Goal: Contribute content: Contribute content

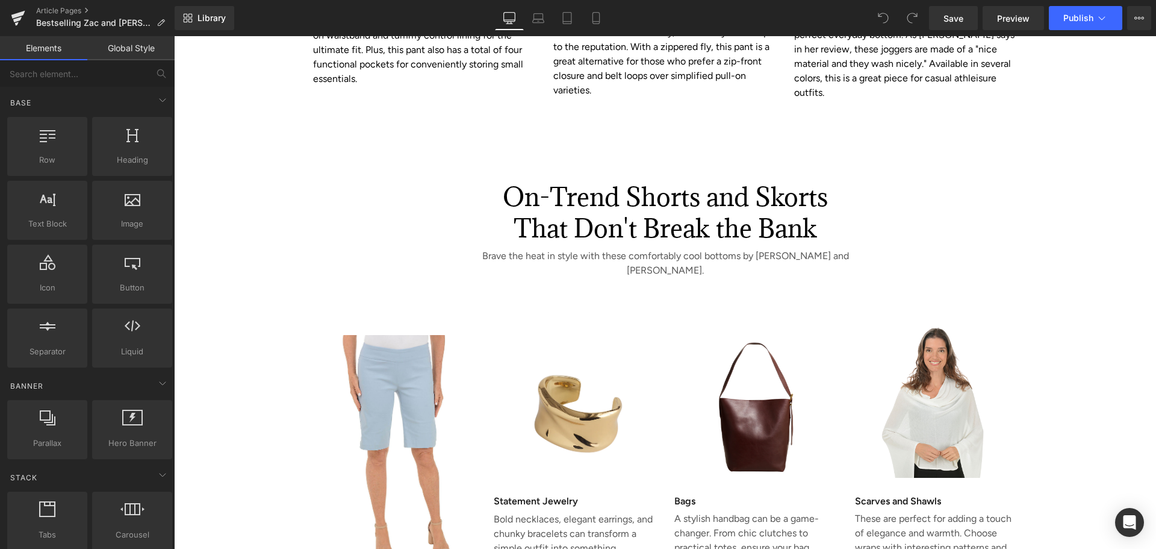
scroll to position [2108, 0]
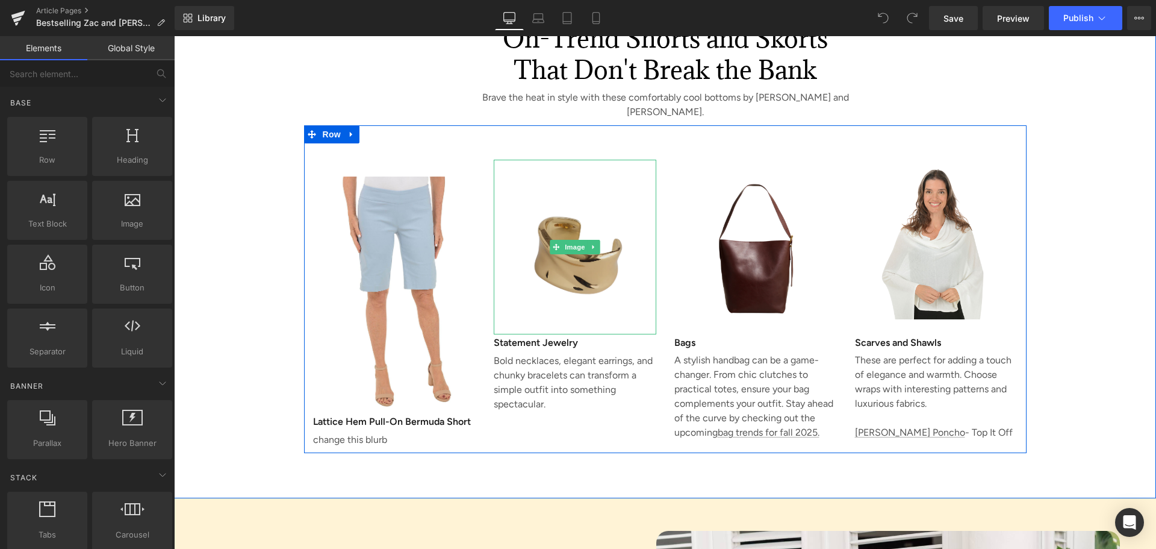
click at [566, 184] on img at bounding box center [575, 247] width 163 height 175
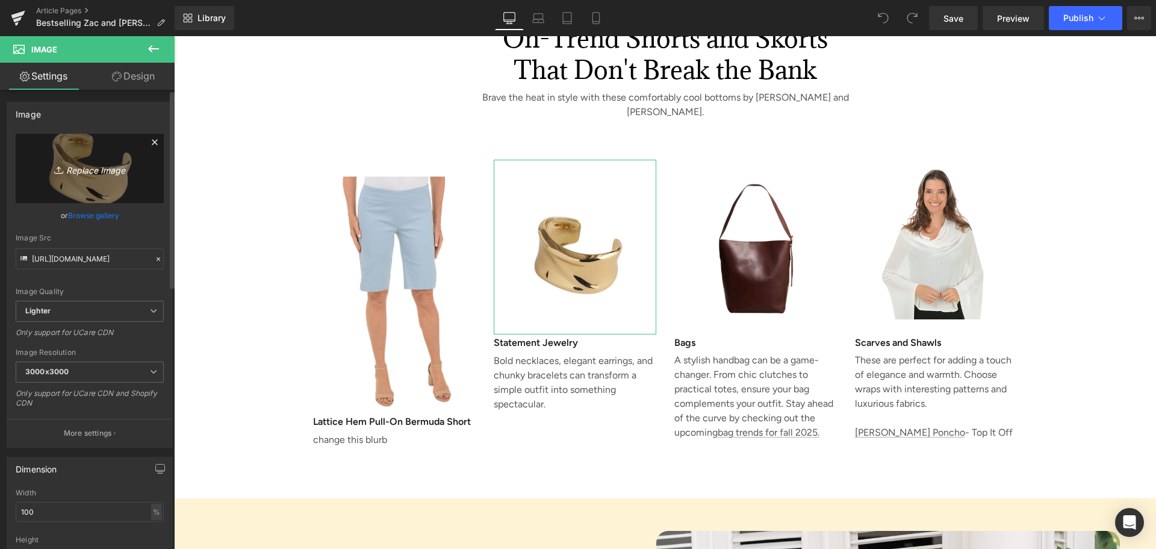
click at [89, 169] on icon "Replace Image" at bounding box center [90, 168] width 96 height 15
type input "C:\fakepath\Everyday Solid Pull-On Skort.jpg"
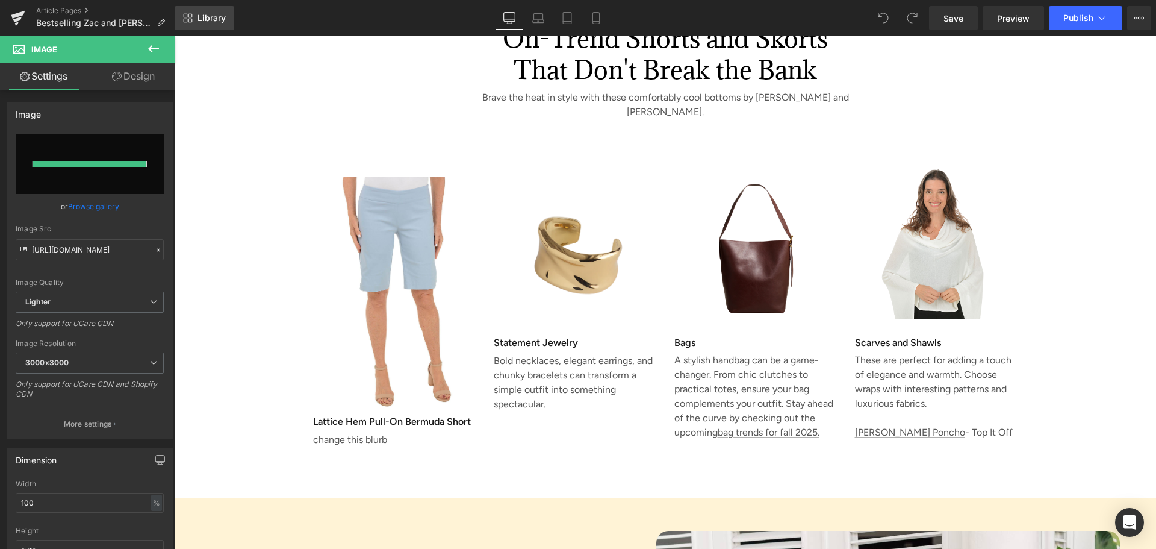
type input "[URL][DOMAIN_NAME]"
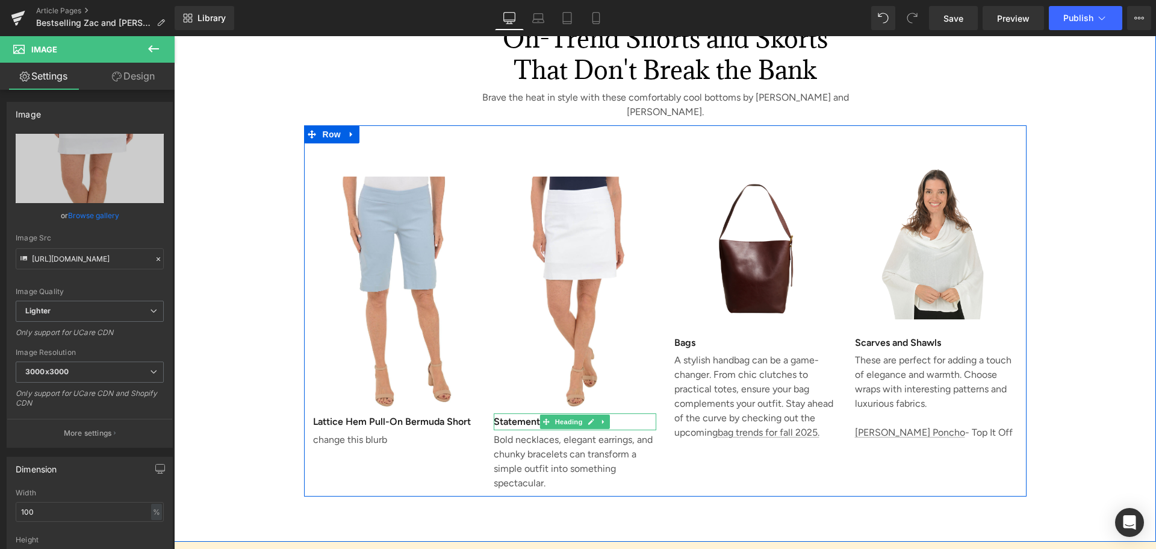
click at [515, 413] on h3 "Statement Jewelry" at bounding box center [575, 421] width 163 height 17
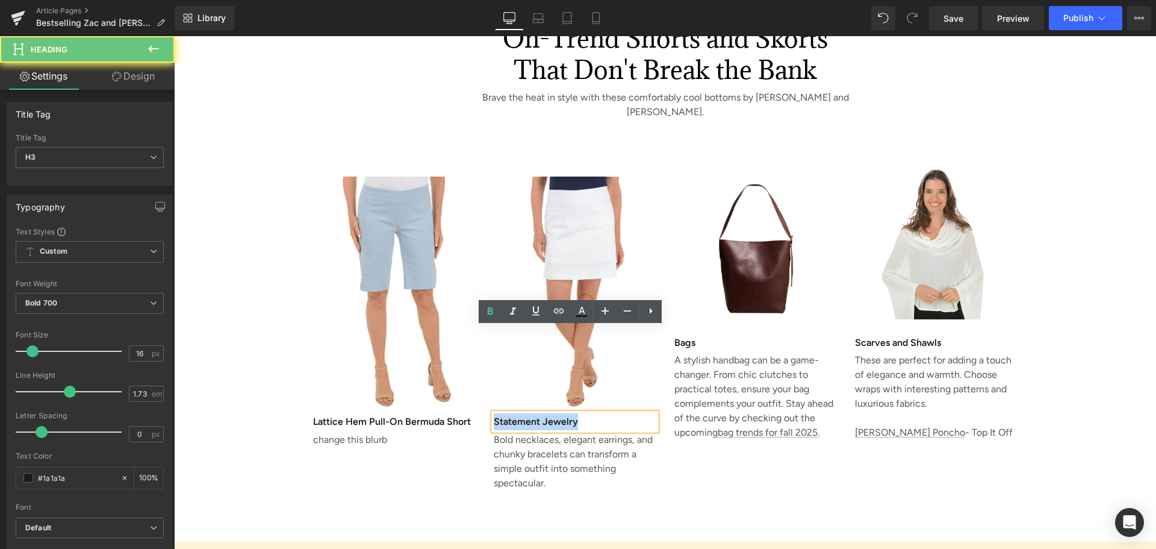
click at [515, 413] on h3 "Statement Jewelry" at bounding box center [575, 421] width 163 height 17
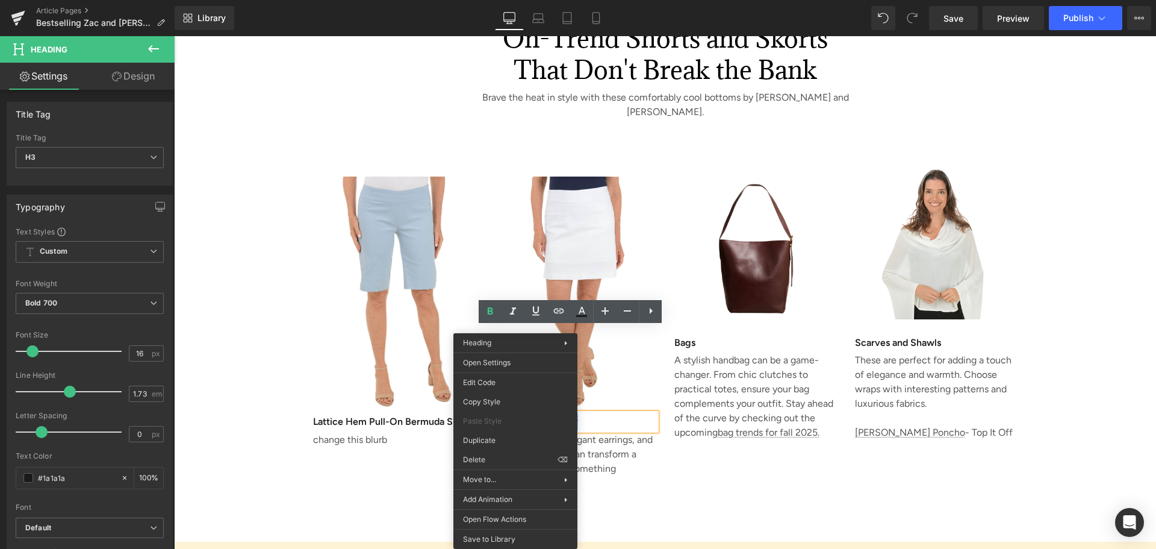
click at [524, 413] on h3 "Statement Jewelry" at bounding box center [575, 421] width 163 height 17
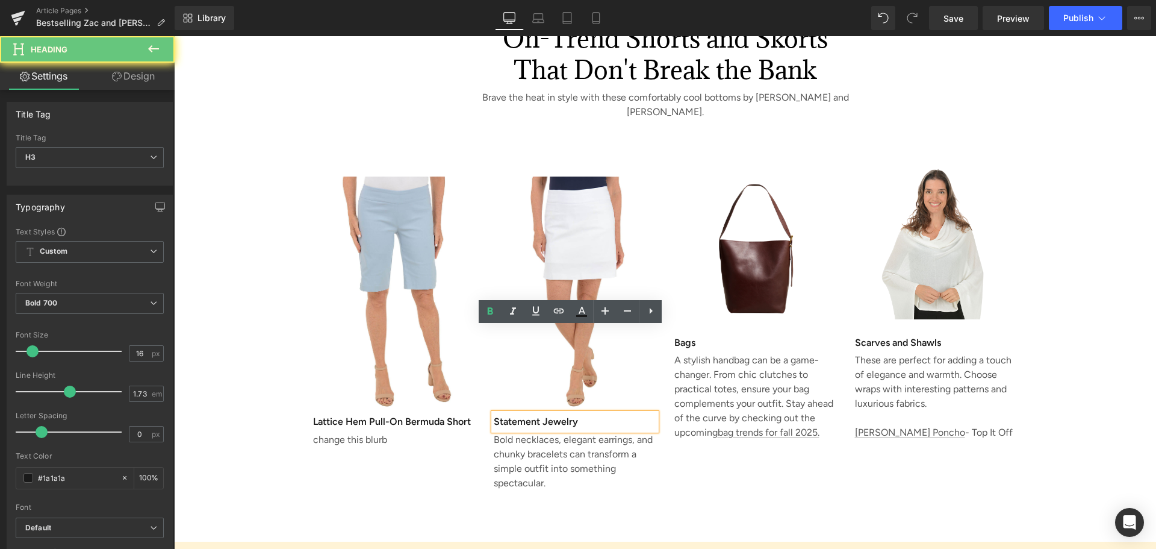
click at [524, 413] on h3 "Statement Jewelry" at bounding box center [575, 421] width 163 height 17
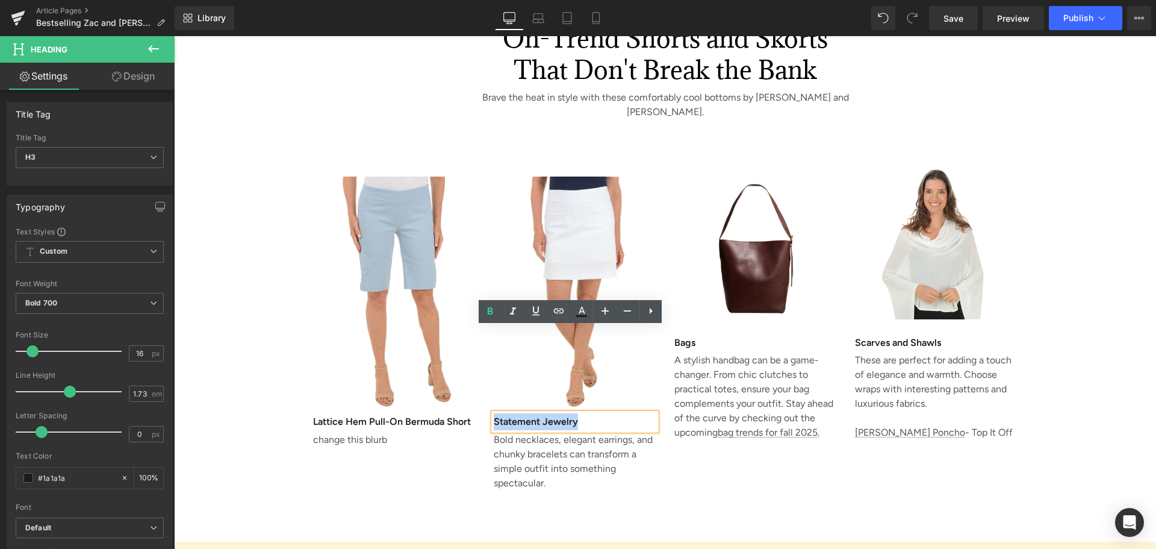
paste div
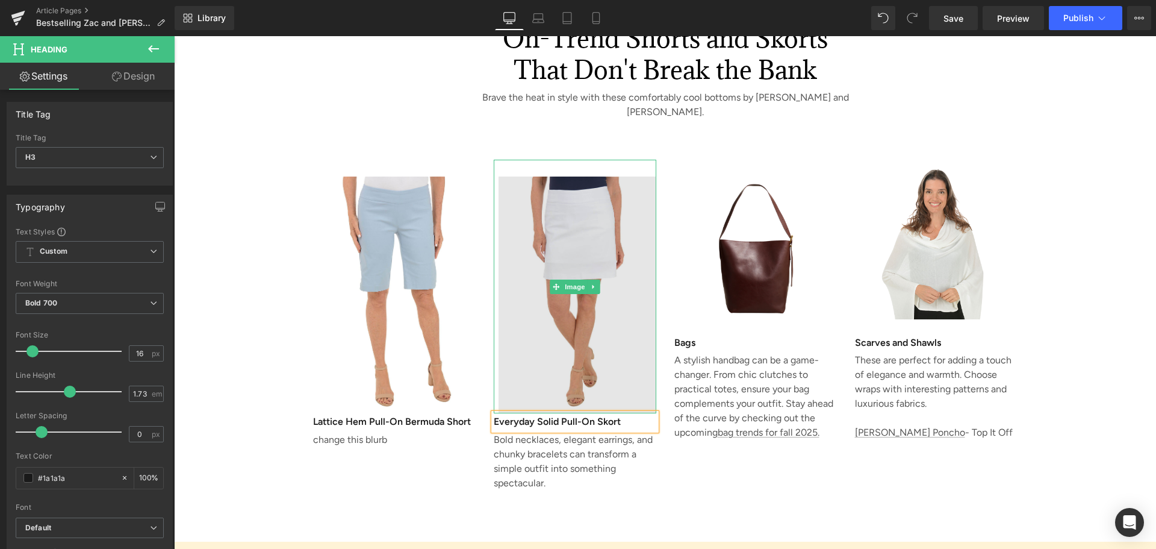
click at [582, 160] on img at bounding box center [575, 287] width 163 height 254
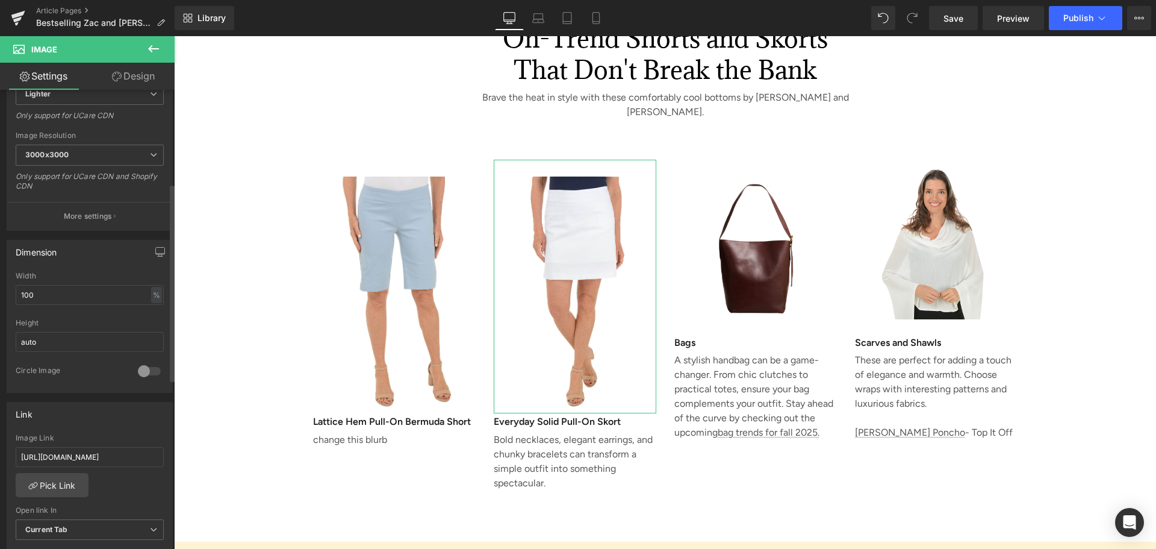
scroll to position [361, 0]
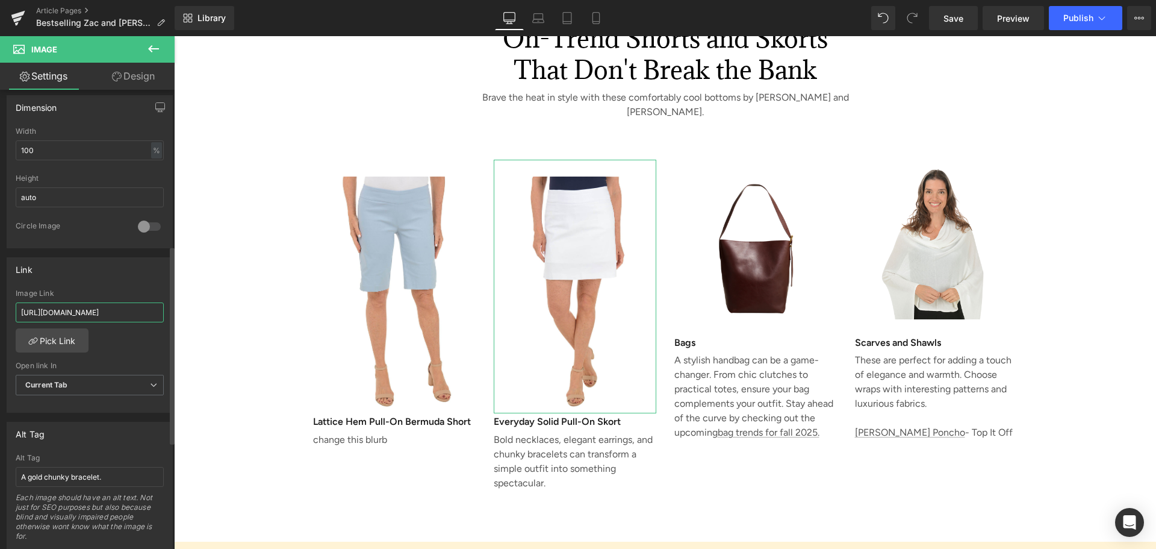
click at [79, 311] on input "[URL][DOMAIN_NAME]" at bounding box center [90, 312] width 148 height 20
click at [79, 310] on input "[URL][DOMAIN_NAME]" at bounding box center [90, 312] width 148 height 20
paste input "s81hs83a"
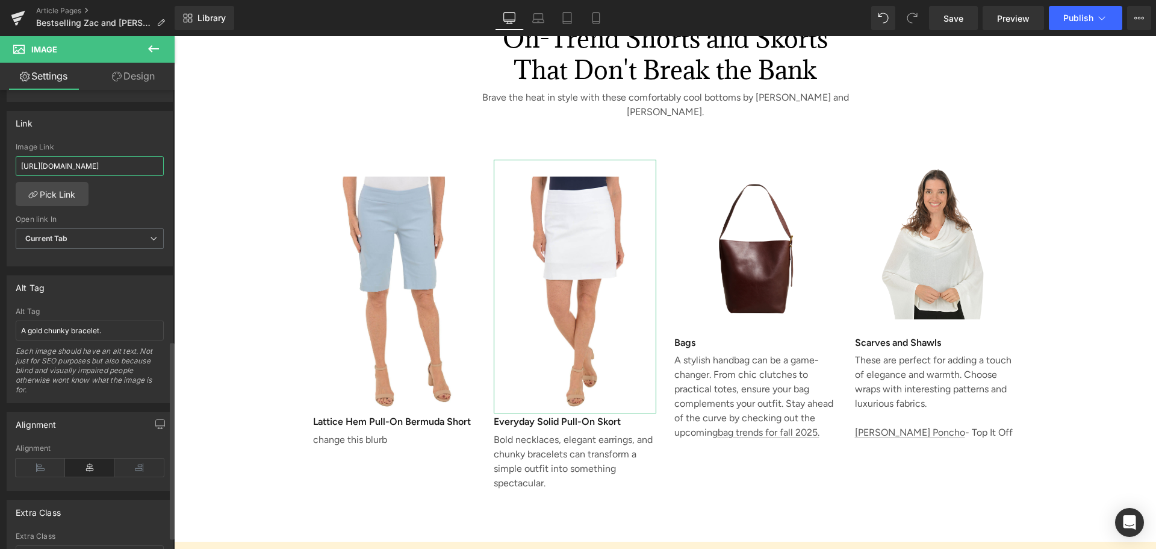
scroll to position [611, 0]
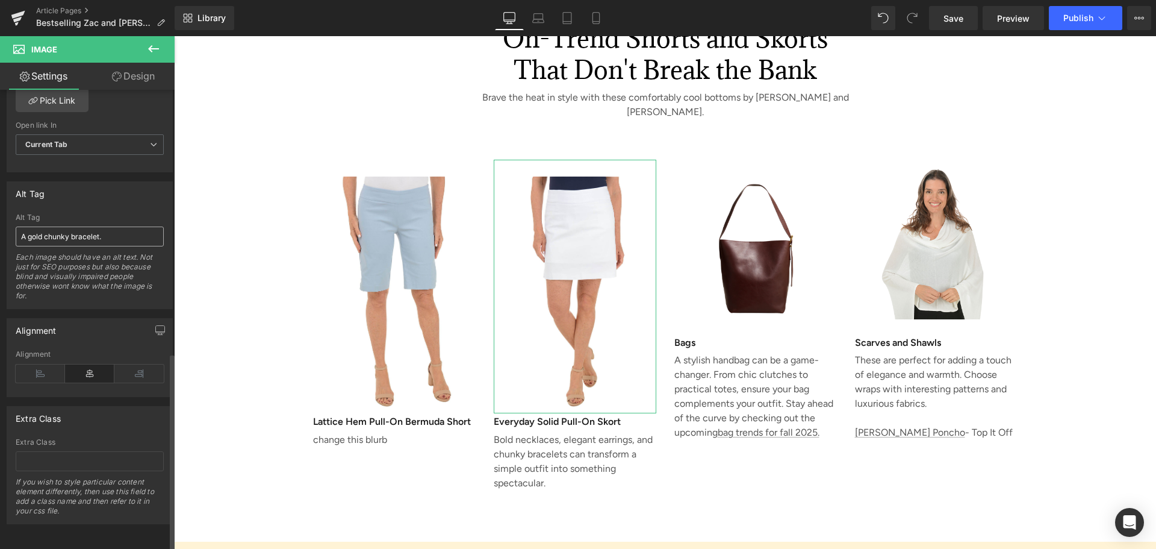
type input "[URL][DOMAIN_NAME]"
click at [77, 226] on input "A gold chunky bracelet." at bounding box center [90, 236] width 148 height 20
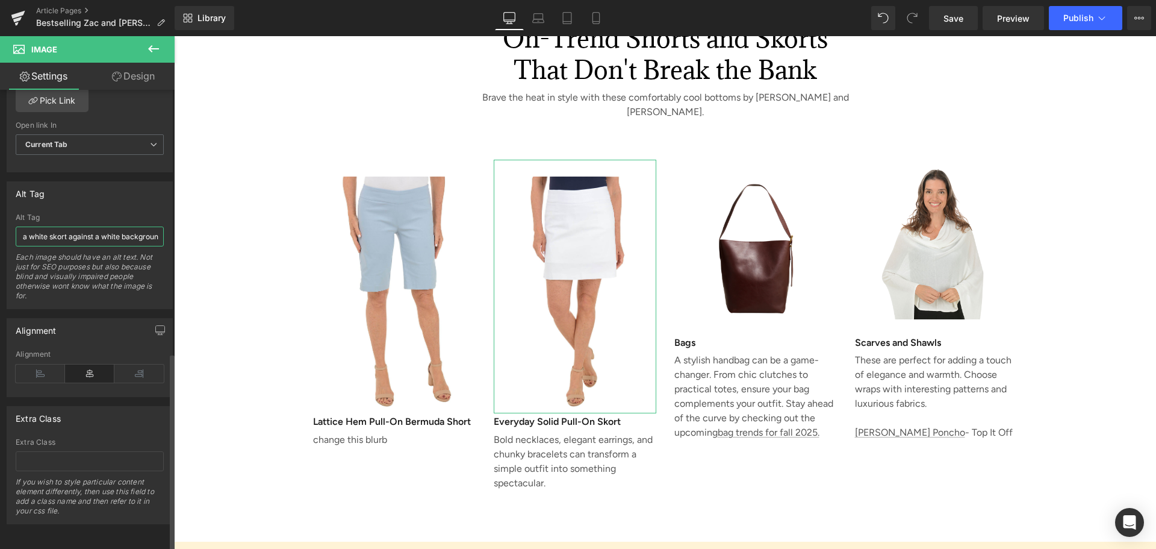
type input "A woman wearing a white skort against a white background"
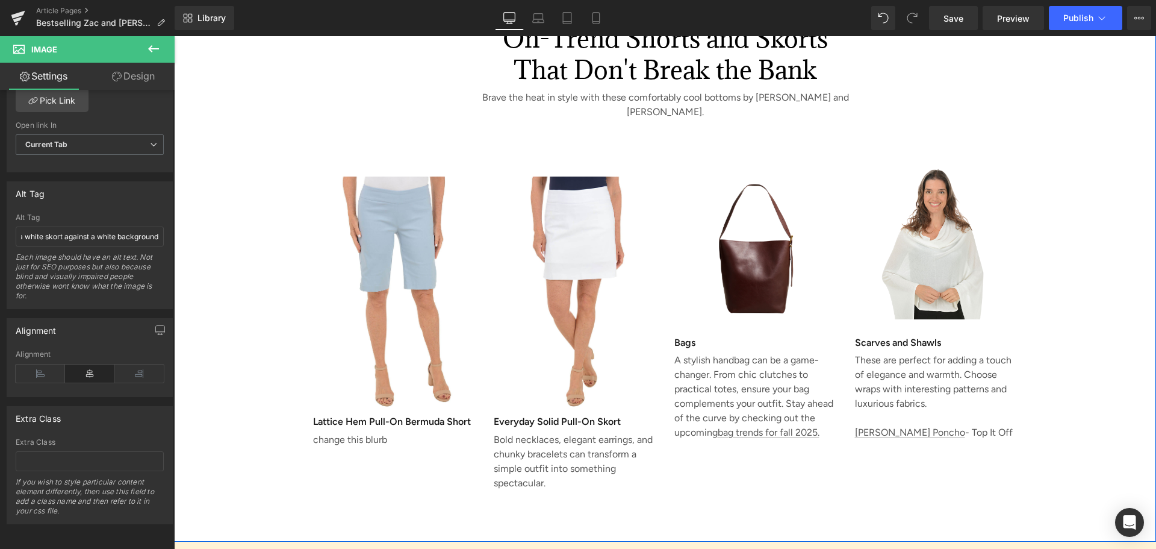
click at [208, 359] on div "On-Trend Shorts and Skorts That Don't Break the Bank Heading Brave the heat in …" at bounding box center [665, 241] width 982 height 509
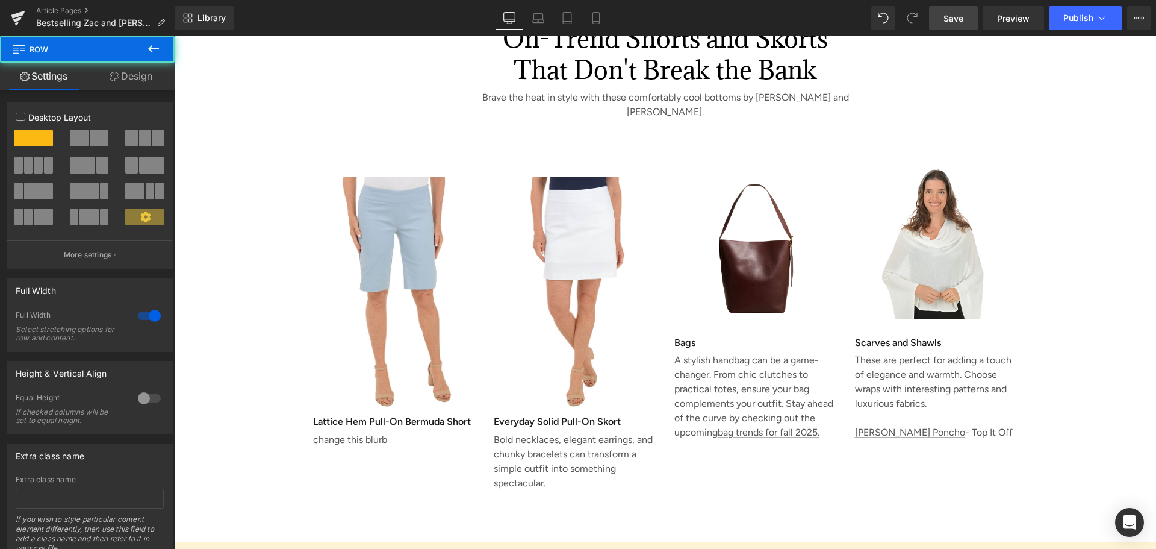
click at [956, 16] on span "Save" at bounding box center [954, 18] width 20 height 13
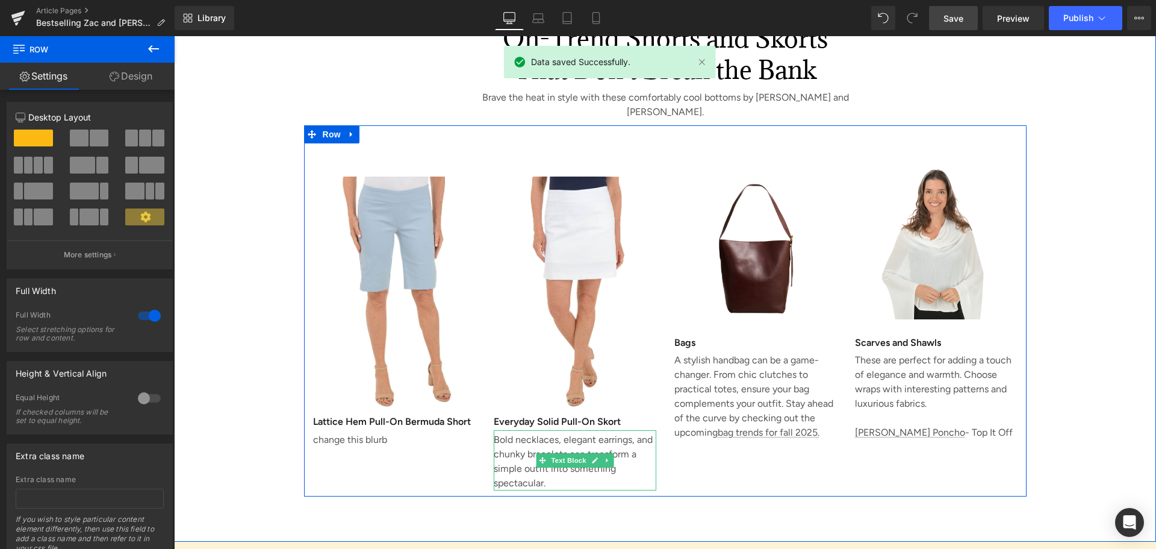
click at [511, 432] on p "Bold necklaces, elegant earrings, and chunky bracelets can transform a simple o…" at bounding box center [575, 461] width 163 height 58
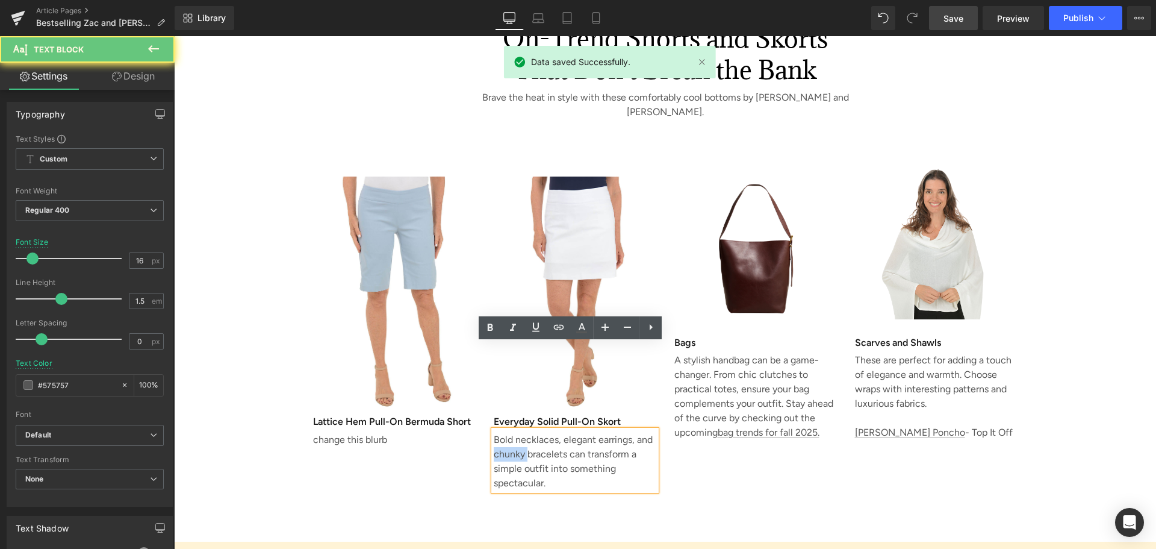
click at [511, 432] on p "Bold necklaces, elegant earrings, and chunky bracelets can transform a simple o…" at bounding box center [575, 461] width 163 height 58
click at [458, 430] on div "change this blurb Text Block" at bounding box center [394, 438] width 163 height 17
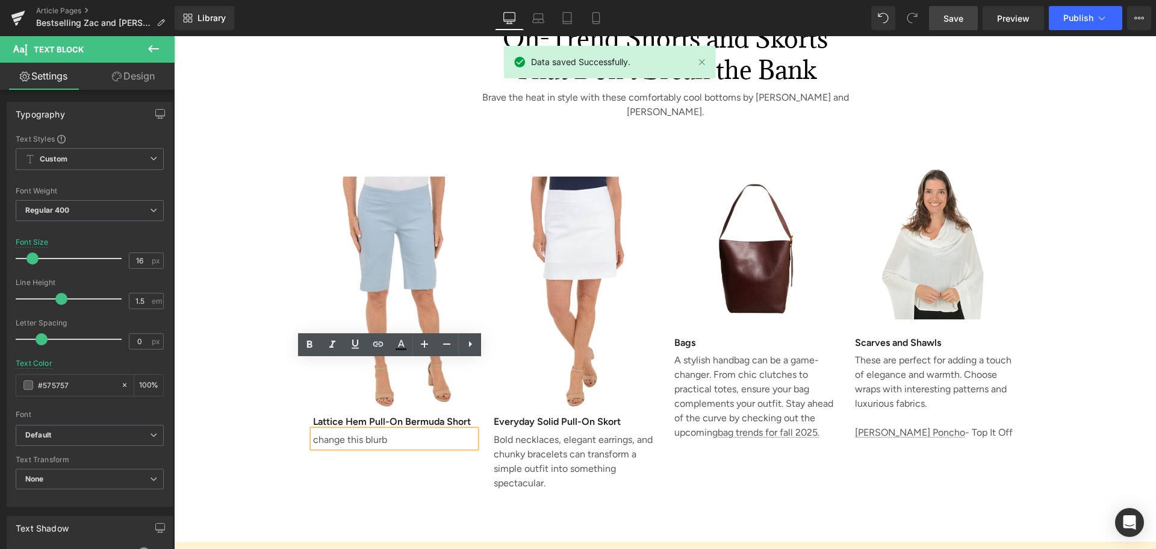
click at [501, 413] on h3 "Everyday Solid Pull-On Skort" at bounding box center [575, 421] width 163 height 17
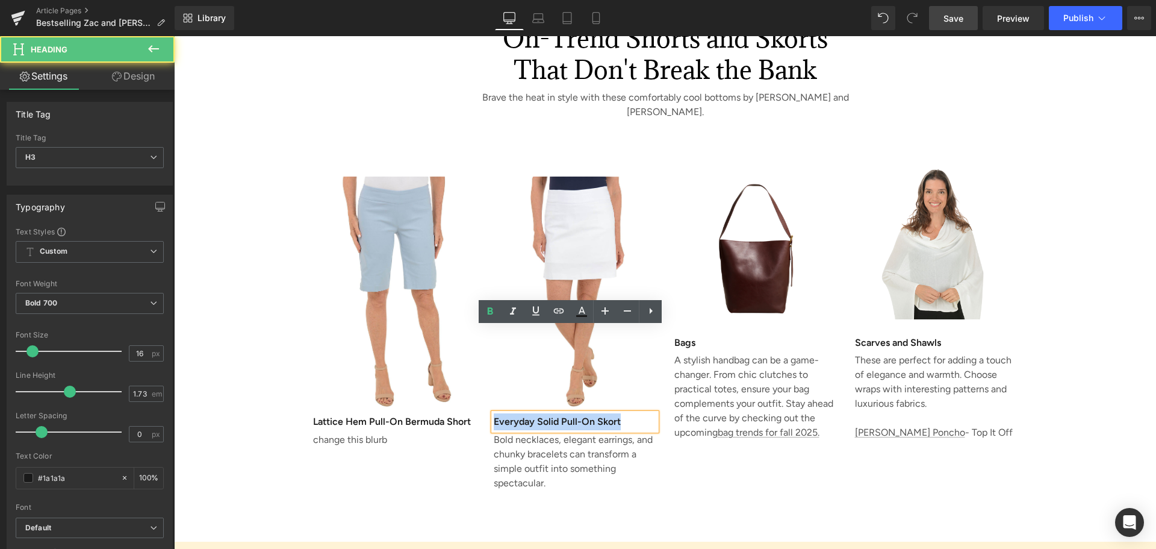
drag, startPoint x: 489, startPoint y: 335, endPoint x: 629, endPoint y: 337, distance: 140.3
click at [629, 413] on h3 "Everyday Solid Pull-On Skort" at bounding box center [575, 421] width 163 height 17
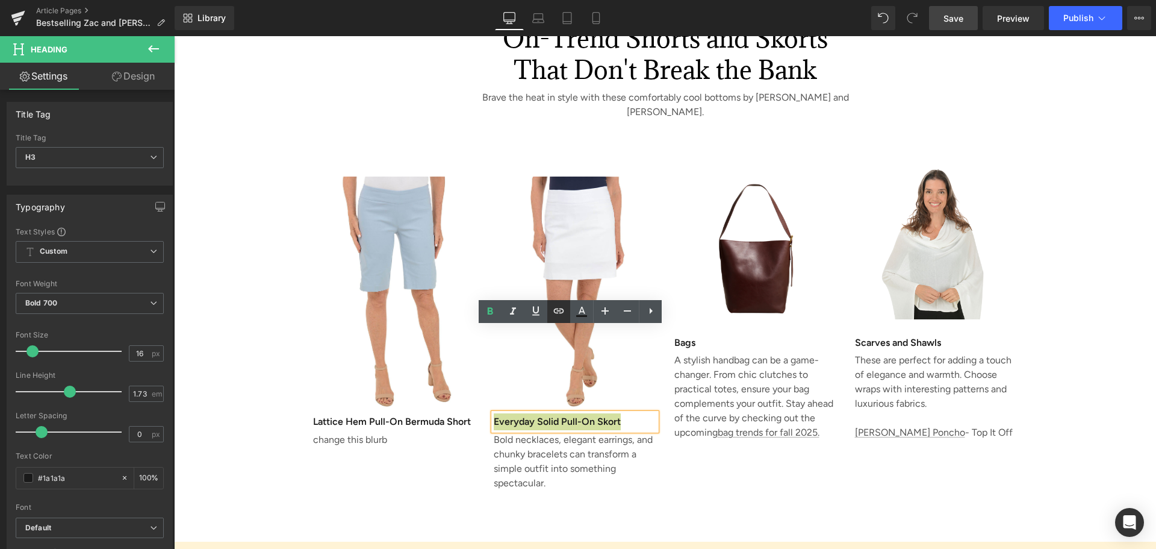
click at [557, 307] on icon at bounding box center [559, 310] width 14 height 14
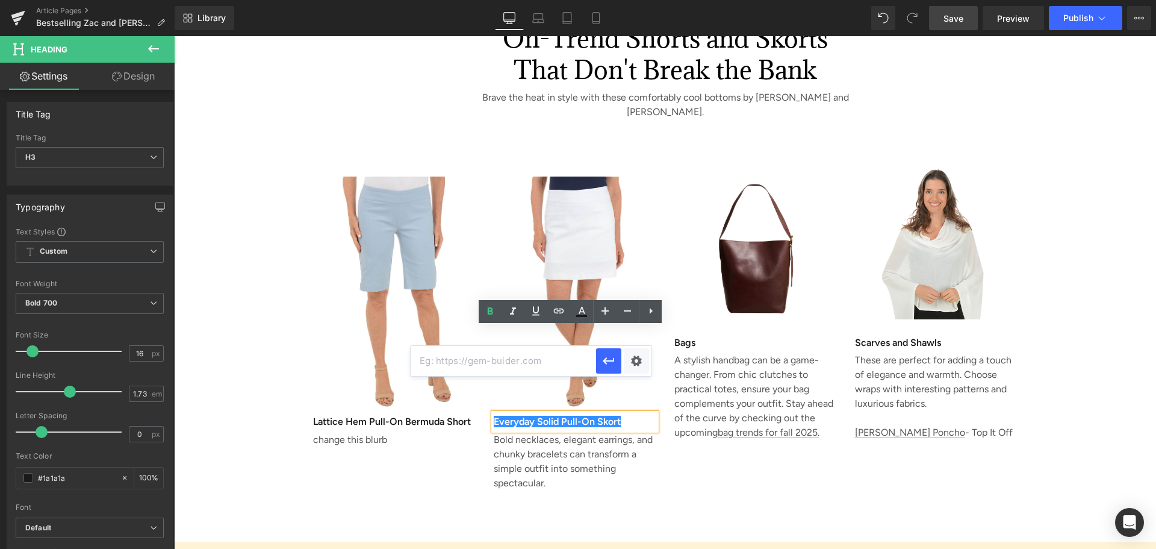
click at [482, 361] on input "text" at bounding box center [503, 361] width 185 height 30
paste input "[URL][DOMAIN_NAME]"
type input "[URL][DOMAIN_NAME]"
click at [637, 0] on div "Text Color Highlight Color #333333 Edit or remove link: Edit - Unlink - Cancel …" at bounding box center [578, 0] width 1156 height 0
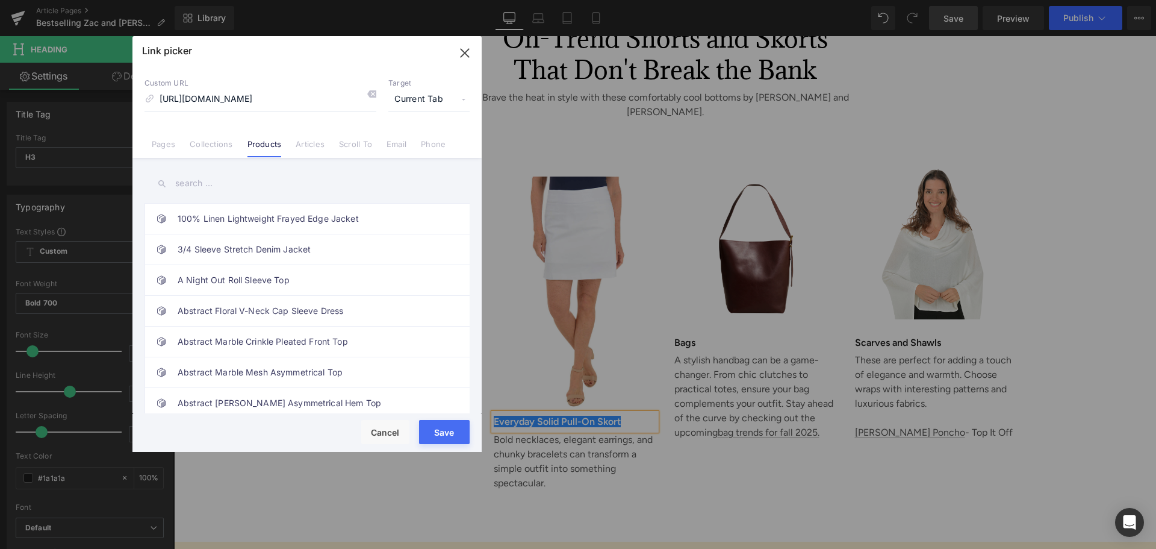
click at [444, 435] on button "Save" at bounding box center [444, 432] width 51 height 24
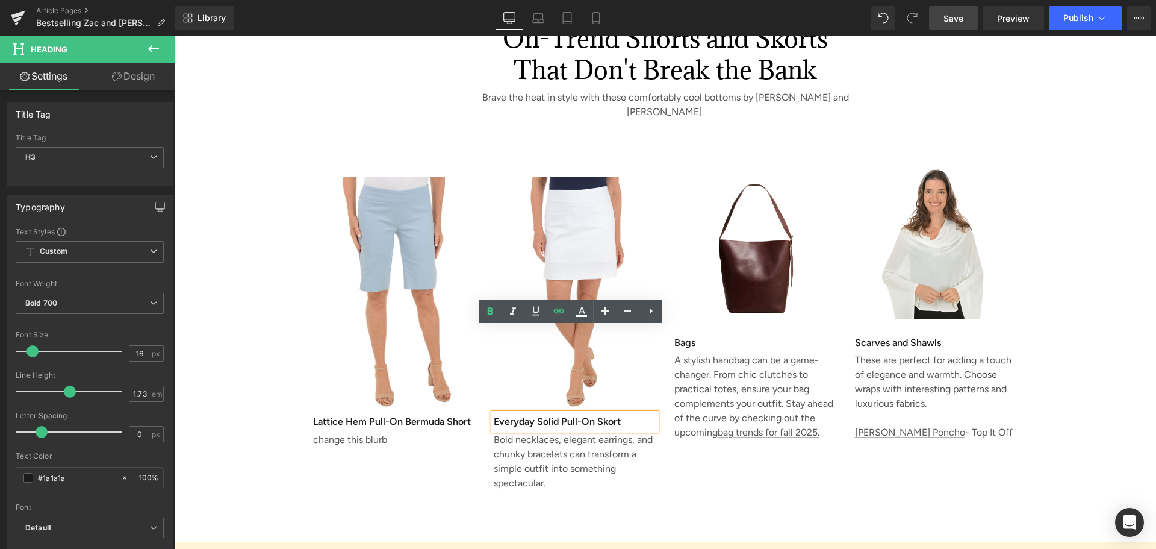
click at [681, 417] on div "On-Trend Shorts and Skorts That Don't Break the Bank Heading Brave the heat in …" at bounding box center [665, 263] width 982 height 558
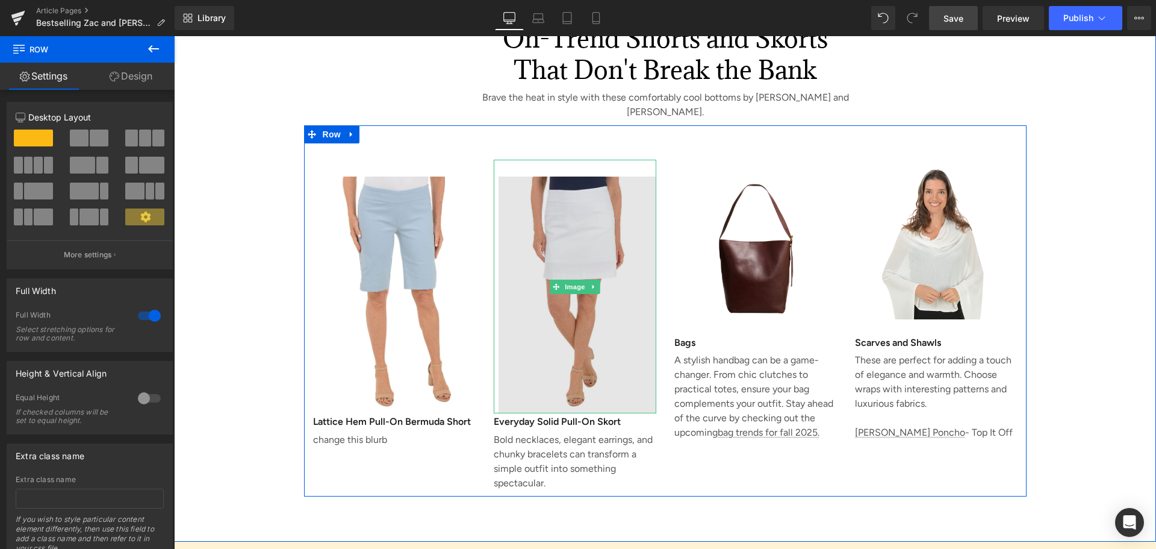
click at [594, 160] on img at bounding box center [575, 287] width 163 height 254
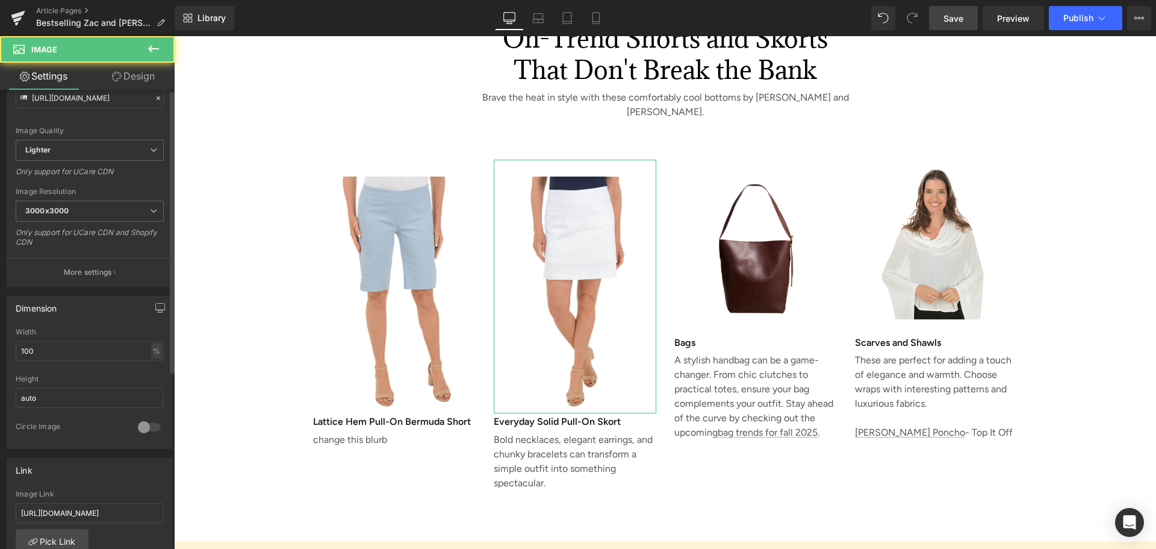
scroll to position [422, 0]
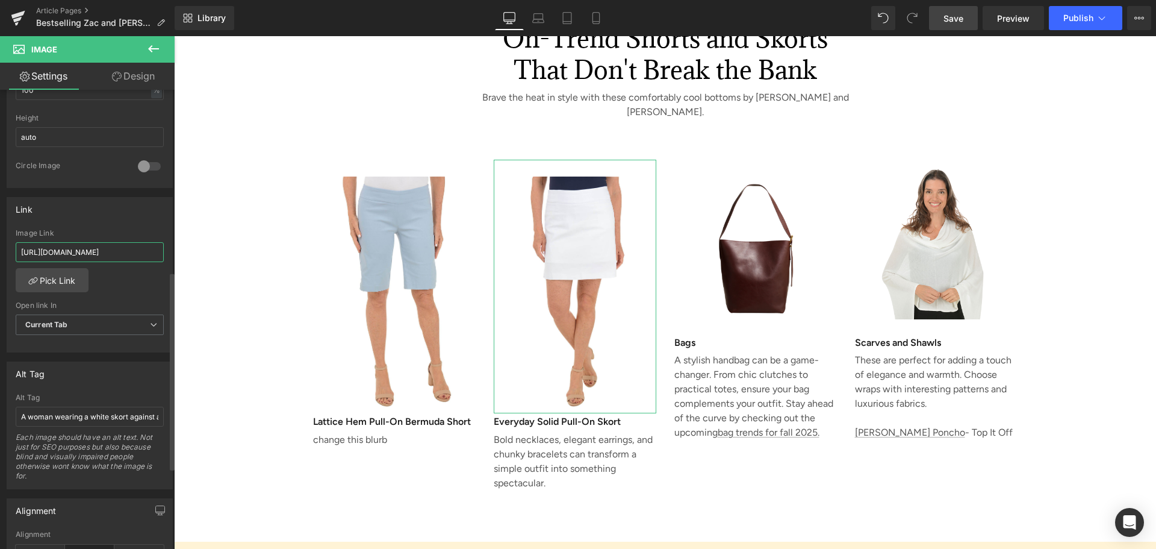
click at [116, 255] on input "[URL][DOMAIN_NAME]" at bounding box center [90, 252] width 148 height 20
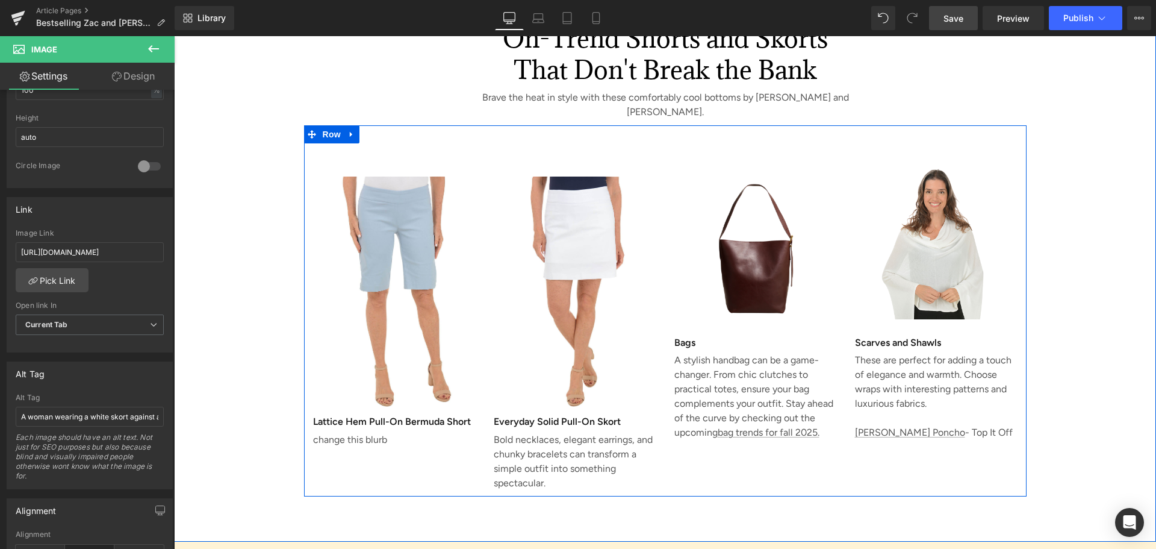
click at [526, 432] on p "Bold necklaces, elegant earrings, and chunky bracelets can transform a simple o…" at bounding box center [575, 461] width 163 height 58
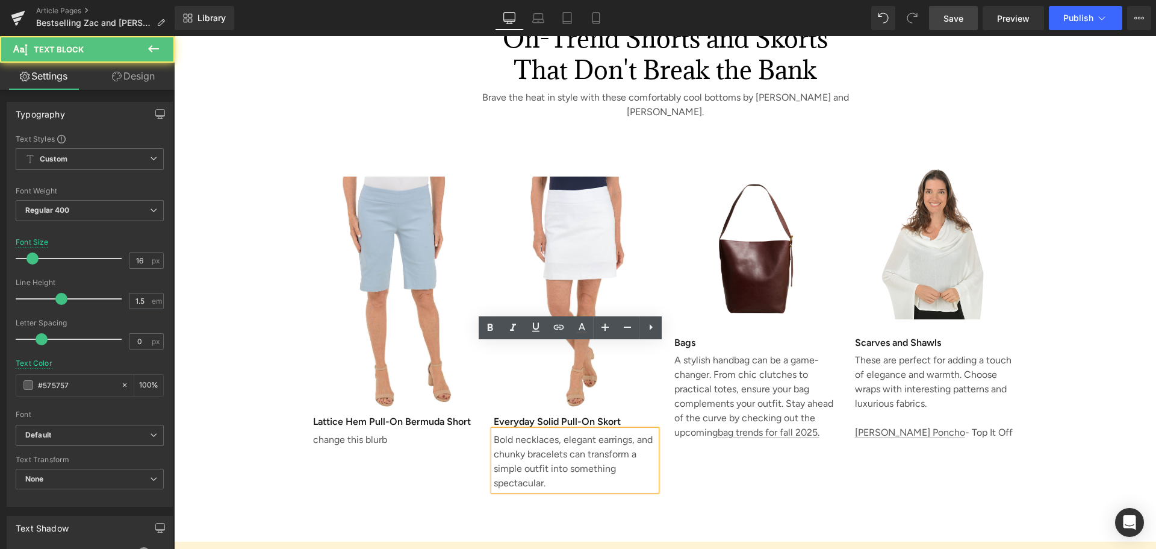
click at [494, 430] on div "Bold necklaces, elegant earrings, and chunky bracelets can transform a simple o…" at bounding box center [575, 460] width 163 height 60
drag, startPoint x: 490, startPoint y: 352, endPoint x: 594, endPoint y: 402, distance: 115.0
click at [594, 432] on p "Bold necklaces, elegant earrings, and chunky bracelets can transform a simple o…" at bounding box center [575, 461] width 163 height 58
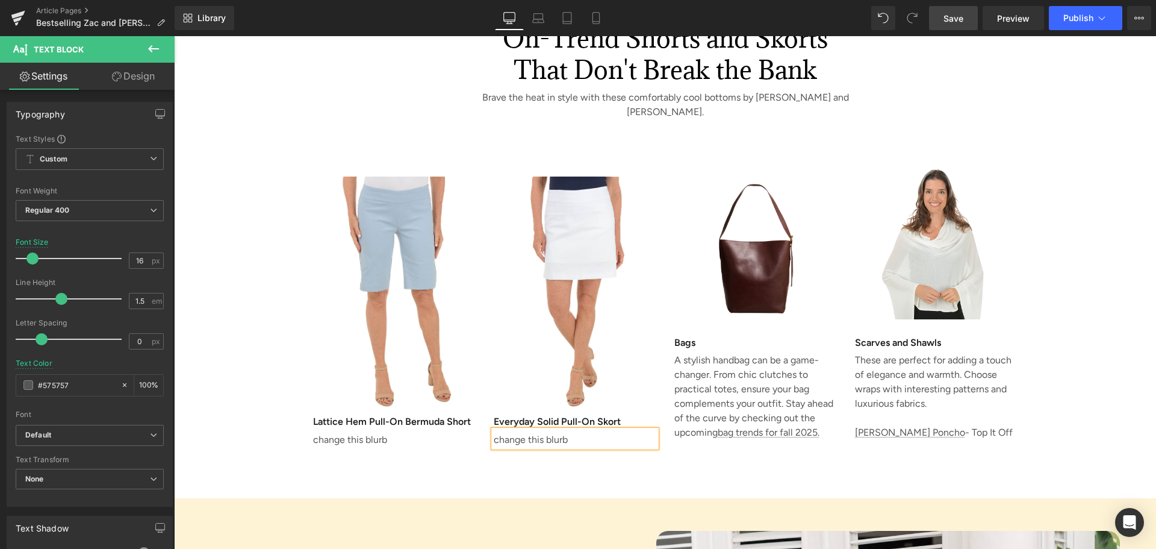
click at [588, 403] on div "On-Trend Shorts and Skorts That Don't Break the Bank Heading Brave the heat in …" at bounding box center [665, 241] width 982 height 514
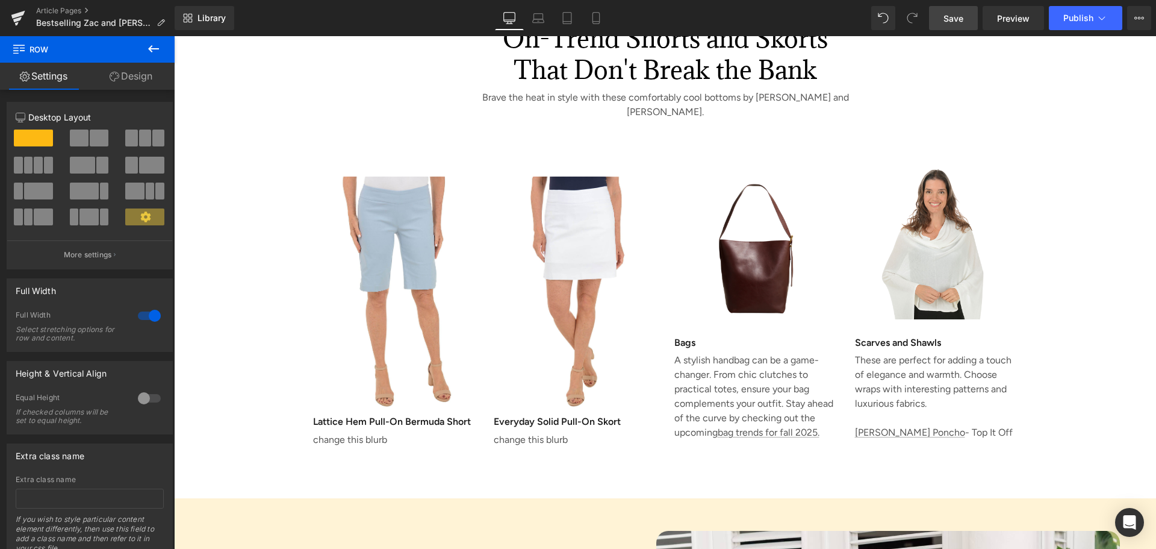
click at [949, 17] on span "Save" at bounding box center [954, 18] width 20 height 13
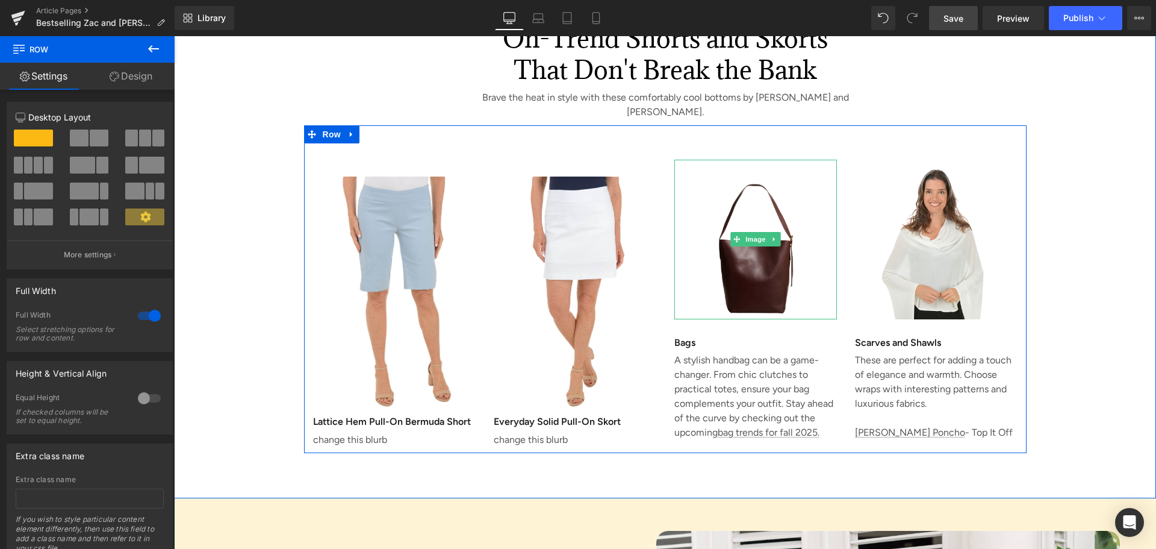
click at [730, 189] on img at bounding box center [755, 239] width 163 height 159
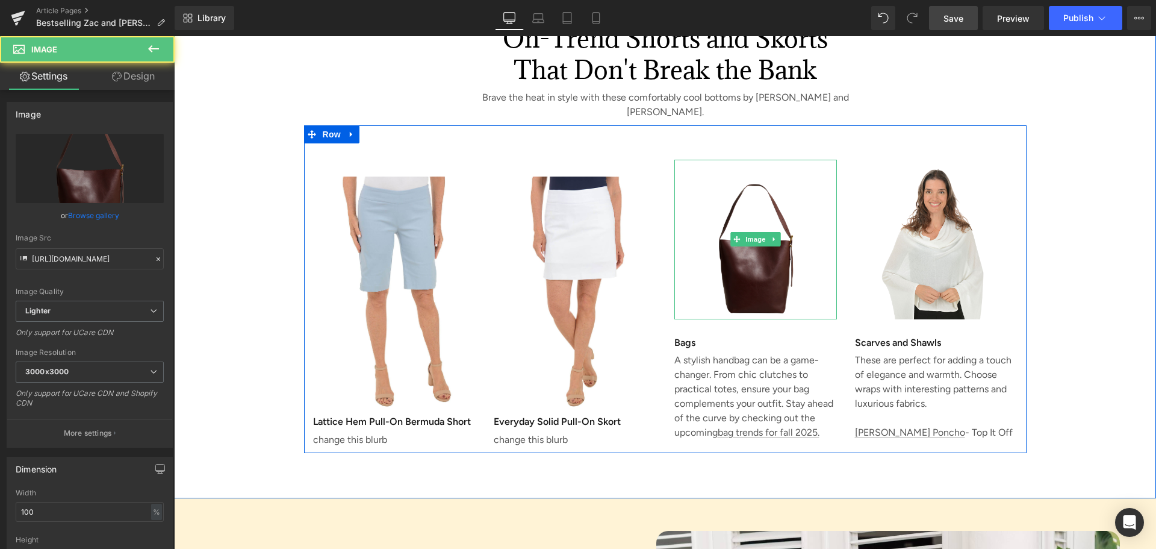
click at [772, 197] on img at bounding box center [755, 239] width 163 height 159
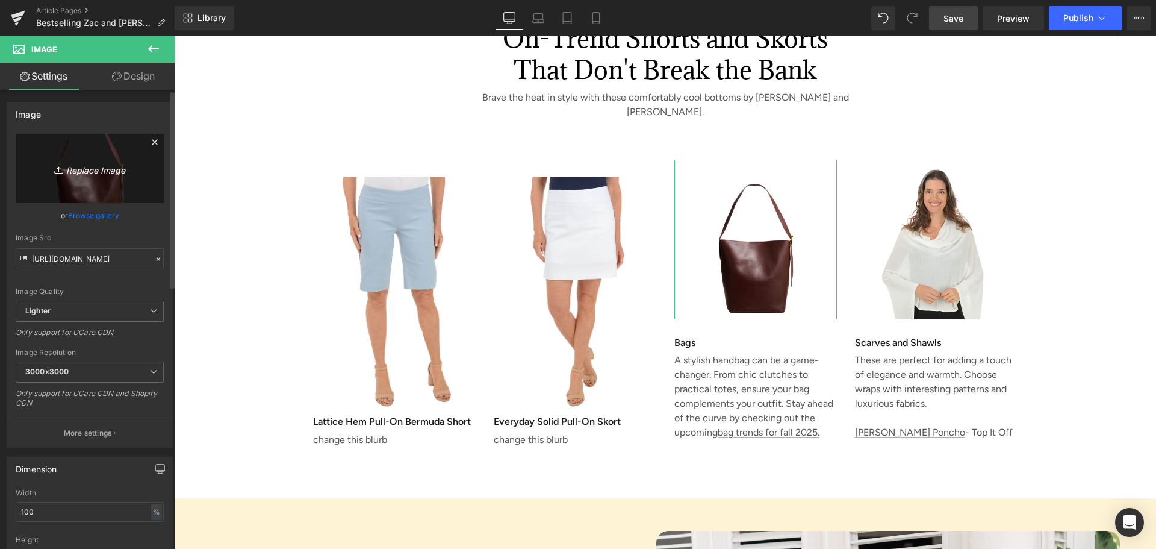
click at [102, 170] on icon "Replace Image" at bounding box center [90, 168] width 96 height 15
type input "C:\fakepath\Pull-On Classic Short.JPG"
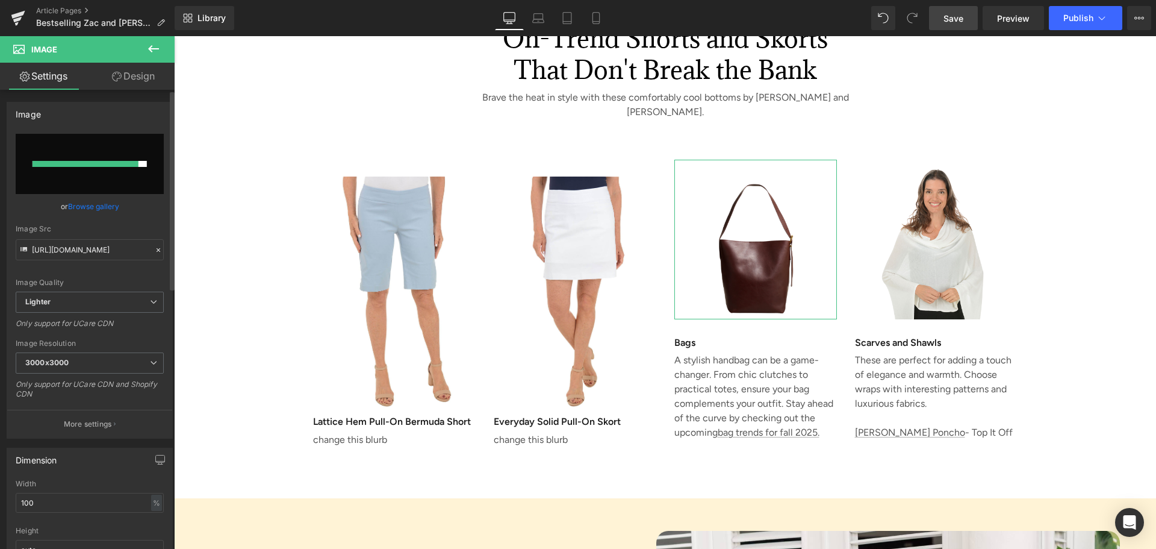
type input "[URL][DOMAIN_NAME]"
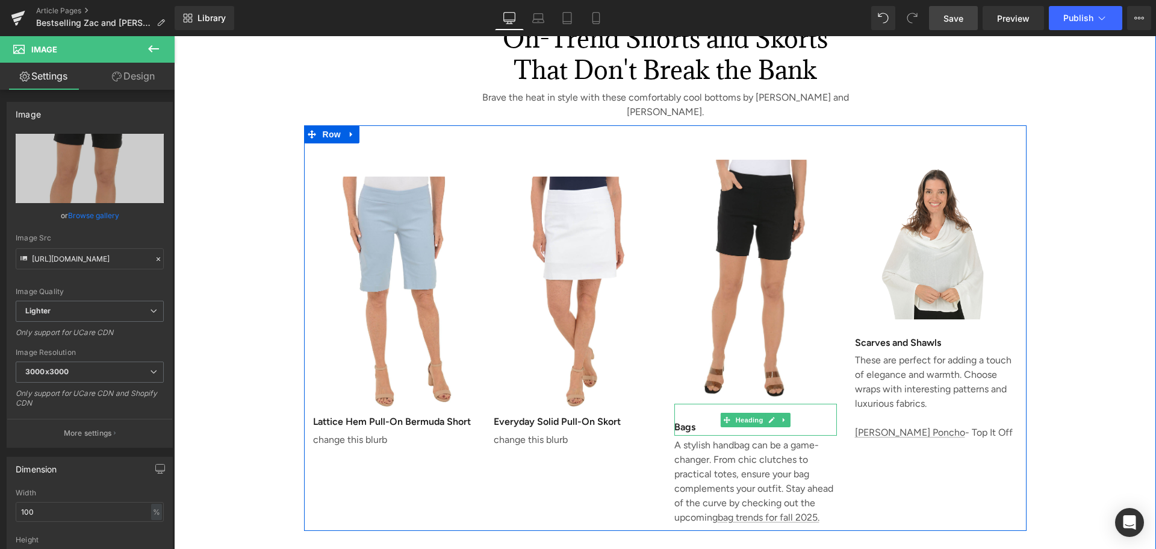
click at [688, 419] on h3 "Bags" at bounding box center [755, 427] width 163 height 17
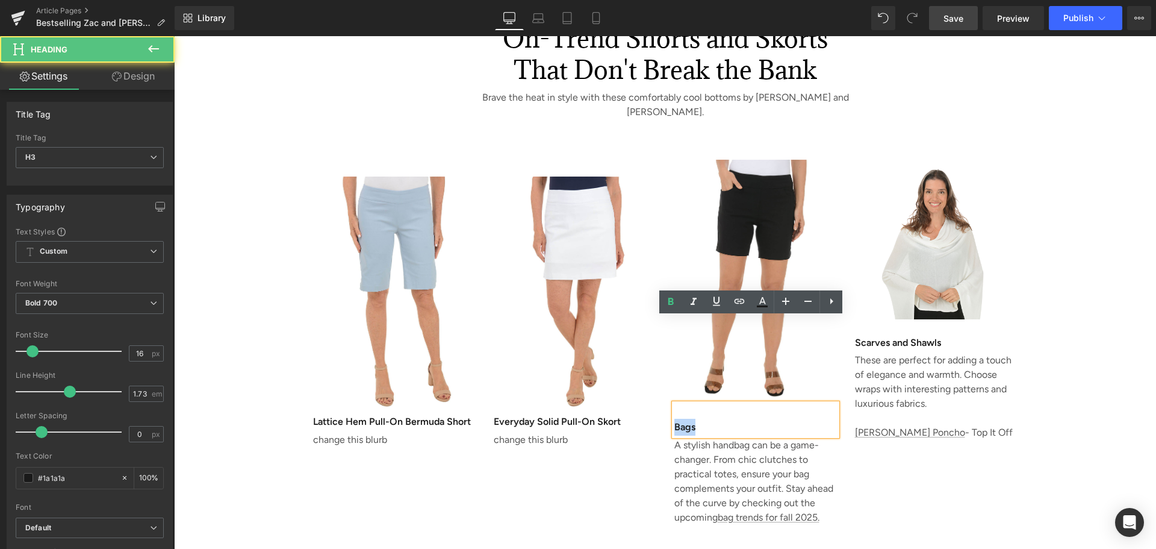
click at [680, 403] on div "Bags" at bounding box center [755, 419] width 163 height 32
paste div
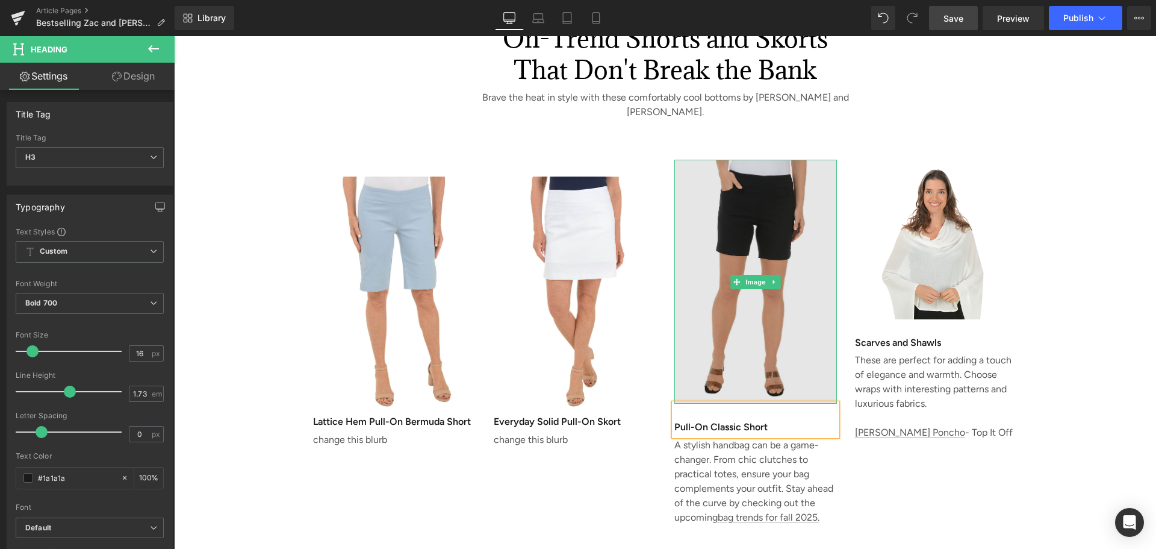
click at [744, 160] on img at bounding box center [755, 282] width 163 height 244
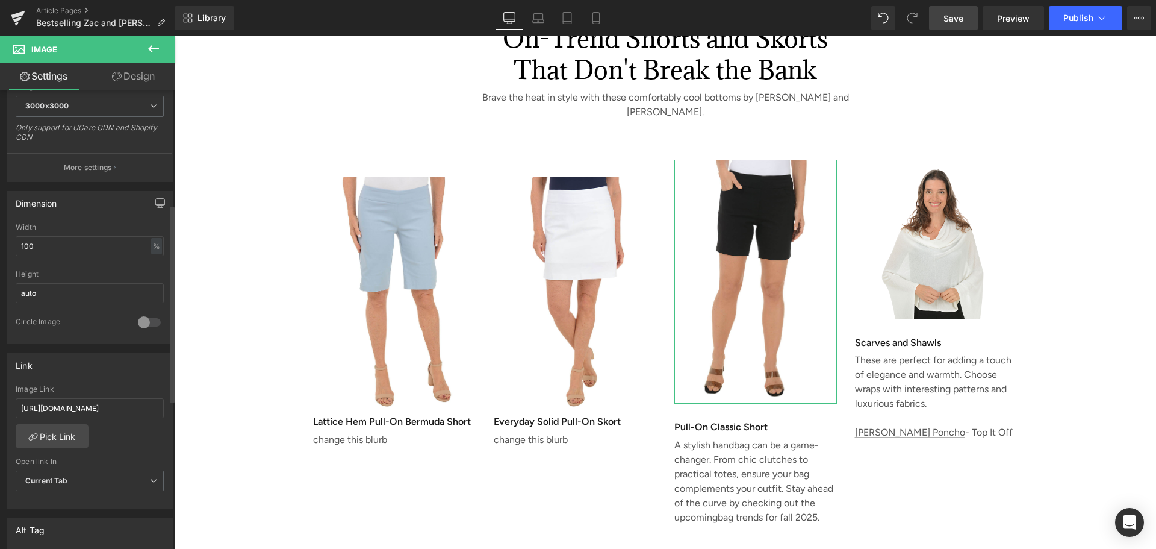
scroll to position [361, 0]
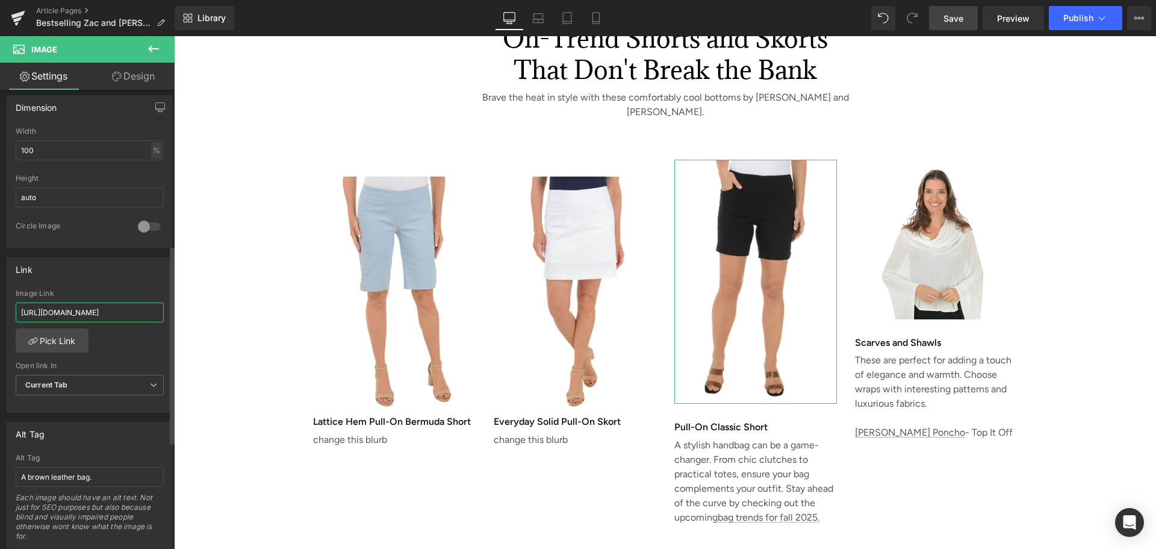
click at [46, 317] on input "[URL][DOMAIN_NAME]" at bounding box center [90, 312] width 148 height 20
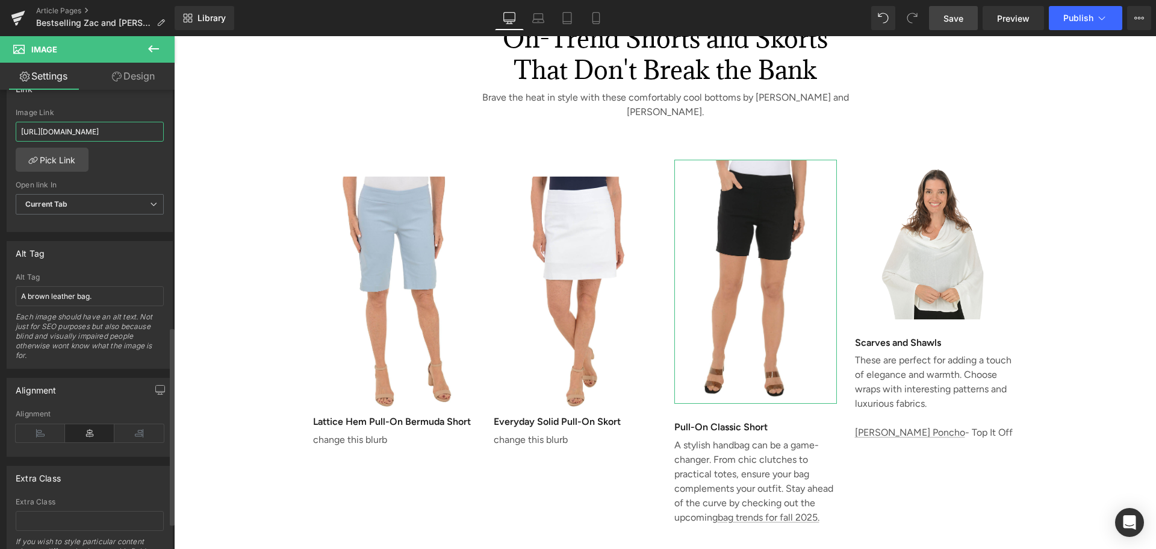
scroll to position [611, 0]
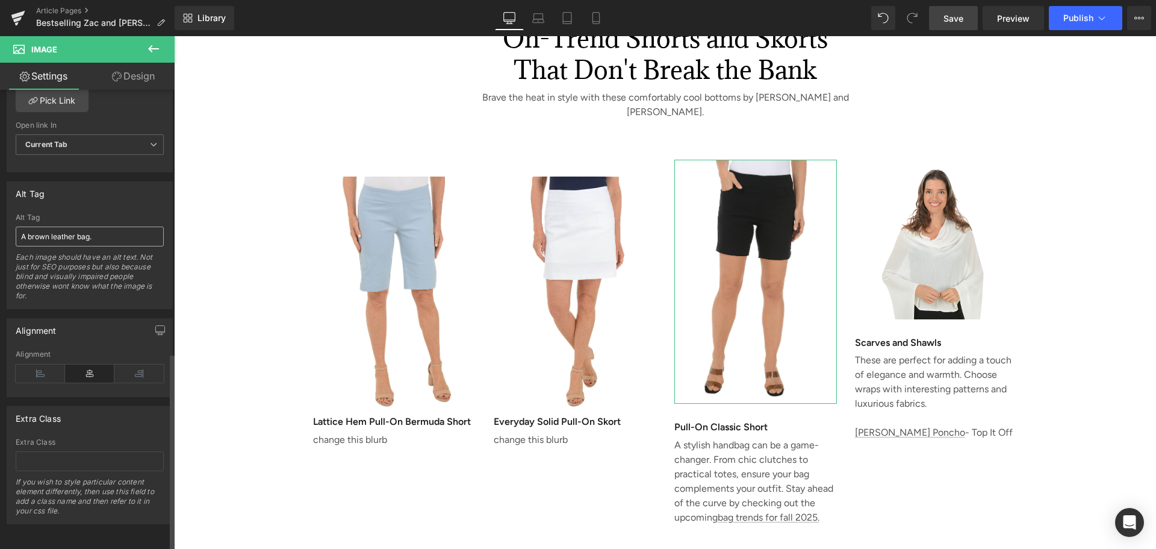
type input "[URL][DOMAIN_NAME]"
drag, startPoint x: 96, startPoint y: 228, endPoint x: 5, endPoint y: 220, distance: 91.3
click at [5, 220] on div "Alt Tag A brown leather bag. Alt Tag A brown leather bag. Each image should hav…" at bounding box center [90, 240] width 180 height 137
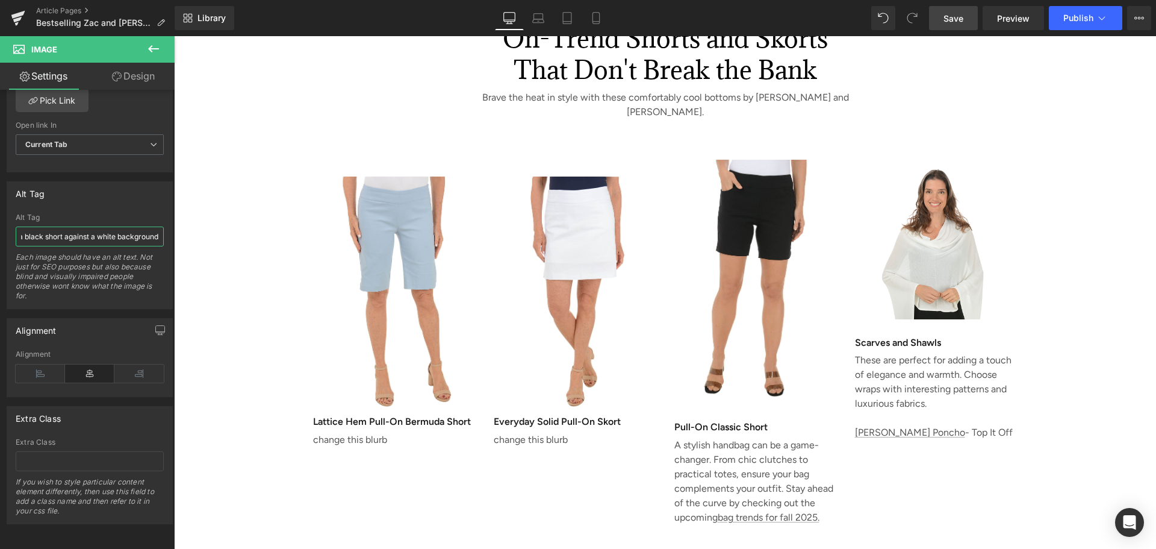
type input "A woman wearing a black short against a white background"
click at [947, 17] on span "Save" at bounding box center [954, 18] width 20 height 13
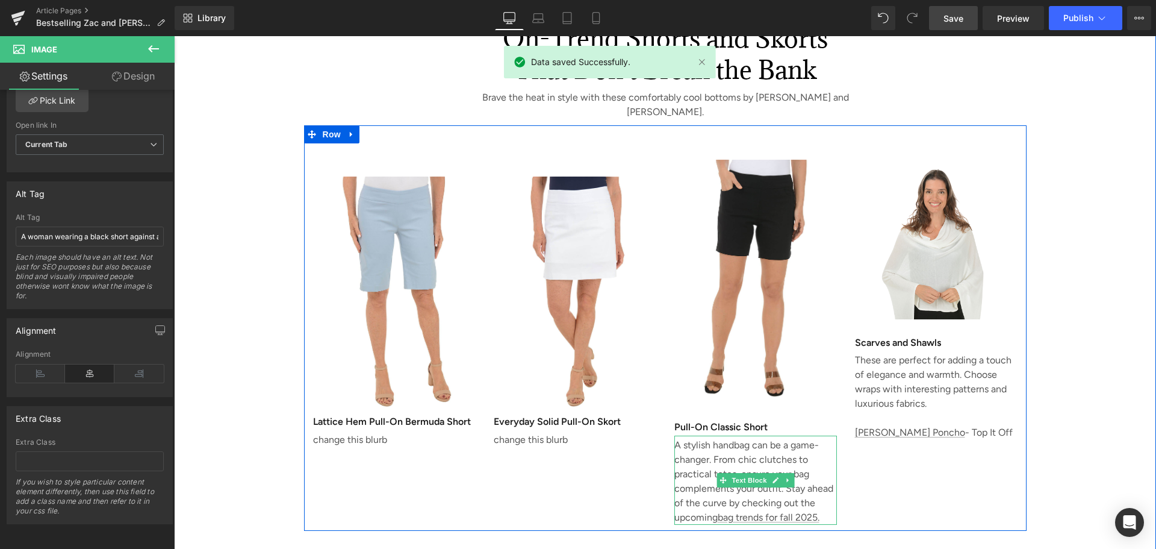
click at [674, 438] on p "A stylish handbag can be a game-changer. From chic clutches to practical totes,…" at bounding box center [755, 481] width 163 height 87
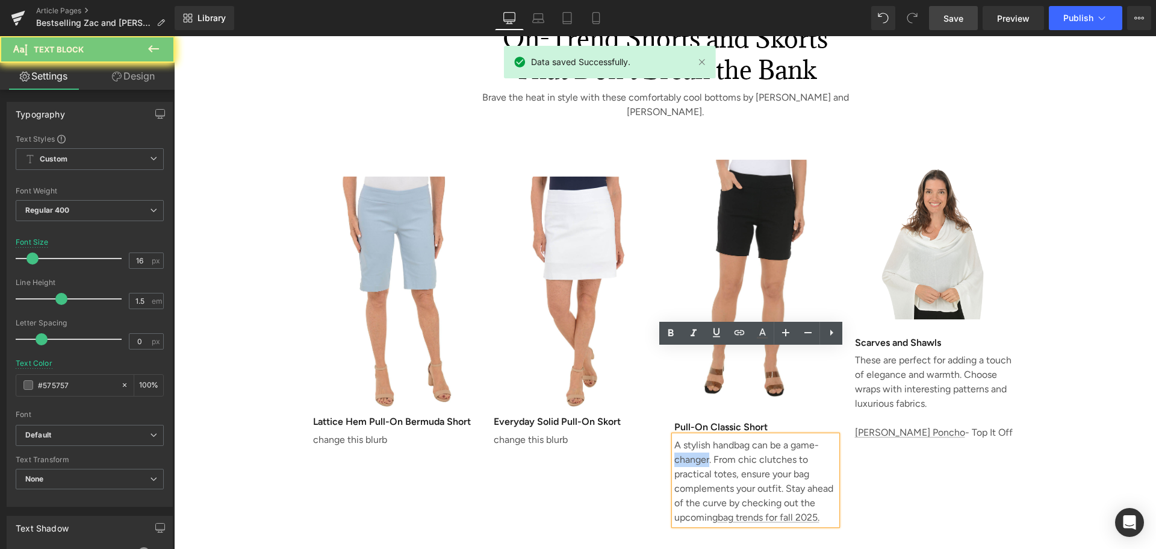
click at [674, 438] on p "A stylish handbag can be a game-changer. From chic clutches to practical totes,…" at bounding box center [755, 481] width 163 height 87
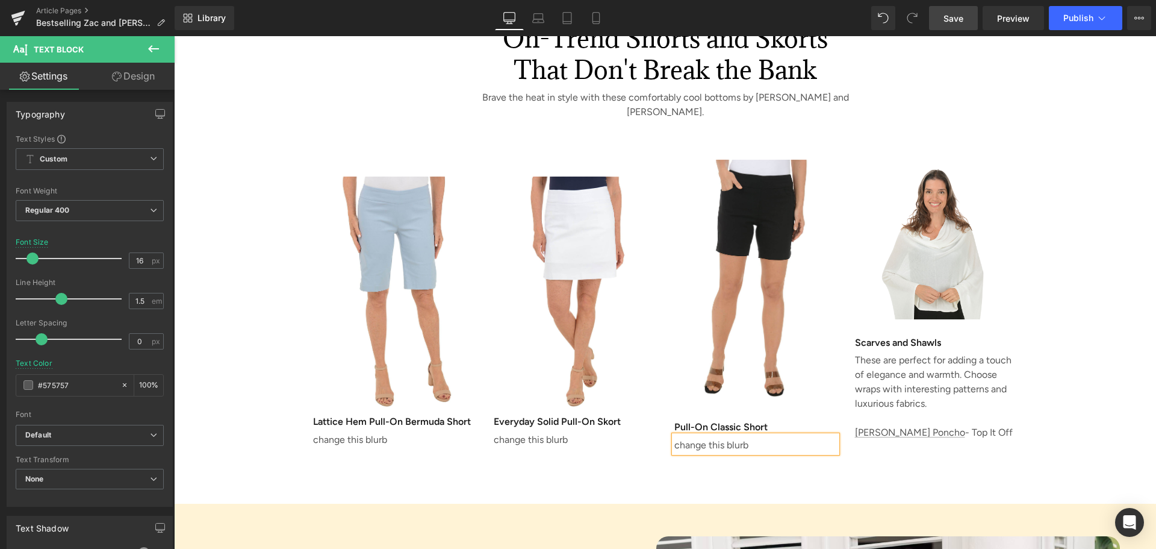
click at [700, 403] on div "On-Trend Shorts and Skorts That Don't Break the Bank Heading Brave the heat in …" at bounding box center [665, 244] width 982 height 520
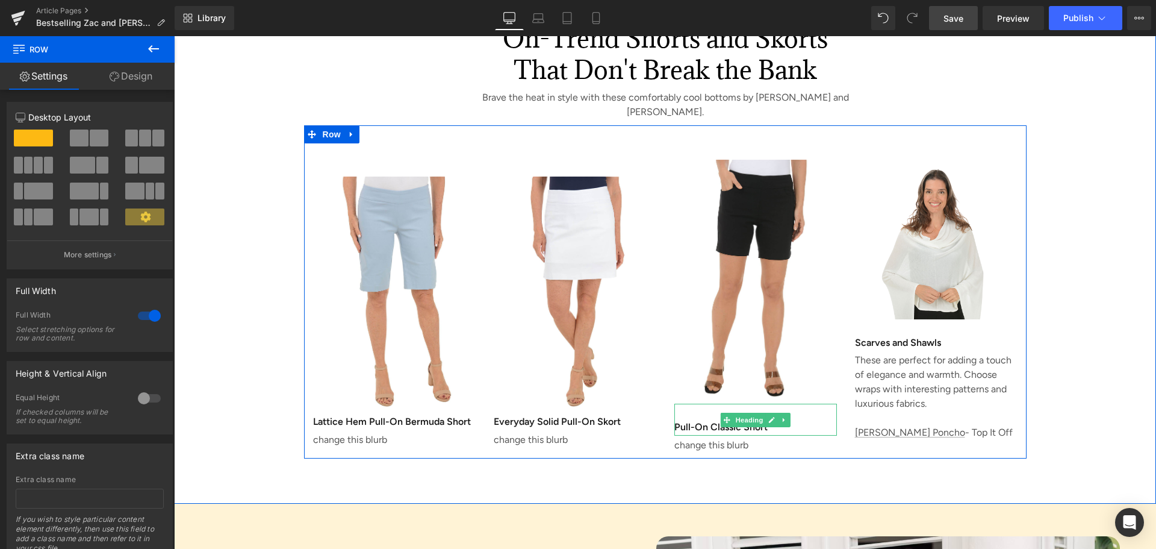
click at [706, 419] on h3 "Pull-On Classic Short" at bounding box center [755, 427] width 163 height 17
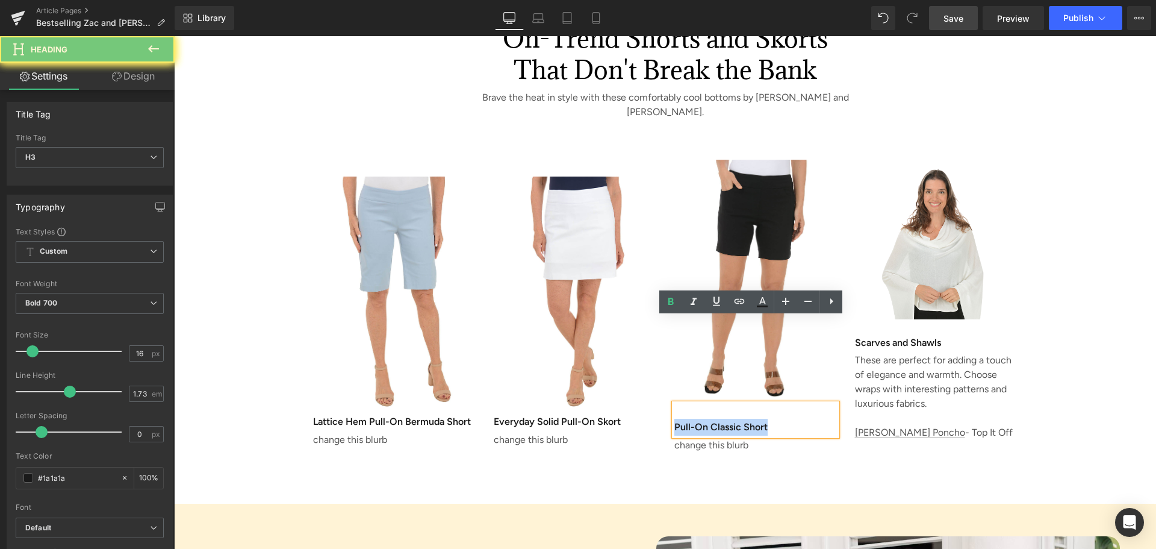
click at [706, 419] on h3 "Pull-On Classic Short" at bounding box center [755, 427] width 163 height 17
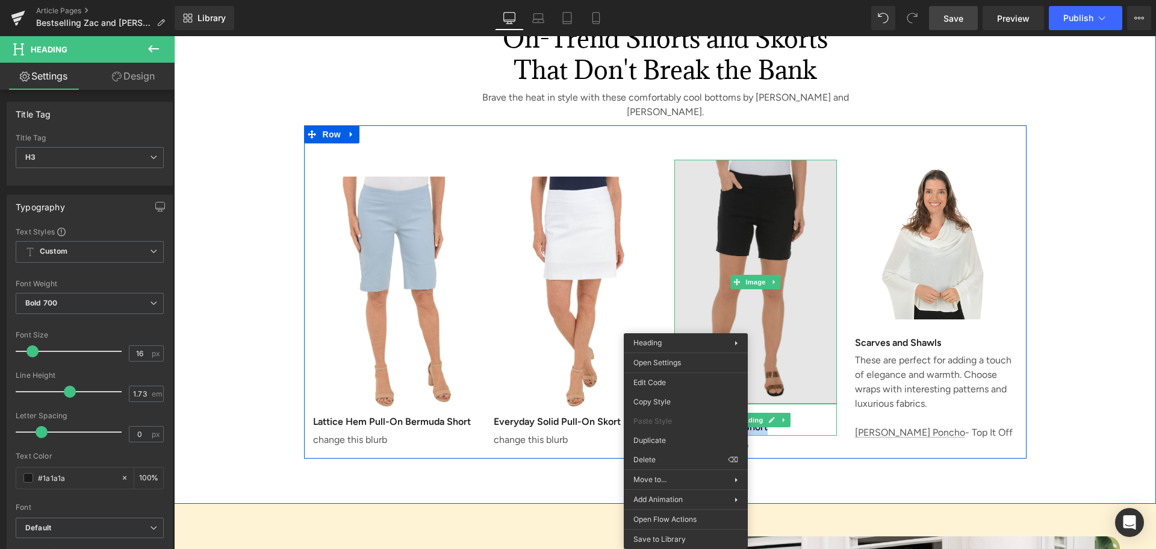
click at [711, 172] on img at bounding box center [755, 282] width 163 height 244
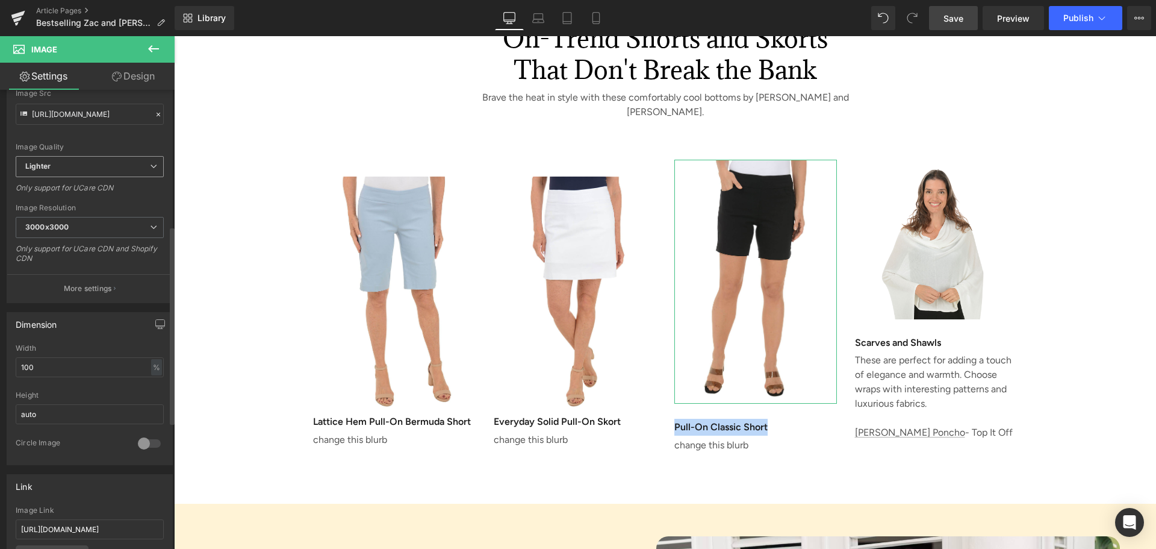
scroll to position [361, 0]
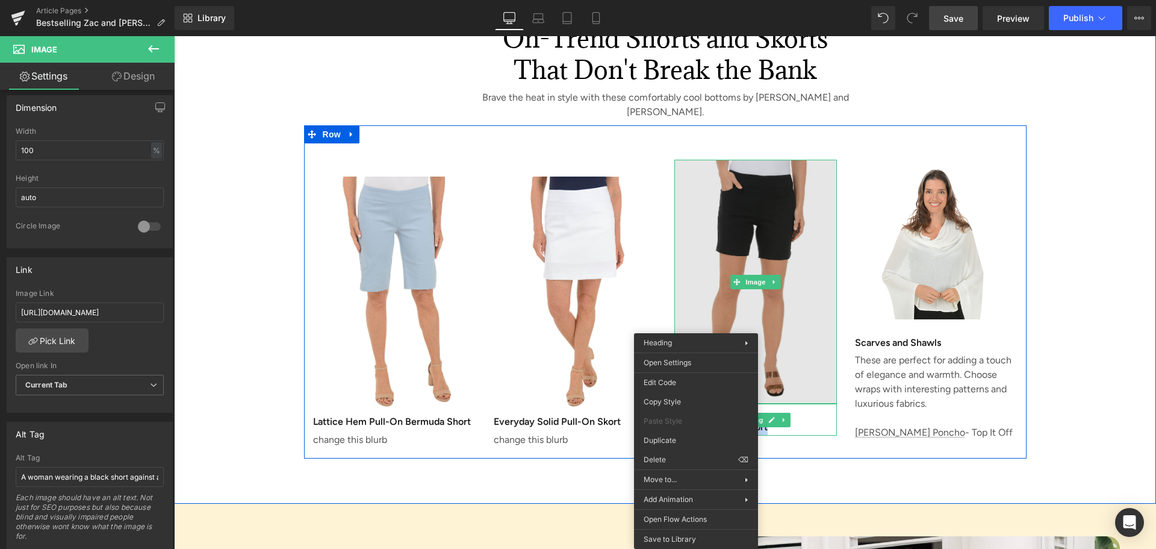
click at [678, 276] on img at bounding box center [755, 282] width 163 height 244
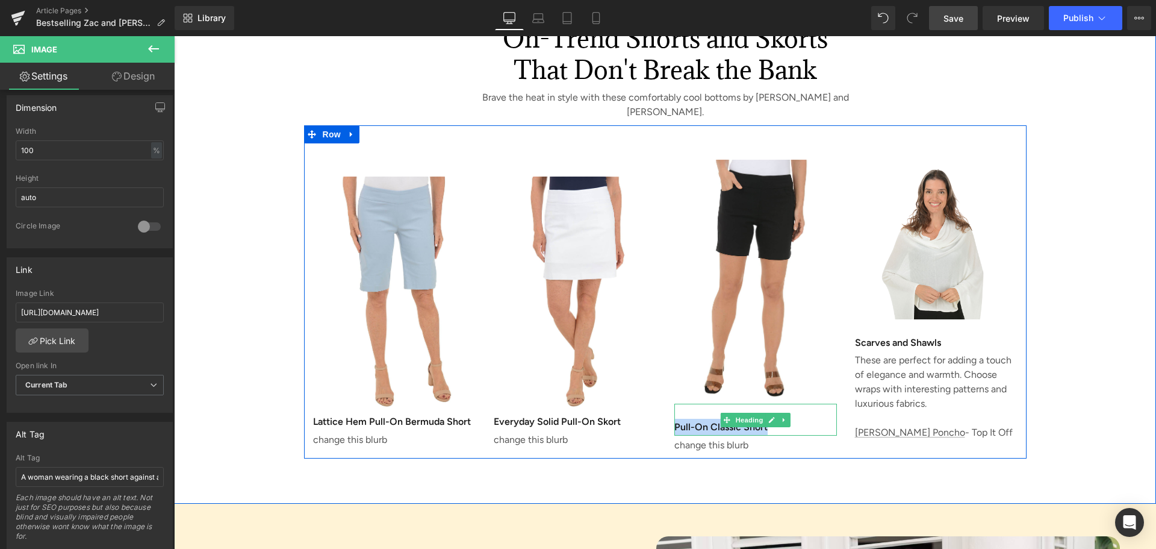
click at [792, 419] on h3 "Pull-On Classic Short" at bounding box center [755, 427] width 163 height 17
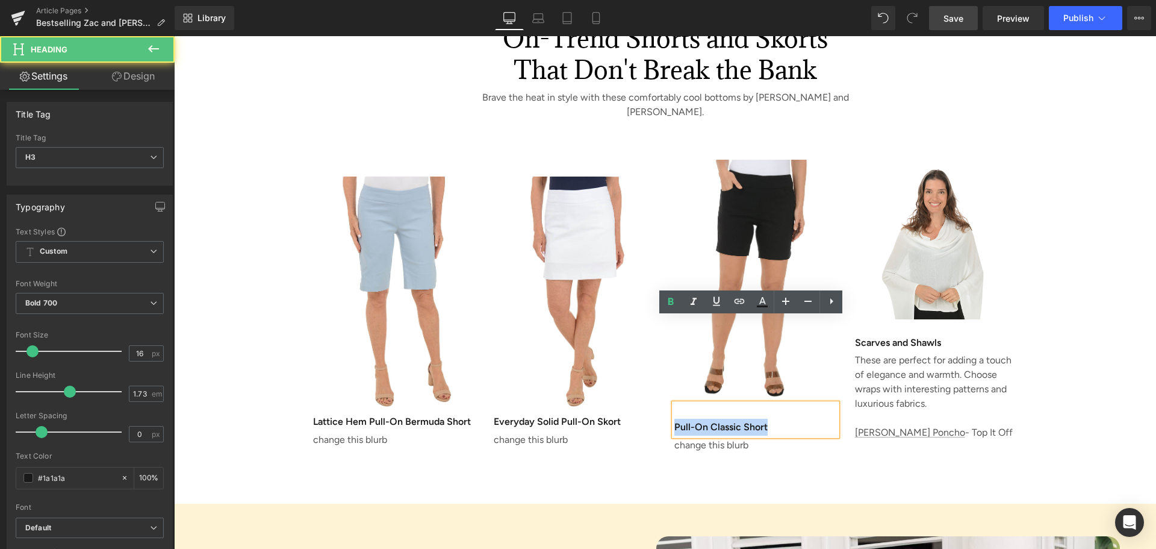
click at [800, 390] on div "On-Trend Shorts and Skorts That Don't Break the Bank Heading Brave the heat in …" at bounding box center [665, 244] width 982 height 520
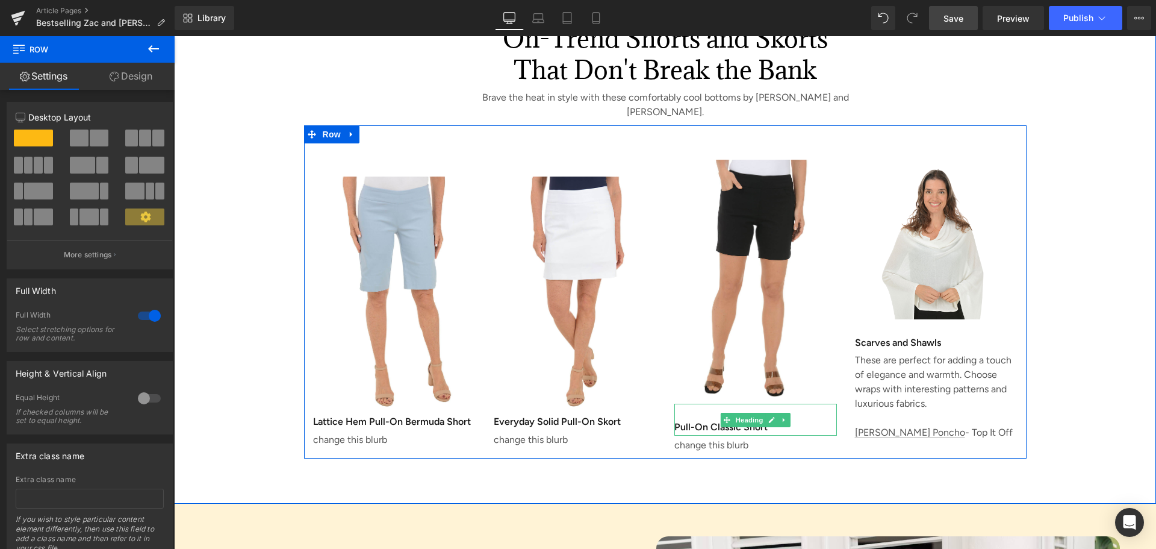
click at [738, 419] on h3 "Pull-On Classic Short" at bounding box center [755, 427] width 163 height 17
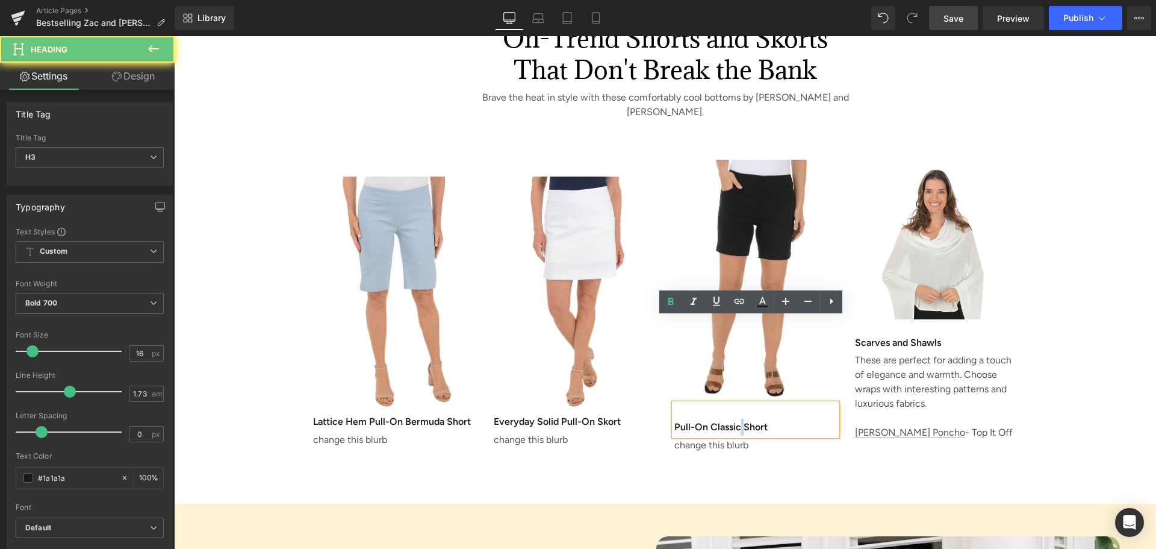
click at [738, 419] on h3 "Pull-On Classic Short" at bounding box center [755, 427] width 163 height 17
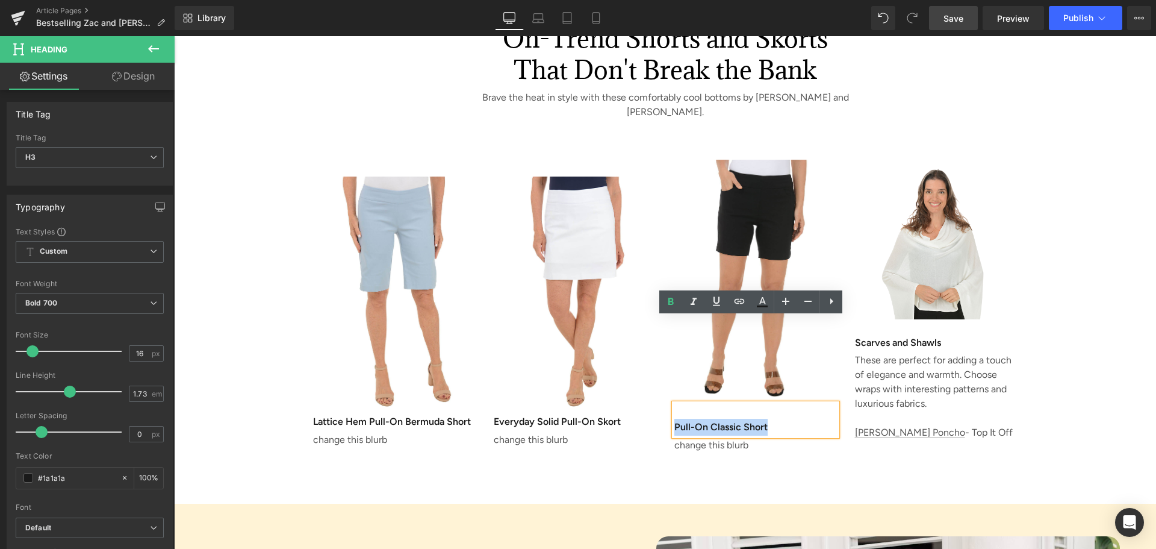
click at [738, 419] on h3 "Pull-On Classic Short" at bounding box center [755, 427] width 163 height 17
click at [737, 299] on icon at bounding box center [739, 301] width 14 height 14
click at [699, 375] on input "text" at bounding box center [757, 366] width 185 height 30
paste input "[URL][DOMAIN_NAME]"
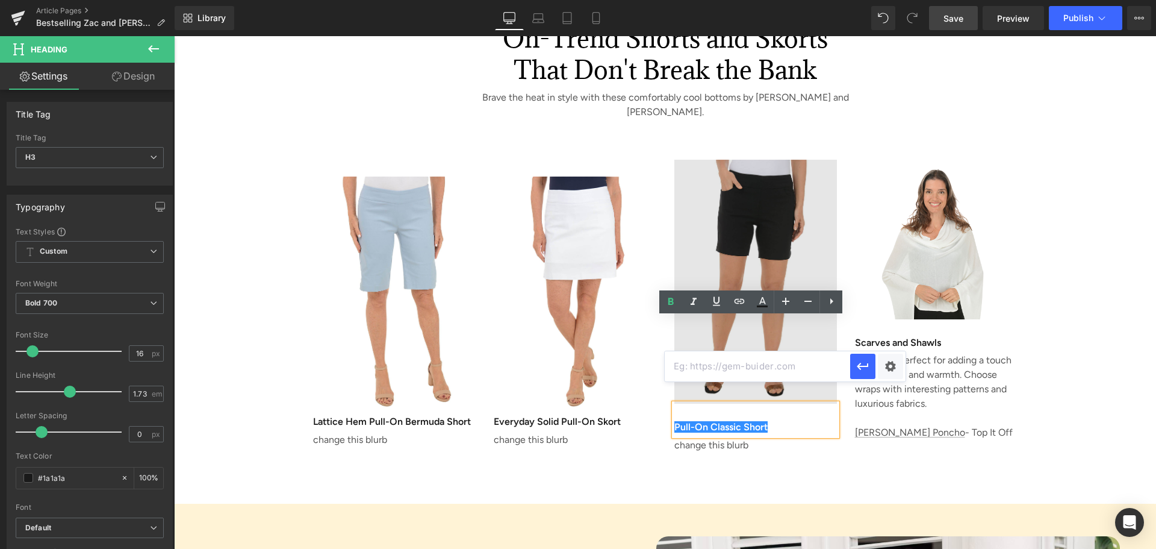
type input "[URL][DOMAIN_NAME]"
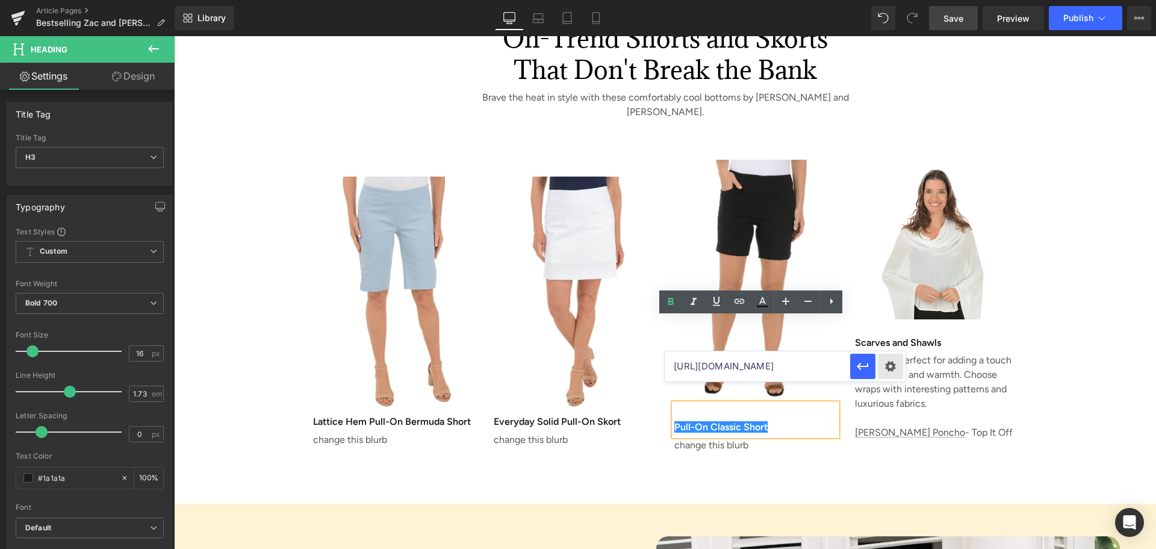
click at [886, 0] on div "Text Color Highlight Color #333333 Edit or remove link: Edit - Unlink - Cancel …" at bounding box center [578, 0] width 1156 height 0
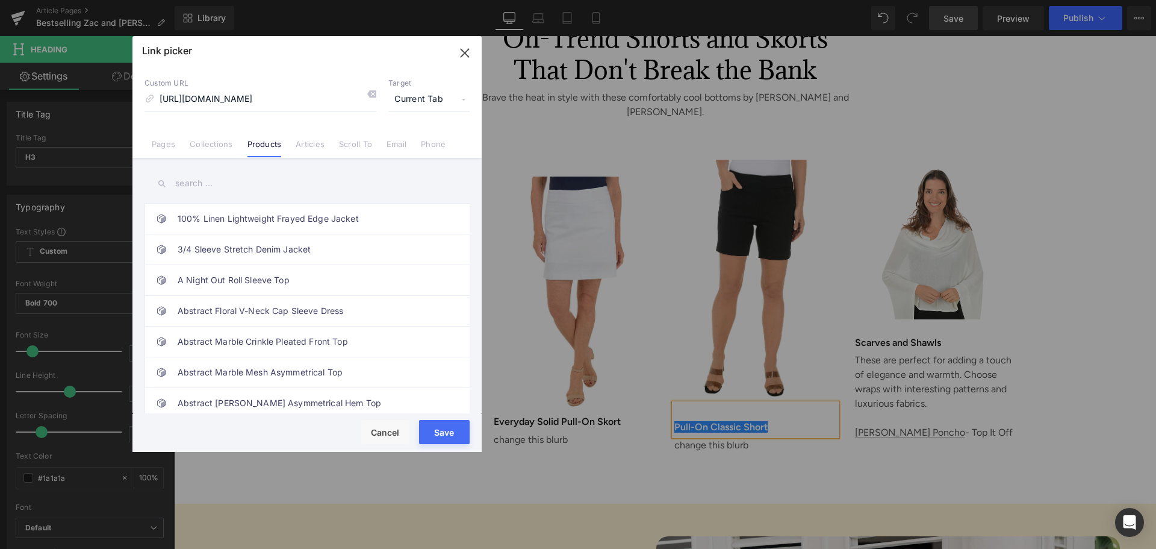
click at [461, 437] on button "Save" at bounding box center [444, 432] width 51 height 24
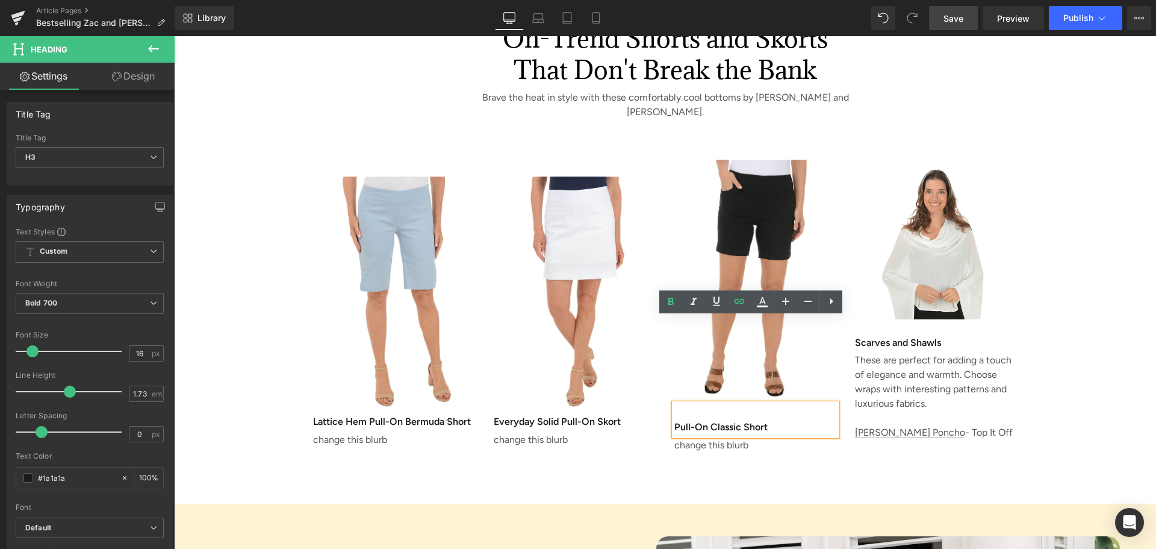
click at [705, 393] on div "On-Trend Shorts and Skorts That Don't Break the Bank Heading Brave the heat in …" at bounding box center [665, 244] width 982 height 520
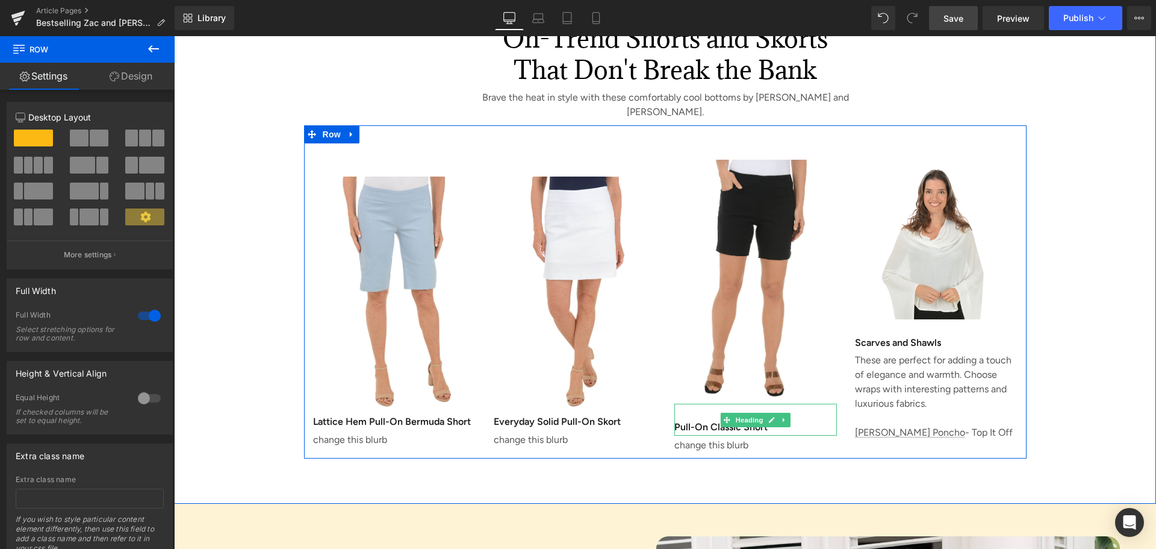
click at [676, 403] on div "Pull-On Classic Short" at bounding box center [755, 419] width 163 height 32
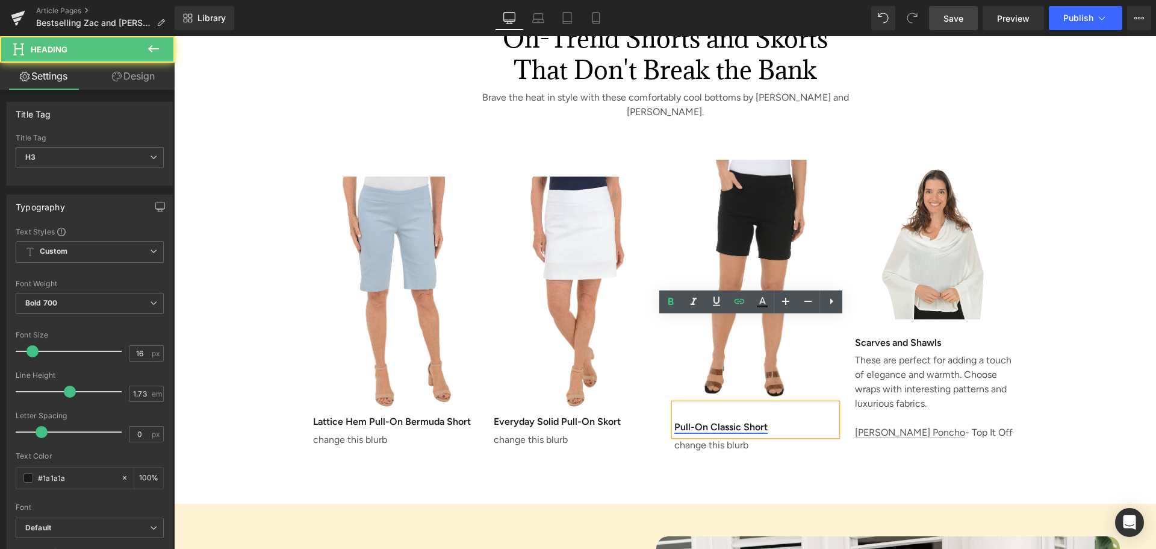
click at [674, 421] on link "Pull-On Classic Short" at bounding box center [720, 426] width 93 height 11
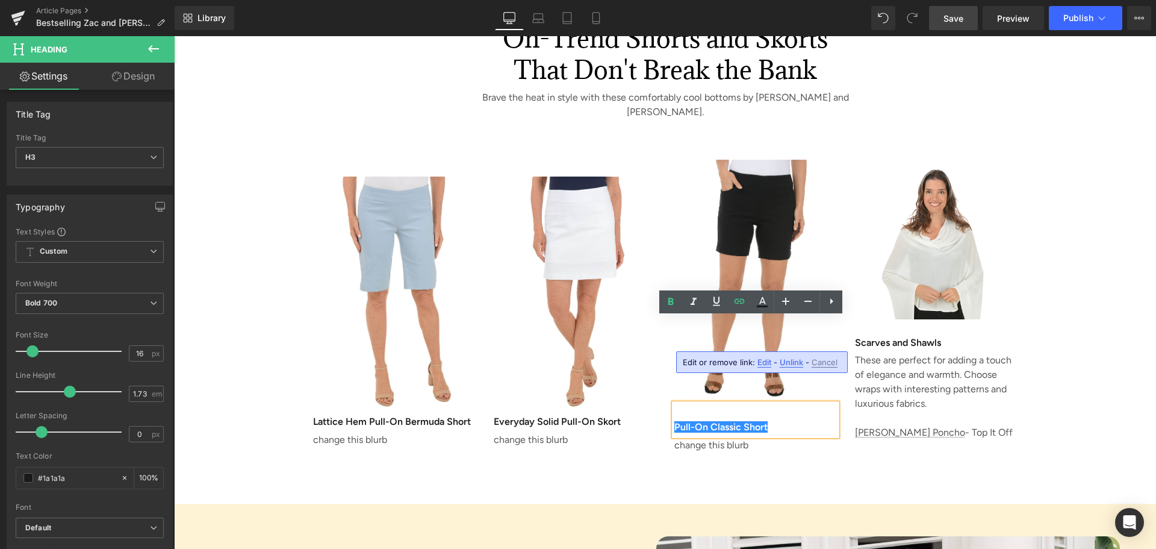
click at [680, 403] on div "Pull-On Classic Short" at bounding box center [755, 419] width 163 height 32
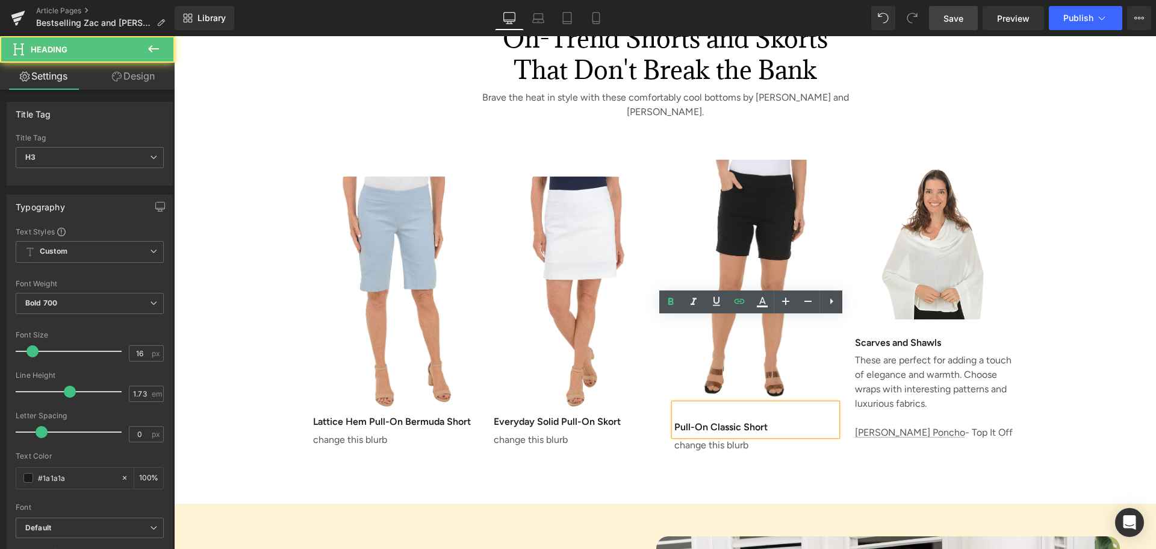
click at [674, 403] on div "Pull-On Classic Short" at bounding box center [755, 419] width 163 height 32
click at [779, 419] on h3 "Pull-On Classic Short" at bounding box center [755, 427] width 163 height 17
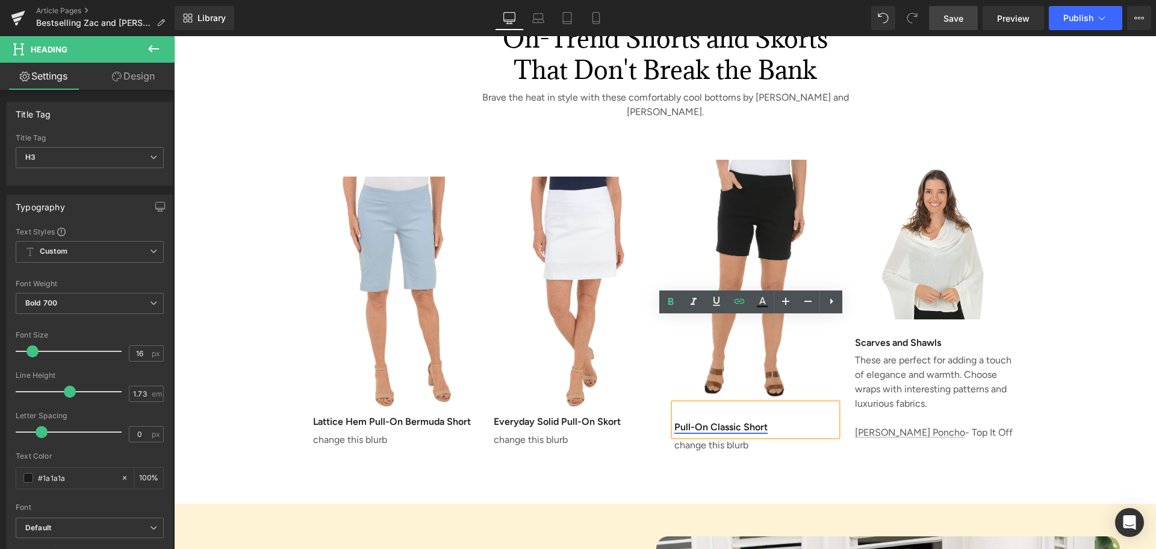
click at [674, 421] on link "Pull-On Classic Short" at bounding box center [720, 426] width 93 height 11
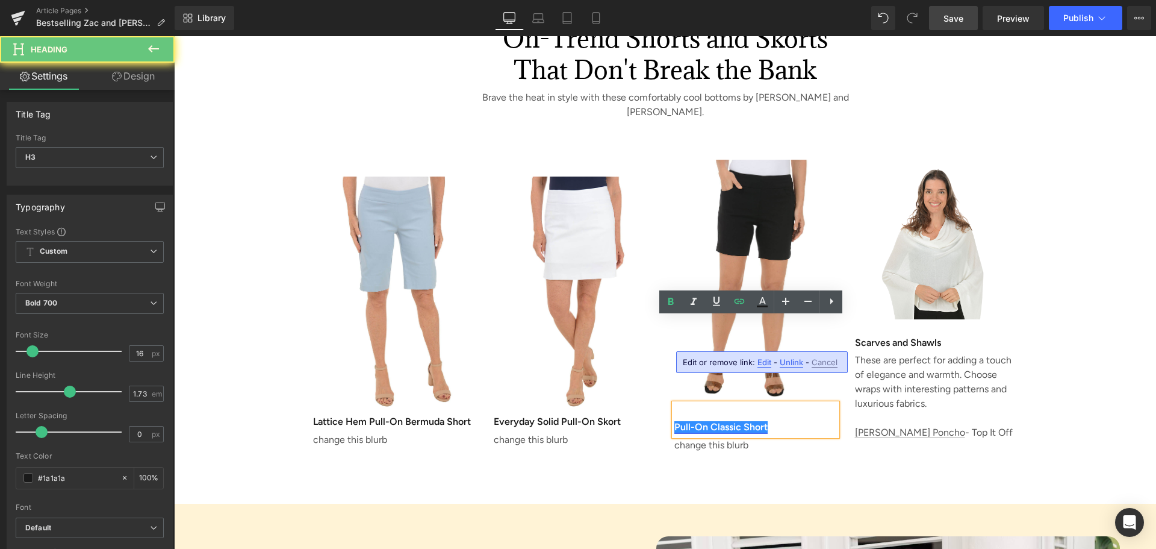
click at [674, 421] on link "Pull-On Classic Short" at bounding box center [720, 426] width 93 height 11
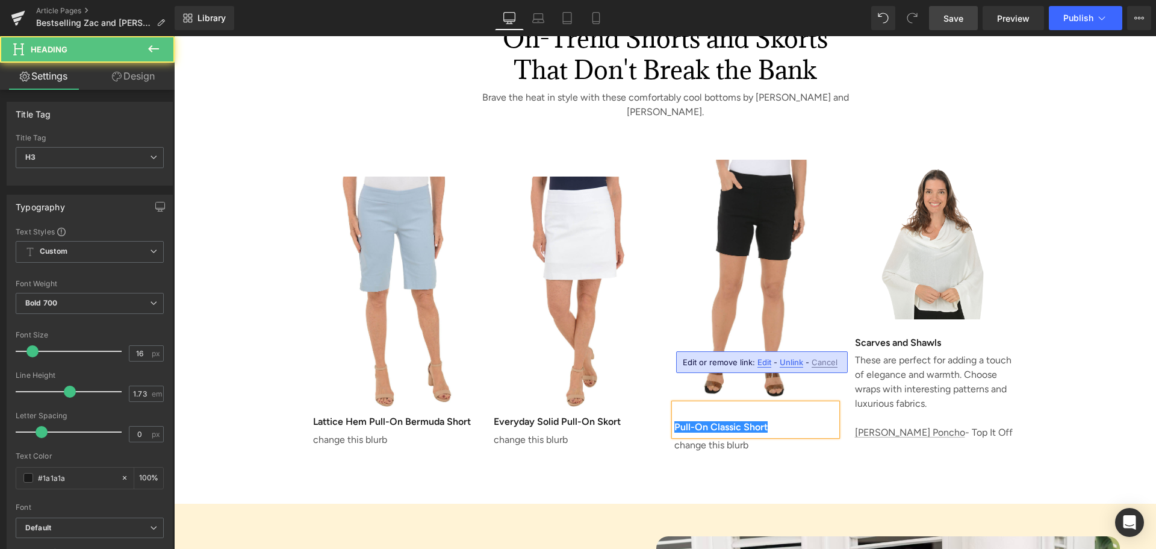
click at [682, 403] on div "Pull-On Classic Short" at bounding box center [755, 419] width 163 height 32
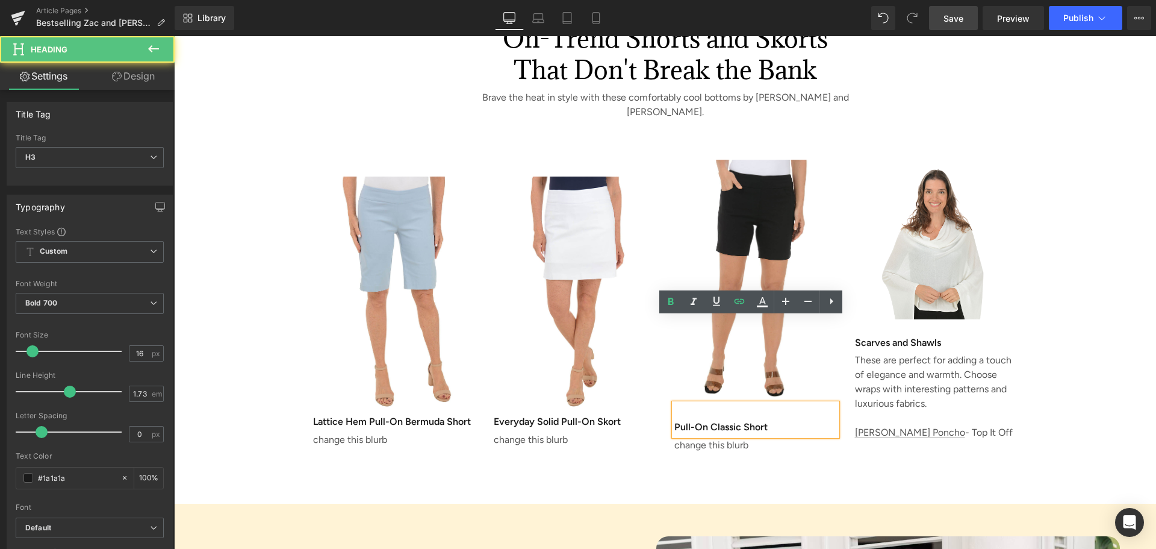
click at [631, 399] on div "On-Trend Shorts and Skorts That Don't Break the Bank Heading Brave the heat in …" at bounding box center [665, 244] width 982 height 520
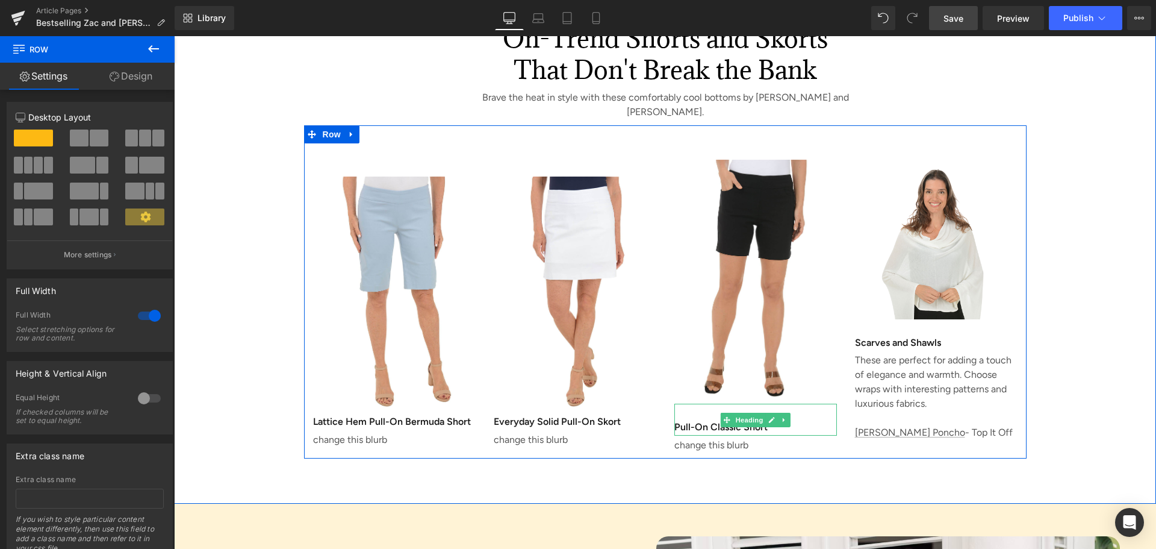
click at [691, 419] on h3 "Pull-On Classic Short" at bounding box center [755, 427] width 163 height 17
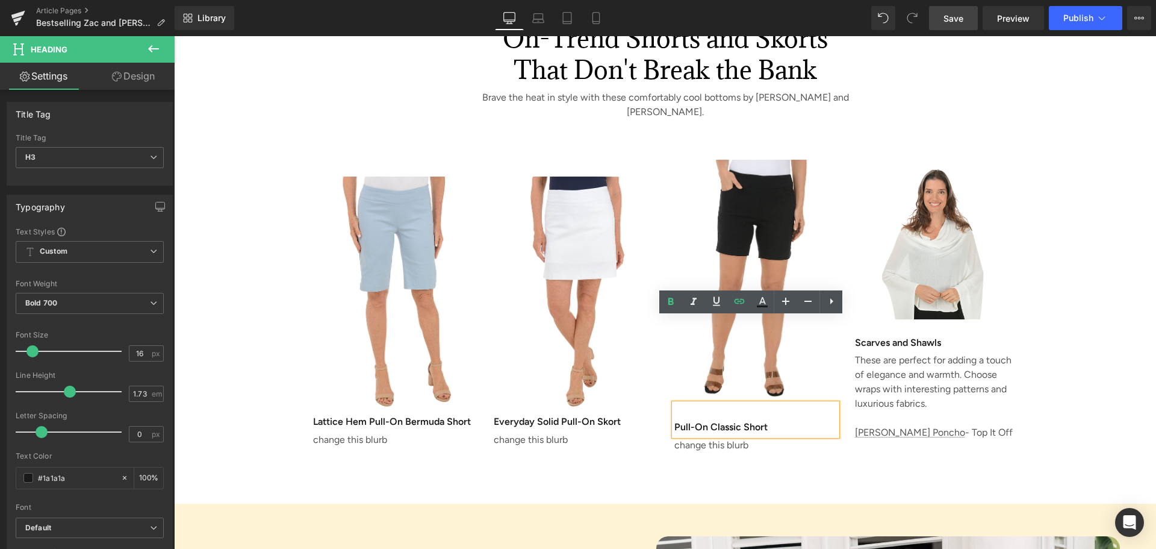
click at [685, 403] on div "Pull-On Classic Short" at bounding box center [755, 419] width 163 height 32
click at [674, 403] on div "Pull-On Classic Short" at bounding box center [755, 419] width 163 height 32
click at [804, 386] on div "On-Trend Shorts and Skorts That Don't Break the Bank Heading Brave the heat in …" at bounding box center [665, 244] width 982 height 520
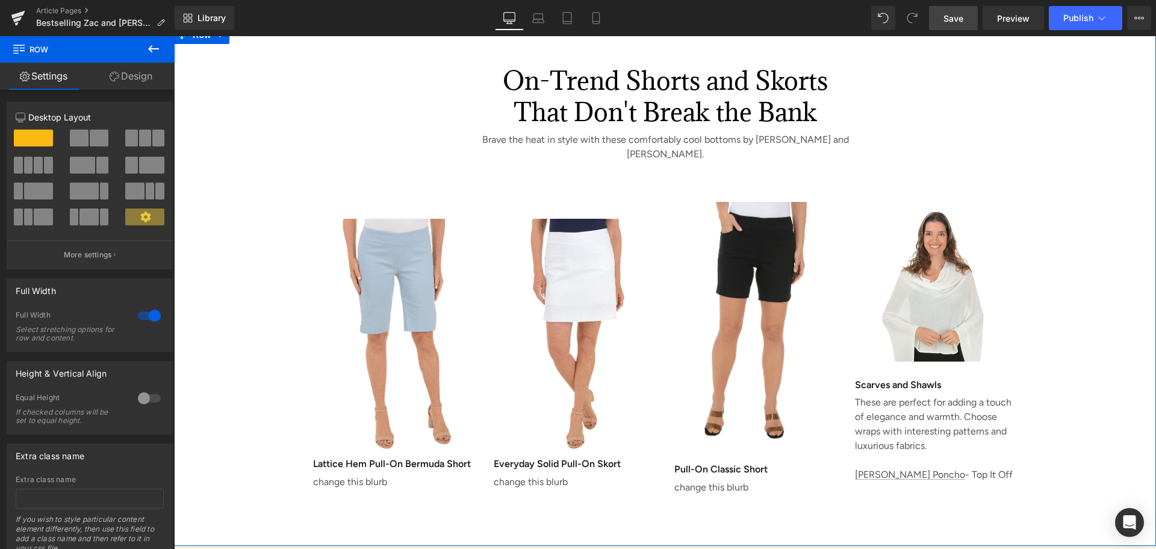
scroll to position [2228, 0]
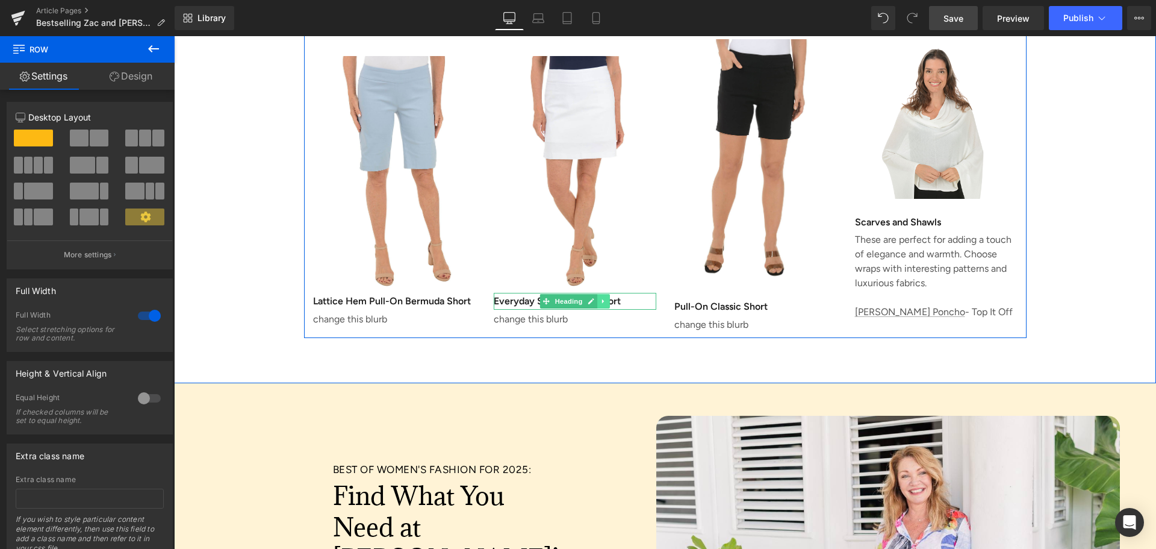
click at [600, 297] on icon at bounding box center [603, 300] width 7 height 7
click at [594, 298] on icon at bounding box center [597, 301] width 7 height 7
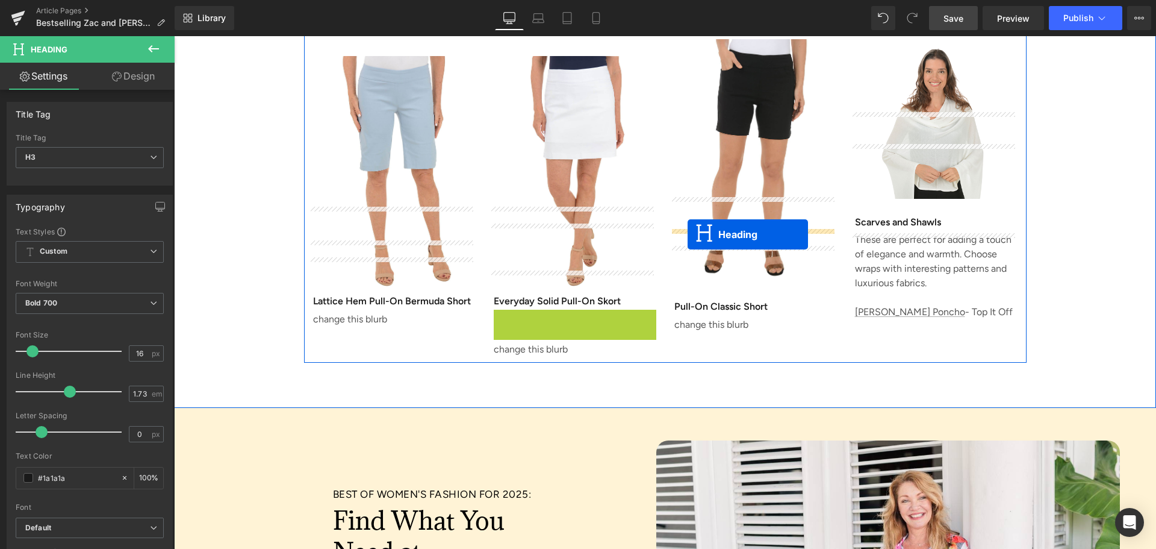
drag, startPoint x: 540, startPoint y: 231, endPoint x: 688, endPoint y: 234, distance: 148.2
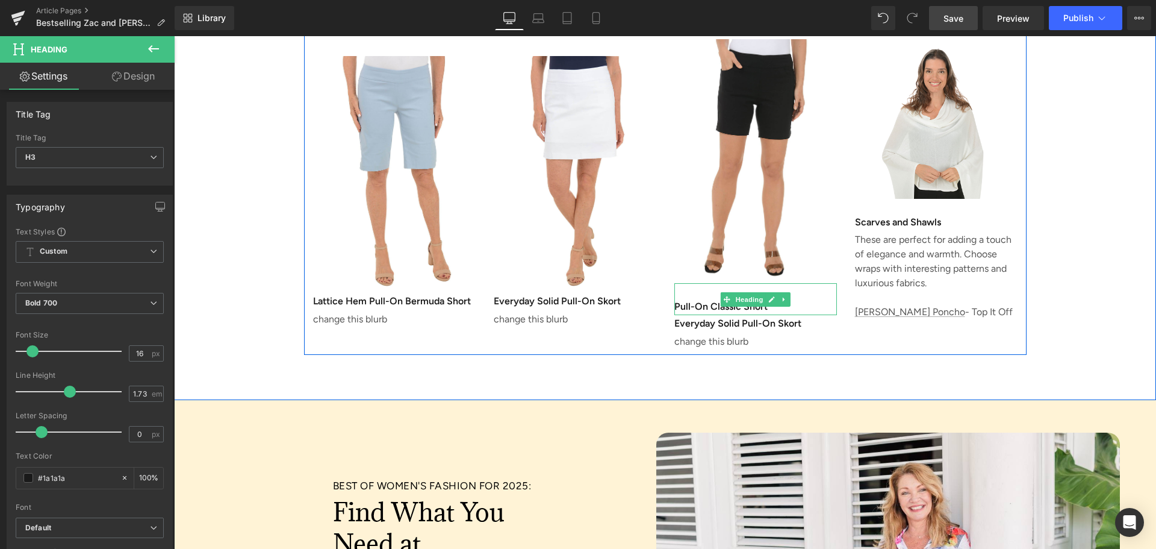
click at [677, 283] on div "Pull-On Classic Short" at bounding box center [755, 299] width 163 height 32
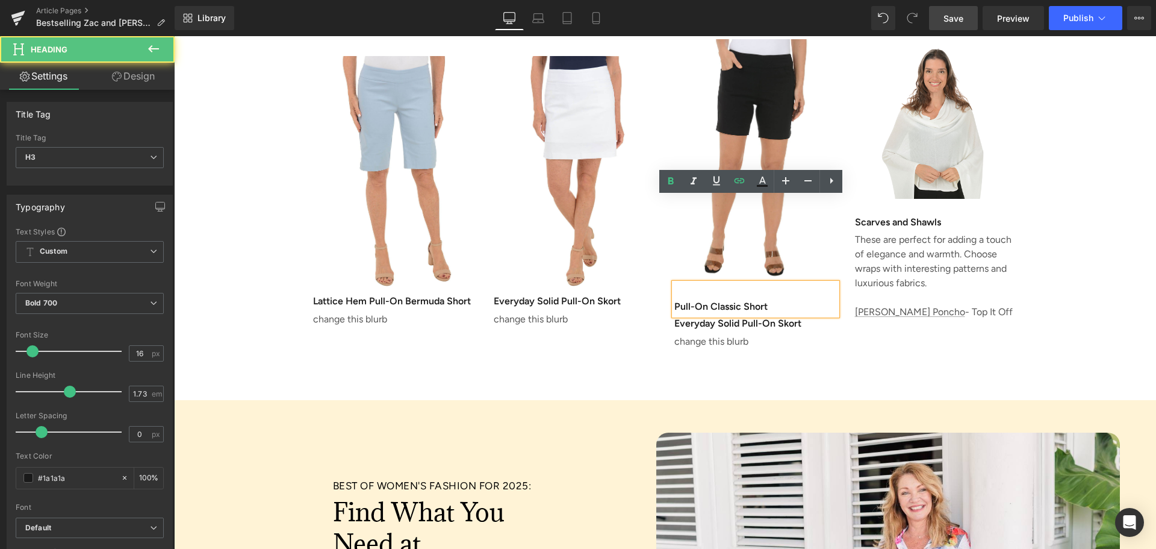
click at [648, 259] on div "Image Lattice Hem Pull-On Bermuda Short Heading change this blurb Text Block Im…" at bounding box center [665, 179] width 723 height 349
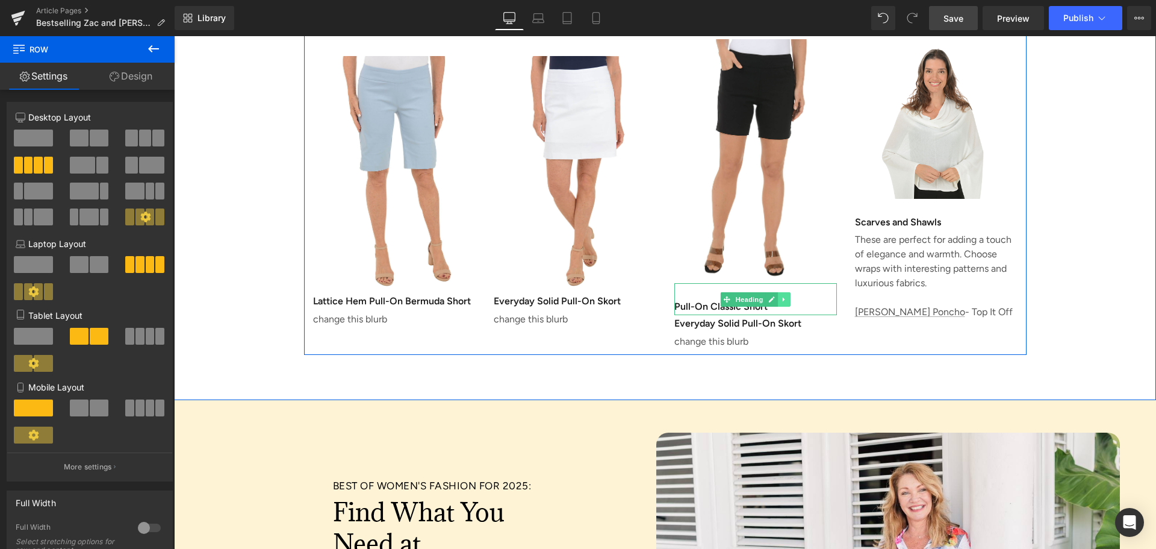
click at [781, 296] on icon at bounding box center [784, 299] width 7 height 7
click at [787, 296] on icon at bounding box center [790, 299] width 7 height 7
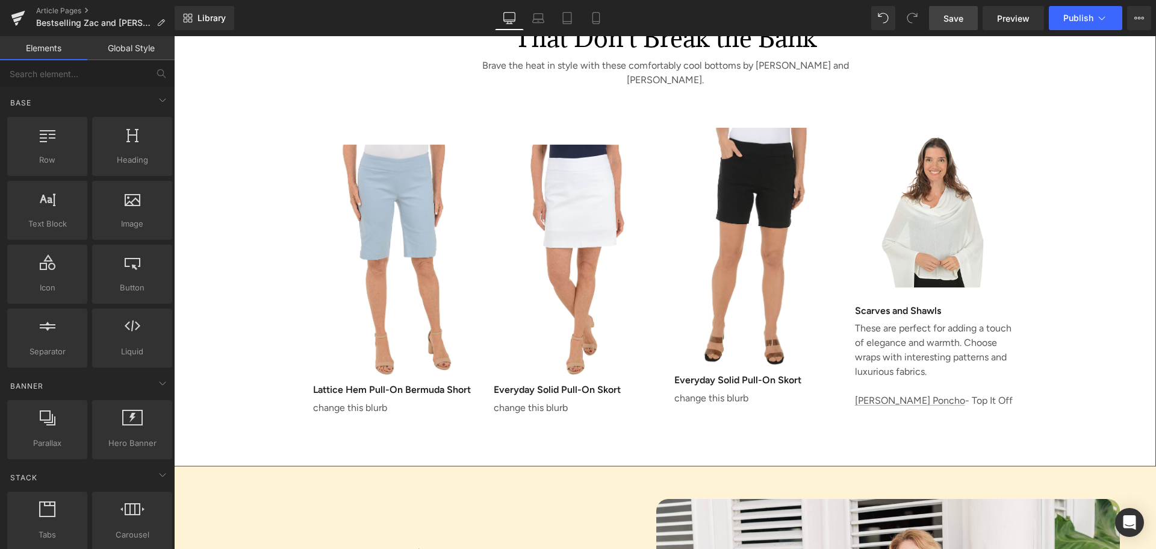
scroll to position [2047, 0]
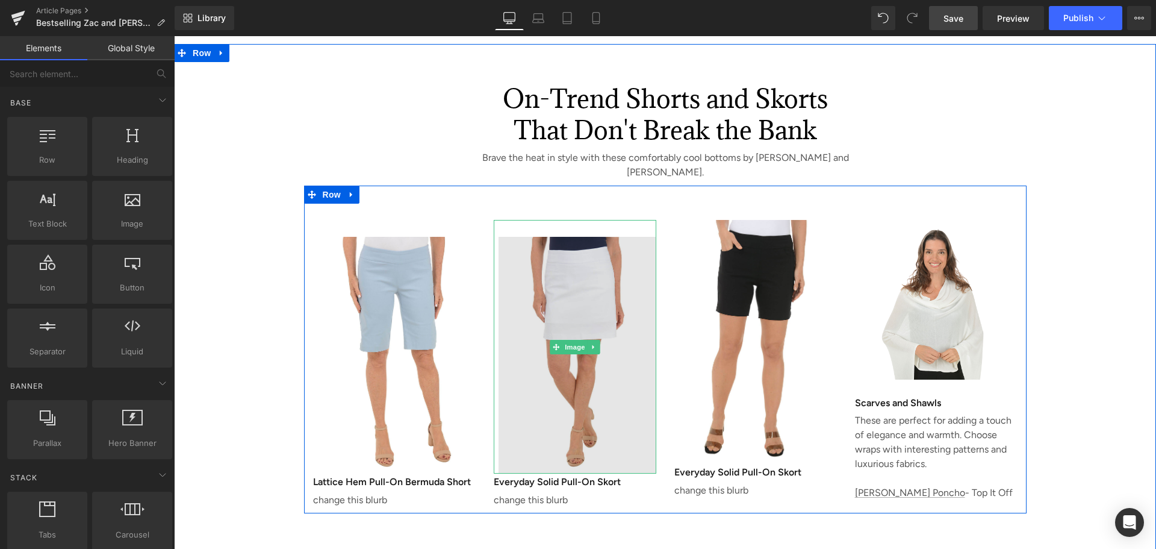
click at [574, 220] on img at bounding box center [575, 347] width 163 height 254
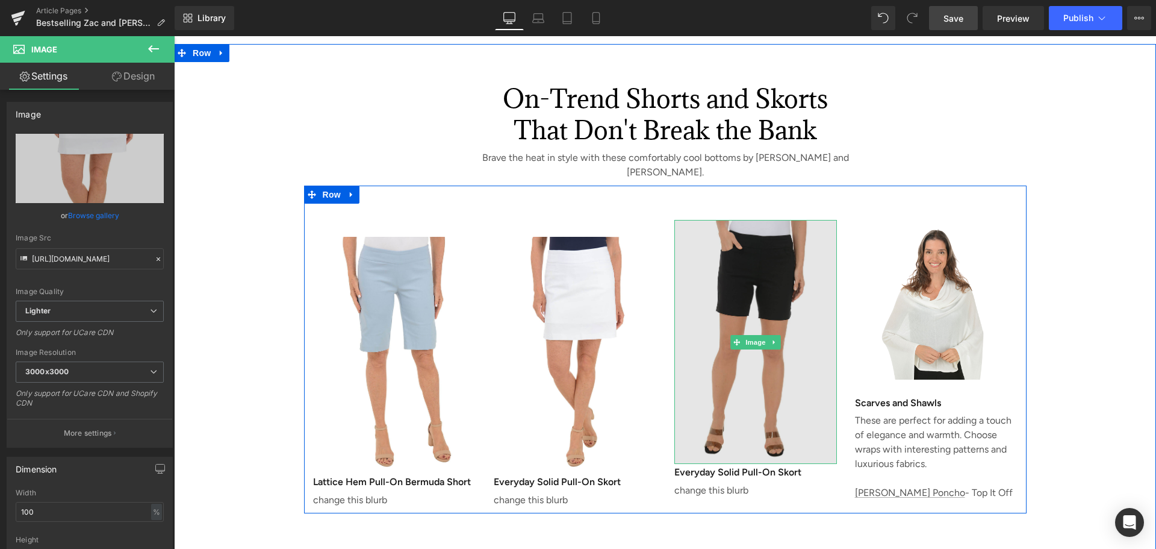
click at [717, 223] on img at bounding box center [755, 342] width 163 height 244
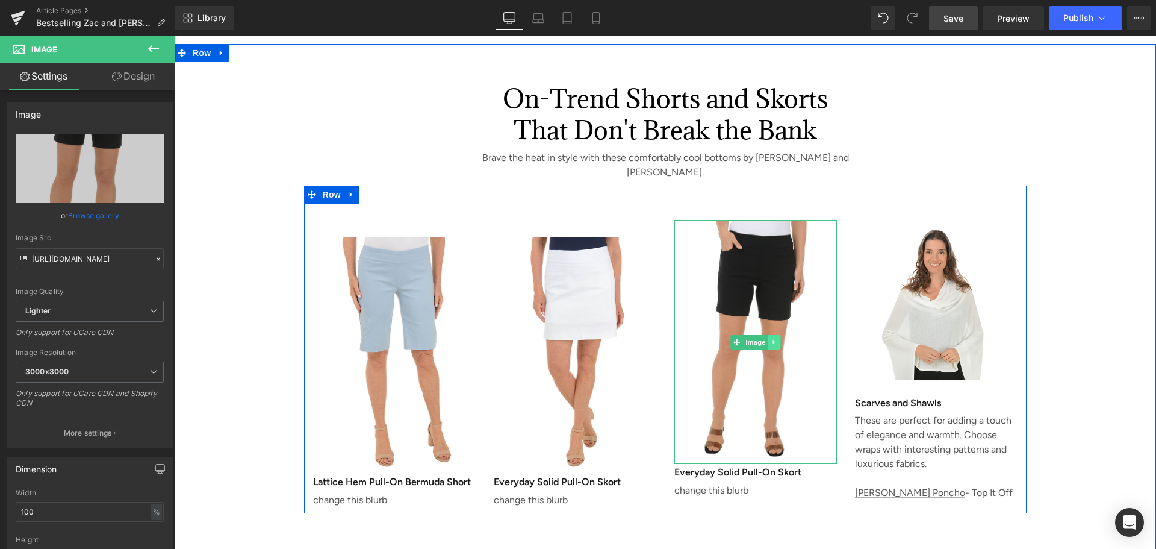
click at [773, 338] on icon at bounding box center [774, 341] width 7 height 7
click at [777, 338] on icon at bounding box center [780, 341] width 7 height 7
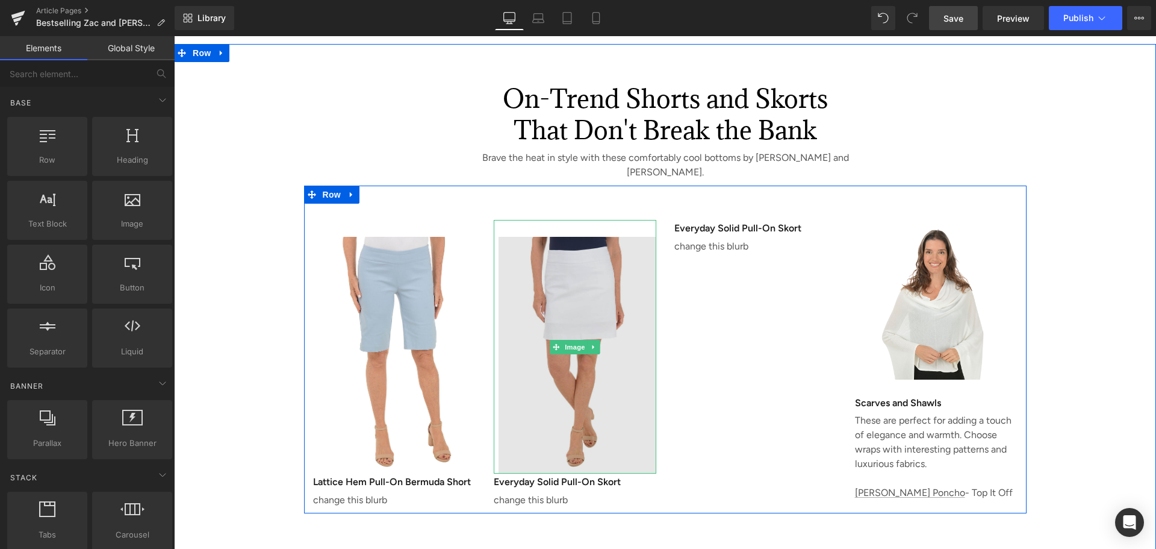
click at [560, 228] on img at bounding box center [575, 347] width 163 height 254
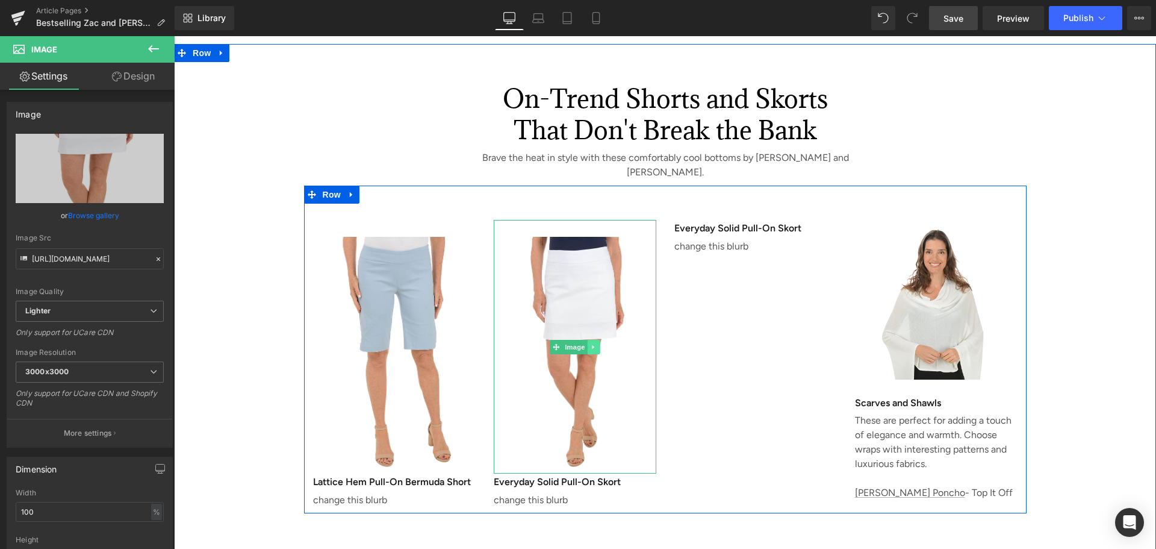
click at [590, 343] on icon at bounding box center [593, 346] width 7 height 7
click at [584, 343] on icon at bounding box center [587, 346] width 7 height 7
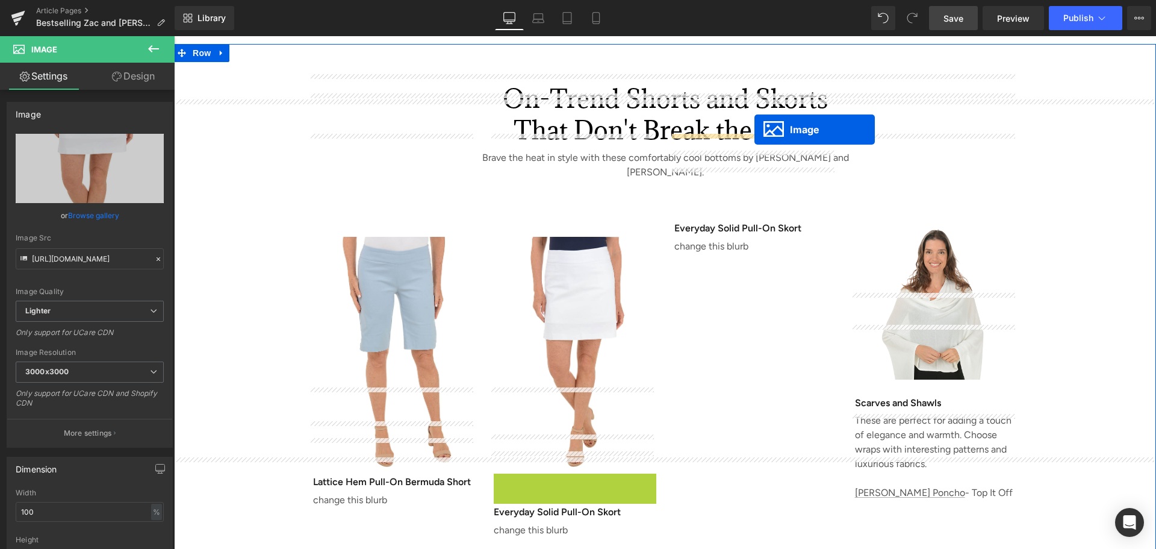
drag, startPoint x: 550, startPoint y: 512, endPoint x: 755, endPoint y: 129, distance: 434.0
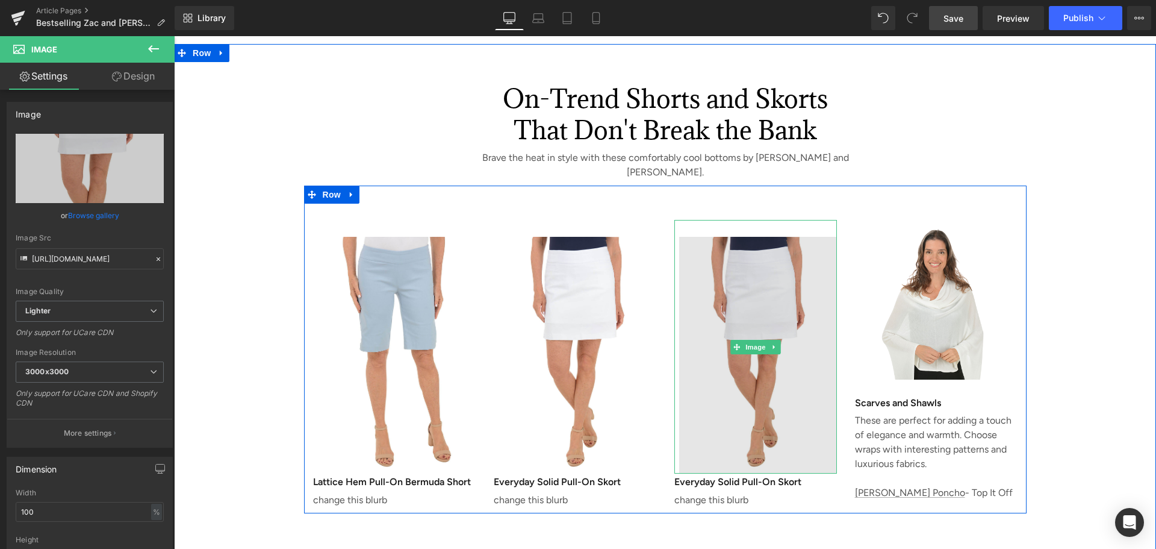
click at [775, 220] on img at bounding box center [755, 347] width 163 height 254
click at [748, 220] on img at bounding box center [755, 347] width 163 height 254
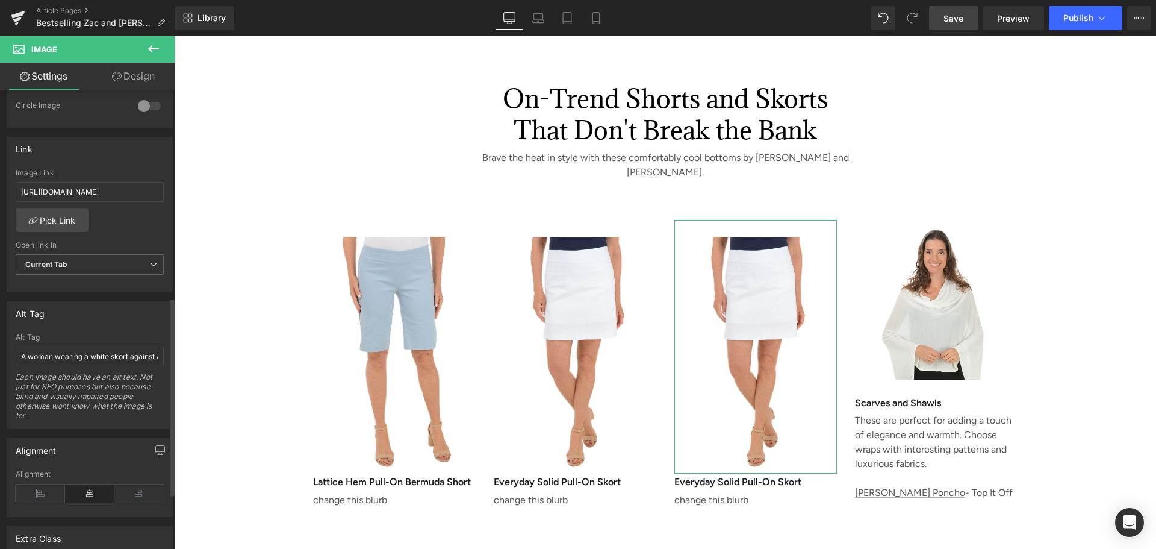
scroll to position [0, 0]
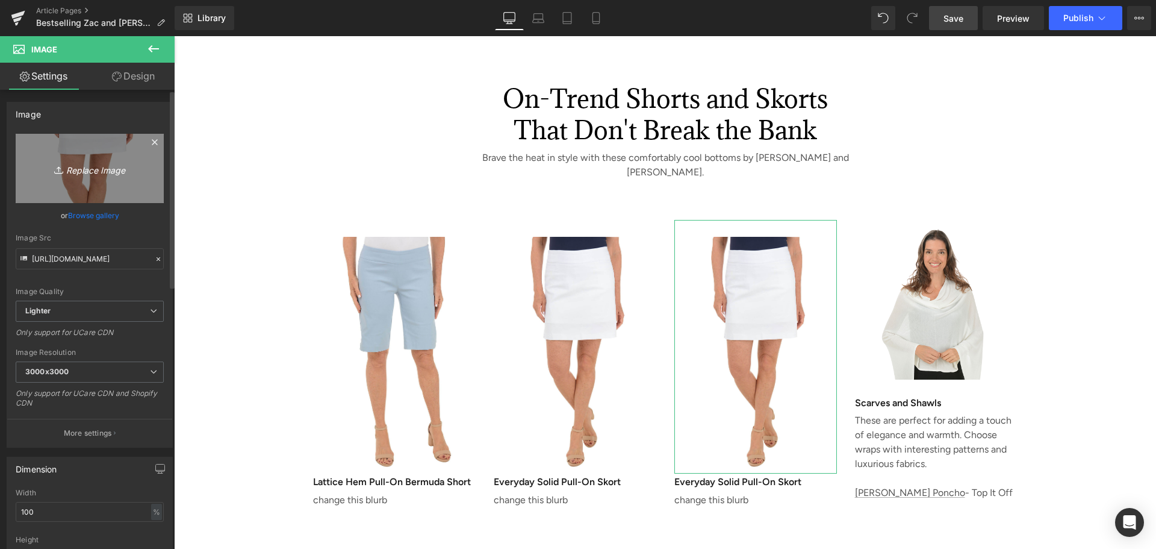
click at [83, 167] on icon "Replace Image" at bounding box center [90, 168] width 96 height 15
type input "C:\fakepath\Pull-On Classic Short.JPG"
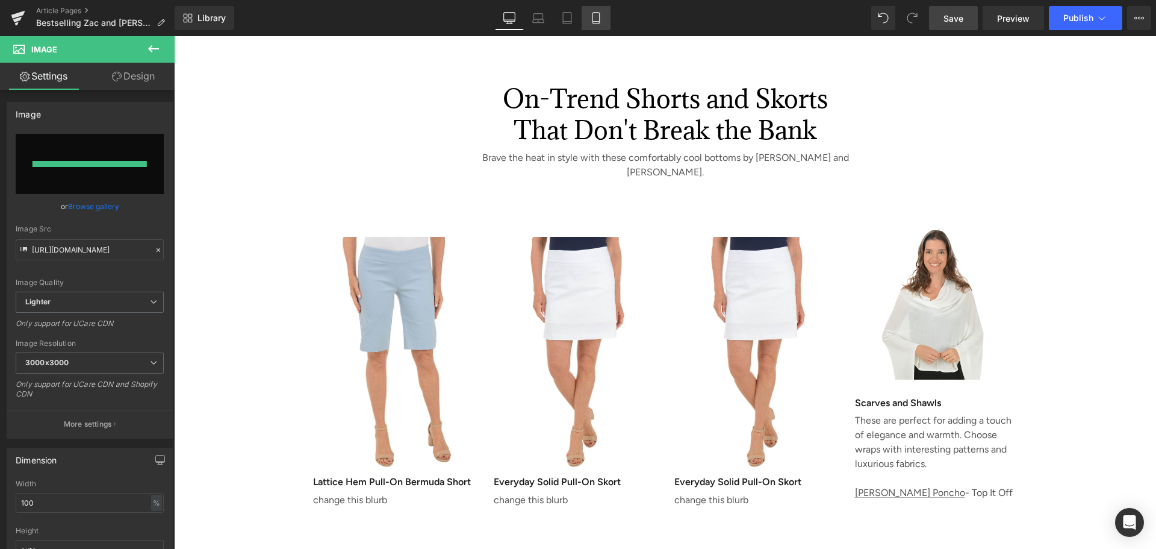
type input "[URL][DOMAIN_NAME]"
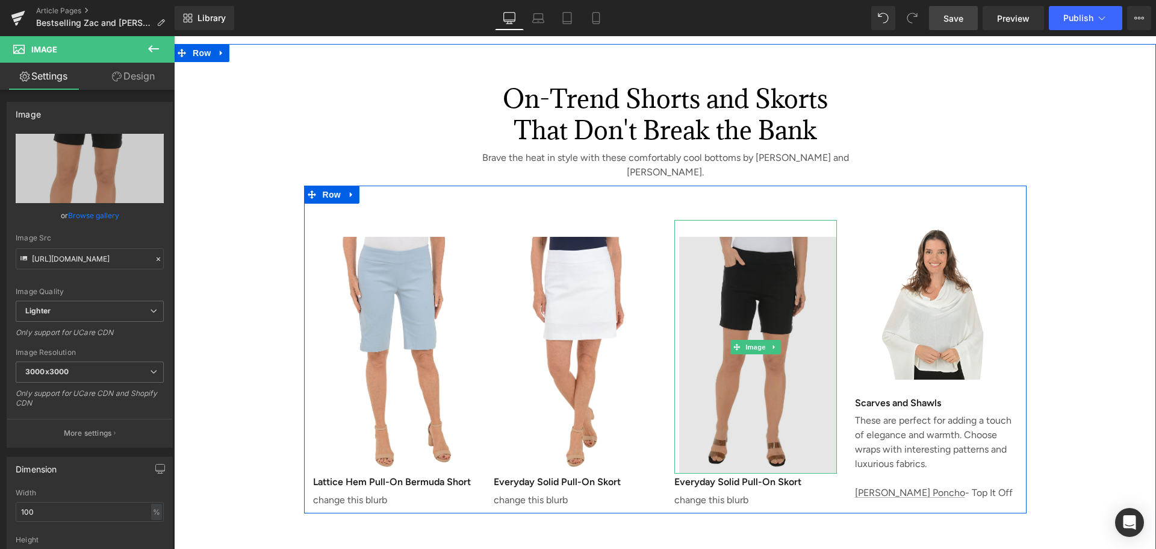
click at [756, 226] on img at bounding box center [755, 347] width 163 height 254
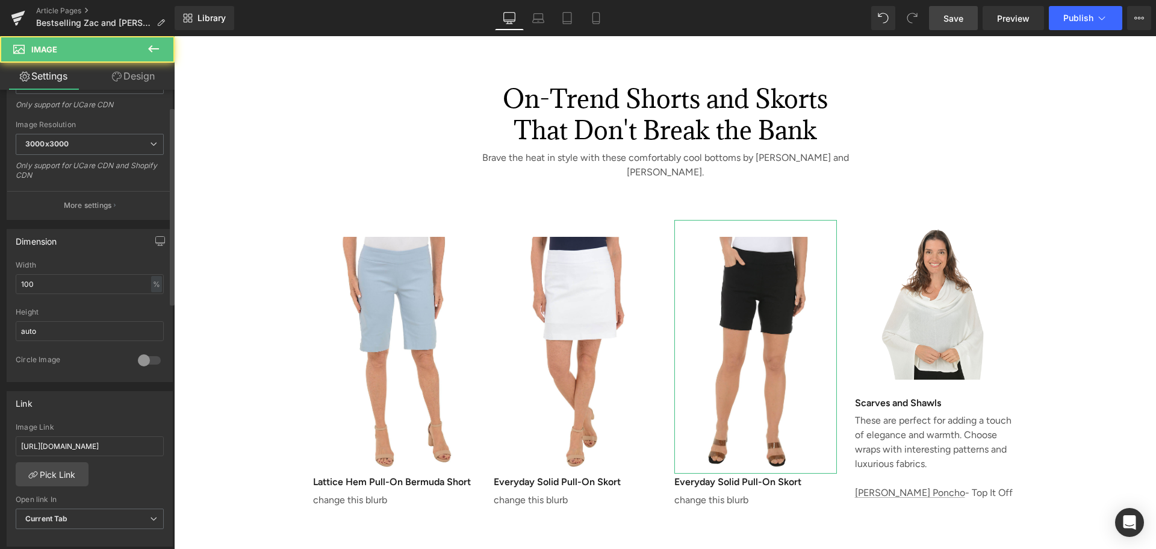
scroll to position [482, 0]
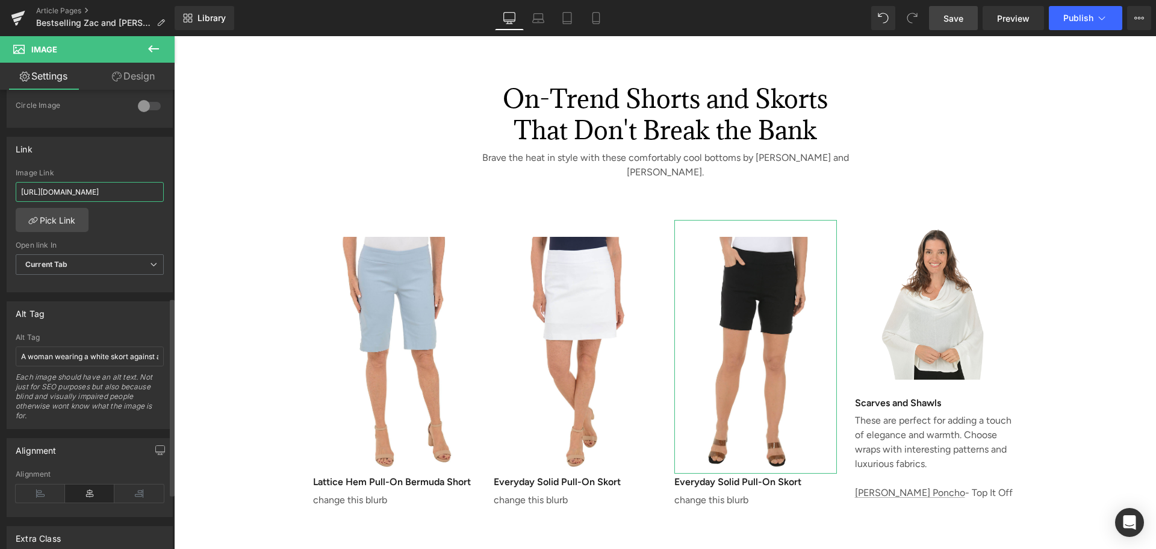
click at [104, 187] on input "[URL][DOMAIN_NAME]" at bounding box center [90, 192] width 148 height 20
click at [95, 193] on input "[URL][DOMAIN_NAME]" at bounding box center [90, 192] width 148 height 20
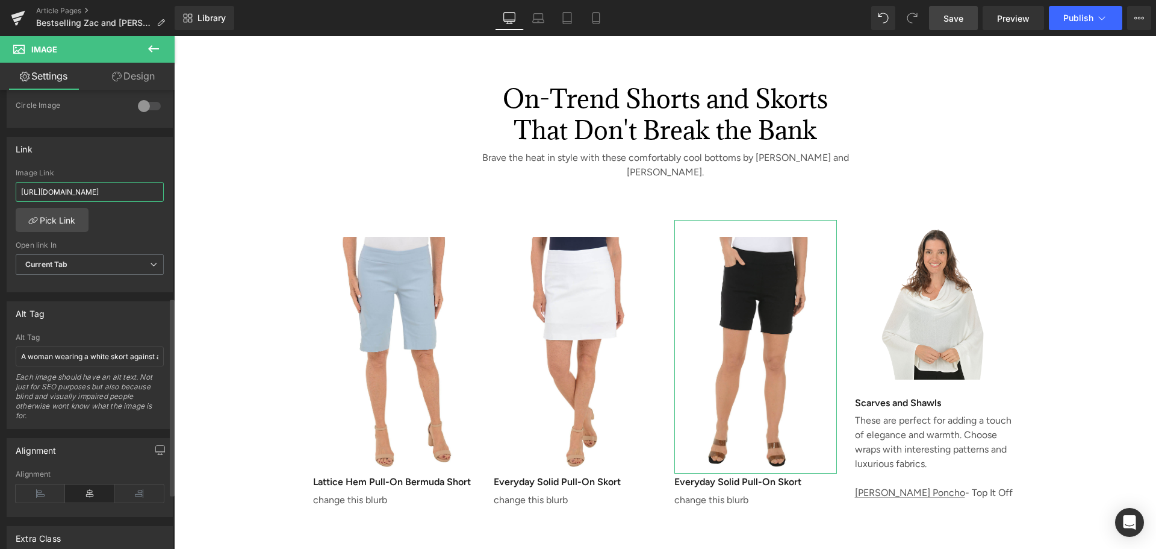
paste input "h81hs7t3"
type input "[URL][DOMAIN_NAME]"
click at [142, 229] on div "[URL][DOMAIN_NAME] Image Link [URL][DOMAIN_NAME] Pick Link Current Tab New Tab …" at bounding box center [89, 230] width 165 height 123
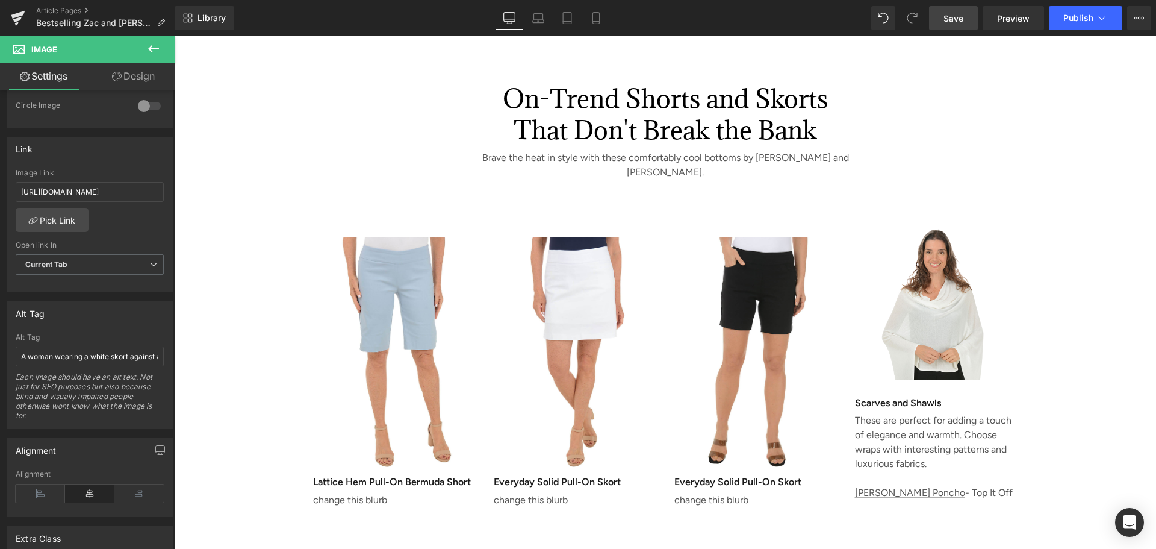
click at [954, 19] on span "Save" at bounding box center [954, 18] width 20 height 13
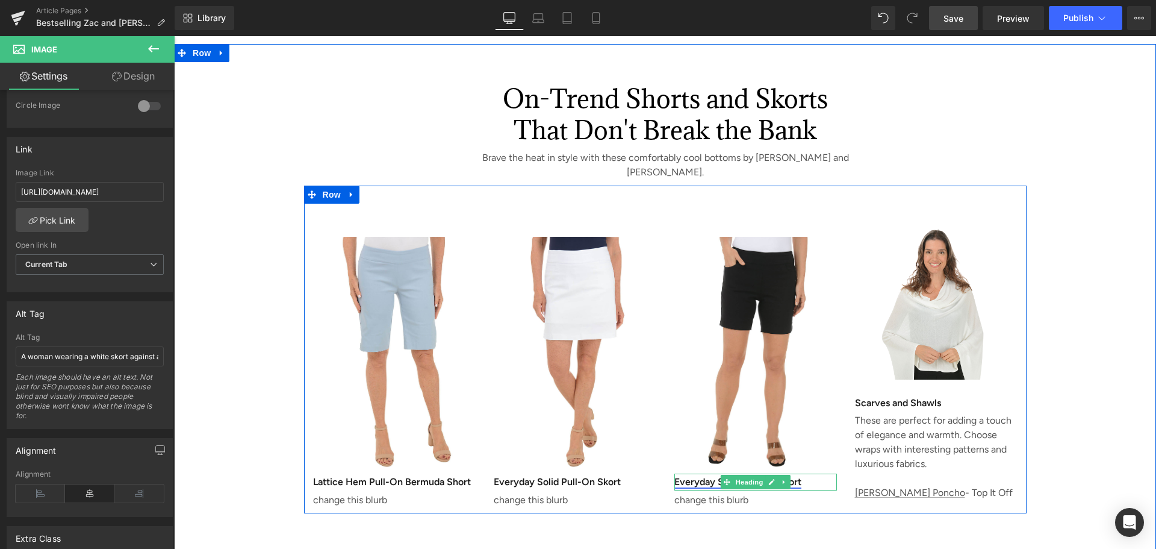
click at [681, 476] on link "Everyday Solid Pull-On Skort" at bounding box center [737, 481] width 127 height 11
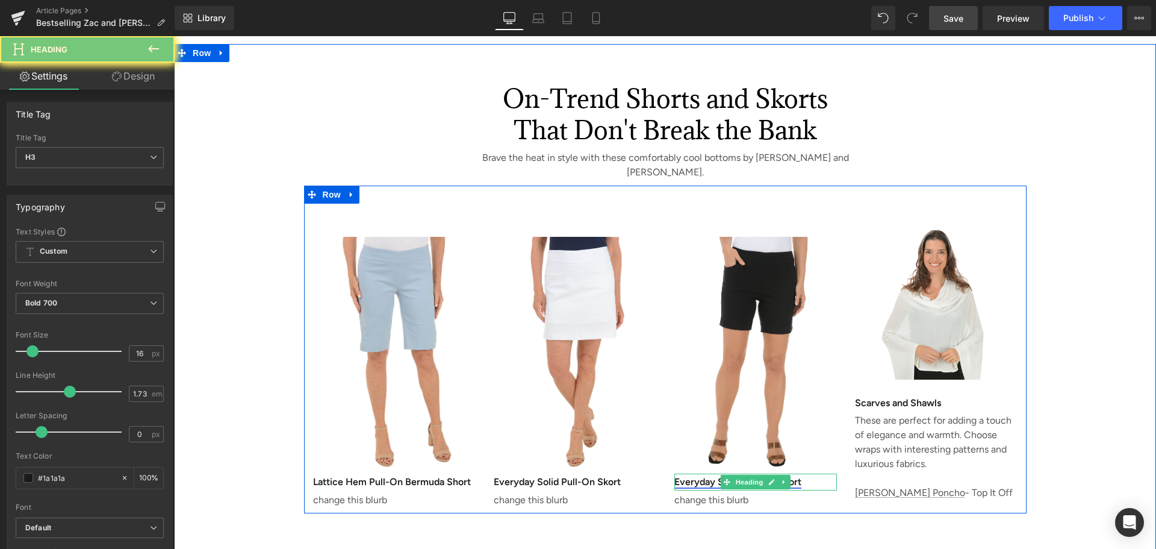
click at [681, 476] on link "Everyday Solid Pull-On Skort" at bounding box center [737, 481] width 127 height 11
click at [680, 476] on link "Everyday Solid Pull-On Skort" at bounding box center [737, 481] width 127 height 11
click at [809, 473] on h3 "Everyday Solid Pull-On Skort" at bounding box center [755, 481] width 163 height 17
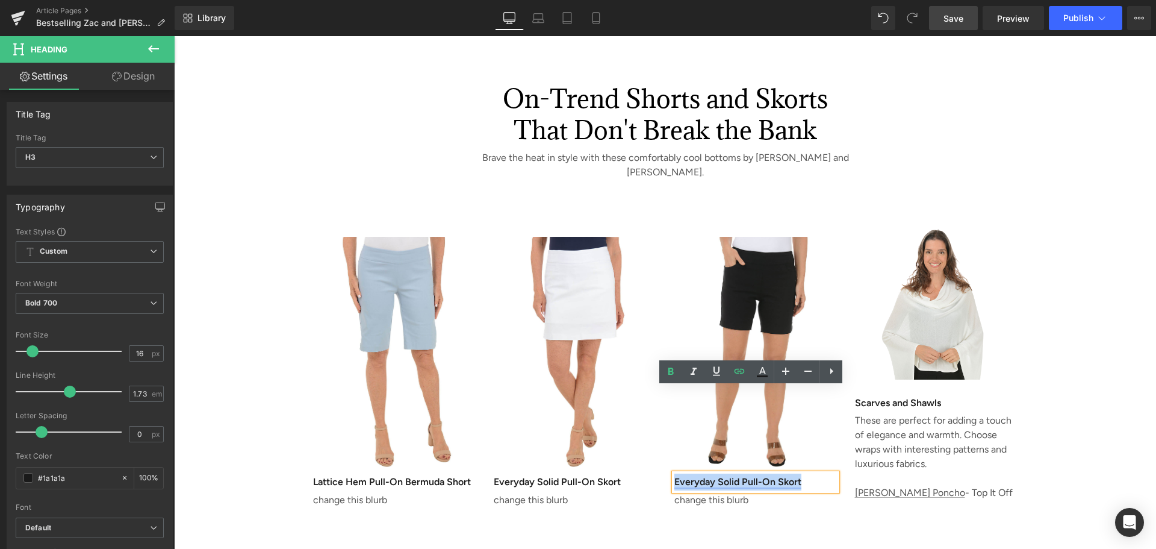
drag, startPoint x: 809, startPoint y: 393, endPoint x: 672, endPoint y: 393, distance: 136.7
click at [674, 473] on h3 "Everyday Solid Pull-On Skort" at bounding box center [755, 481] width 163 height 17
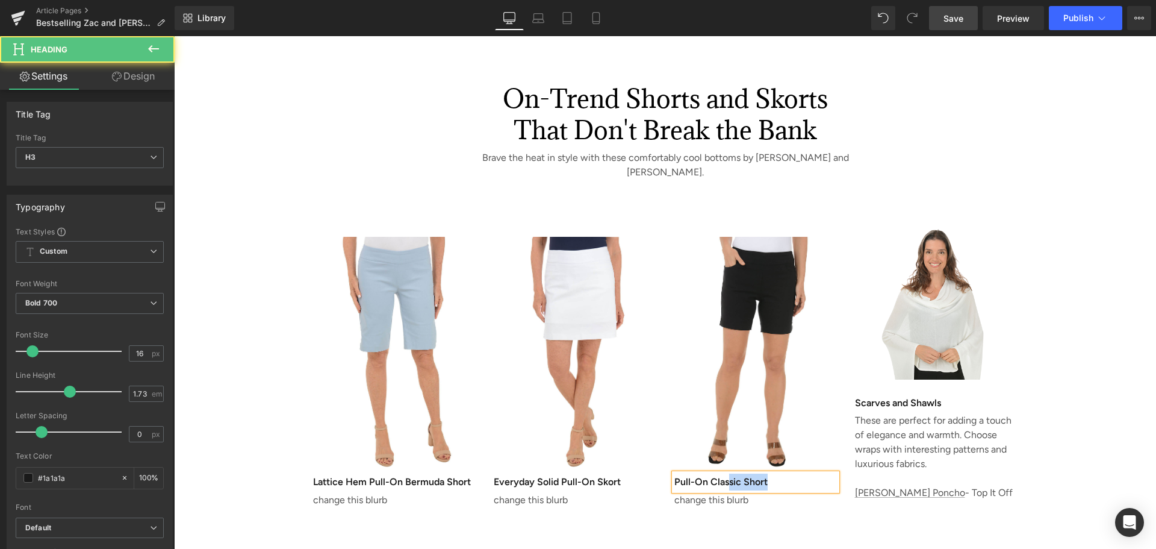
drag, startPoint x: 773, startPoint y: 397, endPoint x: 729, endPoint y: 400, distance: 43.5
click at [729, 473] on h3 "Pull-On Classic Short" at bounding box center [755, 481] width 163 height 17
click at [792, 444] on div "Image Lattice Hem Pull-On Bermuda Short Heading change this blurb Text Block Im…" at bounding box center [665, 349] width 723 height 328
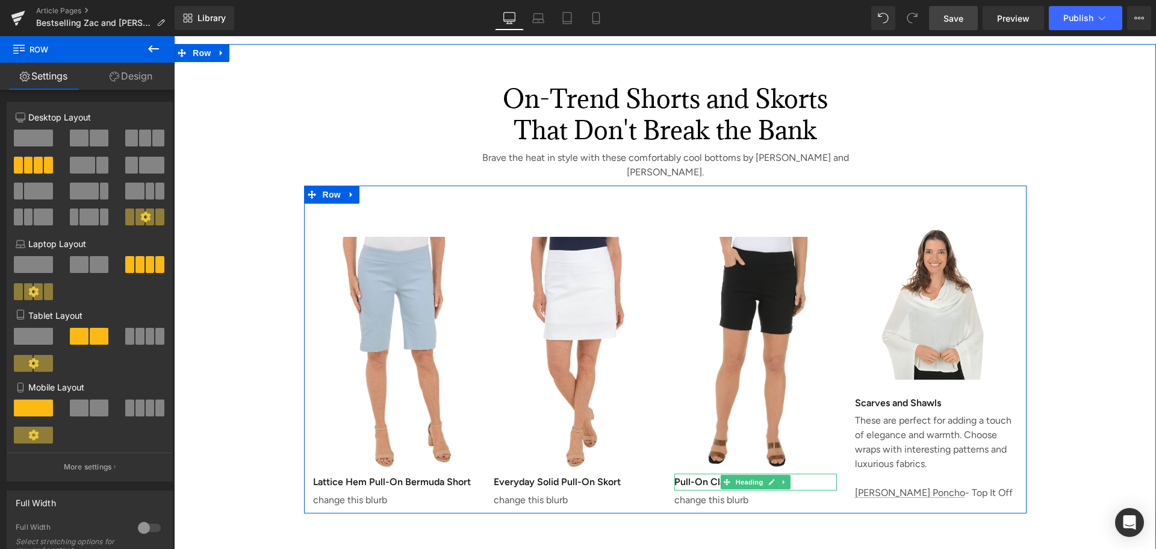
click at [697, 473] on h3 "Pull-On Classic Short" at bounding box center [755, 481] width 163 height 17
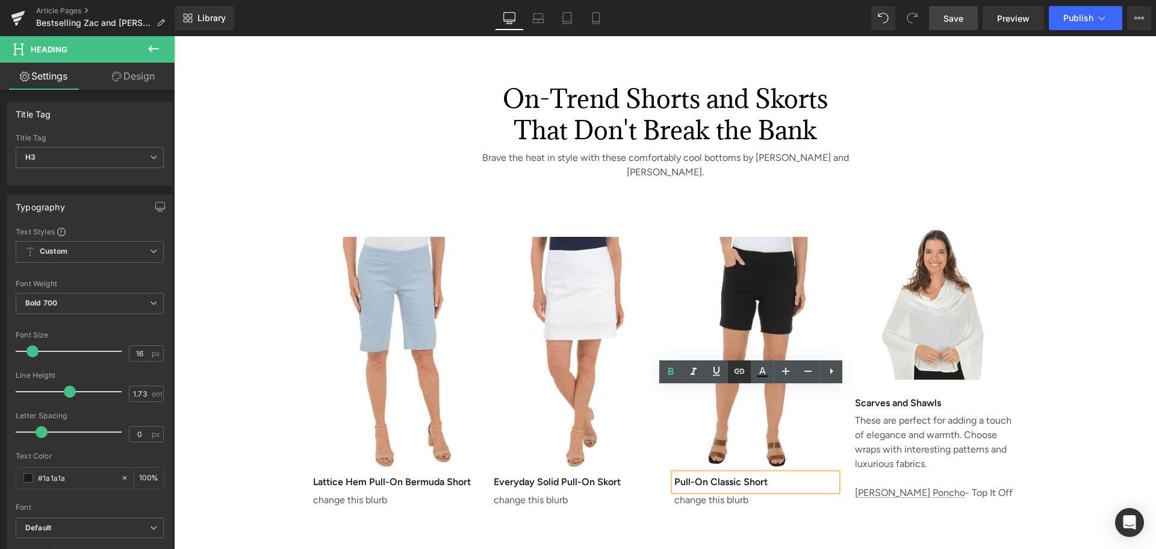
click at [738, 372] on icon at bounding box center [739, 371] width 14 height 14
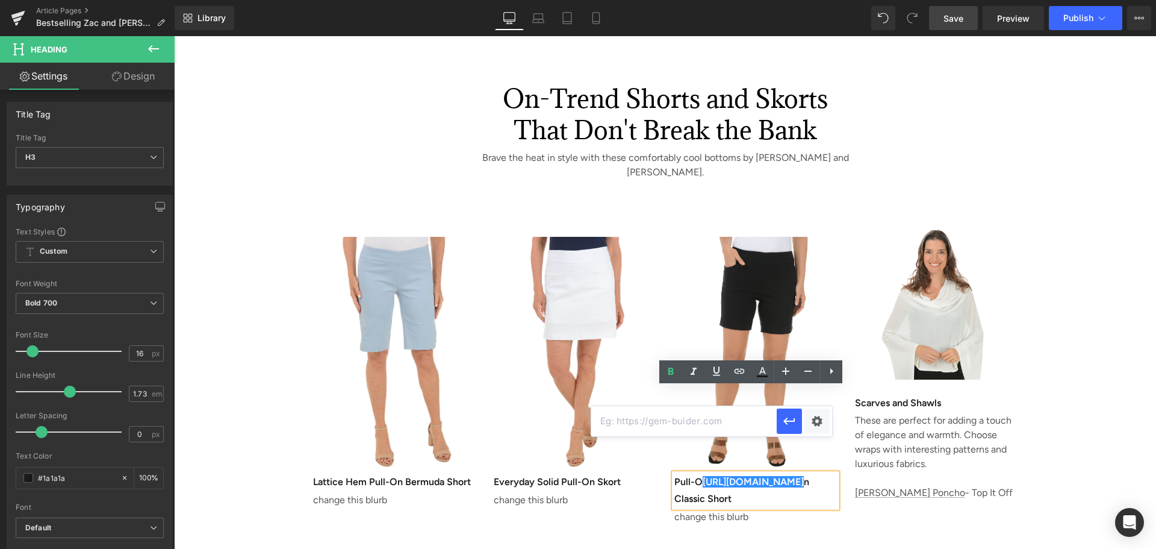
click at [668, 426] on input "text" at bounding box center [683, 421] width 185 height 30
paste input "[URL][DOMAIN_NAME]"
type input "[URL][DOMAIN_NAME]"
click at [814, 0] on div "Text Color Highlight Color #333333 Edit or remove link: Edit - Unlink - Cancel …" at bounding box center [578, 0] width 1156 height 0
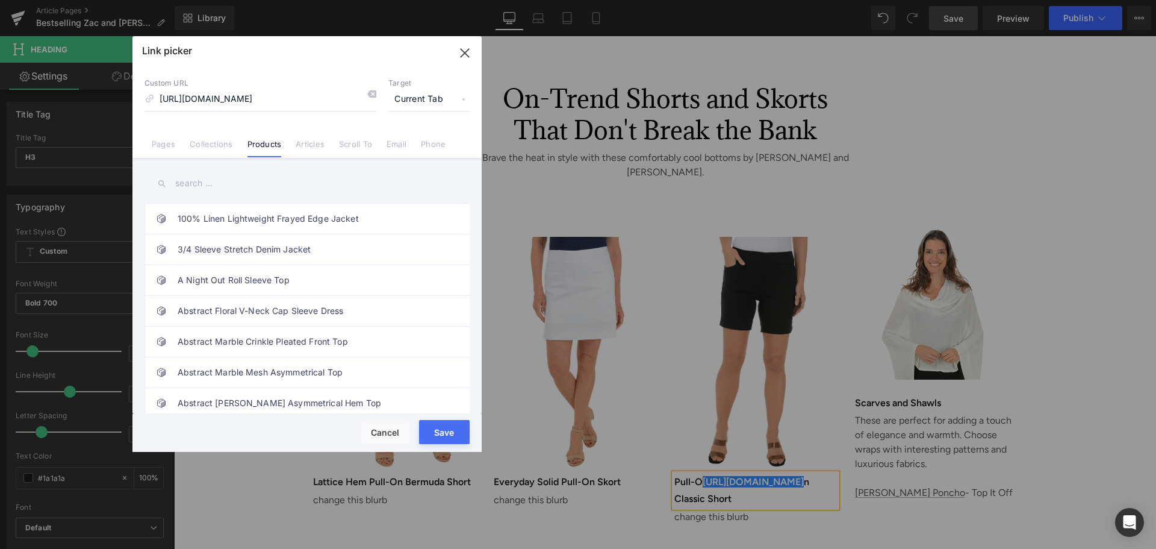
click at [450, 431] on button "Save" at bounding box center [444, 432] width 51 height 24
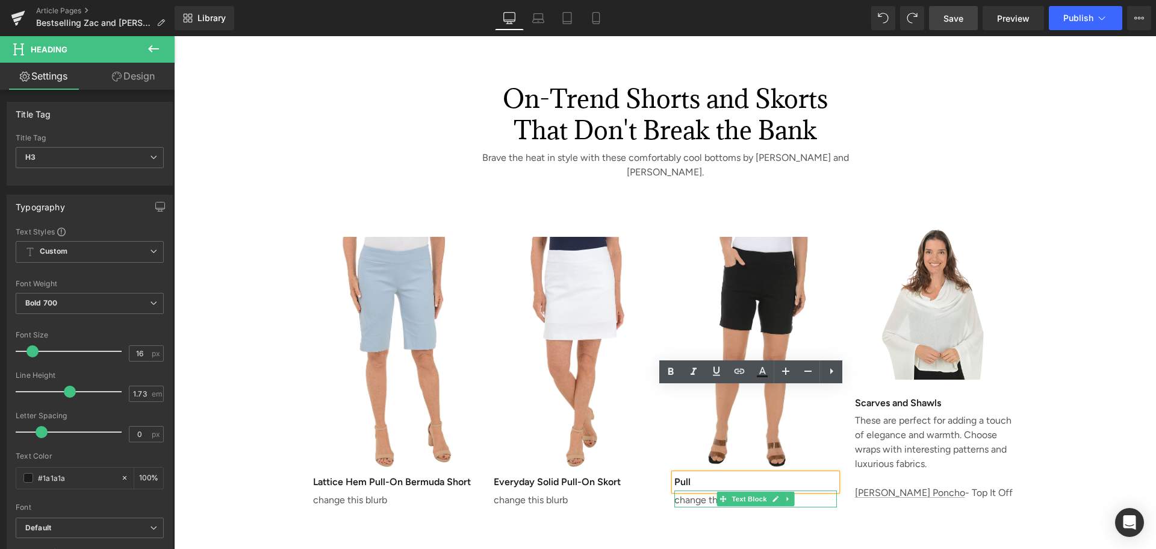
click at [710, 473] on h3 "Pull" at bounding box center [755, 481] width 163 height 17
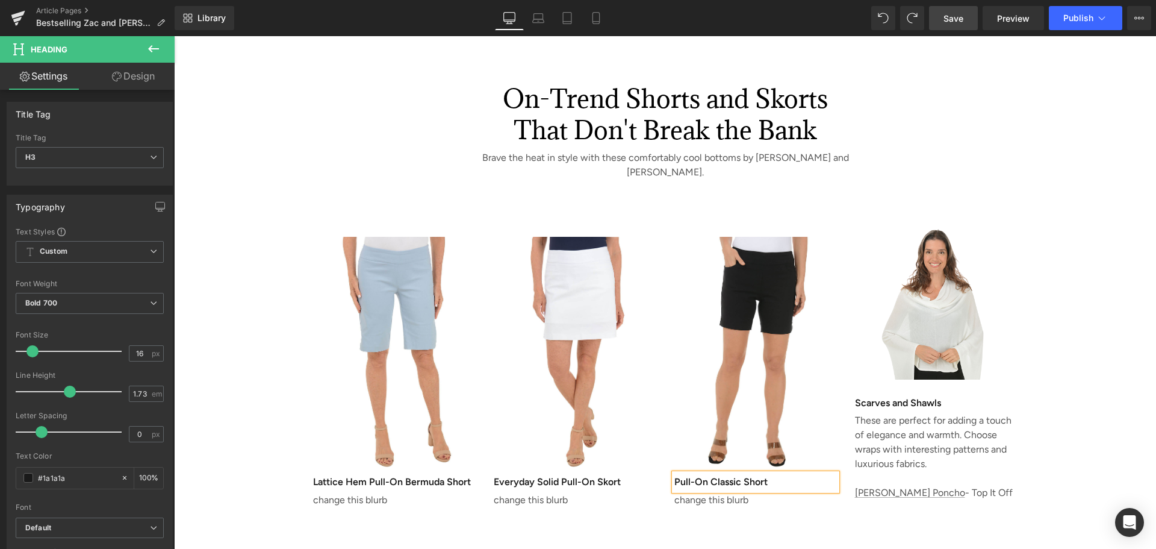
click at [748, 461] on div "On-Trend Shorts and Skorts That Don't Break the Bank Heading Brave the heat in …" at bounding box center [665, 301] width 982 height 514
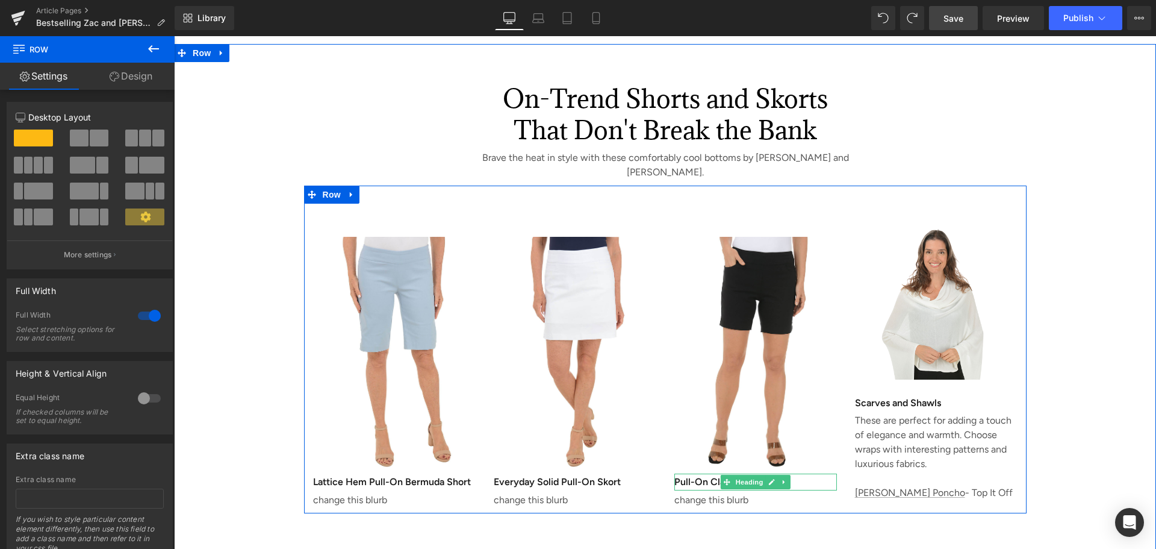
click at [711, 473] on h3 "Pull-On Classic Short" at bounding box center [755, 481] width 163 height 17
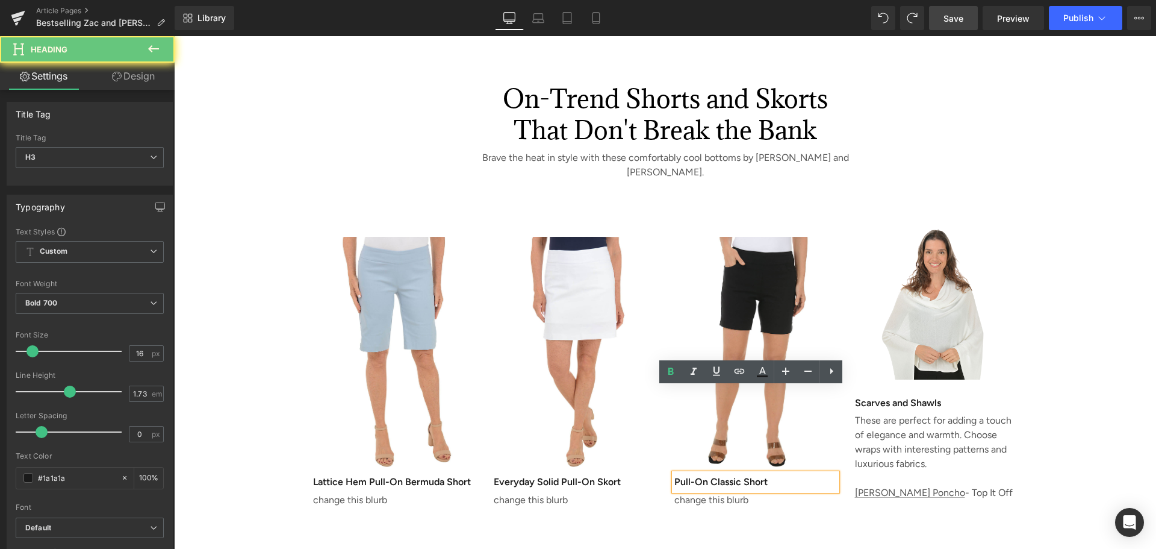
click at [711, 473] on h3 "Pull-On Classic Short" at bounding box center [755, 481] width 163 height 17
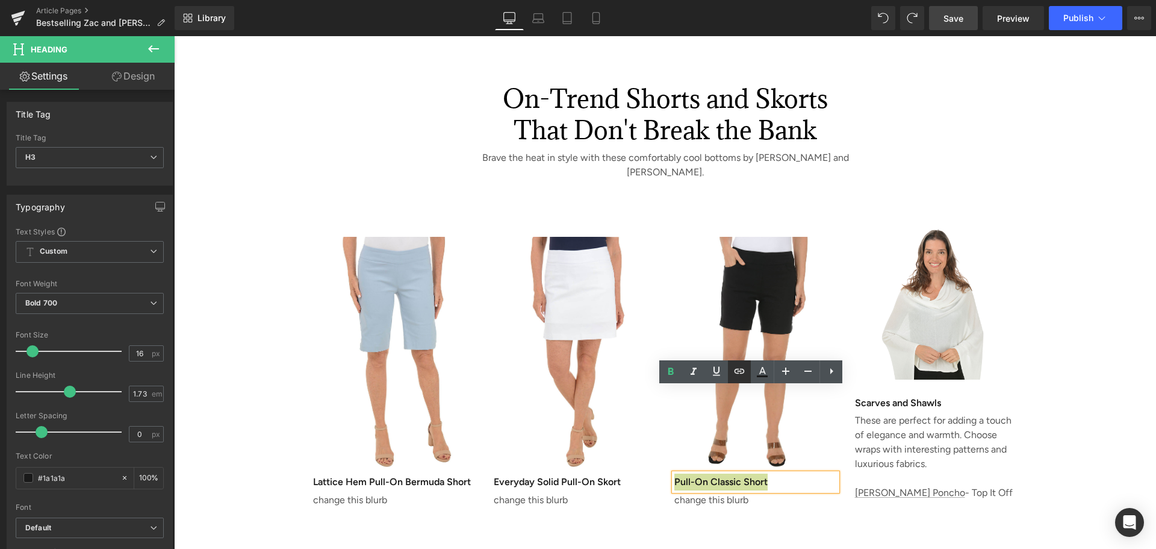
click at [735, 378] on icon at bounding box center [739, 371] width 14 height 14
click at [711, 420] on input "text" at bounding box center [757, 421] width 185 height 30
click at [715, 429] on input "text" at bounding box center [757, 421] width 185 height 30
paste input "[URL][DOMAIN_NAME]"
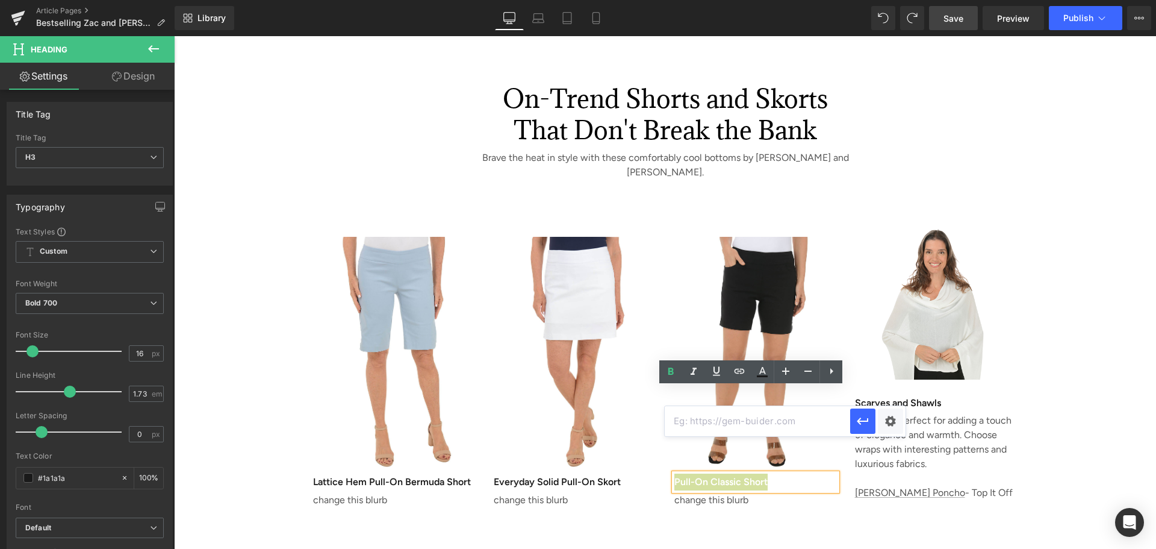
type input "[URL][DOMAIN_NAME]"
click at [891, 0] on div "Text Color Highlight Color #333333 Edit or remove link: Edit - Unlink - Cancel …" at bounding box center [578, 0] width 1156 height 0
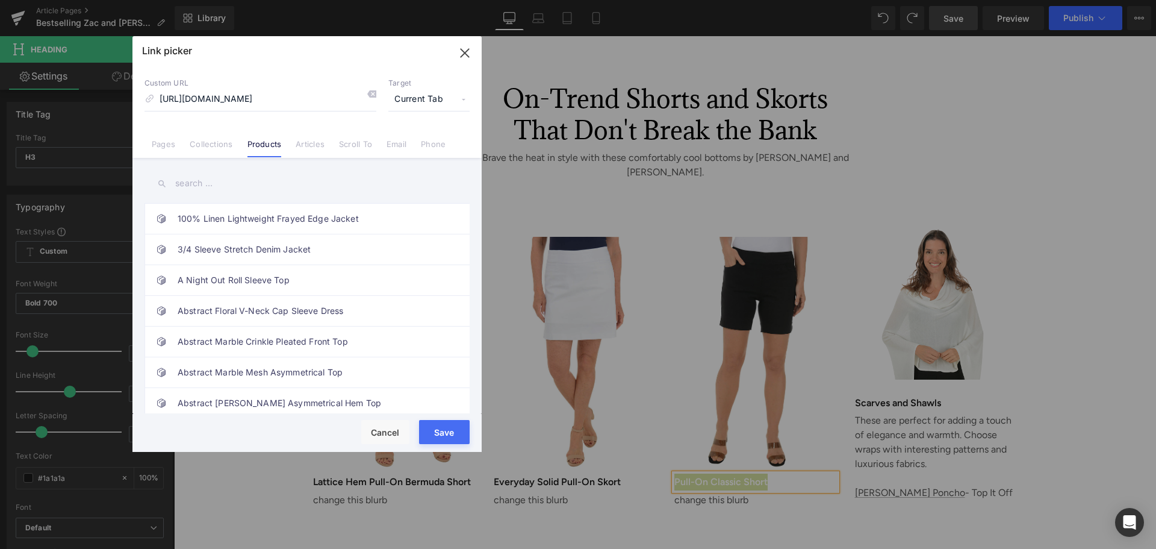
click at [458, 432] on button "Save" at bounding box center [444, 432] width 51 height 24
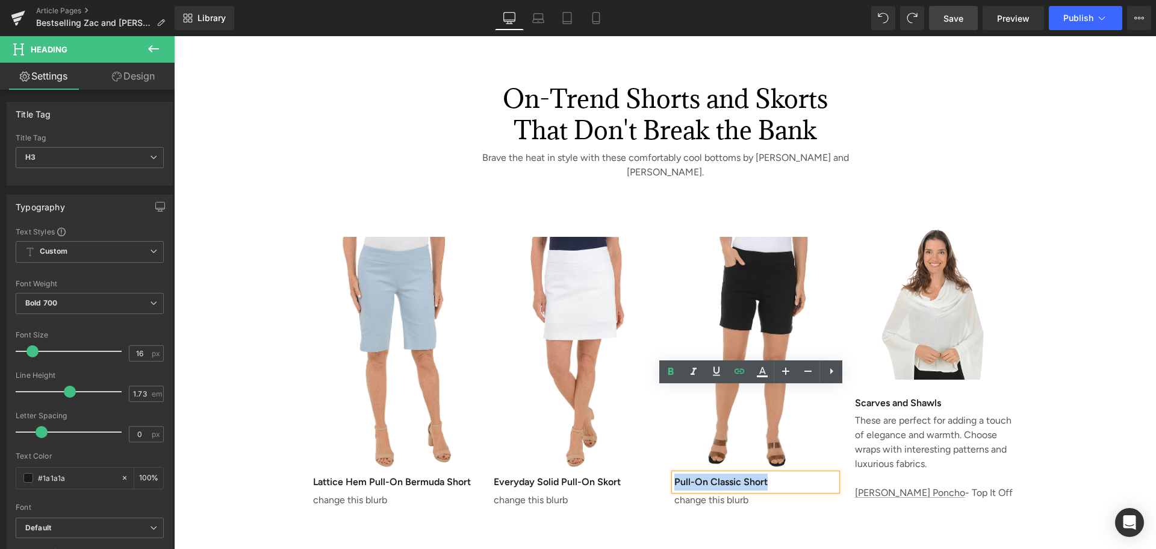
click at [794, 449] on div "On-Trend Shorts and Skorts That Don't Break the Bank Heading Brave the heat in …" at bounding box center [665, 301] width 982 height 514
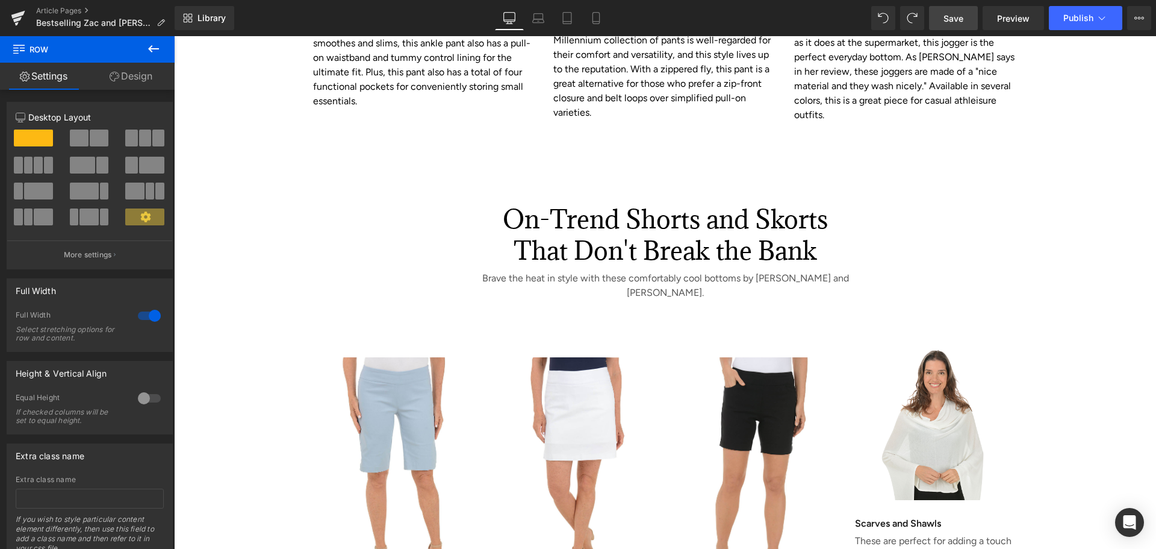
scroll to position [2108, 0]
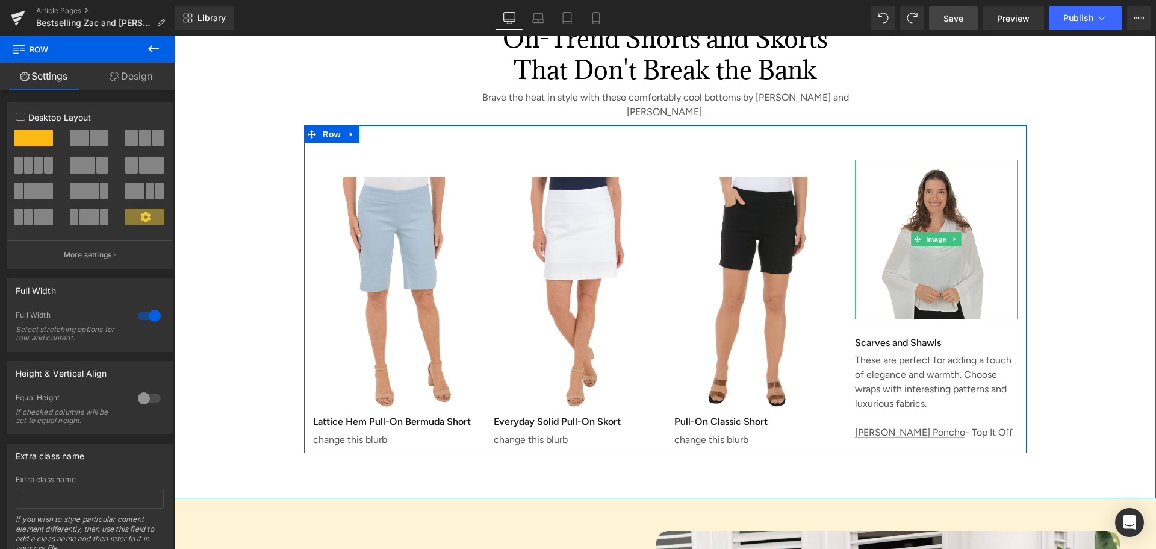
click at [909, 193] on img at bounding box center [936, 239] width 163 height 159
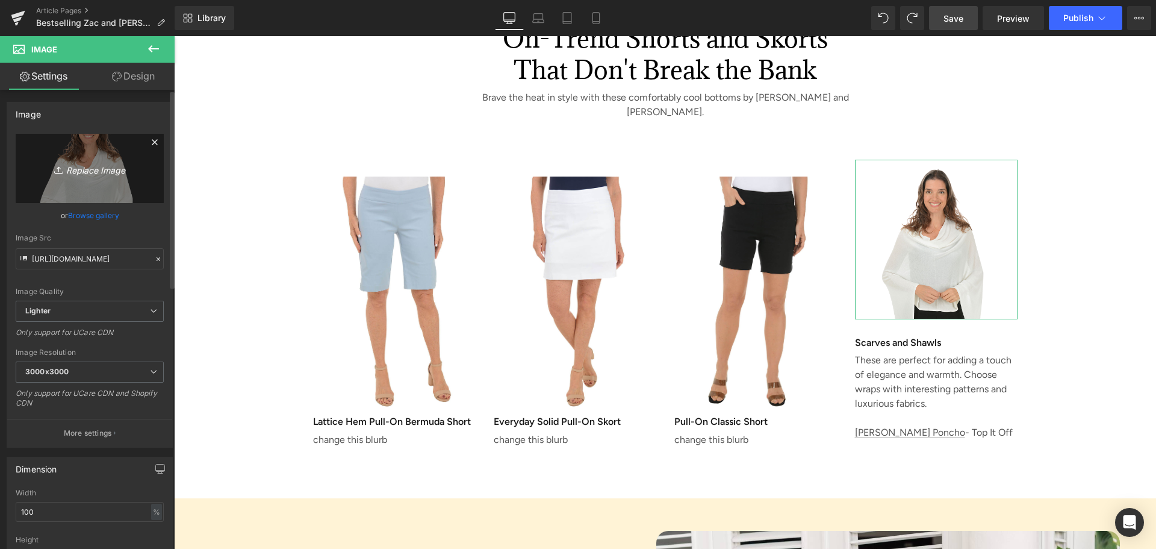
click at [81, 164] on icon "Replace Image" at bounding box center [90, 168] width 96 height 15
type input "C:\fakepath\Pull-On Cuffed Bermuda Short.JPG"
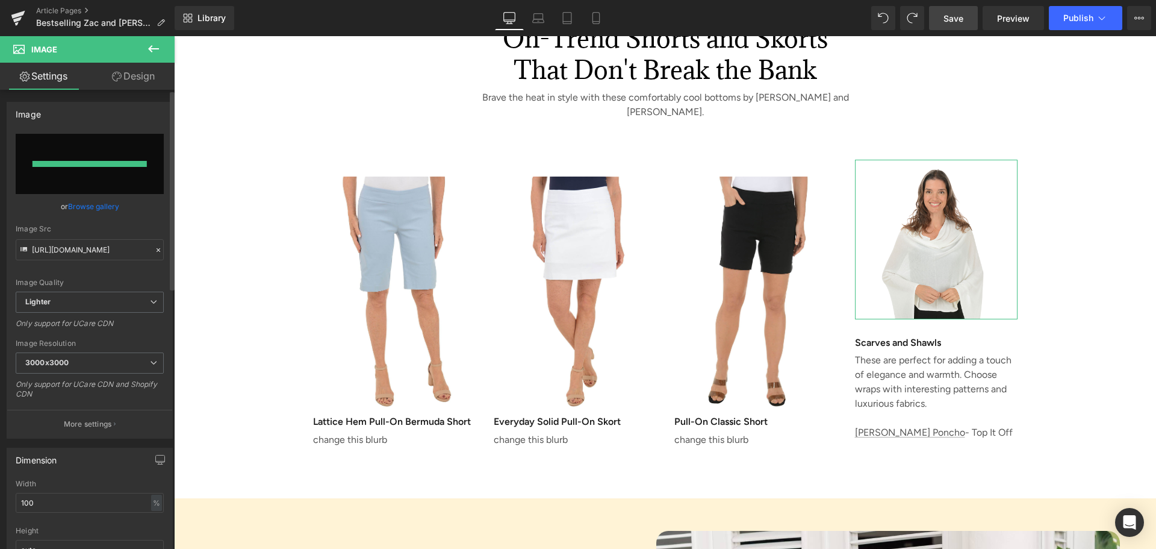
type input "[URL][DOMAIN_NAME]"
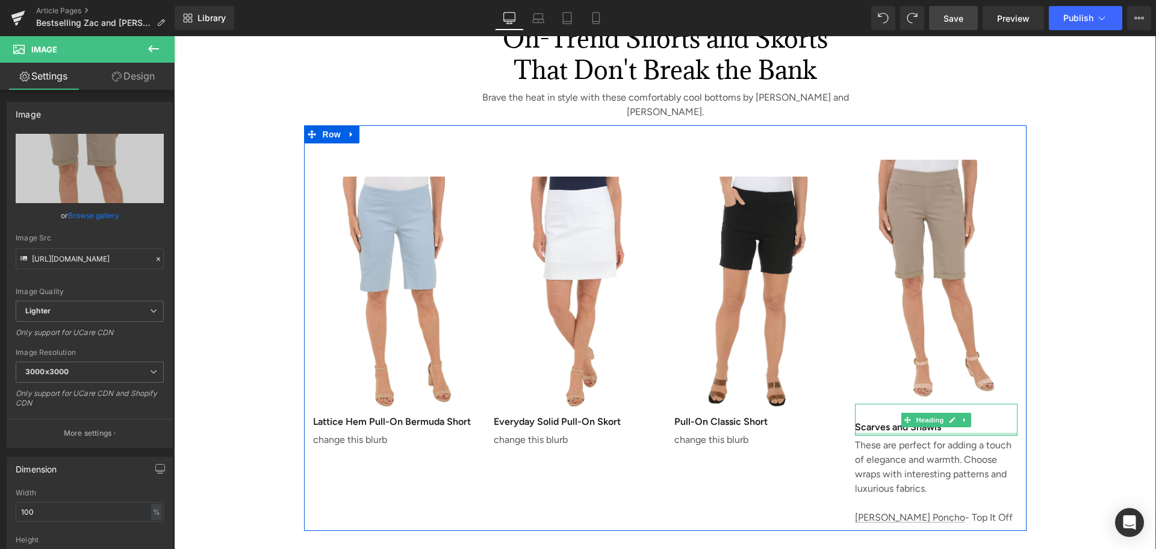
click at [903, 432] on div at bounding box center [936, 433] width 163 height 3
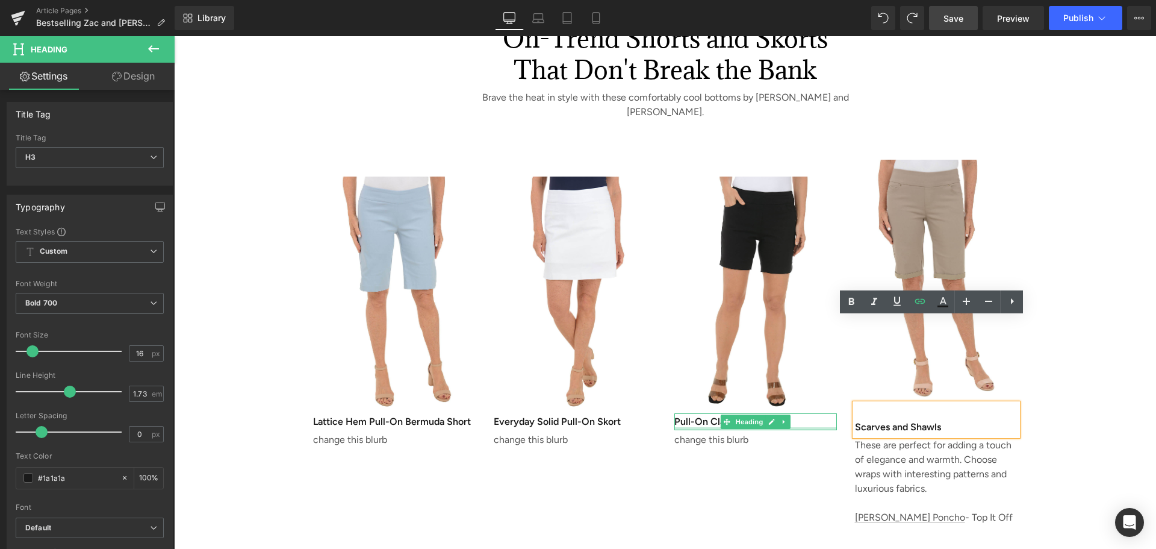
click at [785, 427] on div at bounding box center [755, 428] width 163 height 3
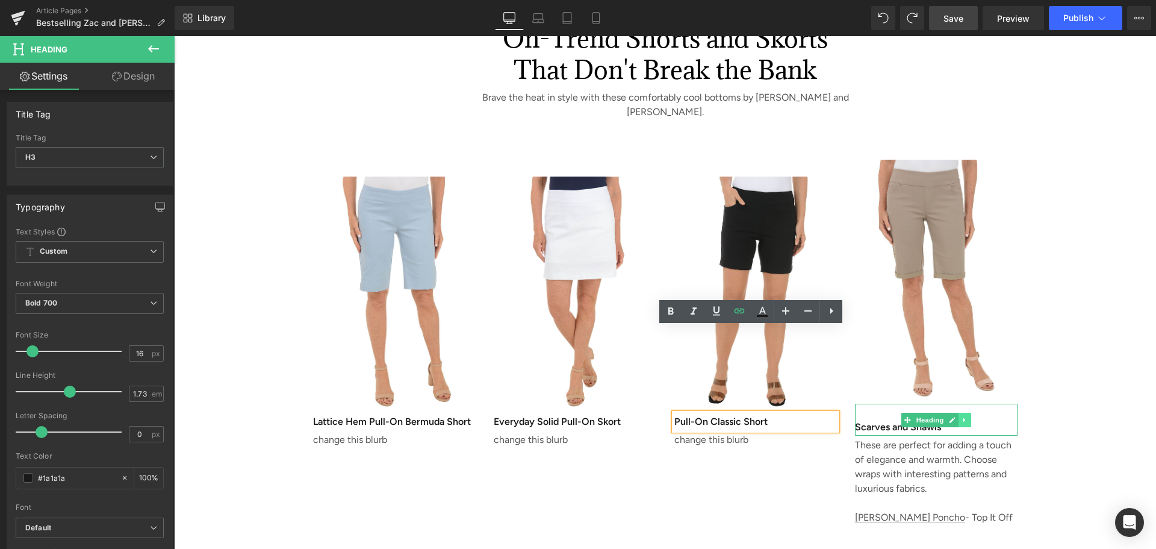
click at [962, 416] on icon at bounding box center [965, 419] width 7 height 7
click at [968, 416] on icon at bounding box center [971, 419] width 7 height 7
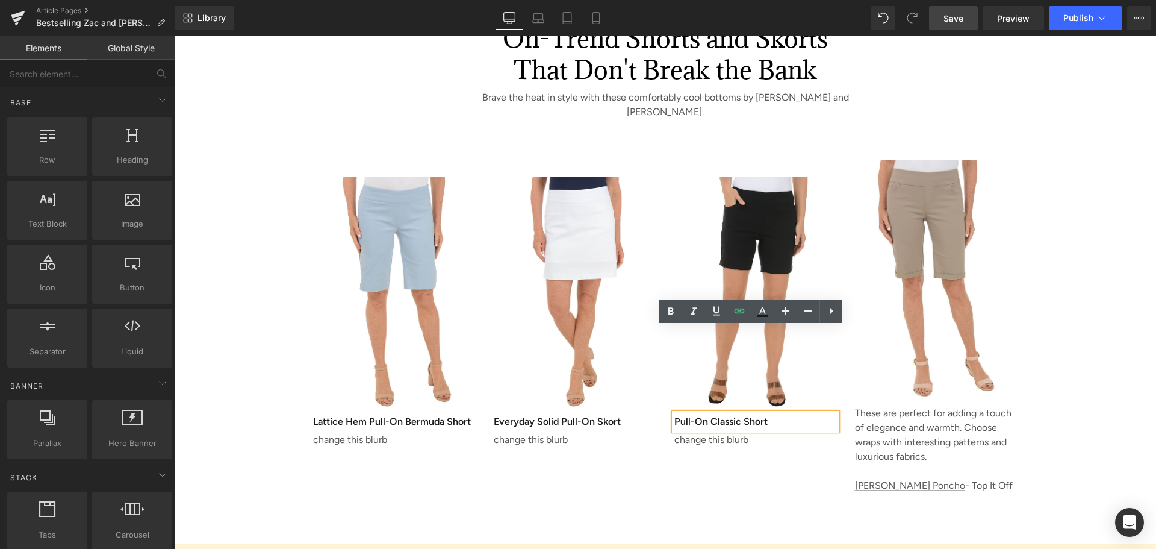
click at [824, 413] on h3 "Pull-On Classic Short" at bounding box center [755, 421] width 163 height 17
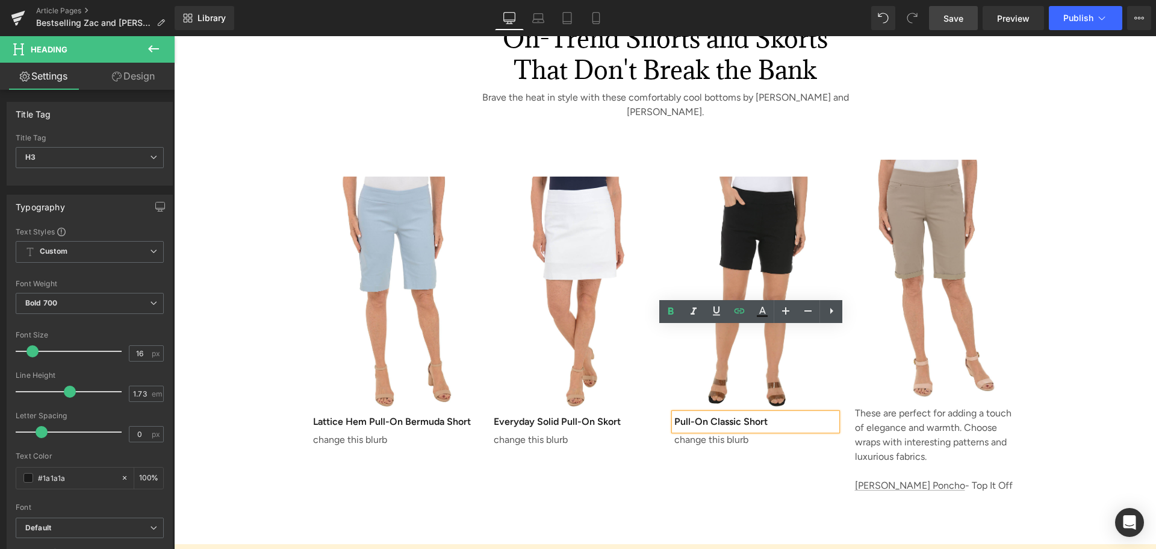
click at [717, 434] on div "On-Trend Shorts and Skorts That Don't Break the Bank Heading Brave the heat in …" at bounding box center [665, 264] width 982 height 560
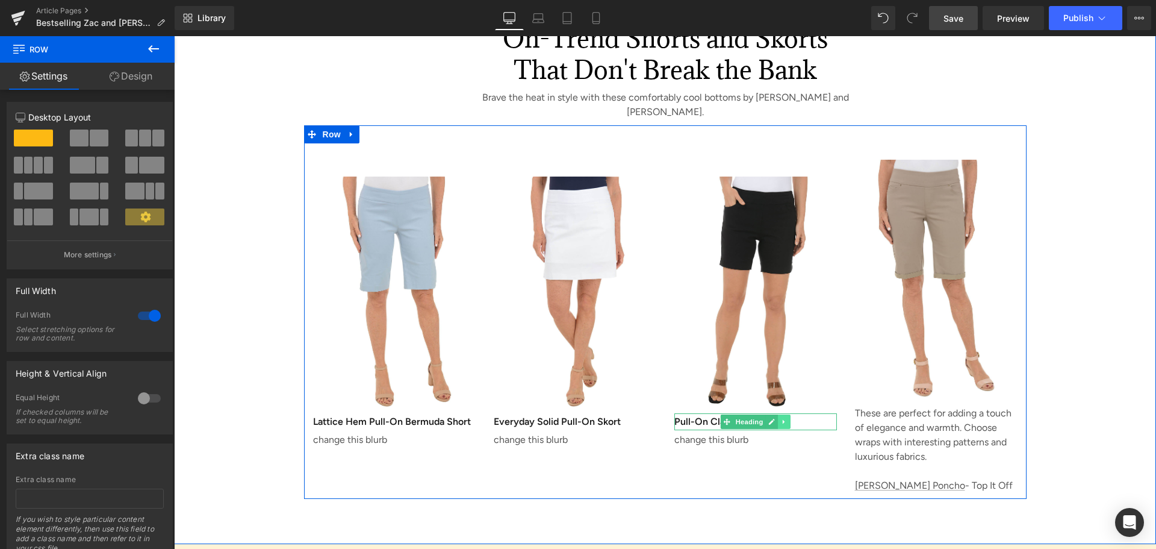
click at [781, 418] on icon at bounding box center [784, 421] width 7 height 7
click at [774, 419] on icon at bounding box center [777, 422] width 7 height 7
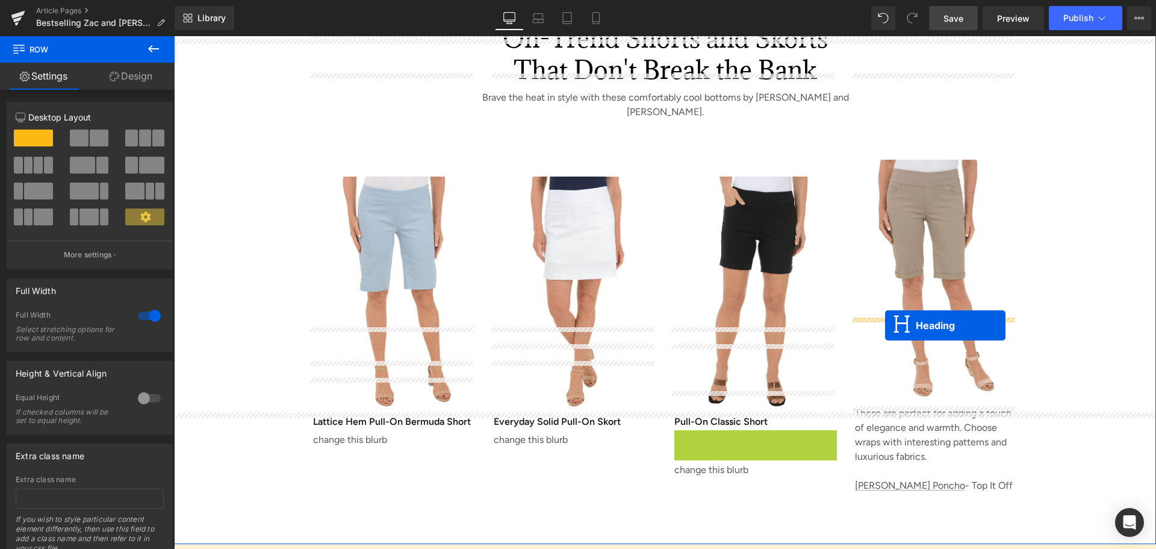
drag, startPoint x: 718, startPoint y: 353, endPoint x: 885, endPoint y: 325, distance: 169.8
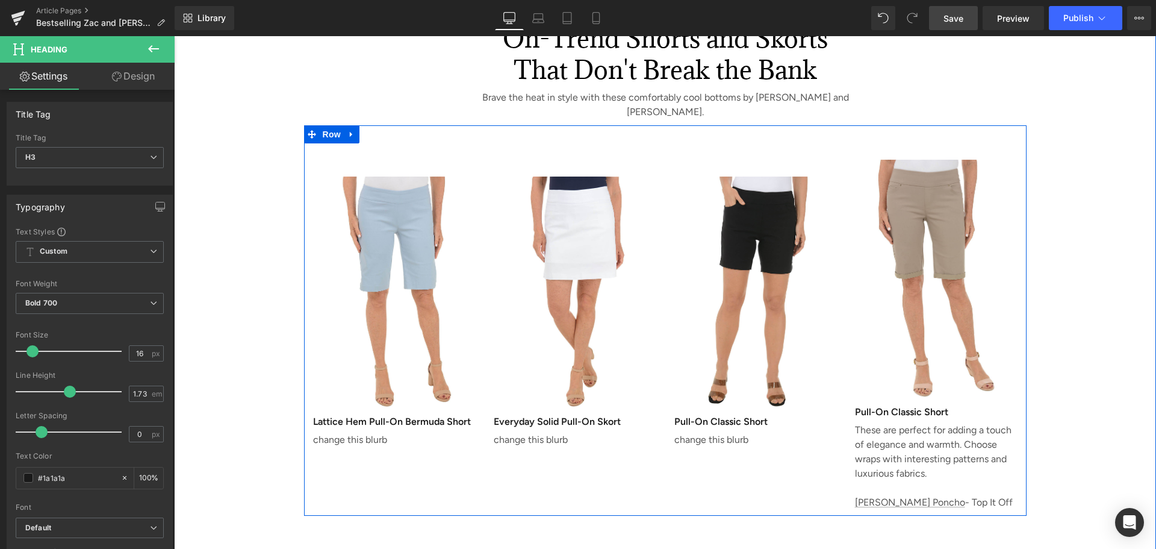
click at [747, 398] on div "Image Lattice Hem Pull-On Bermuda Short Heading change this blurb Text Block Im…" at bounding box center [665, 320] width 723 height 390
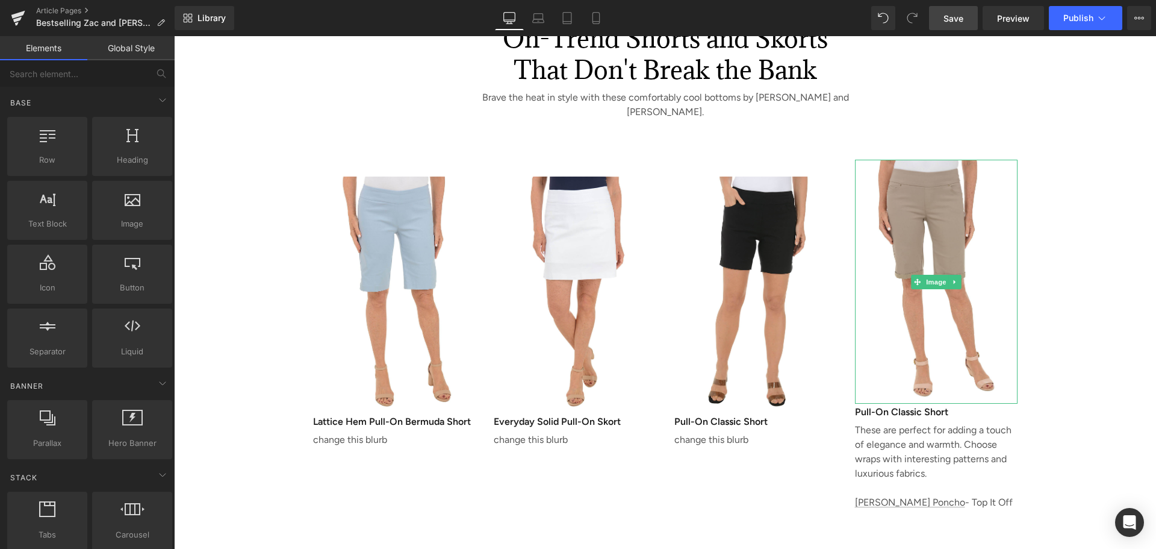
drag, startPoint x: 1001, startPoint y: 414, endPoint x: 827, endPoint y: 377, distance: 177.9
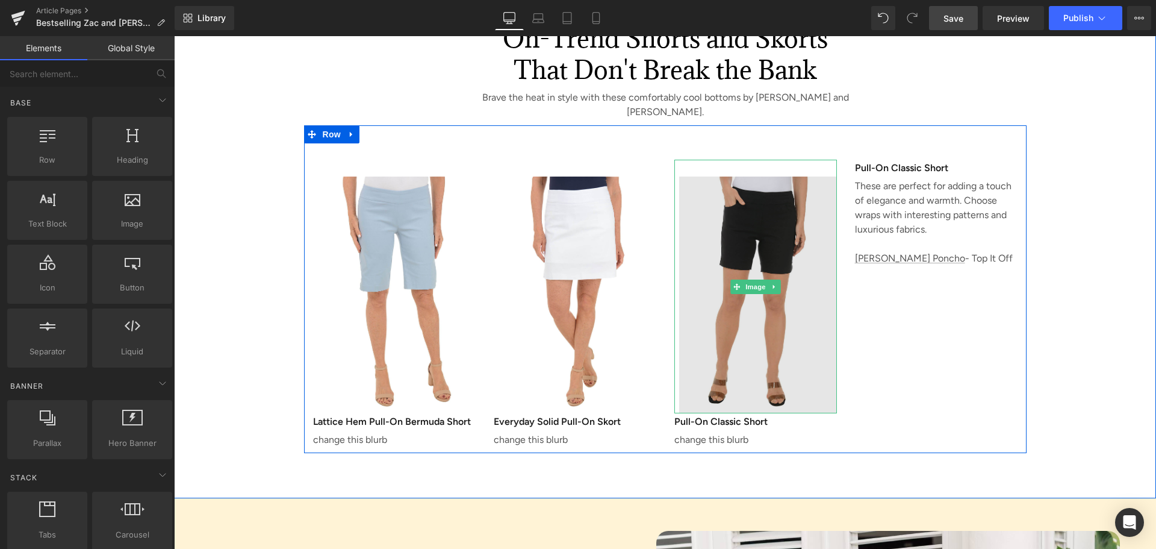
click at [752, 160] on img at bounding box center [755, 287] width 163 height 254
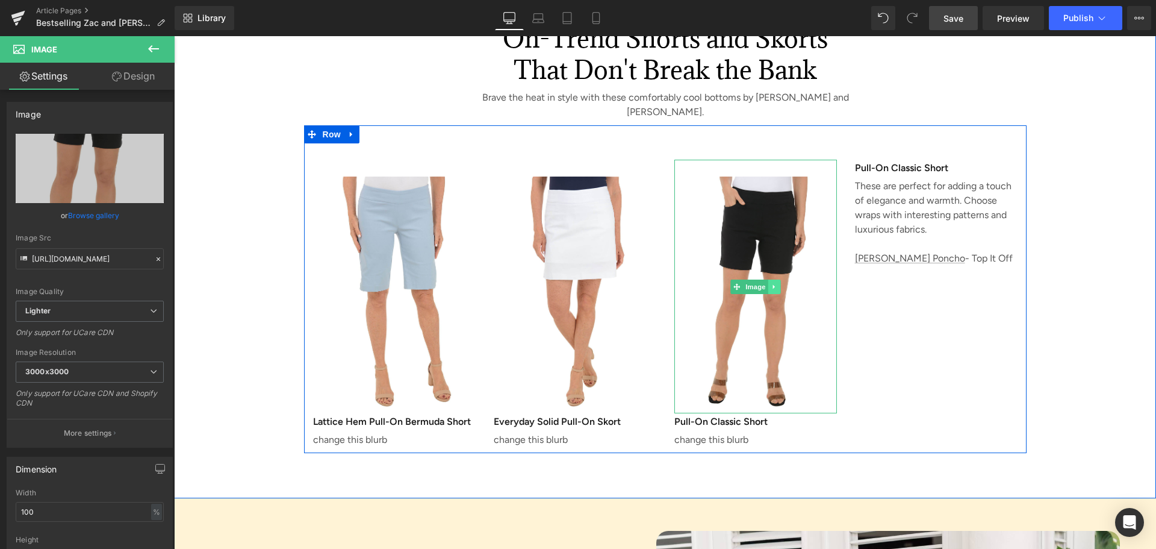
click at [773, 284] on icon at bounding box center [774, 286] width 2 height 4
click at [765, 283] on icon at bounding box center [768, 286] width 7 height 7
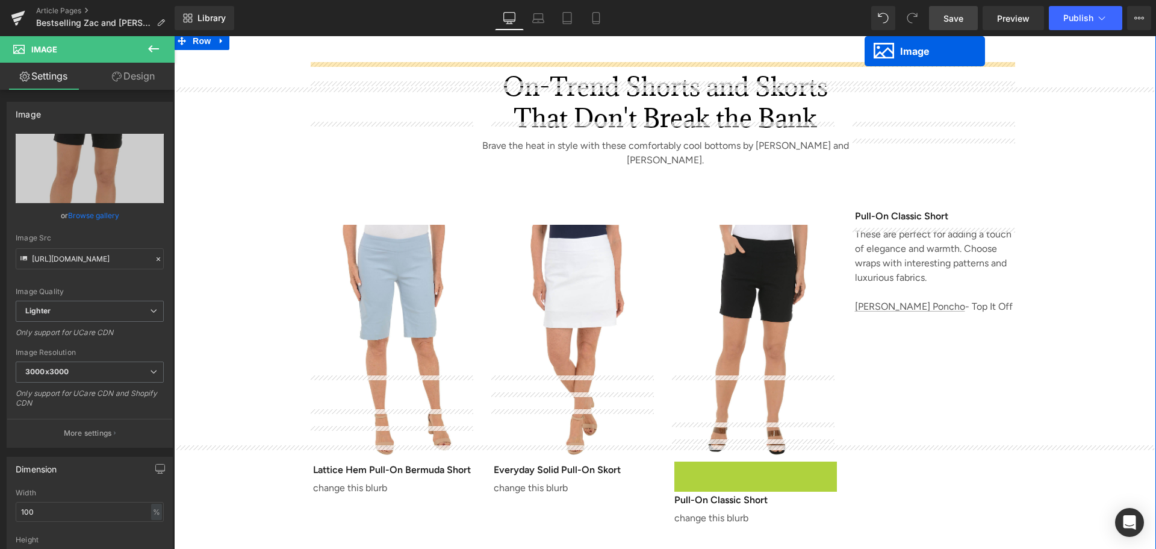
scroll to position [1999, 0]
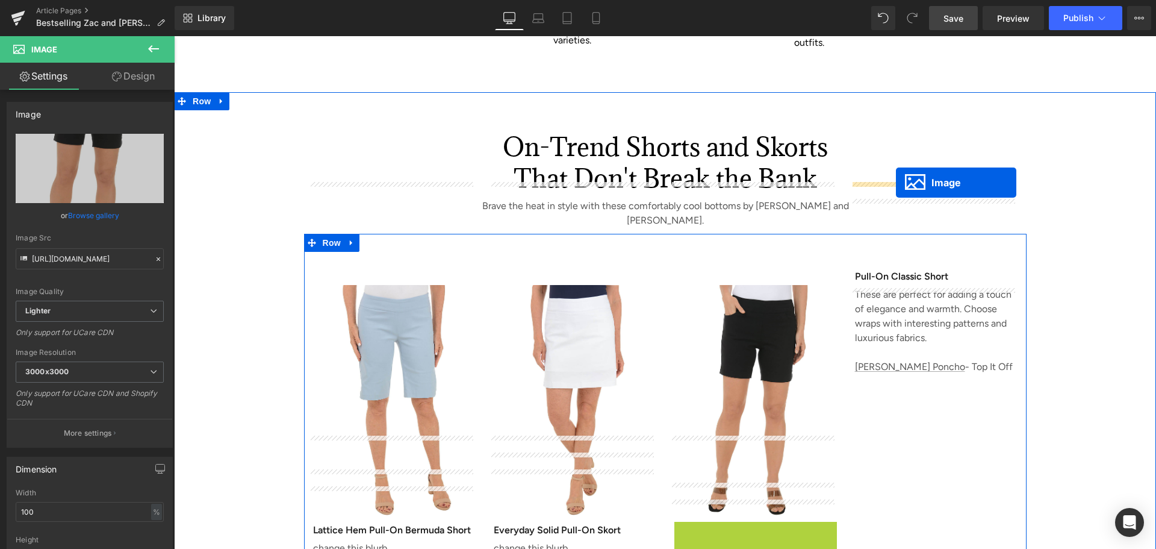
drag, startPoint x: 728, startPoint y: 455, endPoint x: 896, endPoint y: 182, distance: 319.9
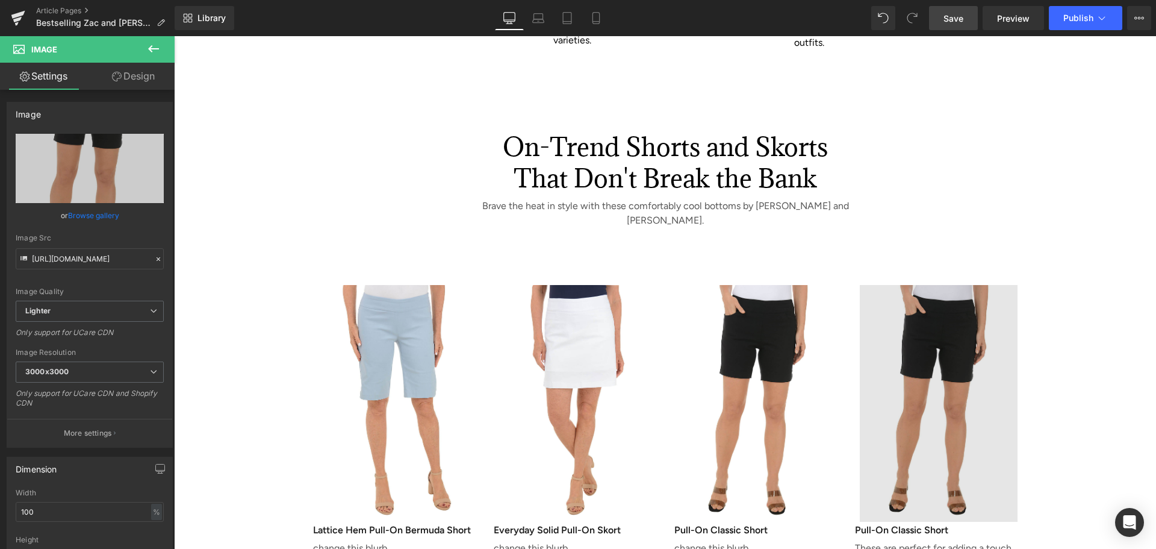
click at [927, 268] on img at bounding box center [936, 395] width 163 height 254
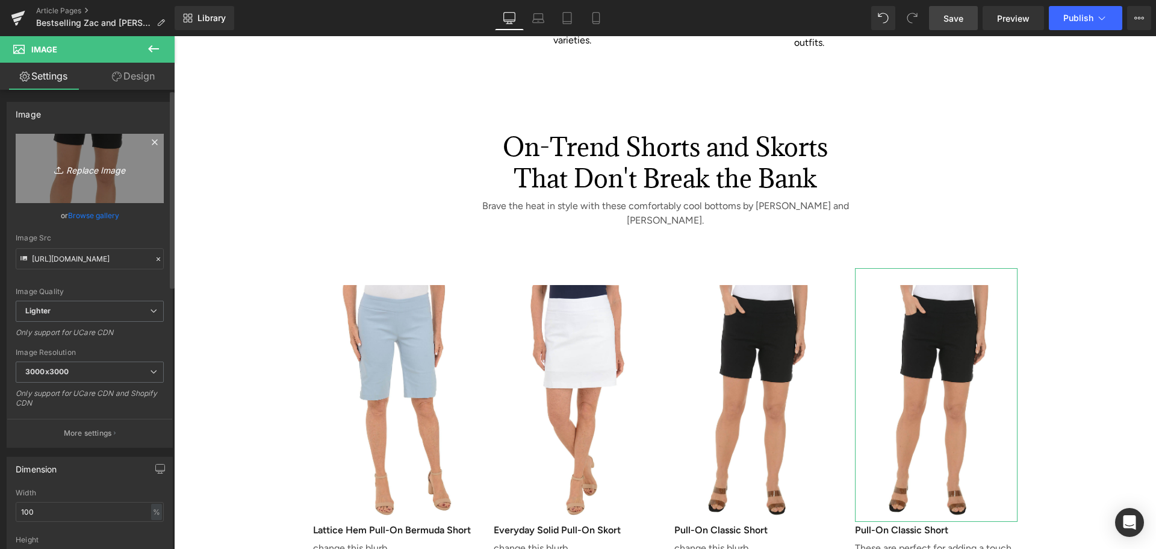
click at [87, 169] on icon "Replace Image" at bounding box center [90, 168] width 96 height 15
type input "C:\fakepath\Pull-On Cuffed Bermuda Short.JPG"
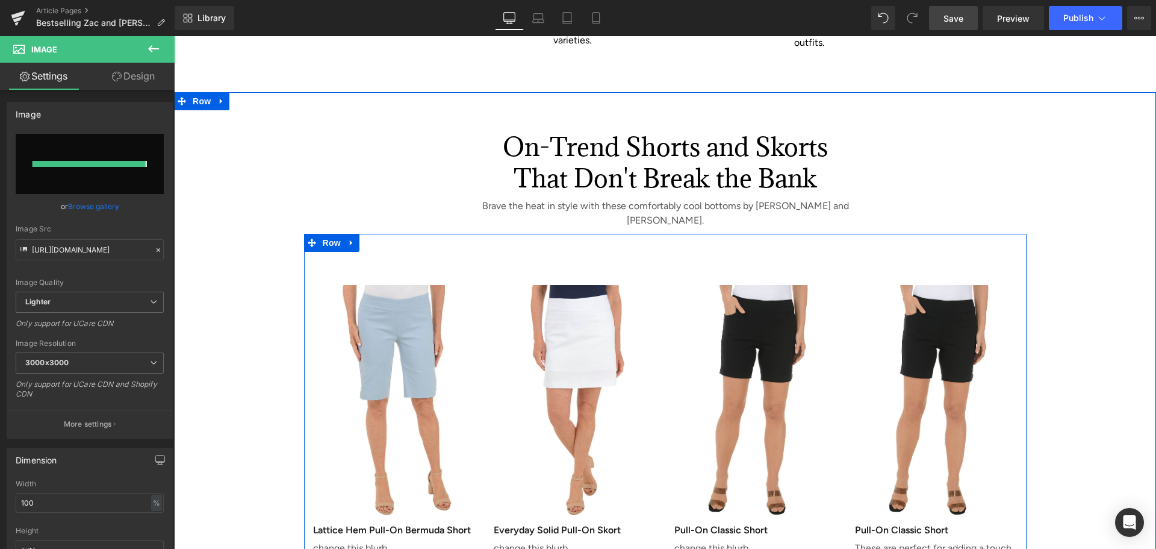
type input "[URL][DOMAIN_NAME]"
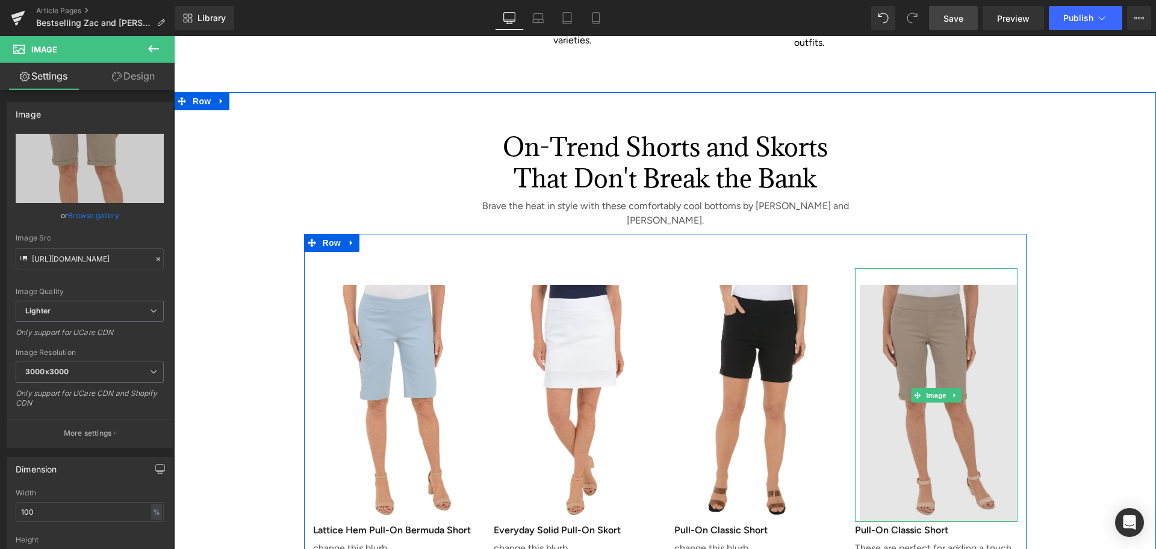
click at [920, 268] on img at bounding box center [936, 395] width 163 height 254
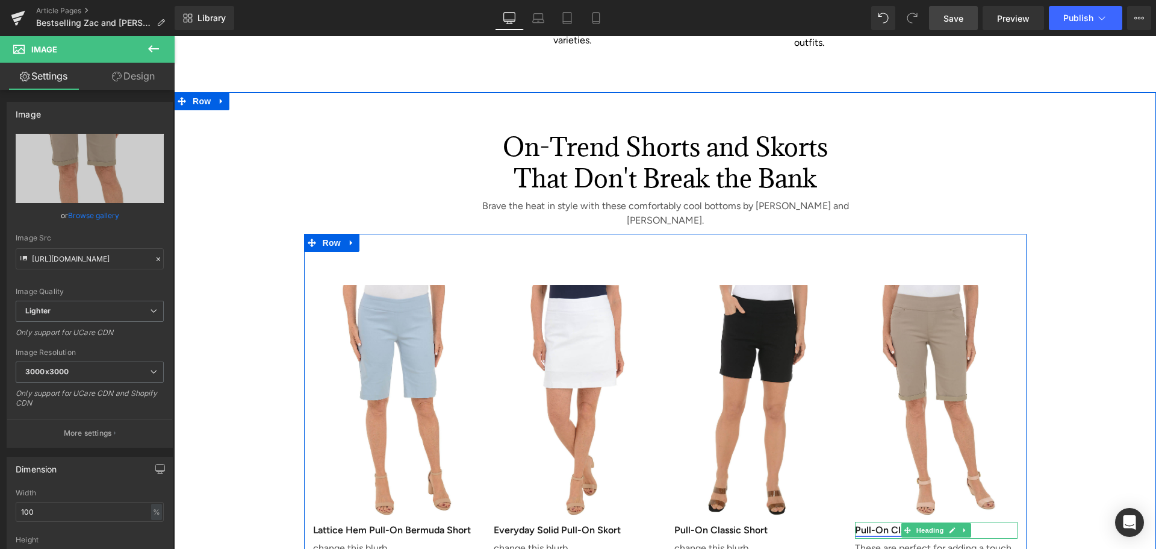
click at [869, 524] on link "Pull-On Classic Short" at bounding box center [901, 529] width 93 height 11
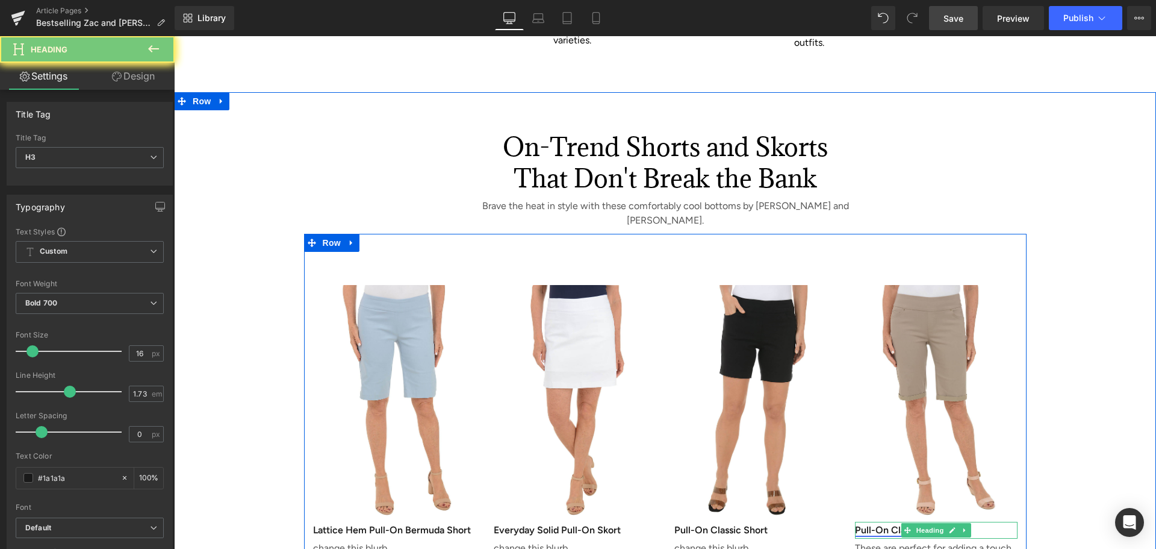
click at [869, 524] on link "Pull-On Classic Short" at bounding box center [901, 529] width 93 height 11
click at [991, 521] on h3 "Pull-On Classic Short" at bounding box center [936, 529] width 163 height 17
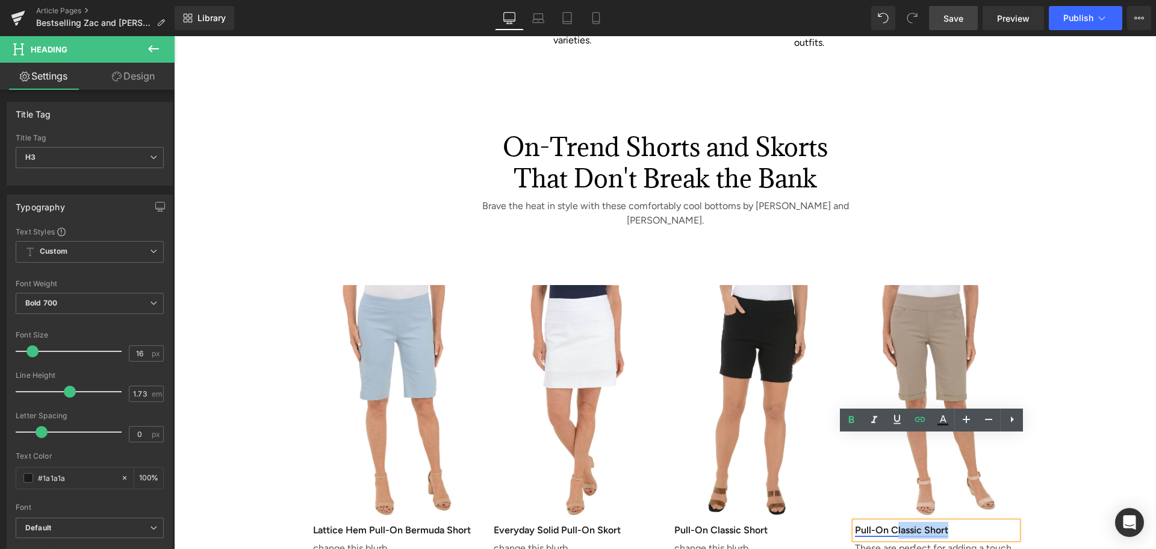
drag, startPoint x: 988, startPoint y: 444, endPoint x: 895, endPoint y: 446, distance: 93.4
click at [895, 521] on h3 "Pull-On Classic Short" at bounding box center [936, 529] width 163 height 17
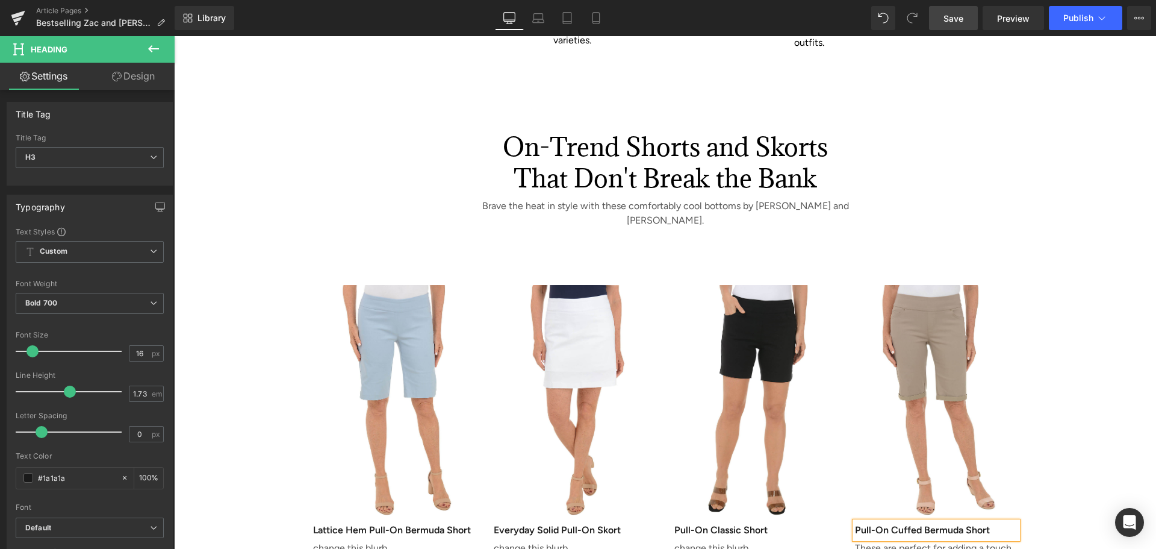
click at [1055, 491] on div "On-Trend Shorts and Skorts That Don't Break the Bank Heading Brave the heat in …" at bounding box center [665, 364] width 982 height 538
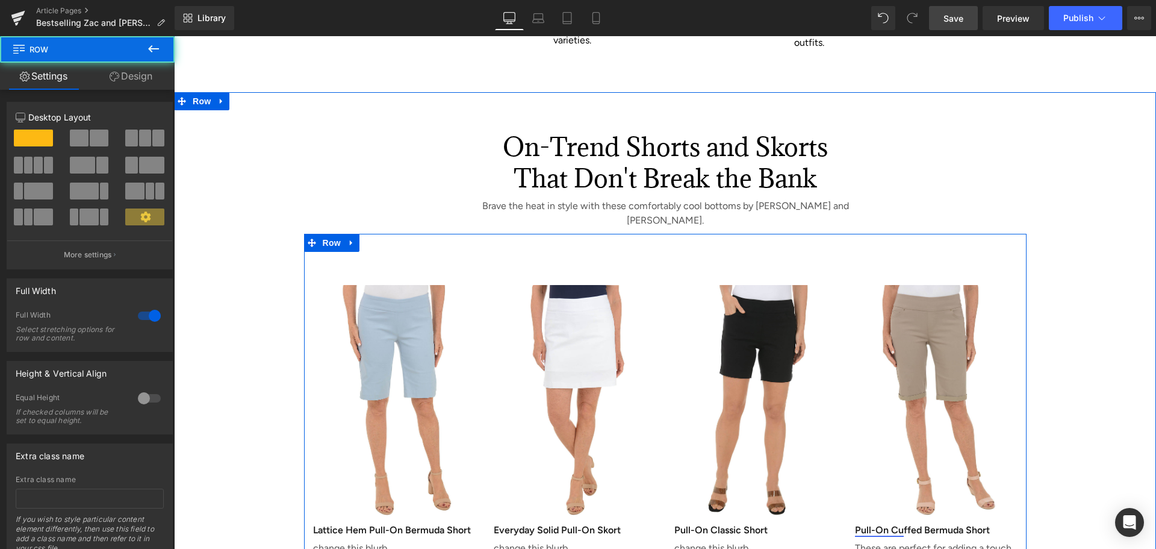
click at [888, 524] on link "Pull-On Cu" at bounding box center [879, 529] width 49 height 11
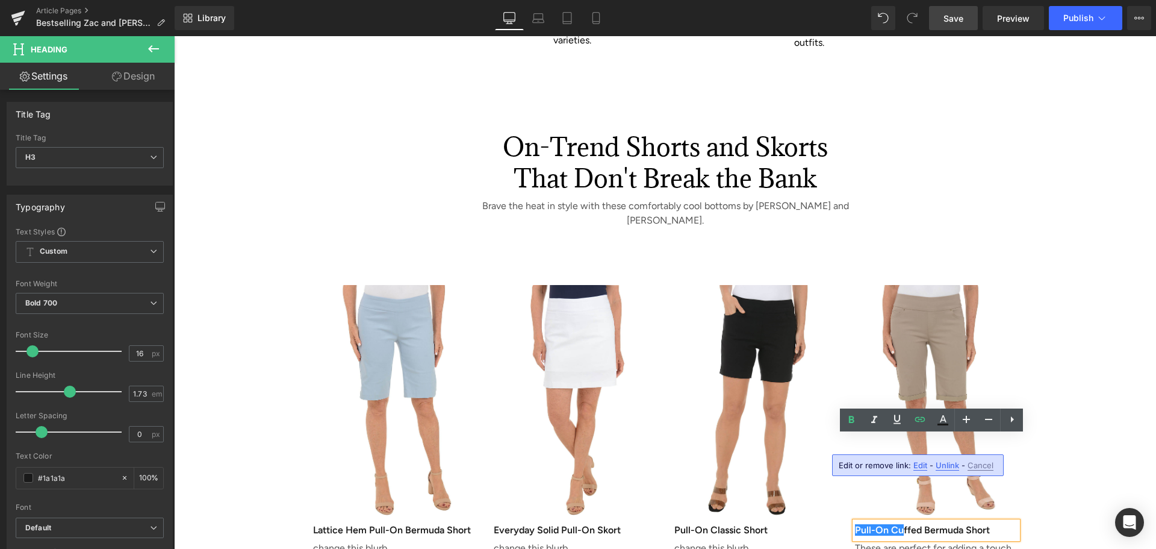
drag, startPoint x: 942, startPoint y: 466, endPoint x: 768, endPoint y: 430, distance: 177.7
click at [942, 466] on span "Unlink" at bounding box center [947, 465] width 23 height 10
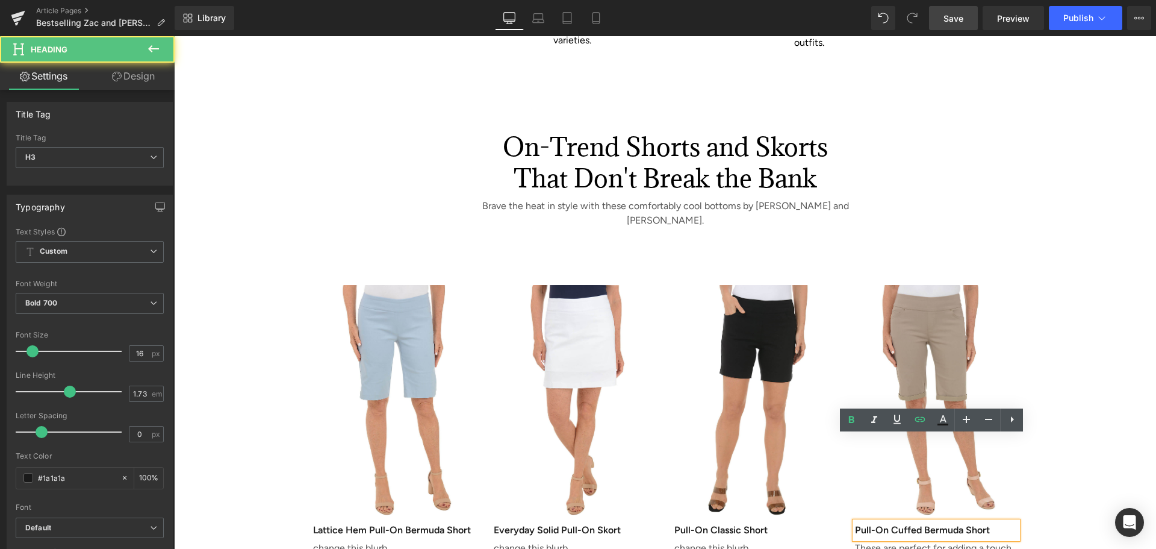
click at [855, 521] on h3 "Pull-On Cu ffed Bermuda Short" at bounding box center [936, 529] width 163 height 17
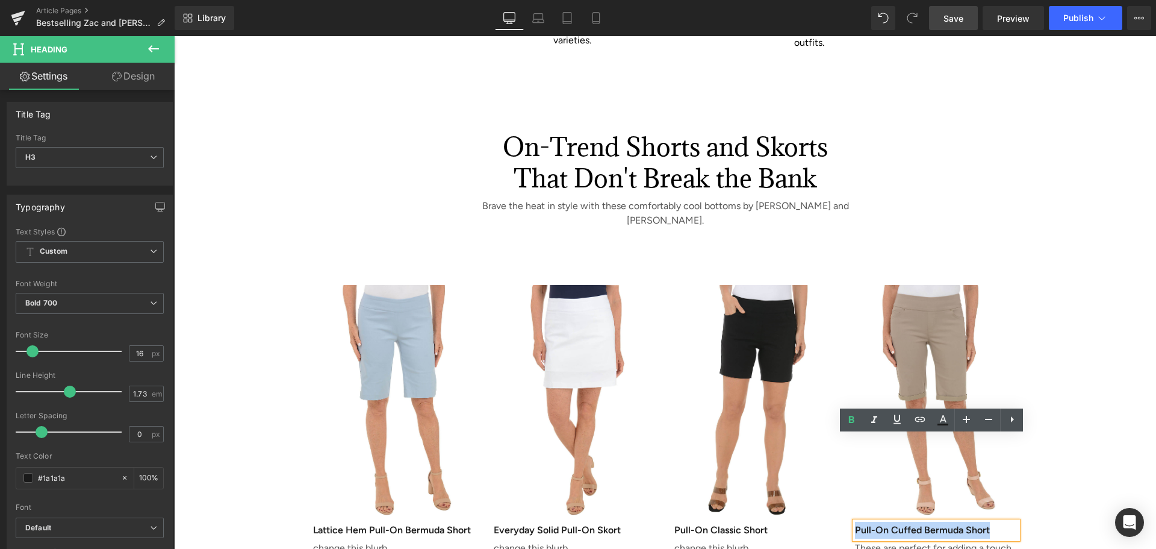
drag, startPoint x: 851, startPoint y: 443, endPoint x: 993, endPoint y: 438, distance: 142.2
click at [993, 521] on h3 "Pull-On Cu ffed Bermuda Short" at bounding box center [936, 529] width 163 height 17
click at [918, 420] on icon at bounding box center [920, 419] width 14 height 14
paste input "[URL][DOMAIN_NAME]"
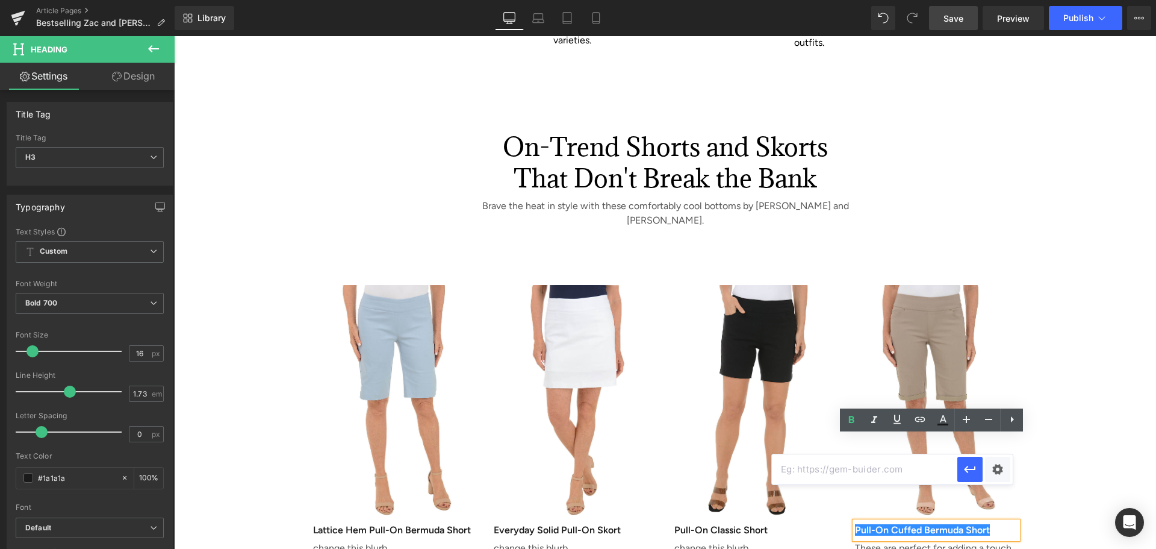
type input "[URL][DOMAIN_NAME]"
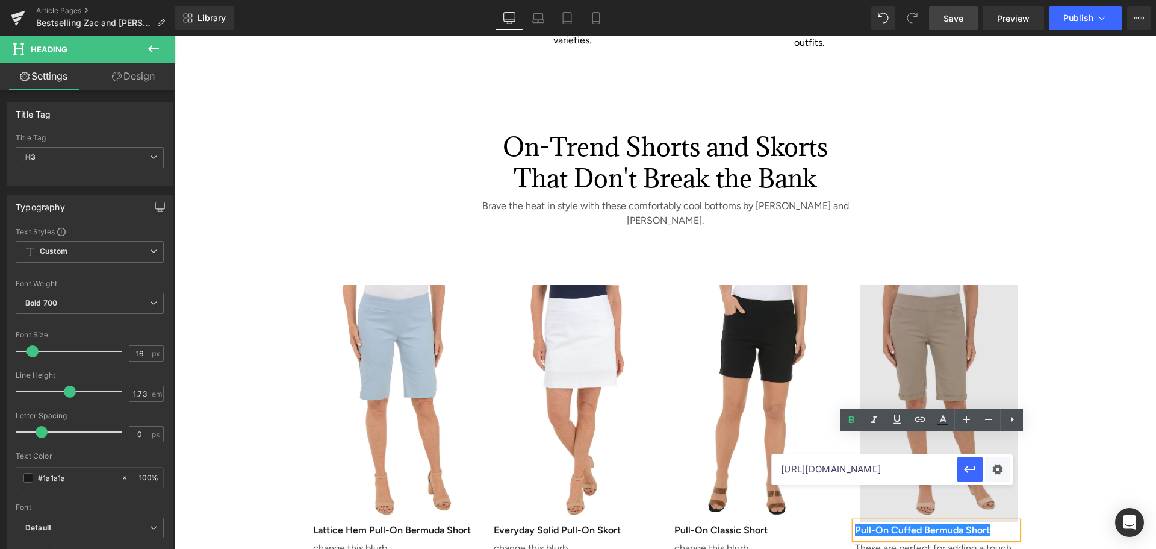
scroll to position [0, 60]
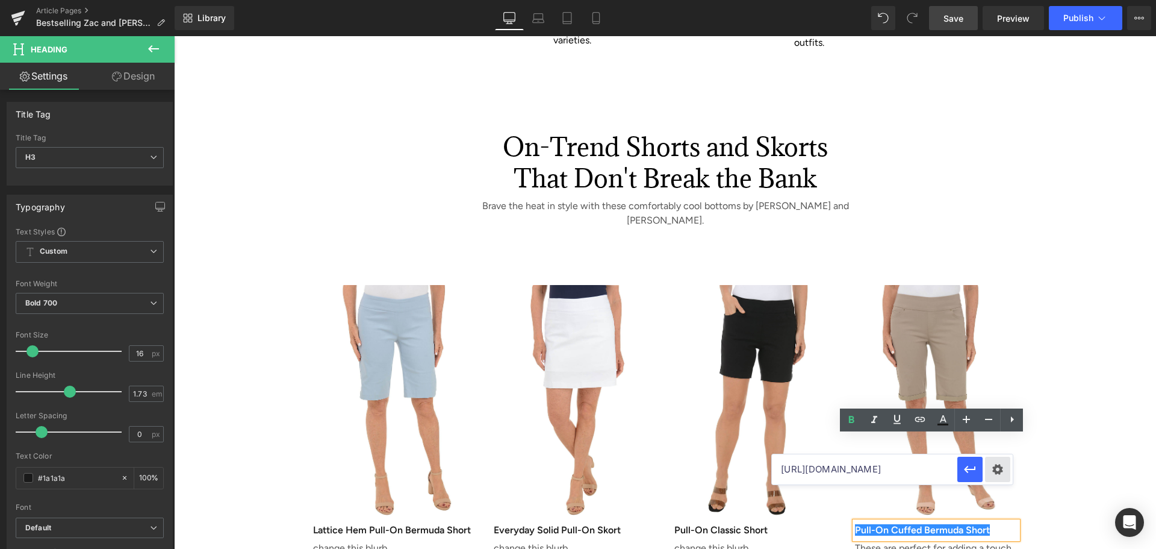
click at [998, 0] on div "Text Color Highlight Color #333333 Edit or remove link: Edit - Unlink - Cancel …" at bounding box center [578, 0] width 1156 height 0
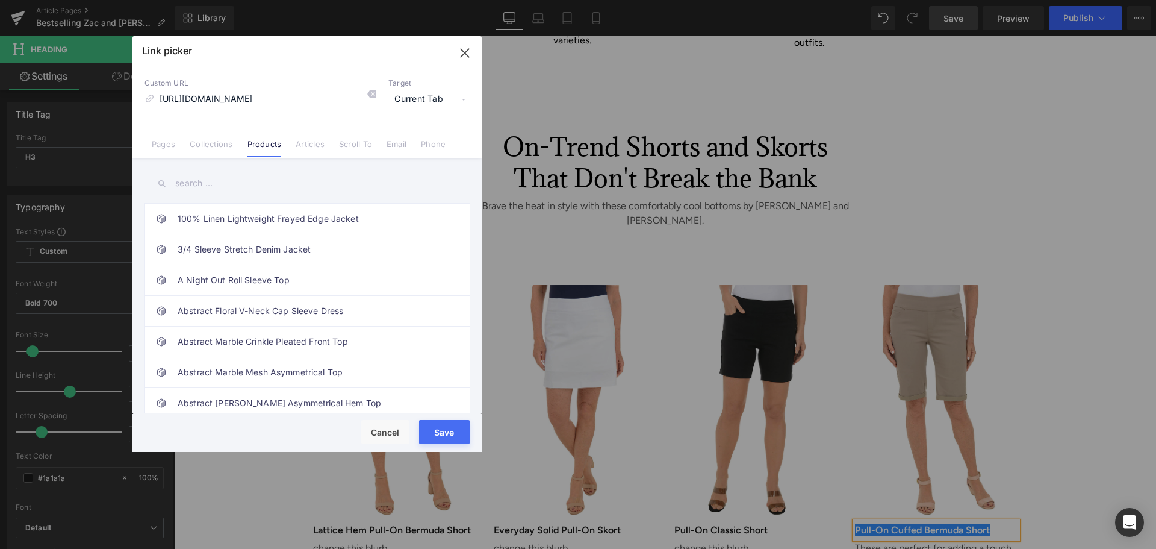
click at [432, 434] on button "Save" at bounding box center [444, 432] width 51 height 24
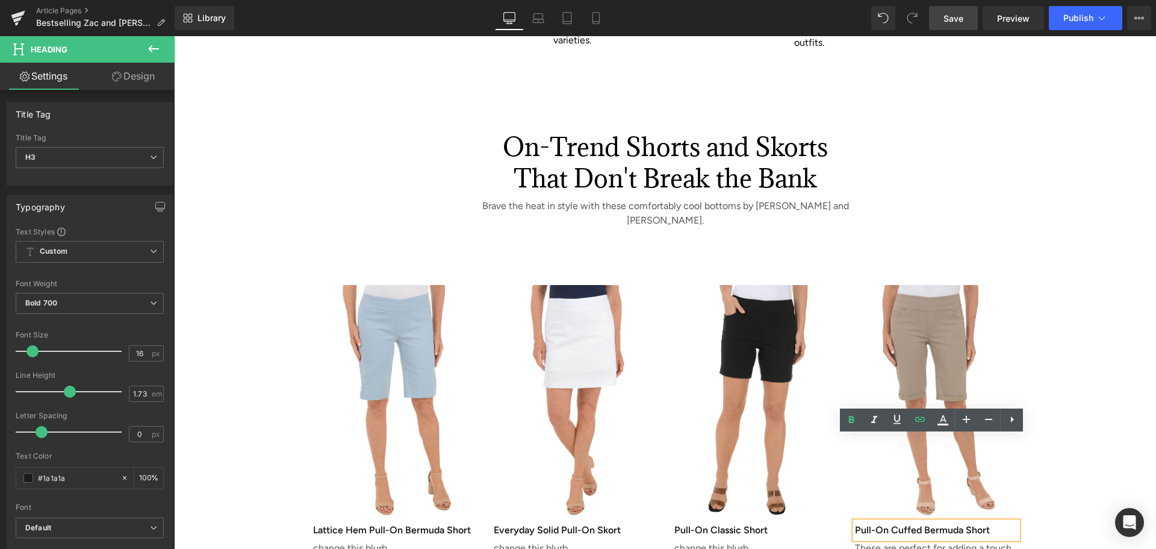
click at [1055, 502] on div "On-Trend Shorts and Skorts That Don't Break the Bank Heading Brave the heat in …" at bounding box center [665, 364] width 982 height 538
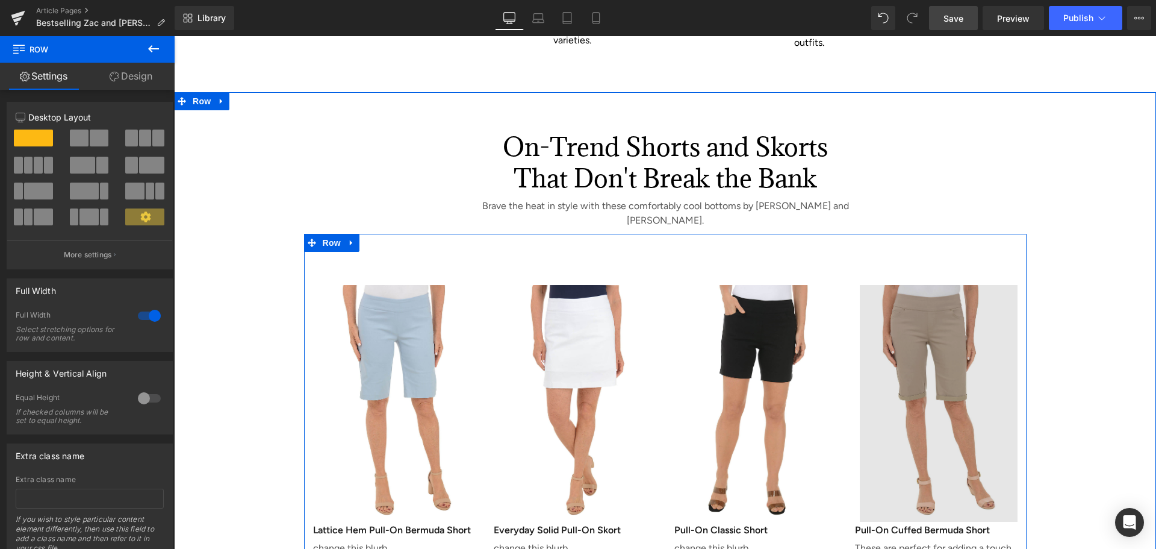
click at [907, 268] on img at bounding box center [936, 395] width 163 height 254
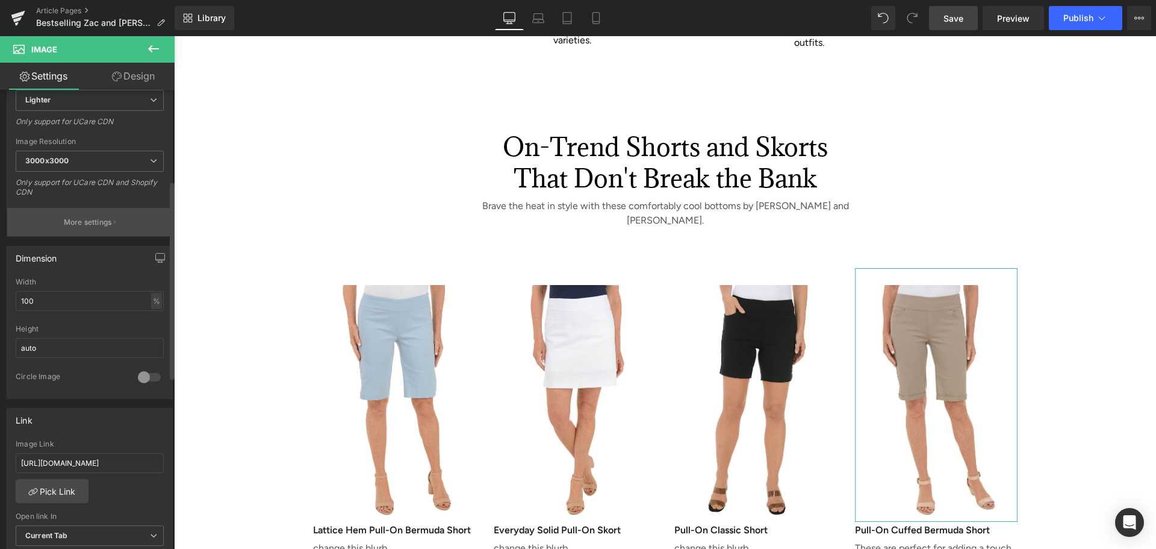
scroll to position [361, 0]
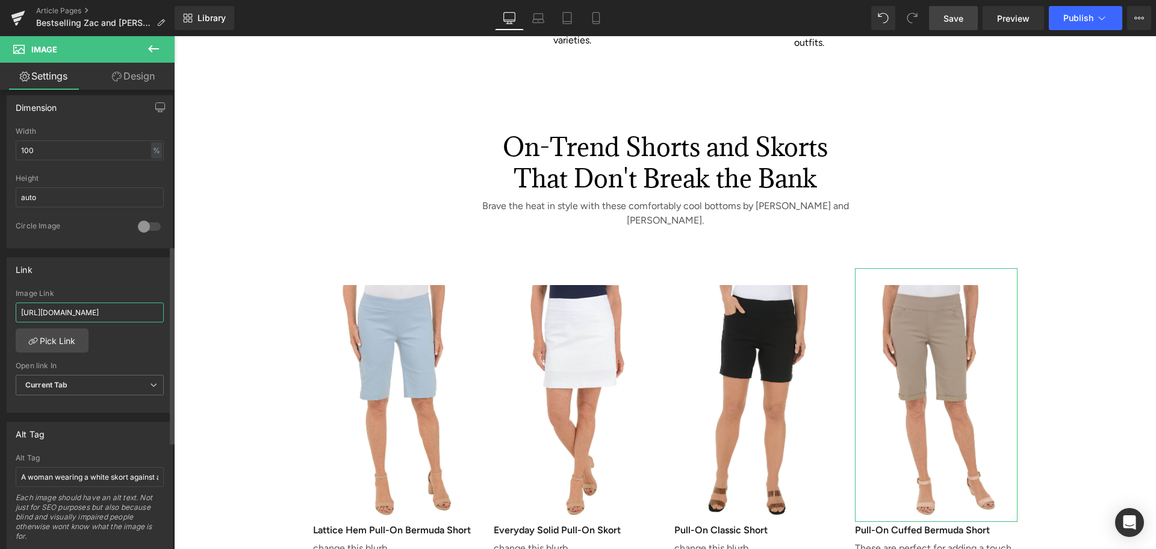
click at [70, 314] on input "[URL][DOMAIN_NAME]" at bounding box center [90, 312] width 148 height 20
type input "[URL][DOMAIN_NAME]"
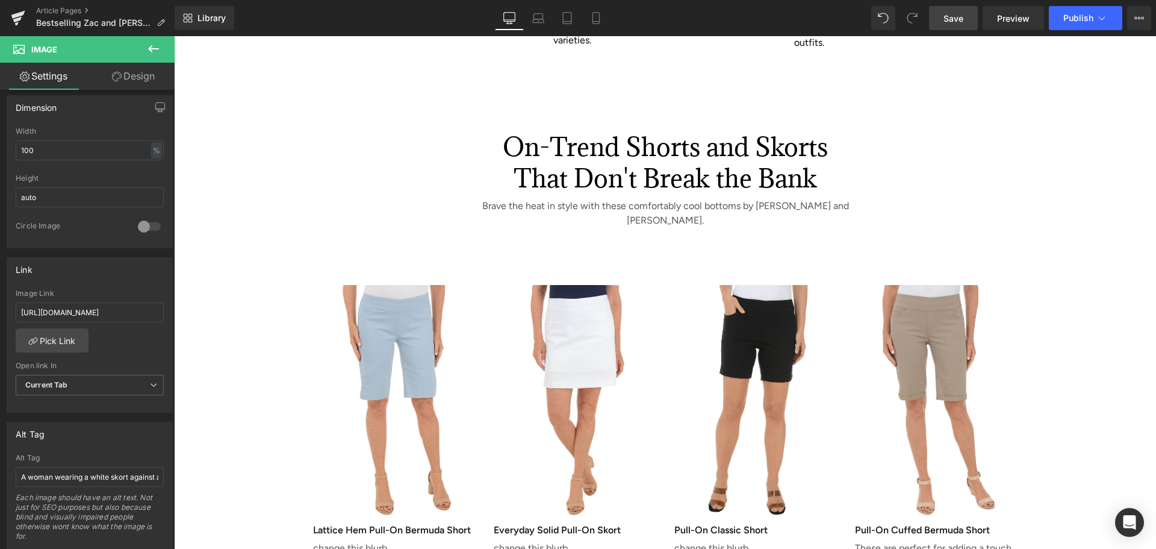
click at [947, 13] on span "Save" at bounding box center [954, 18] width 20 height 13
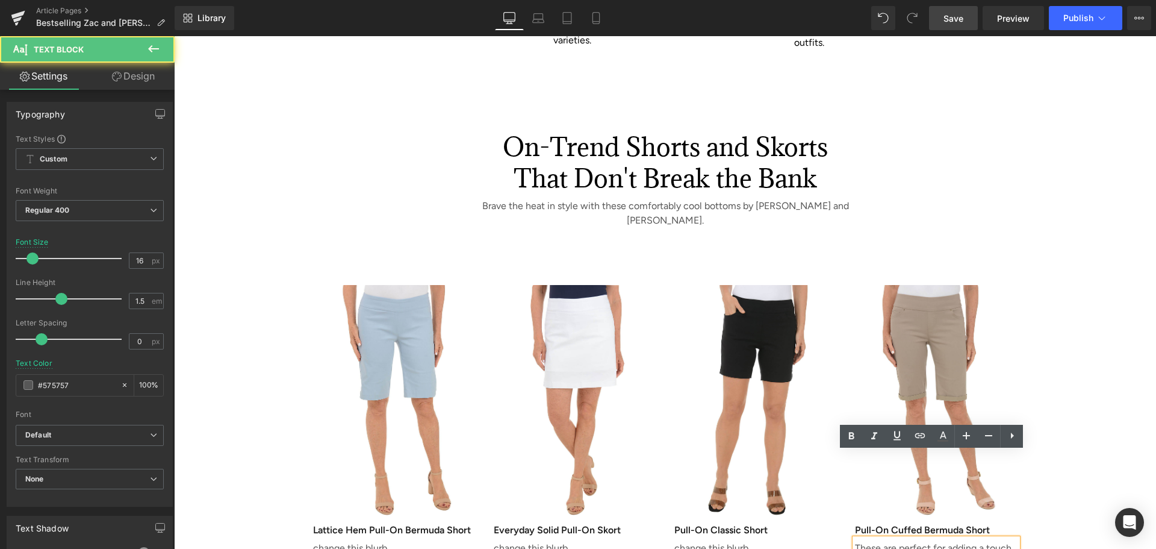
drag, startPoint x: 995, startPoint y: 527, endPoint x: 844, endPoint y: 455, distance: 167.3
click at [846, 455] on div "Image Pull-On Cu ffed Bermuda Short Heading These are perfect for adding a touc…" at bounding box center [936, 447] width 181 height 359
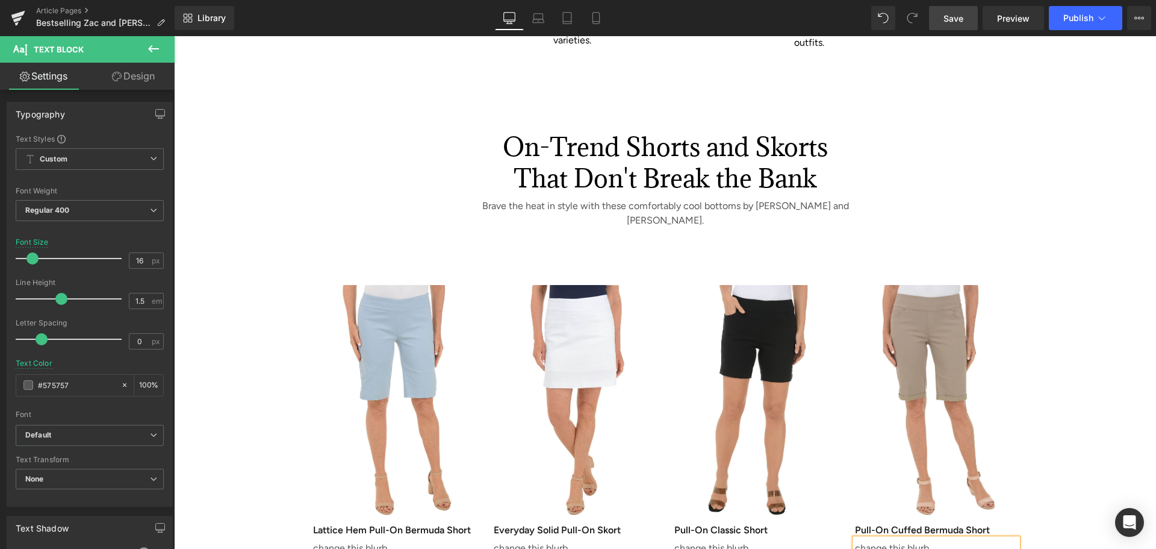
click at [1050, 482] on div "On-Trend Shorts and Skorts That Don't Break the Bank Heading Brave the heat in …" at bounding box center [665, 328] width 982 height 466
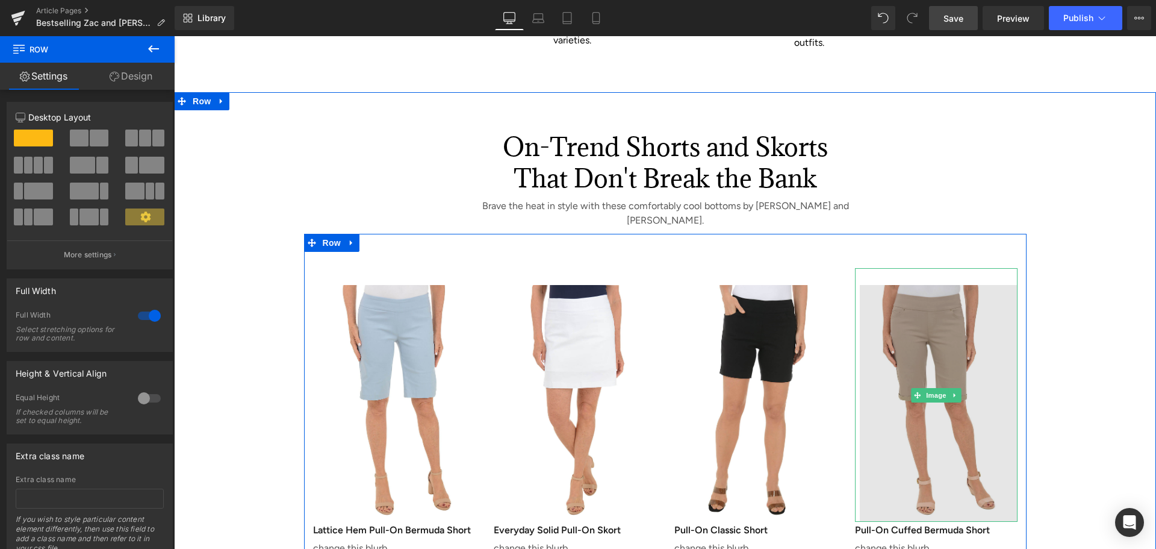
click at [895, 338] on img at bounding box center [936, 395] width 163 height 254
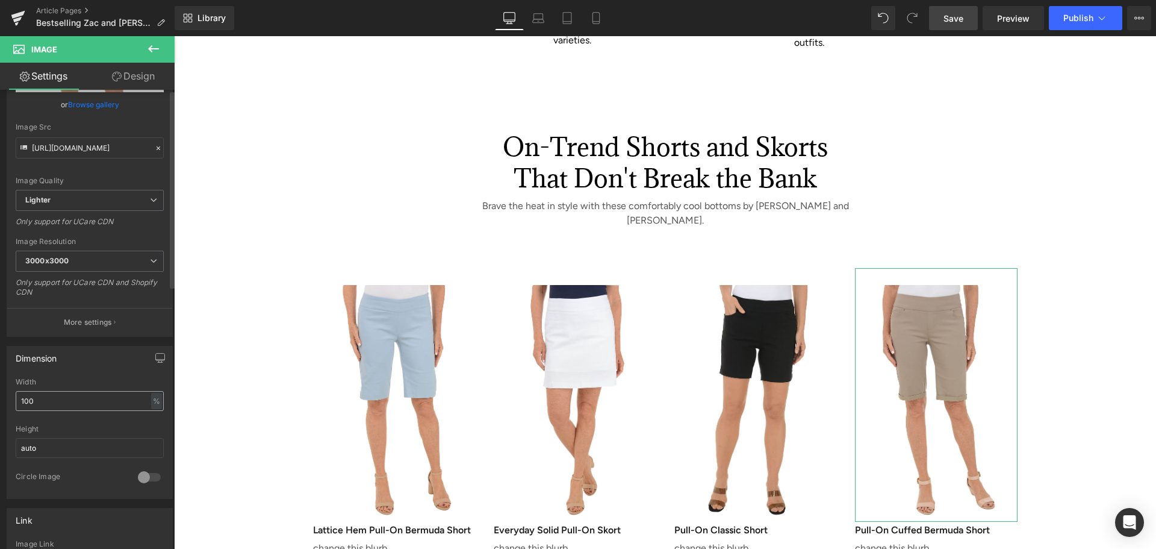
scroll to position [361, 0]
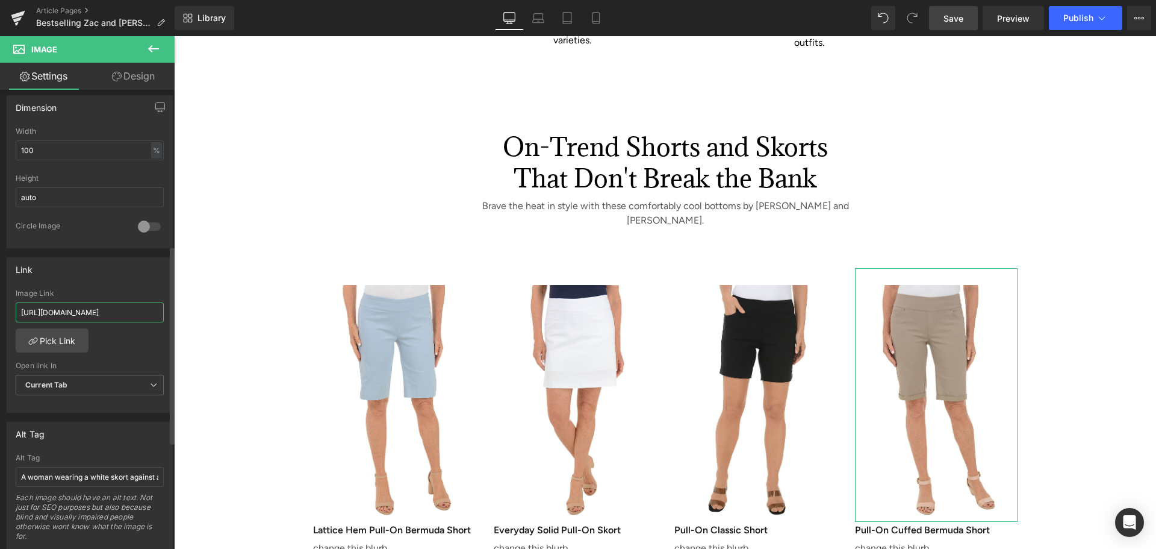
click at [120, 310] on input "[URL][DOMAIN_NAME]" at bounding box center [90, 312] width 148 height 20
click at [103, 471] on input "A woman wearing a white skort against a white background" at bounding box center [90, 477] width 148 height 20
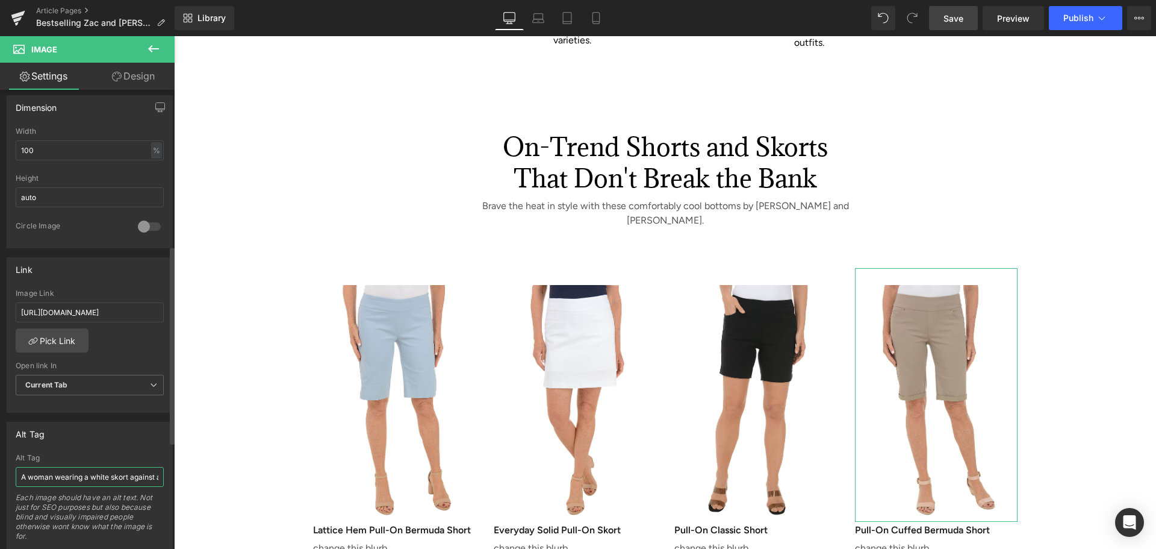
click at [103, 471] on input "A woman wearing a white skort against a white background" at bounding box center [90, 477] width 148 height 20
type input "A woman wearing a khaki-colored bermuda short against a white background"
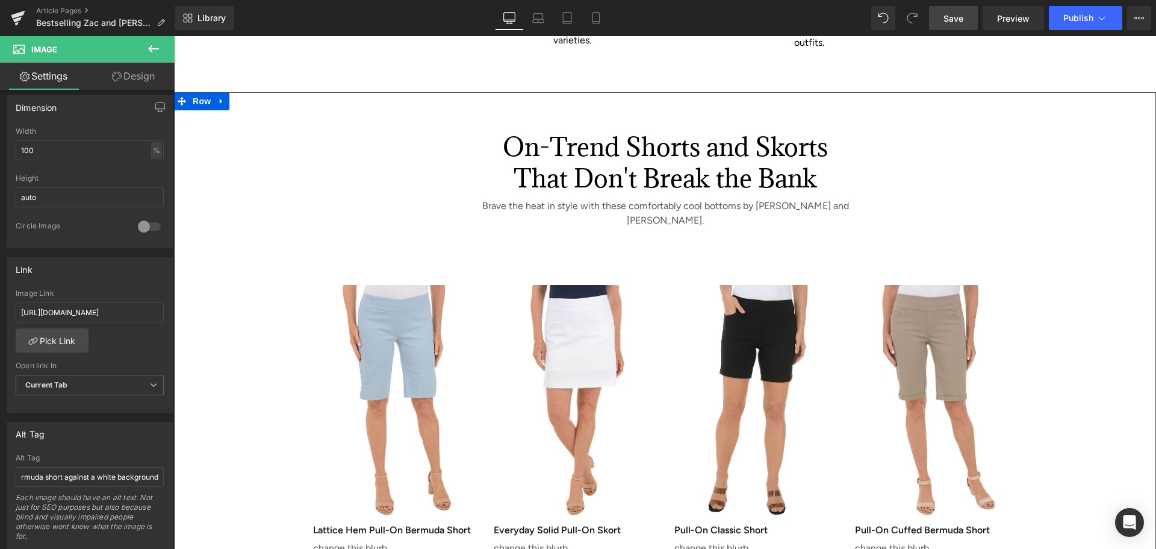
click at [229, 485] on div "On-Trend Shorts and Skorts That Don't Break the Bank Heading Brave the heat in …" at bounding box center [665, 328] width 982 height 466
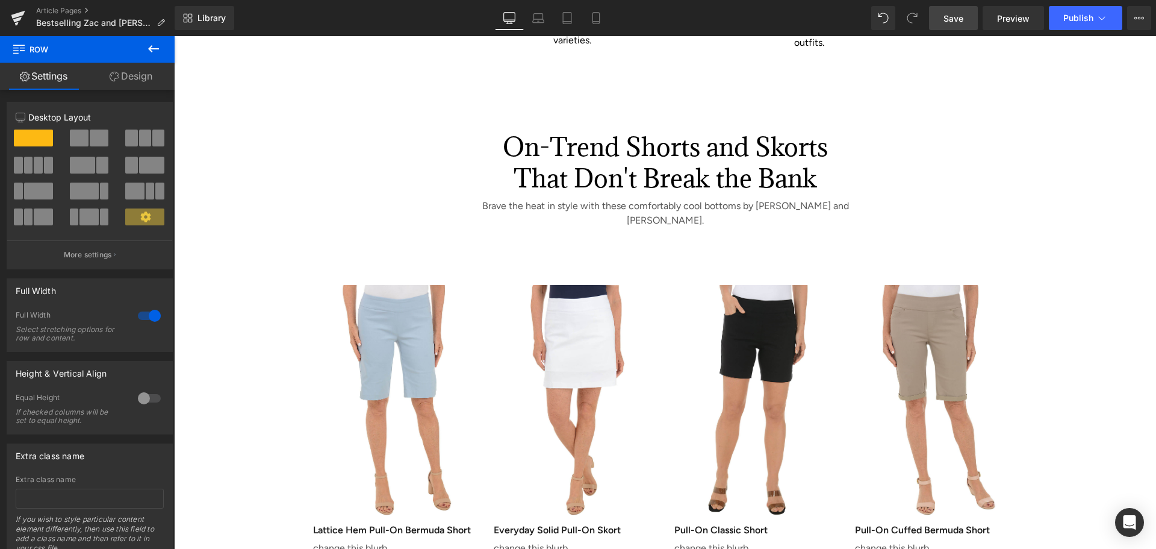
click at [947, 16] on span "Save" at bounding box center [954, 18] width 20 height 13
click at [954, 5] on div "Library Desktop Desktop Laptop Tablet Mobile Save Preview Publish Scheduled Vie…" at bounding box center [666, 18] width 982 height 36
click at [955, 12] on span "Save" at bounding box center [954, 18] width 20 height 13
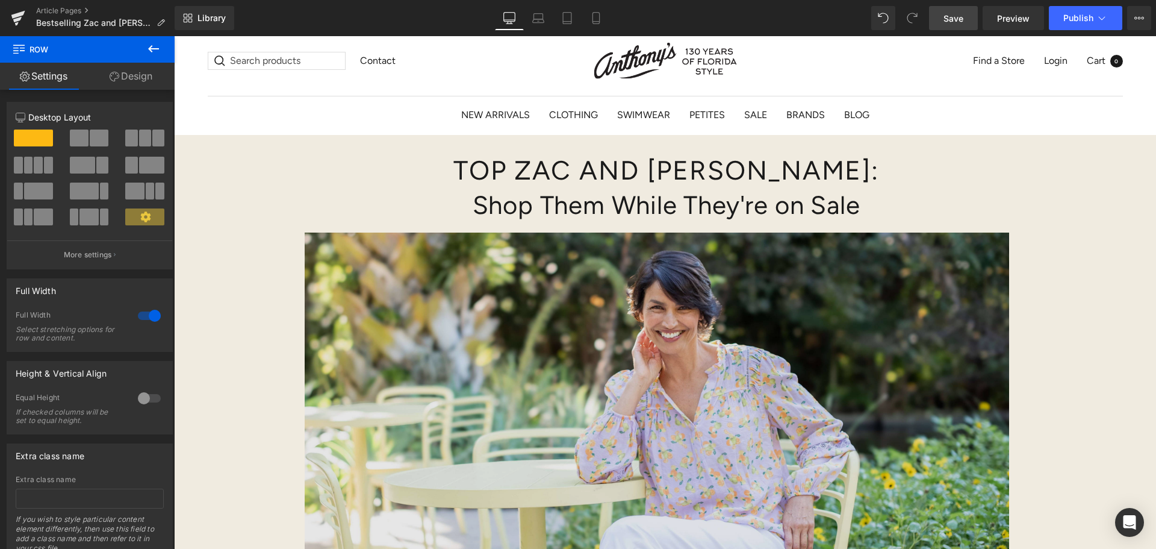
scroll to position [0, 0]
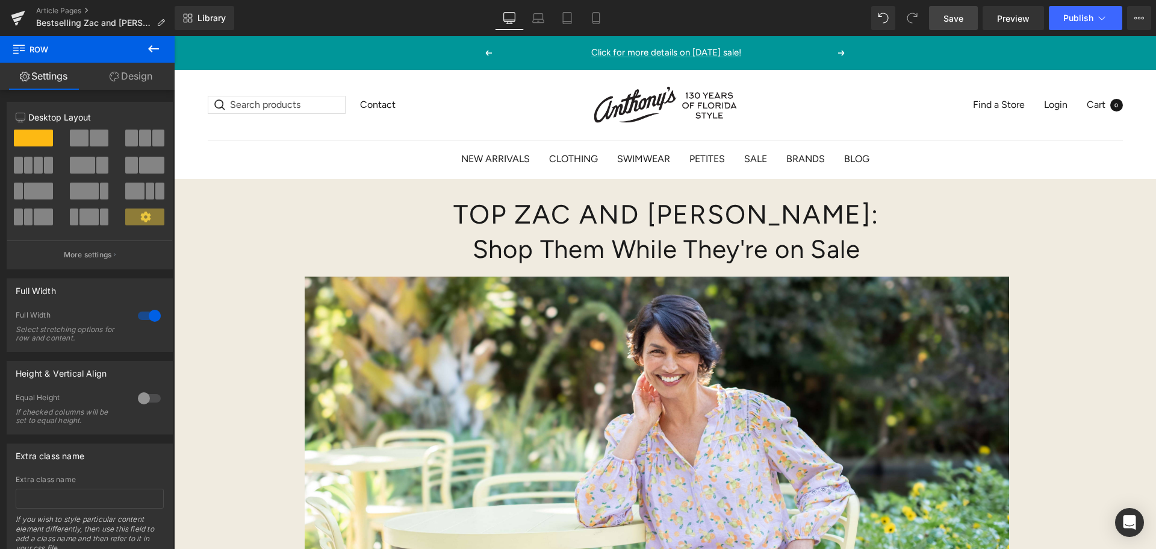
click at [950, 16] on span "Save" at bounding box center [954, 18] width 20 height 13
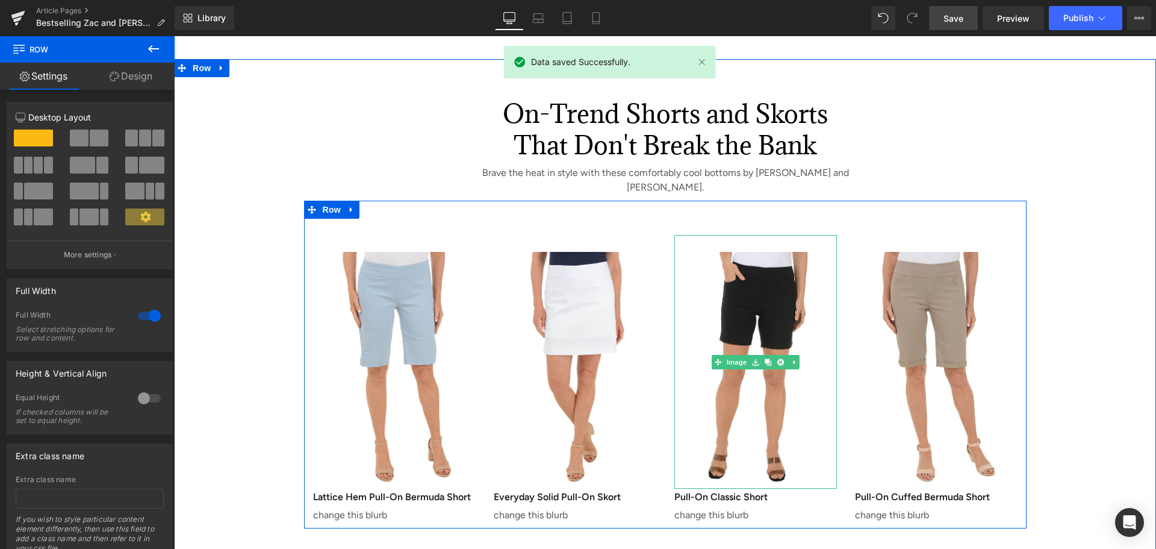
scroll to position [2108, 0]
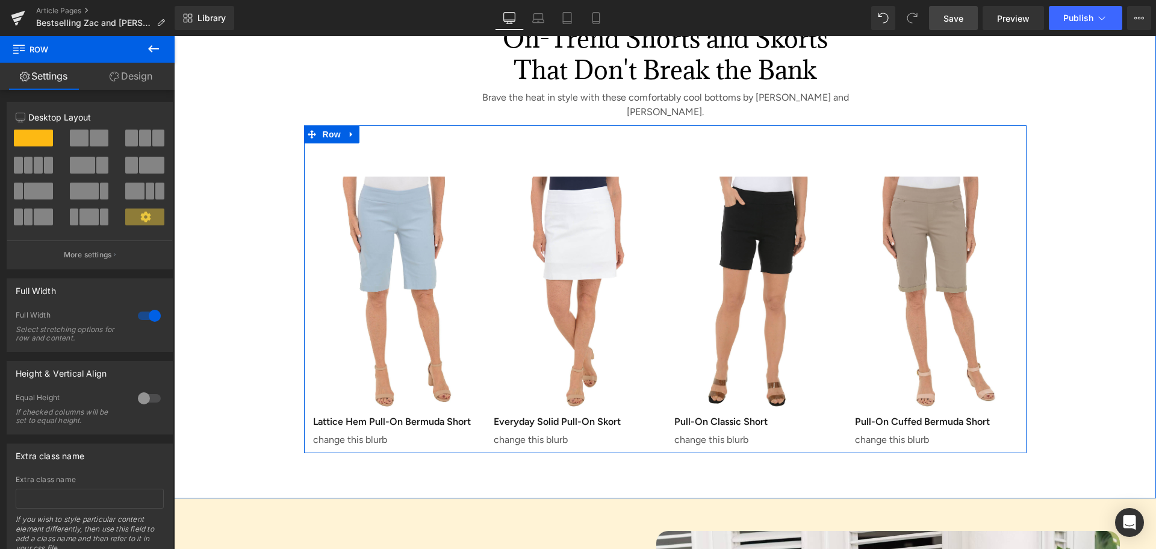
click at [327, 432] on p "change this blurb" at bounding box center [394, 439] width 163 height 14
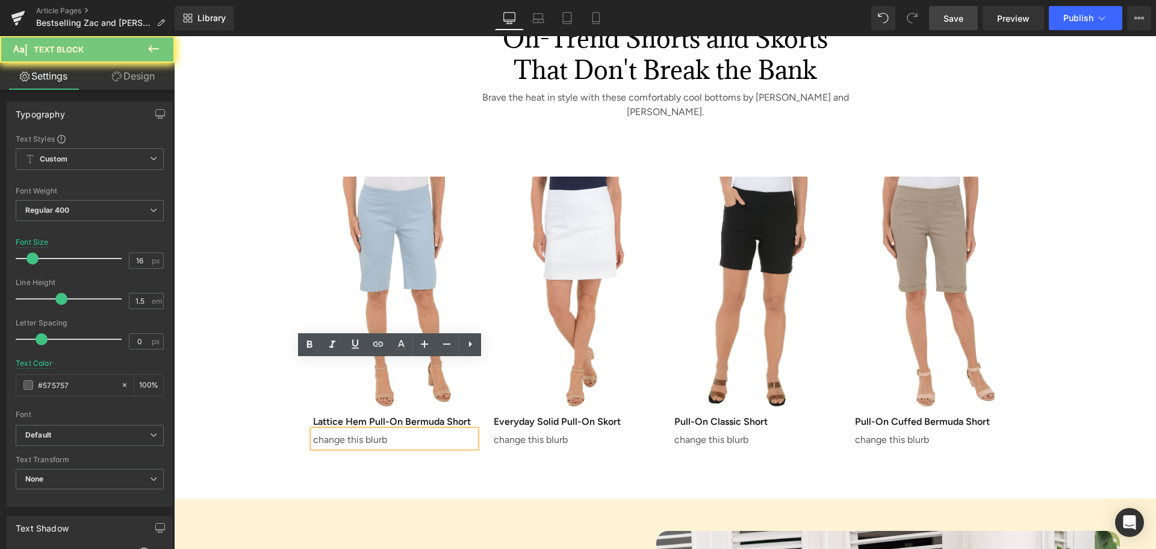
click at [327, 432] on p "change this blurb" at bounding box center [394, 439] width 163 height 14
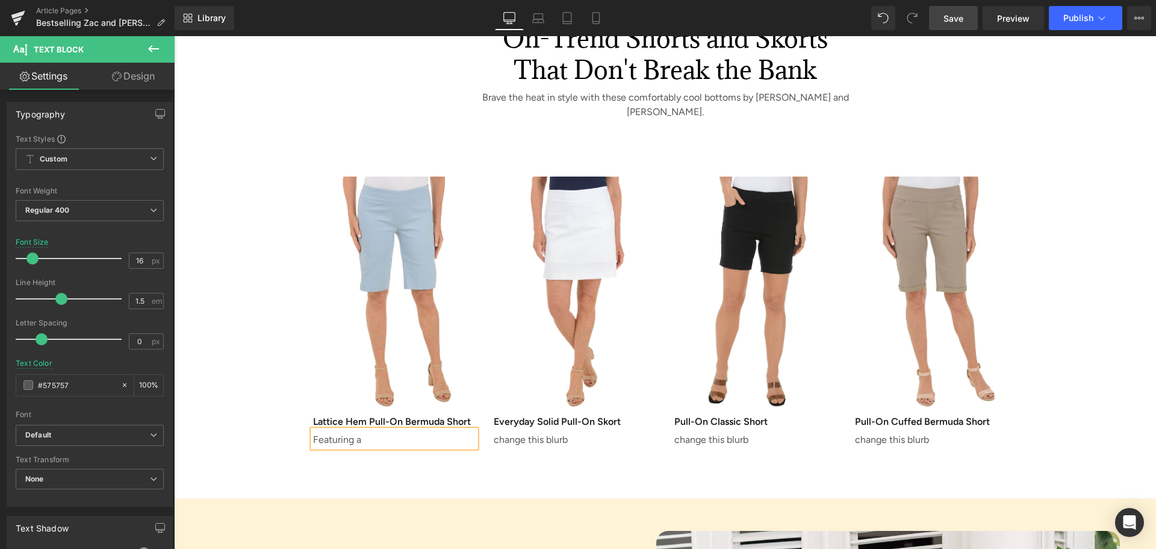
click at [385, 432] on p "Featuring a" at bounding box center [394, 439] width 163 height 14
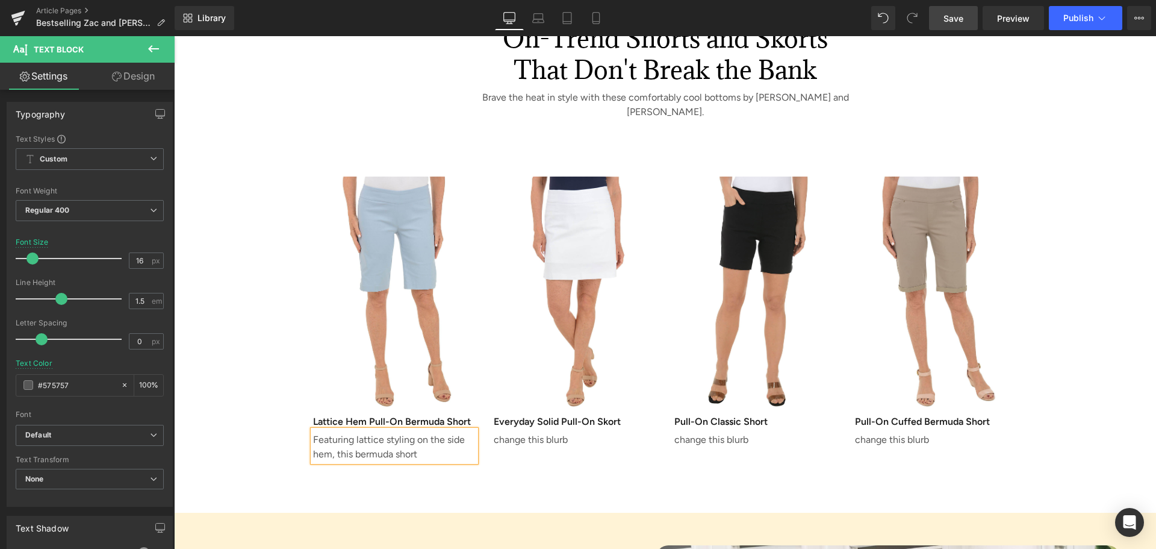
click at [942, 10] on link "Save" at bounding box center [953, 18] width 49 height 24
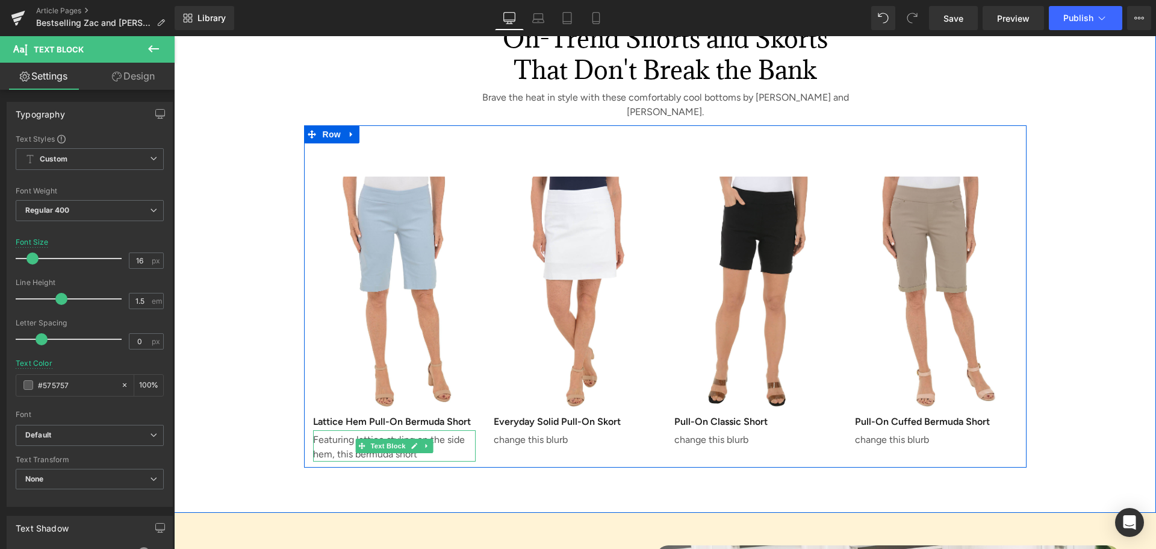
click at [428, 432] on p "Featuring lattice styling on the side hem, this bermuda short" at bounding box center [394, 446] width 163 height 29
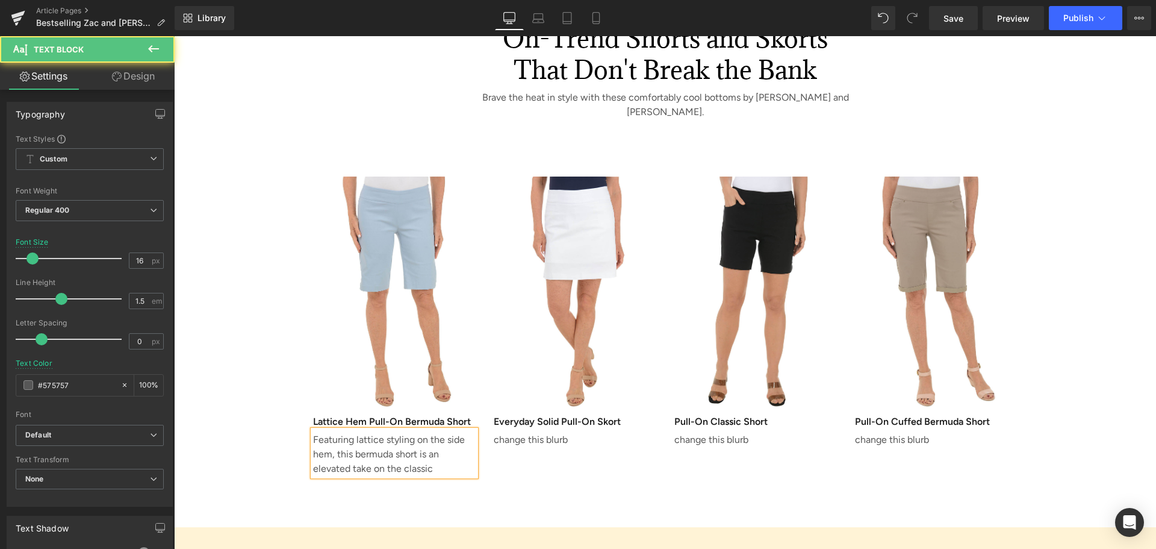
click at [350, 432] on p "Featuring lattice styling on the side hem, this bermuda short is an elevated ta…" at bounding box center [394, 453] width 163 height 43
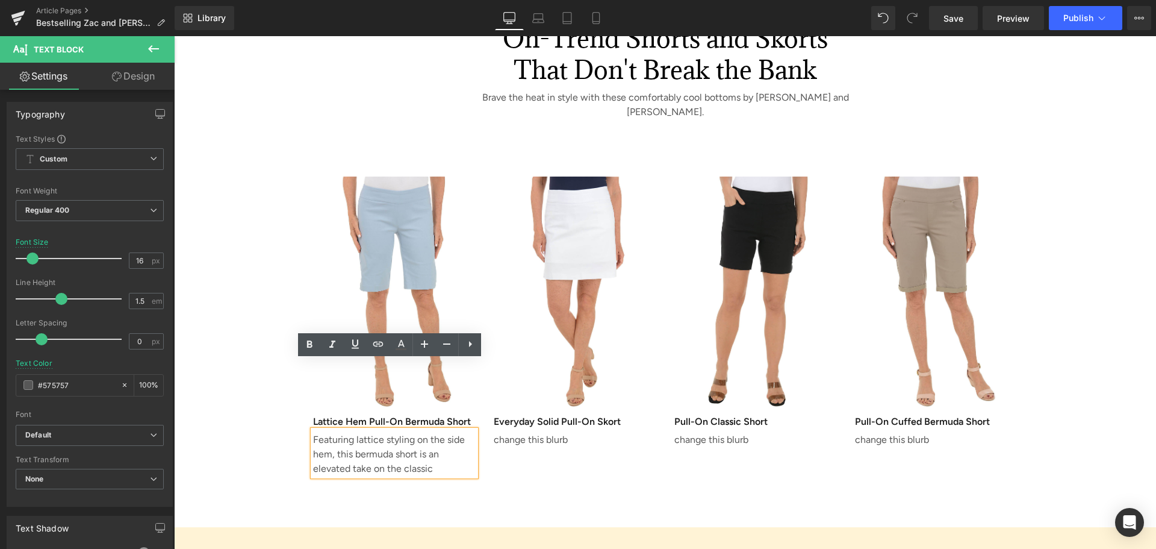
click at [434, 432] on p "Featuring lattice styling on the side hem, this bermuda short is an elevated ta…" at bounding box center [394, 453] width 163 height 43
drag, startPoint x: 350, startPoint y: 382, endPoint x: 412, endPoint y: 383, distance: 62.0
click at [412, 432] on p "Featuring lattice styling on the side hem, this bermuda short is an elevated ta…" at bounding box center [394, 453] width 163 height 43
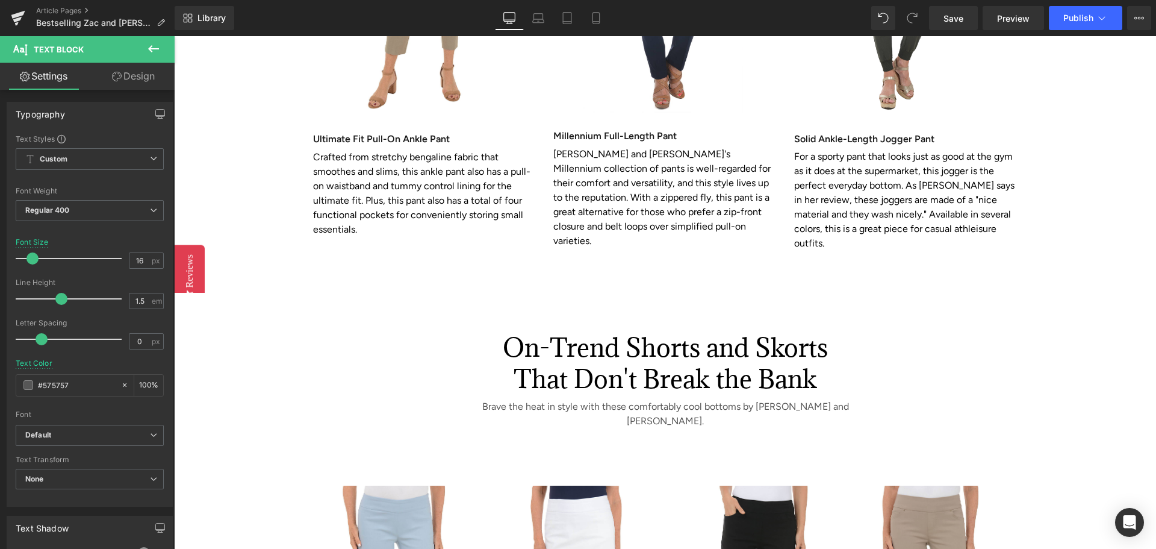
scroll to position [2047, 0]
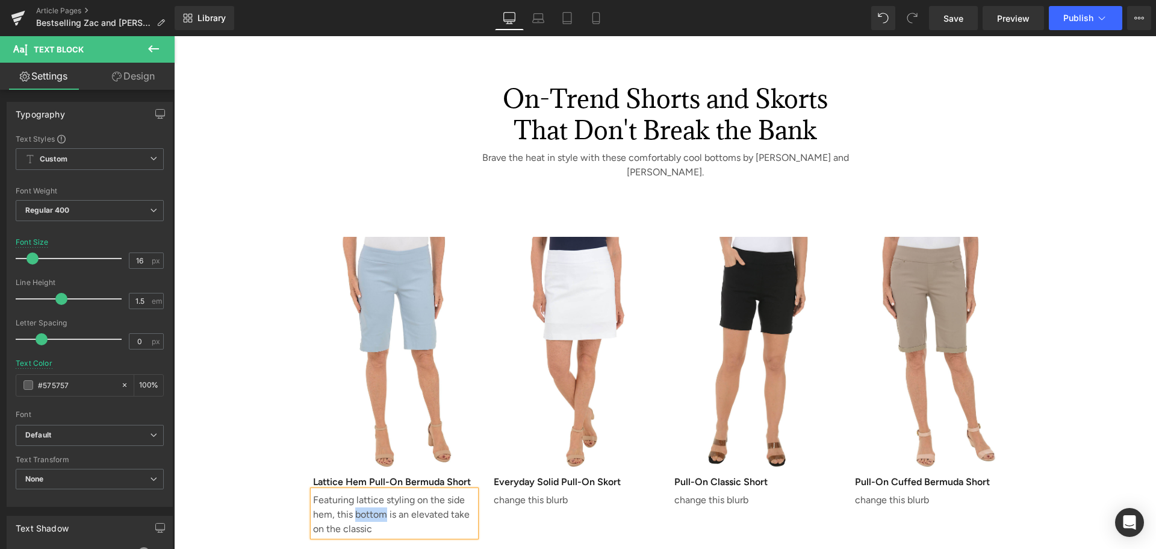
drag, startPoint x: 350, startPoint y: 444, endPoint x: 379, endPoint y: 445, distance: 28.3
click at [379, 493] on p "Featuring lattice styling on the side hem, this bottom is an elevated take on t…" at bounding box center [394, 514] width 163 height 43
click at [378, 493] on p "Featuring lattice styling on the side hem, this item is an elevated take on the…" at bounding box center [394, 514] width 163 height 43
click at [959, 23] on span "Save" at bounding box center [954, 18] width 20 height 13
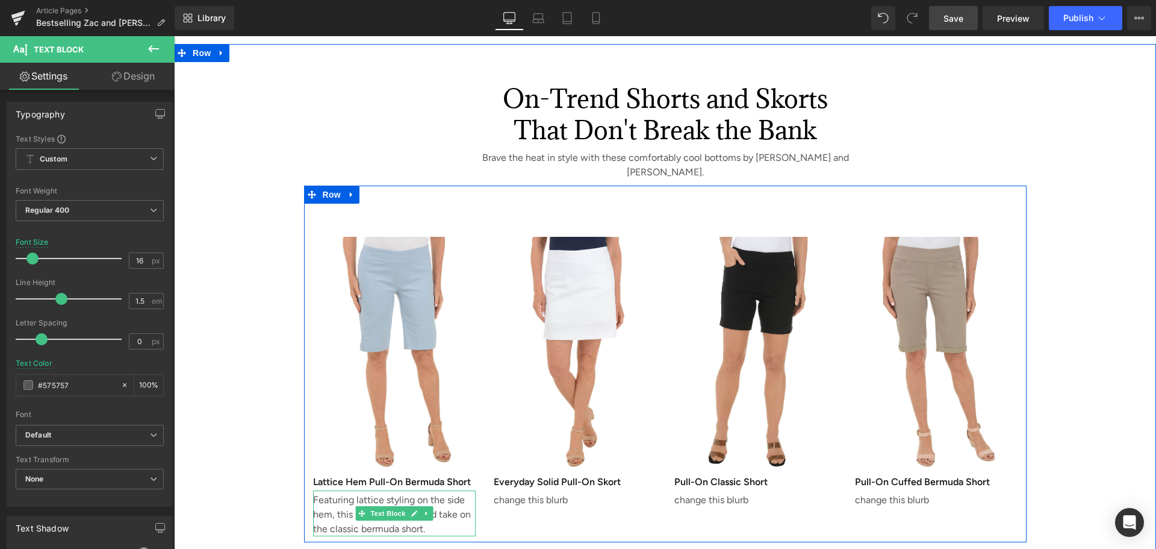
click at [429, 493] on p "Featuring lattice styling on the side hem, this item is an elevated take on the…" at bounding box center [394, 514] width 163 height 43
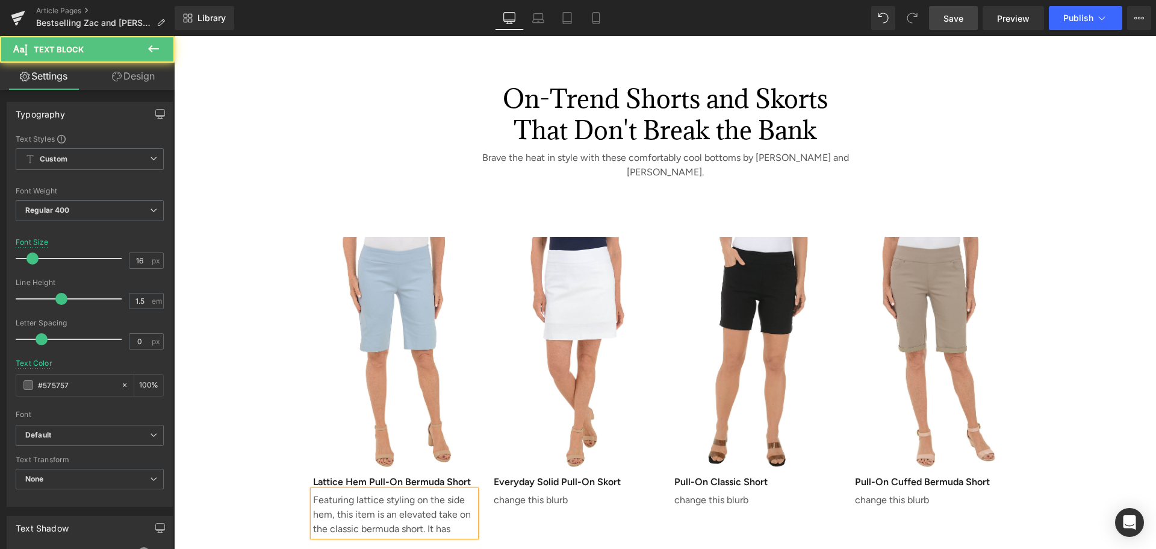
click at [457, 493] on p "Featuring lattice styling on the side hem, this item is an elevated take on the…" at bounding box center [394, 514] width 163 height 43
click at [437, 493] on p "Featuring lattice styling on the side hem, this item is an elevated take on the…" at bounding box center [394, 522] width 163 height 58
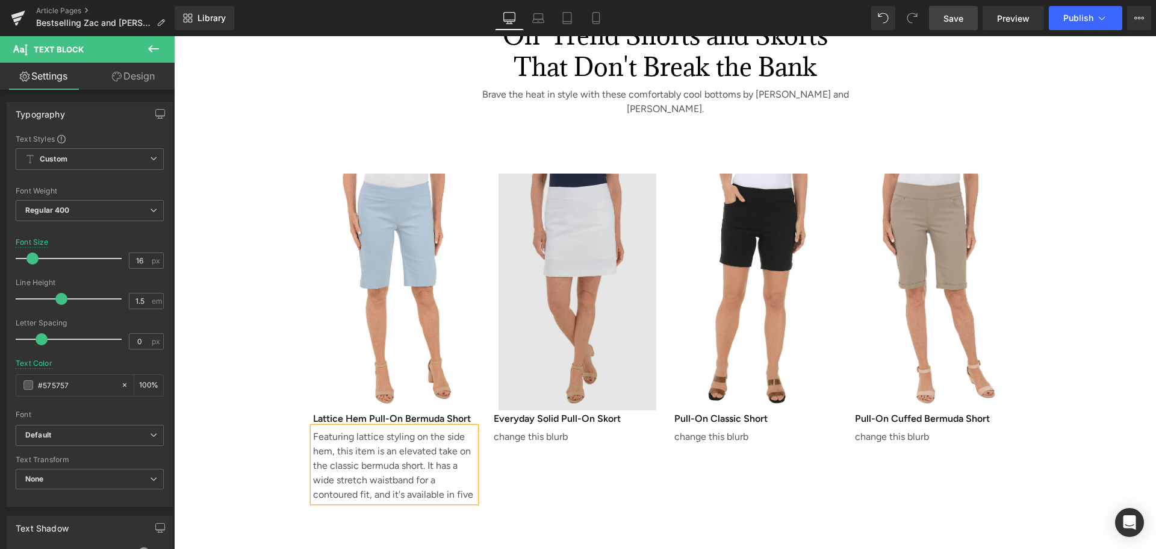
scroll to position [2168, 0]
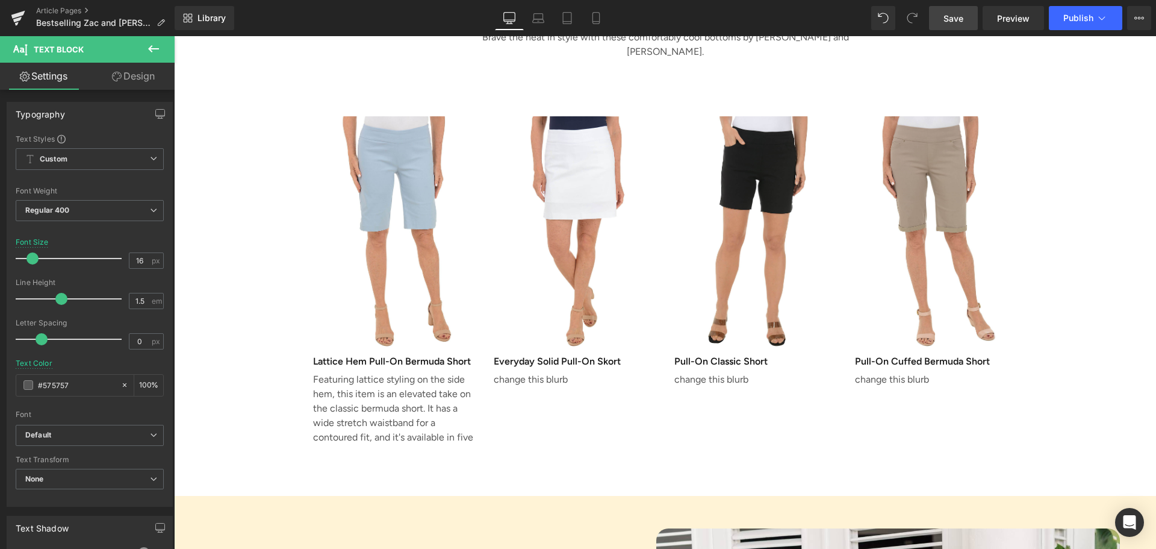
click at [968, 22] on link "Save" at bounding box center [953, 18] width 49 height 24
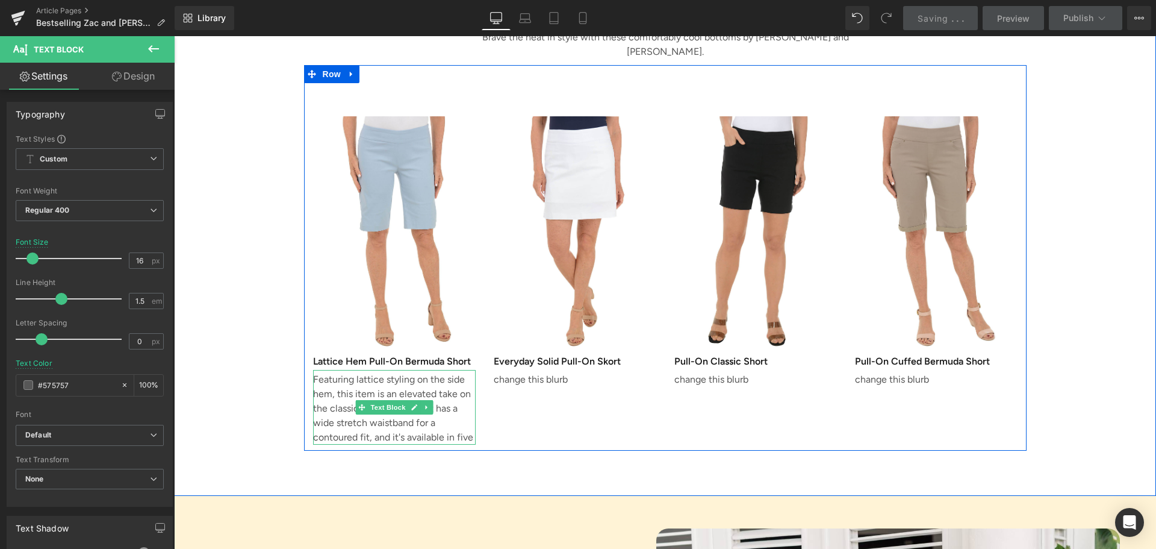
click at [462, 372] on p "Featuring lattice styling on the side hem, this item is an elevated take on the…" at bounding box center [394, 408] width 163 height 72
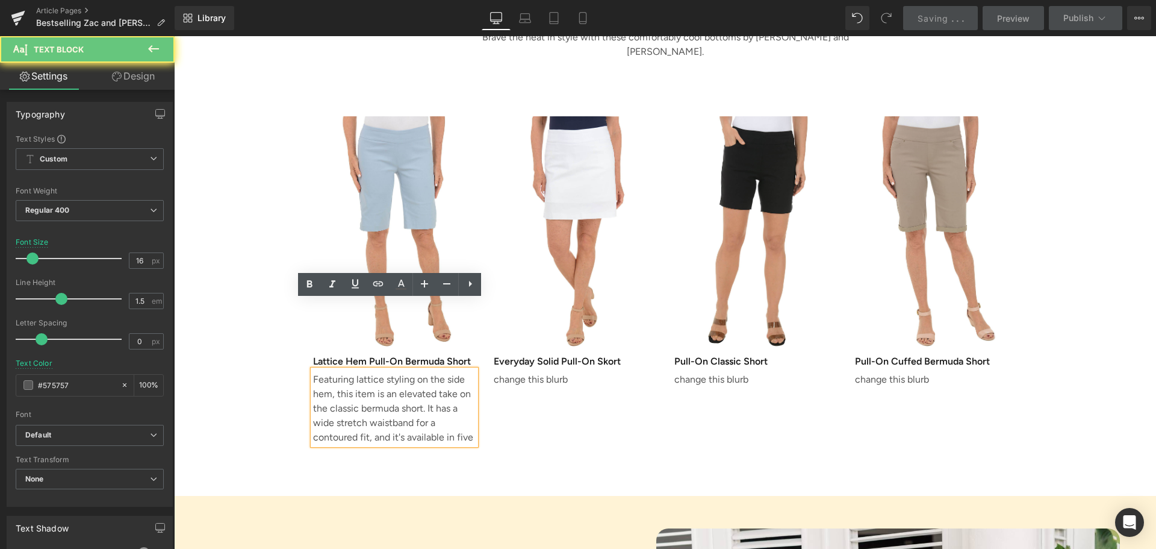
click at [464, 372] on p "Featuring lattice styling on the side hem, this item is an elevated take on the…" at bounding box center [394, 408] width 163 height 72
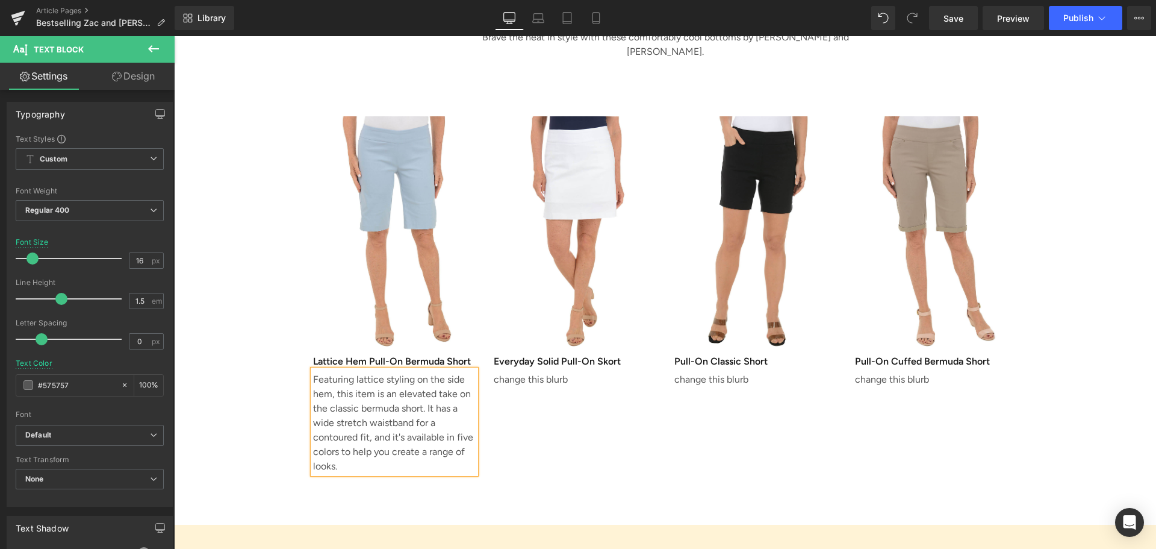
drag, startPoint x: 346, startPoint y: 401, endPoint x: 417, endPoint y: 385, distance: 72.3
click at [417, 385] on p "Featuring lattice styling on the side hem, this item is an elevated take on the…" at bounding box center [394, 422] width 163 height 101
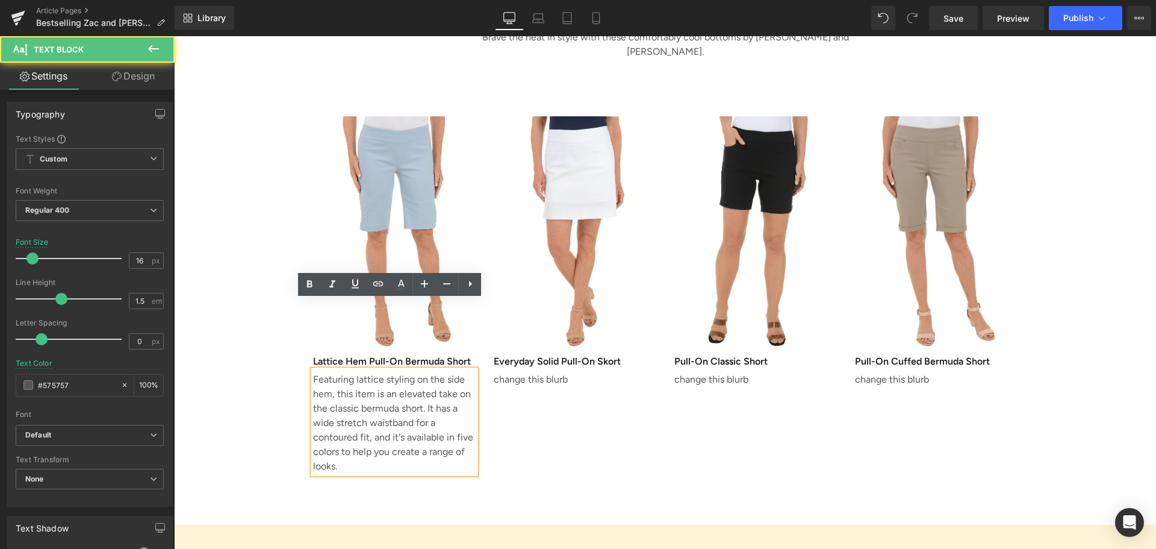
click at [428, 378] on p "Featuring lattice styling on the side hem, this item is an elevated take on the…" at bounding box center [394, 422] width 163 height 101
click at [428, 382] on p "Featuring lattice styling on the side hem, this item is an elevated take on the…" at bounding box center [394, 422] width 163 height 101
click at [429, 385] on p "Featuring lattice styling on the side hem, this item is an elevated take on the…" at bounding box center [394, 422] width 163 height 101
drag, startPoint x: 425, startPoint y: 385, endPoint x: 447, endPoint y: 385, distance: 22.9
click at [447, 385] on p "Featuring lattice styling on the side hem, this item is an elevated take on the…" at bounding box center [394, 422] width 163 height 101
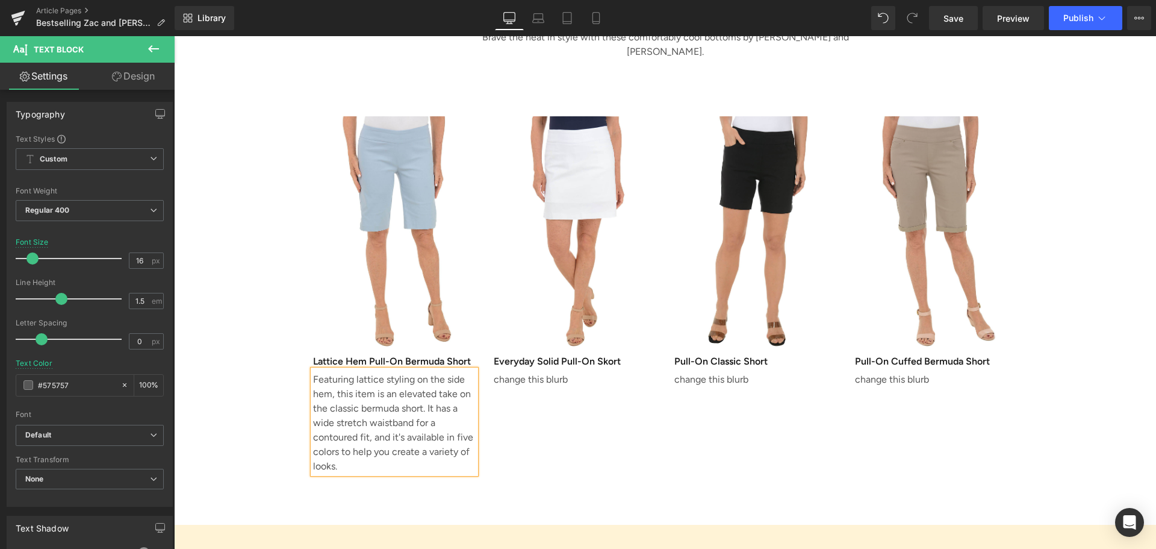
click at [349, 398] on p "Featuring lattice styling on the side hem, this item is an elevated take on the…" at bounding box center [394, 422] width 163 height 101
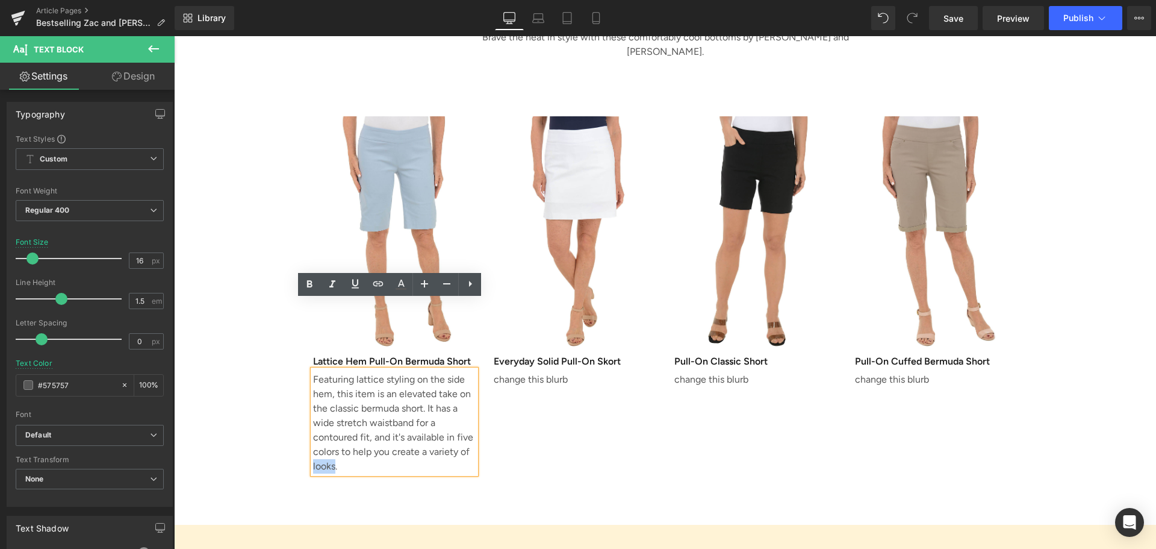
drag, startPoint x: 329, startPoint y: 399, endPoint x: 297, endPoint y: 396, distance: 32.0
click at [297, 396] on div "On-Trend Shorts and Skorts That Don't Break the Bank Heading Brave the heat in …" at bounding box center [665, 203] width 982 height 553
click at [367, 393] on p "Featuring lattice styling on the side hem, this item is an elevated take on the…" at bounding box center [394, 422] width 163 height 101
drag, startPoint x: 337, startPoint y: 385, endPoint x: 456, endPoint y: 405, distance: 121.6
click at [456, 405] on div "Featuring lattice styling on the side hem, this item is an elevated take on the…" at bounding box center [394, 422] width 163 height 104
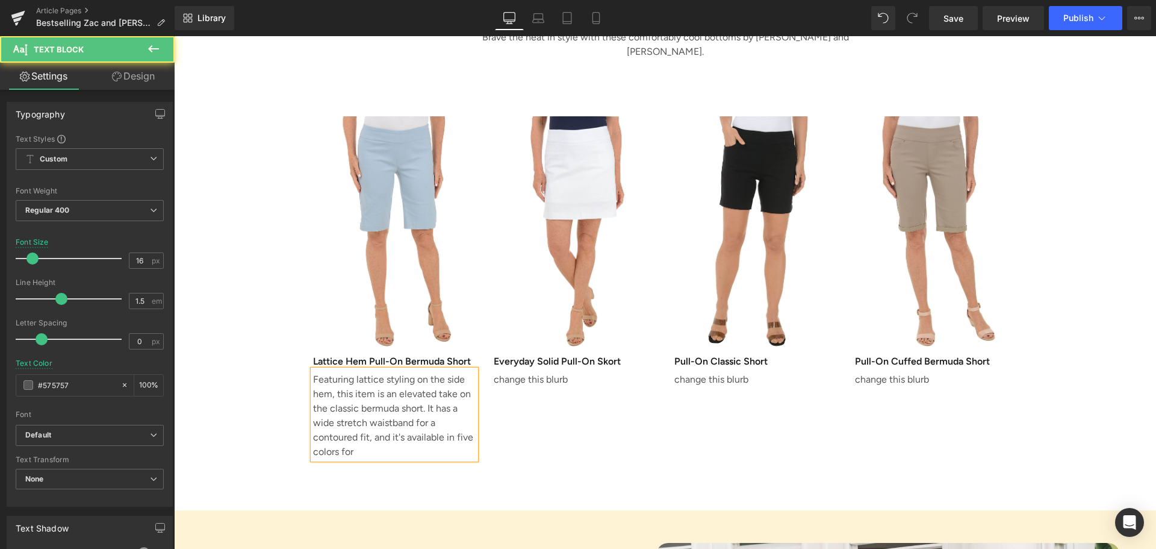
drag, startPoint x: 336, startPoint y: 382, endPoint x: 384, endPoint y: 384, distance: 48.2
click at [384, 384] on p "Featuring lattice styling on the side hem, this item is an elevated take on the…" at bounding box center [394, 415] width 163 height 87
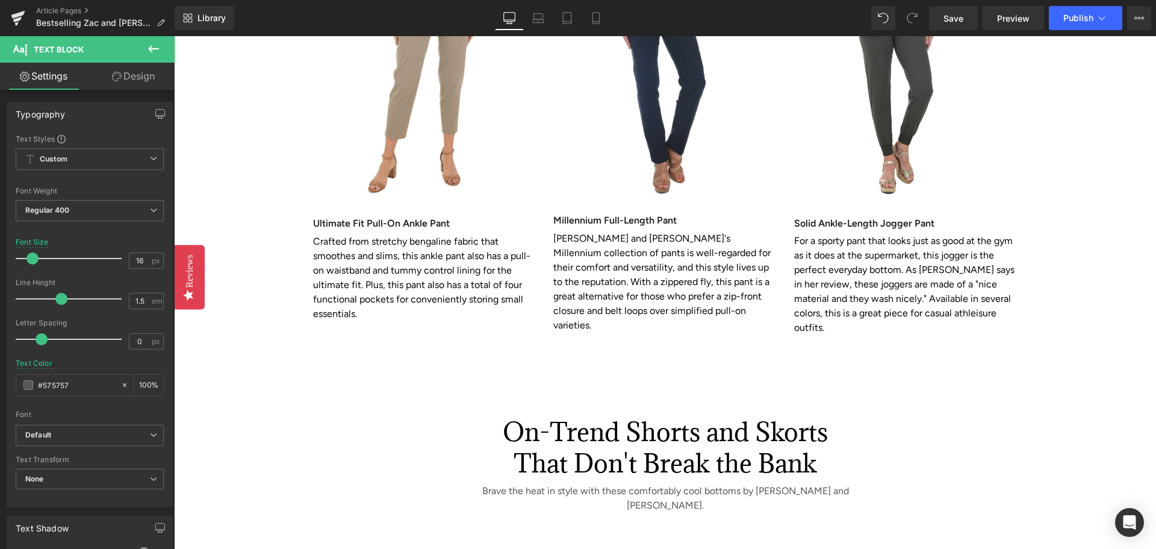
scroll to position [1626, 0]
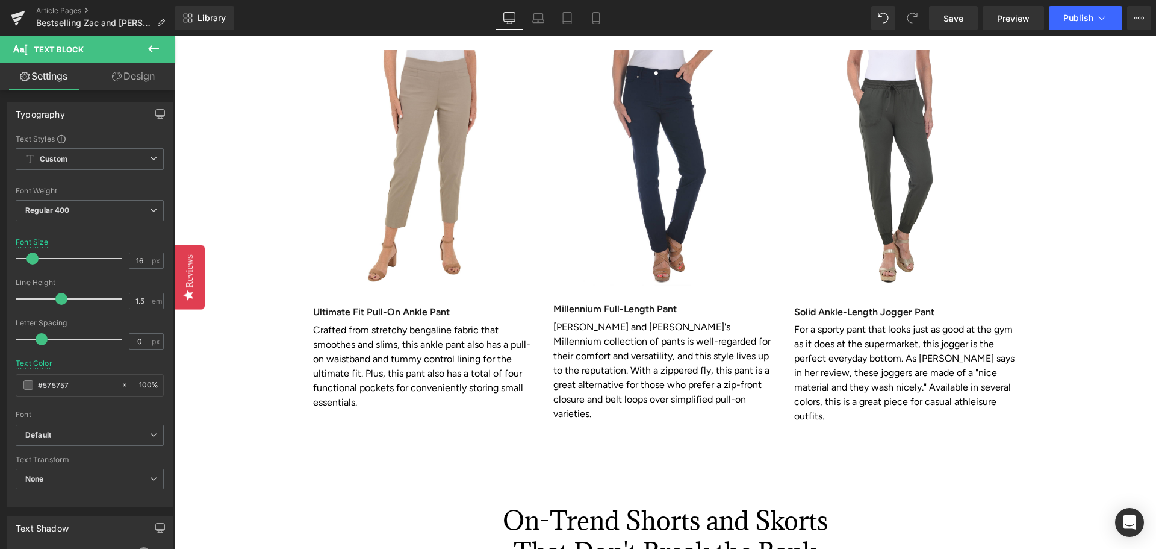
click at [358, 323] on p "Crafted from stretchy bengaline fabric that smoothes and slims, this ankle pant…" at bounding box center [424, 366] width 223 height 87
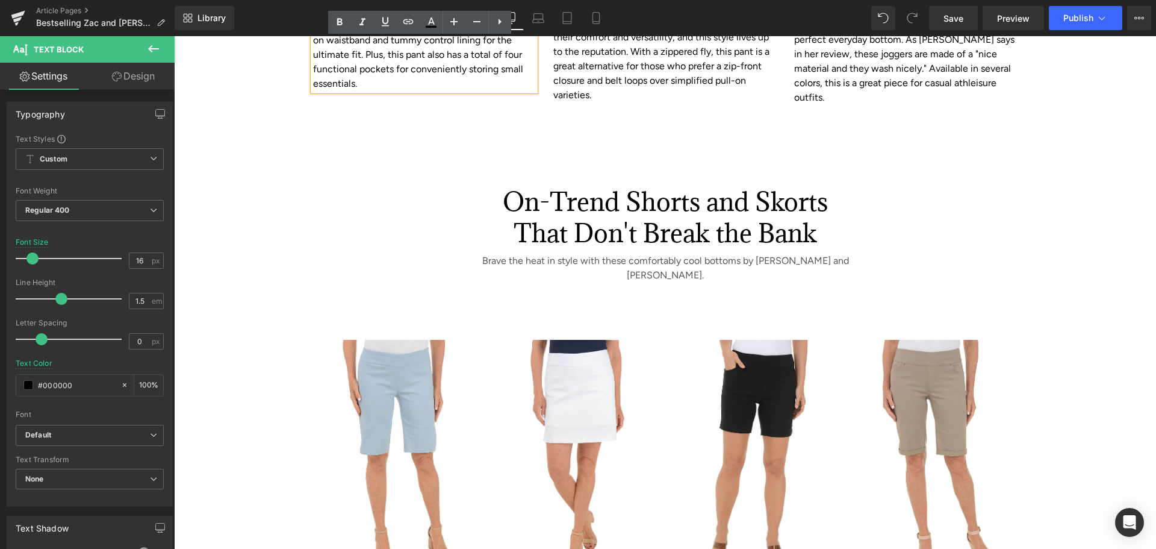
scroll to position [2168, 0]
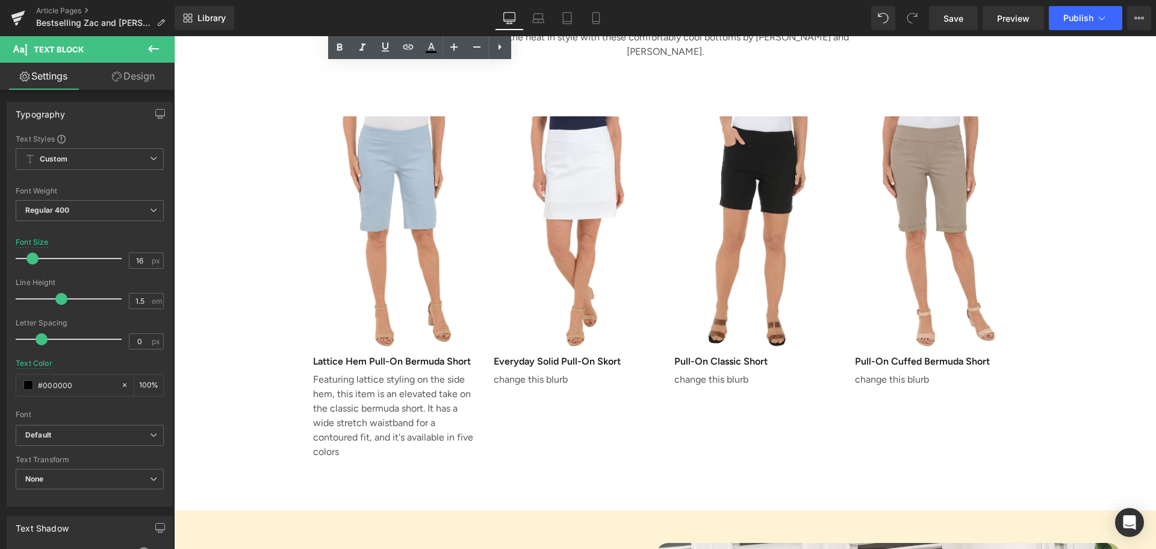
click at [346, 372] on p "Featuring lattice styling on the side hem, this item is an elevated take on the…" at bounding box center [394, 415] width 163 height 87
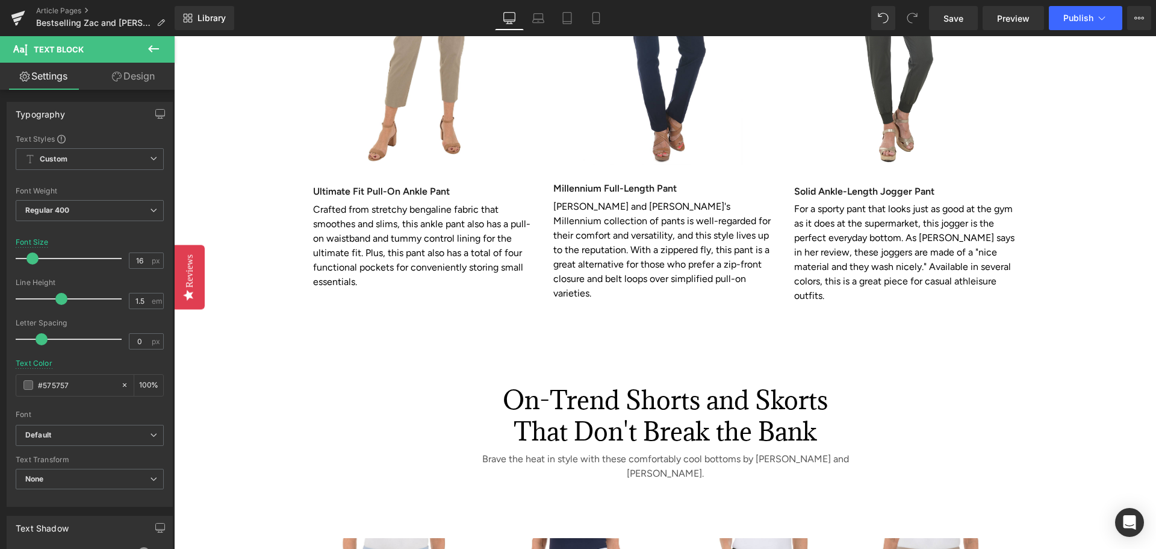
scroll to position [1566, 0]
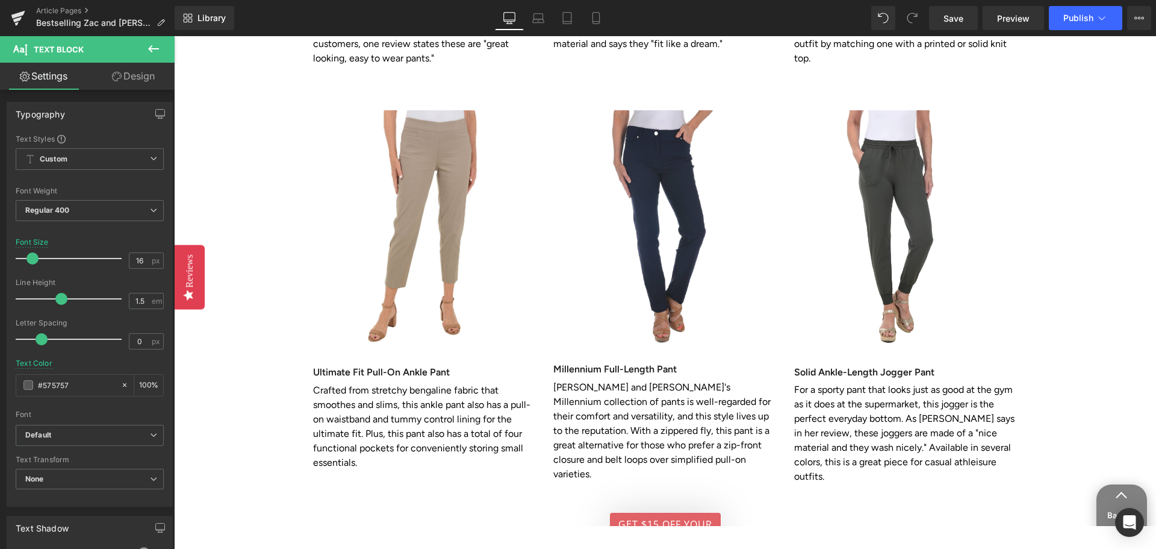
click at [370, 383] on p "Crafted from stretchy bengaline fabric that smoothes and slims, this ankle pant…" at bounding box center [424, 426] width 223 height 87
drag, startPoint x: 90, startPoint y: 388, endPoint x: 39, endPoint y: 387, distance: 51.8
click at [39, 387] on input "#000000" at bounding box center [76, 384] width 77 height 13
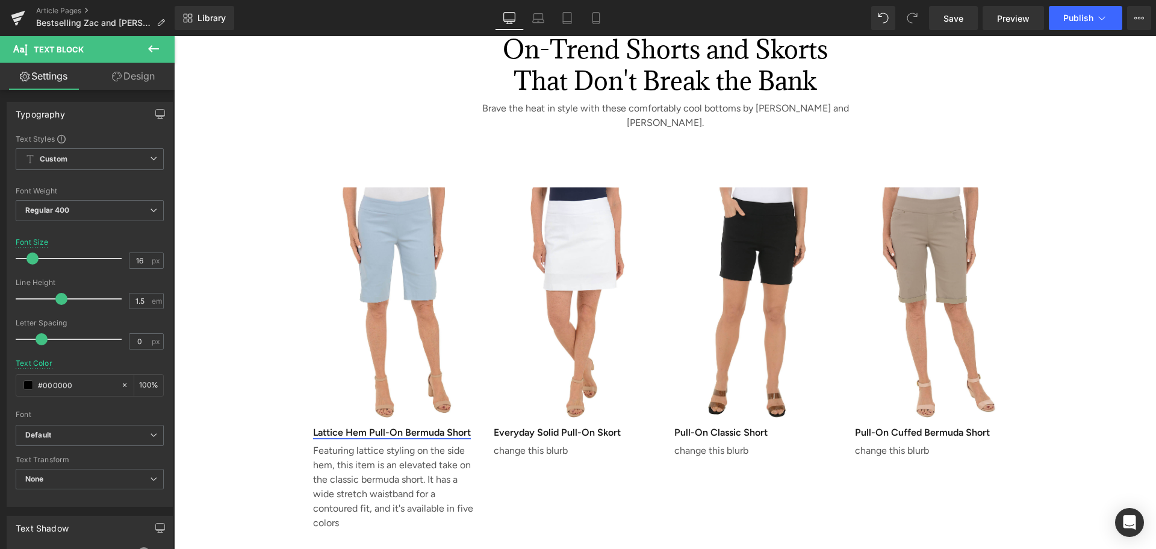
scroll to position [2228, 0]
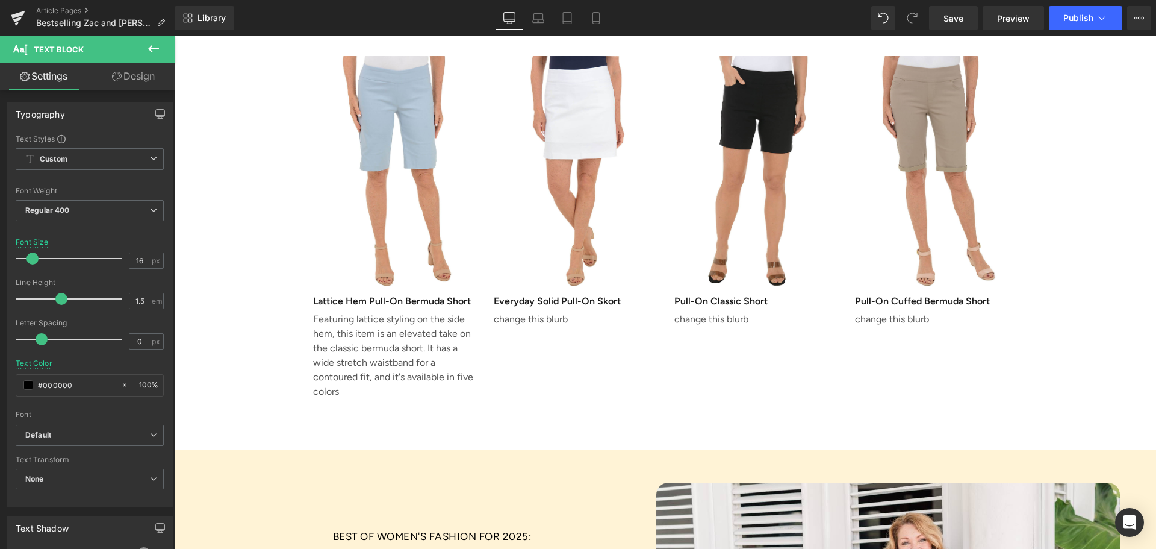
click at [315, 312] on p "Featuring lattice styling on the side hem, this item is an elevated take on the…" at bounding box center [394, 355] width 163 height 87
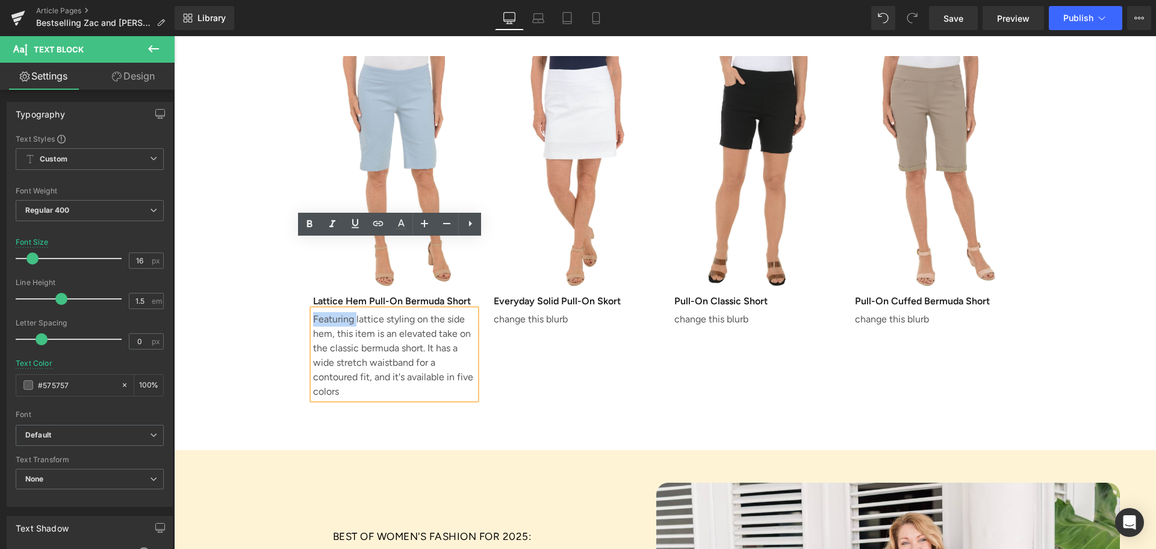
click at [313, 312] on p "Featuring lattice styling on the side hem, this item is an elevated take on the…" at bounding box center [394, 355] width 163 height 87
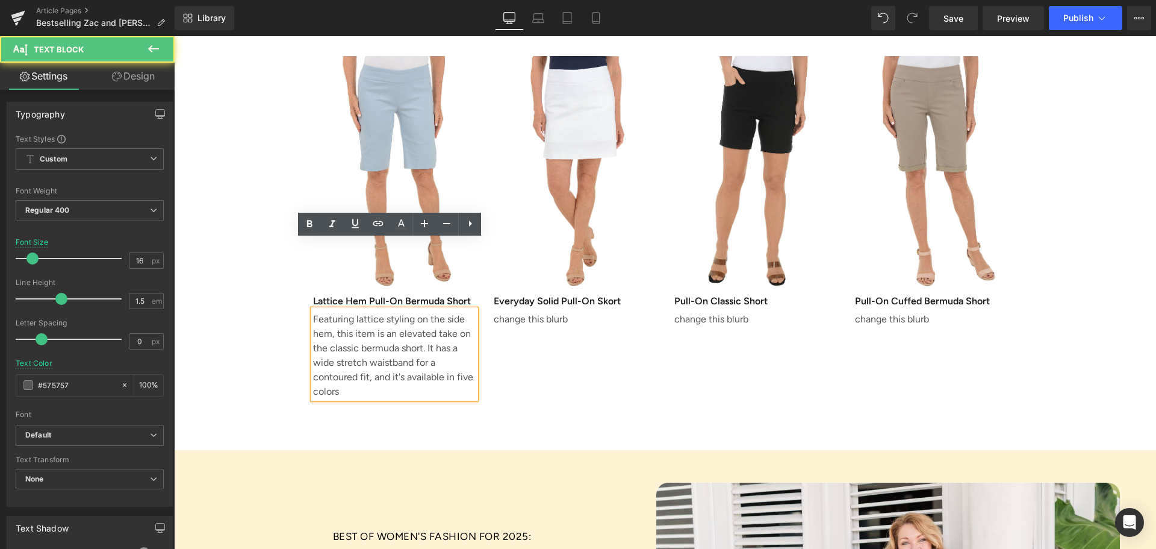
click at [329, 312] on p "Featuring lattice styling on the side hem, this item is an elevated take on the…" at bounding box center [394, 355] width 163 height 87
drag, startPoint x: 336, startPoint y: 323, endPoint x: 328, endPoint y: 321, distance: 8.0
click at [328, 321] on p "Featuring lattice styling on the side hem, this item is an elevated take on the…" at bounding box center [394, 355] width 163 height 87
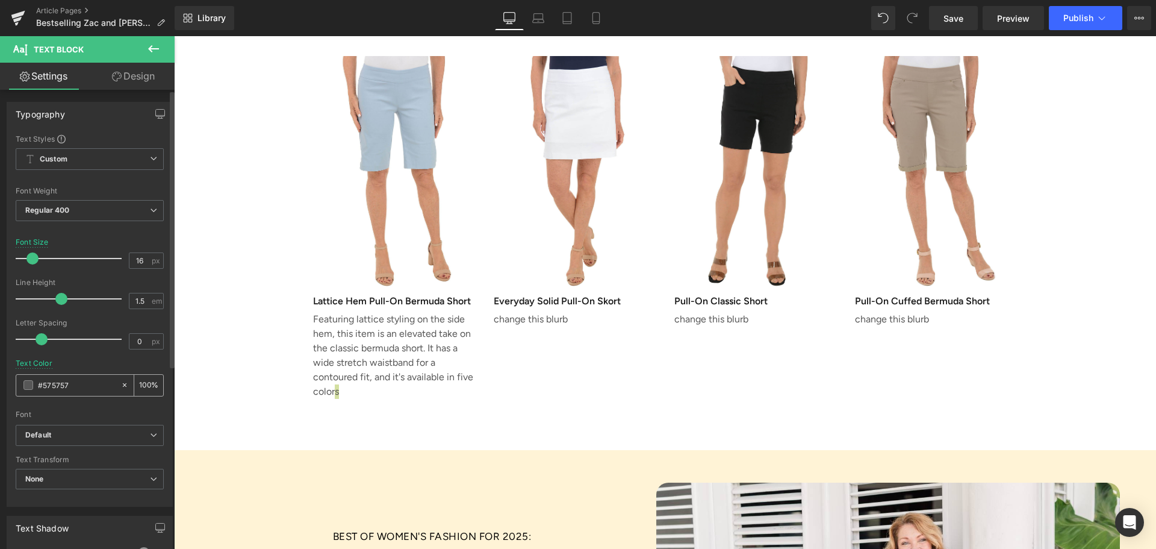
drag, startPoint x: 73, startPoint y: 387, endPoint x: 28, endPoint y: 384, distance: 45.3
click at [28, 384] on div "#575757" at bounding box center [68, 385] width 104 height 21
paste input "000000"
type input "#000000"
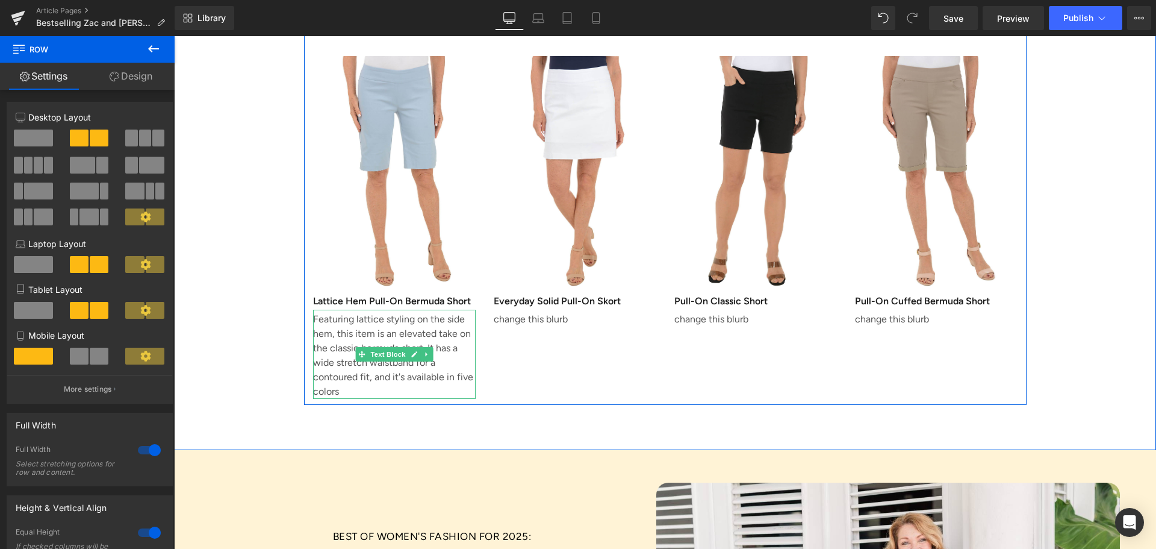
click at [390, 312] on p "Featuring lattice styling on the side hem, this item is an elevated take on the…" at bounding box center [394, 355] width 163 height 87
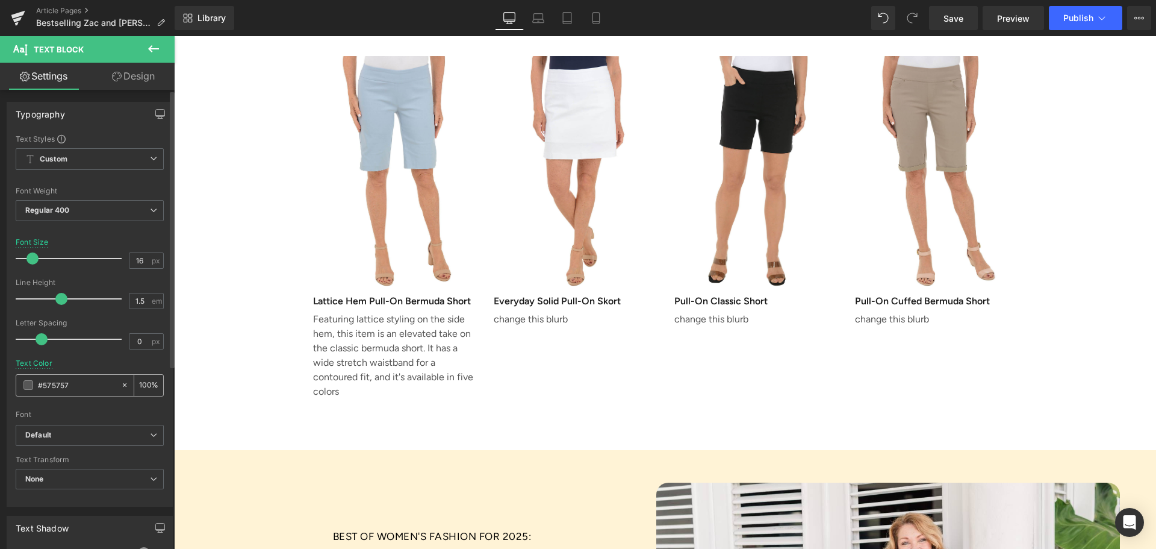
click at [120, 387] on icon at bounding box center [124, 385] width 8 height 8
type input "none"
type input "0"
click at [59, 386] on input "none" at bounding box center [76, 384] width 77 height 13
type input "n"
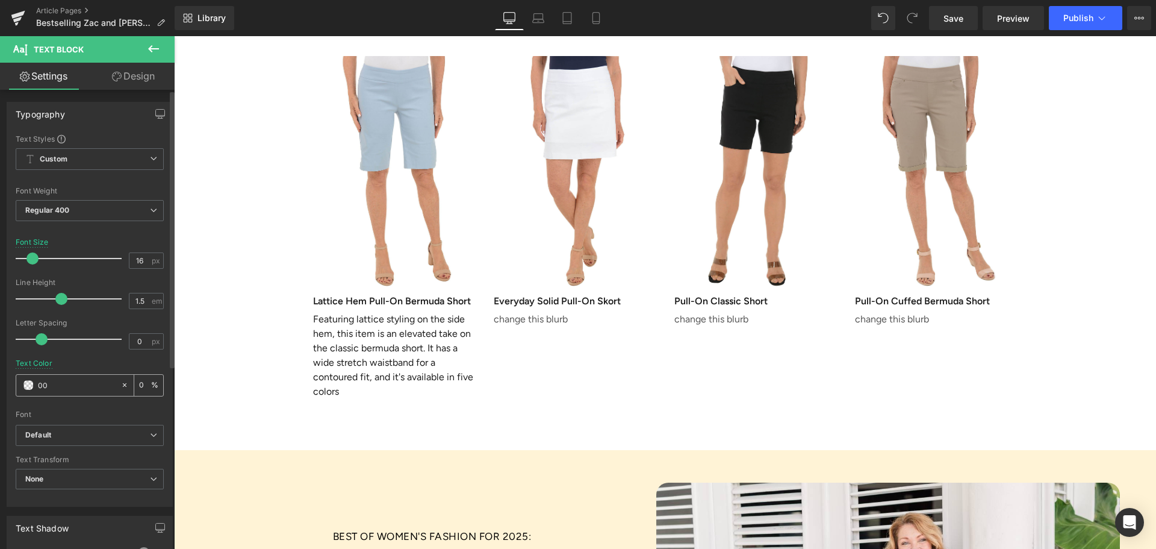
type input "0"
paste input "#000000"
type input "#000000"
click at [963, 14] on span "Save" at bounding box center [954, 18] width 20 height 13
type input "100"
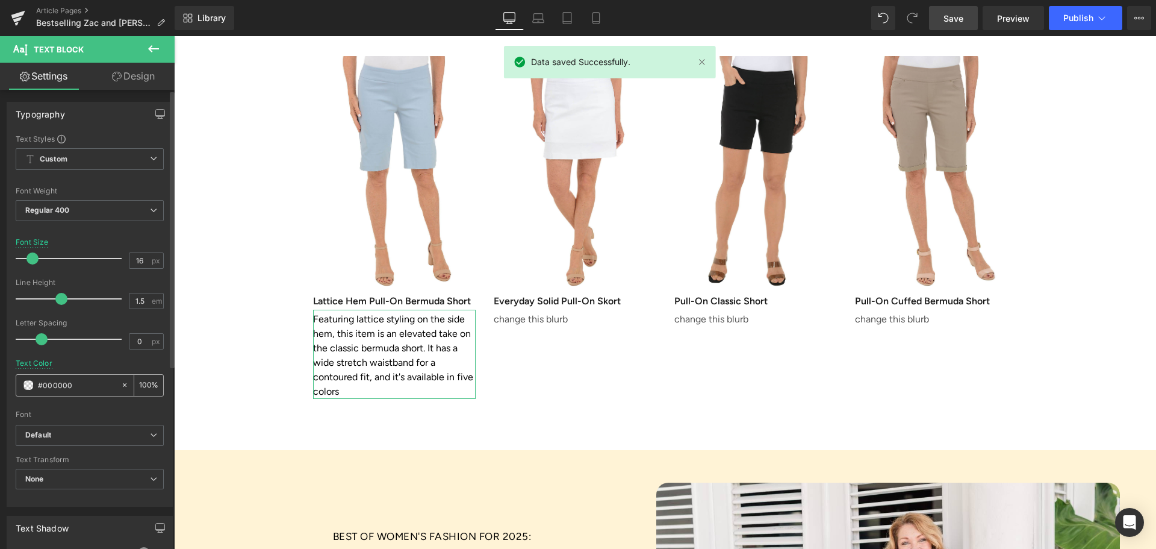
click at [71, 385] on input "#000000" at bounding box center [76, 384] width 77 height 13
click at [78, 422] on div "Font Default [GEOGRAPHIC_DATA][PERSON_NAME] Serif Abhaya Libre ITC Caslon No 22…" at bounding box center [90, 279] width 148 height 291
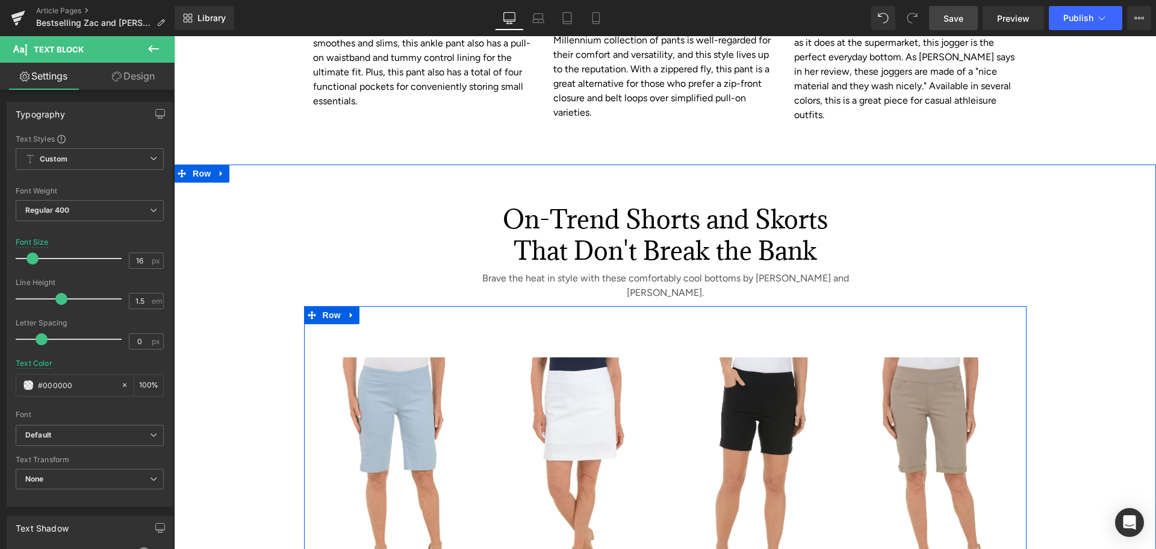
scroll to position [2288, 0]
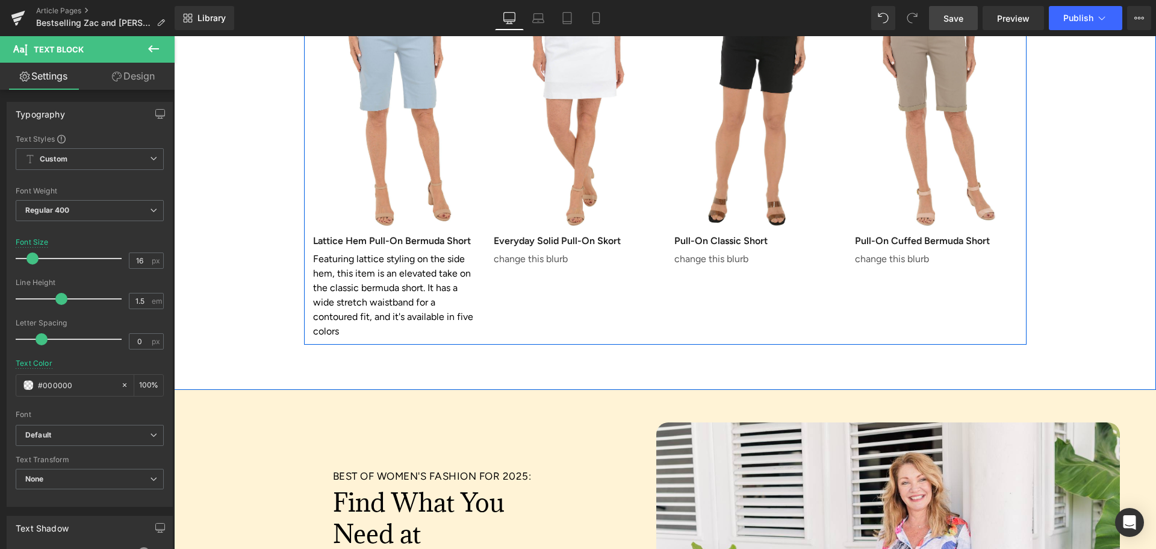
click at [346, 255] on p "Featuring lattice styling on the side hem, this item is an elevated take on the…" at bounding box center [394, 295] width 163 height 87
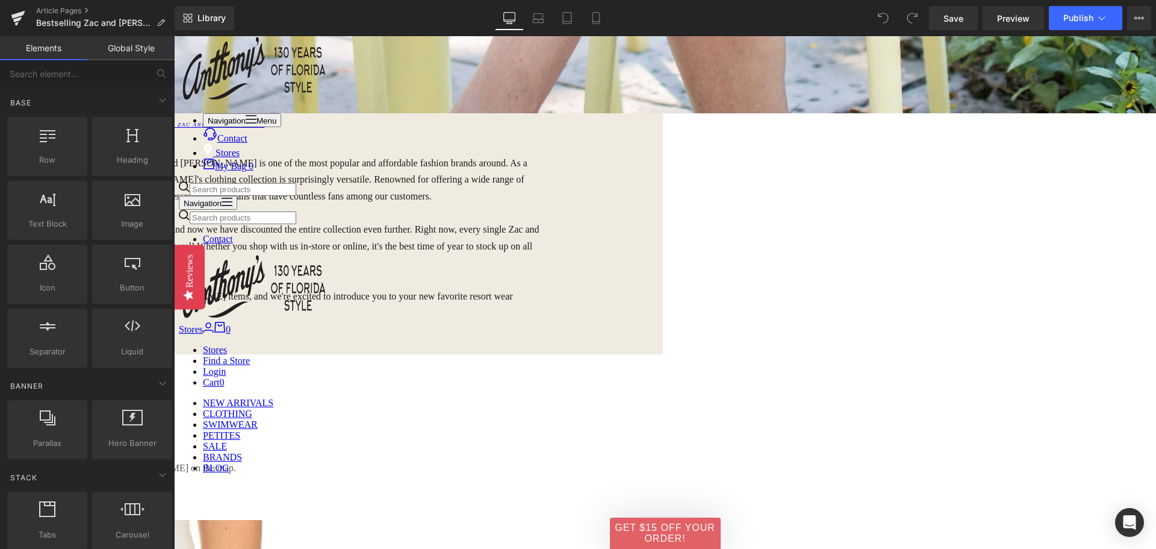
scroll to position [2288, 0]
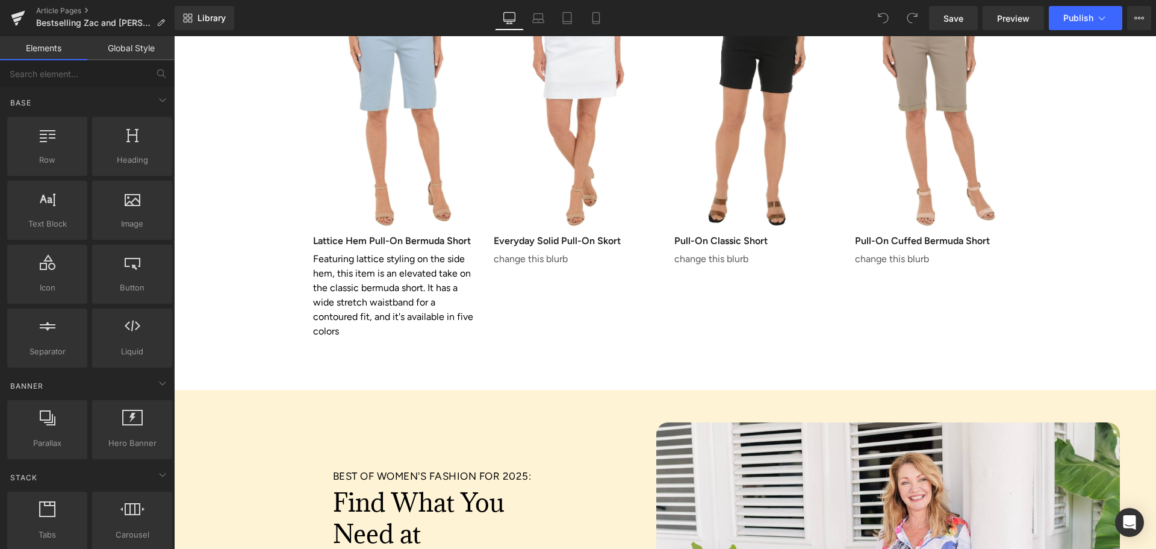
click at [356, 287] on span at bounding box center [361, 294] width 13 height 14
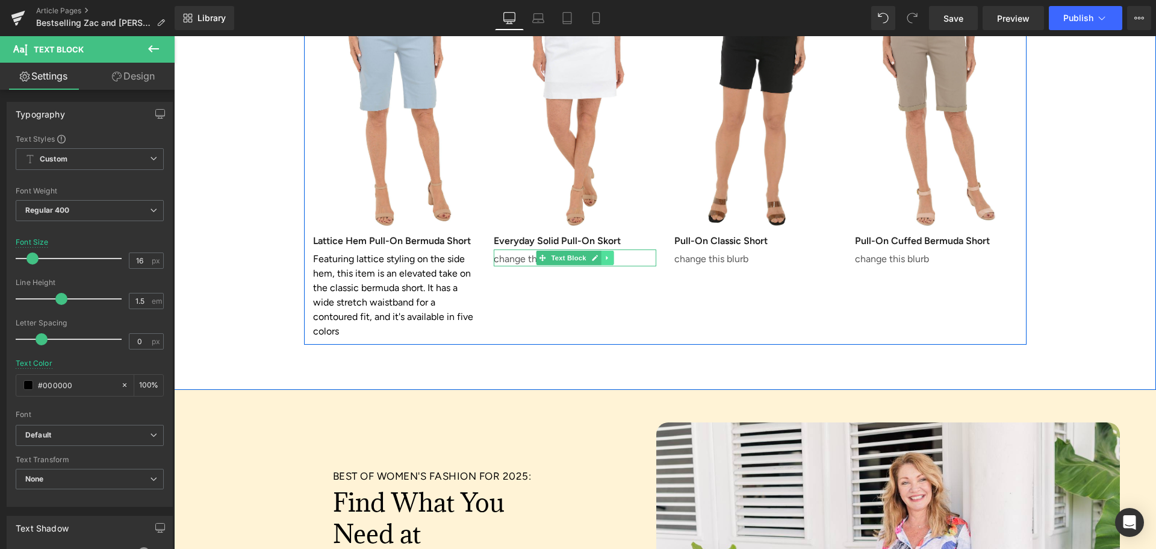
click at [604, 254] on icon at bounding box center [607, 257] width 7 height 7
click at [610, 254] on icon at bounding box center [613, 257] width 7 height 7
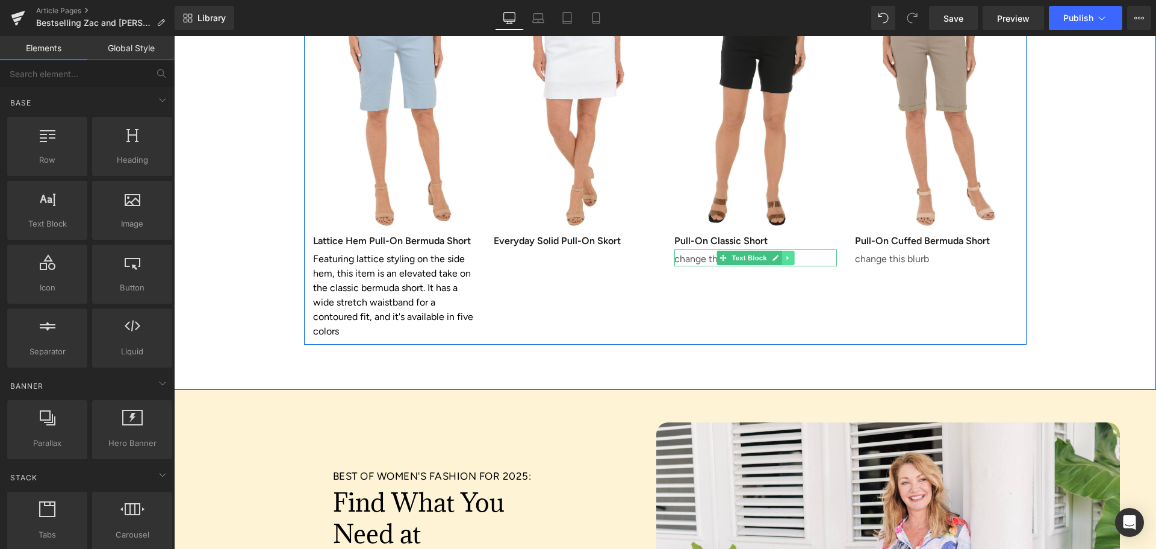
click at [786, 256] on icon at bounding box center [787, 258] width 2 height 4
click at [791, 254] on icon at bounding box center [794, 257] width 7 height 7
click at [966, 254] on icon at bounding box center [968, 257] width 7 height 7
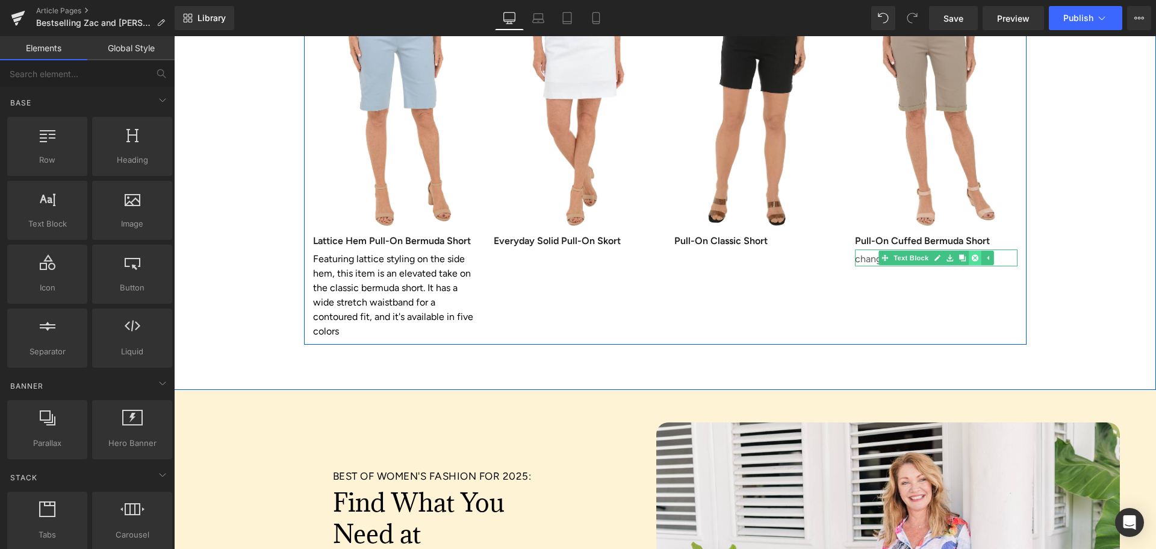
click at [971, 254] on icon at bounding box center [974, 257] width 7 height 7
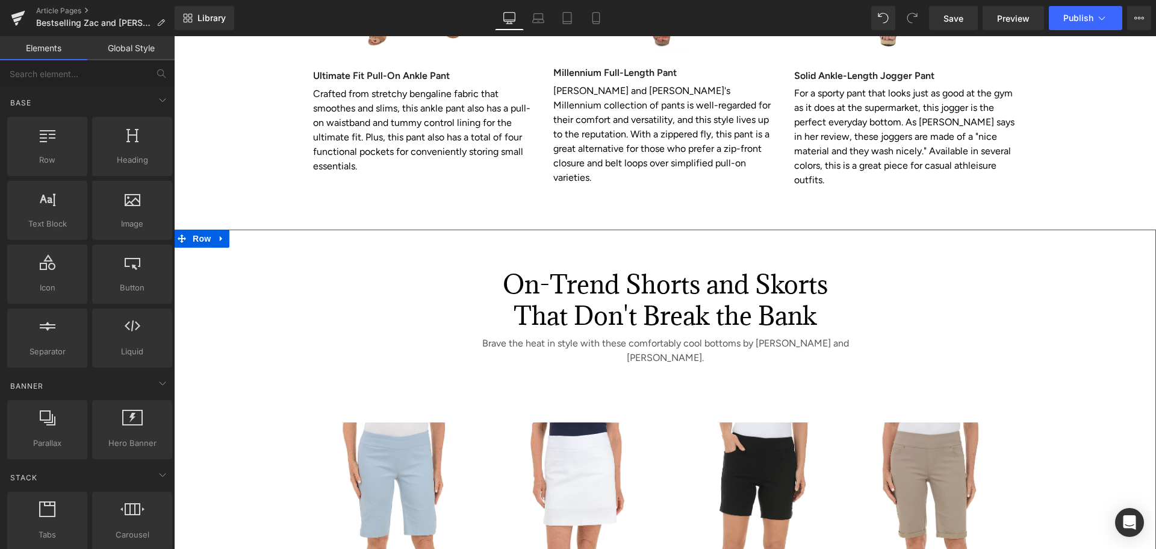
scroll to position [2228, 0]
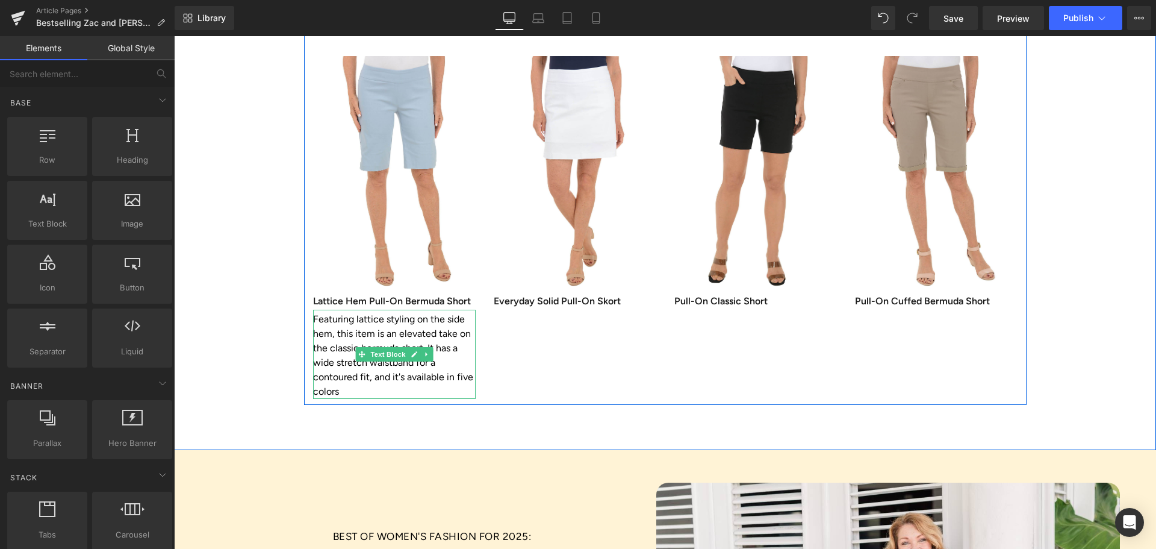
click at [366, 317] on p "Featuring lattice styling on the side hem, this item is an elevated take on the…" at bounding box center [394, 355] width 163 height 87
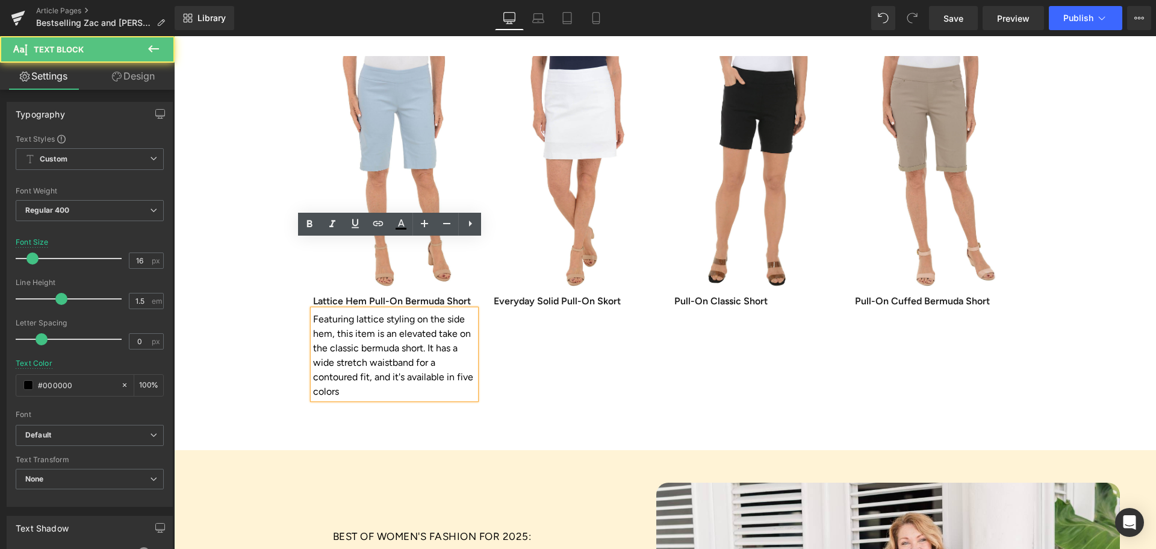
click at [340, 319] on p "Featuring lattice styling on the side hem, this item is an elevated take on the…" at bounding box center [394, 355] width 163 height 87
click at [450, 312] on p "Featuring lattice styling on the side hem, this item is an elevated take on the…" at bounding box center [394, 355] width 163 height 87
click at [390, 324] on p "Featuring lattice styling on the side hem, this item is an elevated take on the…" at bounding box center [394, 355] width 163 height 87
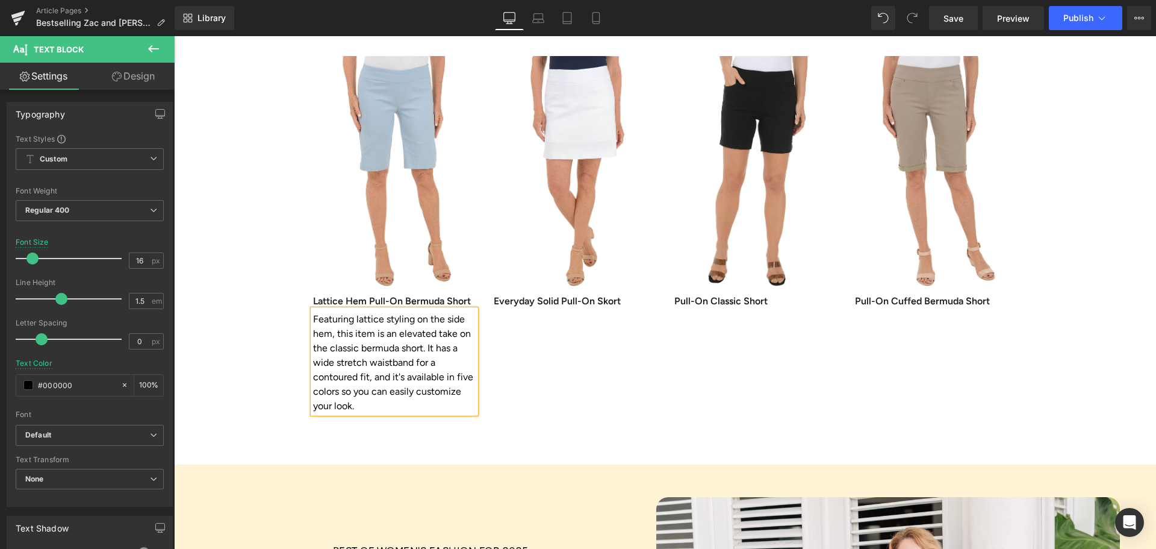
click at [414, 381] on div "On-Trend Shorts and Skorts That Don't Break the Bank Heading Brave the heat in …" at bounding box center [665, 163] width 982 height 601
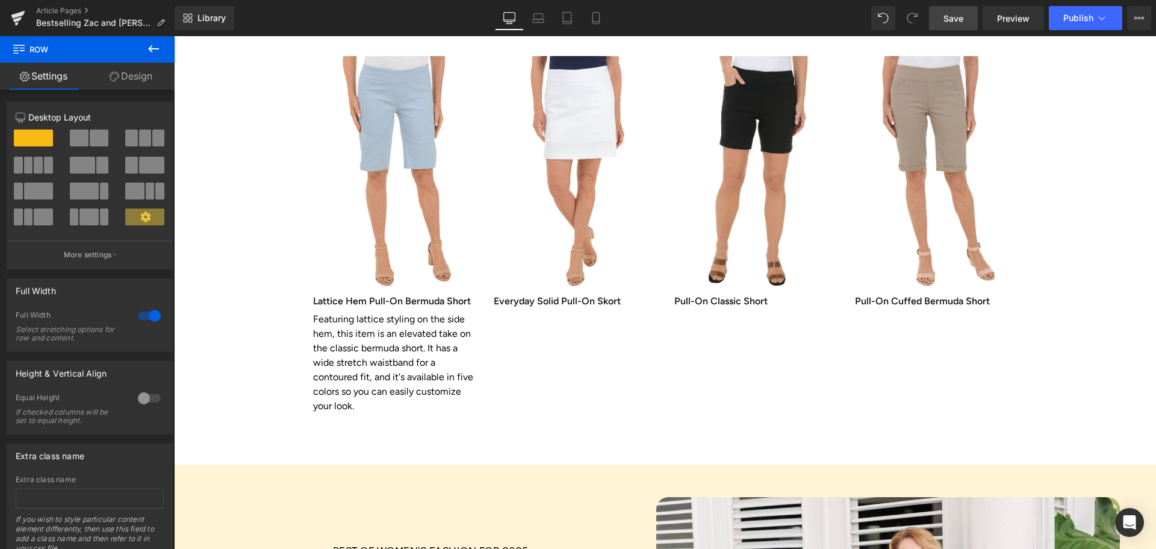
click at [949, 10] on link "Save" at bounding box center [953, 18] width 49 height 24
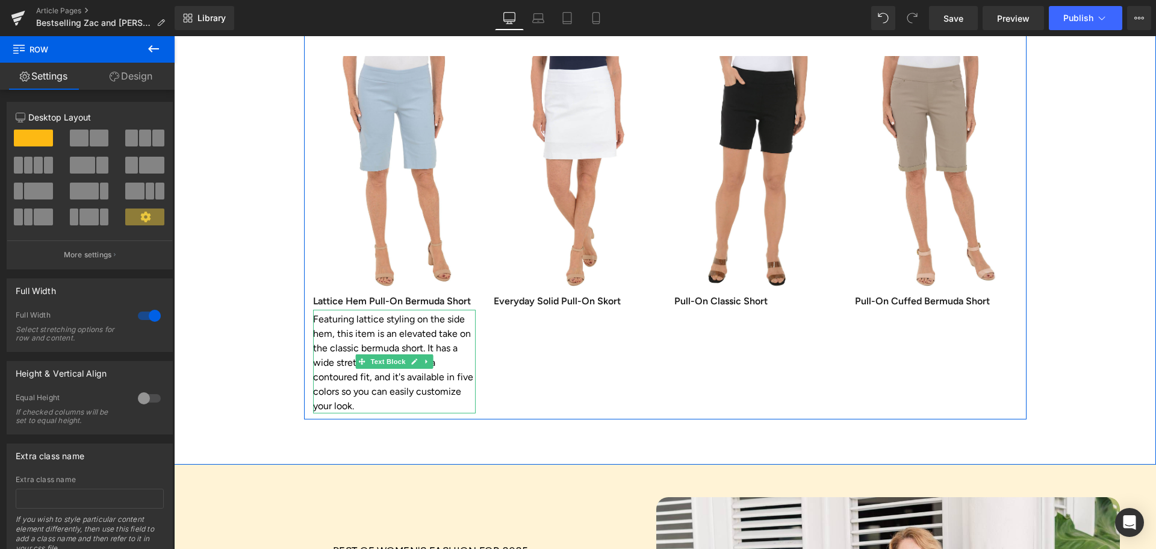
click at [405, 312] on p "Featuring lattice styling on the side hem, this item is an elevated take on the…" at bounding box center [394, 362] width 163 height 101
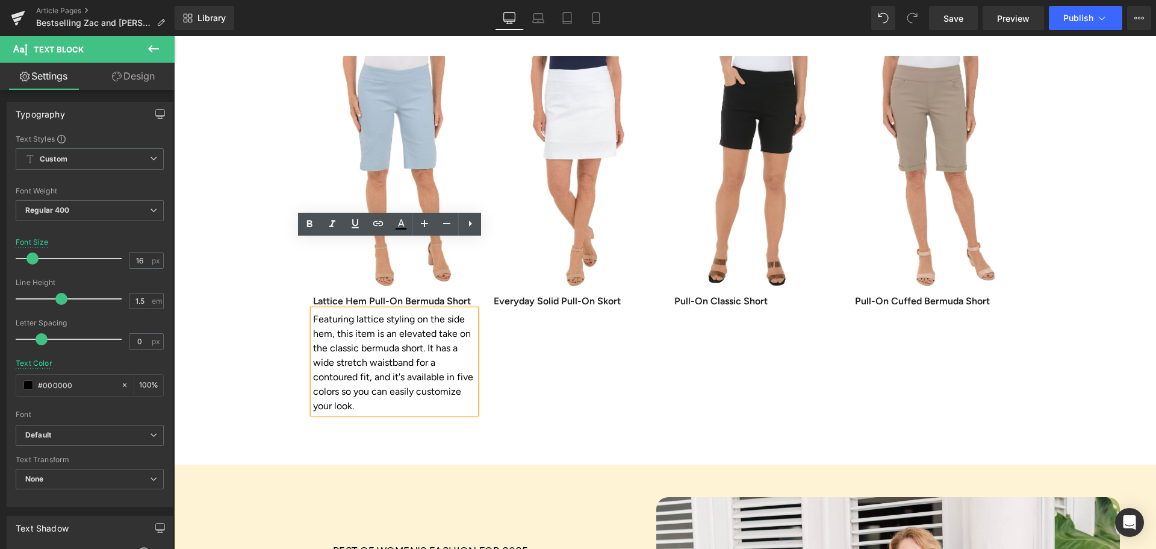
click at [534, 367] on div "On-Trend Shorts and Skorts That Don't Break the Bank Heading Brave the heat in …" at bounding box center [665, 163] width 982 height 601
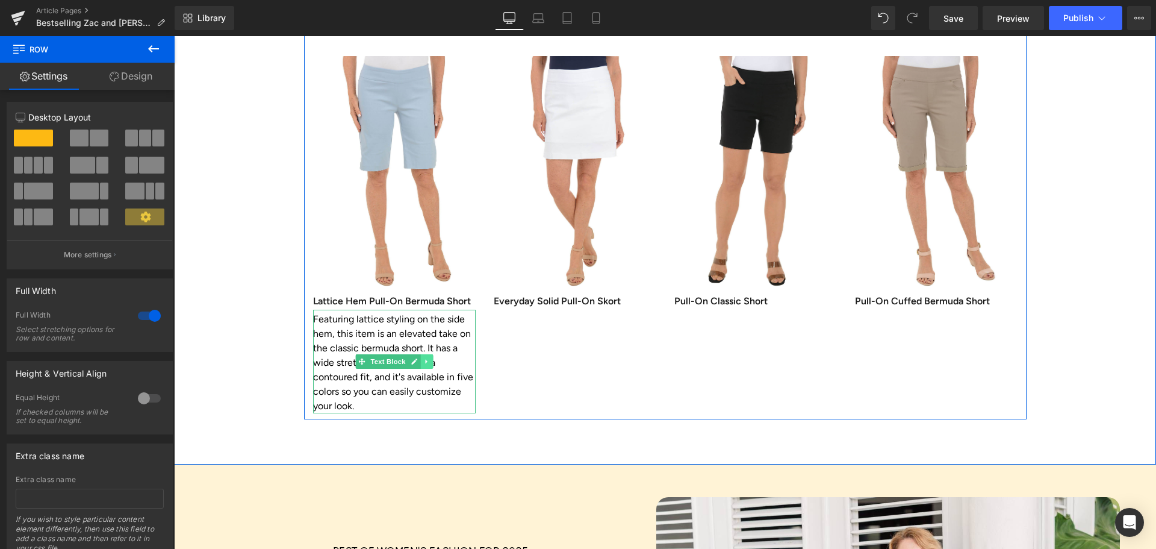
click at [423, 358] on icon at bounding box center [426, 361] width 7 height 7
click at [417, 358] on icon at bounding box center [420, 361] width 7 height 7
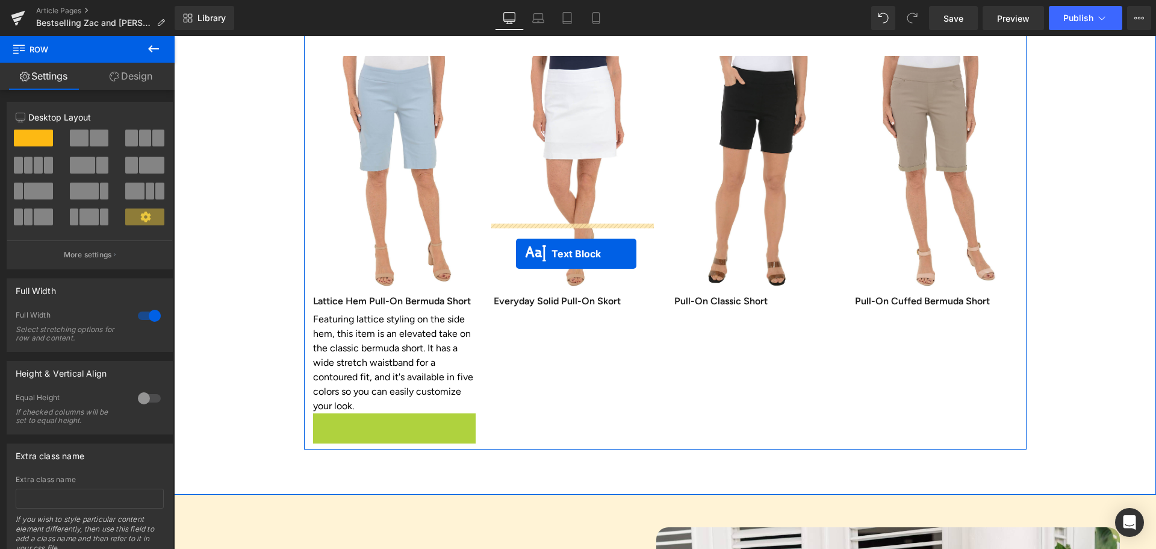
drag, startPoint x: 356, startPoint y: 393, endPoint x: 516, endPoint y: 254, distance: 212.5
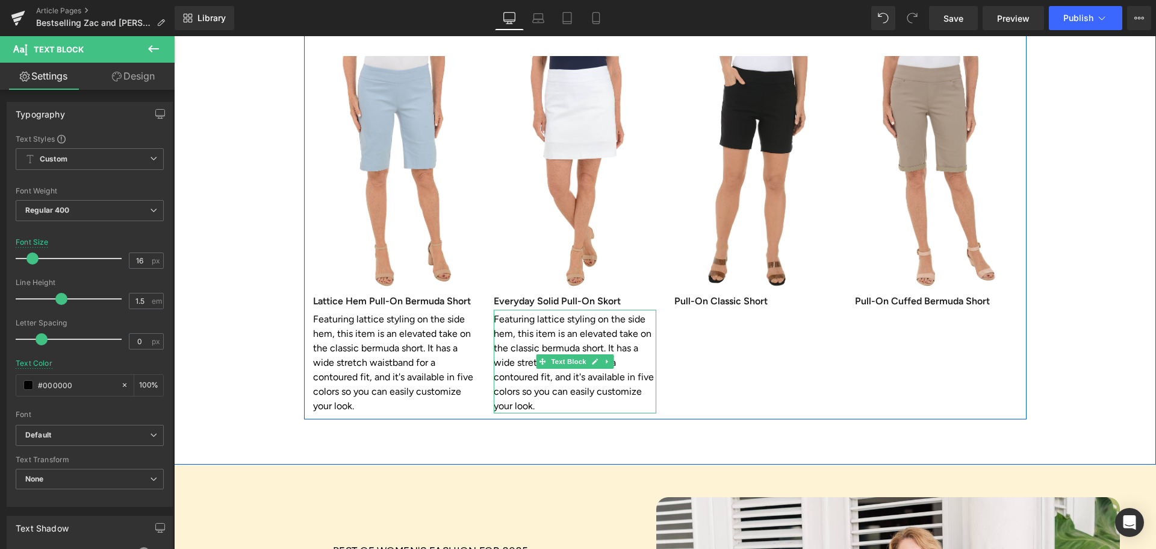
click at [604, 358] on icon at bounding box center [607, 361] width 7 height 7
click at [597, 358] on icon at bounding box center [600, 361] width 7 height 7
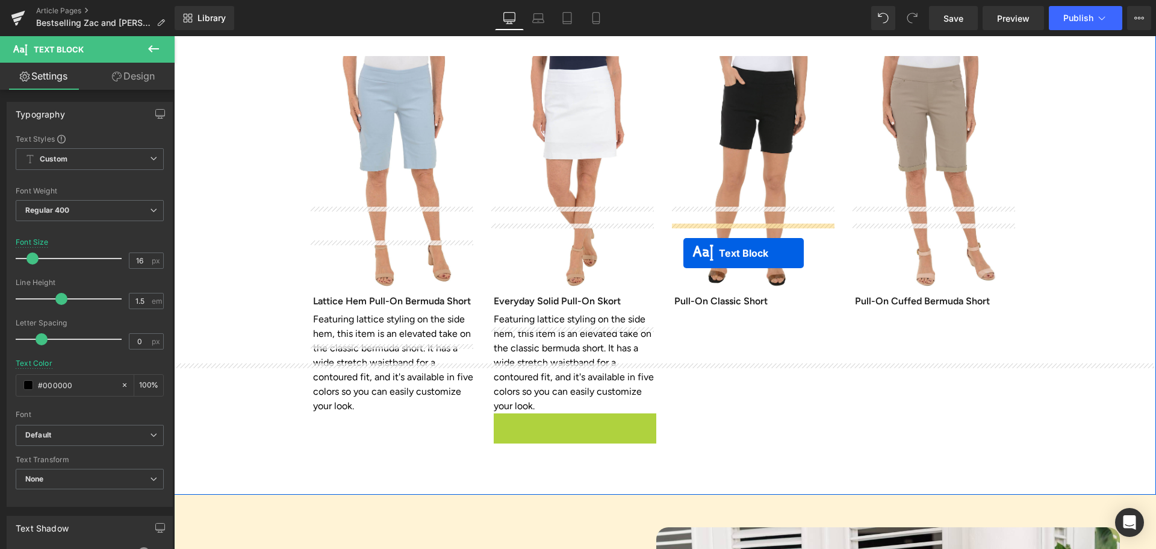
drag, startPoint x: 538, startPoint y: 377, endPoint x: 683, endPoint y: 253, distance: 190.9
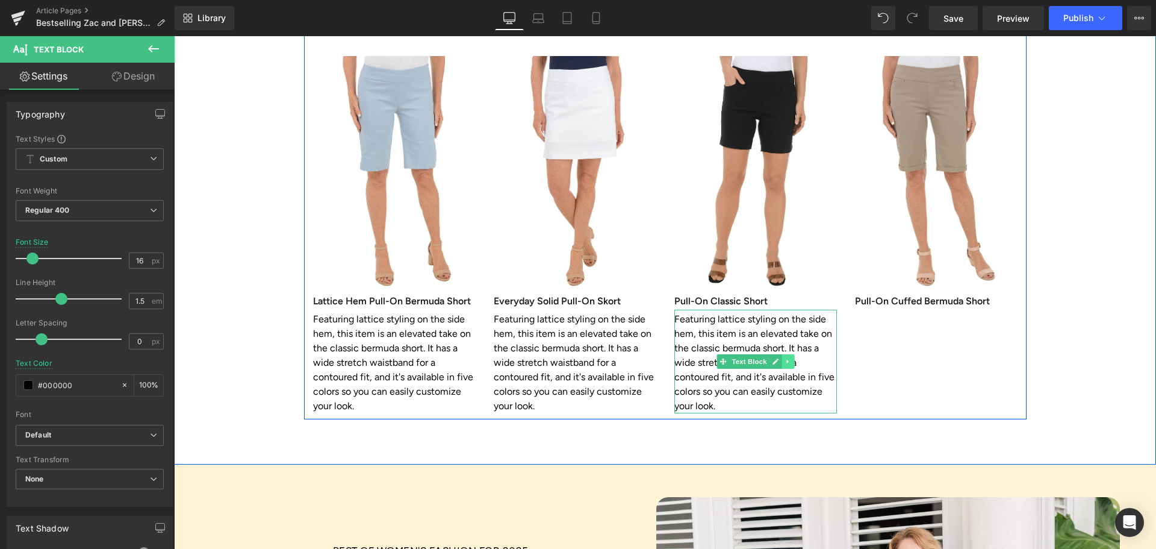
click at [786, 359] on icon at bounding box center [787, 361] width 2 height 4
click at [778, 358] on icon at bounding box center [781, 361] width 7 height 7
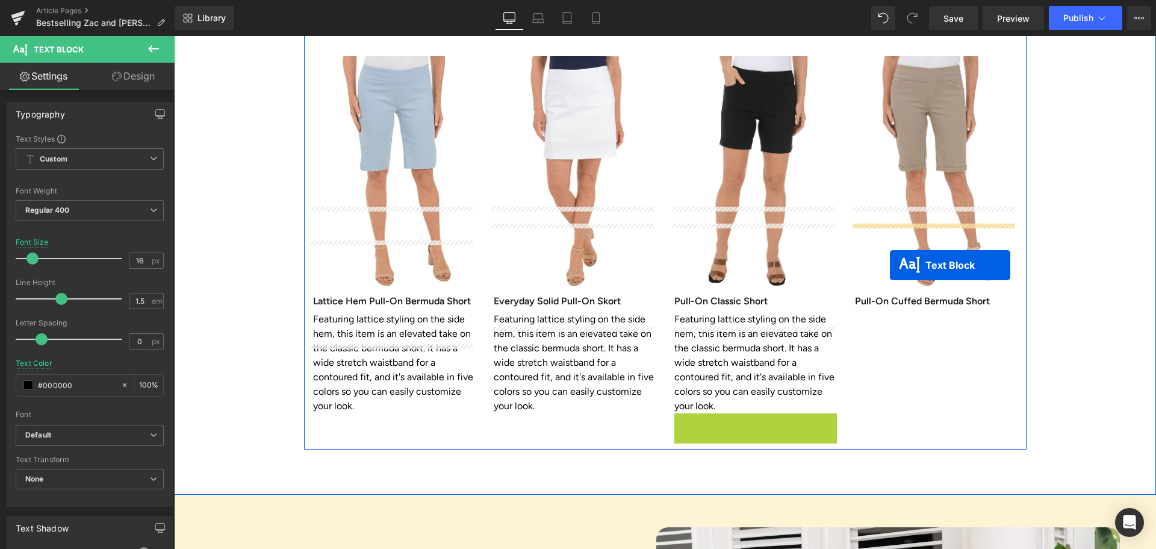
drag, startPoint x: 729, startPoint y: 378, endPoint x: 890, endPoint y: 265, distance: 196.8
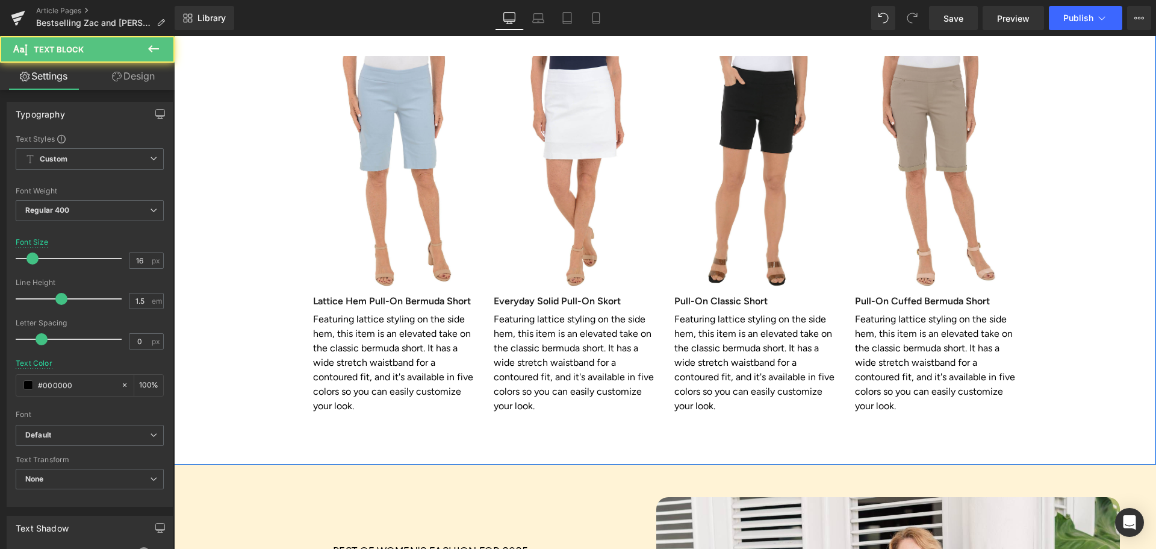
click at [787, 361] on div "On-Trend Shorts and Skorts That Don't Break the Bank Heading Brave the heat in …" at bounding box center [665, 163] width 982 height 601
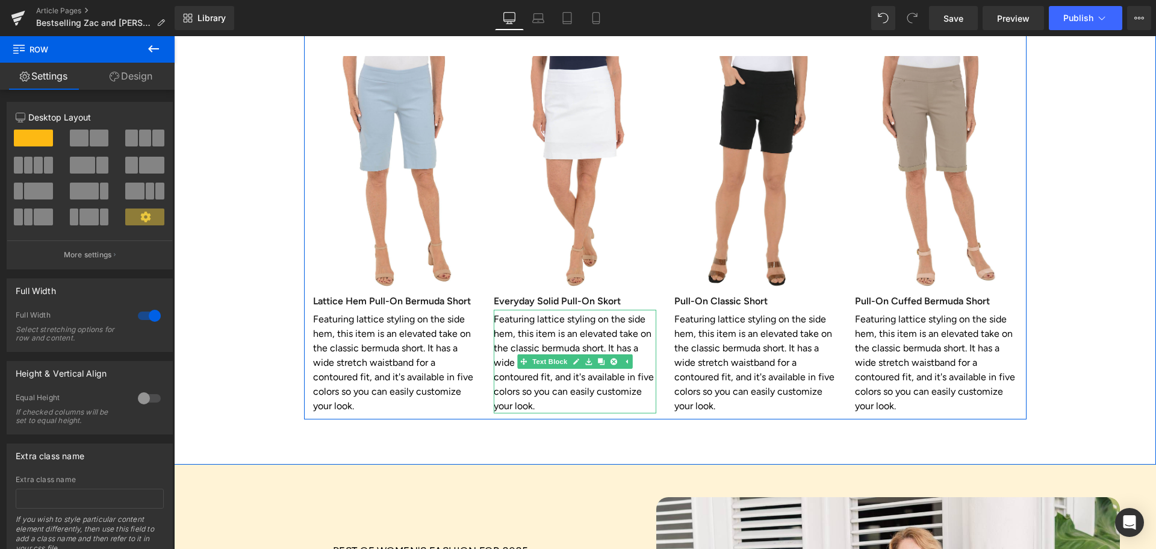
click at [527, 312] on p "Featuring lattice styling on the side hem, this item is an elevated take on the…" at bounding box center [575, 362] width 163 height 101
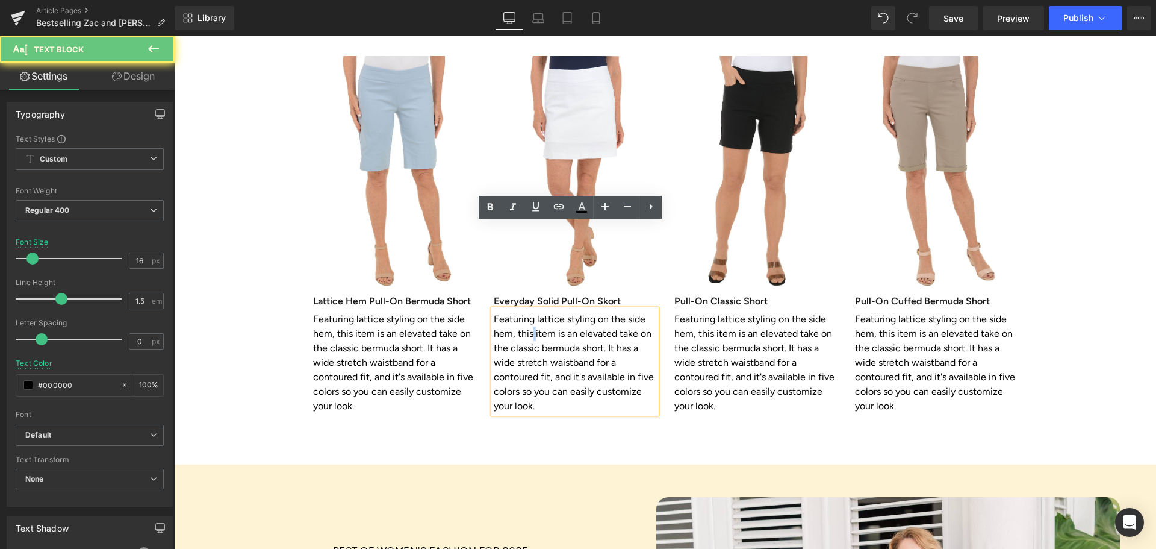
click at [527, 312] on p "Featuring lattice styling on the side hem, this item is an elevated take on the…" at bounding box center [575, 362] width 163 height 101
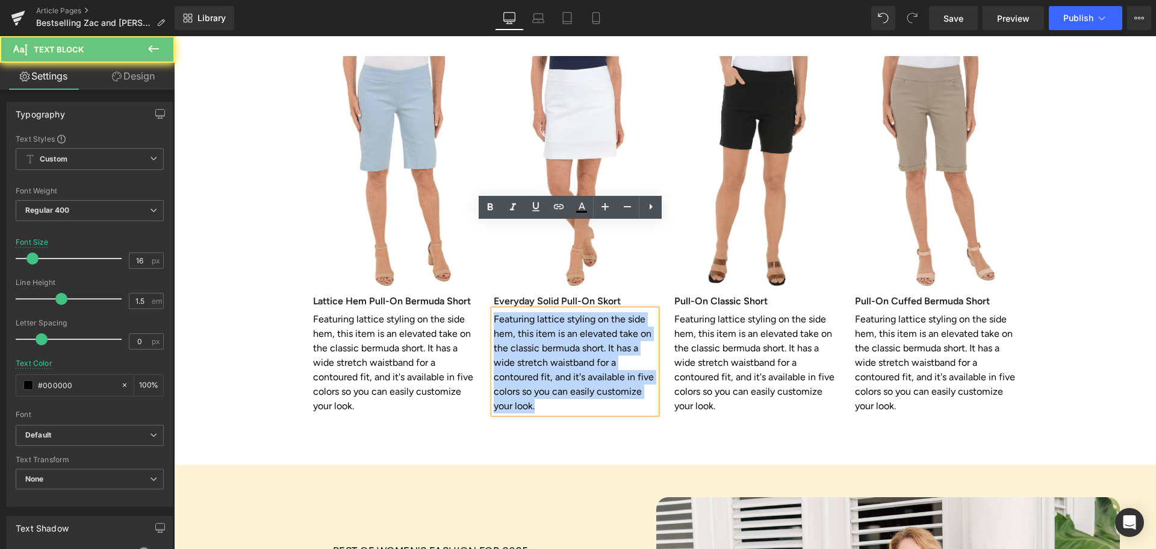
click at [527, 312] on p "Featuring lattice styling on the side hem, this item is an elevated take on the…" at bounding box center [575, 362] width 163 height 101
click at [494, 312] on p "Featuring lattice styling on the side hem, this item is an elevated take on the…" at bounding box center [575, 362] width 163 height 101
drag, startPoint x: 490, startPoint y: 235, endPoint x: 584, endPoint y: 334, distance: 136.3
click at [584, 334] on div "Image Lattice Hem Pull-On Bermuda Short Heading Featuring lattice styling on th…" at bounding box center [665, 212] width 723 height 414
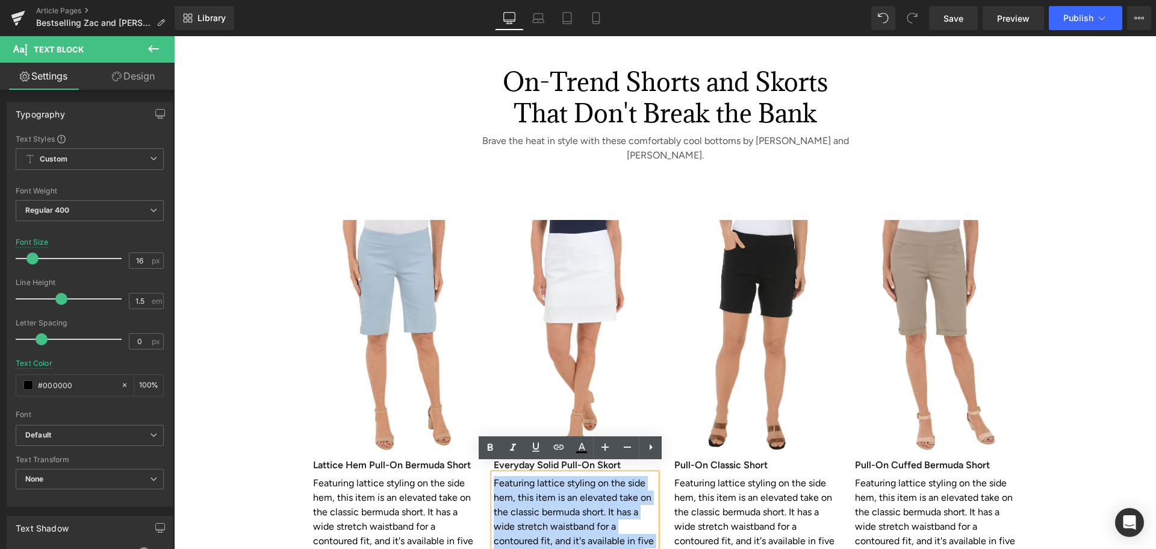
scroll to position [2168, 0]
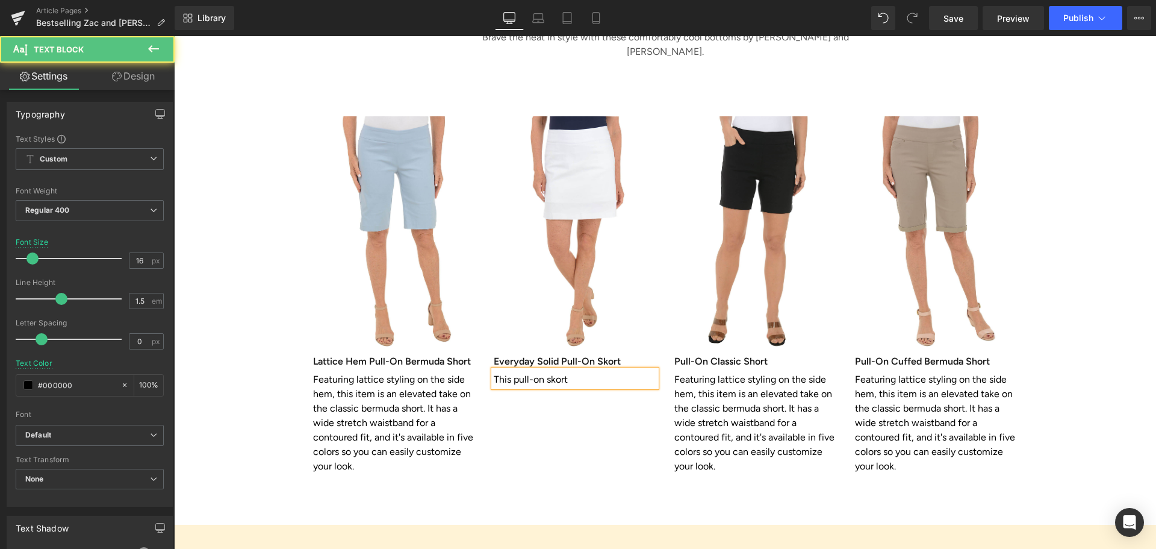
click at [571, 372] on p "This pull-on skort" at bounding box center [575, 379] width 163 height 14
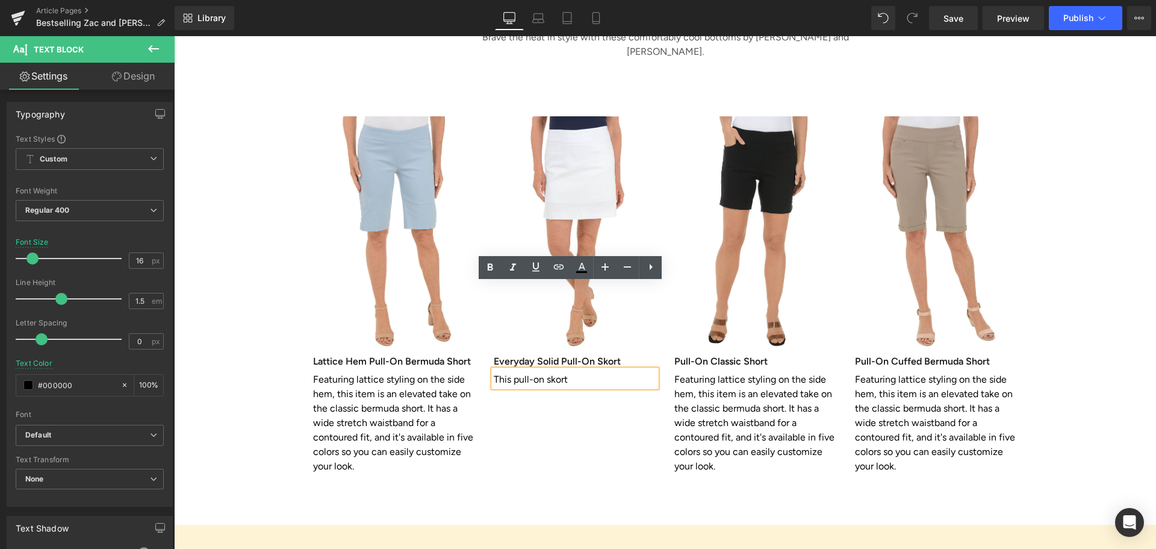
click at [570, 372] on p "This pull-on skort" at bounding box center [575, 379] width 163 height 14
click at [568, 372] on p "This pull-on skort" at bounding box center [575, 379] width 163 height 14
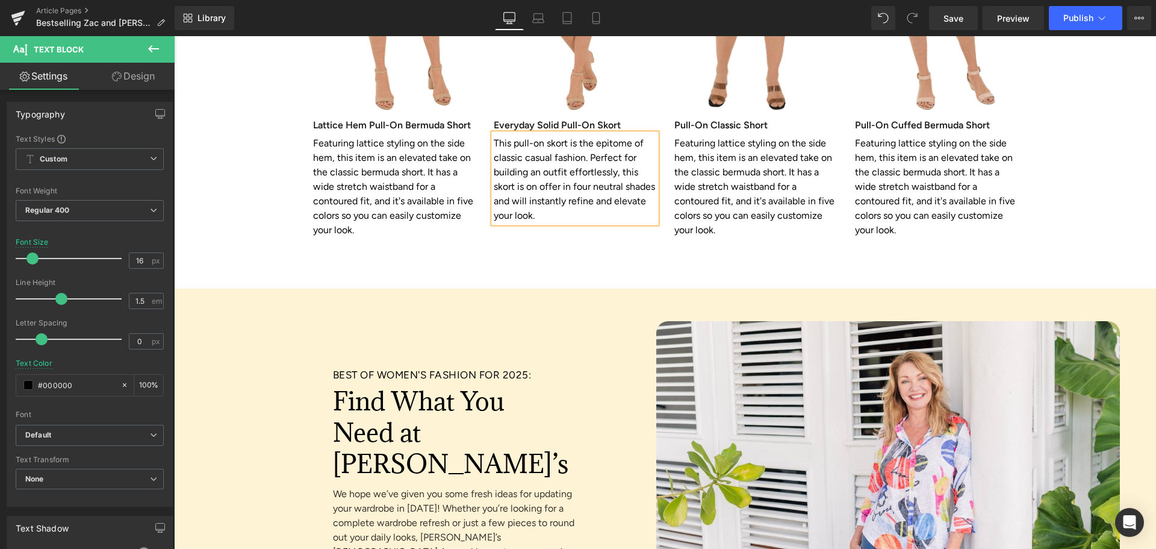
scroll to position [2288, 0]
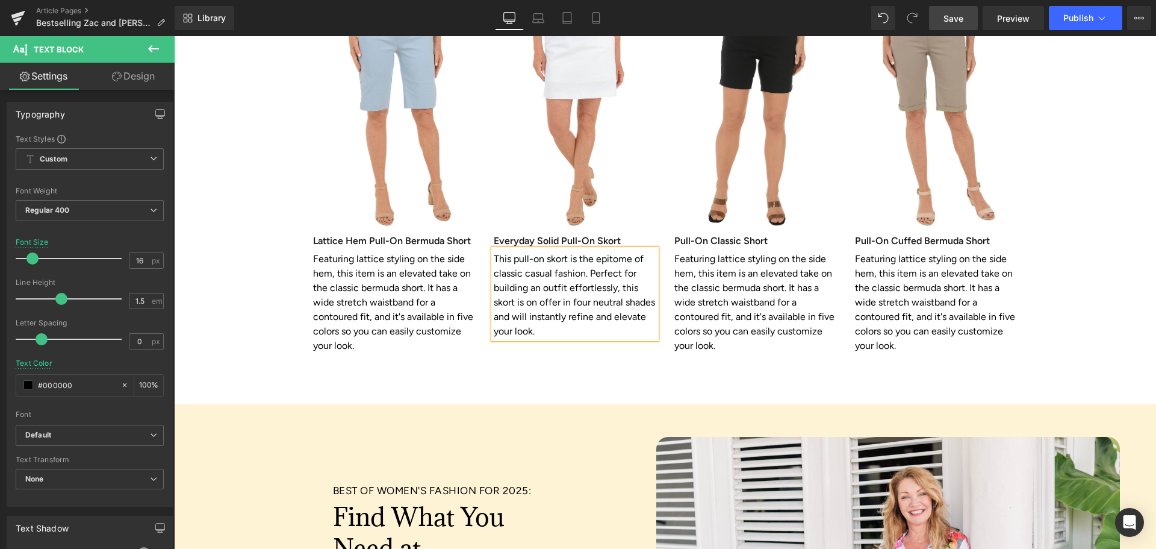
click at [944, 16] on span "Save" at bounding box center [954, 18] width 20 height 13
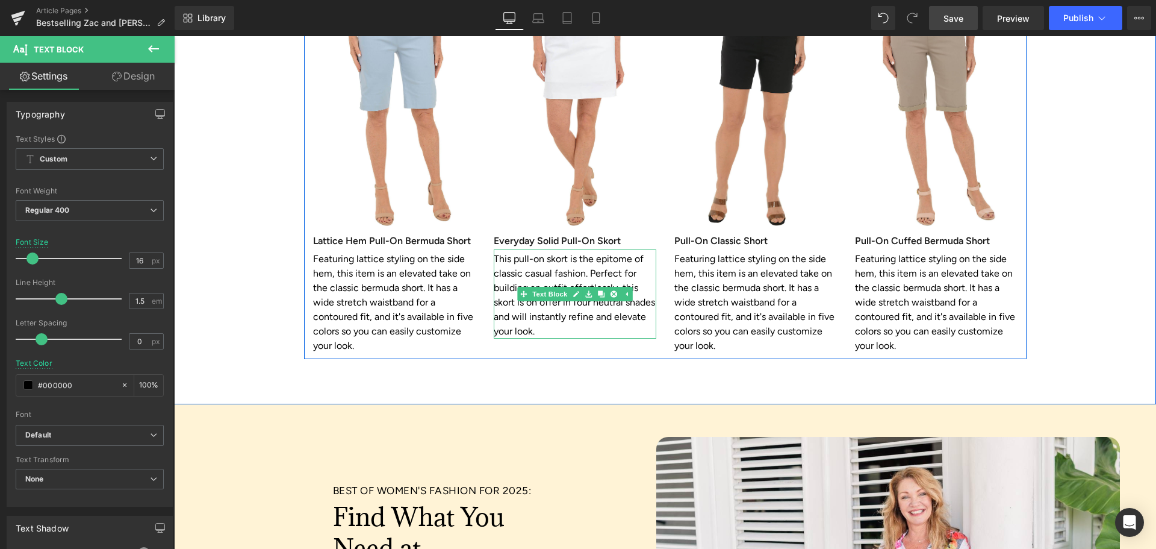
click at [517, 252] on p "This pull-on skort is the epitome of classic casual fashion. Perfect for buildi…" at bounding box center [575, 295] width 163 height 87
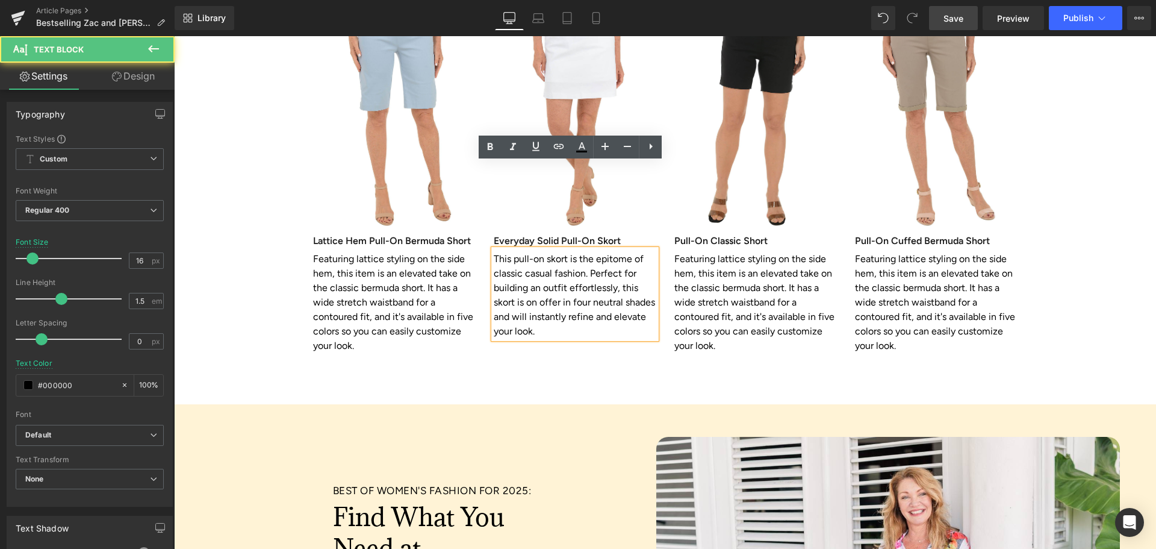
click at [587, 252] on p "This pull-on skort is the epitome of classic casual fashion. Perfect for buildi…" at bounding box center [575, 295] width 163 height 87
click at [535, 252] on p "This pull-on skort is the epitome of classic casual fashion. Perfect for buildi…" at bounding box center [575, 295] width 163 height 87
click at [541, 252] on p "This pull-on skort is the epitome of classic casual fashion. Perfect for buildi…" at bounding box center [575, 295] width 163 height 87
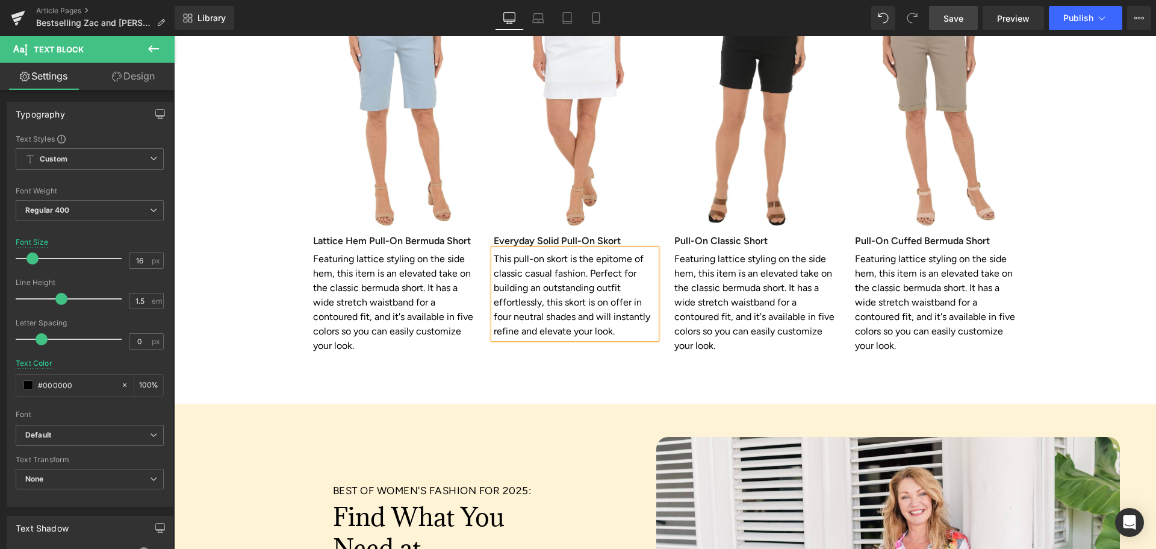
click at [636, 252] on p "This pull-on skort is the epitome of classic casual fashion. Perfect for buildi…" at bounding box center [575, 295] width 163 height 87
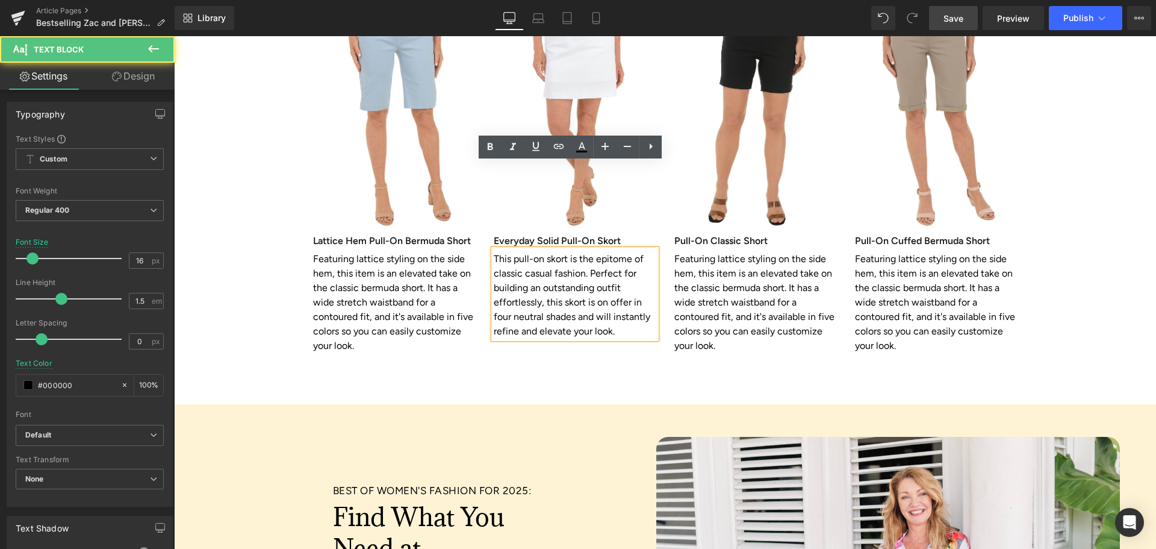
click at [630, 252] on p "This pull-on skort is the epitome of classic casual fashion. Perfect for buildi…" at bounding box center [575, 295] width 163 height 87
click at [587, 252] on p "This pull-on skort is the epitome of classic casual fashion. Perfect for buildi…" at bounding box center [575, 295] width 163 height 87
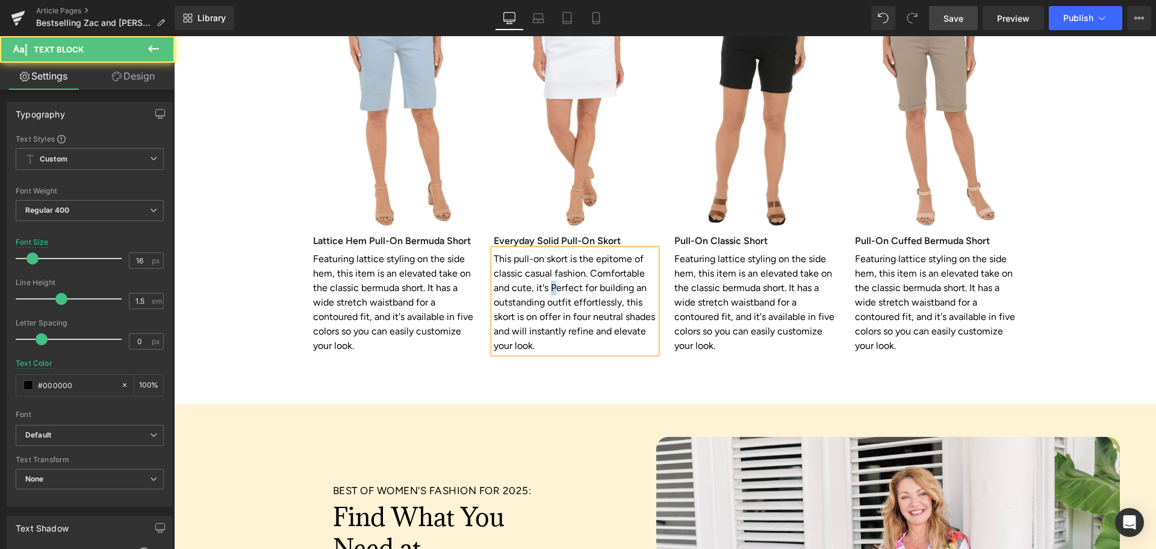
click at [550, 252] on p "This pull-on skort is the epitome of classic casual fashion. Comfortable and cu…" at bounding box center [575, 302] width 163 height 101
click at [534, 252] on p "This pull-on skort is the epitome of classic casual fashion. Comfortable and cu…" at bounding box center [575, 302] width 163 height 101
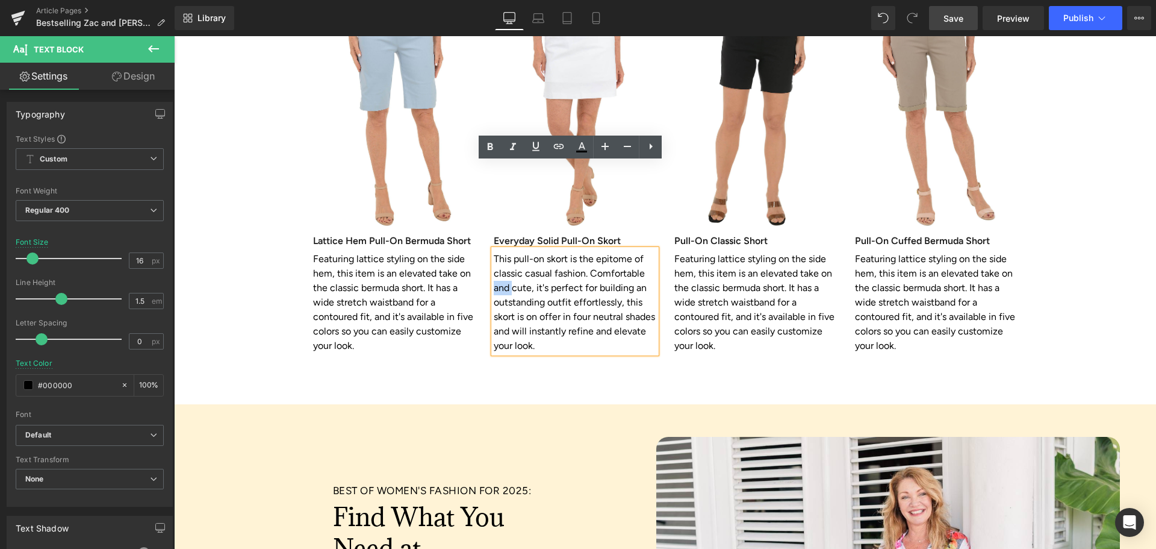
drag, startPoint x: 509, startPoint y: 204, endPoint x: 479, endPoint y: 205, distance: 30.1
click at [479, 205] on div "Image Lattice Hem Pull-On Bermuda Short Heading Featuring lattice styling on th…" at bounding box center [665, 152] width 723 height 414
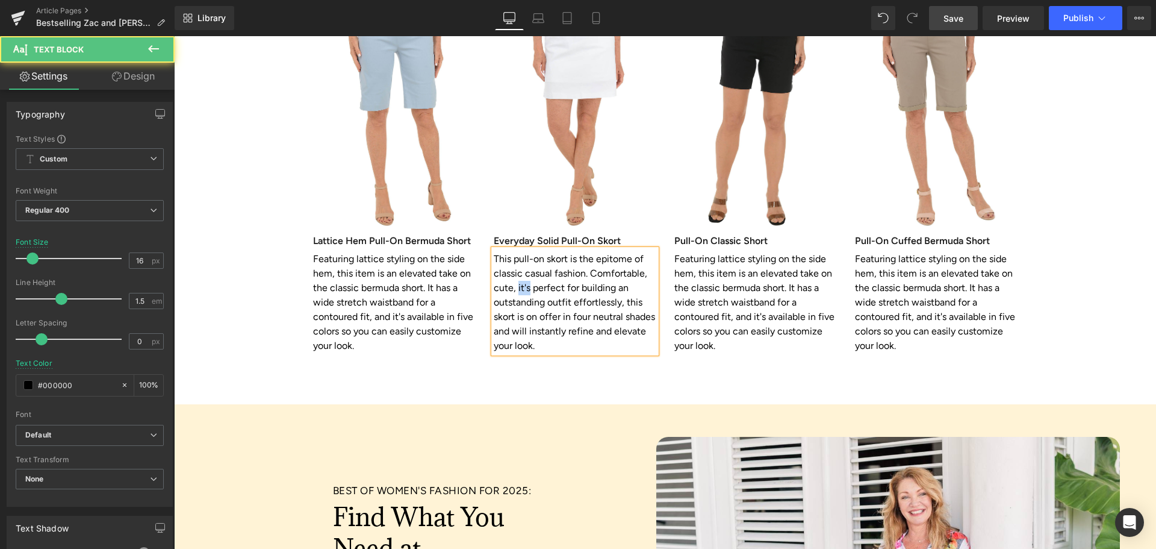
drag, startPoint x: 511, startPoint y: 202, endPoint x: 523, endPoint y: 202, distance: 12.1
click at [523, 252] on p "This pull-on skort is the epitome of classic casual fashion. Comfortable, cute,…" at bounding box center [575, 302] width 163 height 101
click at [514, 252] on p "This pull-on skort is the epitome of classic casual fashion. Comfortable, cute,…" at bounding box center [575, 302] width 163 height 101
click at [585, 314] on div "On-Trend Shorts and Skorts That Don't Break the Bank Heading Brave the heat in …" at bounding box center [665, 103] width 982 height 601
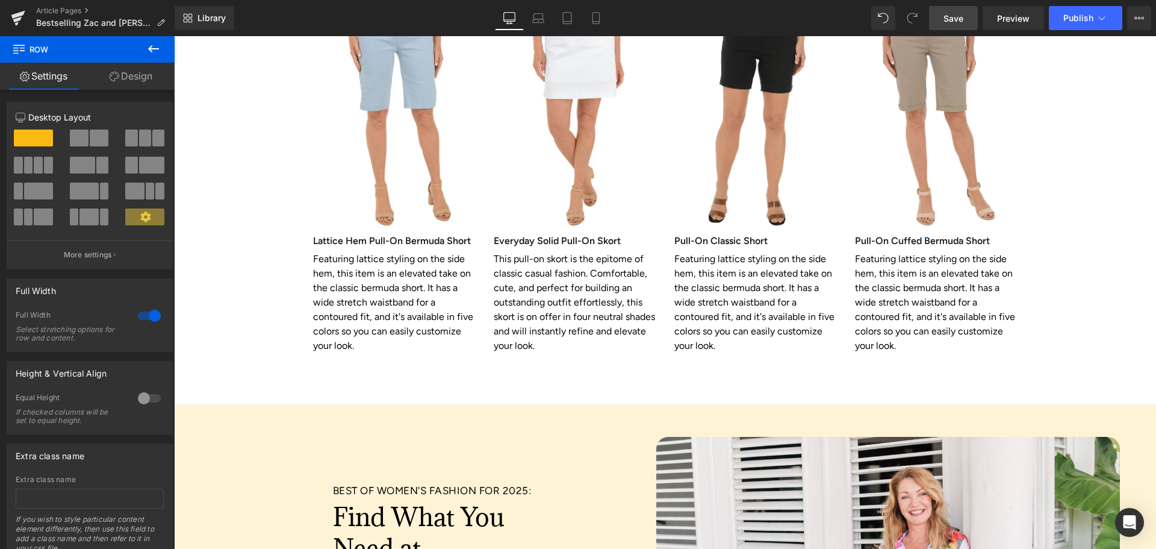
click at [956, 16] on span "Save" at bounding box center [954, 18] width 20 height 13
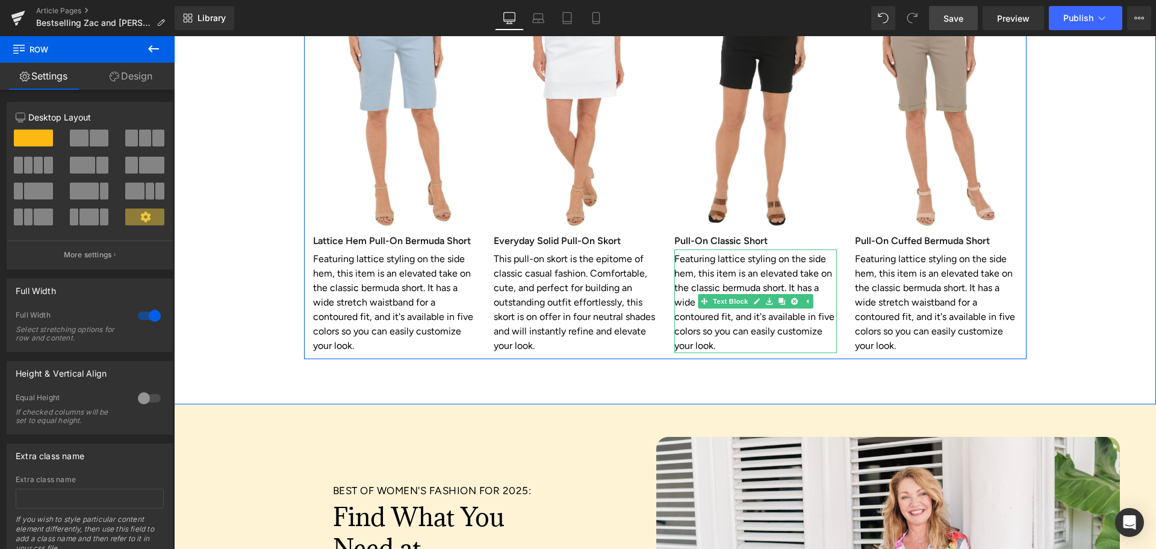
click at [697, 252] on p "Featuring lattice styling on the side hem, this item is an elevated take on the…" at bounding box center [755, 302] width 163 height 101
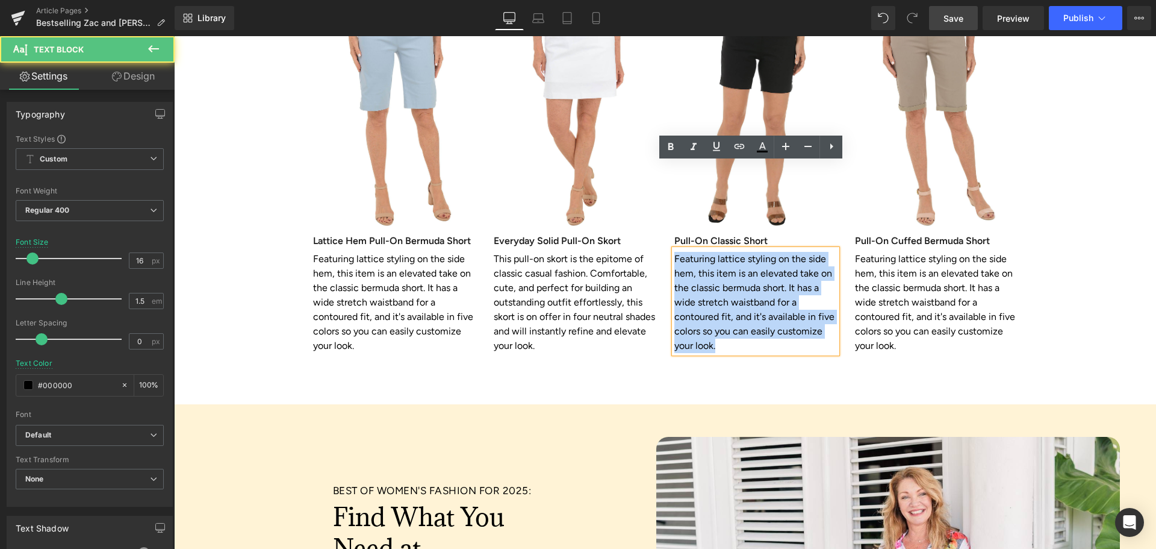
drag, startPoint x: 670, startPoint y: 171, endPoint x: 760, endPoint y: 267, distance: 131.2
click at [760, 267] on p "Featuring lattice styling on the side hem, this item is an elevated take on the…" at bounding box center [755, 302] width 163 height 101
click at [692, 252] on p "Featuring lattice styling on the side hem, this item is an elevated take on the…" at bounding box center [755, 302] width 163 height 101
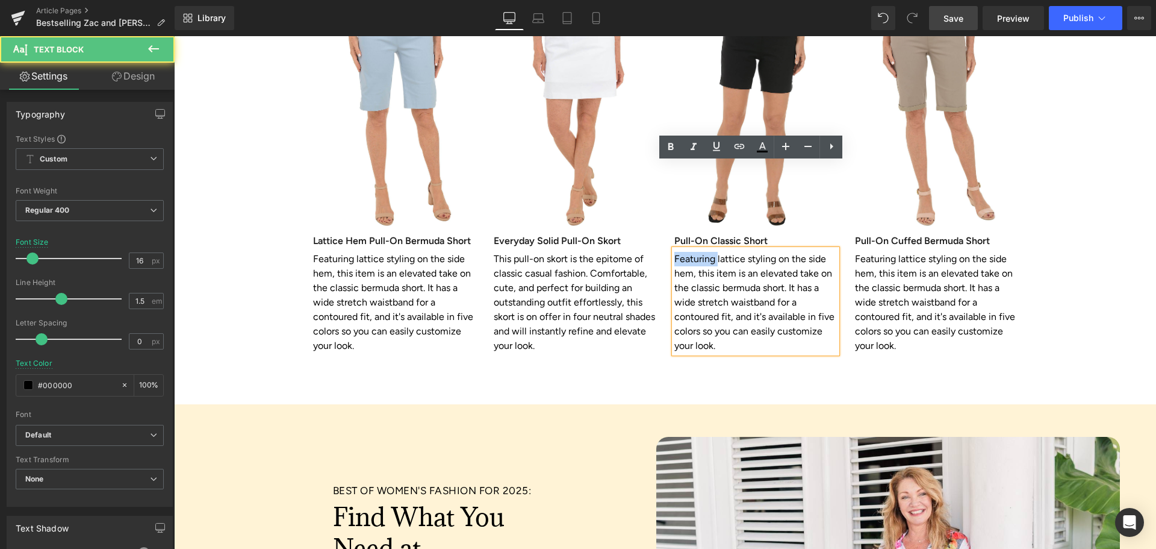
click at [692, 252] on p "Featuring lattice styling on the side hem, this item is an elevated take on the…" at bounding box center [755, 302] width 163 height 101
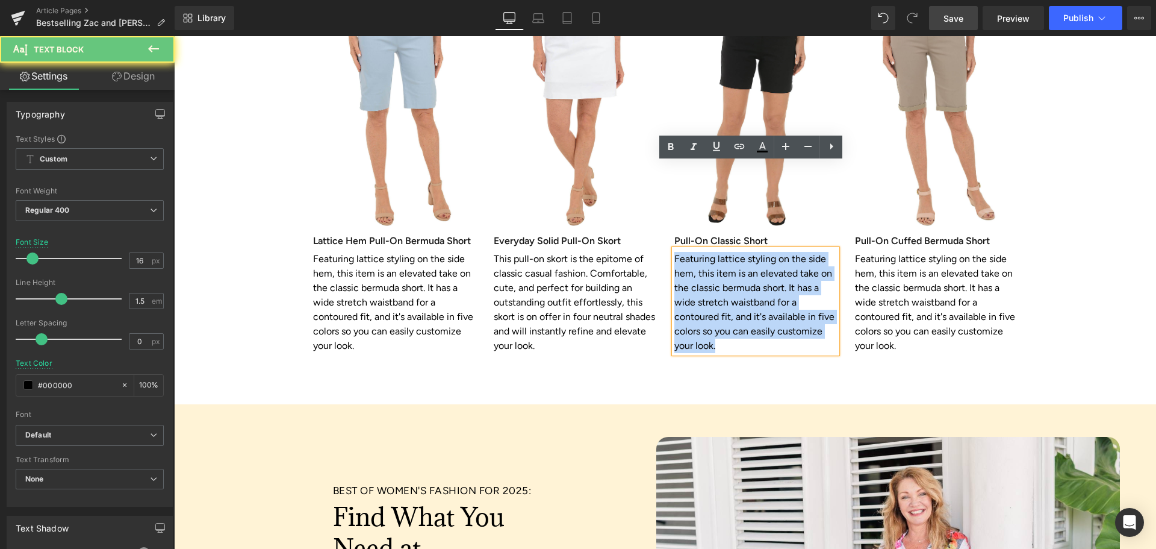
click at [692, 252] on p "Featuring lattice styling on the side hem, this item is an elevated take on the…" at bounding box center [755, 302] width 163 height 101
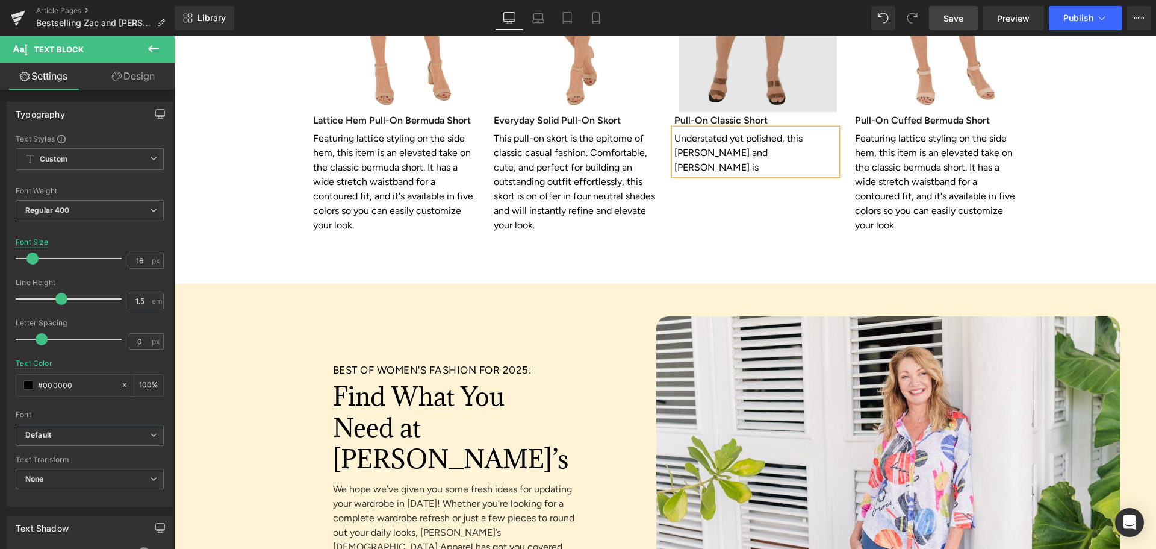
scroll to position [2228, 0]
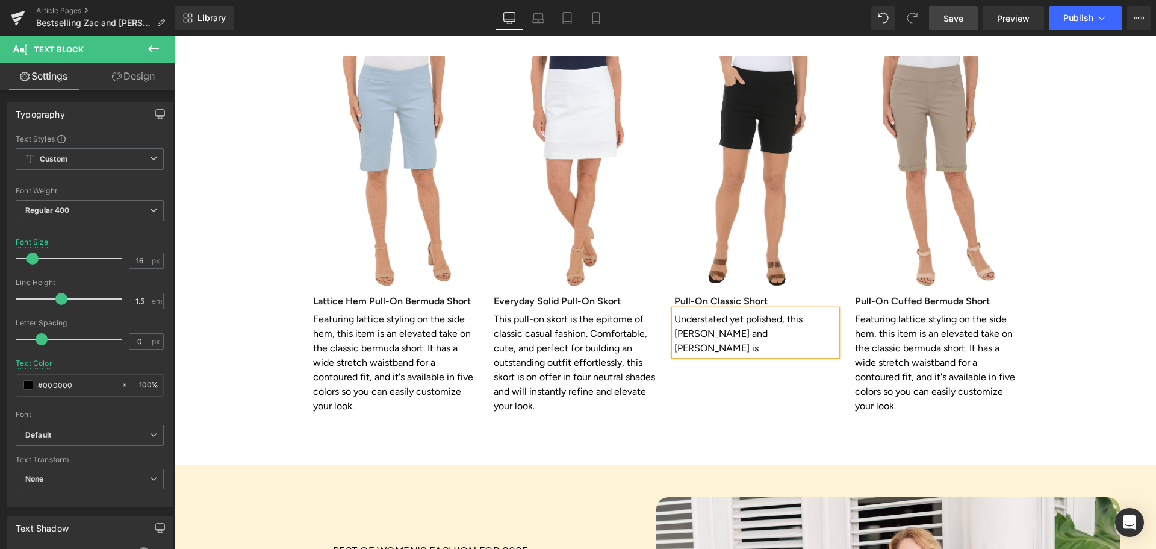
click at [764, 312] on p "Understated yet polished, this Zac and Rachel short is" at bounding box center [755, 333] width 163 height 43
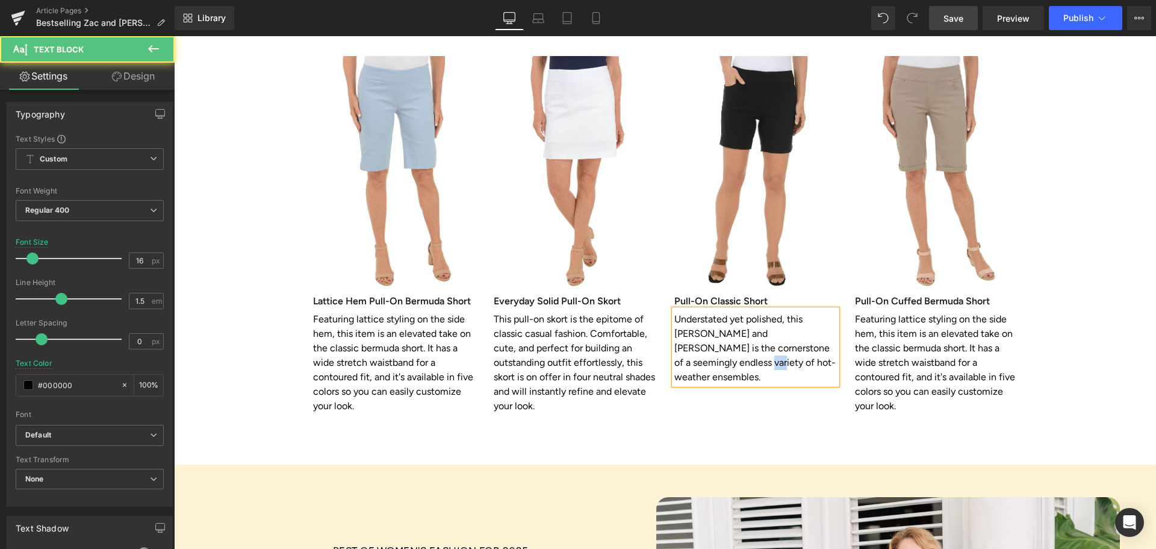
drag, startPoint x: 811, startPoint y: 259, endPoint x: 826, endPoint y: 260, distance: 15.1
click at [826, 312] on p "Understated yet polished, this Zac and Rachel short is the cornerstone of a see…" at bounding box center [755, 348] width 163 height 72
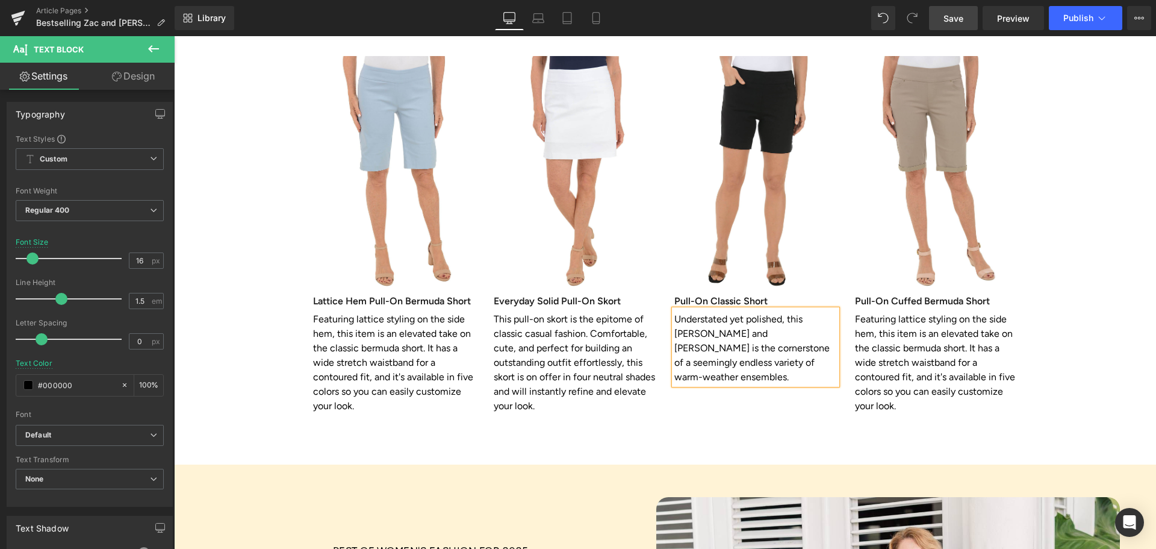
click at [792, 312] on p "Understated yet polished, this Zac and Rachel short is the cornerstone of a see…" at bounding box center [755, 348] width 163 height 72
click at [767, 312] on p "Understated yet polished, this Zac and Rachel short is the cornerstone of a see…" at bounding box center [755, 362] width 163 height 101
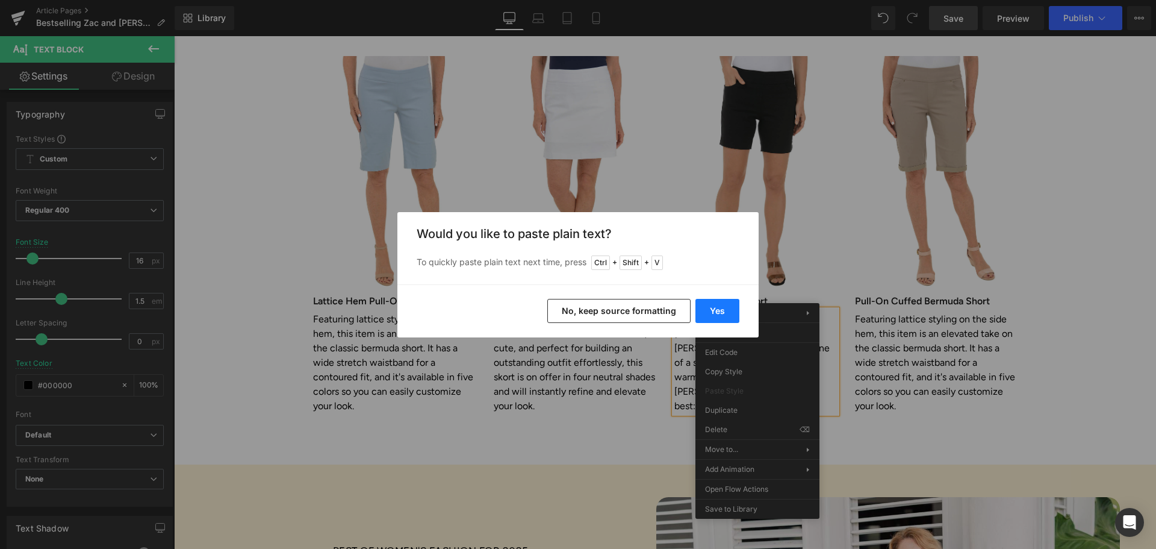
click at [709, 311] on button "Yes" at bounding box center [718, 311] width 44 height 24
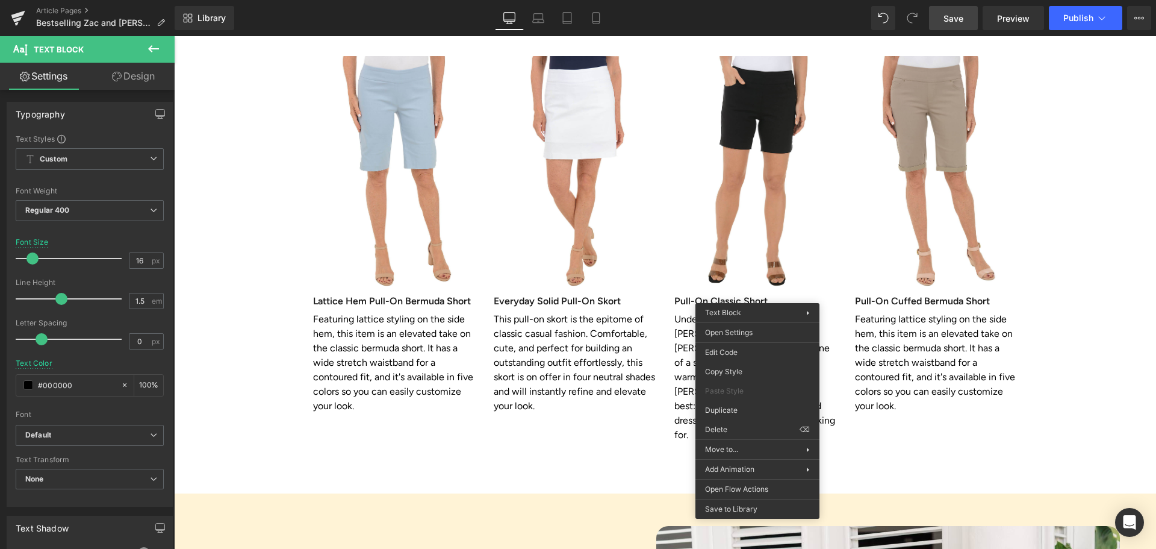
click at [174, 36] on div "54px" at bounding box center [174, 36] width 0 height 0
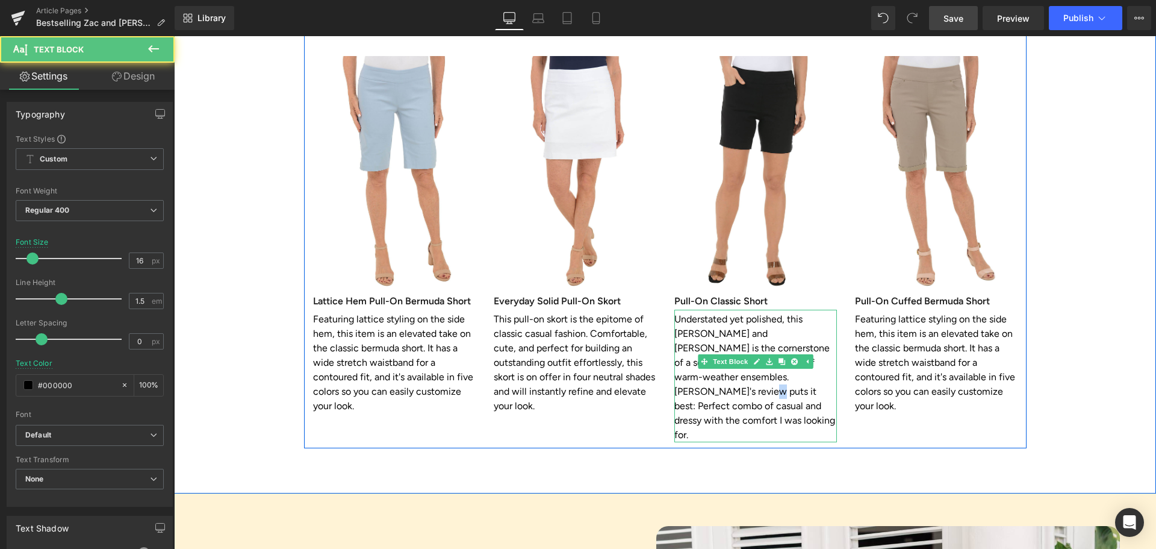
click at [758, 312] on p "Understated yet polished, this Zac and Rachel short is the cornerstone of a see…" at bounding box center [755, 377] width 163 height 130
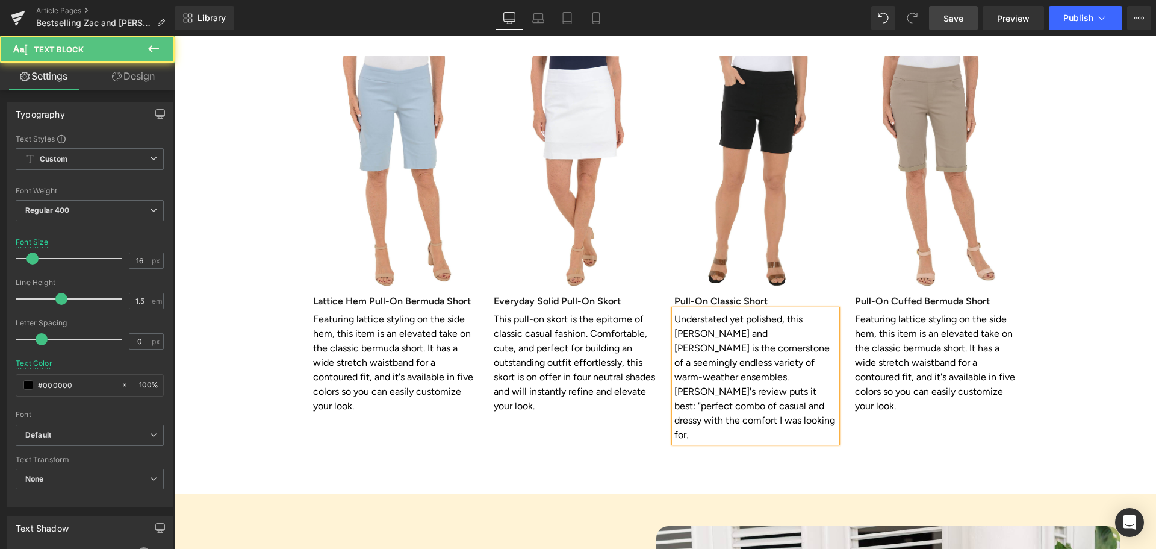
click at [733, 318] on p "Understated yet polished, this Zac and Rachel short is the cornerstone of a see…" at bounding box center [755, 377] width 163 height 130
click at [738, 319] on p "Understated yet polished, this Zac and Rachel short is the cornerstone of a see…" at bounding box center [755, 377] width 163 height 130
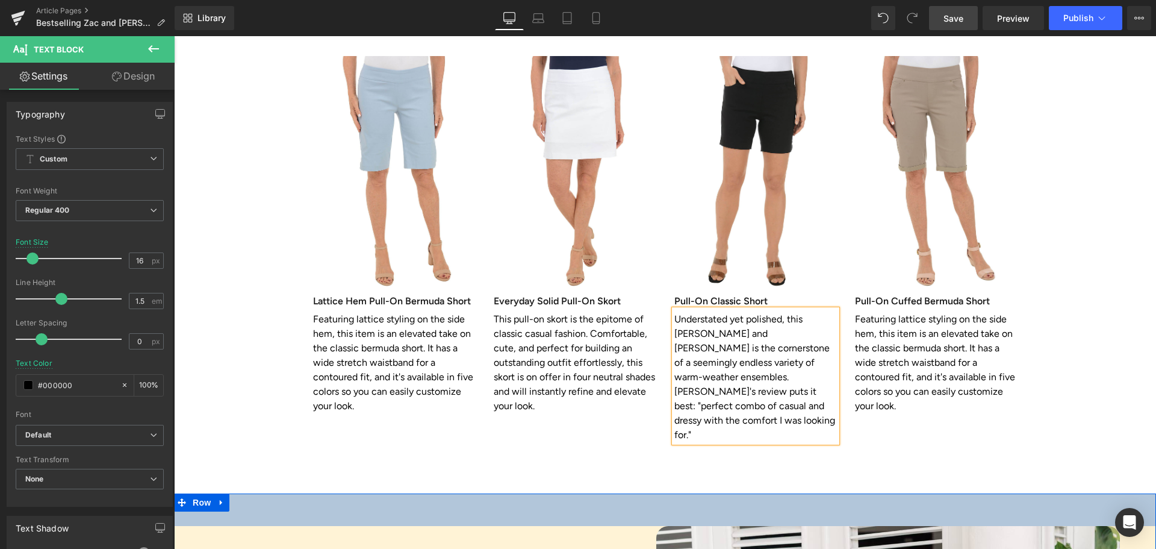
click at [754, 388] on div "On-Trend Shorts and Skorts That Don't Break the Bank Heading Brave the heat in …" at bounding box center [665, 178] width 982 height 630
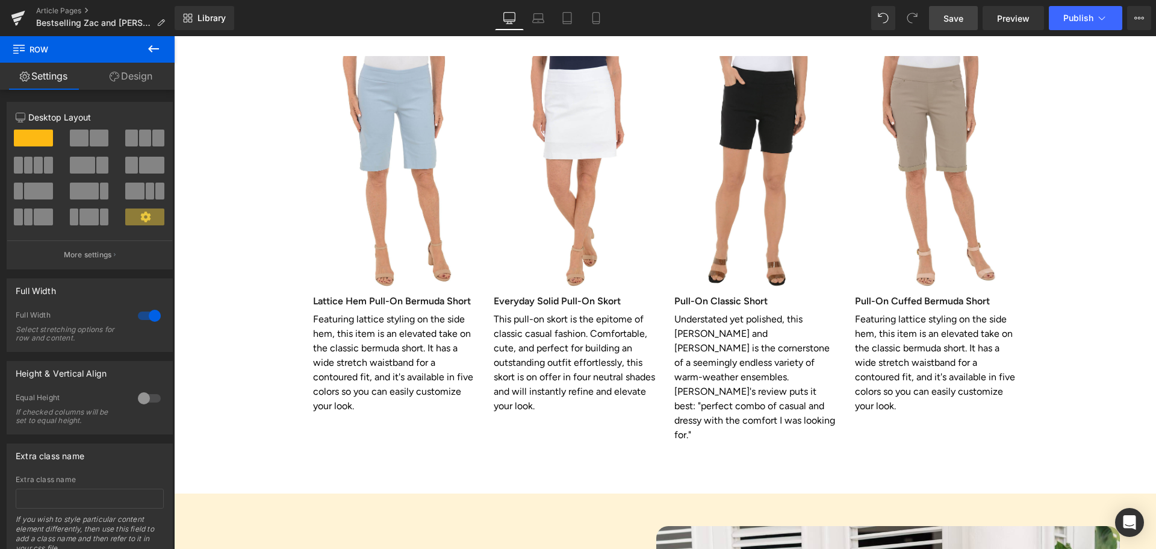
click at [954, 17] on span "Save" at bounding box center [954, 18] width 20 height 13
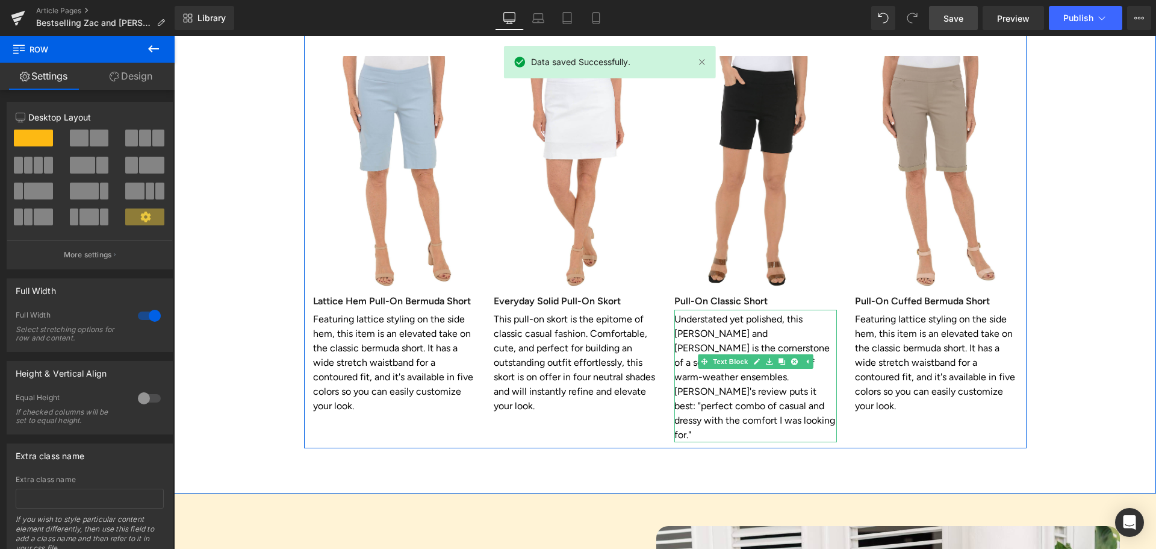
click at [703, 312] on p "Understated yet polished, this Zac and Rachel short is the cornerstone of a see…" at bounding box center [755, 377] width 163 height 130
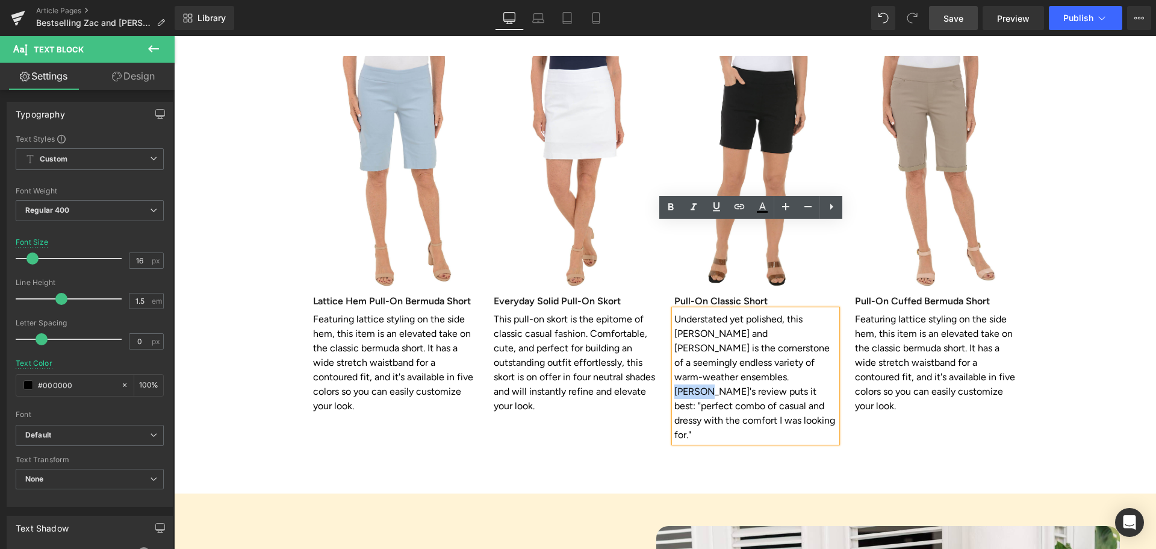
drag, startPoint x: 671, startPoint y: 290, endPoint x: 701, endPoint y: 291, distance: 30.1
click at [701, 312] on p "Understated yet polished, this Zac and Rachel short is the cornerstone of a see…" at bounding box center [755, 377] width 163 height 130
click at [702, 312] on p "Understated yet polished, this Zac and Rachel short is the cornerstone of a see…" at bounding box center [755, 377] width 163 height 130
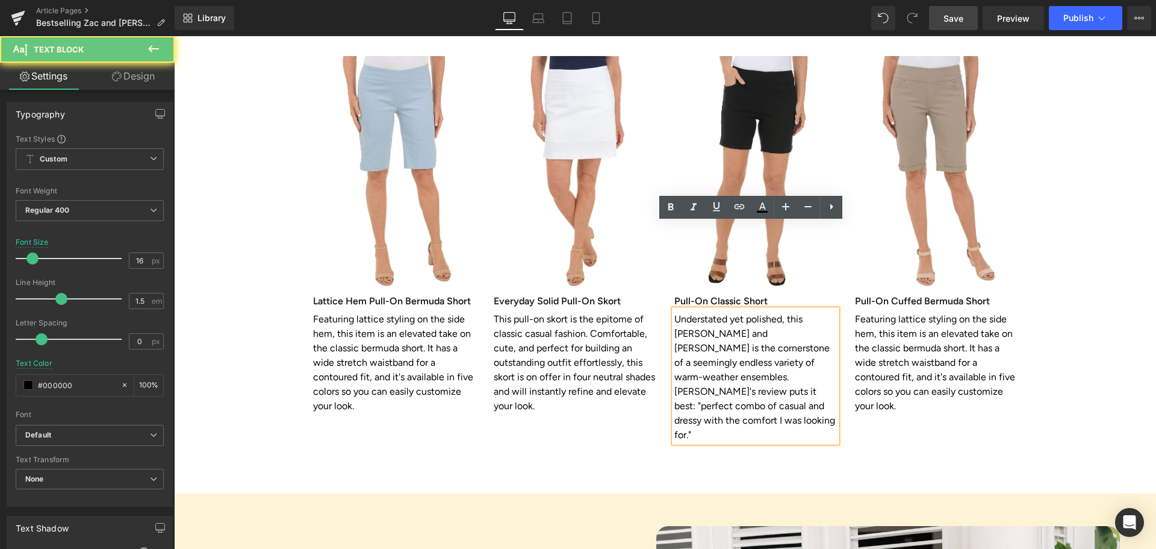
click at [695, 312] on p "Understated yet polished, this Zac and Rachel short is the cornerstone of a see…" at bounding box center [755, 377] width 163 height 130
click at [700, 312] on p "Understated yet polished, this Zac and Rachel short is the cornerstone of a see…" at bounding box center [755, 377] width 163 height 130
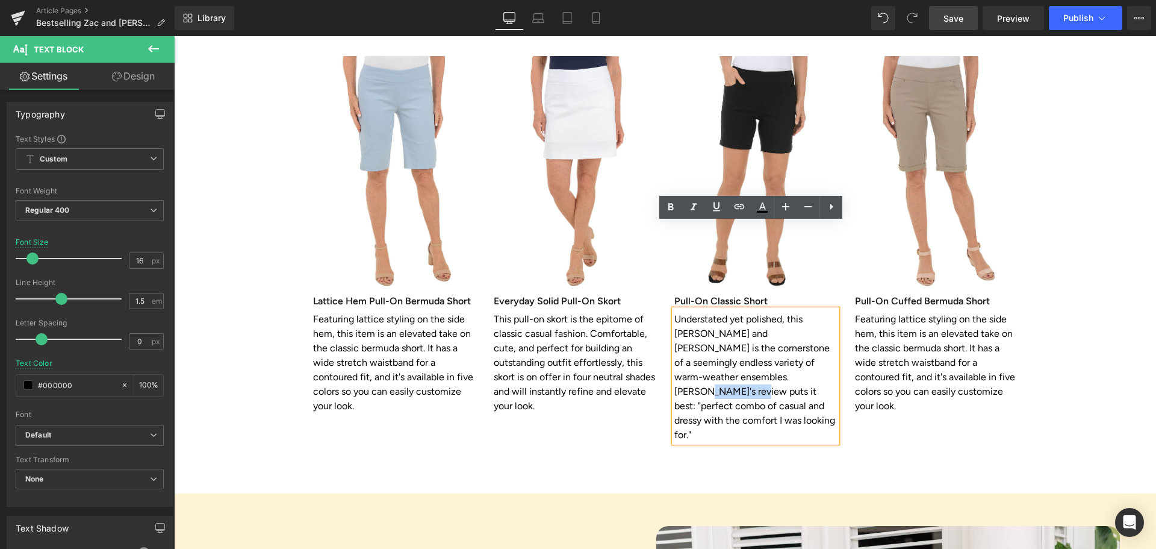
drag, startPoint x: 700, startPoint y: 293, endPoint x: 746, endPoint y: 292, distance: 46.4
click at [746, 312] on p "Understated yet polished, this Zac and Rachel short is the cornerstone of a see…" at bounding box center [755, 377] width 163 height 130
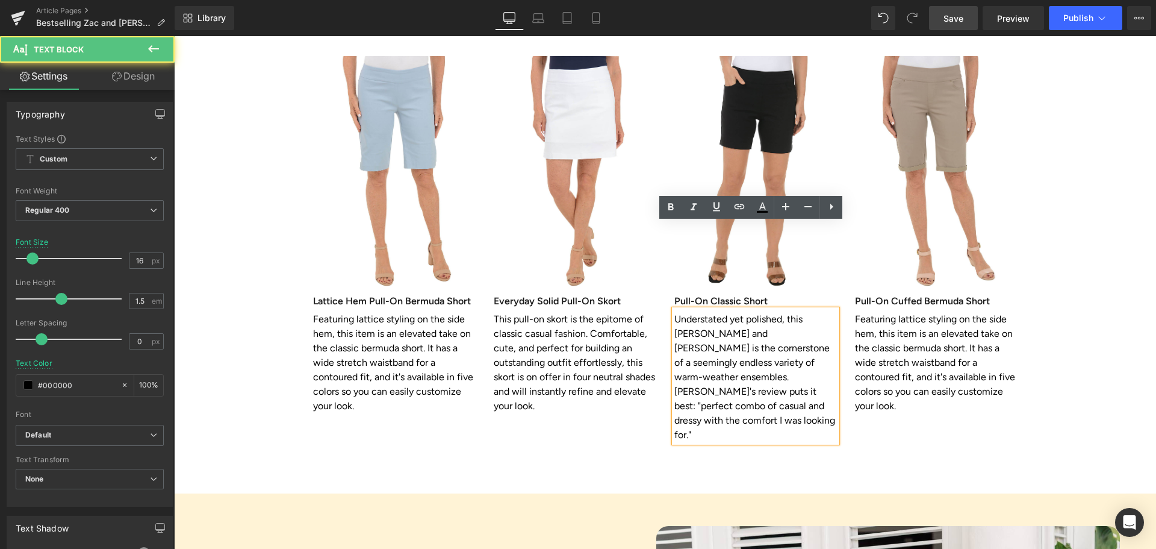
click at [696, 312] on p "Understated yet polished, this Zac and Rachel short is the cornerstone of a see…" at bounding box center [755, 377] width 163 height 130
click at [698, 312] on p "Understated yet polished, this Zac and Rachel short is the cornerstone of a see…" at bounding box center [755, 377] width 163 height 130
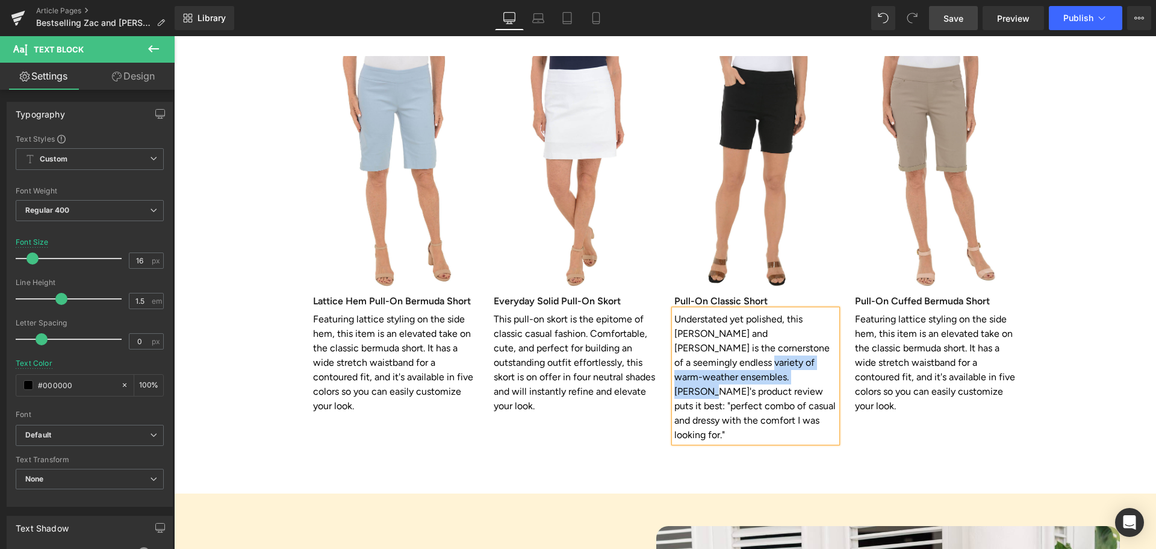
drag, startPoint x: 706, startPoint y: 286, endPoint x: 663, endPoint y: 280, distance: 43.2
click at [665, 280] on div "Image Pull-On Classic Short Heading Understated yet polished, this Zac and Rach…" at bounding box center [755, 240] width 181 height 403
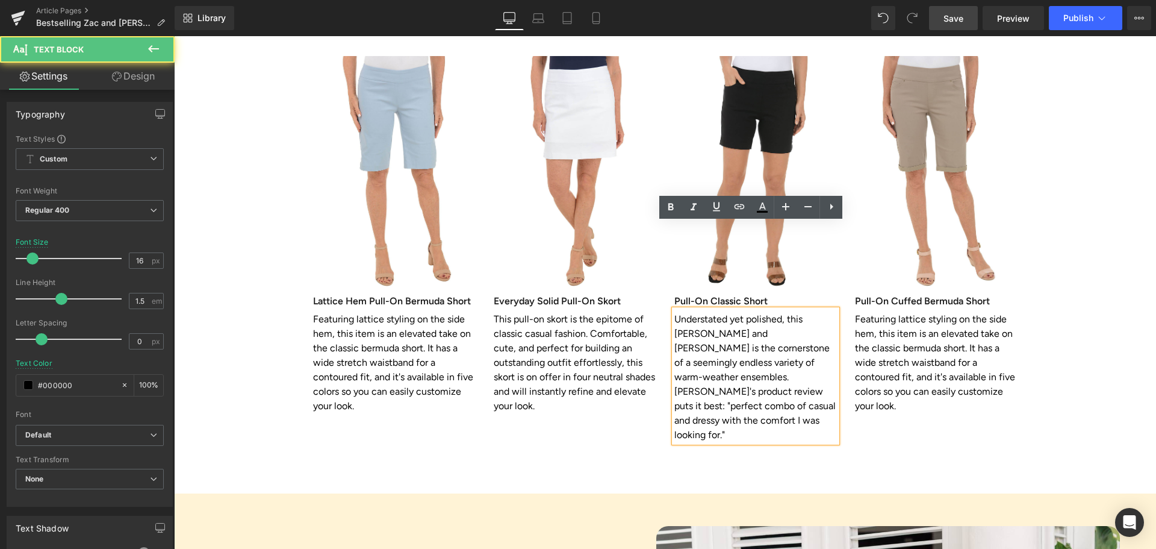
click at [713, 312] on p "Understated yet polished, this Zac and Rachel short is the cornerstone of a see…" at bounding box center [755, 377] width 163 height 130
click at [702, 312] on p "Understated yet polished, this Zac and Rachel short is the cornerstone of a see…" at bounding box center [755, 377] width 163 height 130
click at [705, 312] on p "Understated yet polished, this Zac and Rachel short is the cornerstone of a see…" at bounding box center [755, 377] width 163 height 130
click at [684, 364] on div "On-Trend Shorts and Skorts That Don't Break the Bank Heading Brave the heat in …" at bounding box center [665, 178] width 982 height 630
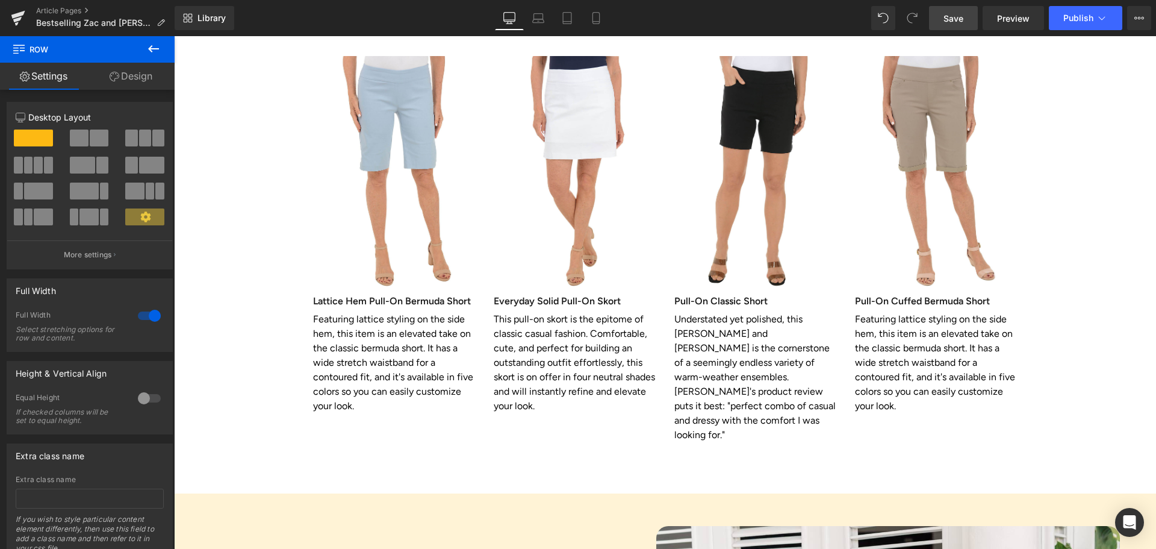
click at [957, 18] on span "Save" at bounding box center [954, 18] width 20 height 13
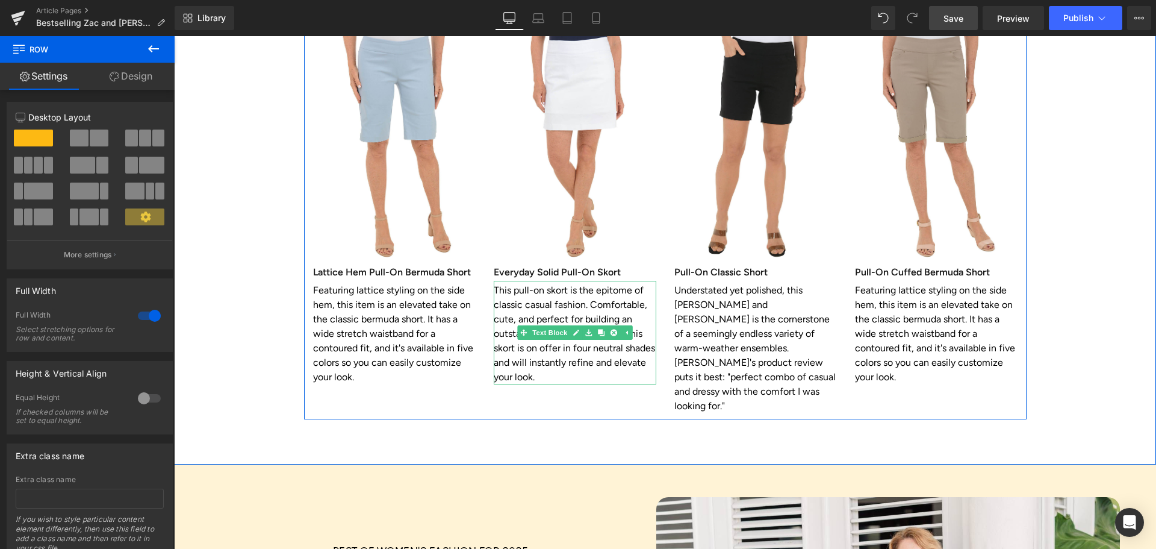
scroll to position [2108, 0]
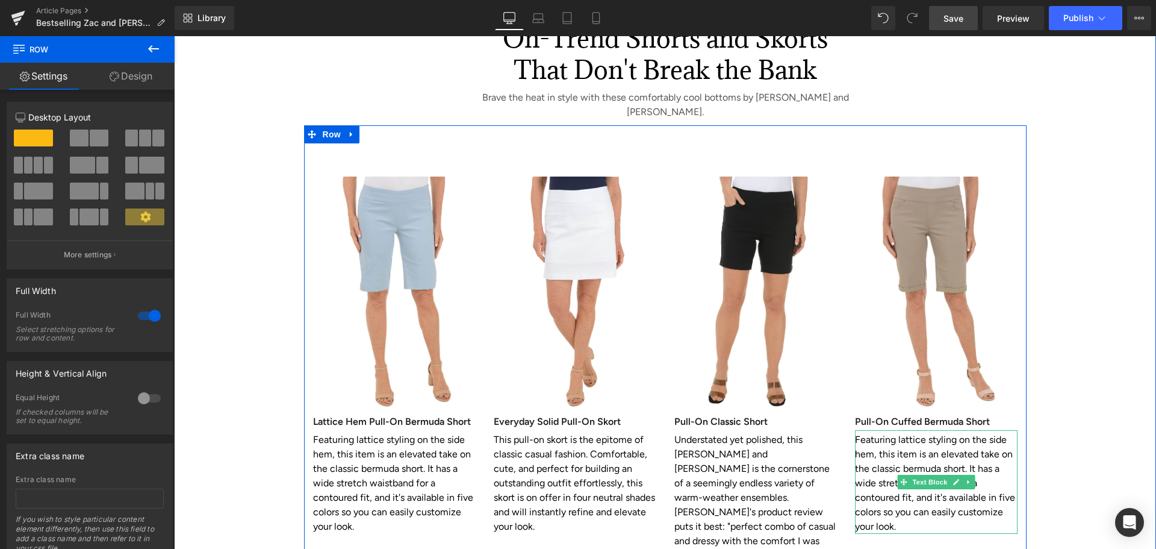
click at [885, 432] on p "Featuring lattice styling on the side hem, this item is an elevated take on the…" at bounding box center [936, 482] width 163 height 101
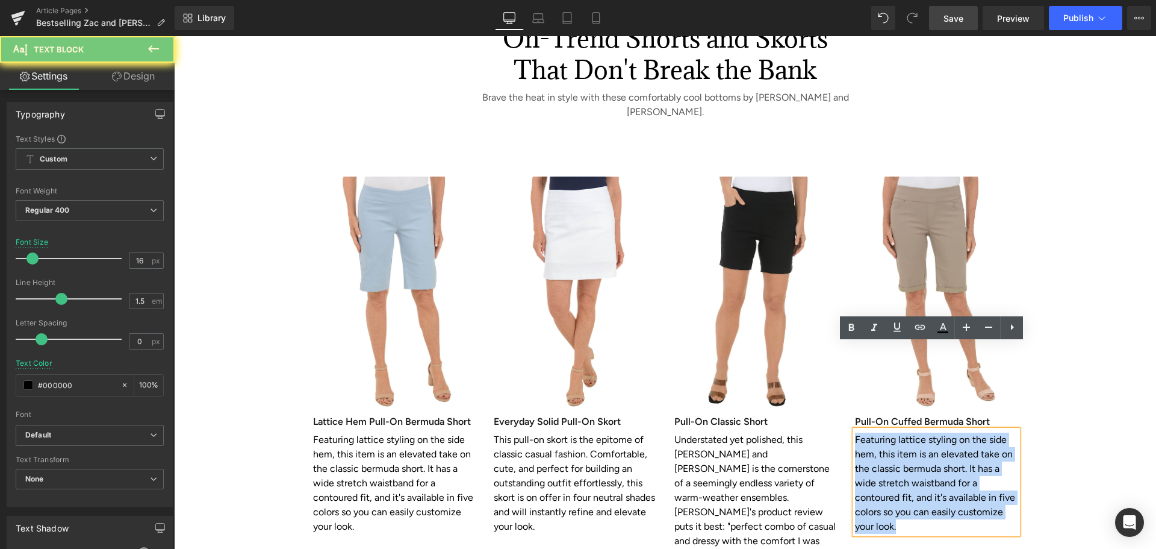
click at [885, 432] on p "Featuring lattice styling on the side hem, this item is an elevated take on the…" at bounding box center [936, 482] width 163 height 101
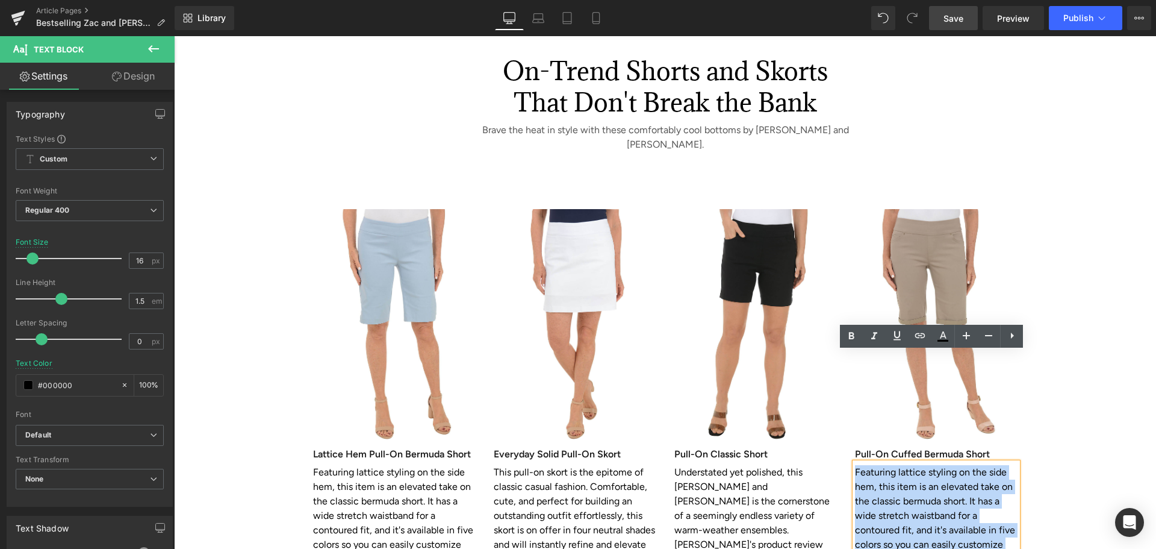
scroll to position [2047, 0]
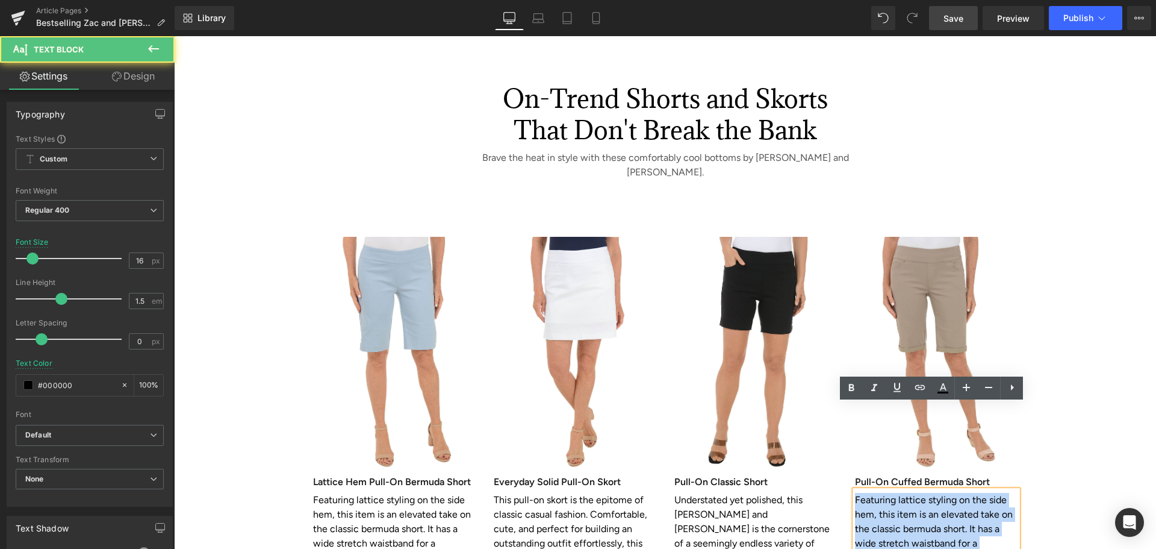
click at [866, 493] on p "Featuring lattice styling on the side hem, this item is an elevated take on the…" at bounding box center [936, 543] width 163 height 101
drag, startPoint x: 897, startPoint y: 501, endPoint x: 851, endPoint y: 411, distance: 101.0
click at [855, 493] on p "Featuring lattice styling on the side hem, this item is an elevated take on the…" at bounding box center [936, 543] width 163 height 101
click at [477, 505] on div "Image Lattice Hem Pull-On Bermuda Short Heading Featuring lattice styling on th…" at bounding box center [394, 407] width 181 height 374
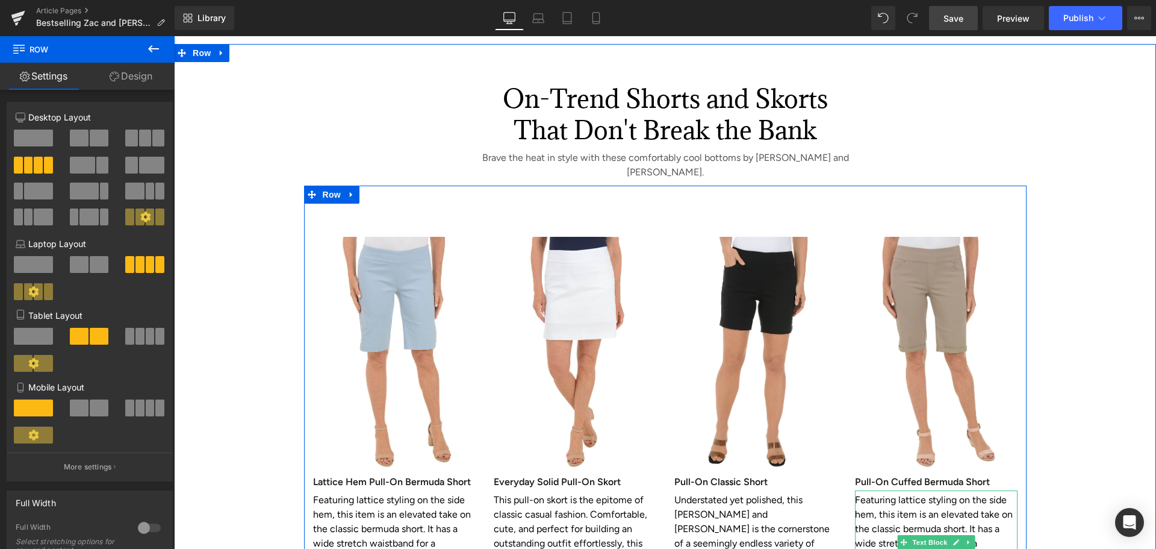
click at [889, 493] on p "Featuring lattice styling on the side hem, this item is an elevated take on the…" at bounding box center [936, 543] width 163 height 101
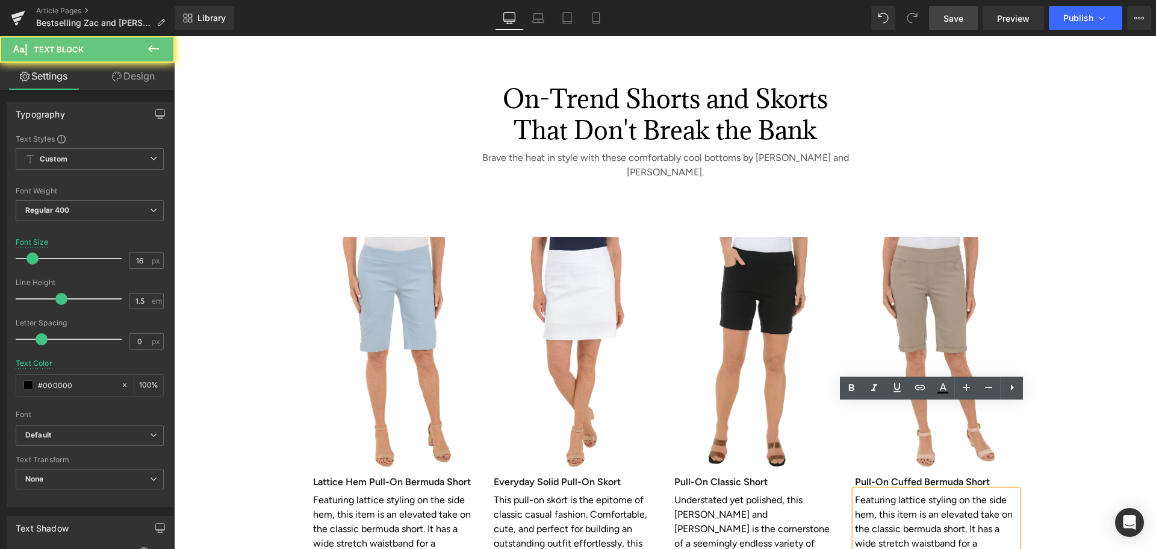
click at [889, 493] on p "Featuring lattice styling on the side hem, this item is an elevated take on the…" at bounding box center [936, 543] width 163 height 101
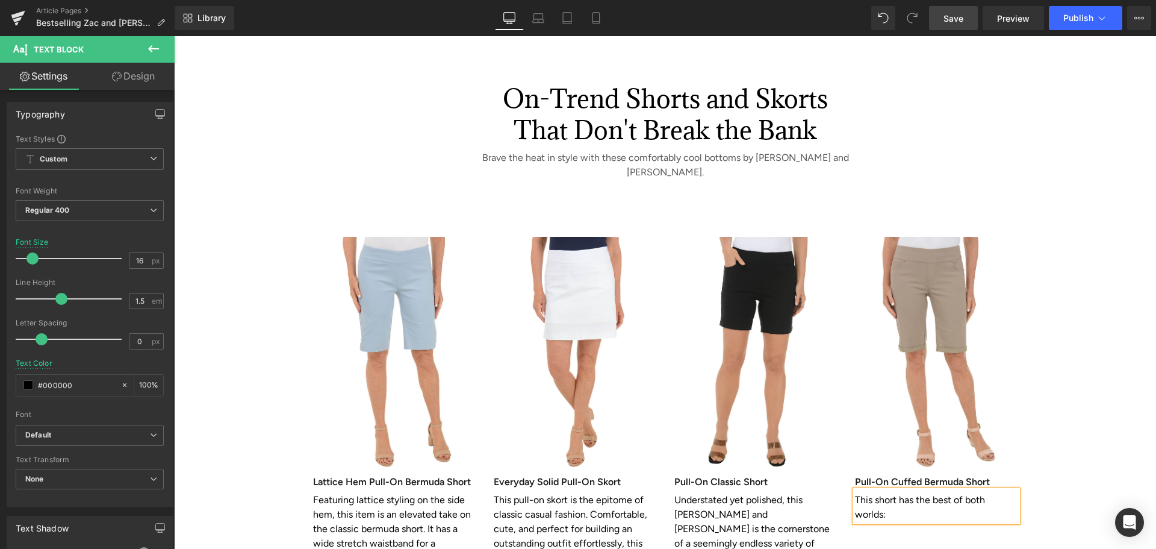
click at [939, 14] on link "Save" at bounding box center [953, 18] width 49 height 24
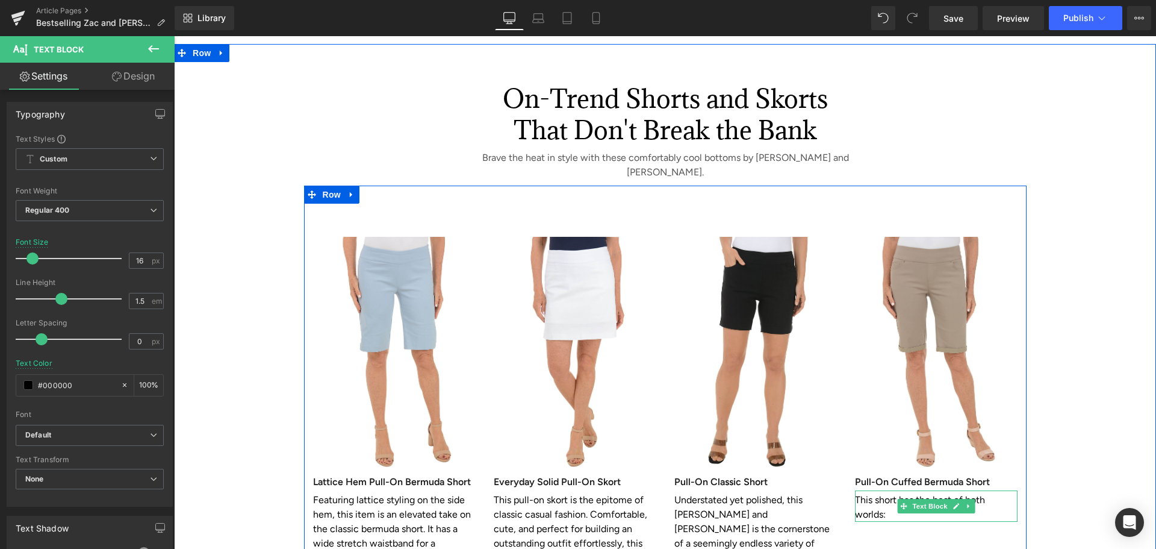
click at [883, 493] on p "This short has the best of both worlds:" at bounding box center [936, 507] width 163 height 29
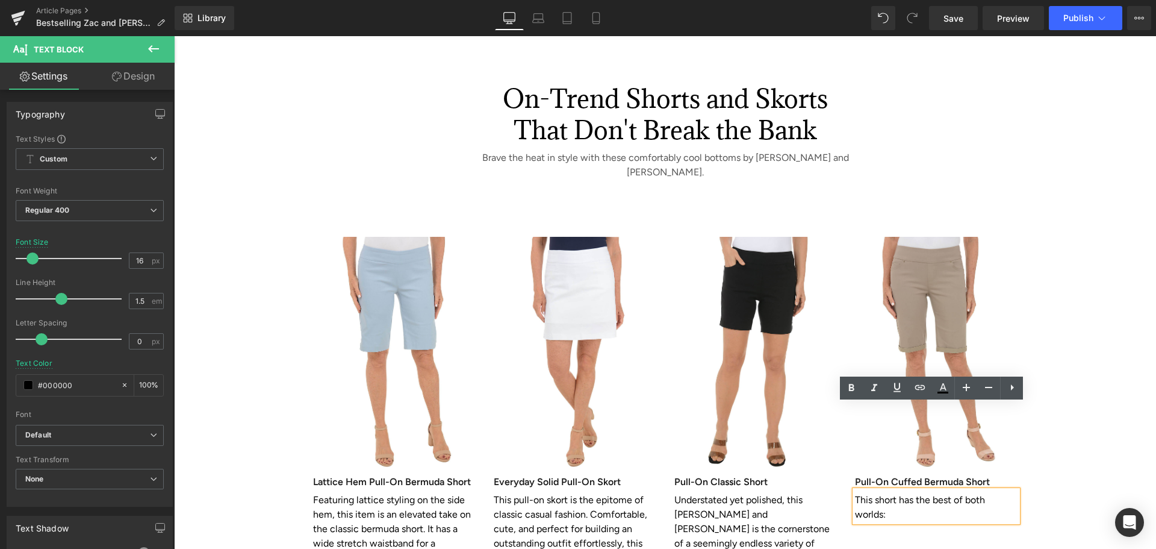
click at [988, 493] on p "This short has the best of both worlds:" at bounding box center [936, 507] width 163 height 29
click at [855, 493] on p "This short has the best of both worlds:" at bounding box center [936, 507] width 163 height 29
click at [1026, 529] on div "On-Trend Shorts and Skorts That Don't Break the Bank Heading Brave the heat in …" at bounding box center [665, 338] width 982 height 582
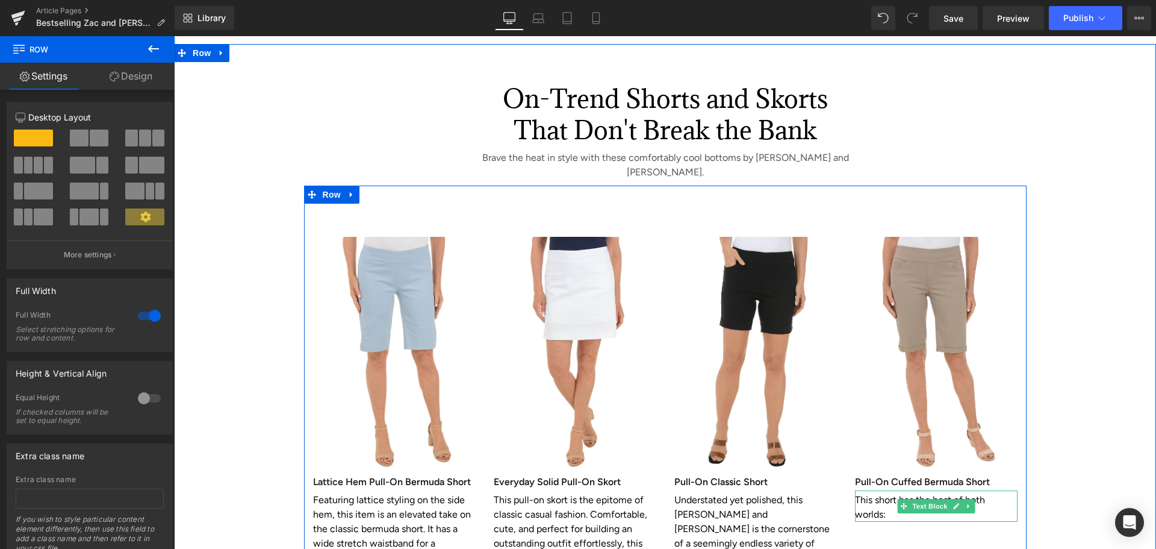
click at [881, 493] on p "This short has the best of both worlds:" at bounding box center [936, 507] width 163 height 29
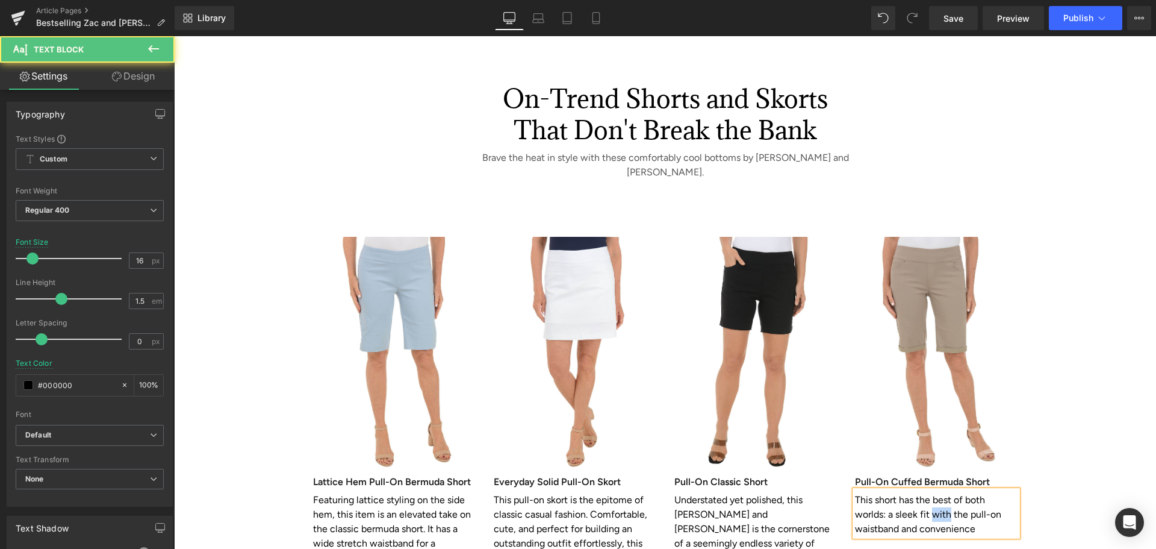
drag, startPoint x: 927, startPoint y: 428, endPoint x: 945, endPoint y: 428, distance: 17.5
click at [945, 493] on p "This short has the best of both worlds: a sleek fit with the pull-on waistband …" at bounding box center [936, 514] width 163 height 43
click at [976, 493] on p "This short has the best of both worlds: a sleek fit from the pull-on waistband …" at bounding box center [936, 514] width 163 height 43
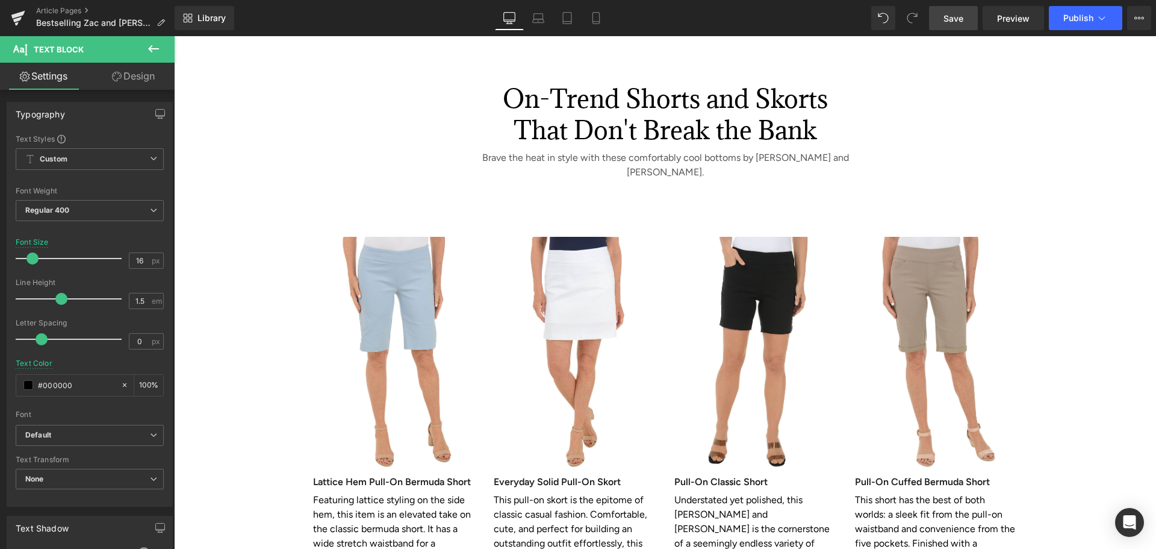
click at [947, 26] on link "Save" at bounding box center [953, 18] width 49 height 24
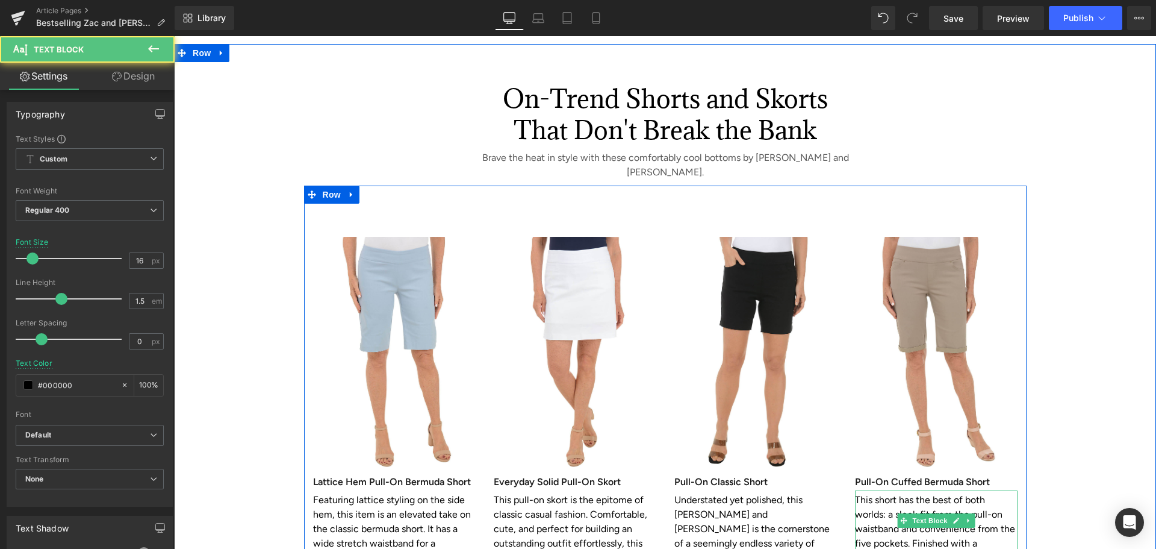
click at [980, 493] on p "This short has the best of both worlds: a sleek fit from the pull-on waistband …" at bounding box center [936, 522] width 163 height 58
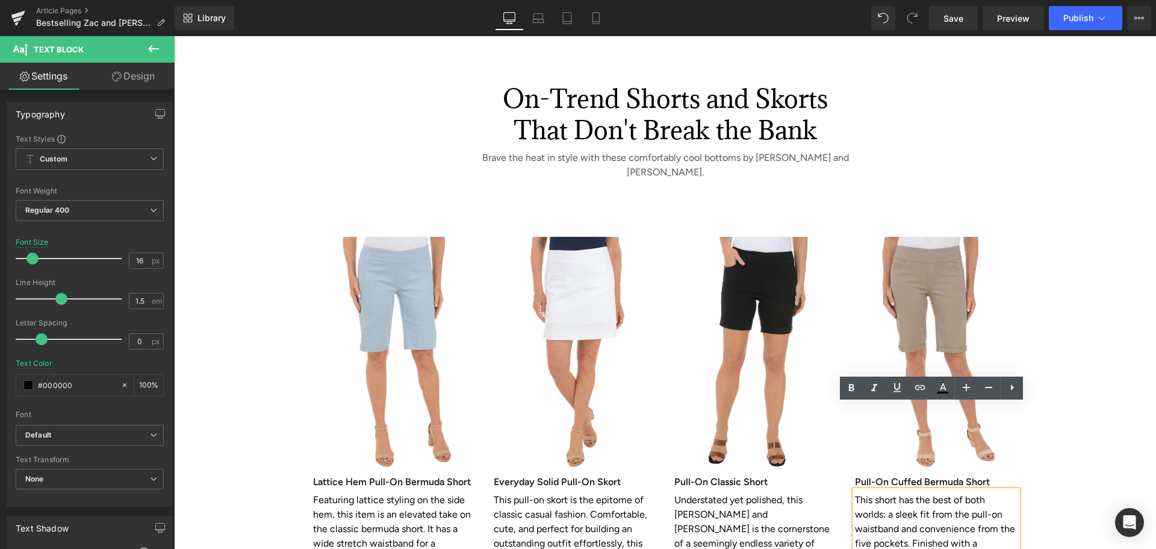
click at [913, 493] on p "This short has the best of both worlds: a sleek fit from the pull-on waistband …" at bounding box center [936, 522] width 163 height 58
click at [917, 493] on p "This short has the best of both worlds: a sleek fit from the pull-on waistband …" at bounding box center [936, 522] width 163 height 58
drag, startPoint x: 917, startPoint y: 440, endPoint x: 968, endPoint y: 441, distance: 50.6
click at [968, 493] on p "This short has the best of both worlds: a sleek fit from the pull-on waistband …" at bounding box center [936, 522] width 163 height 58
click at [921, 493] on p "This short has the best of both worlds: a sleek fit from the pull-on waistband …" at bounding box center [936, 522] width 163 height 58
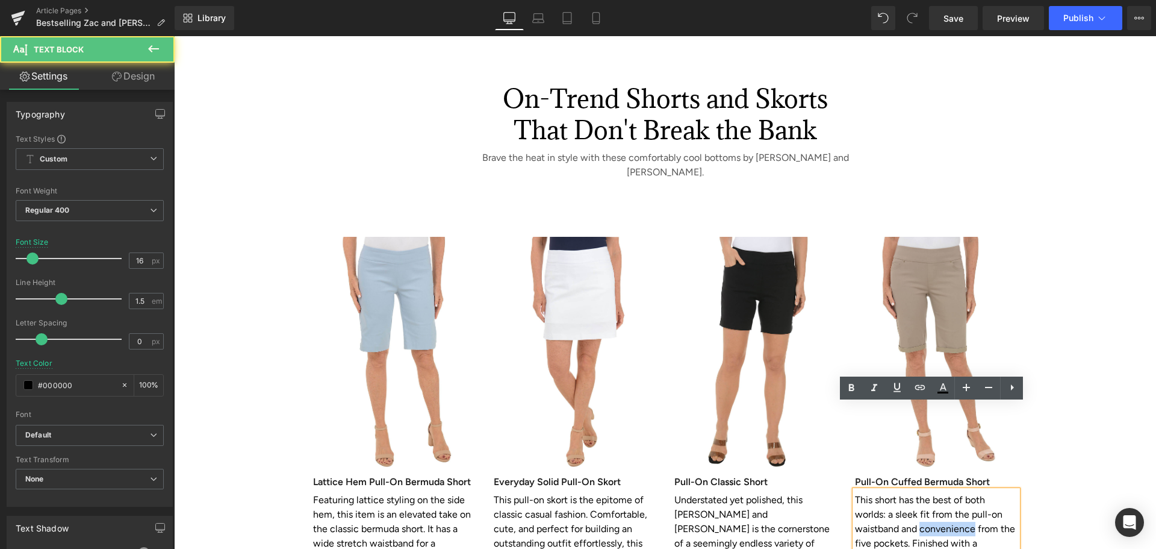
click at [919, 493] on p "This short has the best of both worlds: a sleek fit from the pull-on waistband …" at bounding box center [936, 522] width 163 height 58
click at [915, 493] on p "This short has the best of both worlds: a sleek fit from the pull-on waistband …" at bounding box center [936, 522] width 163 height 58
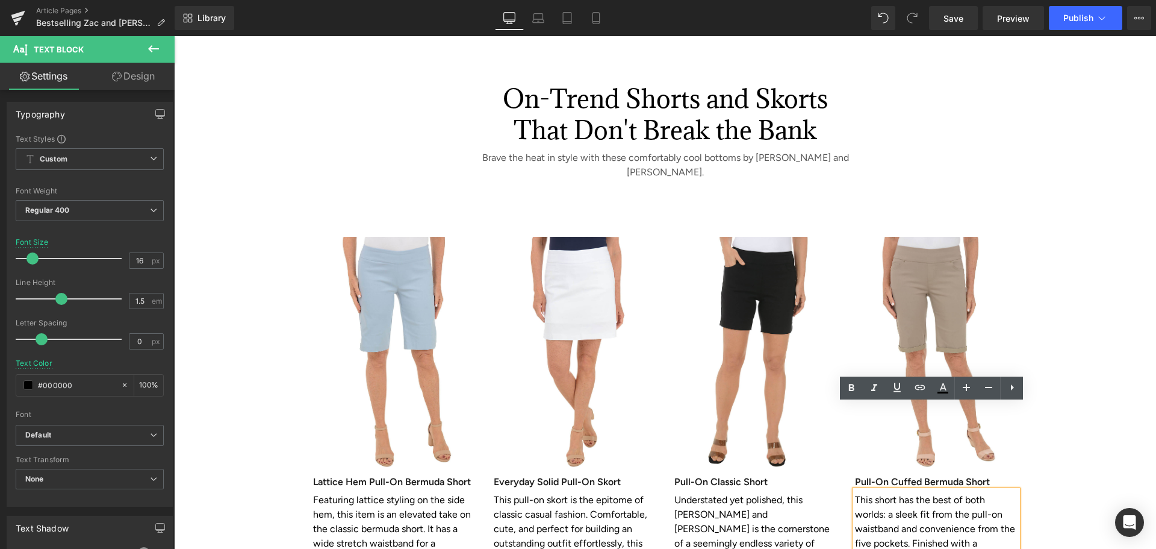
click at [993, 493] on p "This short has the best of both worlds: a sleek fit from the pull-on waistband …" at bounding box center [936, 522] width 163 height 58
click at [929, 493] on p "This short has the best of both worlds: a sleek fit from the pull-on waistband …" at bounding box center [936, 529] width 163 height 72
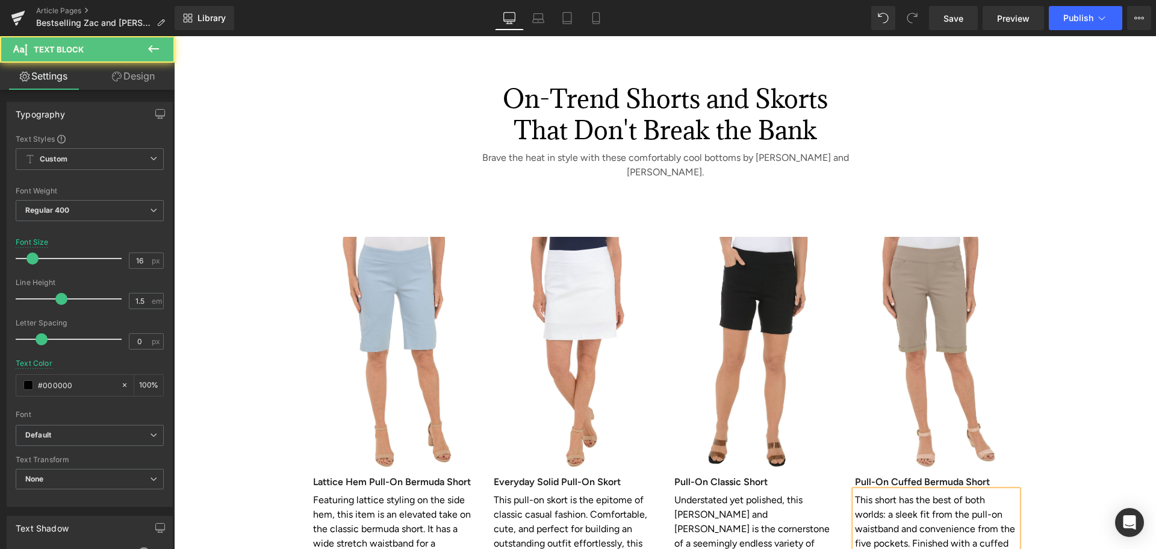
click at [992, 493] on p "This short has the best of both worlds: a sleek fit from the pull-on waistband …" at bounding box center [936, 543] width 163 height 101
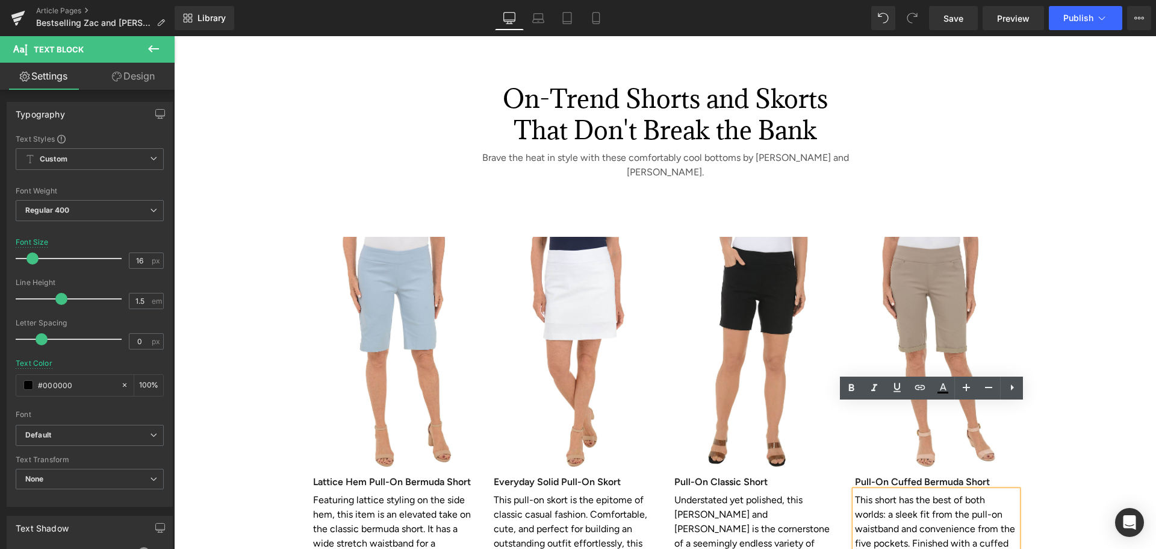
drag, startPoint x: 988, startPoint y: 486, endPoint x: 1019, endPoint y: 488, distance: 30.8
click at [1019, 488] on div "Image Pull-On Cuffed Bermuda Short Heading This short has the best of both worl…" at bounding box center [936, 407] width 181 height 374
drag, startPoint x: 882, startPoint y: 500, endPoint x: 915, endPoint y: 502, distance: 32.6
click at [915, 502] on p "This short has the best of both worlds: a sleek fit from the pull-on waistband …" at bounding box center [936, 543] width 163 height 101
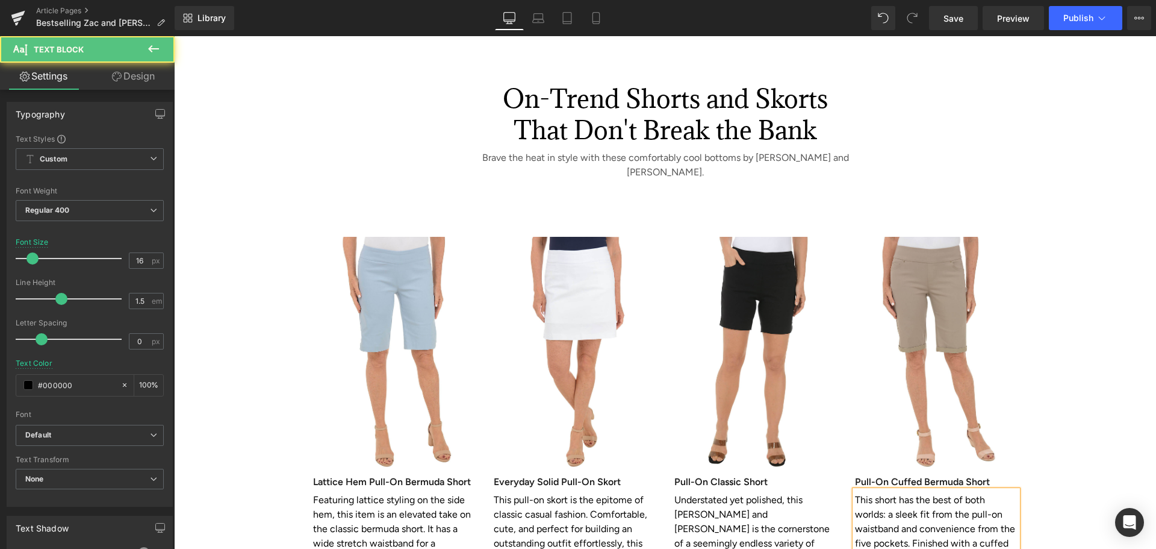
drag, startPoint x: 919, startPoint y: 503, endPoint x: 924, endPoint y: 522, distance: 19.4
click at [919, 503] on p "This short has the best of both worlds: a sleek fit from the pull-on waistband …" at bounding box center [936, 543] width 163 height 101
click at [1010, 506] on p "This short has the best of both worlds: a sleek fit from the pull-on waistband …" at bounding box center [936, 543] width 163 height 101
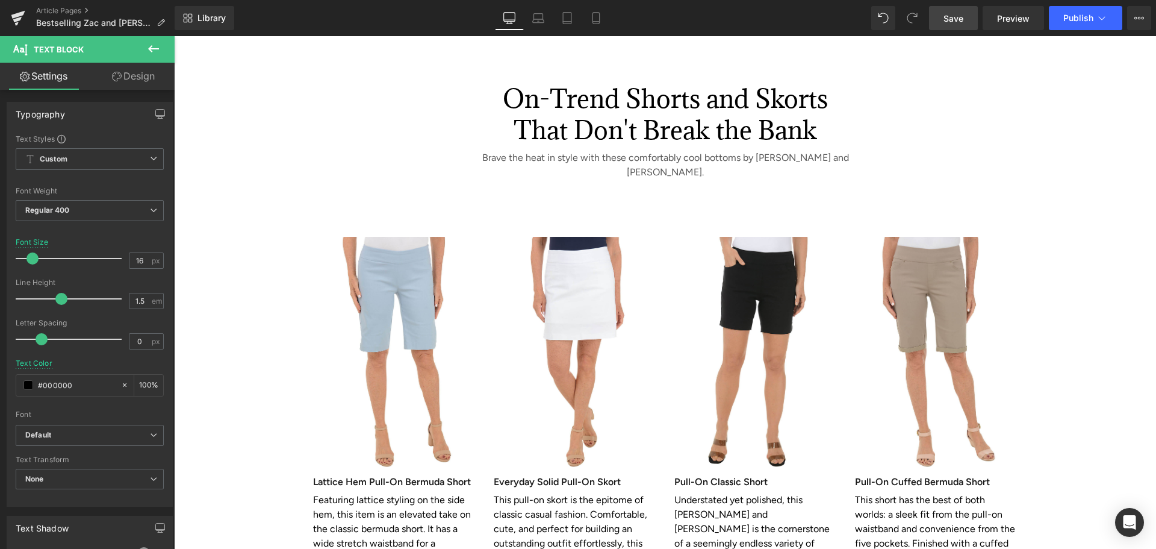
click at [958, 21] on span "Save" at bounding box center [954, 18] width 20 height 13
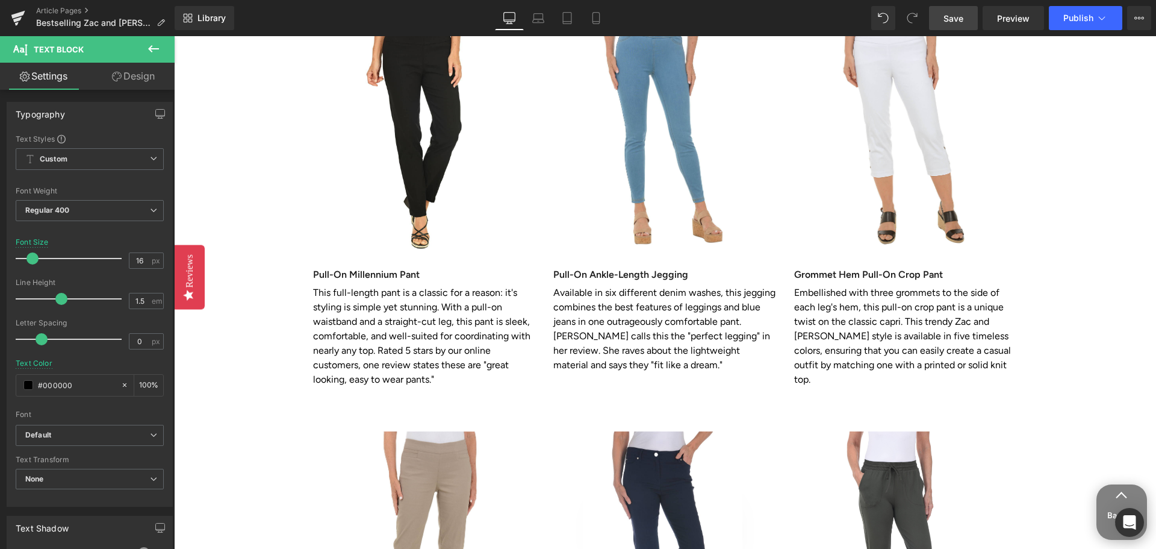
scroll to position [903, 0]
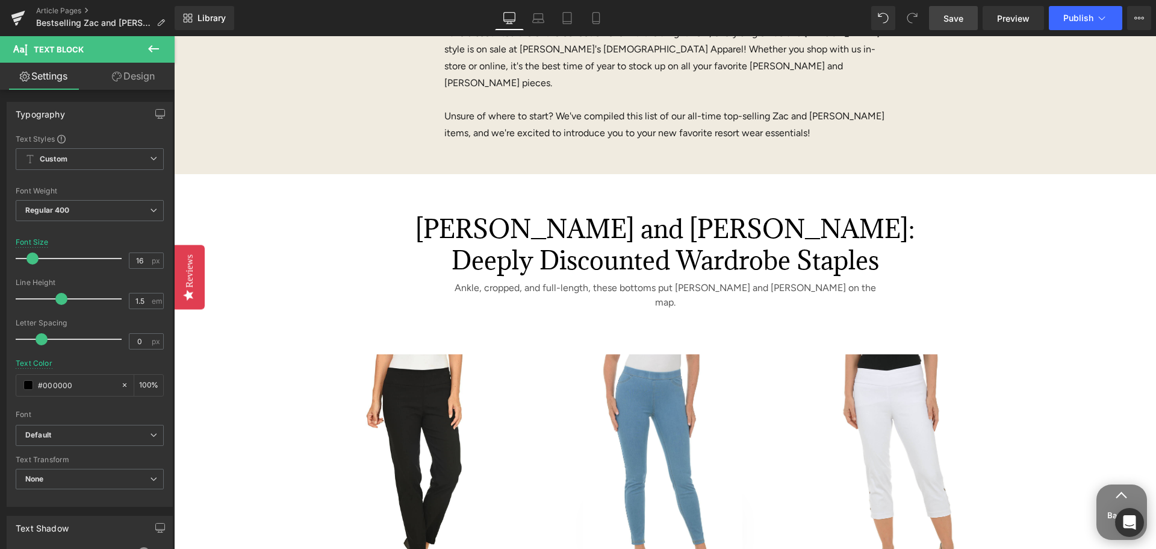
click at [947, 21] on span "Save" at bounding box center [954, 18] width 20 height 13
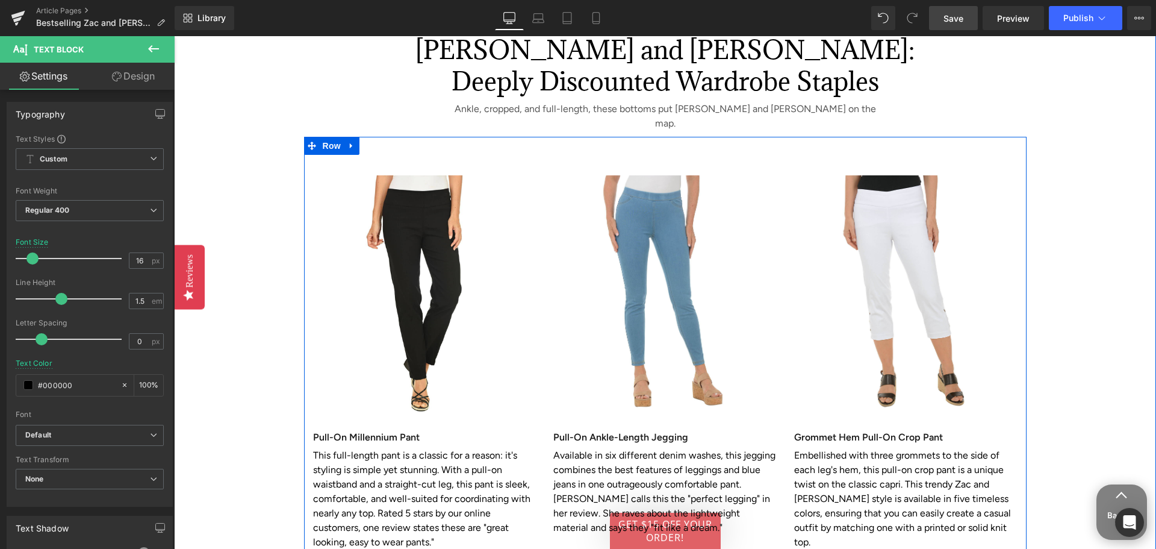
scroll to position [963, 0]
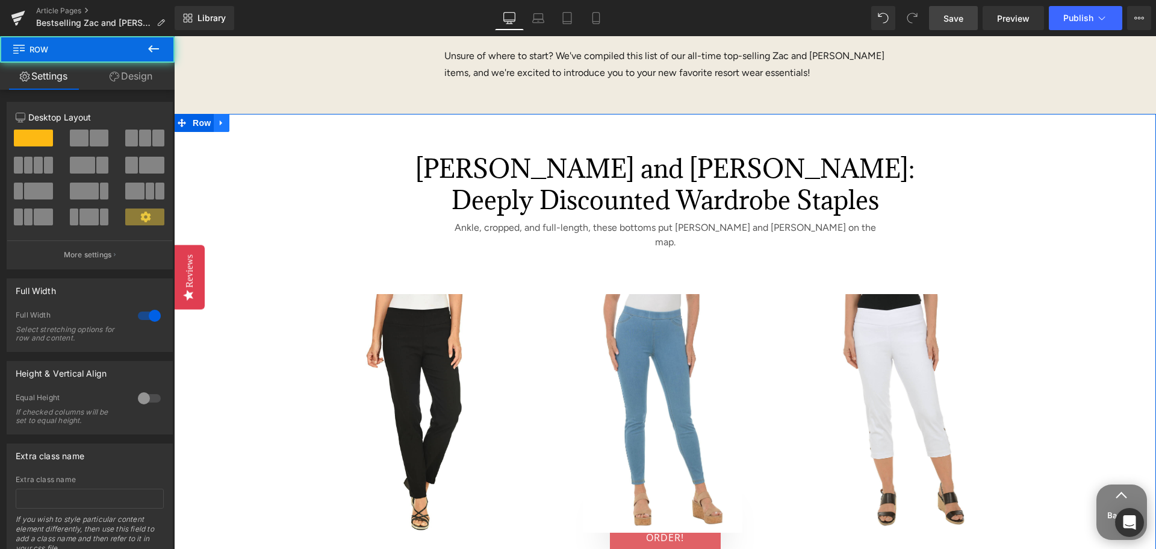
click at [220, 120] on icon at bounding box center [221, 122] width 2 height 5
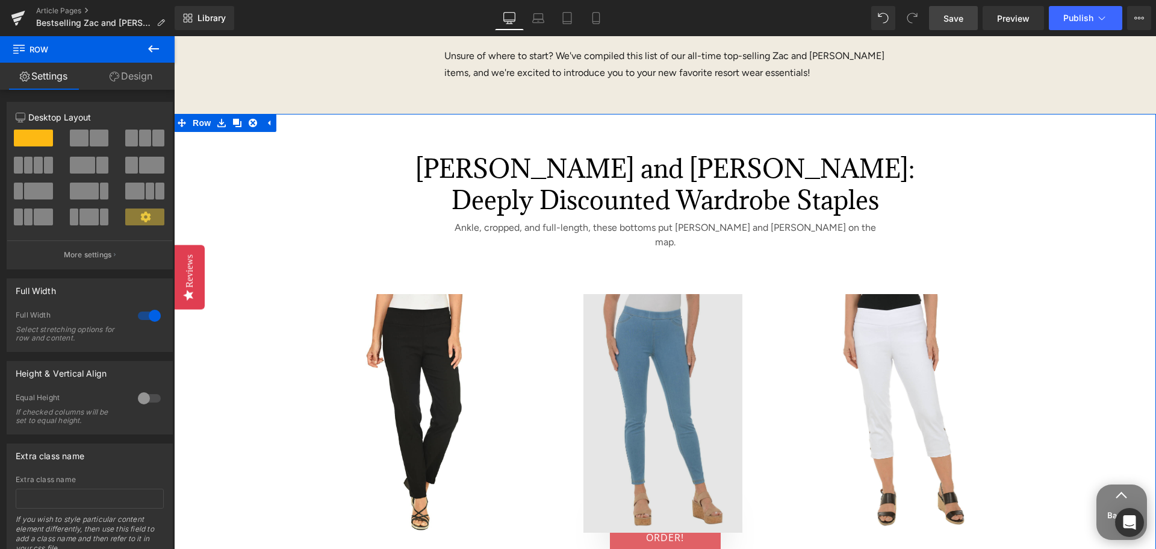
click at [238, 114] on link at bounding box center [237, 123] width 16 height 18
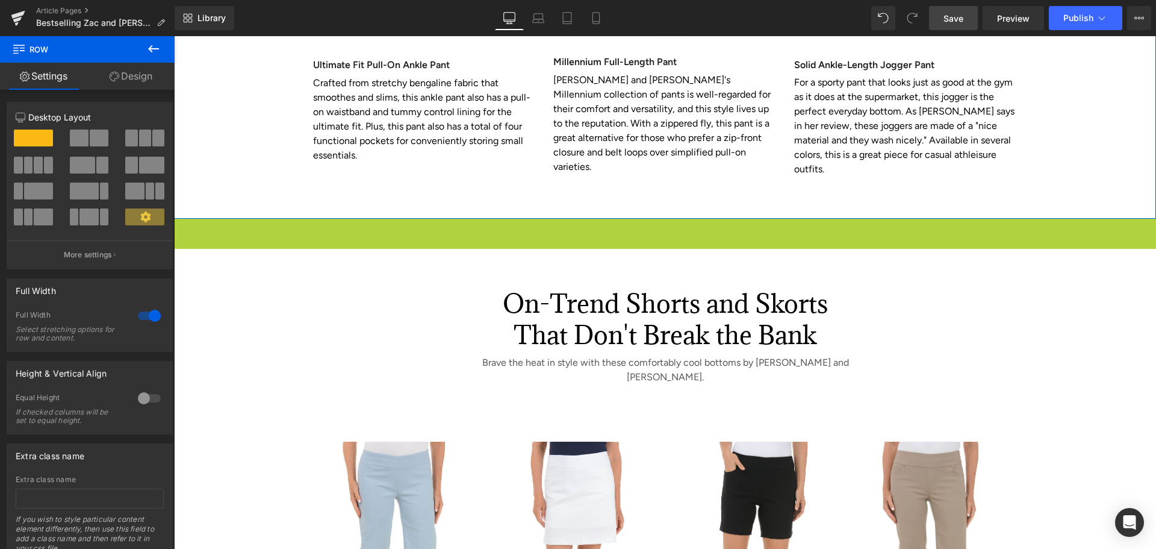
scroll to position [1807, 0]
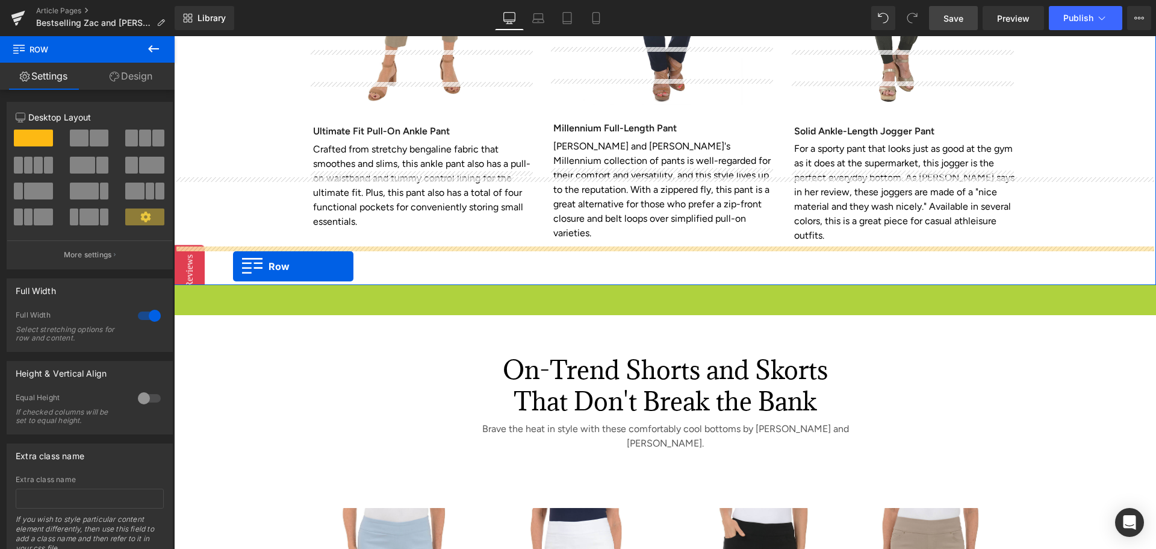
drag, startPoint x: 178, startPoint y: 336, endPoint x: 232, endPoint y: 254, distance: 98.7
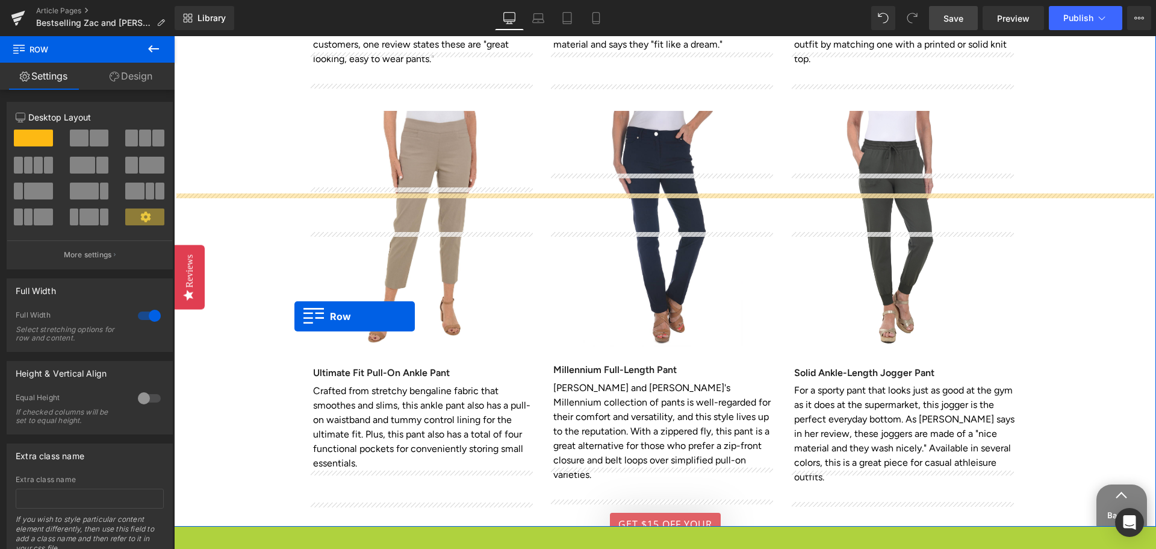
scroll to position [1686, 0]
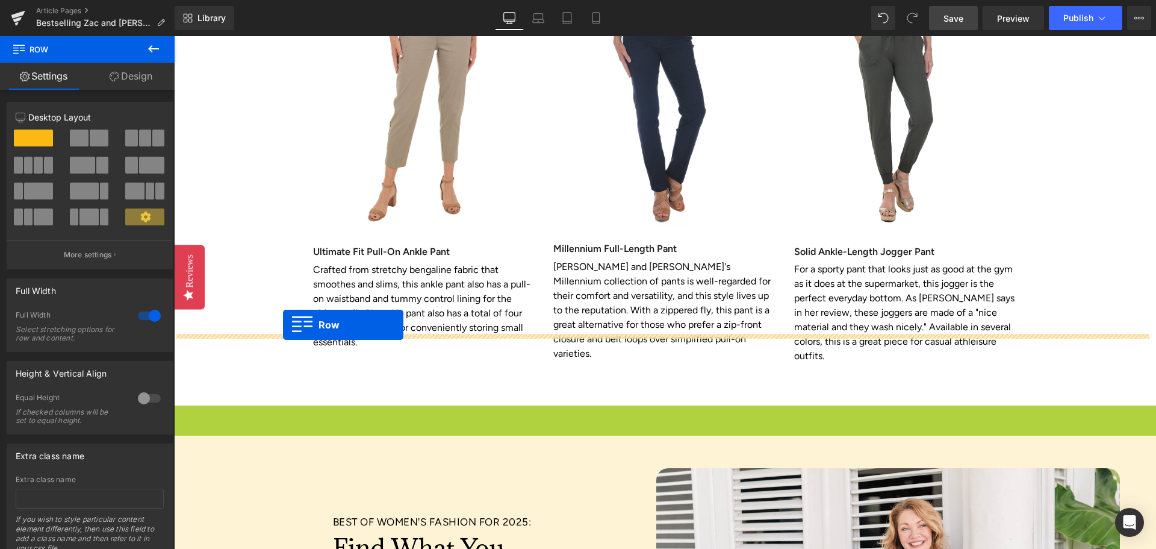
drag, startPoint x: 178, startPoint y: 283, endPoint x: 283, endPoint y: 325, distance: 113.3
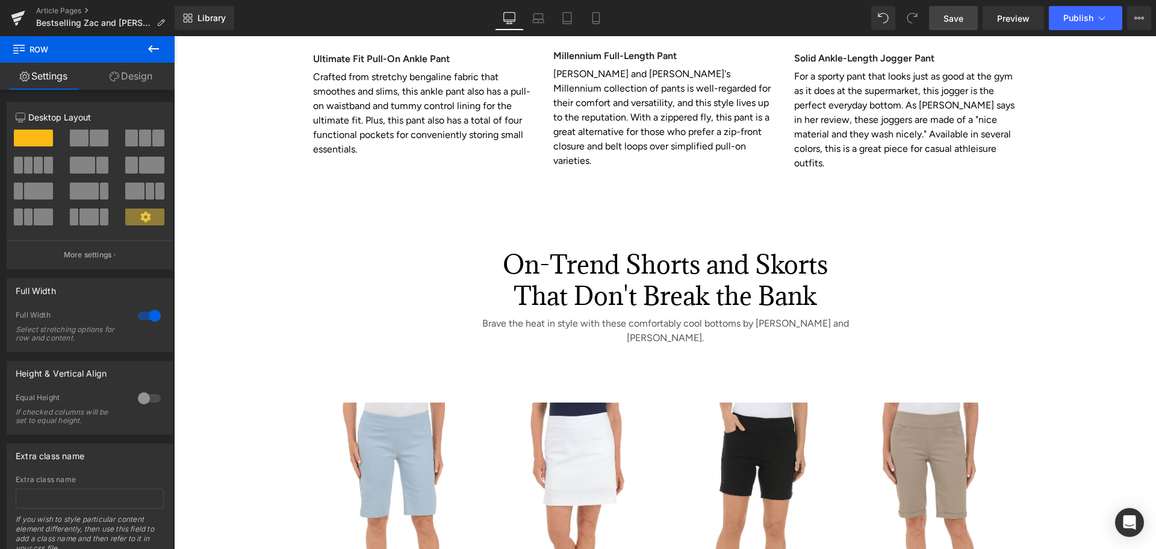
scroll to position [2951, 0]
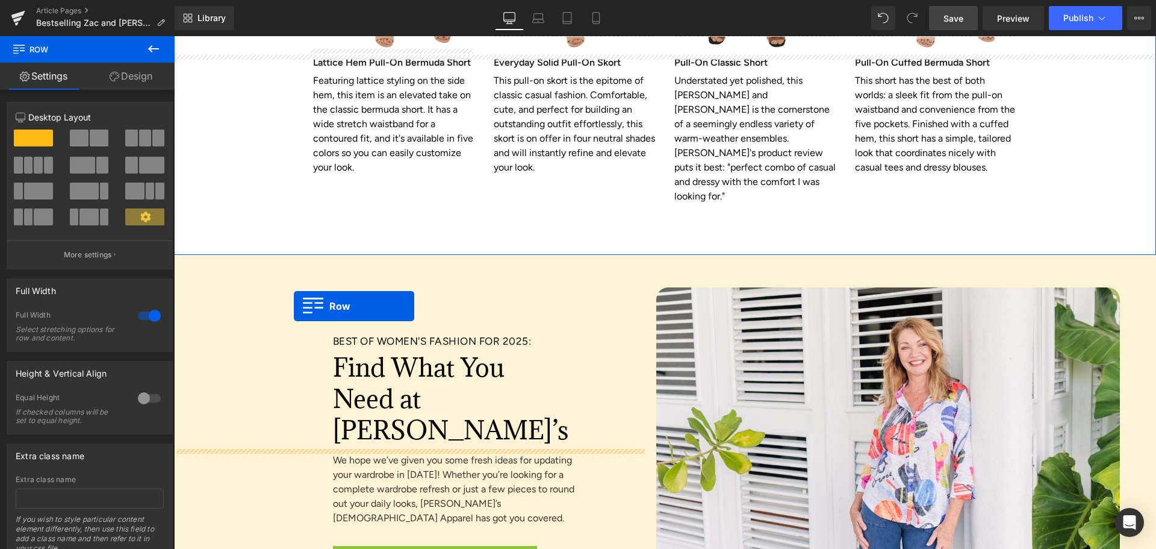
scroll to position [2348, 0]
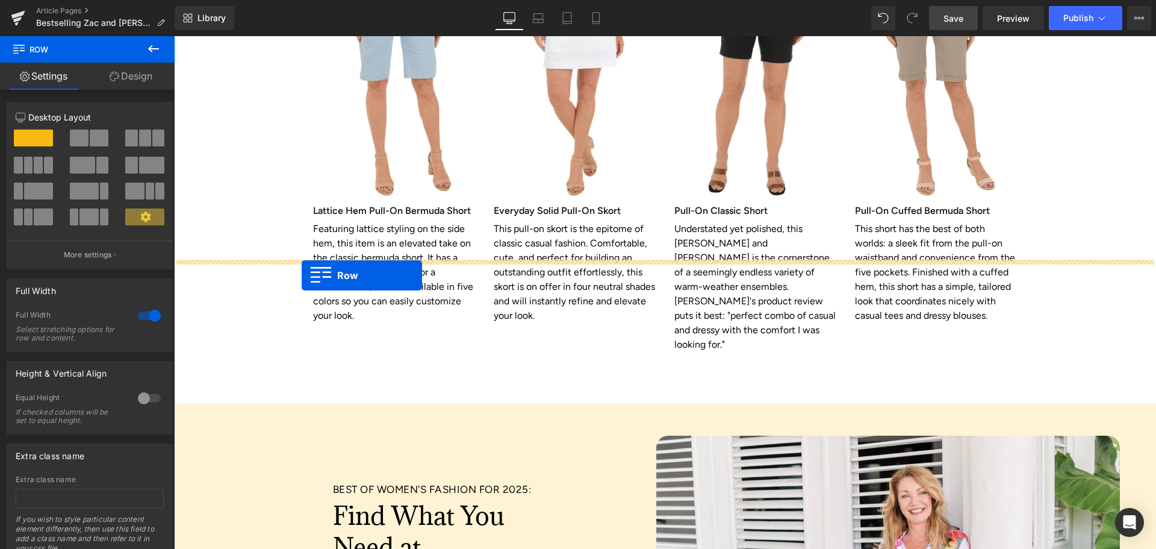
drag, startPoint x: 181, startPoint y: 141, endPoint x: 302, endPoint y: 275, distance: 180.4
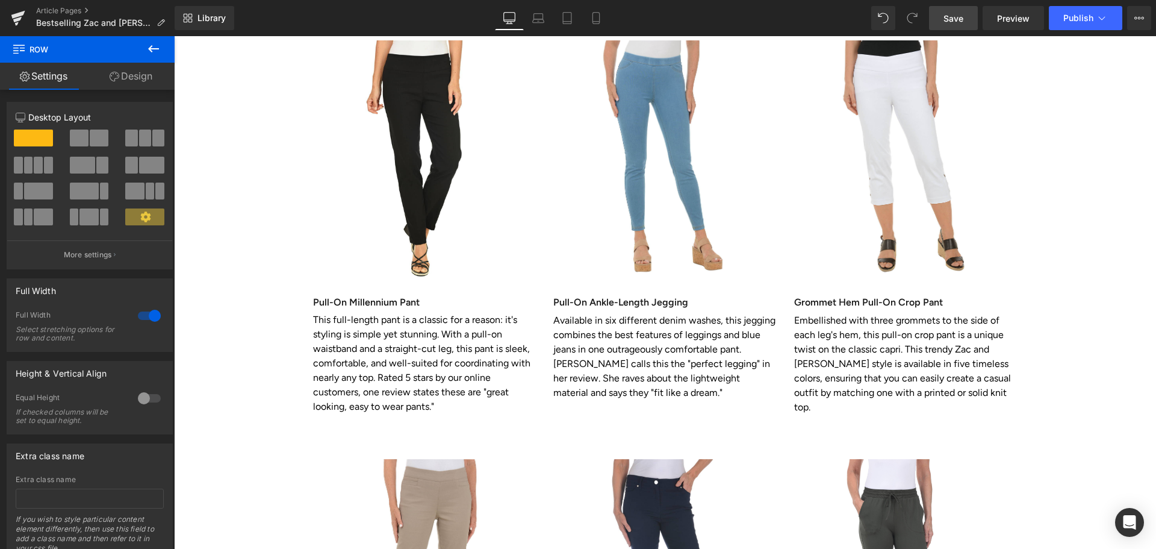
scroll to position [2921, 0]
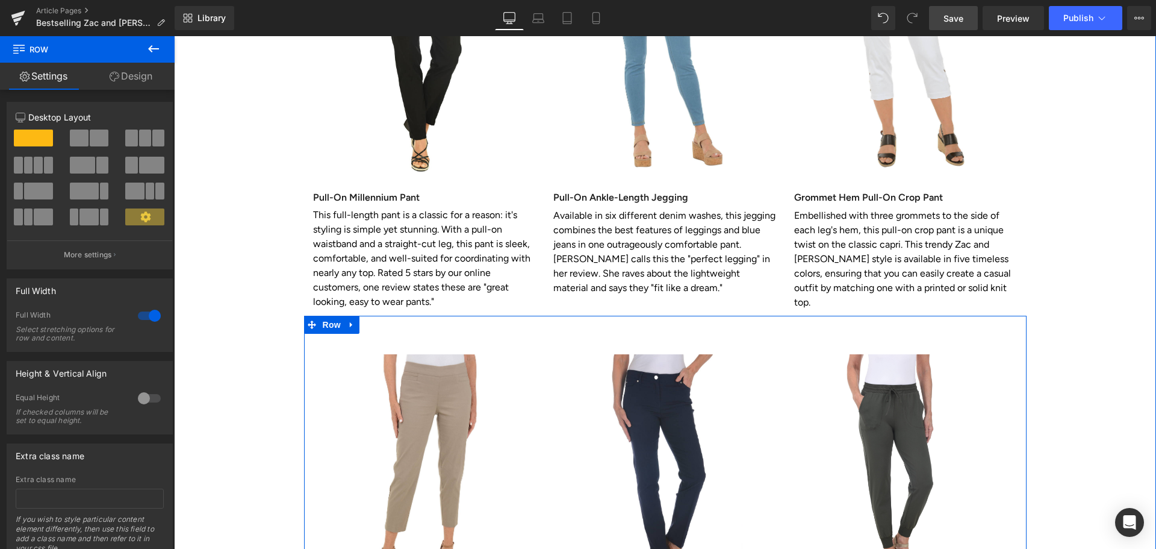
click at [350, 322] on icon at bounding box center [351, 324] width 2 height 5
click at [379, 320] on icon at bounding box center [383, 324] width 8 height 8
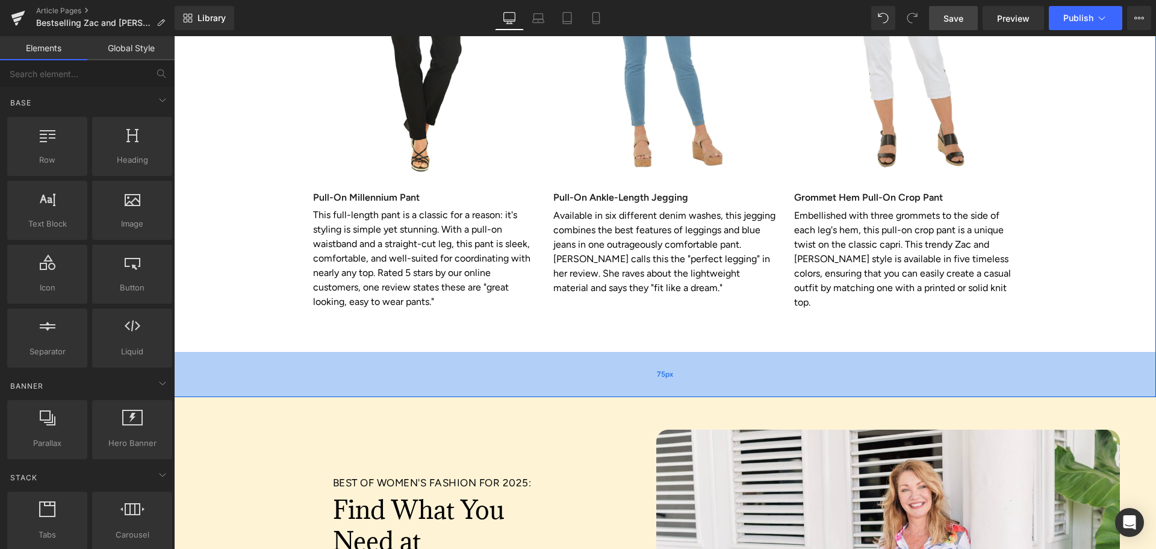
click at [297, 352] on div "75px" at bounding box center [665, 374] width 982 height 45
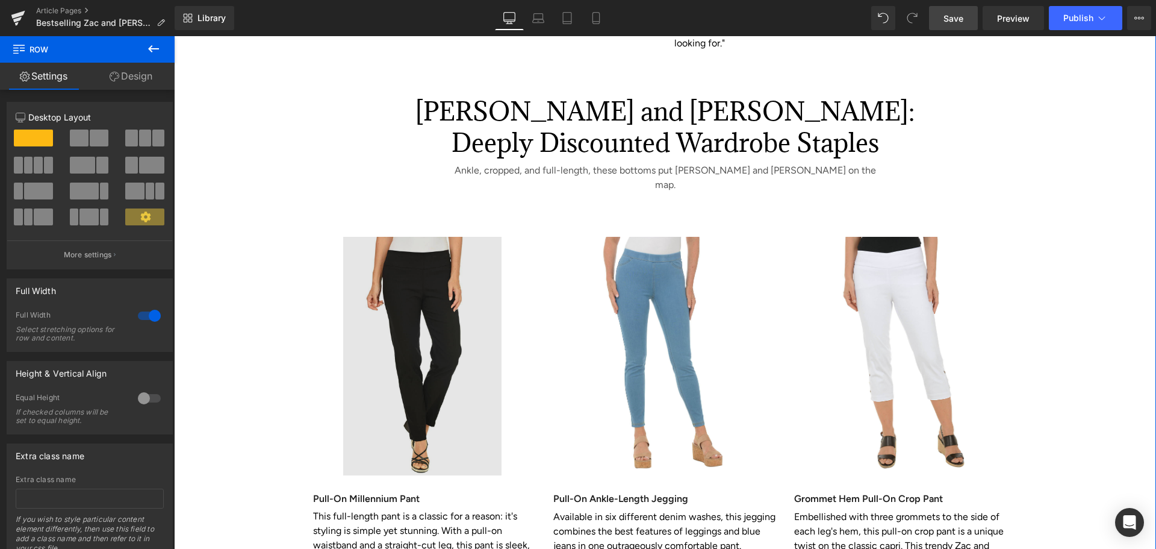
scroll to position [2981, 0]
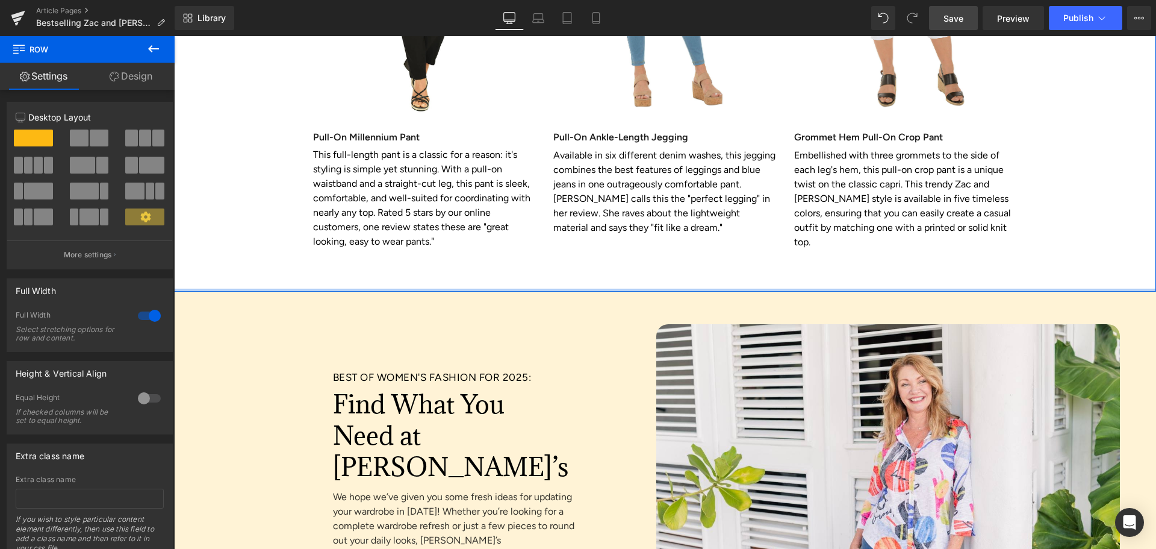
drag, startPoint x: 446, startPoint y: 204, endPoint x: 449, endPoint y: 146, distance: 58.5
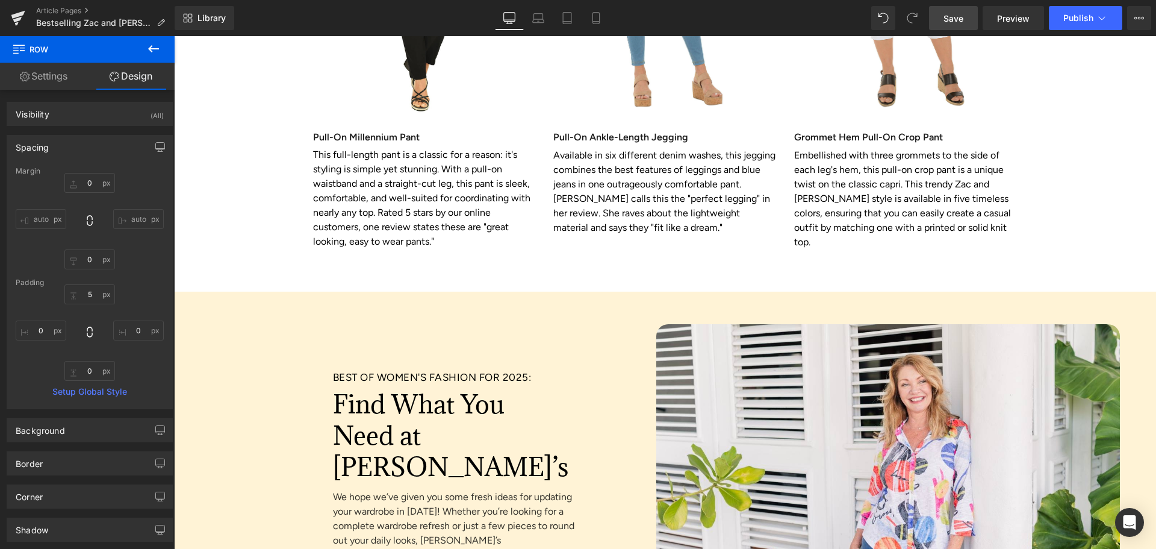
click at [963, 20] on span "Save" at bounding box center [954, 18] width 20 height 13
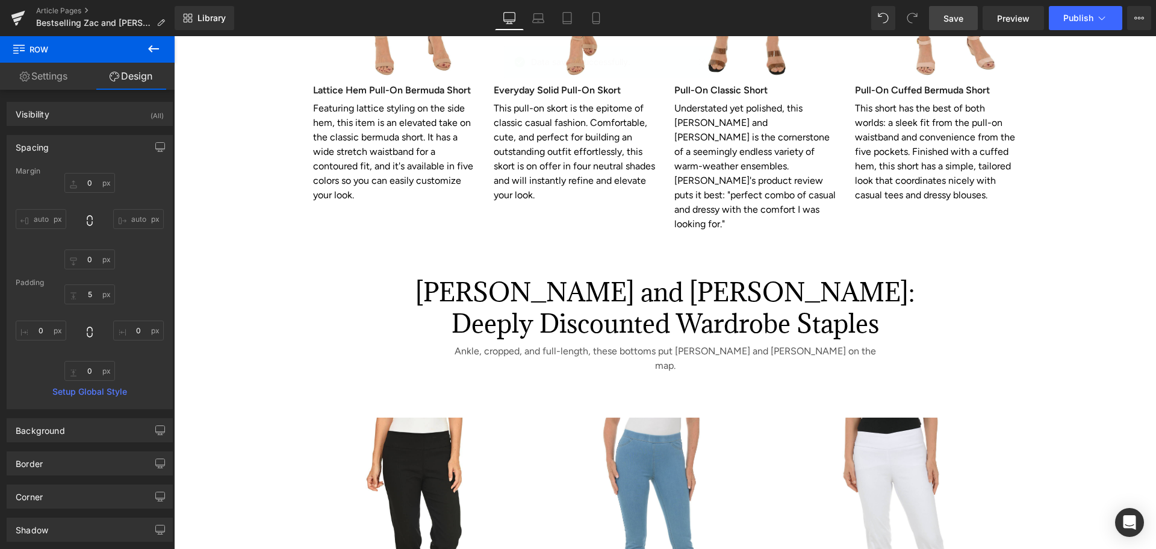
scroll to position [2318, 0]
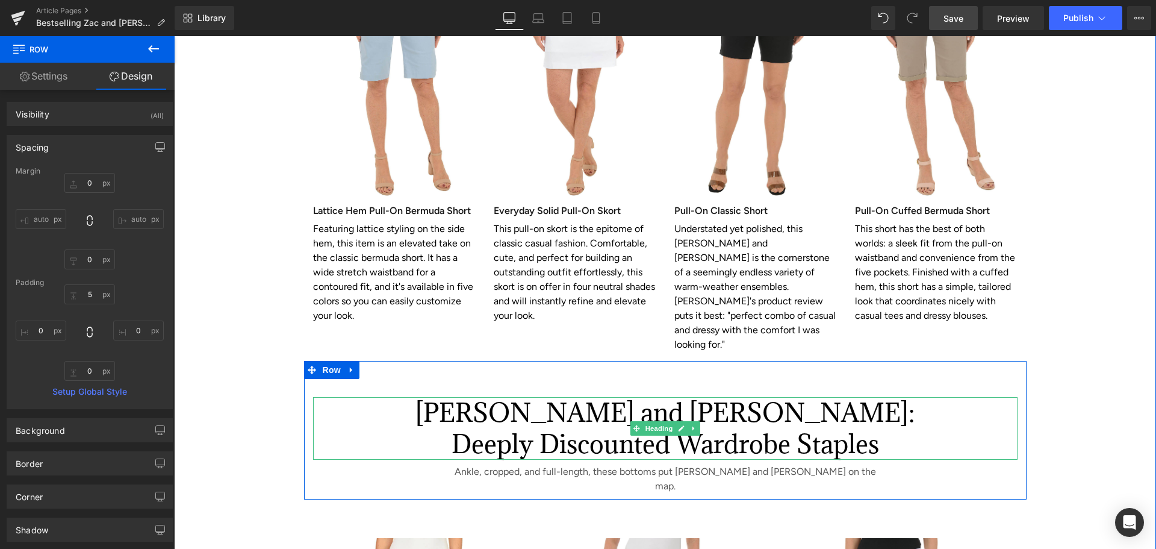
click at [557, 397] on h2 "[PERSON_NAME] and [PERSON_NAME]:" at bounding box center [665, 412] width 705 height 31
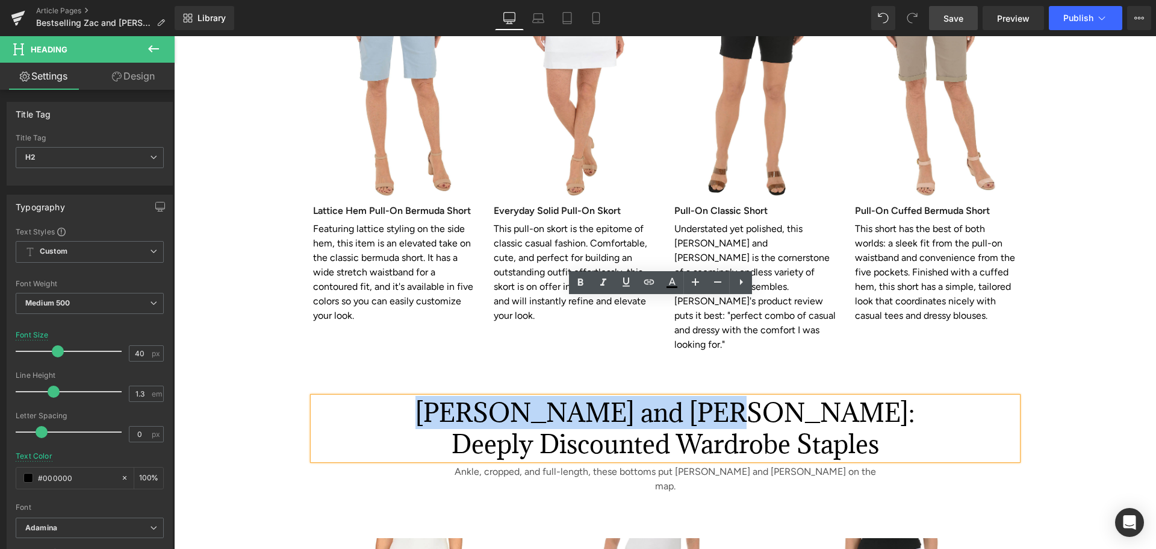
drag, startPoint x: 539, startPoint y: 314, endPoint x: 786, endPoint y: 316, distance: 246.9
click at [786, 397] on h2 "[PERSON_NAME] and [PERSON_NAME]:" at bounding box center [665, 412] width 705 height 31
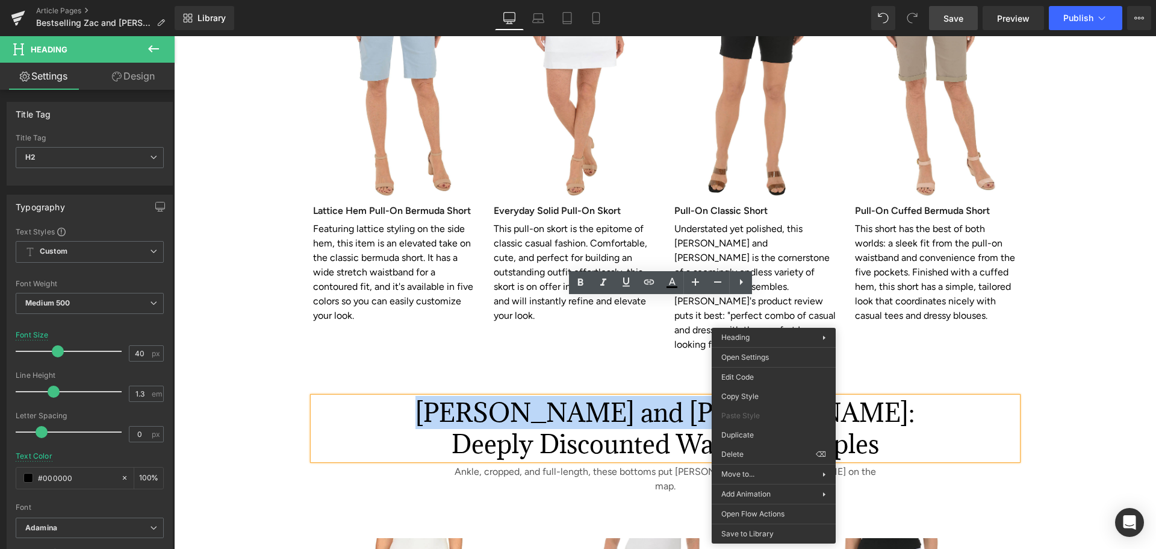
paste div
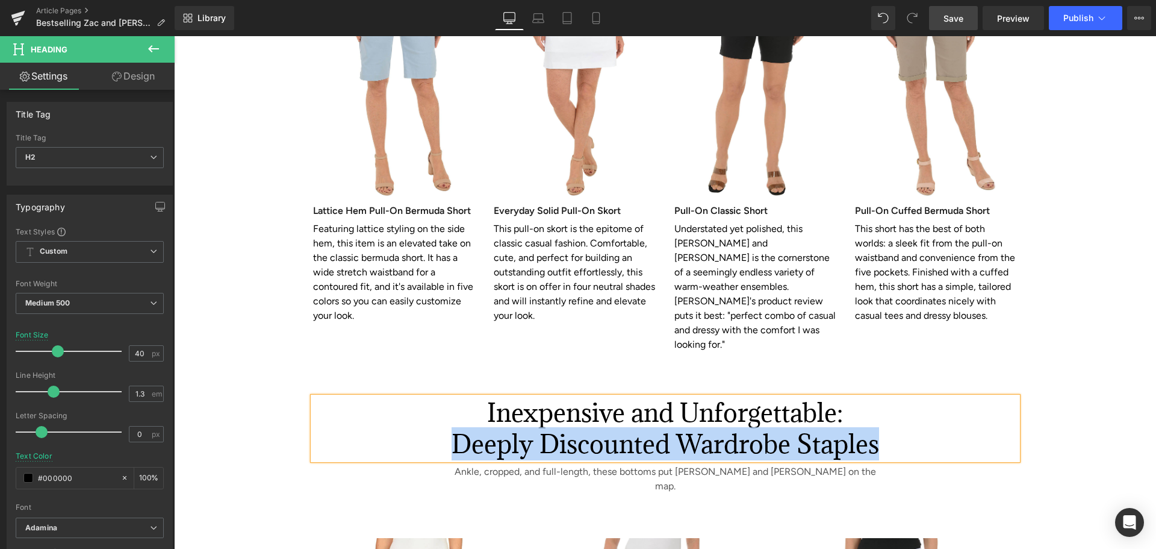
drag, startPoint x: 453, startPoint y: 343, endPoint x: 873, endPoint y: 350, distance: 420.4
click at [873, 428] on h2 "Deeply Discounted Wardrobe Staples" at bounding box center [665, 443] width 705 height 31
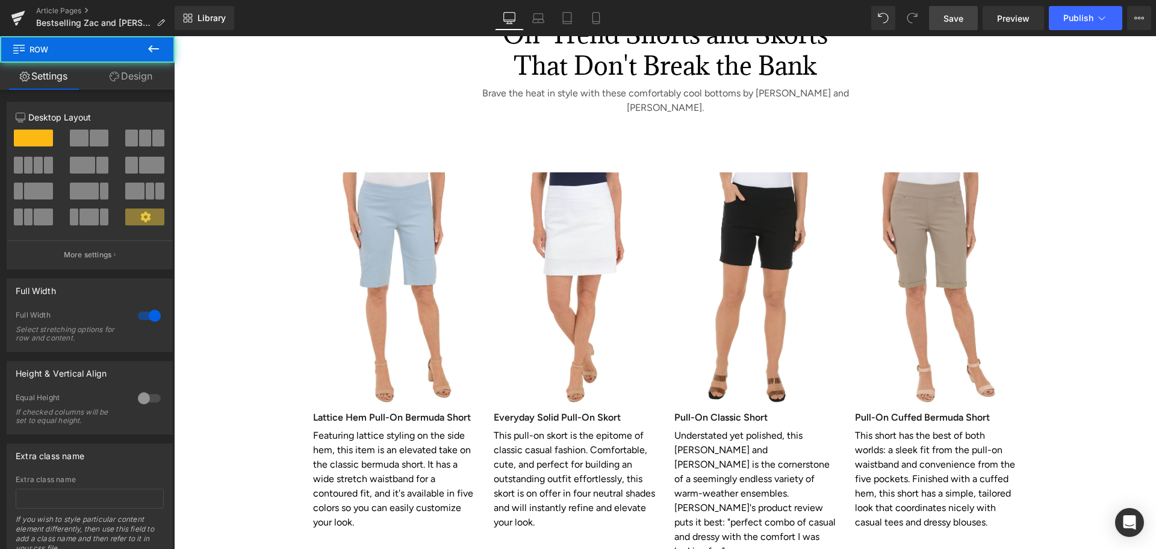
scroll to position [1837, 0]
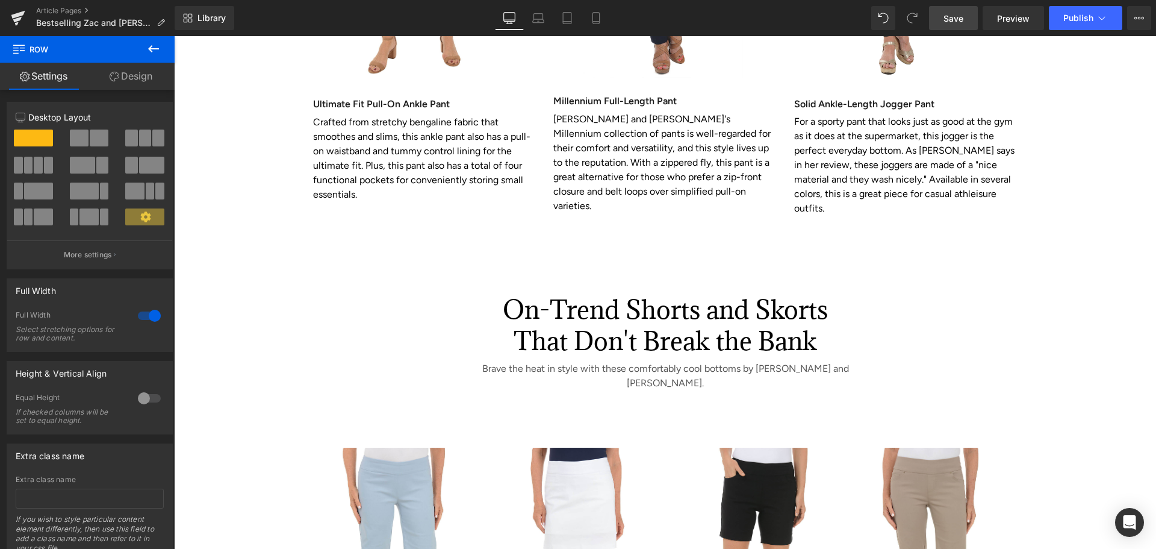
click at [965, 15] on link "Save" at bounding box center [953, 18] width 49 height 24
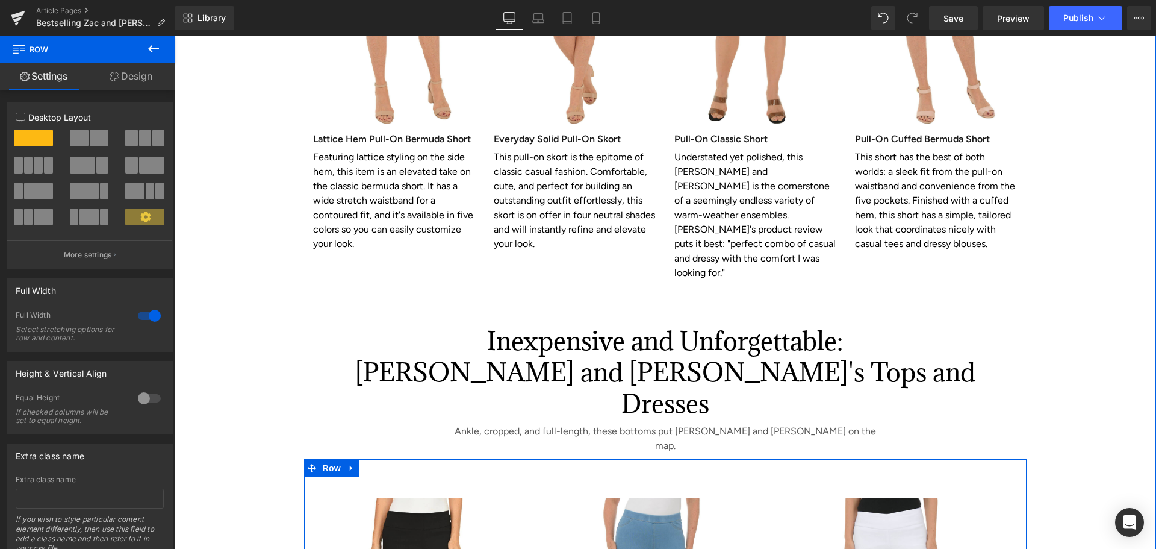
scroll to position [2499, 0]
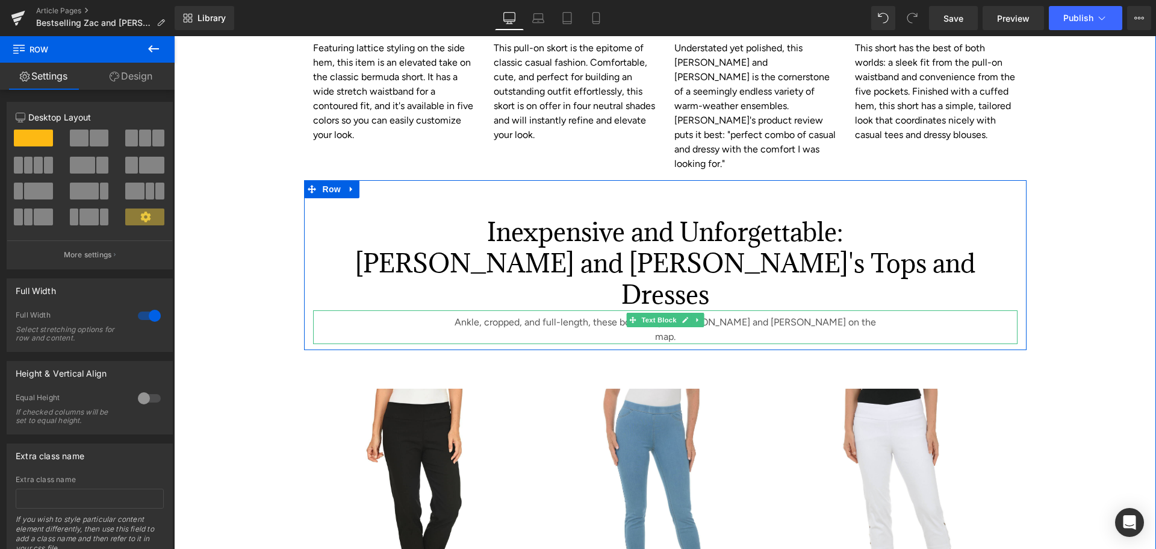
click at [497, 316] on span "Ankle, cropped, and full-length, these bottoms put [PERSON_NAME] and [PERSON_NA…" at bounding box center [666, 329] width 422 height 26
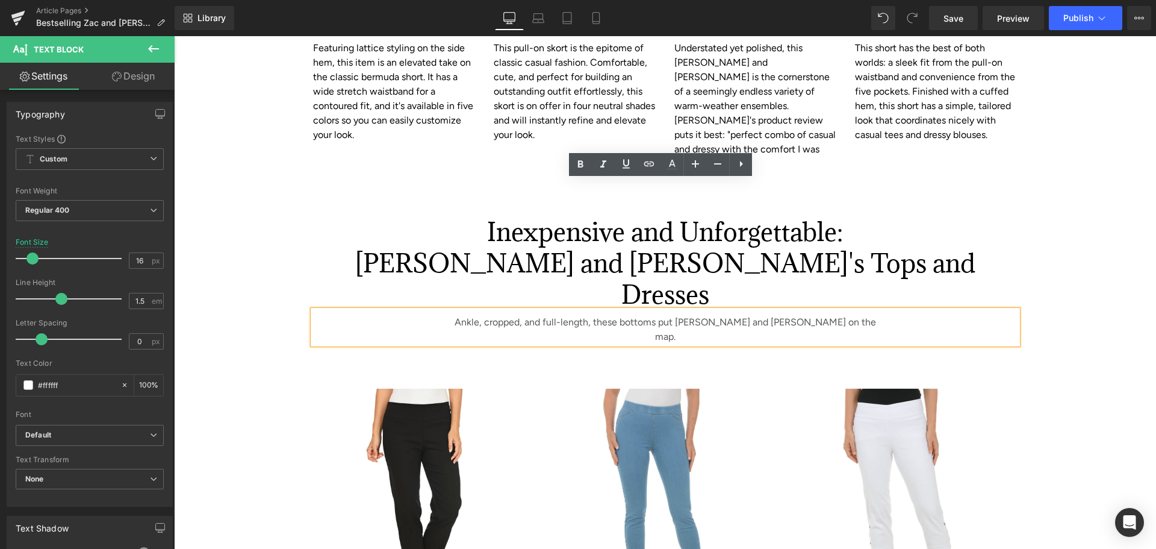
click at [486, 315] on p "Ankle, cropped, and full-length, these bottoms put [PERSON_NAME] and [PERSON_NA…" at bounding box center [666, 329] width 440 height 29
drag, startPoint x: 488, startPoint y: 190, endPoint x: 826, endPoint y: 189, distance: 338.4
click at [826, 316] on span "Ankle, cropped, and full-length, these bottoms put [PERSON_NAME] and [PERSON_NA…" at bounding box center [666, 329] width 422 height 26
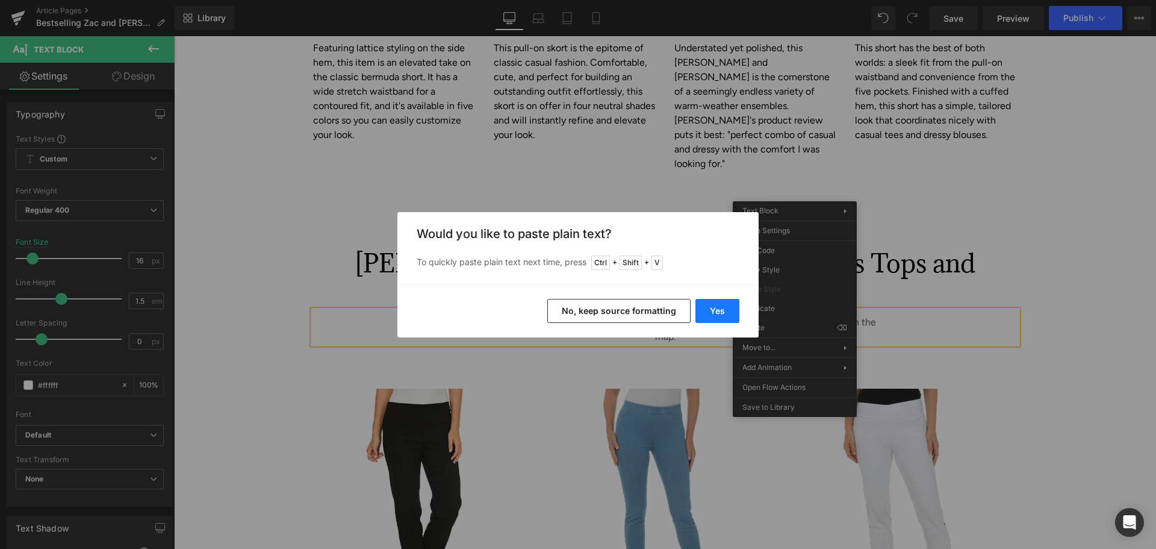
click at [718, 313] on button "Yes" at bounding box center [718, 311] width 44 height 24
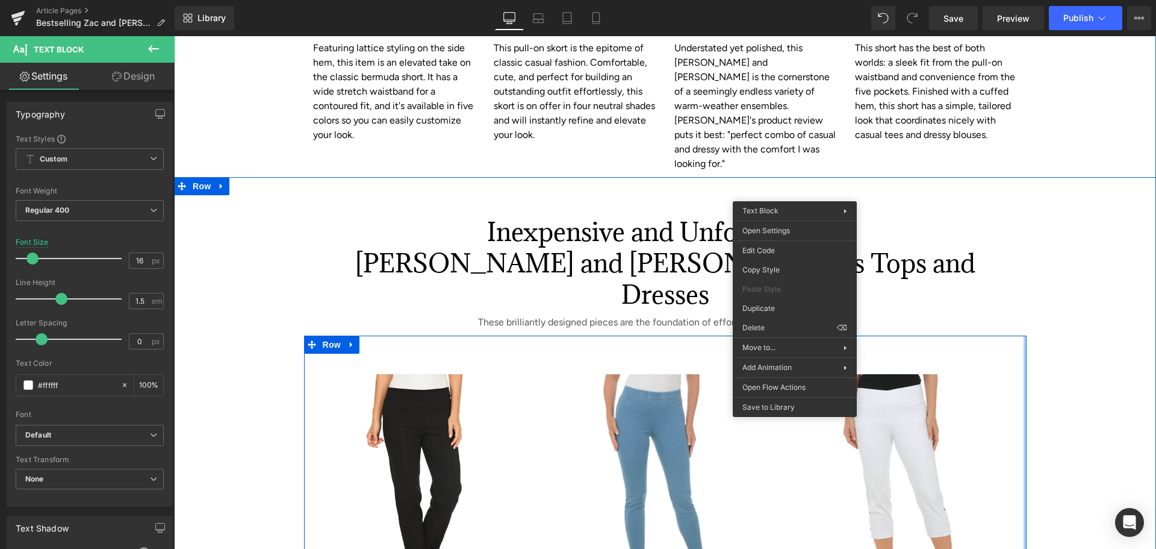
click at [1022, 214] on div "Inexpensive and Unforgettable: Zac and Rachel's Tops and Dresses Heading These …" at bounding box center [665, 467] width 982 height 574
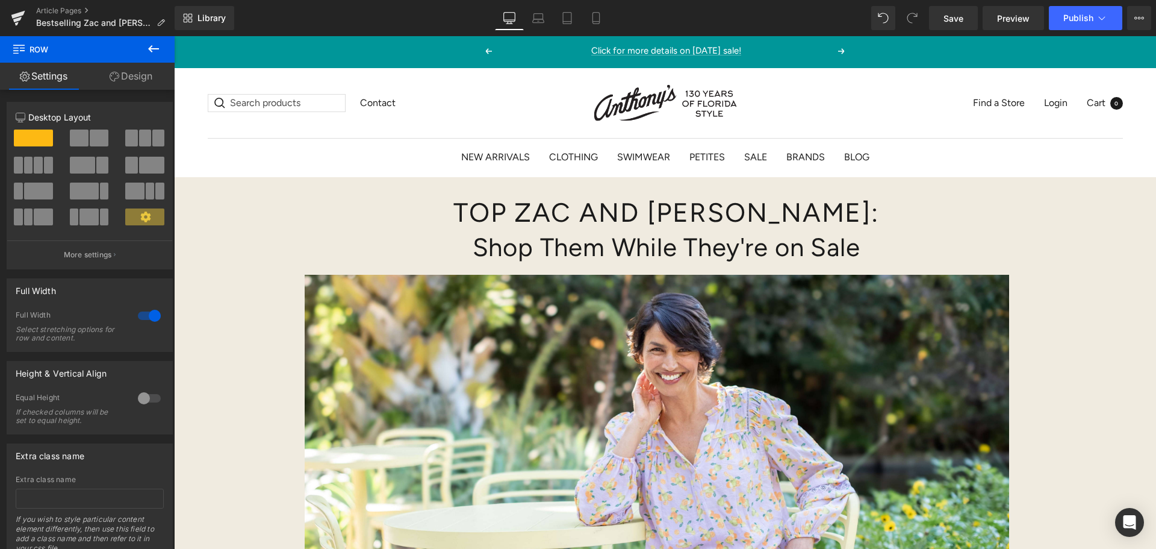
scroll to position [0, 0]
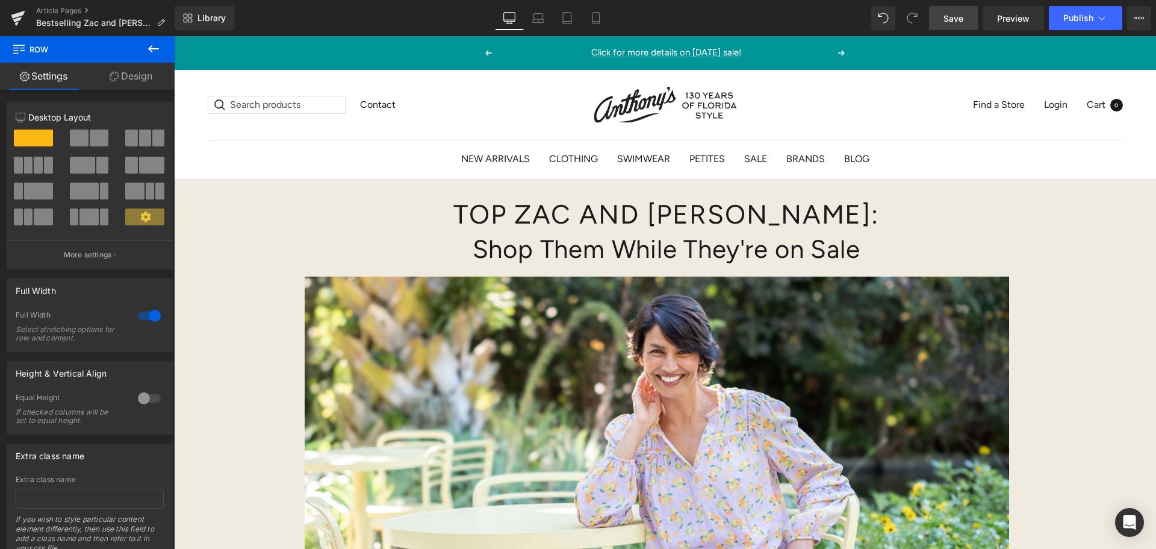
click at [953, 22] on span "Save" at bounding box center [954, 18] width 20 height 13
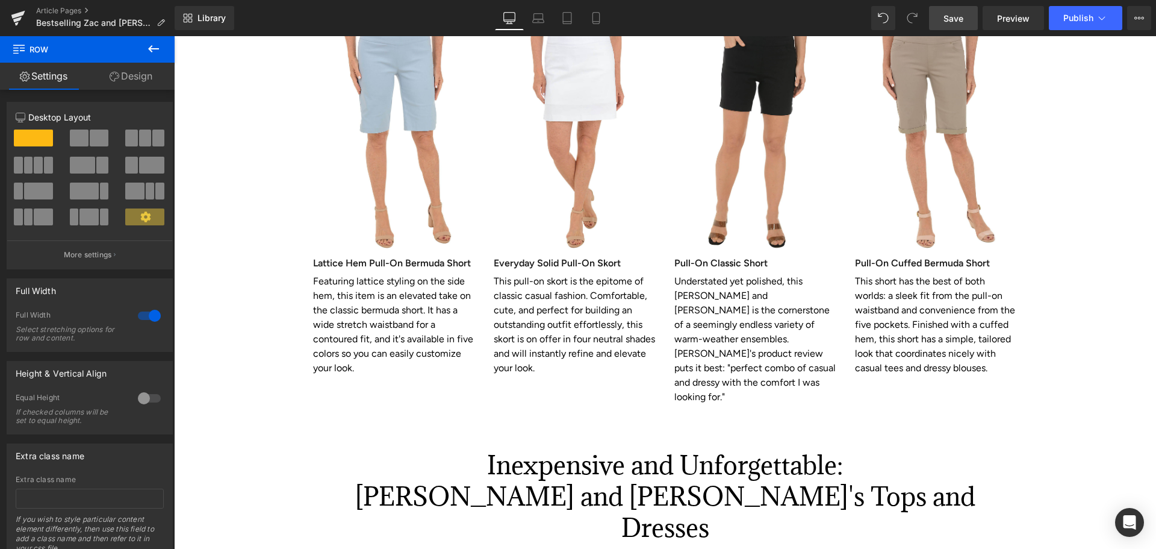
scroll to position [2469, 0]
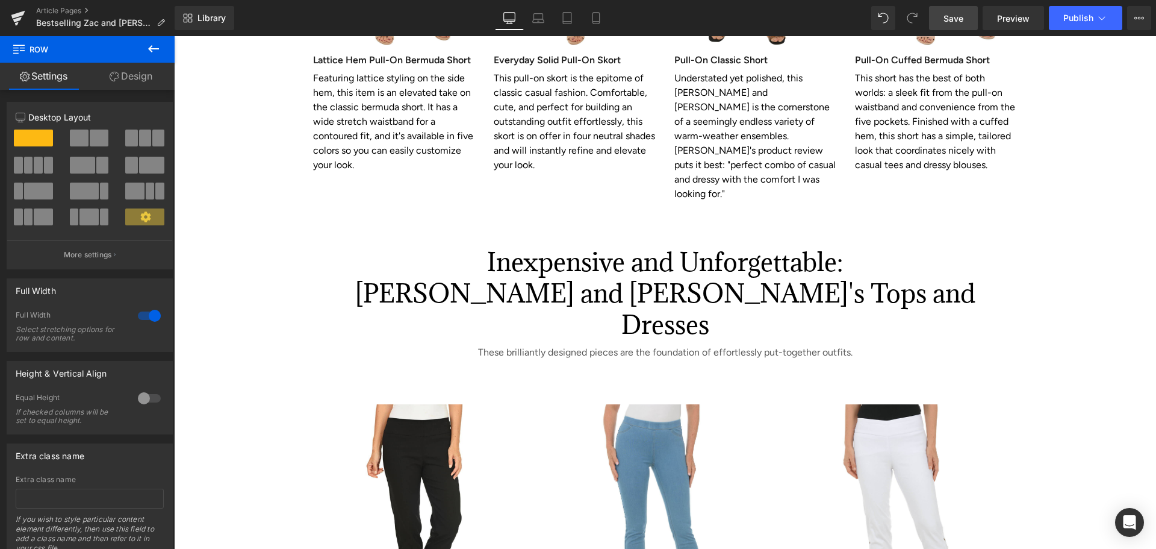
click at [962, 19] on span "Save" at bounding box center [954, 18] width 20 height 13
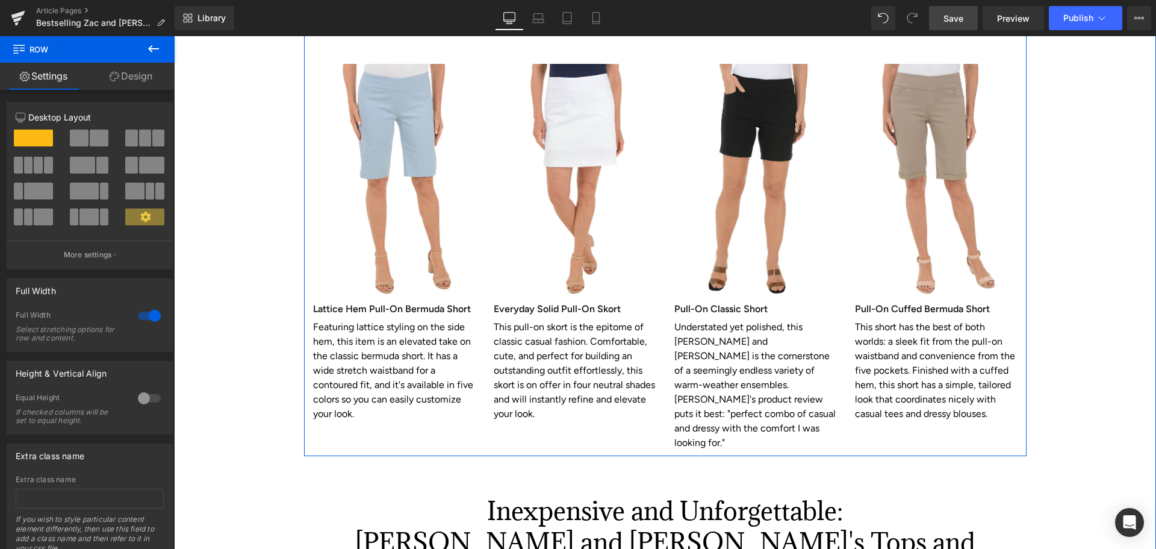
scroll to position [2168, 0]
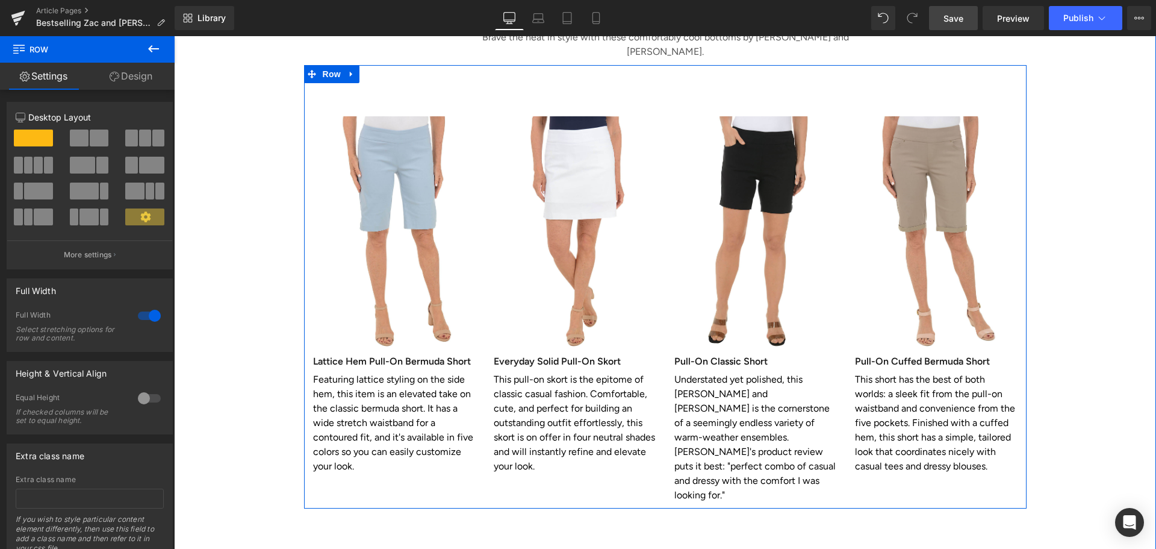
click at [894, 372] on p "This short has the best of both worlds: a sleek fit from the pull-on waistband …" at bounding box center [936, 422] width 163 height 101
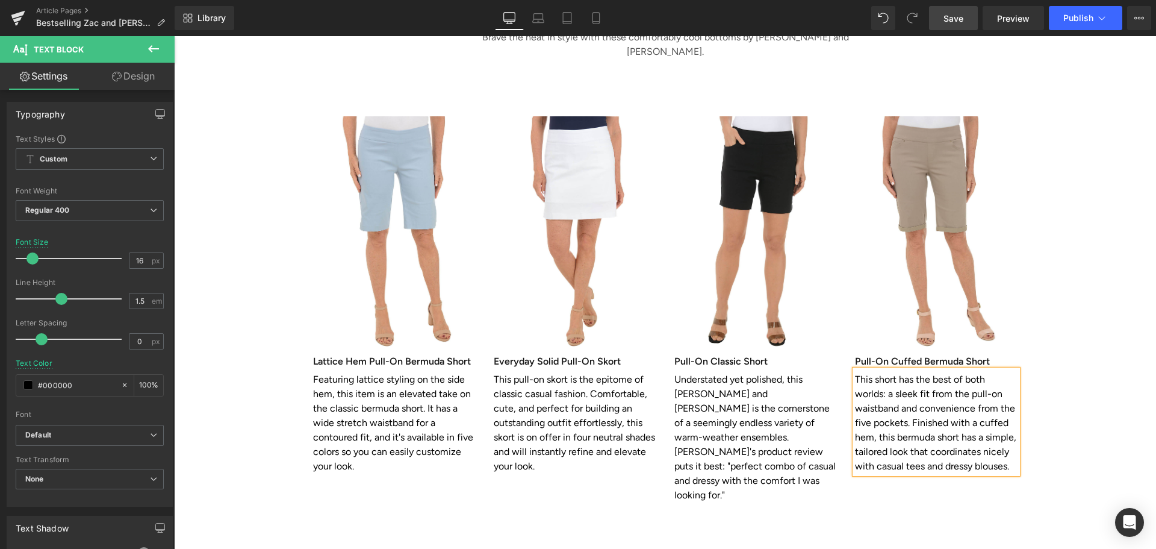
click at [955, 14] on span "Save" at bounding box center [954, 18] width 20 height 13
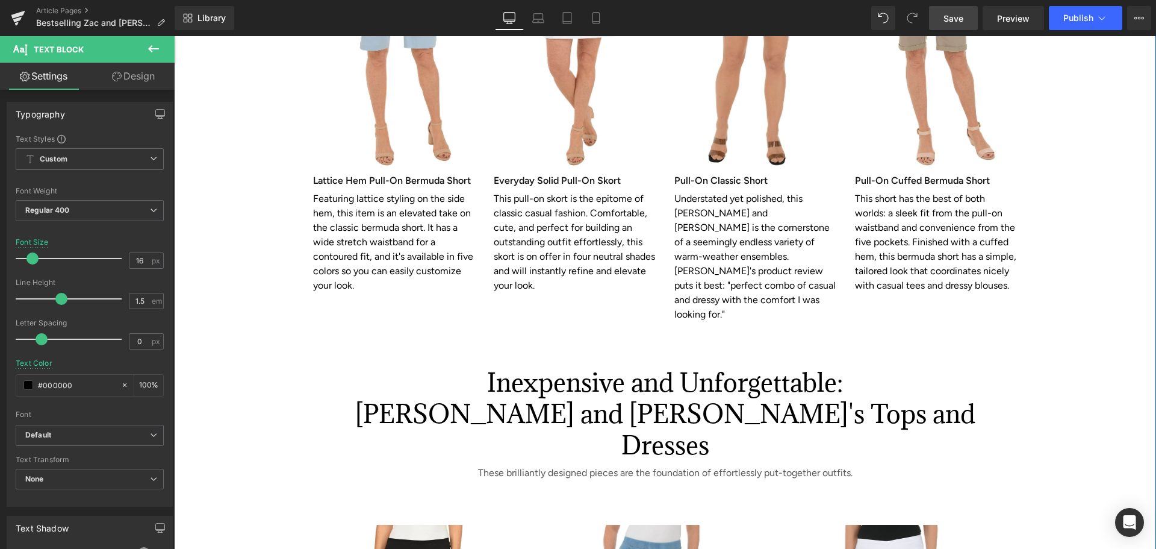
scroll to position [2589, 0]
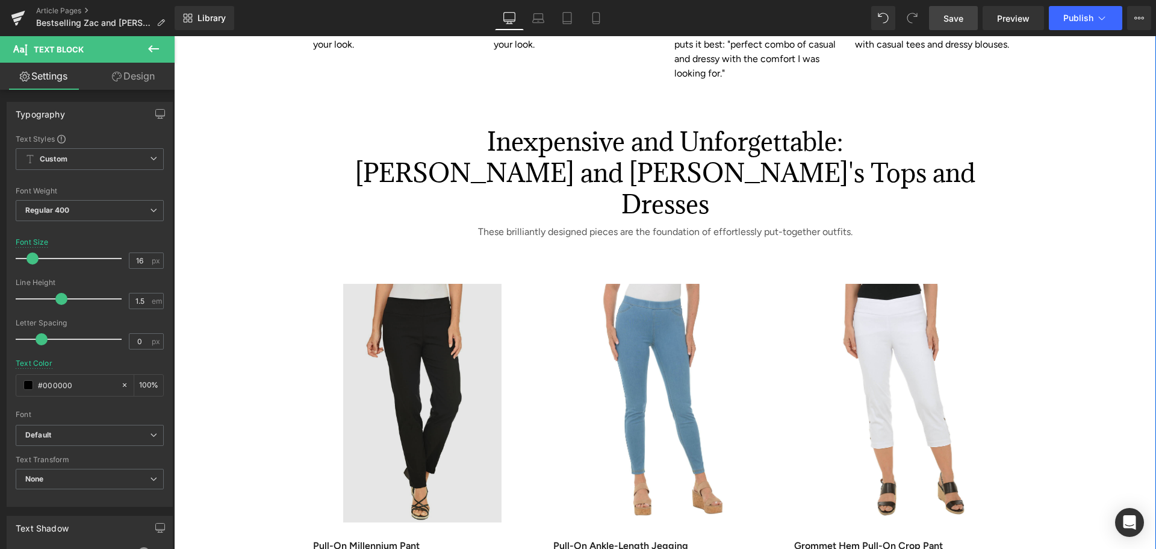
click at [414, 284] on img at bounding box center [424, 403] width 223 height 238
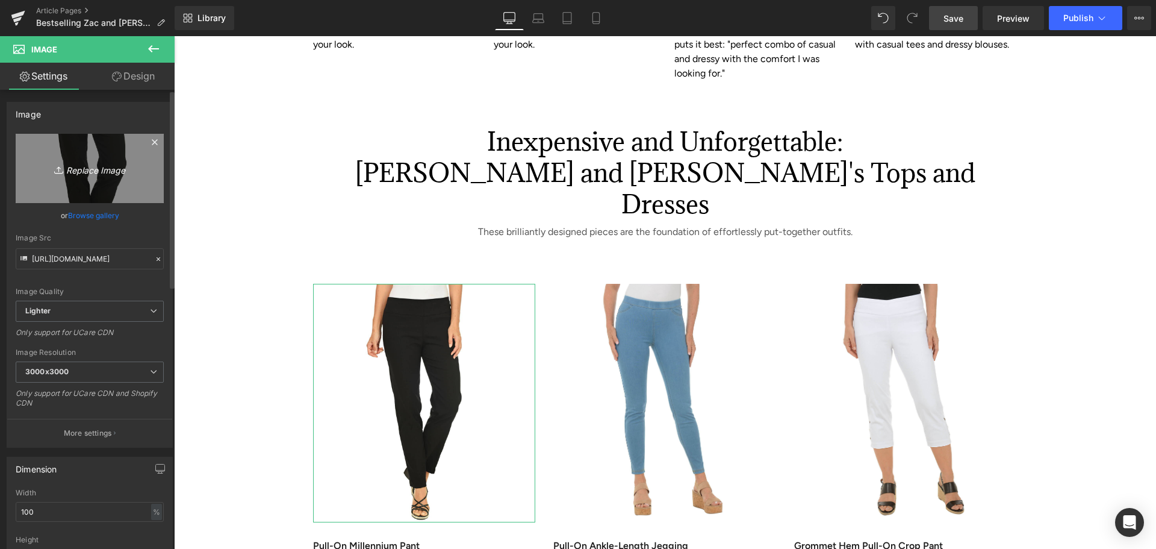
click at [98, 164] on icon "Replace Image" at bounding box center [90, 168] width 96 height 15
type input "C:\fakepath\Double Scalloped Cropped Cardigan.jpg"
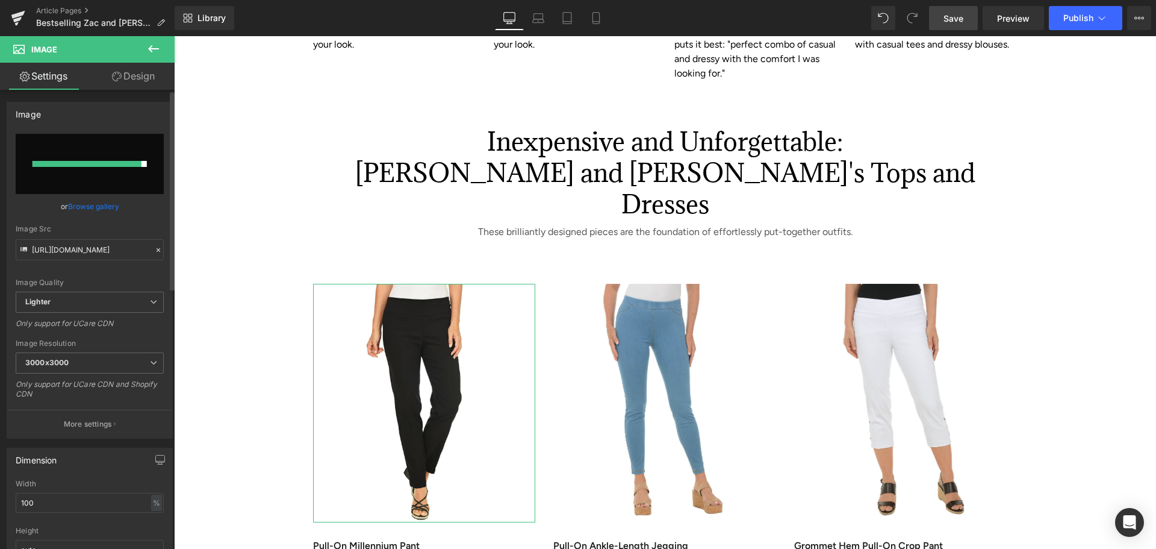
click at [122, 166] on div at bounding box center [87, 164] width 109 height 6
click at [947, 24] on span "Save" at bounding box center [954, 18] width 20 height 13
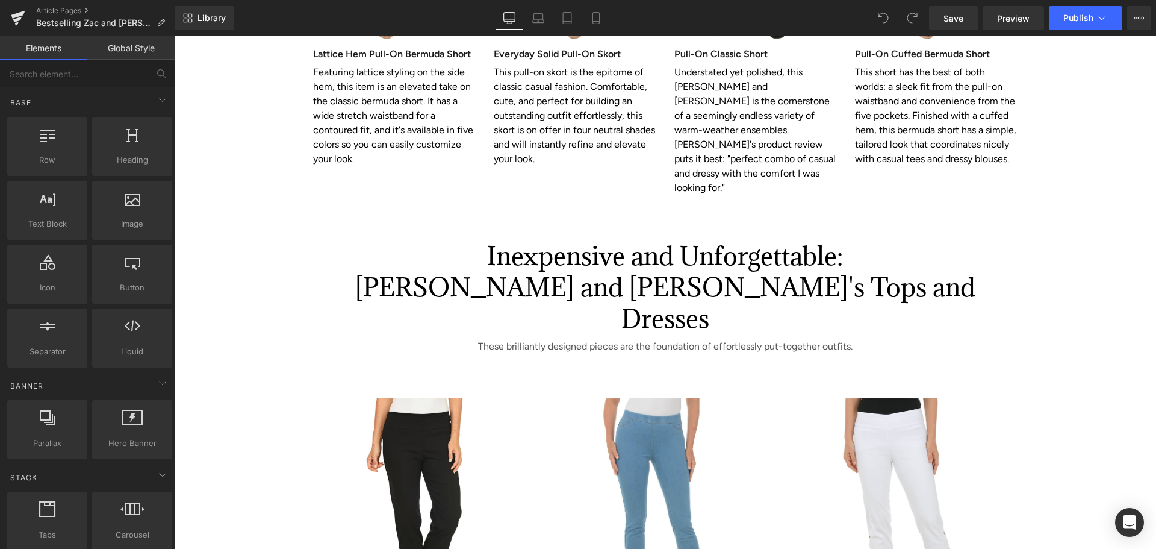
scroll to position [2650, 0]
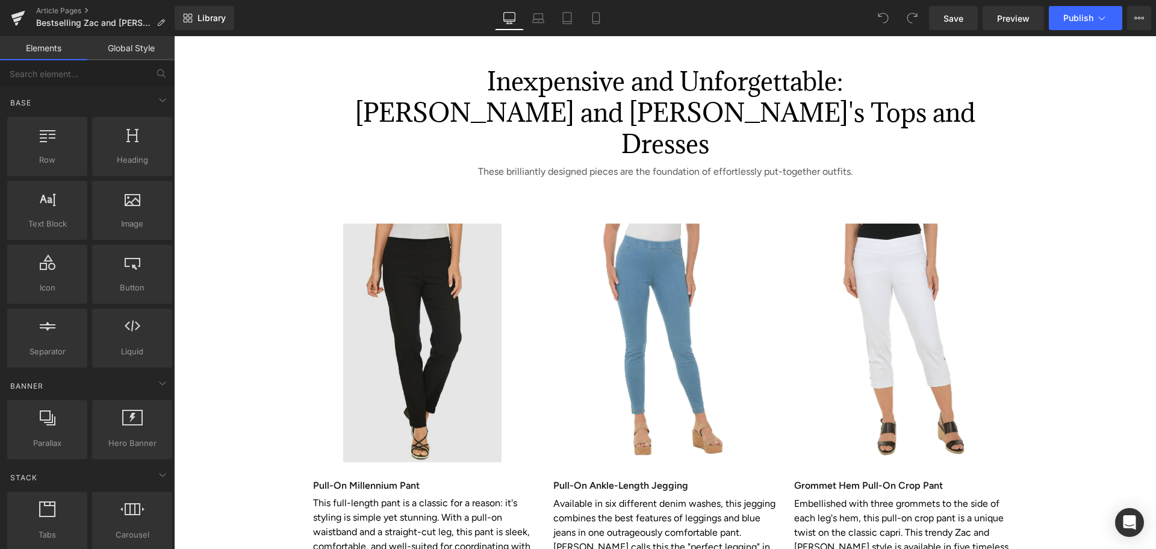
click at [403, 223] on img at bounding box center [424, 342] width 223 height 238
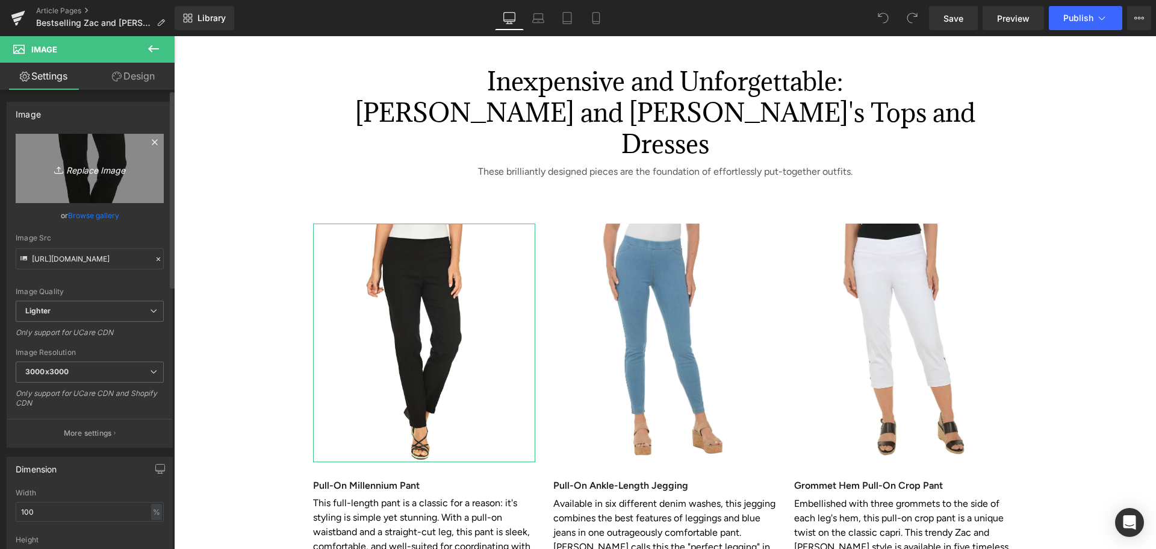
click at [89, 172] on icon "Replace Image" at bounding box center [90, 168] width 96 height 15
type input "C:\fakepath\Double Scalloped Cropped Cardigan.jpg"
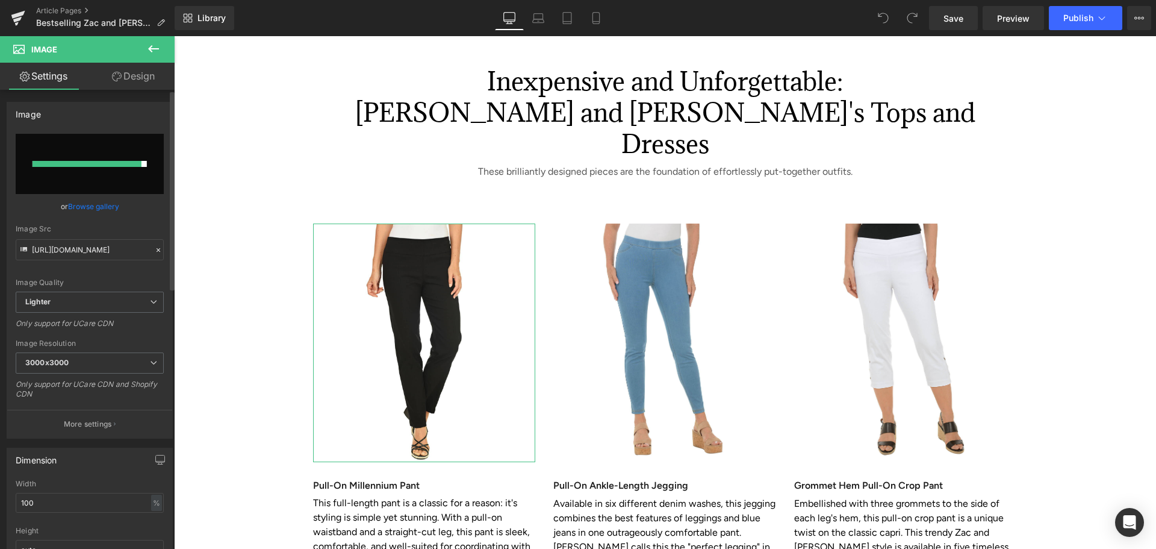
click at [137, 164] on div at bounding box center [87, 164] width 109 height 6
click at [155, 43] on icon at bounding box center [153, 49] width 14 height 14
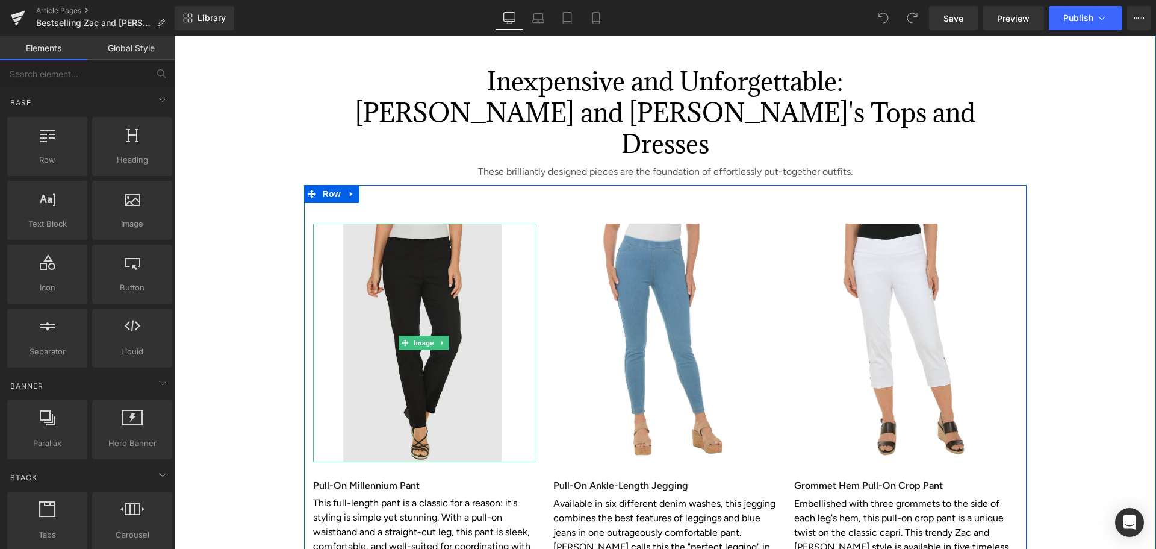
click at [359, 223] on img at bounding box center [424, 342] width 223 height 238
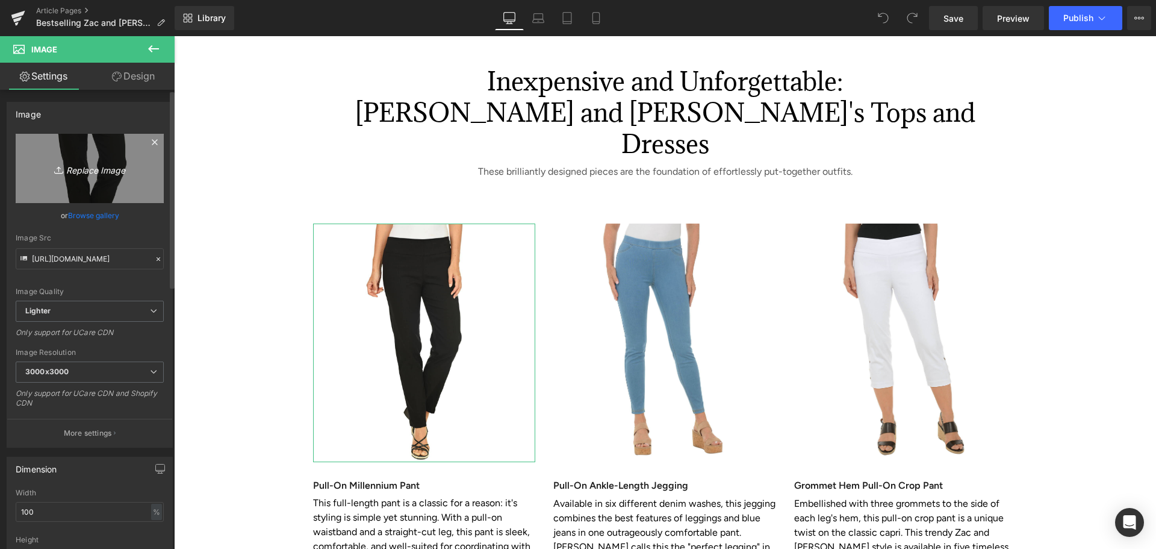
click at [92, 176] on link "Replace Image" at bounding box center [90, 168] width 148 height 69
click at [104, 168] on icon "Replace Image" at bounding box center [90, 168] width 96 height 15
click at [101, 164] on icon "Replace Image" at bounding box center [90, 168] width 96 height 15
type input "C:\fakepath\Double Scalloped Cropped Cardigan.jpg"
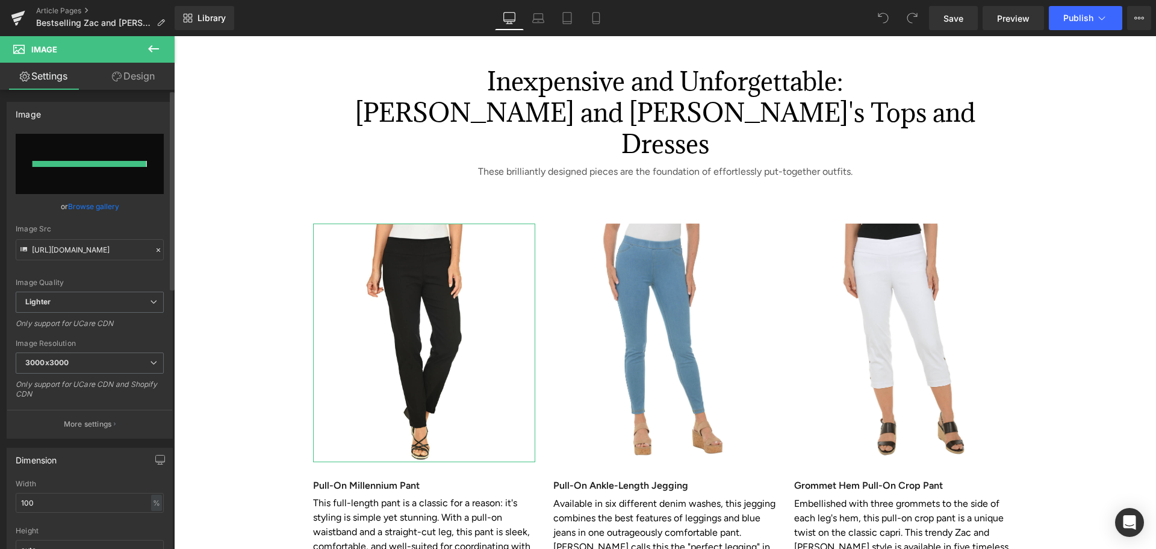
type input "https://ucarecdn.com/c5a7dc07-2b0d-4b33-81fa-e456fa4cbb4e/-/format/auto/-/previ…"
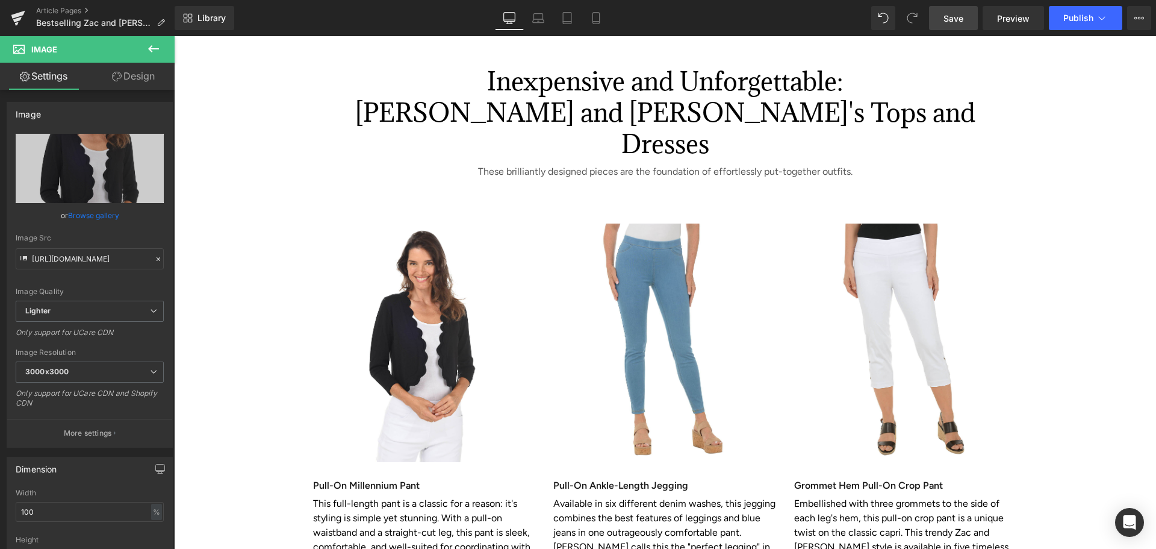
click at [963, 16] on span "Save" at bounding box center [954, 18] width 20 height 13
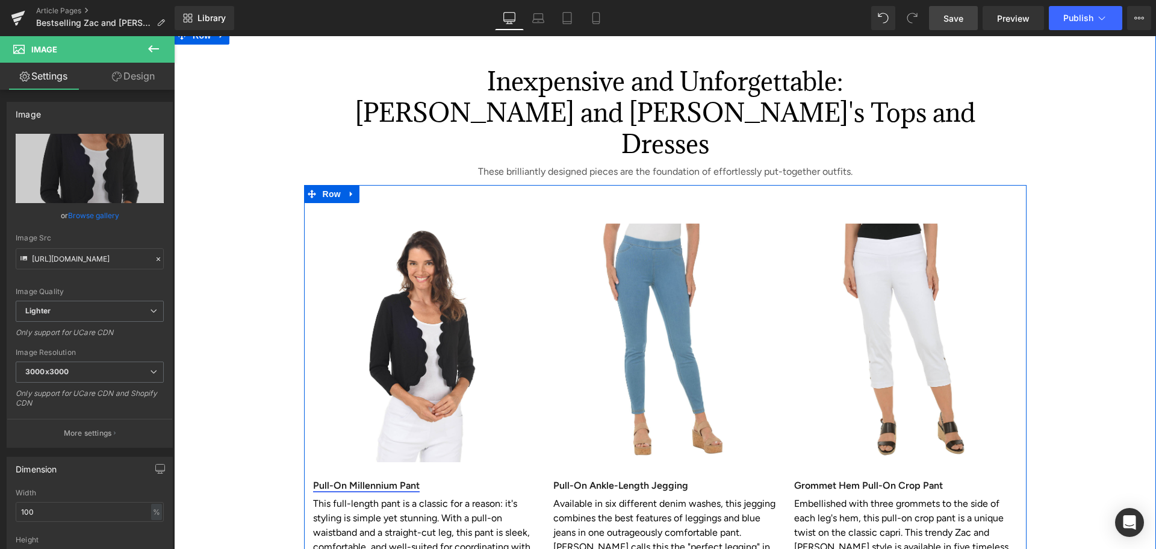
click at [313, 462] on div "Pull-On Millennium Pant Heading" at bounding box center [424, 478] width 223 height 32
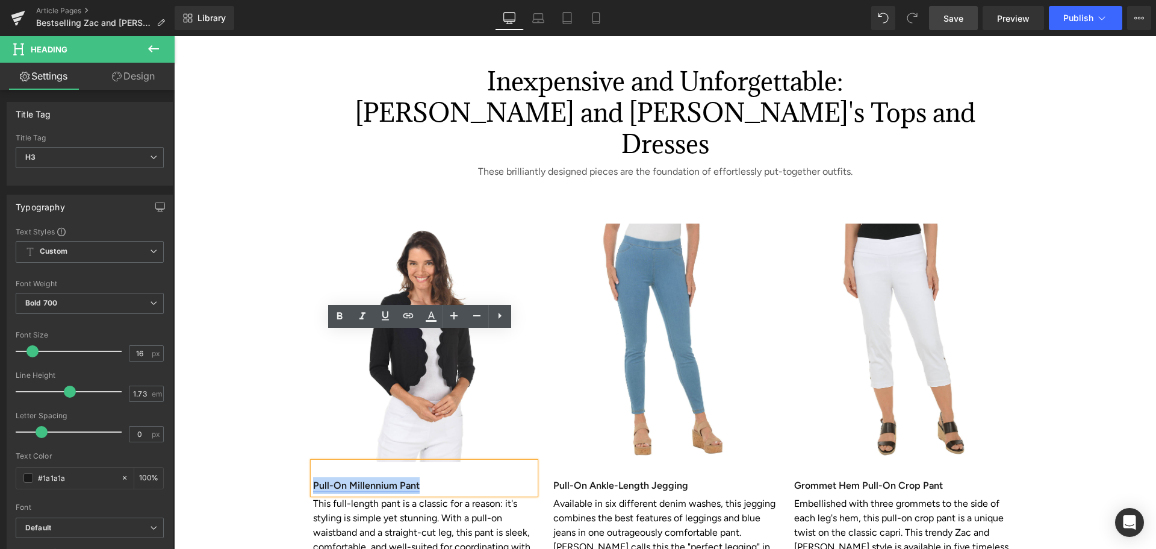
drag, startPoint x: 428, startPoint y: 348, endPoint x: 311, endPoint y: 353, distance: 117.5
click at [313, 477] on h3 "Pull-On Millennium Pant" at bounding box center [424, 485] width 223 height 17
click at [507, 477] on h3 "Pull-On Millennium Pant" at bounding box center [424, 485] width 223 height 17
click at [512, 491] on div "Inexpensive and Unforgettable: Zac and Rachel's Tops and Dresses Heading These …" at bounding box center [665, 332] width 982 height 613
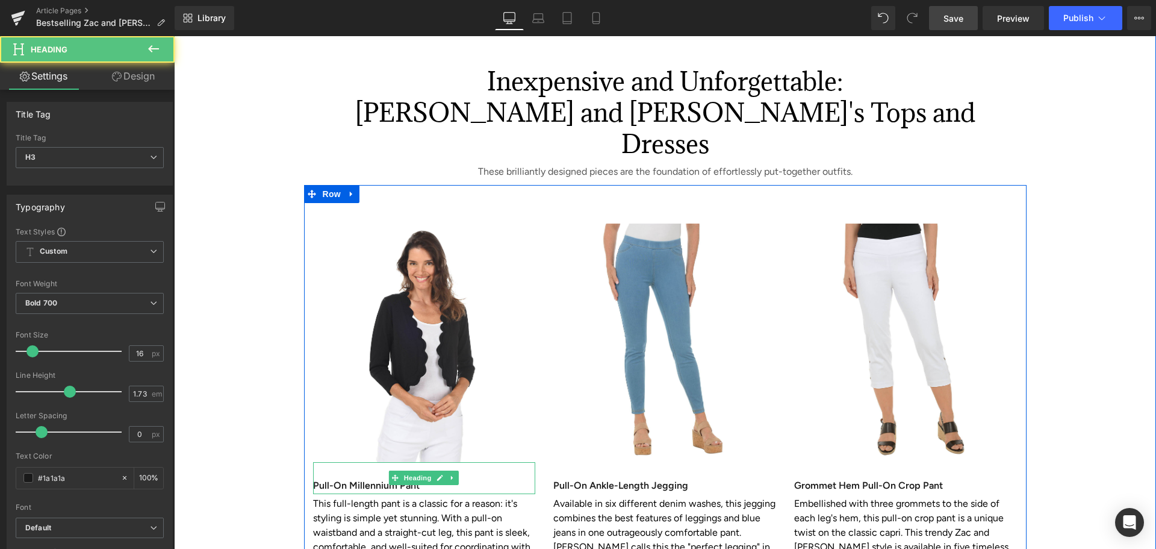
click at [431, 477] on h3 "Pull-On Millennium Pant" at bounding box center [424, 485] width 223 height 17
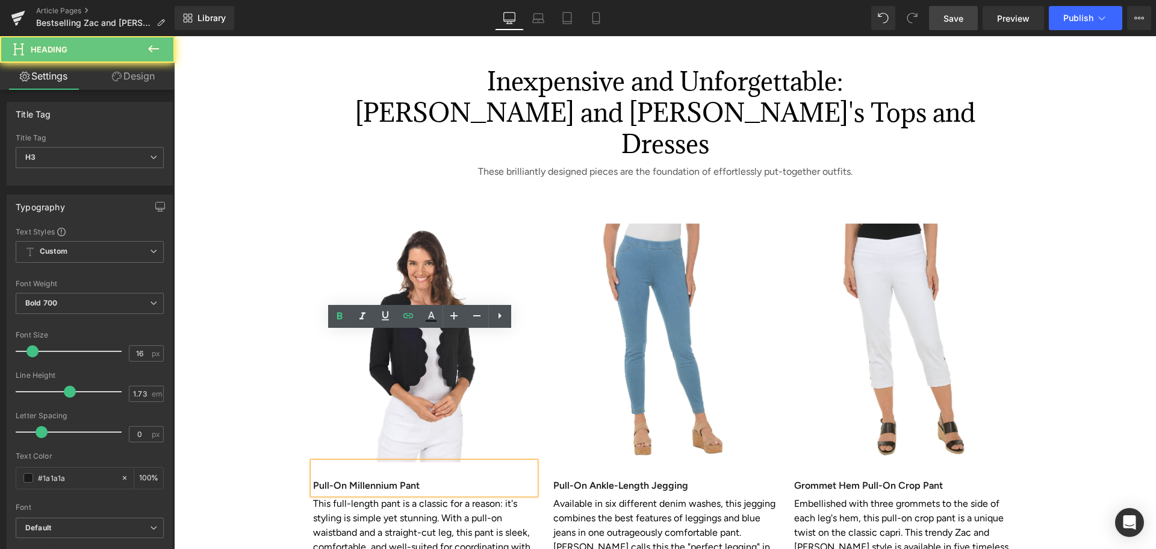
click at [431, 477] on h3 "Pull-On Millennium Pant" at bounding box center [424, 485] width 223 height 17
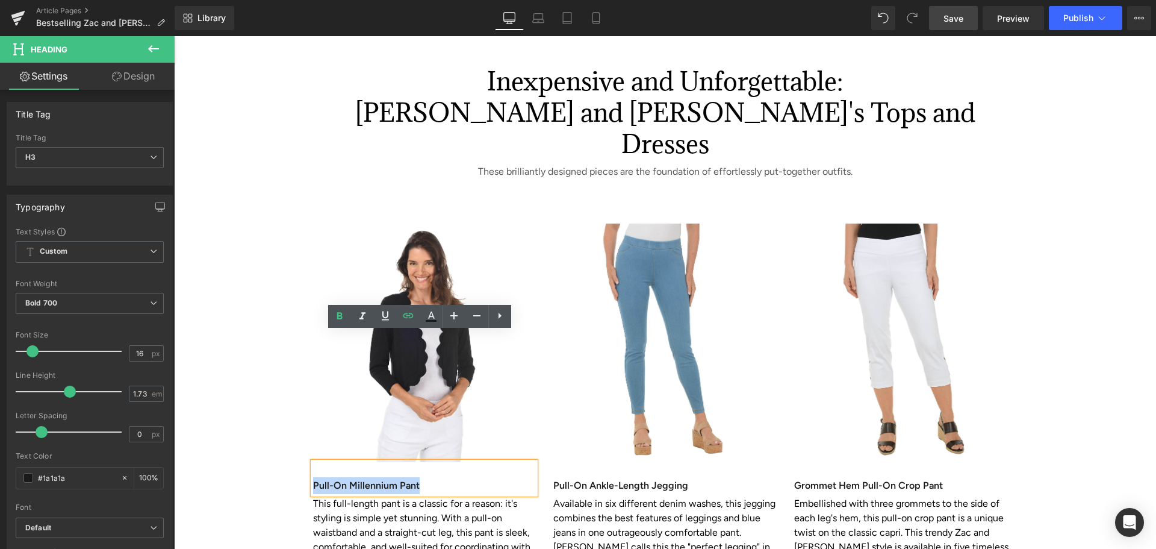
click at [431, 477] on h3 "Pull-On Millennium Pant" at bounding box center [424, 485] width 223 height 17
paste div
drag, startPoint x: 477, startPoint y: 355, endPoint x: 311, endPoint y: 354, distance: 165.6
click at [313, 477] on h3 "Double Scalloped Cropped Cardigan" at bounding box center [424, 485] width 223 height 17
click at [409, 320] on icon at bounding box center [408, 315] width 14 height 14
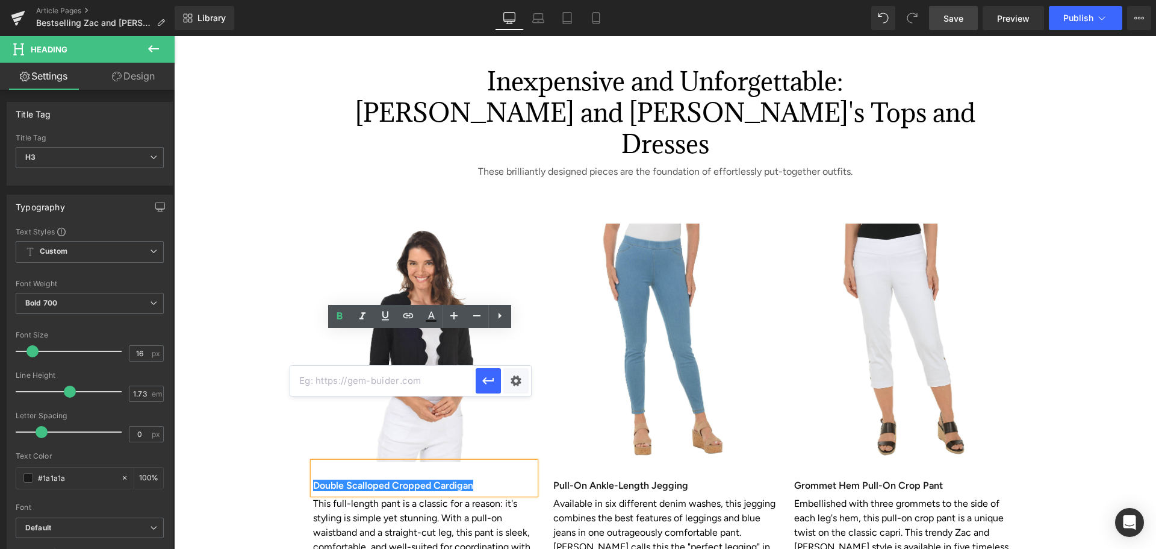
click at [352, 393] on input "text" at bounding box center [382, 381] width 185 height 30
paste input "https://www.anthonysfla.com/products/kt81mv26k"
type input "https://www.anthonysfla.com/products/kt81mv26k"
click at [515, 0] on div "Text Color Highlight Color #333333 Edit or remove link: Edit - Unlink - Cancel …" at bounding box center [578, 0] width 1156 height 0
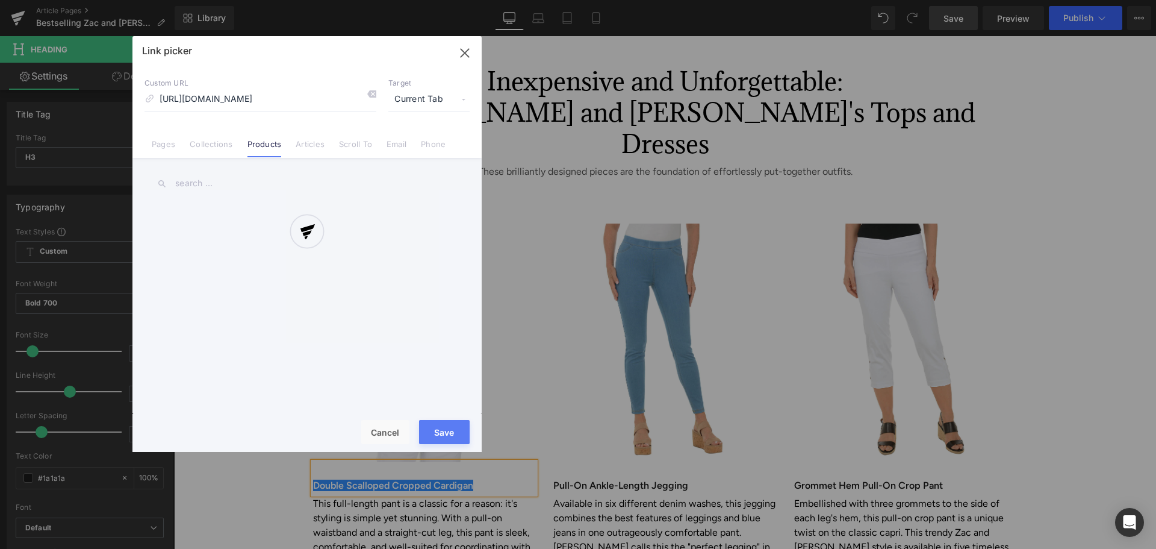
click at [452, 435] on div at bounding box center [306, 243] width 349 height 415
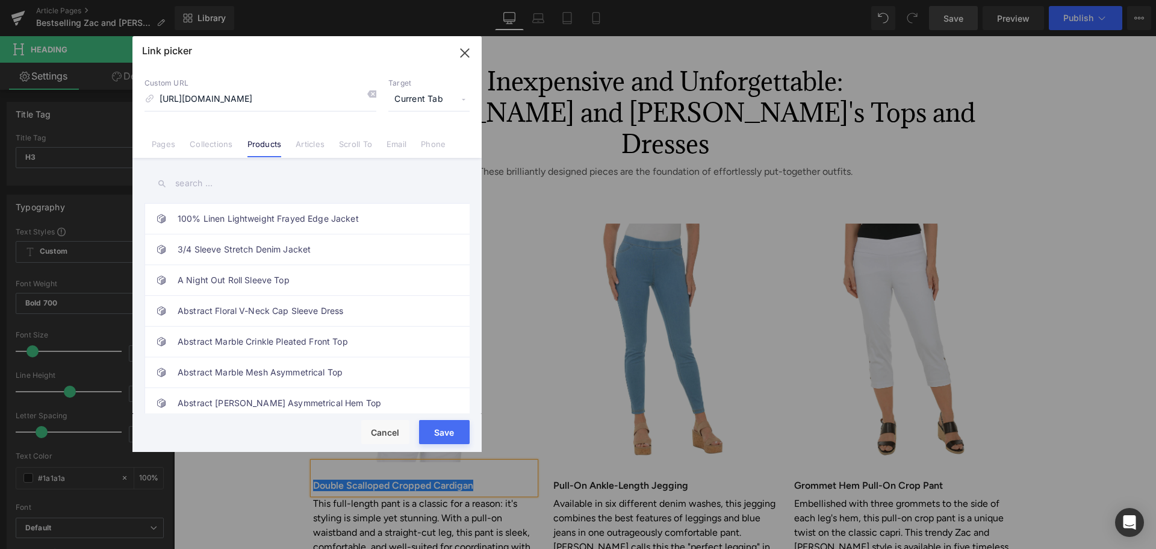
click at [452, 435] on button "Save" at bounding box center [444, 432] width 51 height 24
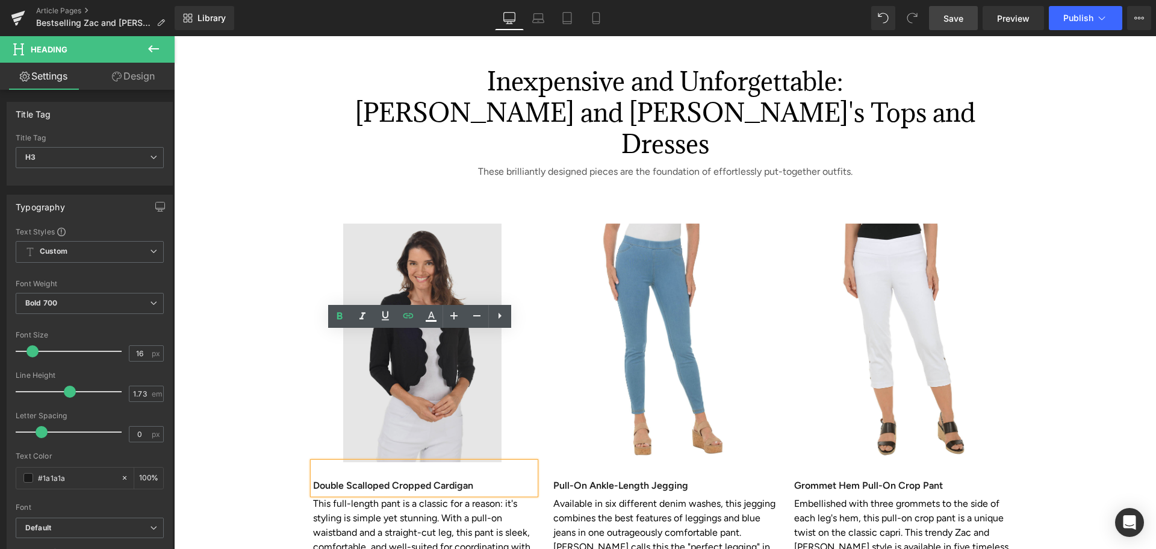
click at [459, 225] on img at bounding box center [424, 342] width 223 height 238
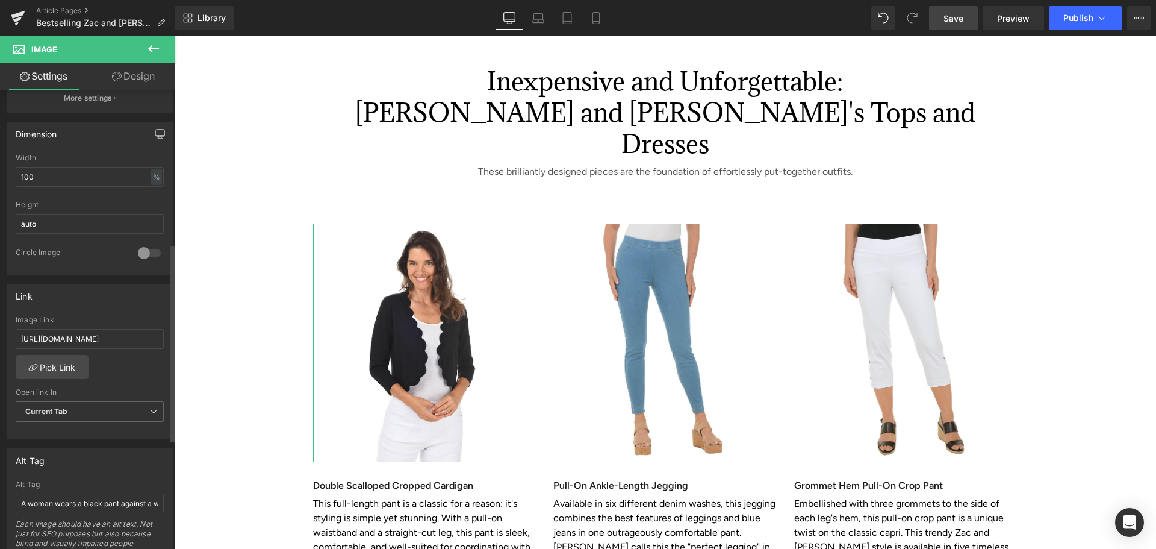
scroll to position [361, 0]
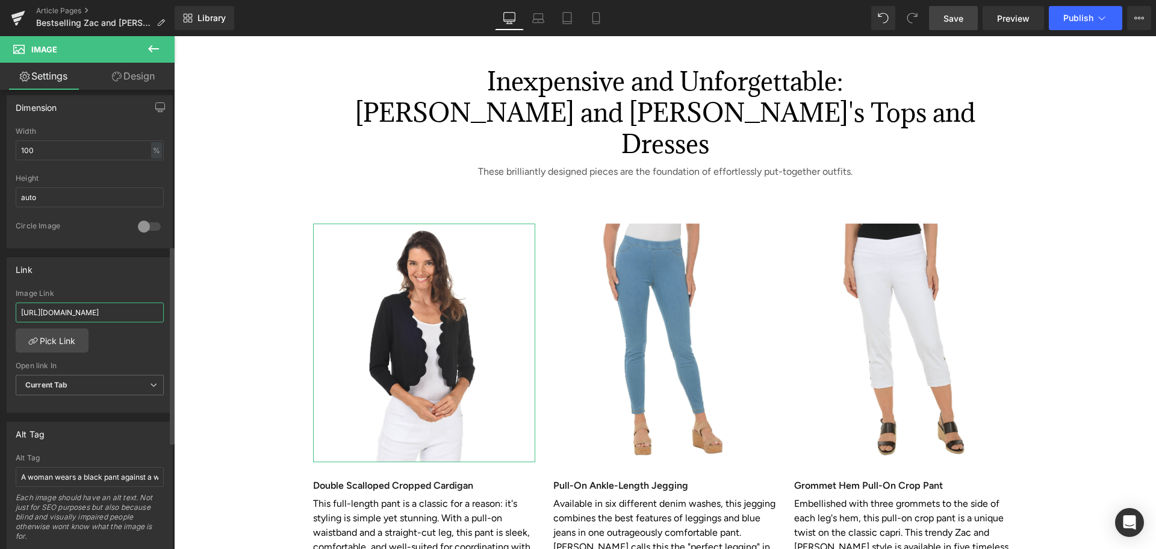
click at [57, 310] on input "https://www.anthonysfla.com/products/kp81tkqi3" at bounding box center [90, 312] width 148 height 20
drag, startPoint x: 154, startPoint y: 310, endPoint x: -65, endPoint y: 308, distance: 219.2
click at [0, 308] on html "You are previewing how the will restyle your page. You can not edit Elements in…" at bounding box center [578, 274] width 1156 height 549
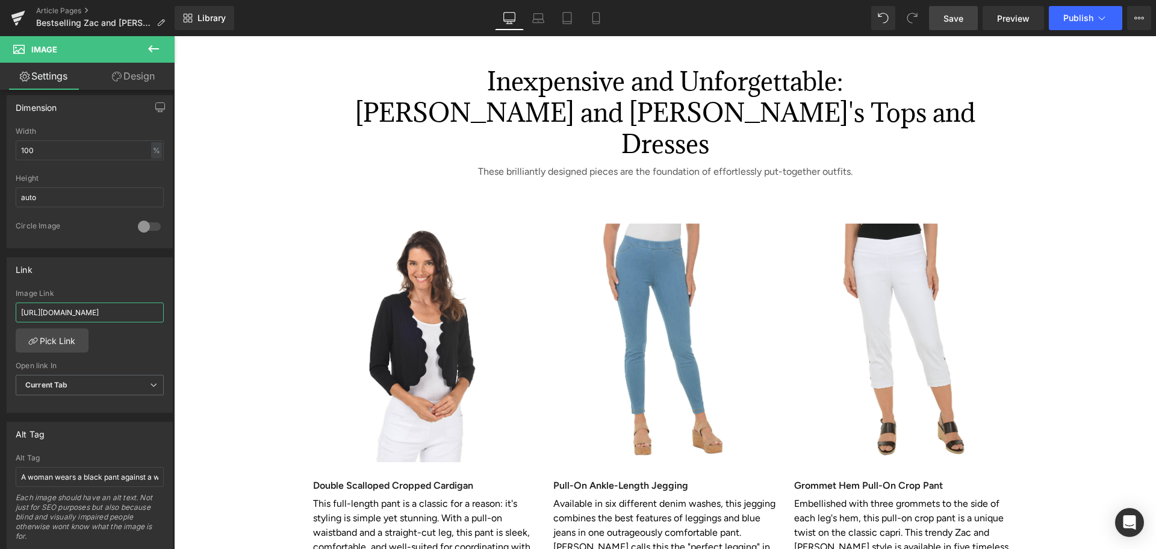
type input "https://www.anthonysfla.com/products/kt81mv26k"
click at [944, 14] on span "Save" at bounding box center [954, 18] width 20 height 13
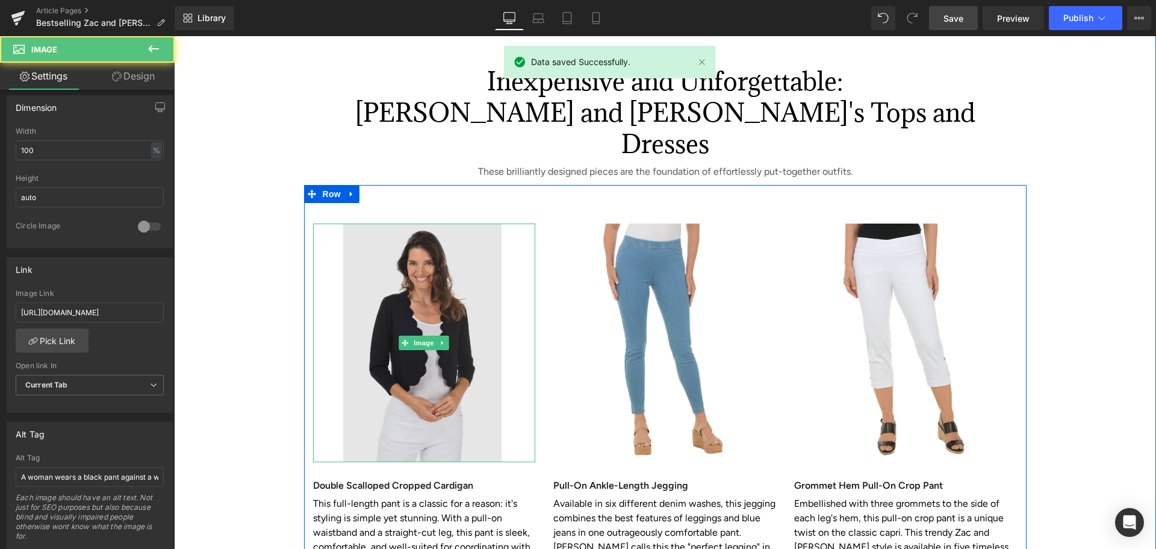
click at [399, 234] on img at bounding box center [424, 342] width 223 height 238
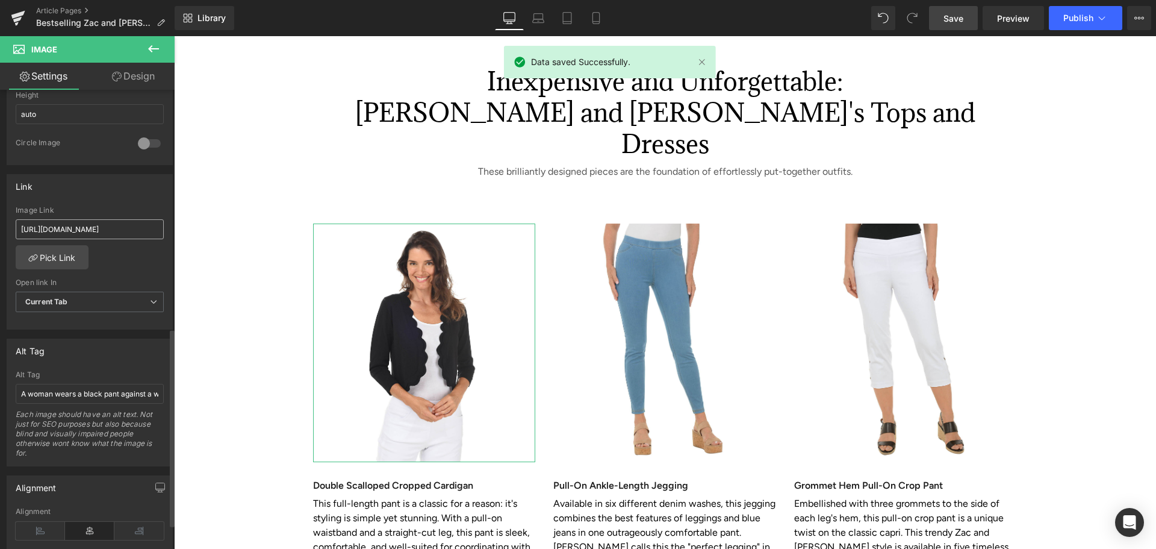
scroll to position [602, 0]
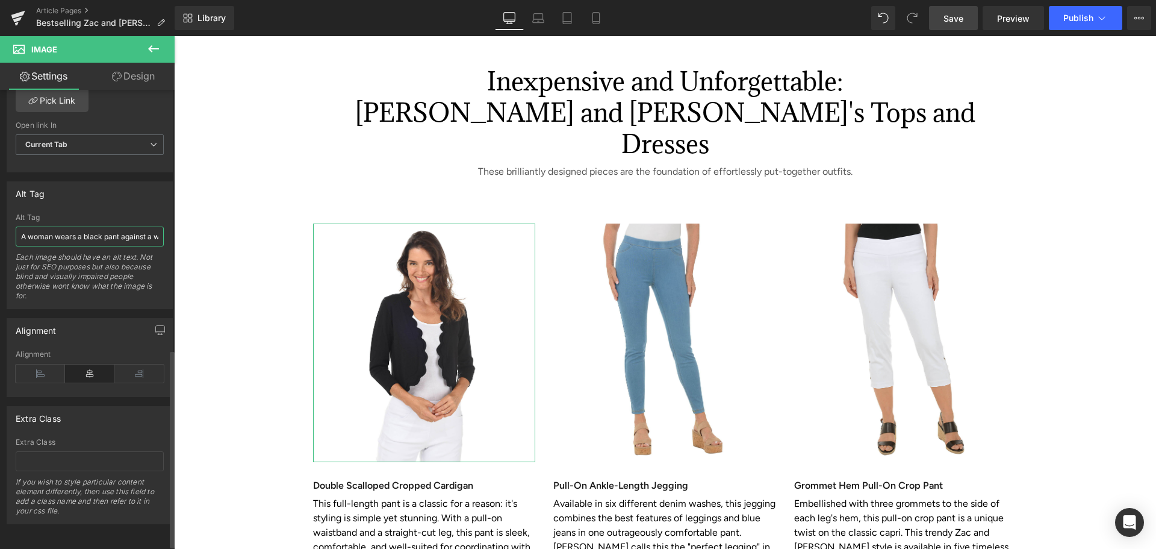
click at [70, 232] on input "A woman wears a black pant against a white background" at bounding box center [90, 236] width 148 height 20
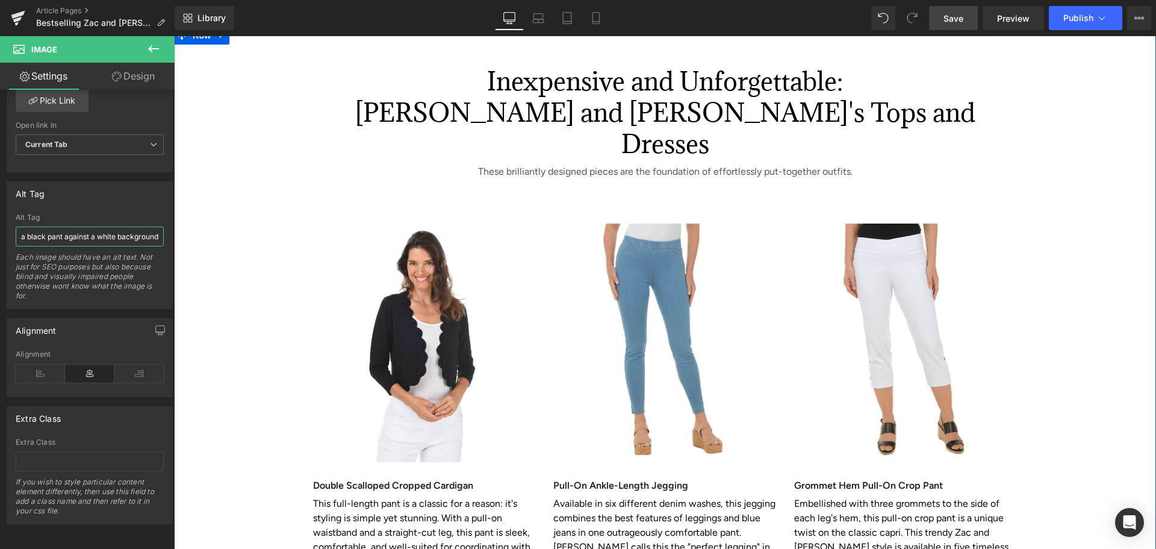
drag, startPoint x: 278, startPoint y: 270, endPoint x: 178, endPoint y: 249, distance: 101.6
type input "A woman wears a black scalloped cardigan sweater, white tee, and white pant aga…"
click at [249, 262] on div "Inexpensive and Unforgettable: Zac and Rachel's Tops and Dresses Heading These …" at bounding box center [665, 317] width 982 height 574
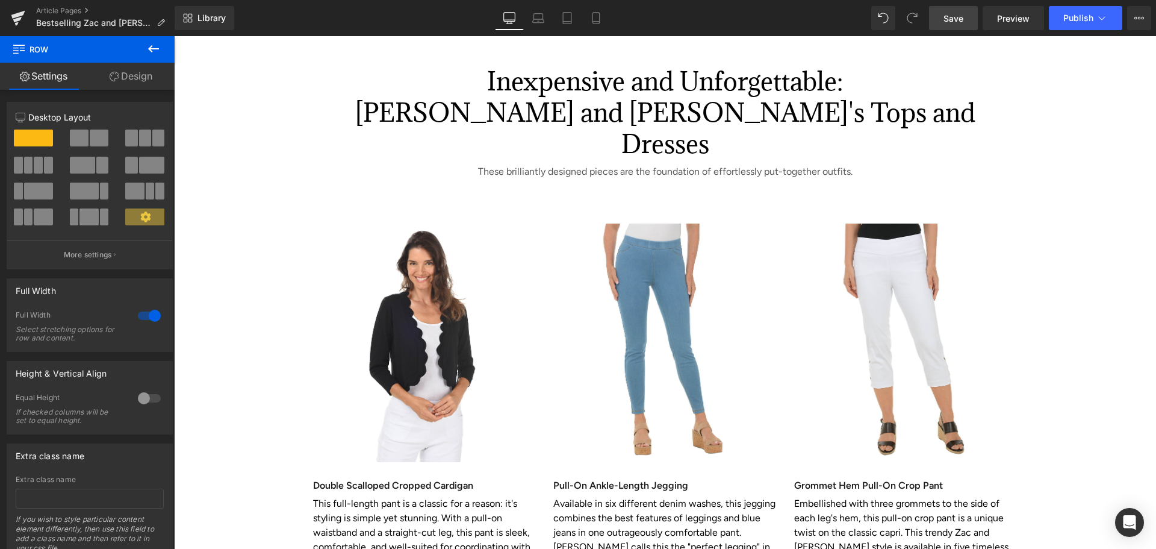
click at [955, 19] on span "Save" at bounding box center [954, 18] width 20 height 13
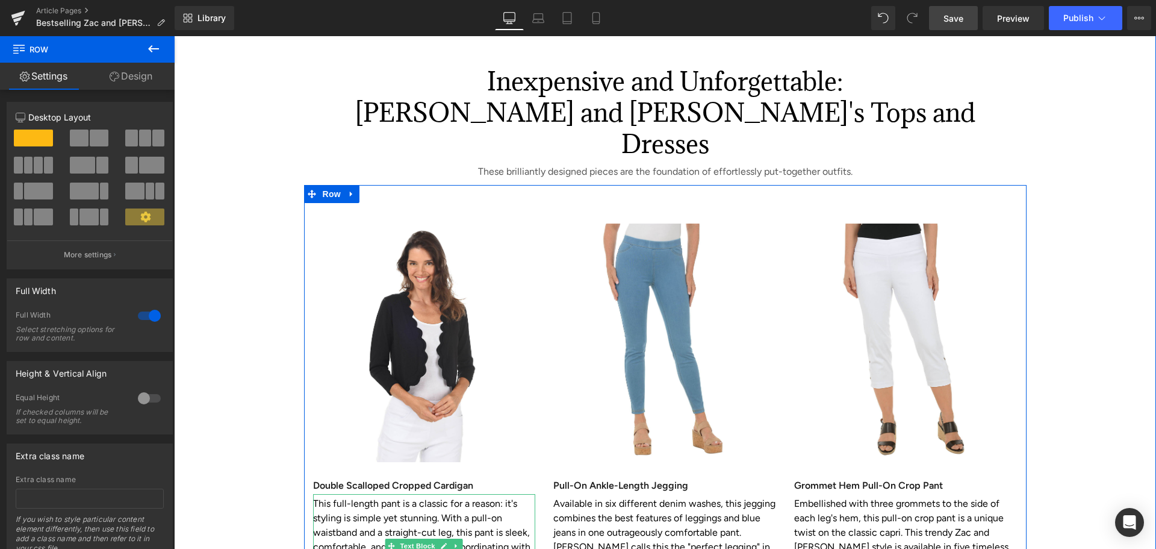
click at [466, 496] on p "This full-length pant is a classic for a reason: it's styling is simple yet stu…" at bounding box center [424, 546] width 223 height 101
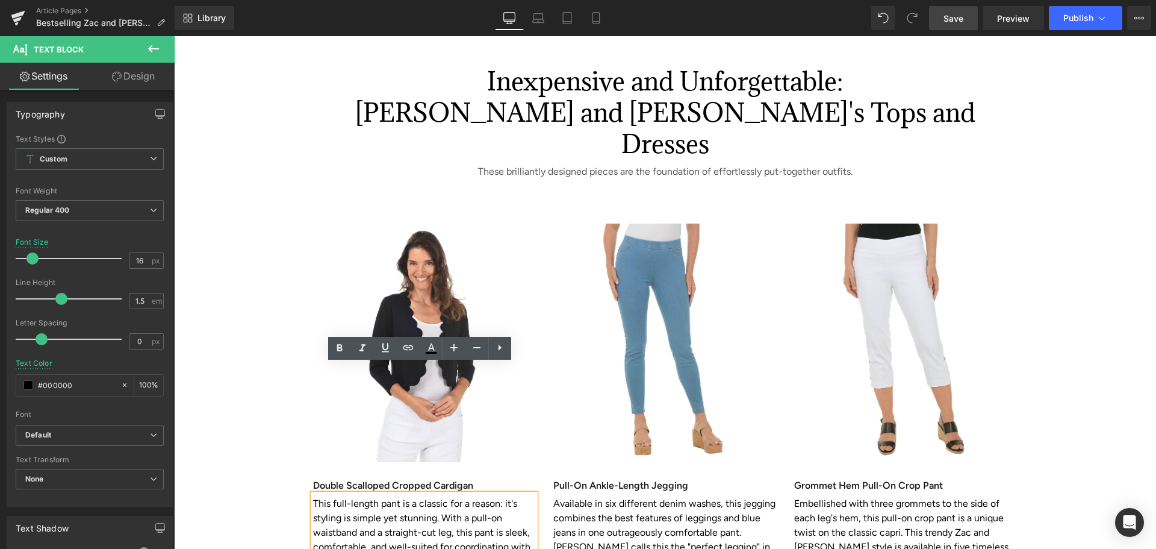
drag, startPoint x: 437, startPoint y: 463, endPoint x: 306, endPoint y: 371, distance: 159.9
click at [313, 494] on div "This full-length pant is a classic for a reason: it's styling is simple yet stu…" at bounding box center [424, 546] width 223 height 104
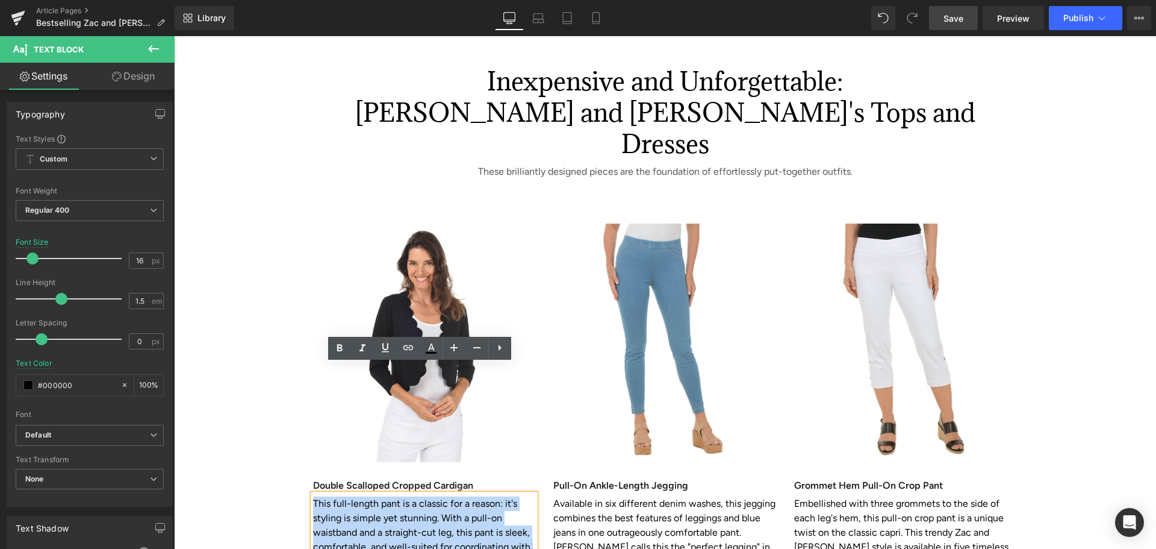
drag, startPoint x: 310, startPoint y: 375, endPoint x: 442, endPoint y: 462, distance: 158.3
click at [442, 496] on p "This full-length pant is a classic for a reason: it's styling is simple yet stu…" at bounding box center [424, 546] width 223 height 101
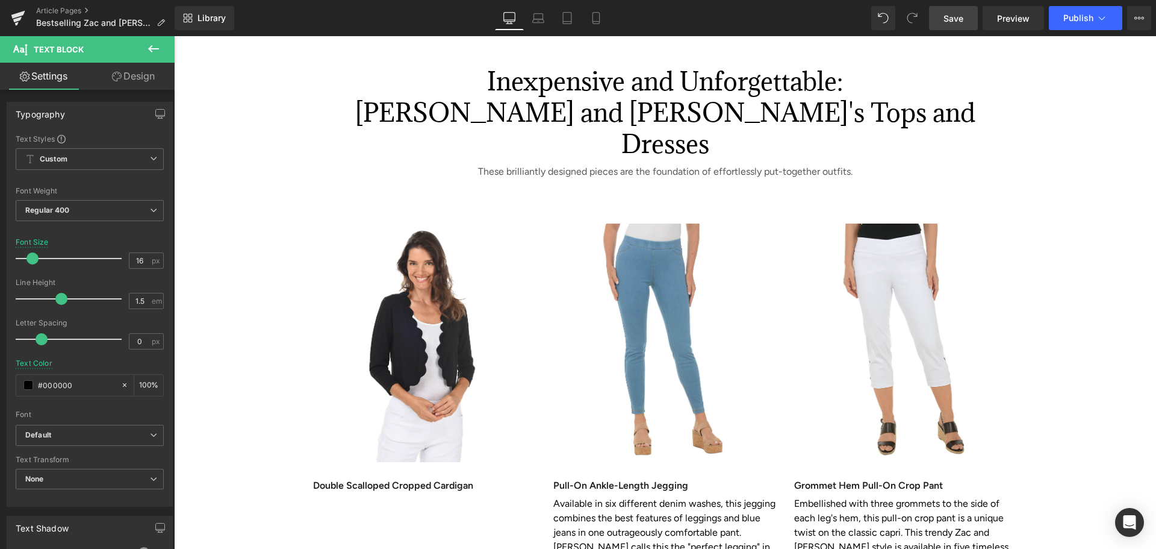
click at [948, 8] on link "Save" at bounding box center [953, 18] width 49 height 24
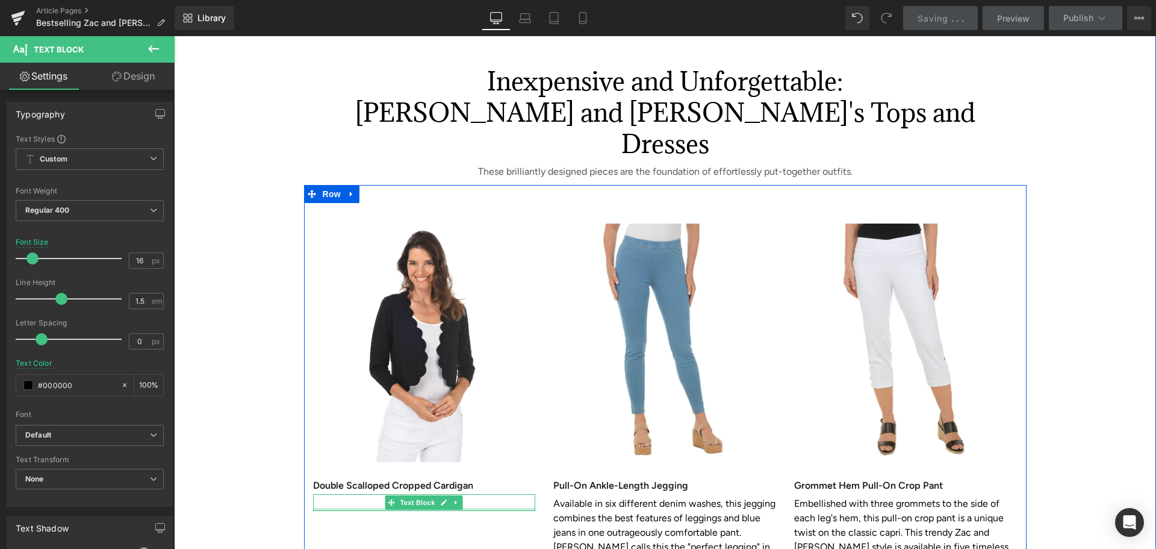
click at [350, 508] on div at bounding box center [424, 509] width 223 height 3
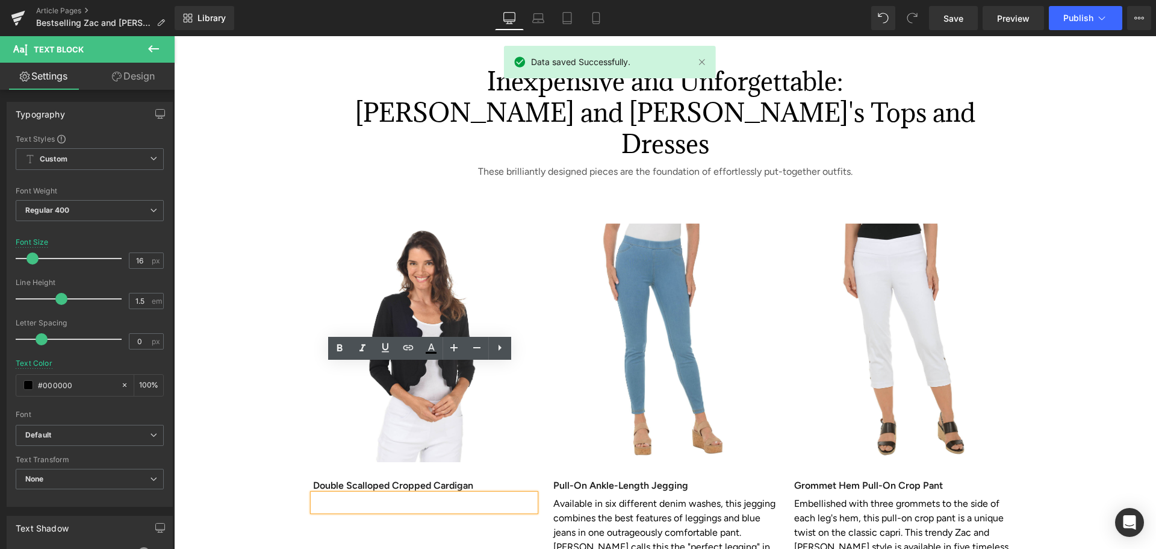
click at [335, 496] on p at bounding box center [424, 503] width 223 height 14
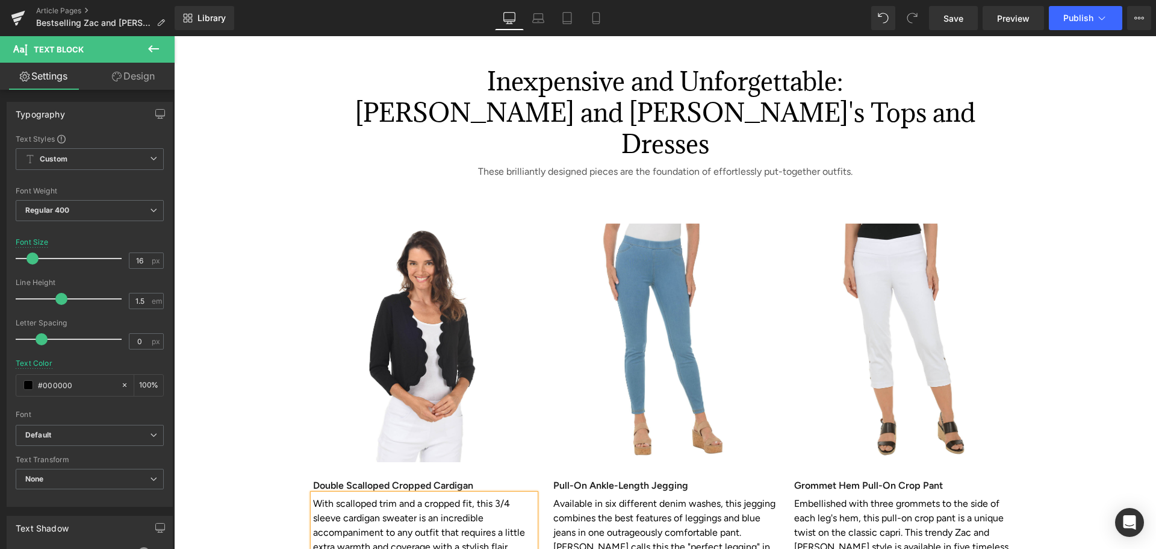
drag, startPoint x: 364, startPoint y: 430, endPoint x: 375, endPoint y: 430, distance: 11.4
click at [375, 496] on p "With scalloped trim and a cropped fit, this 3/4 sleeve cardigan sweater is an i…" at bounding box center [424, 532] width 223 height 72
click at [405, 496] on p "With scalloped trim and a cropped fit, this 3/4 sleeve cardigan sweater is an i…" at bounding box center [424, 532] width 223 height 72
drag, startPoint x: 509, startPoint y: 414, endPoint x: 531, endPoint y: 430, distance: 26.6
click at [531, 496] on p "With scalloped trim and a cropped fit, this 3/4 sleeve cardigan sweater is an i…" at bounding box center [424, 539] width 223 height 87
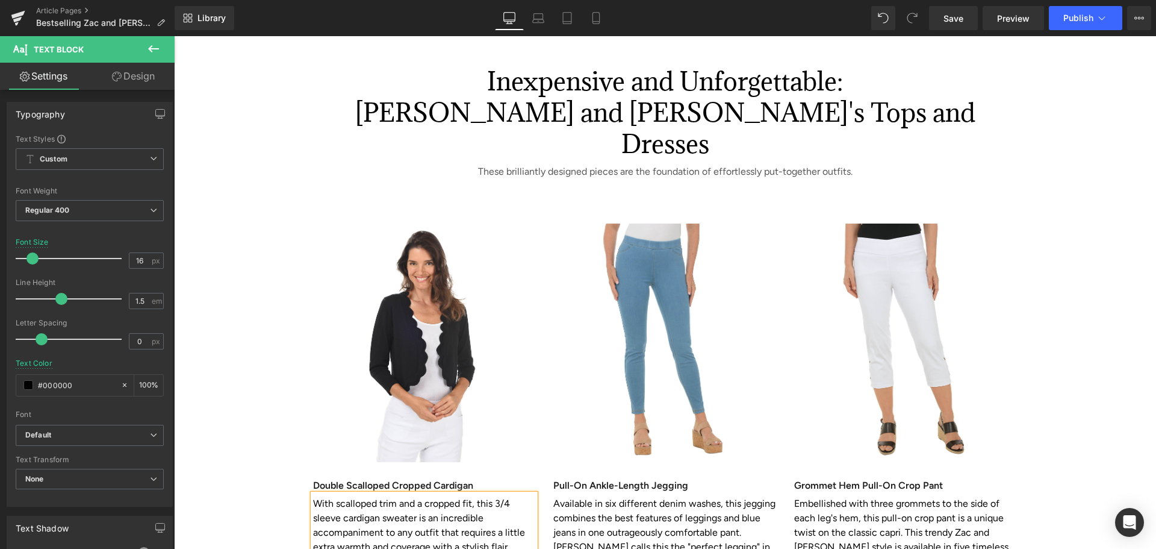
drag, startPoint x: 950, startPoint y: 21, endPoint x: 933, endPoint y: 32, distance: 20.0
click at [950, 21] on span "Save" at bounding box center [954, 18] width 20 height 13
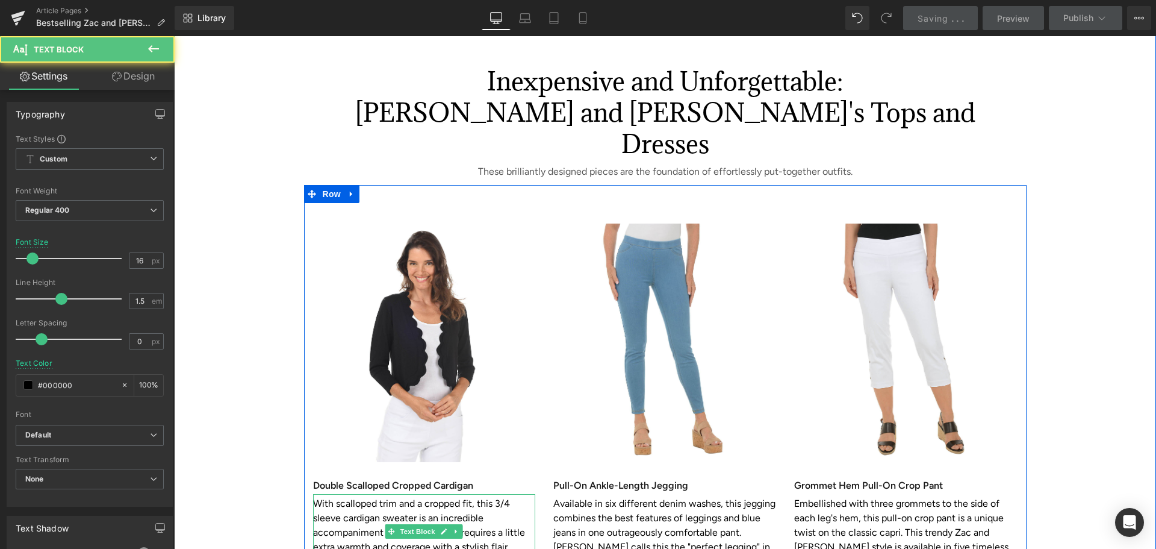
click at [448, 496] on p "With scalloped trim and a cropped fit, this 3/4 sleeve cardigan sweater is an i…" at bounding box center [424, 539] width 223 height 87
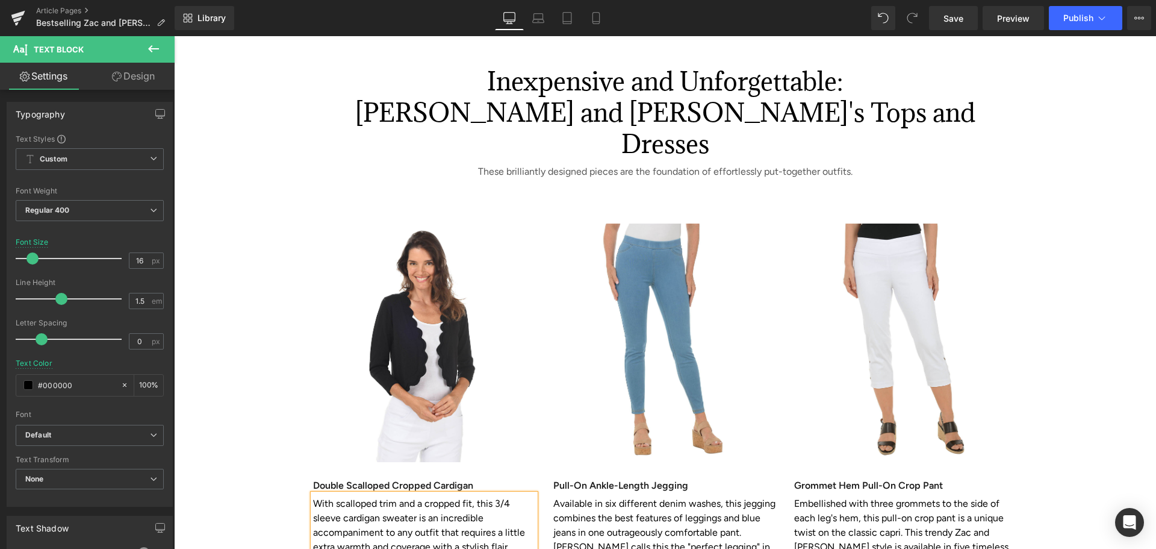
drag, startPoint x: 484, startPoint y: 412, endPoint x: 506, endPoint y: 412, distance: 22.3
click at [506, 496] on p "With scalloped trim and a cropped fit, this 3/4 sleeve cardigan sweater is an i…" at bounding box center [424, 539] width 223 height 87
click at [344, 496] on p "With scalloped trim and a cropped fit, this 3/4 sleeve cardigan sweater is an i…" at bounding box center [424, 539] width 223 height 87
click at [450, 496] on p "With scalloped trim and a cropped fit, this 3/4 sleeve cardigan sweater is an i…" at bounding box center [424, 539] width 223 height 87
click at [399, 496] on p "With scalloped trim and a cropped fit, this 3/4 sleeve cardigan sweater is an i…" at bounding box center [424, 539] width 223 height 87
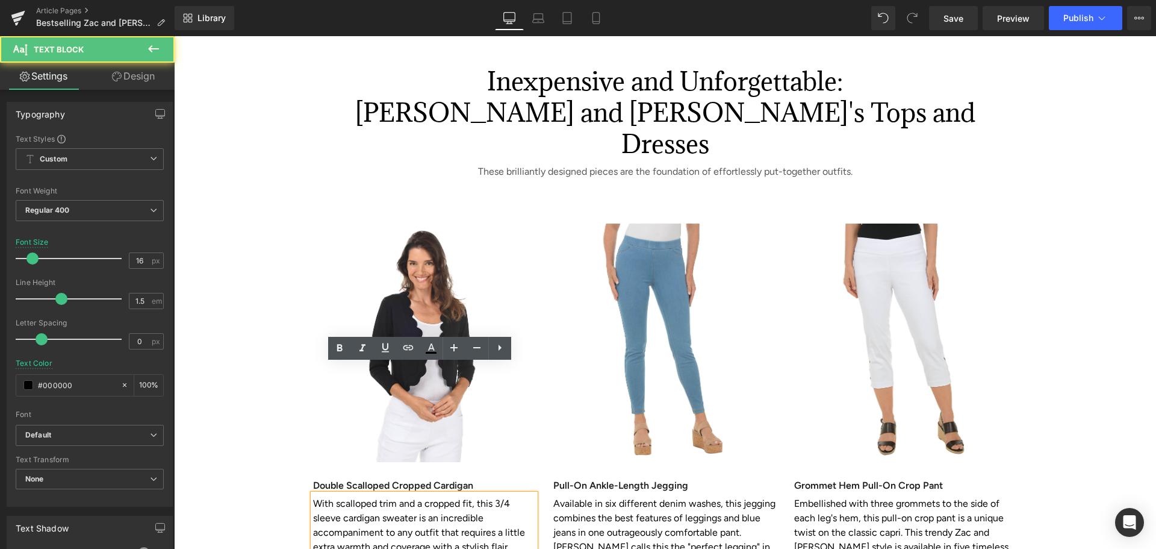
click at [403, 496] on p "With scalloped trim and a cropped fit, this 3/4 sleeve cardigan sweater is an i…" at bounding box center [424, 539] width 223 height 87
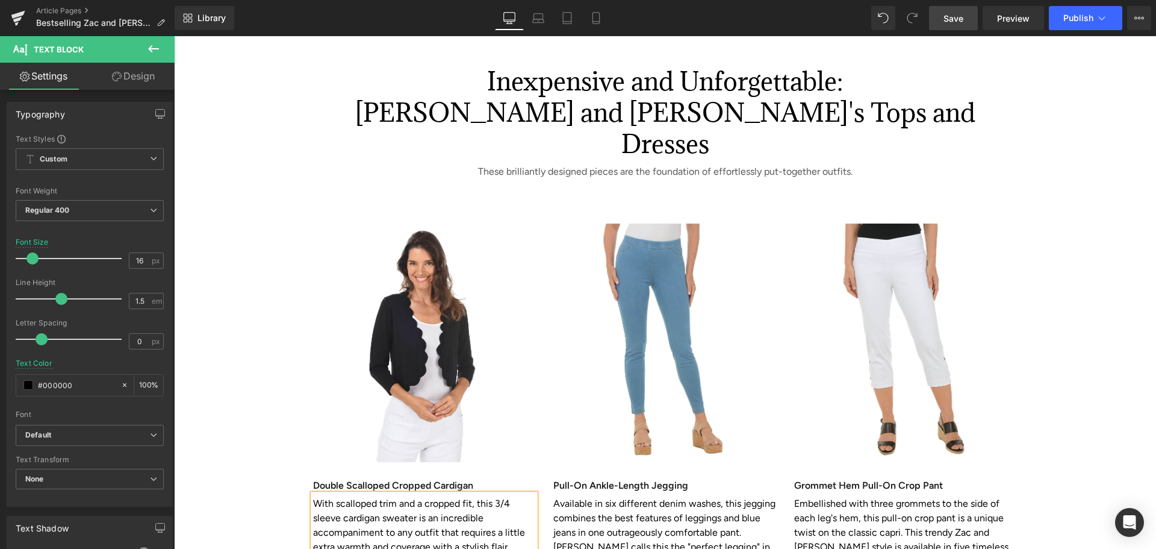
click at [946, 20] on span "Save" at bounding box center [954, 18] width 20 height 13
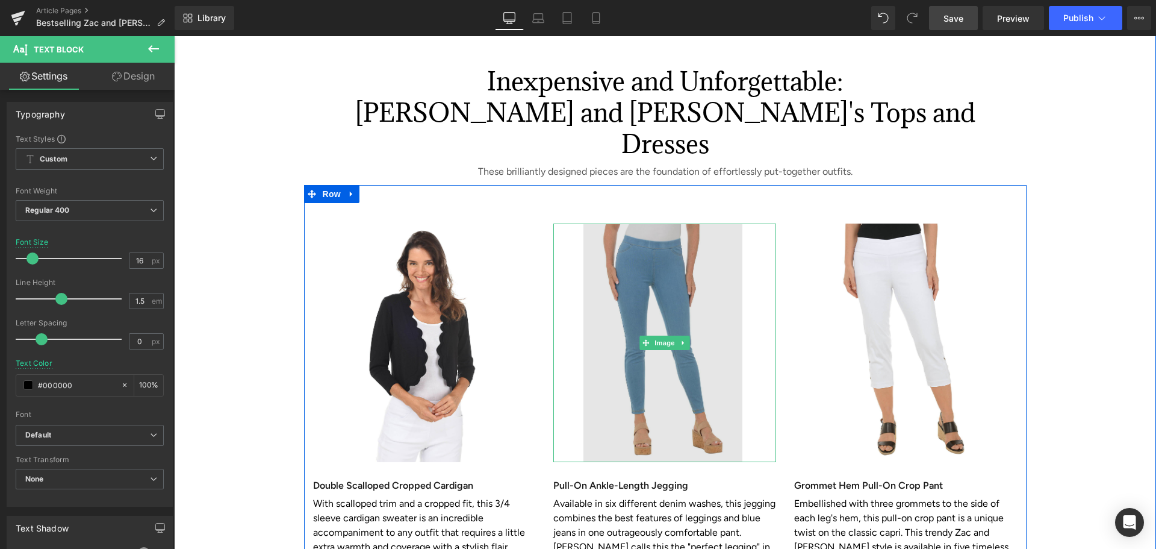
click at [644, 223] on img at bounding box center [664, 342] width 223 height 238
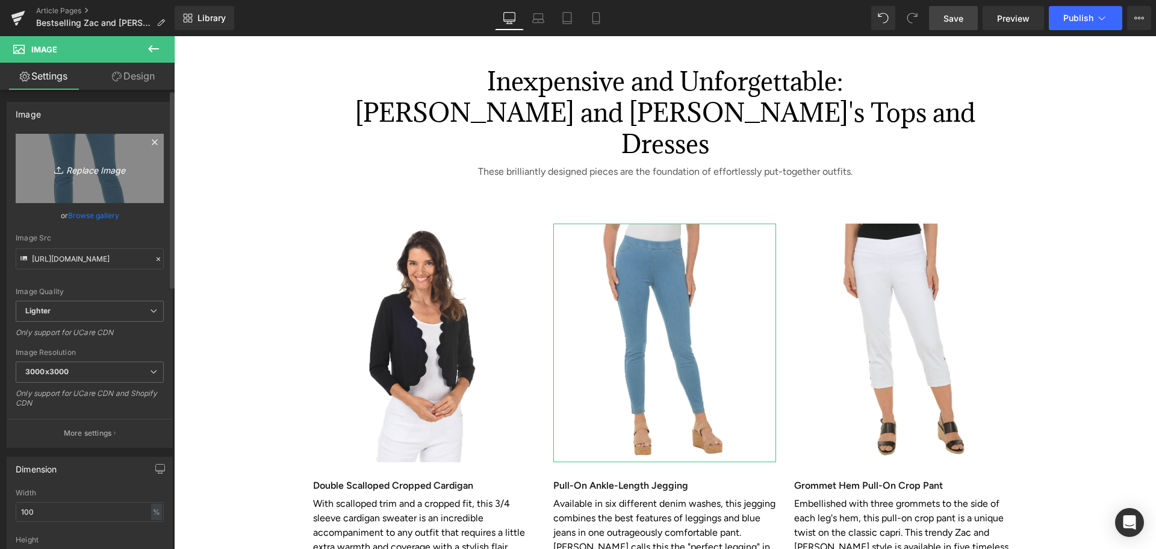
click at [87, 172] on icon "Replace Image" at bounding box center [90, 168] width 96 height 15
type input "C:\fakepath\Solid Halter Neck Sleeveless Dress.jpg"
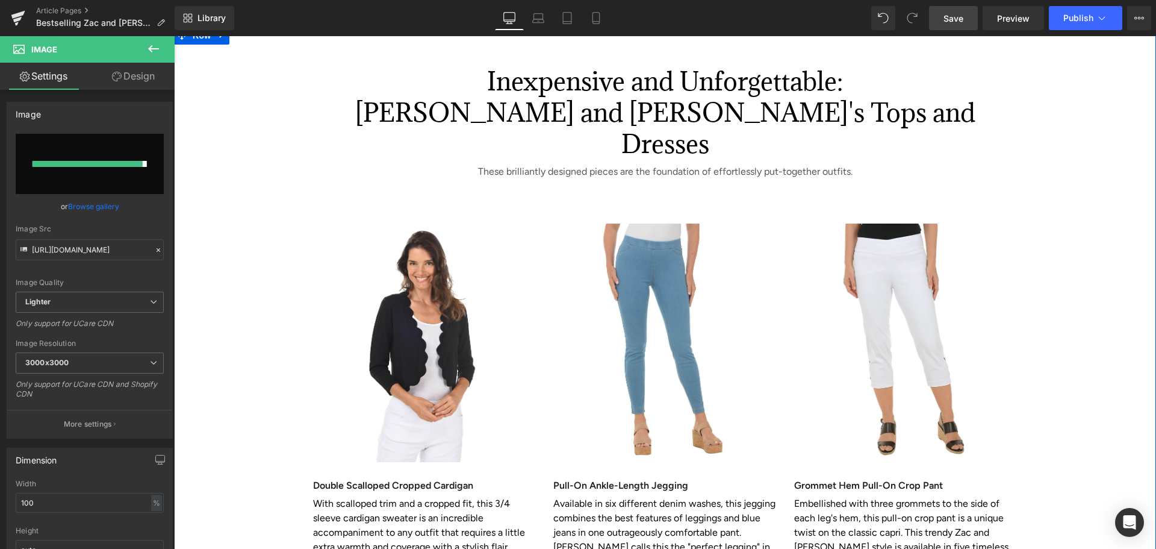
type input "https://ucarecdn.com/27e5ccd5-ac91-41da-b4a4-f6d55233d83a/-/format/auto/-/previ…"
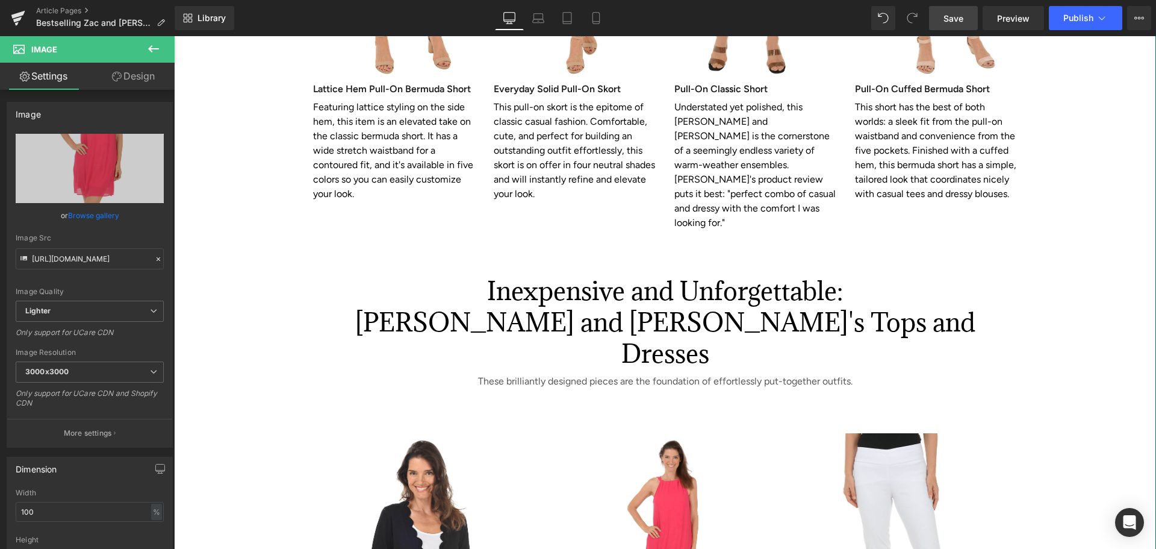
scroll to position [2650, 0]
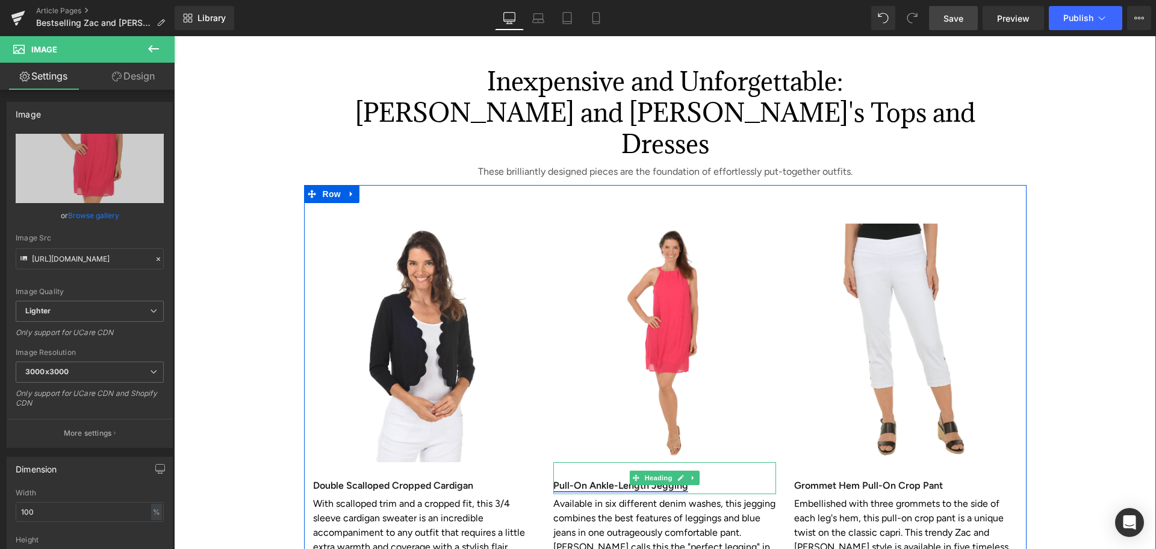
click at [559, 479] on link "Pull-On Ankle-Length Jegging" at bounding box center [620, 484] width 135 height 11
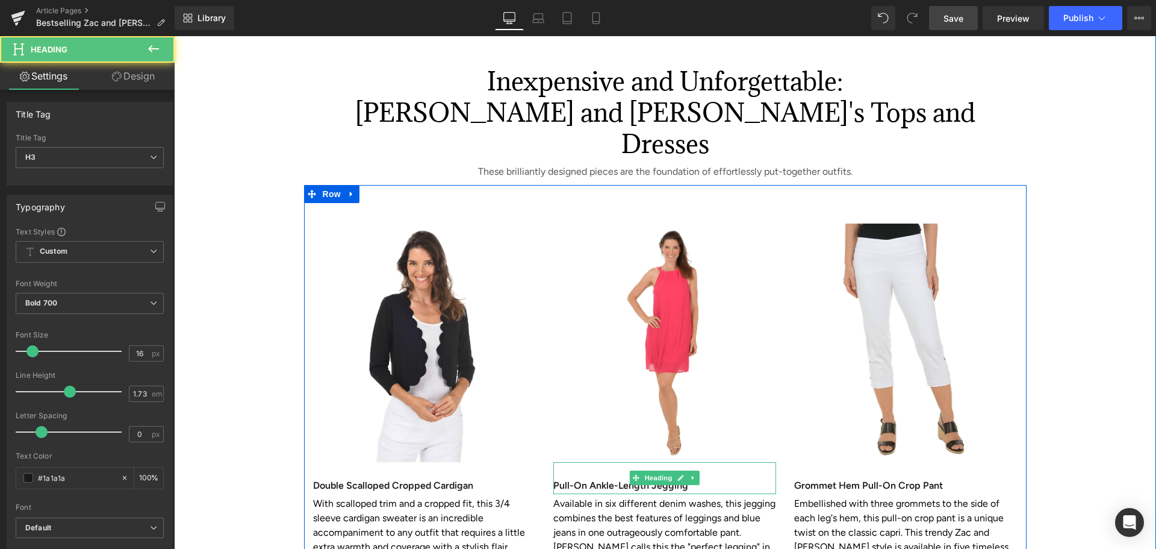
click at [699, 477] on h3 "Pull-On Ankle-Length Jegging" at bounding box center [664, 485] width 223 height 17
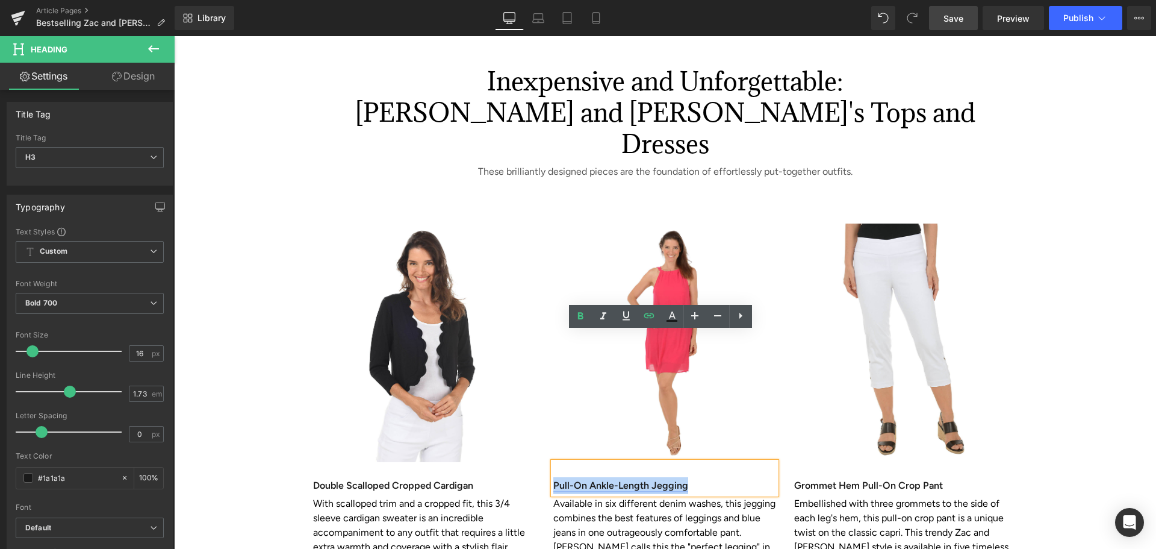
drag, startPoint x: 694, startPoint y: 354, endPoint x: 550, endPoint y: 358, distance: 144.0
click at [553, 477] on h3 "Pull-On Ankle-Length Jegging" at bounding box center [664, 485] width 223 height 17
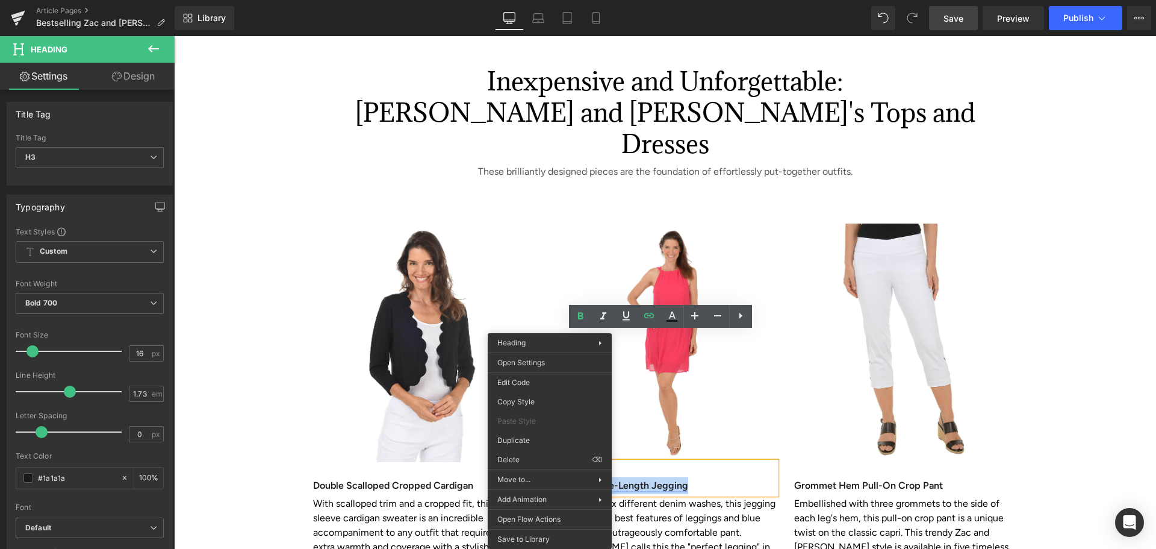
paste div
click at [759, 477] on h3 "Solid Halter Neck Sleeveless Dress" at bounding box center [664, 485] width 223 height 17
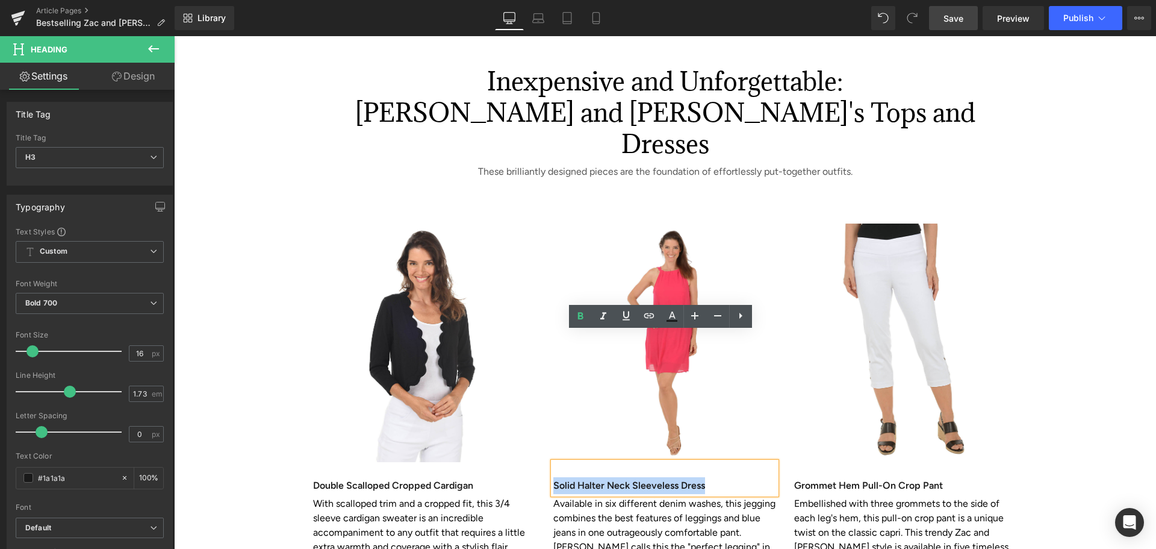
drag, startPoint x: 698, startPoint y: 356, endPoint x: 552, endPoint y: 358, distance: 146.3
click at [553, 477] on h3 "Solid Halter Neck Sleeveless Dress" at bounding box center [664, 485] width 223 height 17
click at [645, 319] on icon at bounding box center [649, 315] width 14 height 14
click at [574, 383] on input "text" at bounding box center [623, 381] width 185 height 30
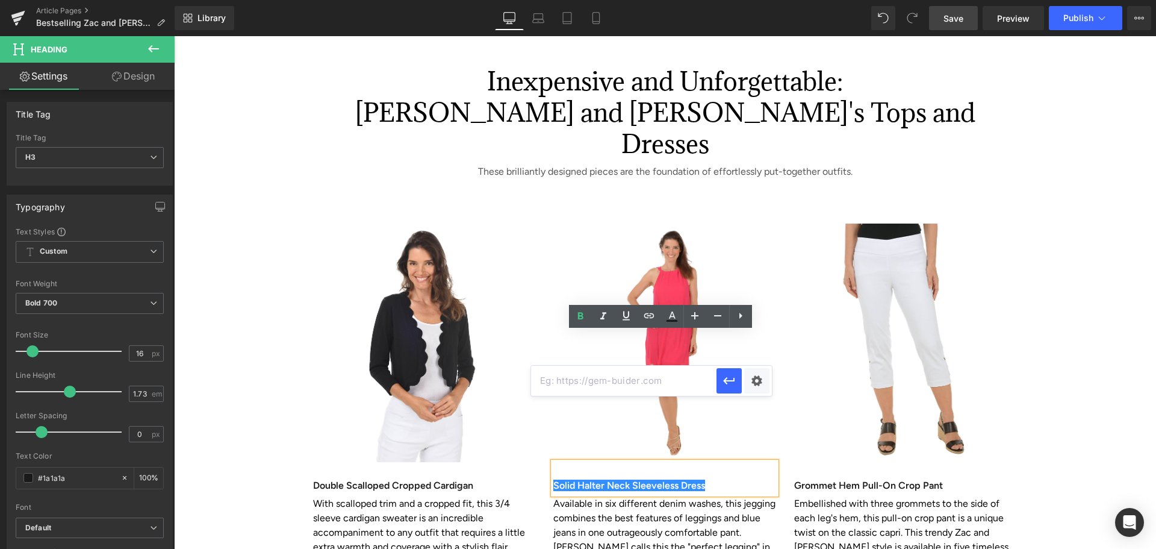
paste input "https://www.anthonysfla.com/products/kd81jq40ys"
type input "https://www.anthonysfla.com/products/kd81jq40ys"
click at [754, 0] on div "Text Color Highlight Color #333333 Edit or remove link: Edit - Unlink - Cancel …" at bounding box center [578, 0] width 1156 height 0
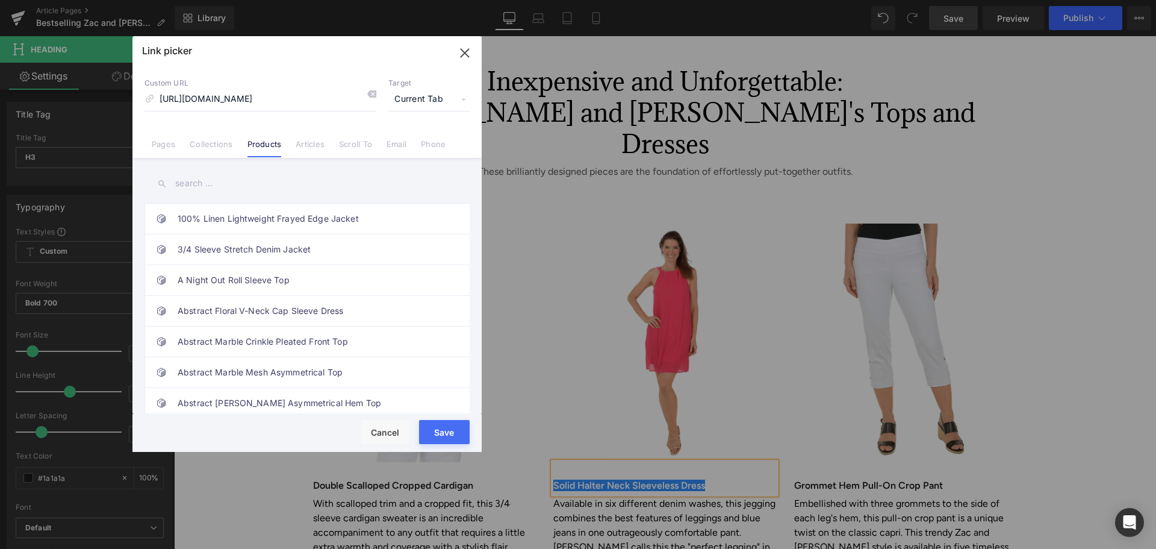
click at [437, 431] on button "Save" at bounding box center [444, 432] width 51 height 24
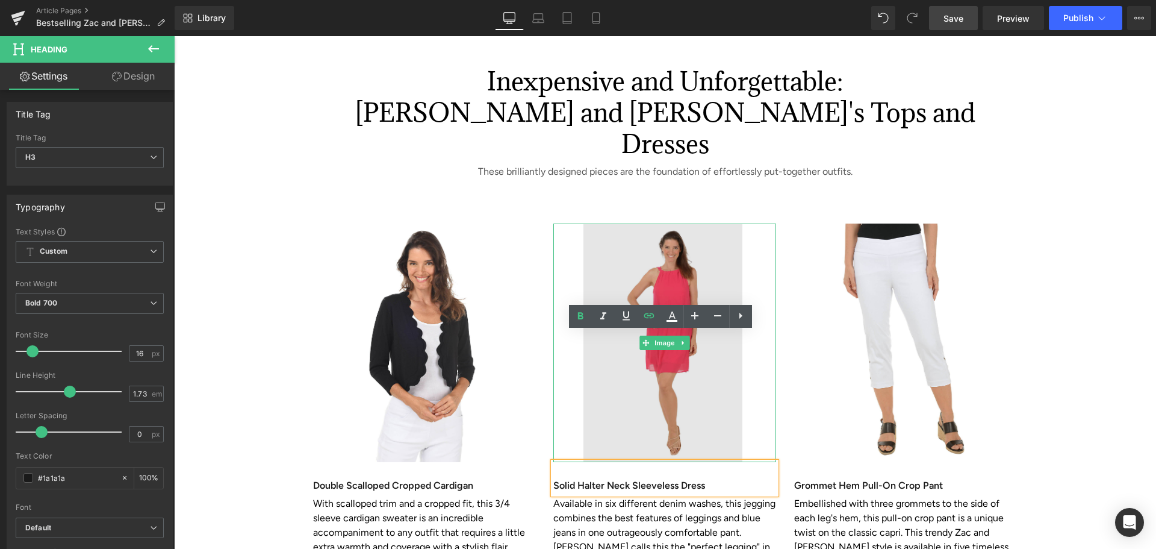
click at [692, 223] on img at bounding box center [664, 342] width 223 height 238
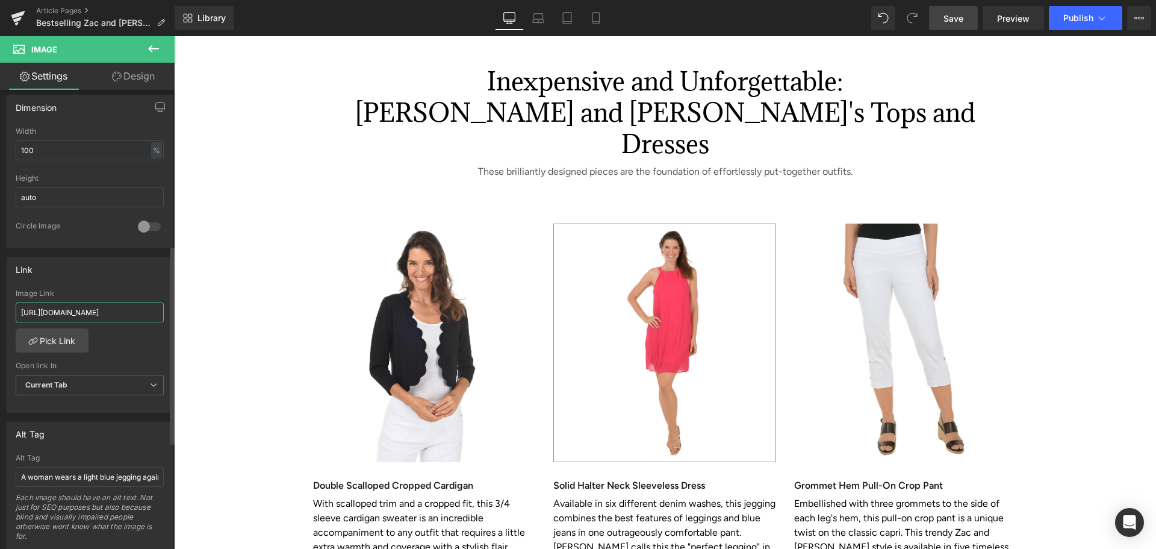
scroll to position [0, 42]
drag, startPoint x: 22, startPoint y: 308, endPoint x: 160, endPoint y: 316, distance: 138.1
click at [160, 316] on div "https://www.anthonysfla.com/products/np81gz402 Image Link https://www.anthonysf…" at bounding box center [89, 350] width 165 height 123
type input "https://www.anthonysfla.com/products/kd81jq40ys"
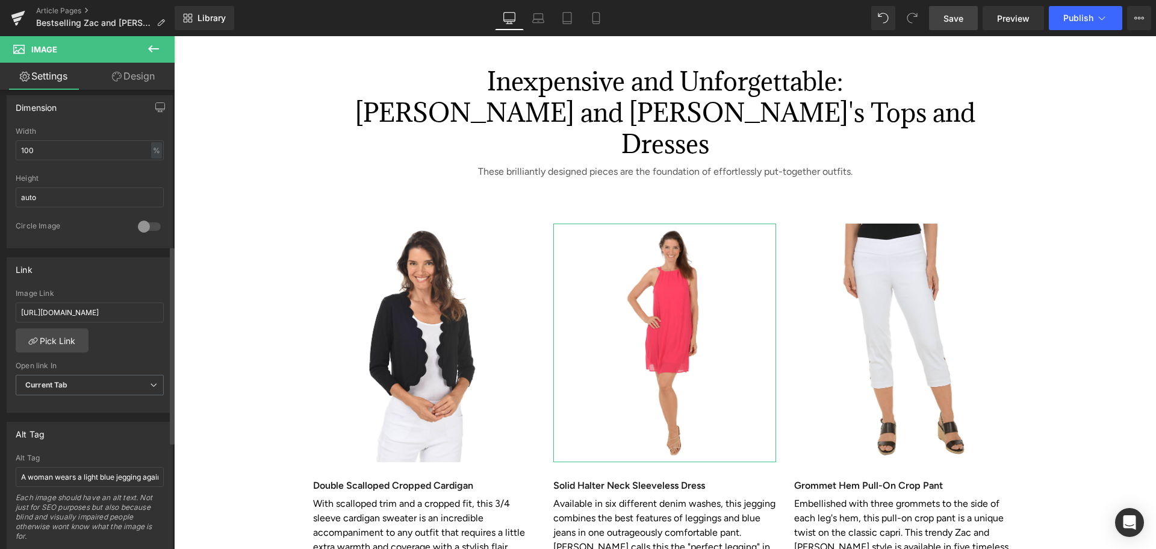
click at [157, 326] on div "Image Link https://www.anthonysfla.com/products/kd81jq40ys" at bounding box center [90, 308] width 148 height 39
click at [966, 16] on link "Save" at bounding box center [953, 18] width 49 height 24
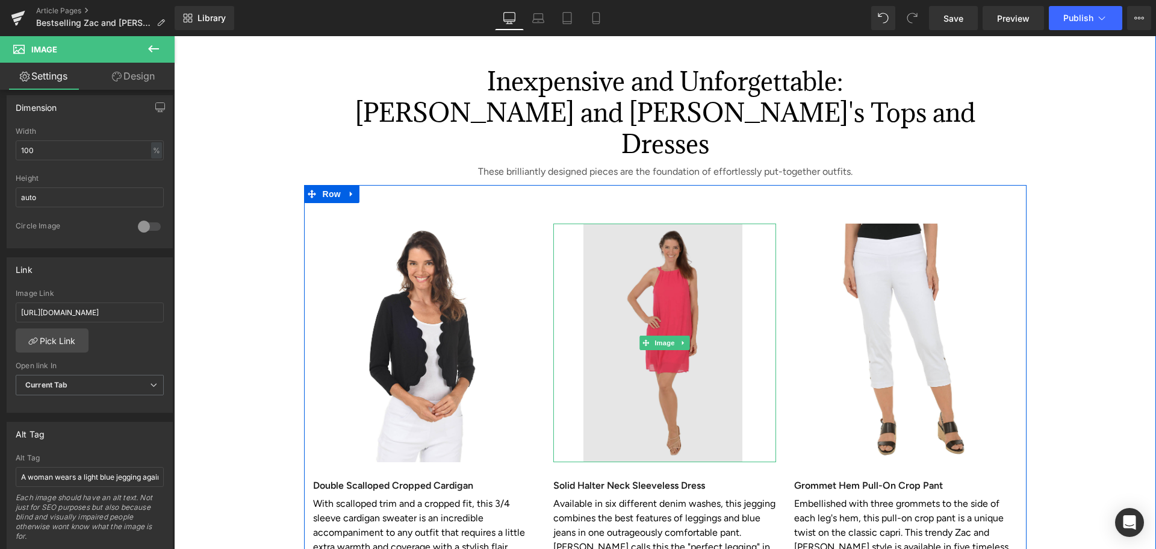
click at [680, 246] on img at bounding box center [664, 342] width 223 height 238
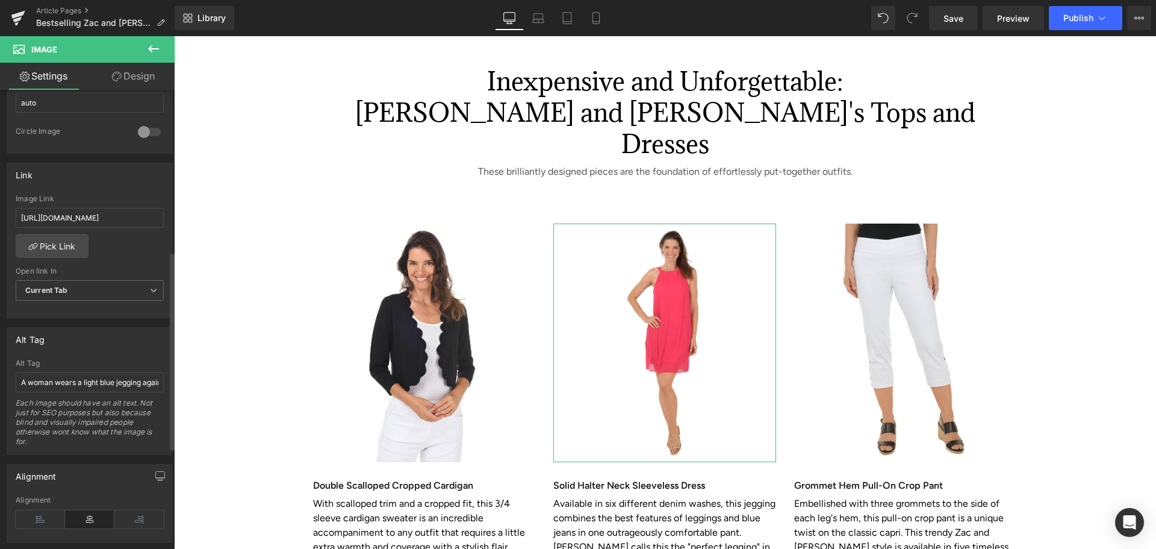
scroll to position [611, 0]
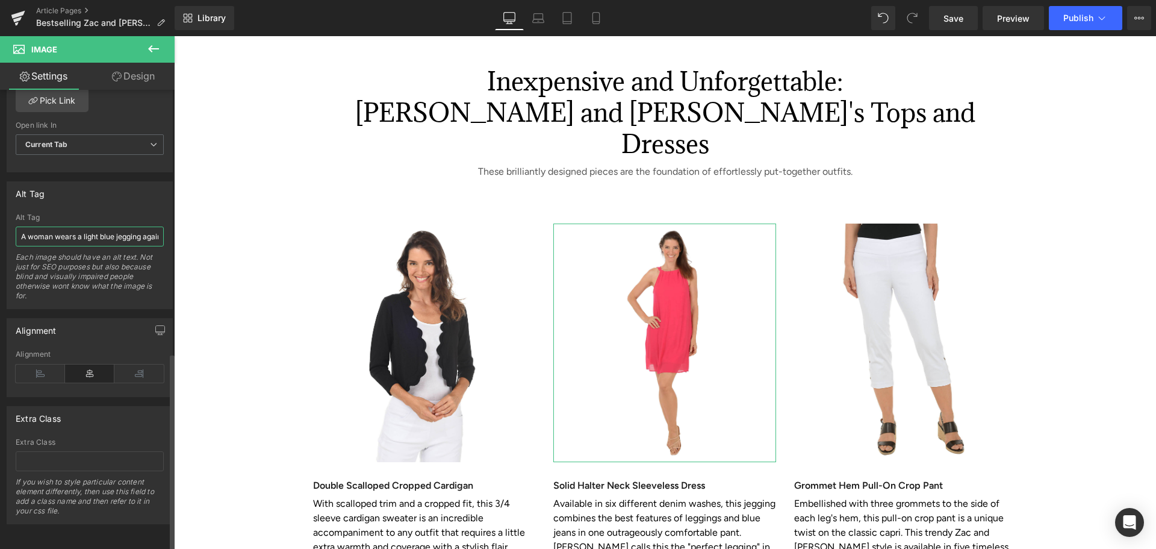
click at [86, 226] on input "A woman wears a light blue jegging against a white background" at bounding box center [90, 236] width 148 height 20
drag, startPoint x: 83, startPoint y: 225, endPoint x: 171, endPoint y: 229, distance: 88.0
click at [171, 229] on div "Image https://ucarecdn.com/27e5ccd5-ac91-41da-b4a4-f6d55233d83a/-/format/auto/-…" at bounding box center [87, 322] width 175 height 464
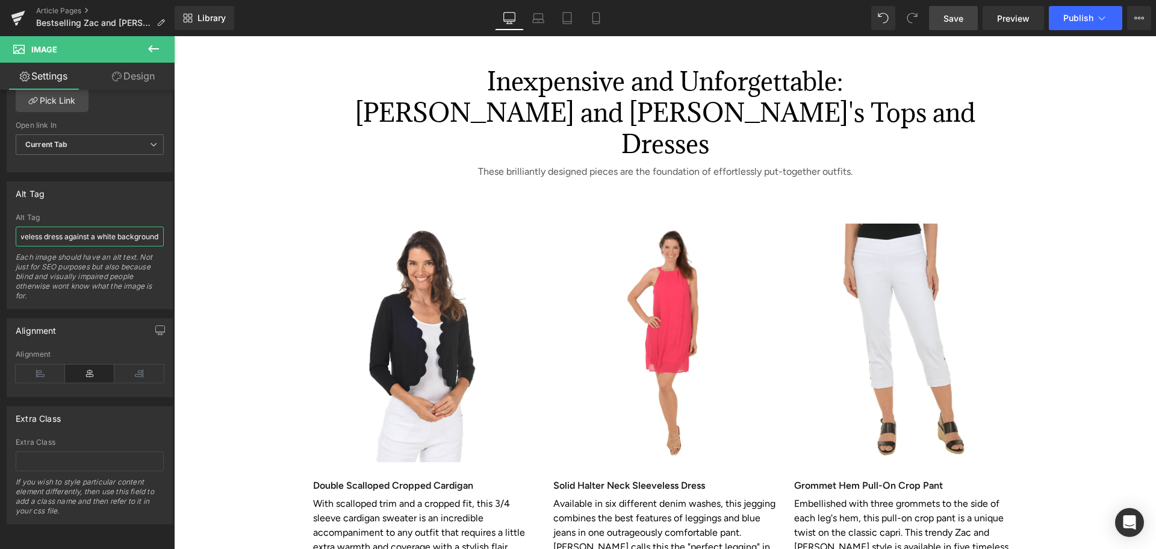
type input "A woman wears a bright pink sleeveless dress against a white background"
click at [963, 16] on span "Save" at bounding box center [954, 18] width 20 height 13
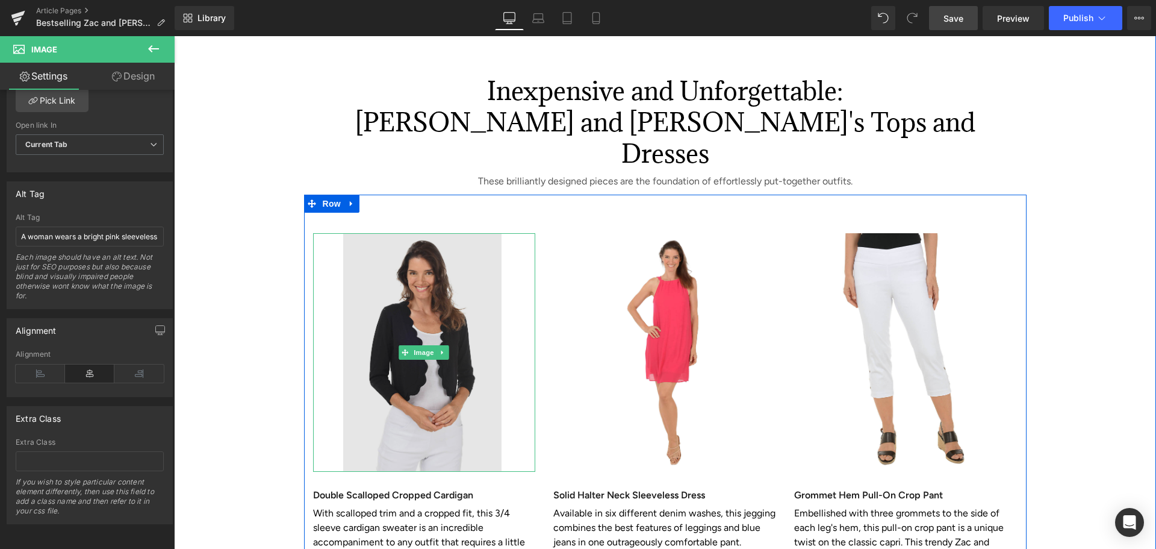
scroll to position [2710, 0]
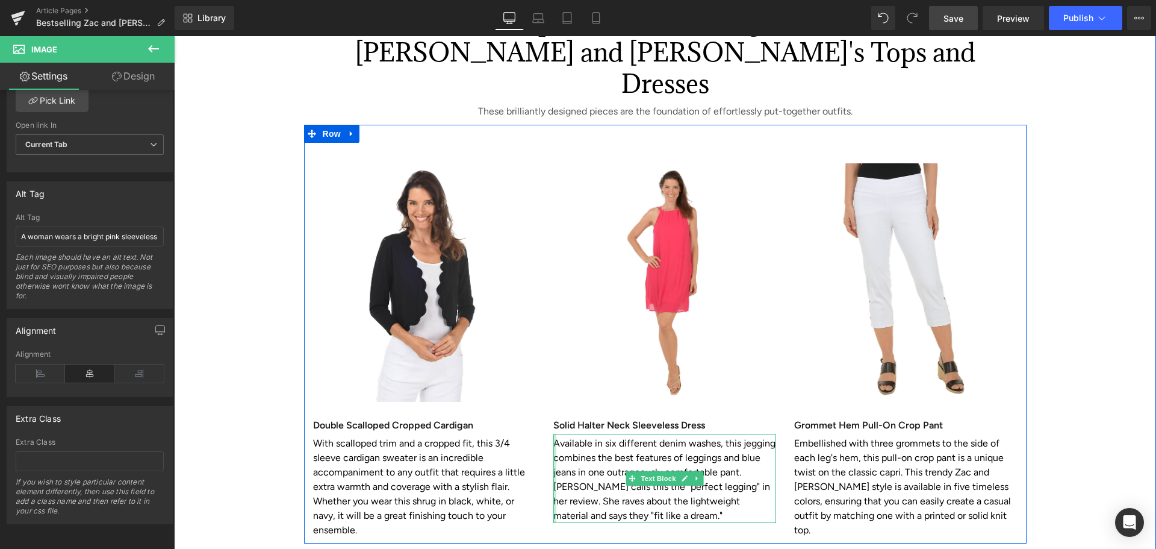
click at [553, 434] on div "Available in six different denim washes, this jegging combines the best feature…" at bounding box center [664, 478] width 223 height 89
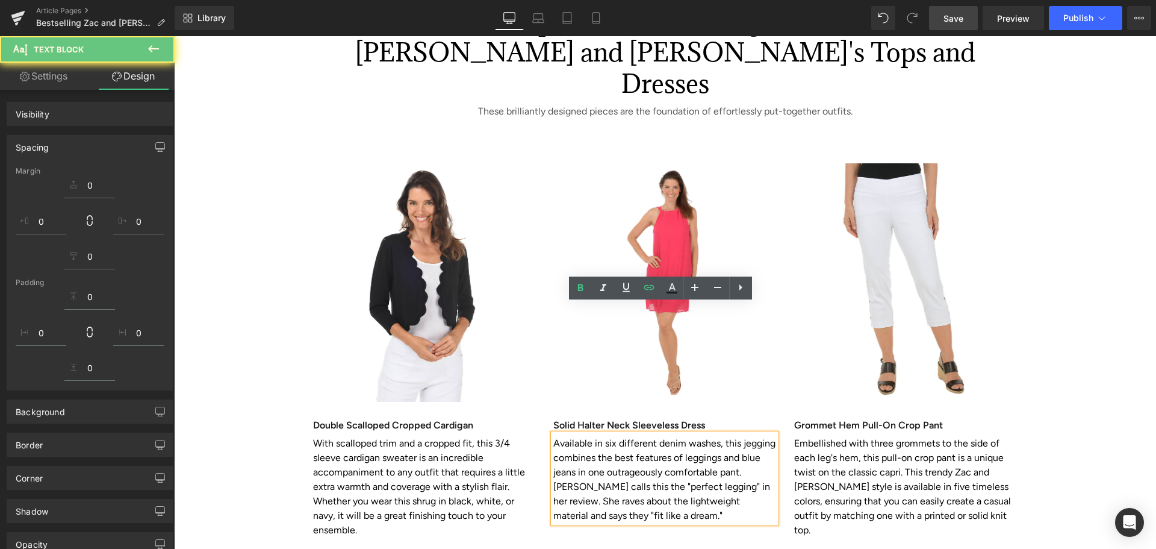
click at [558, 436] on p "Available in six different denim washes, this jegging combines the best feature…" at bounding box center [664, 479] width 223 height 87
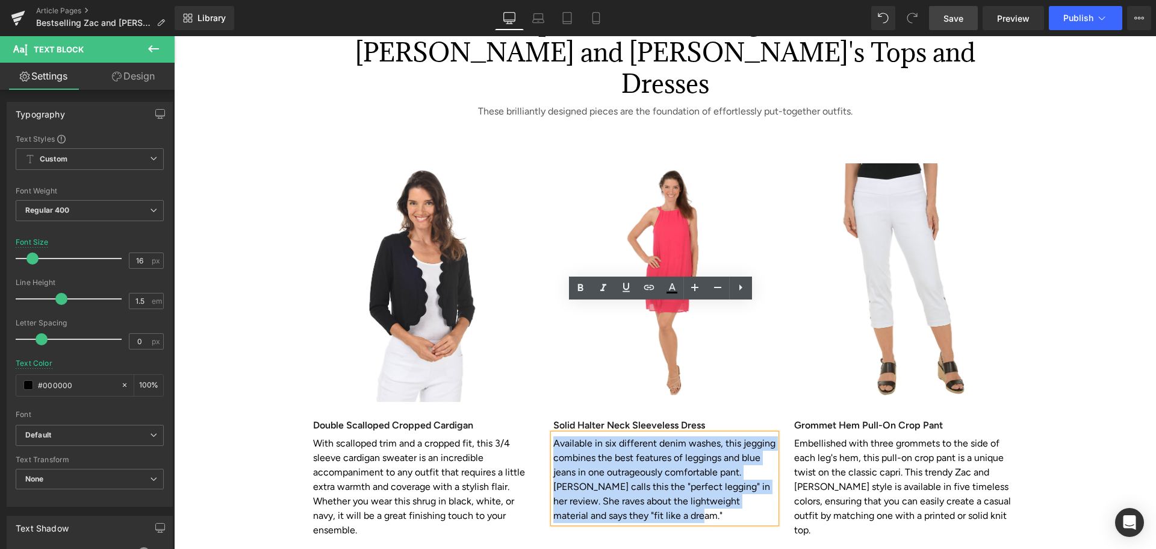
drag, startPoint x: 553, startPoint y: 311, endPoint x: 654, endPoint y: 390, distance: 127.9
click at [654, 436] on p "Available in six different denim washes, this jegging combines the best feature…" at bounding box center [664, 479] width 223 height 87
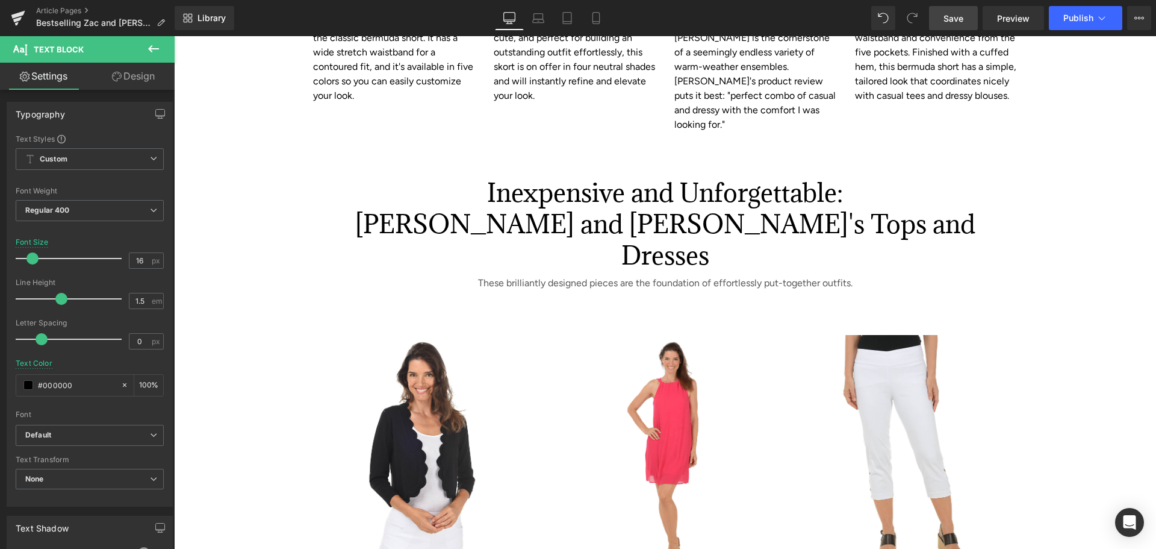
scroll to position [2650, 0]
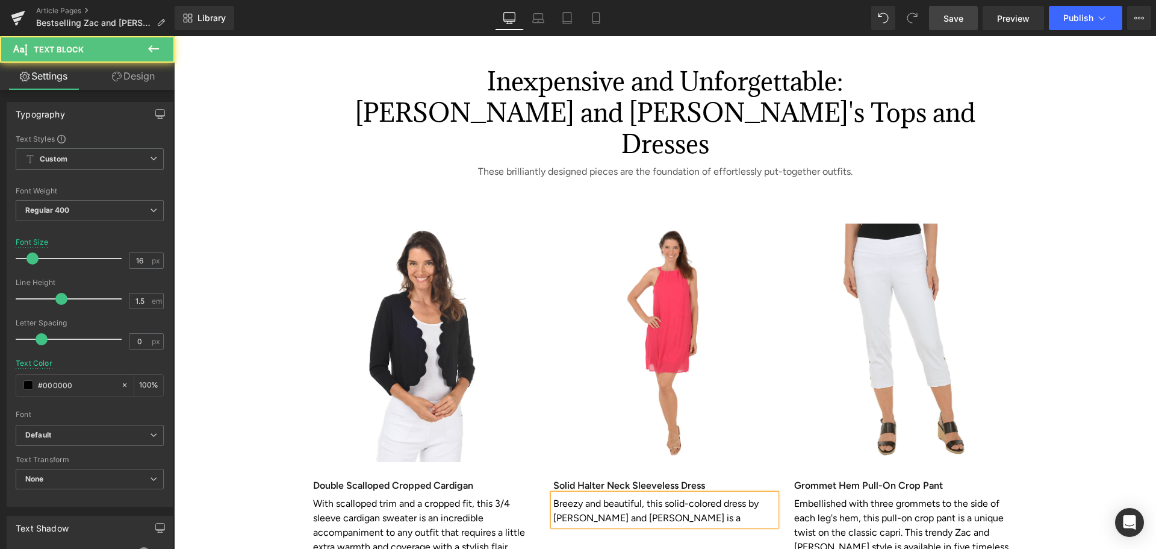
click at [628, 496] on p "Breezy and beautiful, this solid-colored dress by Zac and Rachel is a" at bounding box center [664, 510] width 223 height 29
click at [644, 496] on p "Breezy and beautiful, this solid-colored dress by Zac and Rachel is a" at bounding box center [664, 510] width 223 height 29
drag, startPoint x: 629, startPoint y: 386, endPoint x: 657, endPoint y: 386, distance: 27.7
click at [657, 496] on p "Breezy and beautiful, this solid-colored dress by Zac and Rachel is p" at bounding box center [664, 510] width 223 height 29
click at [720, 496] on p "Breezy and beautiful, this solid-colored dress by Zac and Rachel has an A-line …" at bounding box center [664, 517] width 223 height 43
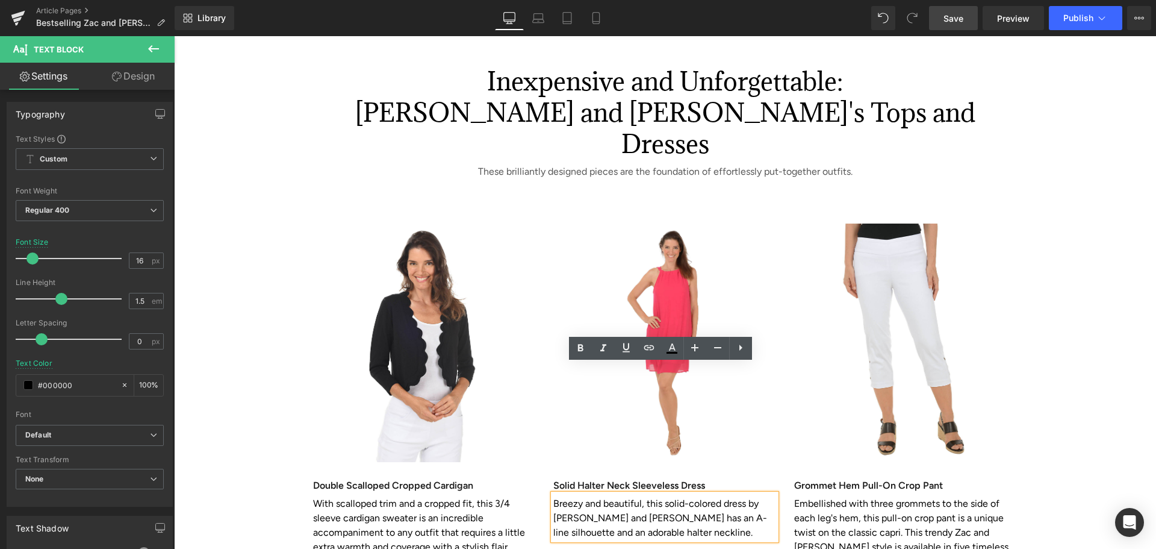
click at [720, 496] on p "Breezy and beautiful, this solid-colored dress by Zac and Rachel has an A-line …" at bounding box center [664, 517] width 223 height 43
click at [717, 496] on p "Breezy and beautiful, this solid-colored dress by Zac and Rachel has an A-line …" at bounding box center [664, 517] width 223 height 43
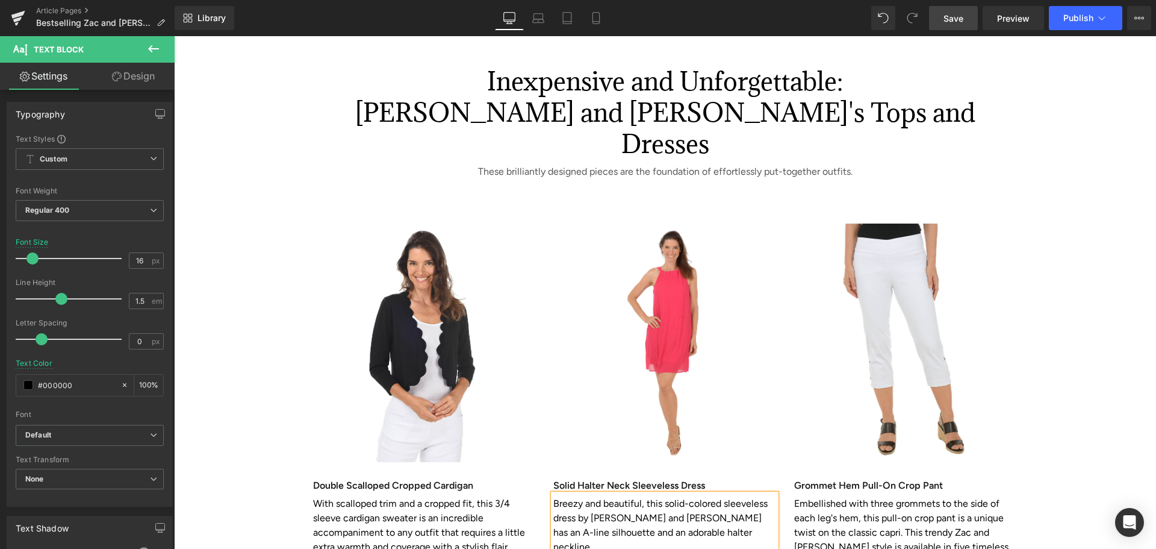
click at [705, 496] on p "Breezy and beautiful, this solid-colored sleeveless dress by Zac and Rachel has…" at bounding box center [664, 525] width 223 height 58
click at [954, 8] on link "Save" at bounding box center [953, 18] width 49 height 24
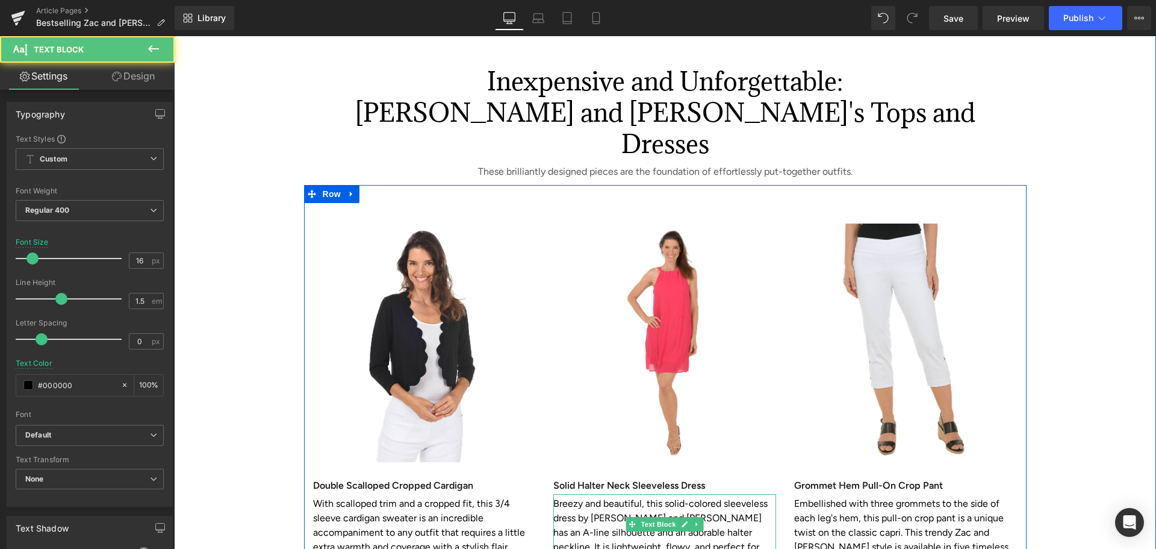
click at [723, 496] on p "Breezy and beautiful, this solid-colored sleeveless dress by Zac and Rachel has…" at bounding box center [664, 532] width 223 height 72
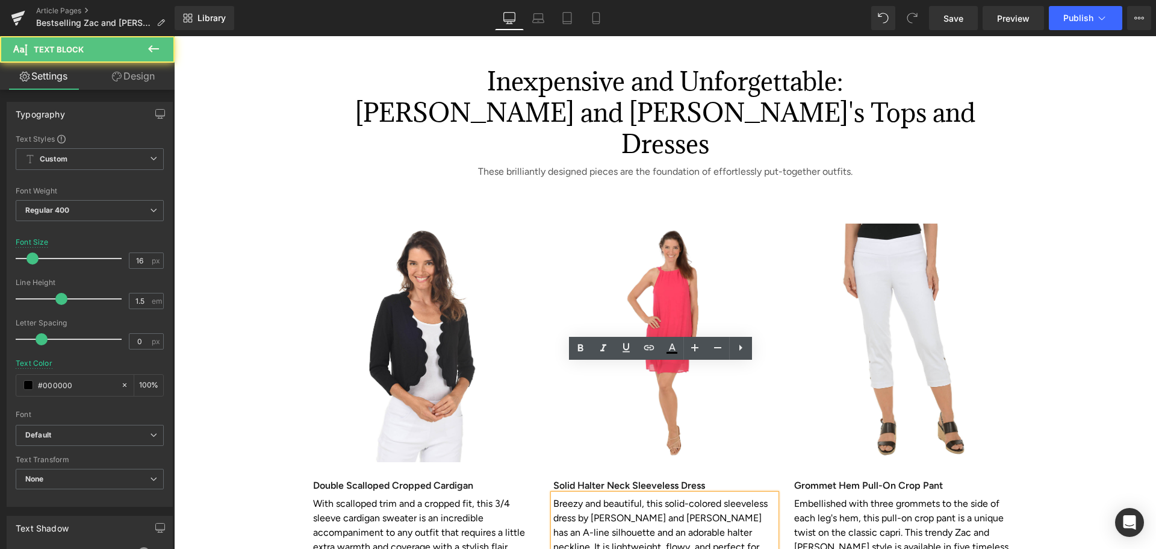
click at [735, 496] on p "Breezy and beautiful, this solid-colored sleeveless dress by Zac and Rachel has…" at bounding box center [664, 532] width 223 height 72
drag, startPoint x: 724, startPoint y: 417, endPoint x: 732, endPoint y: 417, distance: 8.5
click at [732, 496] on p "Breezy and beautiful, this solid-colored sleeveless dress by Zac and Rachel has…" at bounding box center [664, 532] width 223 height 72
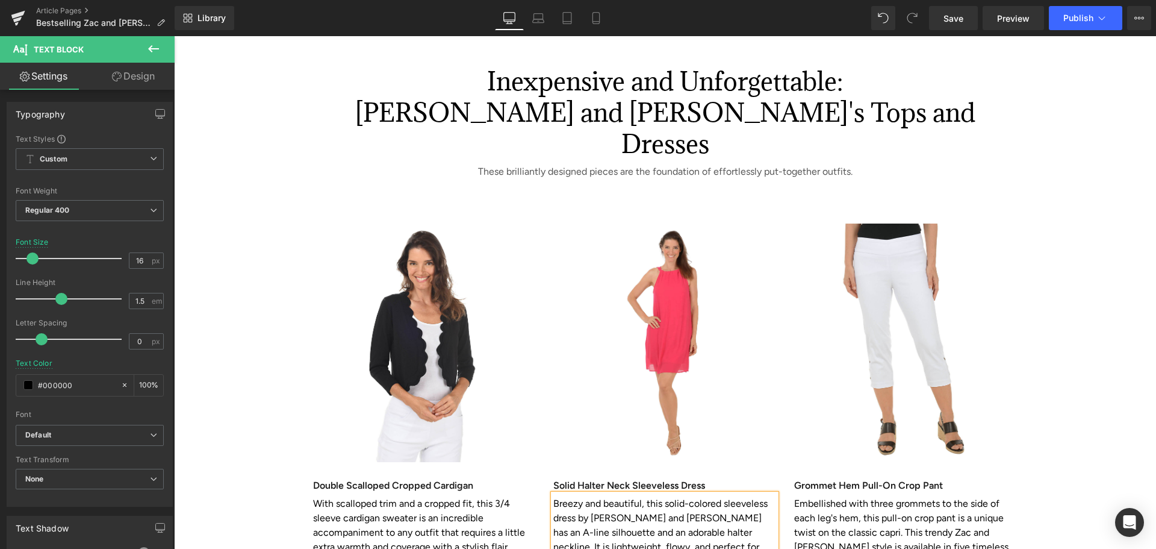
click at [667, 496] on p "Breezy and beautiful, this solid-colored sleeveless dress by Zac and Rachel has…" at bounding box center [664, 546] width 223 height 101
click at [640, 496] on p "Breezy and beautiful, this solid-colored sleeveless dress by Zac and Rachel has…" at bounding box center [664, 546] width 223 height 101
click at [763, 496] on p "Breezy and beautiful, this solid-colored sleeveless dress by Zac and Rachel has…" at bounding box center [664, 546] width 223 height 101
drag, startPoint x: 585, startPoint y: 460, endPoint x: 655, endPoint y: 461, distance: 69.9
click at [655, 496] on p "Breezy and beautiful, this solid-colored sleeveless dress by Zac and Rachel has…" at bounding box center [664, 554] width 223 height 116
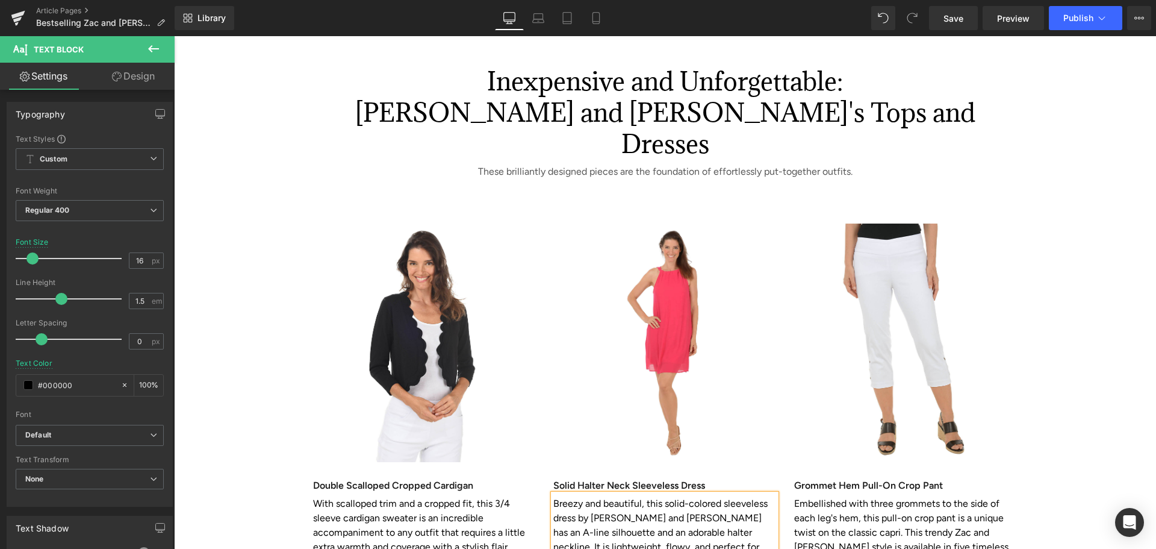
click at [805, 458] on div "Image Double Scalloped Cropped Cardigan Heading With scalloped trim and a cropp…" at bounding box center [665, 401] width 723 height 433
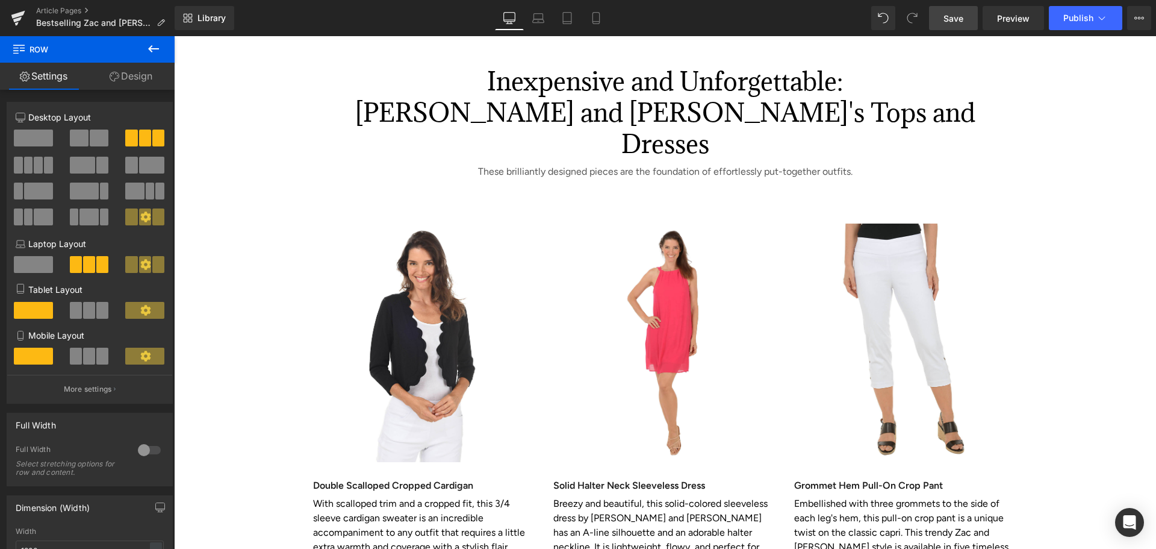
click at [950, 16] on span "Save" at bounding box center [954, 18] width 20 height 13
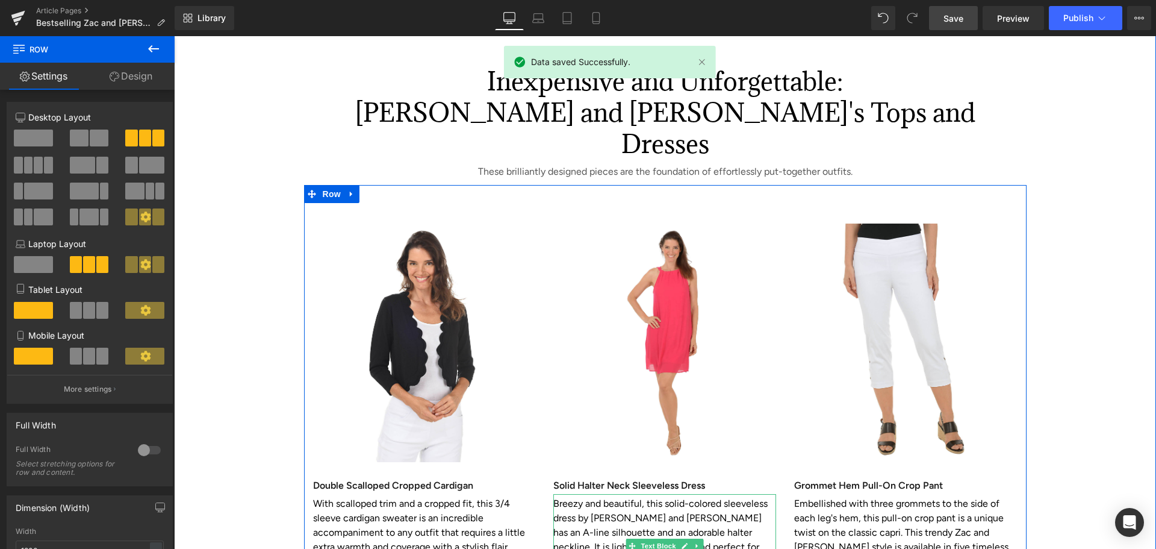
click at [575, 496] on p "Breezy and beautiful, this solid-colored sleeveless dress by Zac and Rachel has…" at bounding box center [664, 554] width 223 height 116
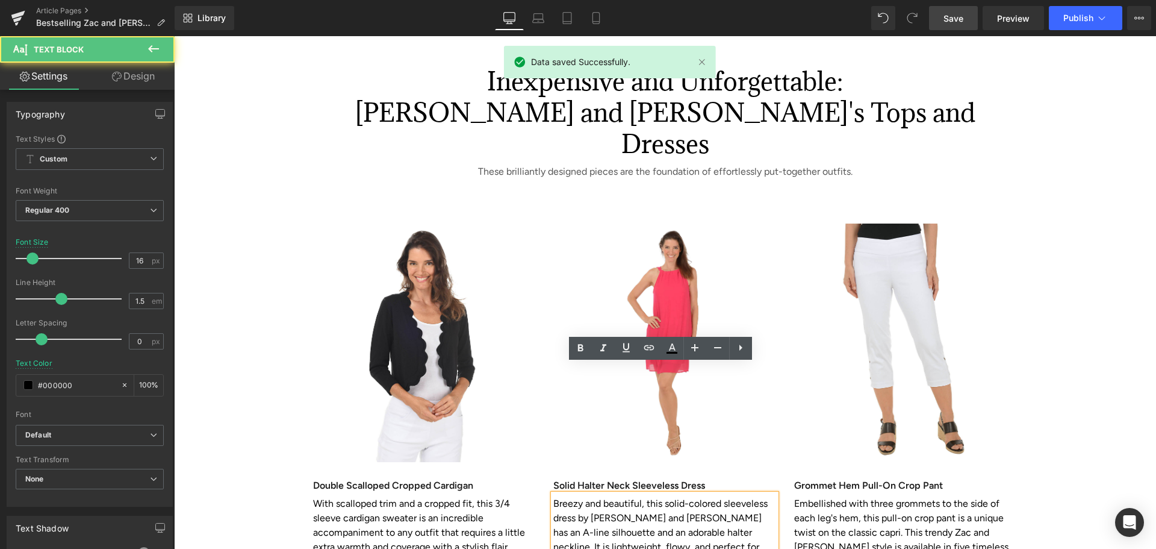
click at [577, 496] on p "Breezy and beautiful, this solid-colored sleeveless dress by Zac and Rachel has…" at bounding box center [664, 554] width 223 height 116
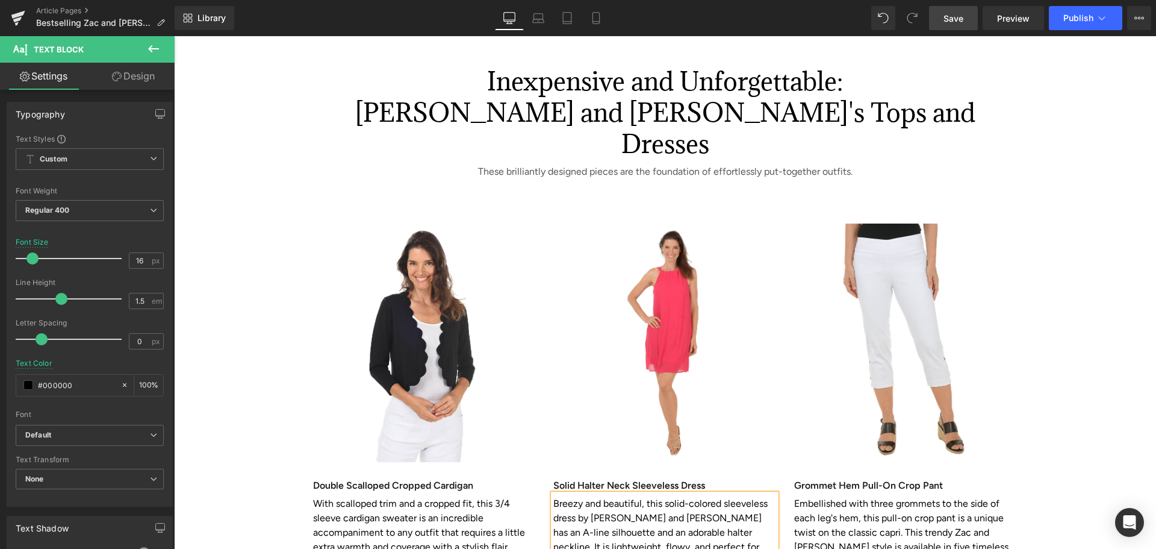
click at [947, 13] on span "Save" at bounding box center [954, 18] width 20 height 13
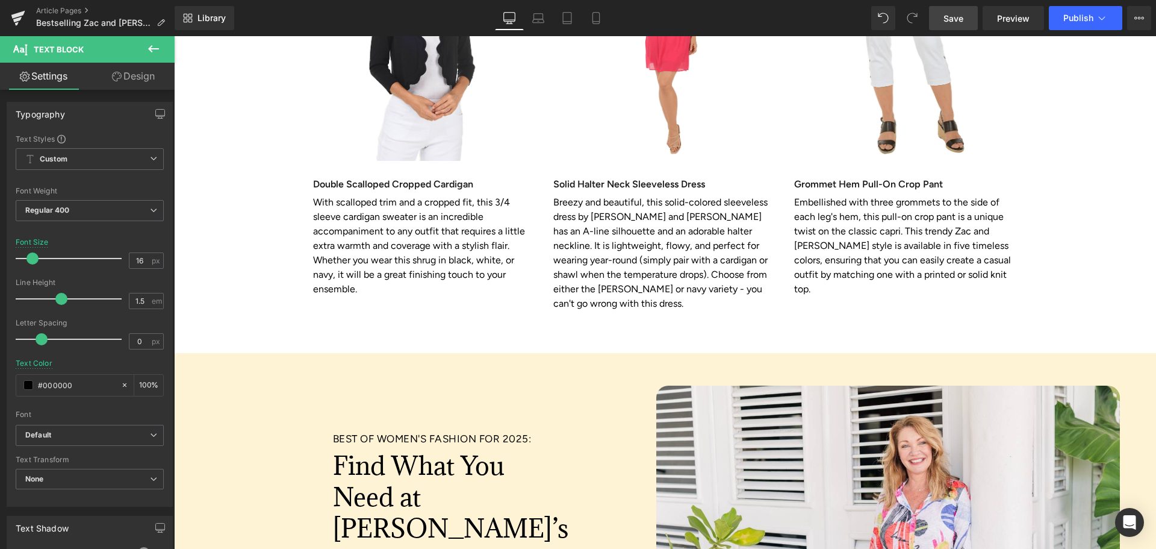
scroll to position [2710, 0]
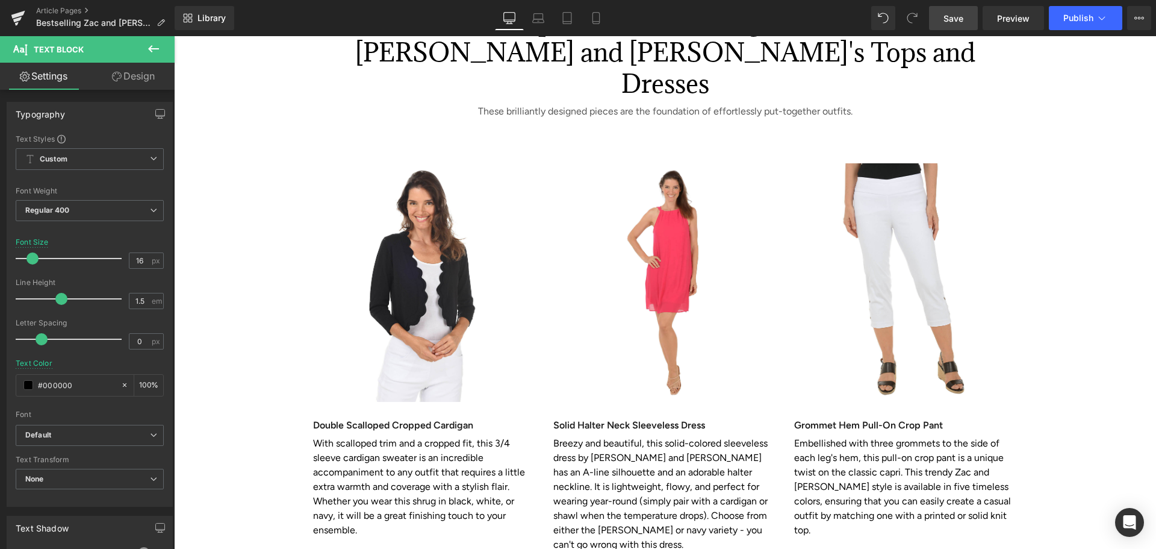
click at [959, 19] on span "Save" at bounding box center [954, 18] width 20 height 13
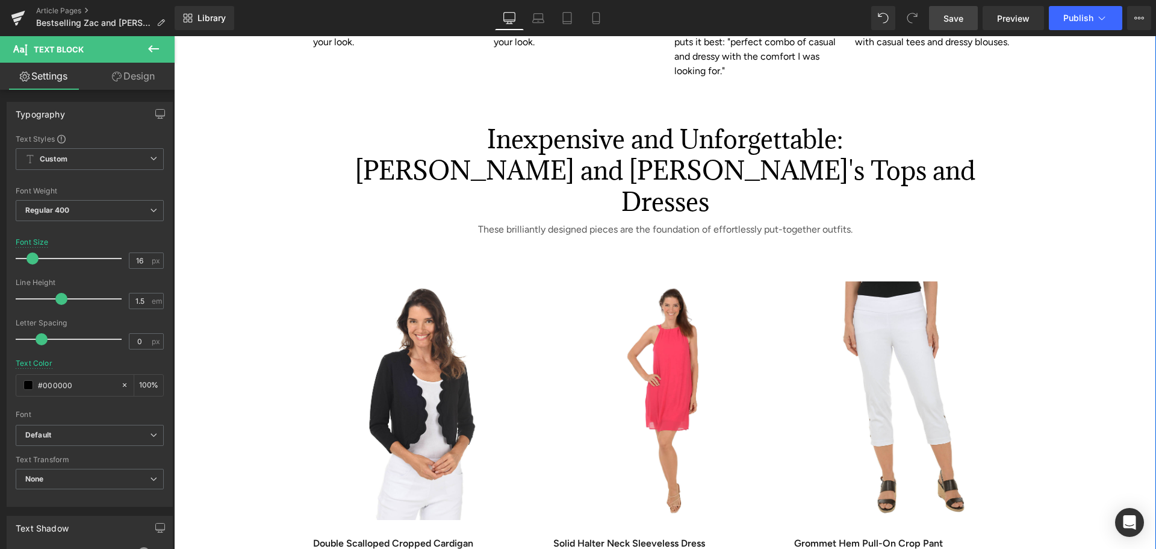
scroll to position [2650, 0]
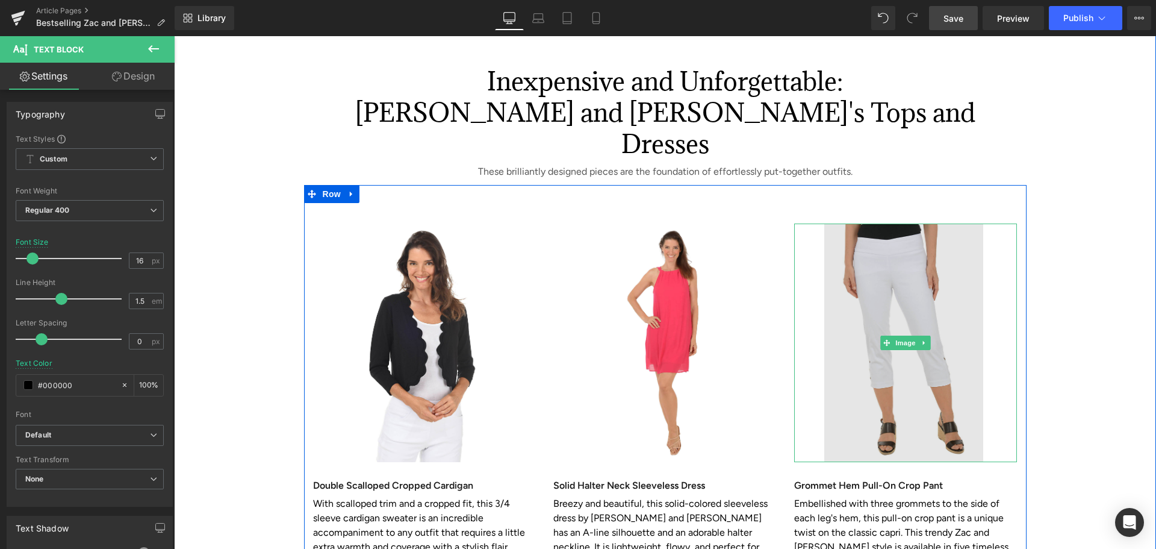
click at [862, 223] on img at bounding box center [905, 342] width 223 height 238
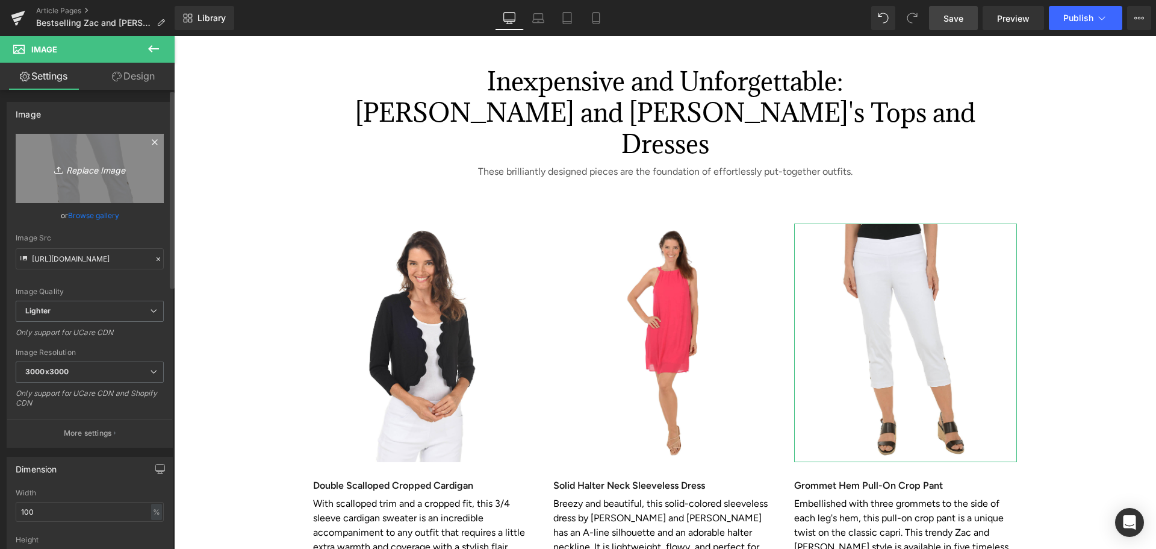
click at [74, 167] on icon "Replace Image" at bounding box center [90, 168] width 96 height 15
type input "C:\fakepath\Paradise Stripe Button-Front Blouse.JPG"
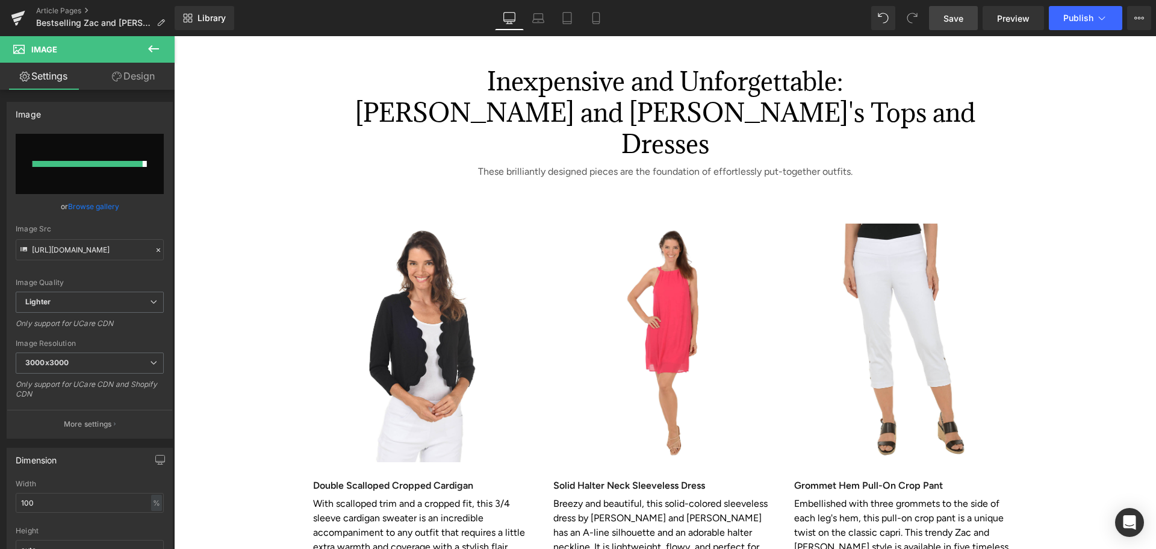
type input "https://ucarecdn.com/da816cda-e9f2-45de-8169-cbe9caac5918/-/format/auto/-/previ…"
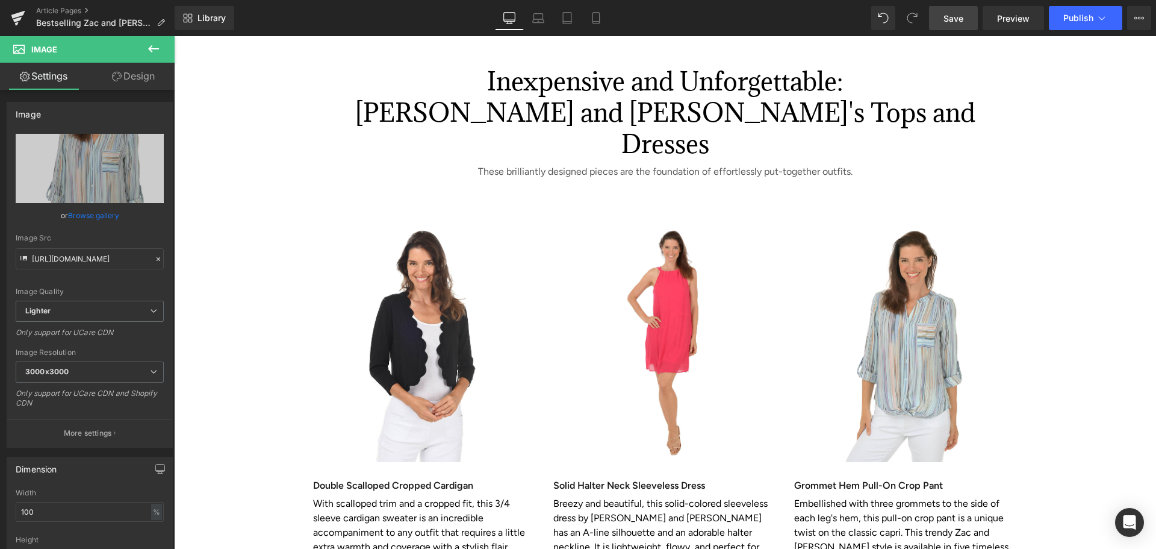
click at [963, 18] on span "Save" at bounding box center [954, 18] width 20 height 13
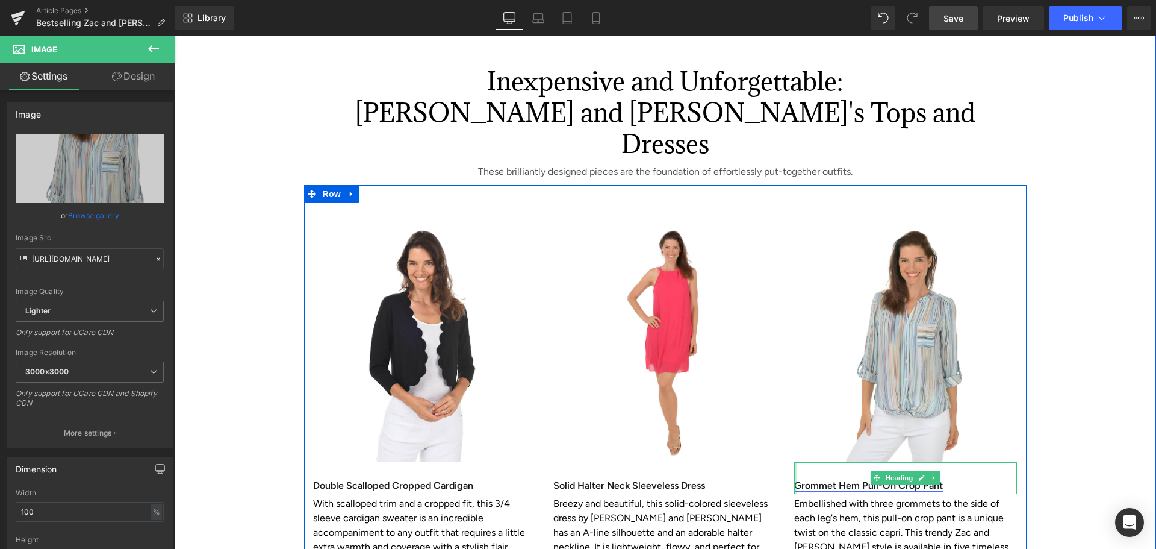
click at [794, 462] on div "Grommet Hem Pull-On Crop Pant Heading" at bounding box center [905, 478] width 223 height 32
click at [797, 479] on link "Grommet Hem Pull-On Crop Pant" at bounding box center [868, 484] width 149 height 11
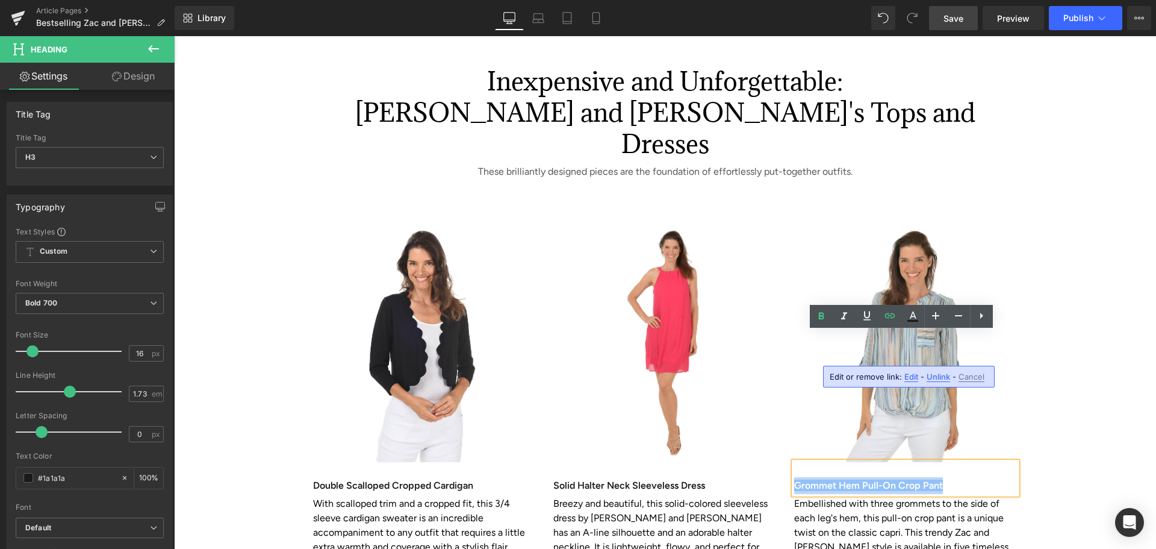
drag, startPoint x: 792, startPoint y: 353, endPoint x: 947, endPoint y: 346, distance: 155.5
click at [947, 462] on div "Grommet Hem Pull-On Crop Pant" at bounding box center [905, 478] width 223 height 32
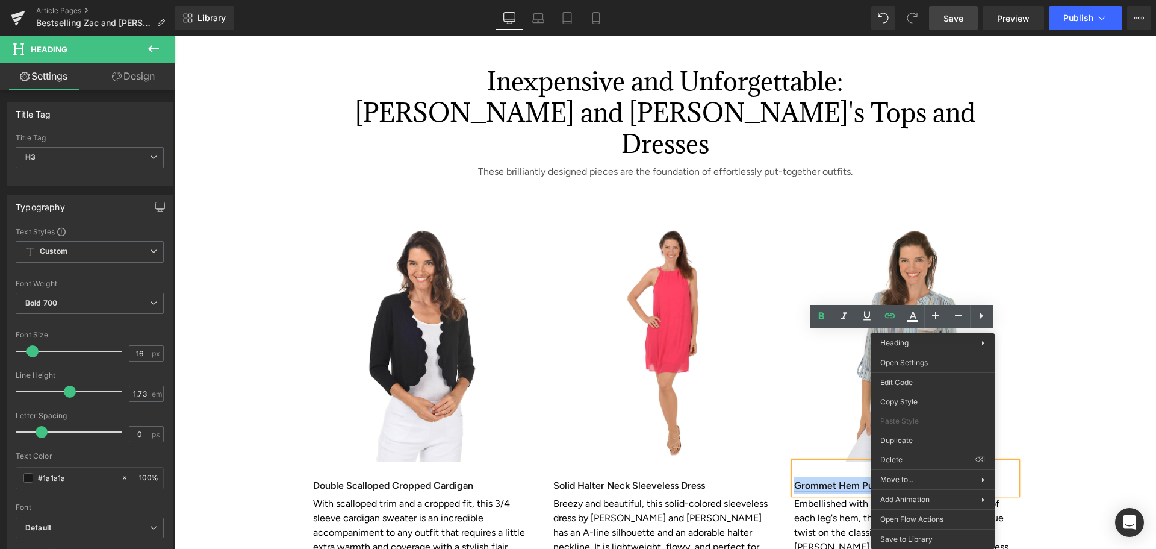
paste div
click at [1086, 359] on div "Inexpensive and Unforgettable: Zac and Rachel's Tops and Dresses Heading These …" at bounding box center [665, 324] width 982 height 588
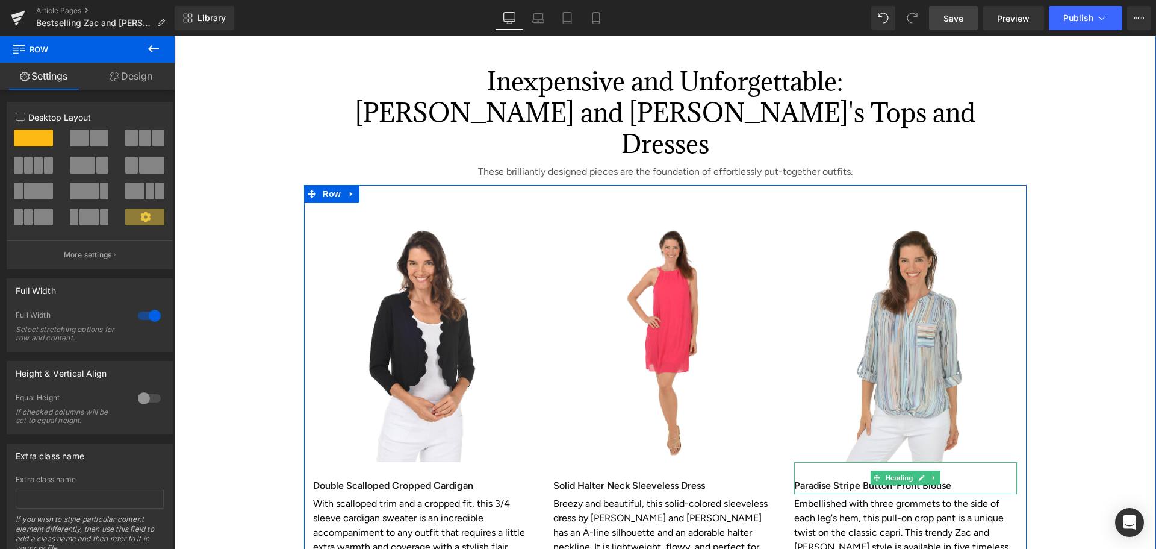
click at [850, 477] on h3 "Paradise Stripe Button-Front Blouse" at bounding box center [905, 485] width 223 height 17
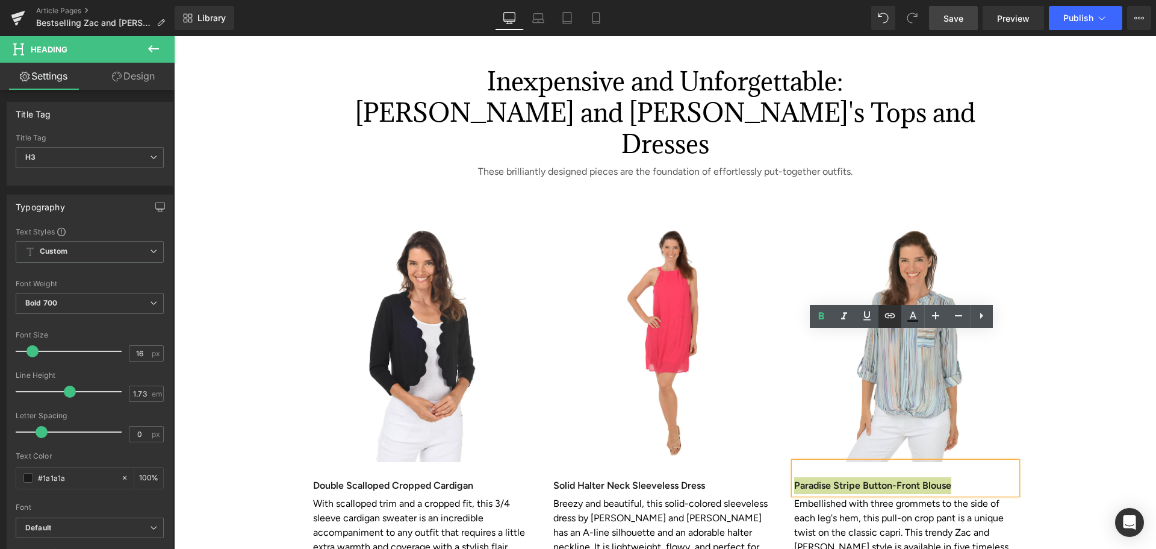
click at [892, 314] on icon at bounding box center [890, 315] width 14 height 14
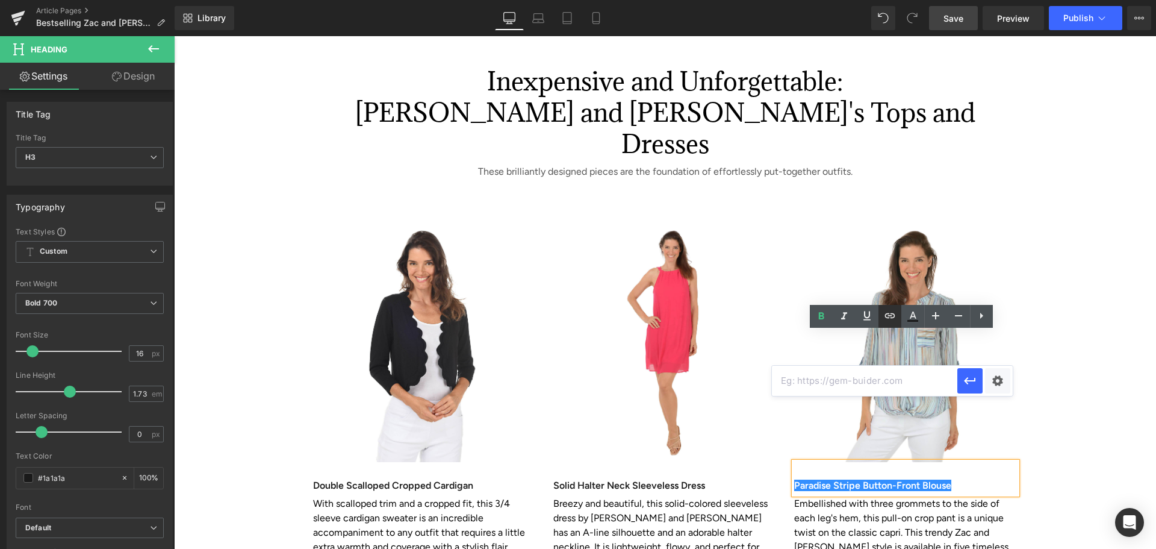
scroll to position [0, 0]
click at [801, 373] on input "text" at bounding box center [864, 381] width 185 height 30
paste input "https://www.anthonysfla.com/products/st814nxb1i"
type input "https://www.anthonysfla.com/products/st814nxb1i"
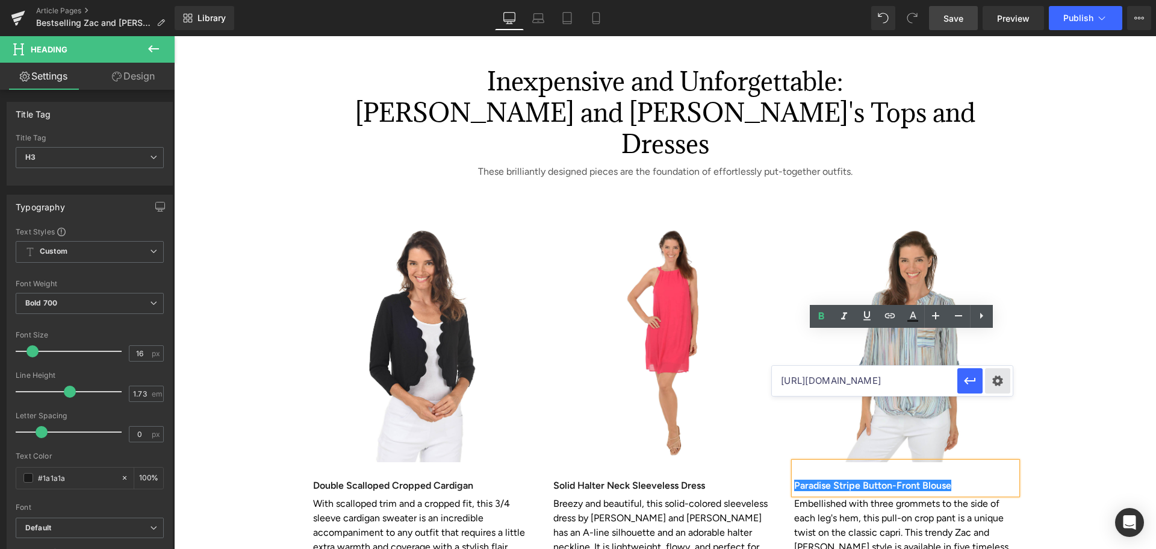
click at [1006, 0] on div "Text Color Highlight Color #333333 Edit or remove link: Edit - Unlink - Cancel …" at bounding box center [578, 0] width 1156 height 0
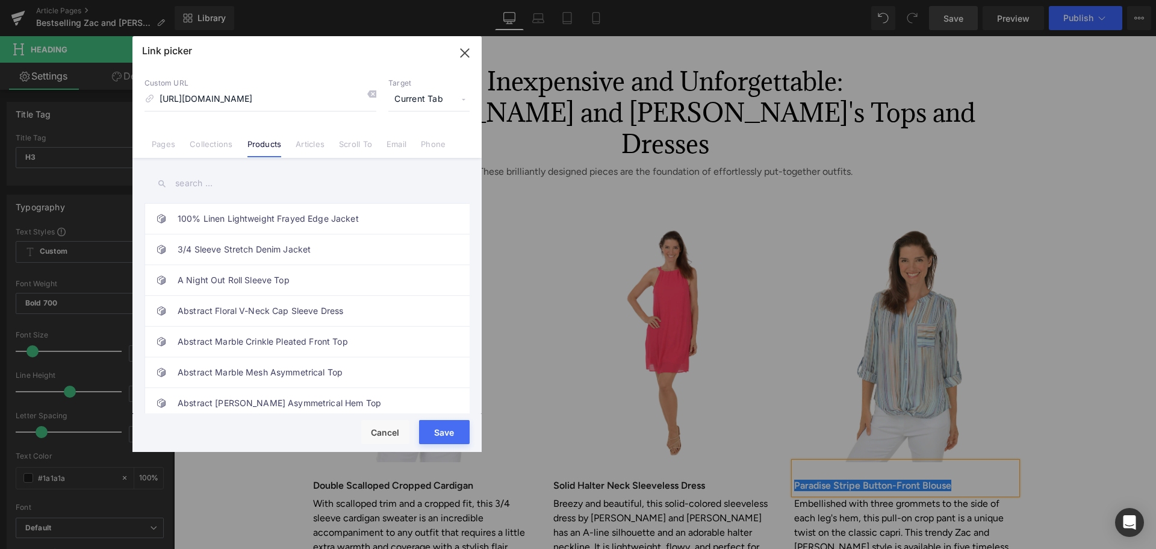
click at [444, 431] on button "Save" at bounding box center [444, 432] width 51 height 24
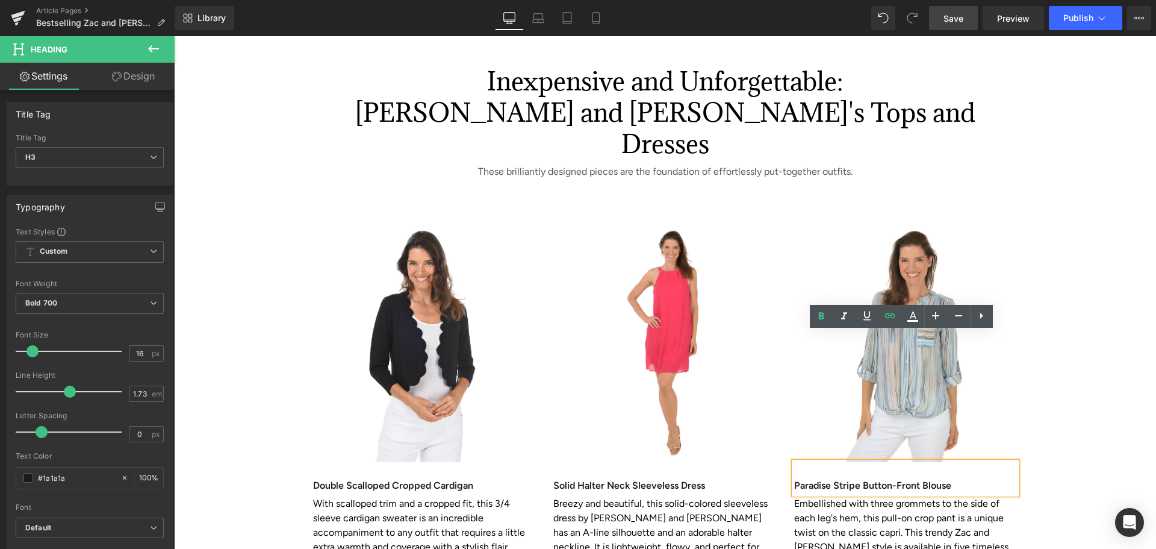
click at [174, 36] on div at bounding box center [174, 36] width 0 height 0
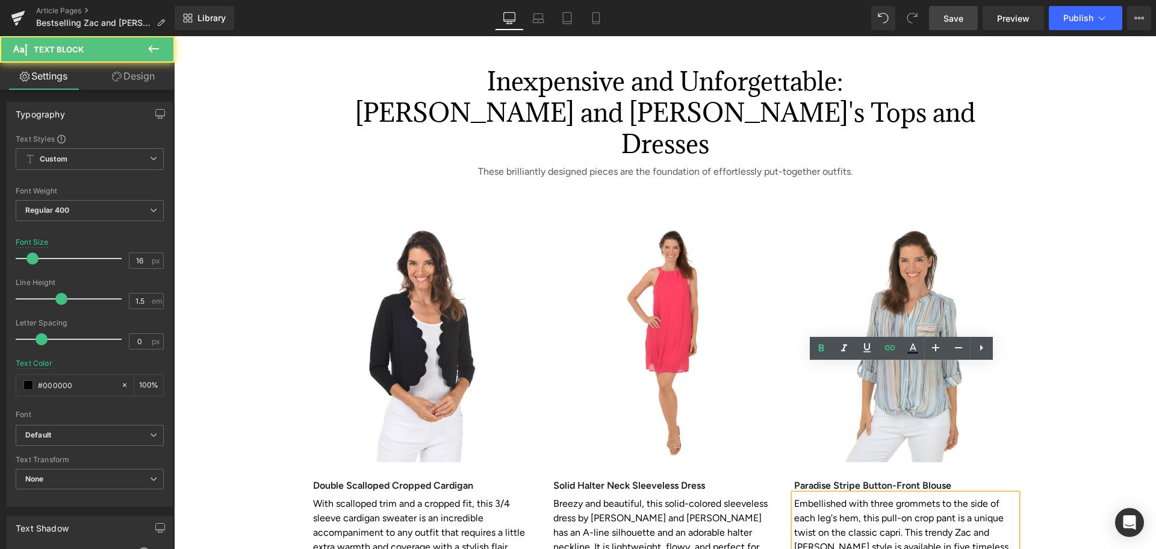
click at [878, 489] on div "Inexpensive and Unforgettable: Zac and Rachel's Tops and Dresses Heading These …" at bounding box center [665, 339] width 982 height 627
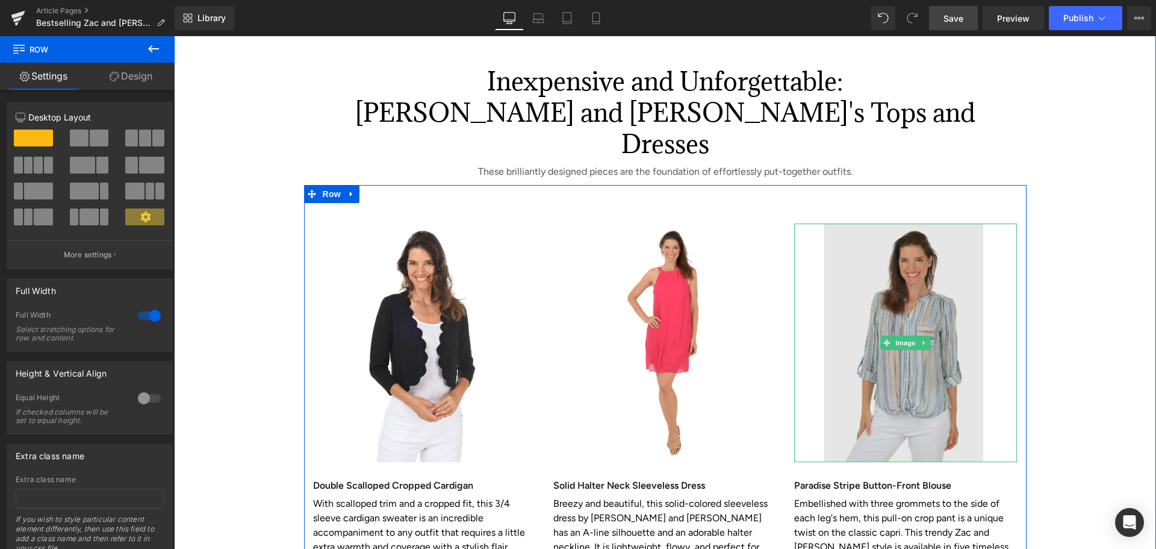
click at [886, 274] on img at bounding box center [905, 342] width 223 height 238
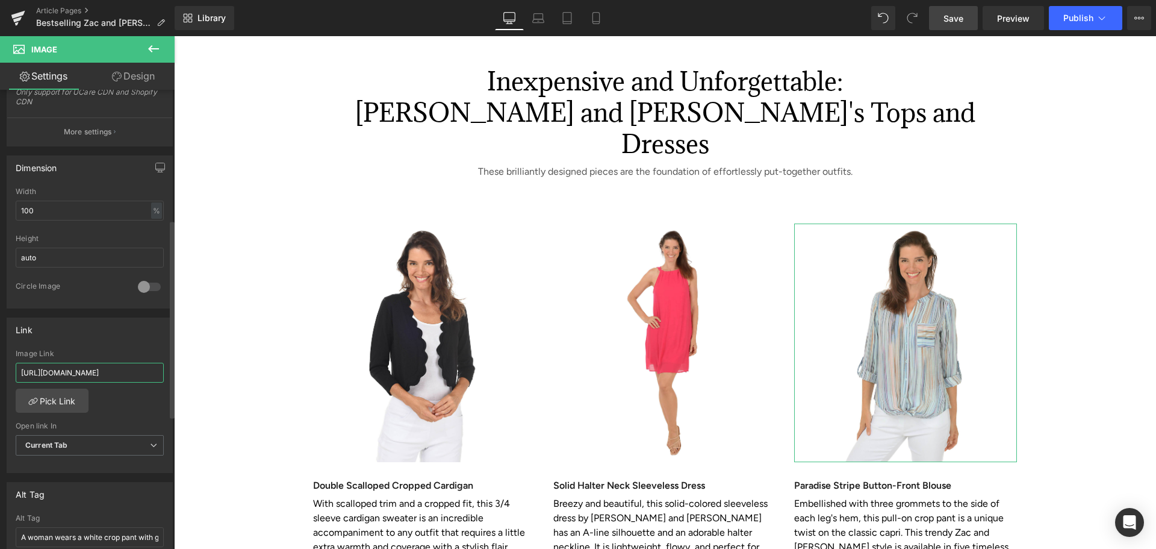
scroll to position [0, 41]
drag, startPoint x: 21, startPoint y: 373, endPoint x: 156, endPoint y: 382, distance: 135.1
click at [156, 382] on input "https://www.anthonysfla.com/products/kr81hswp2" at bounding box center [90, 373] width 148 height 20
paste input "st814nxb1i"
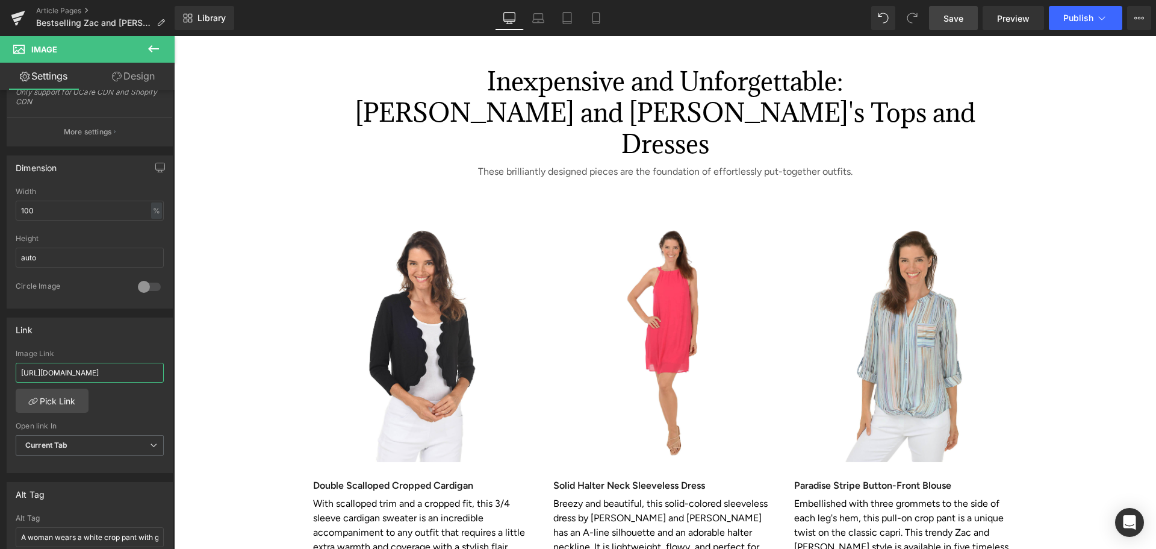
type input "https://www.anthonysfla.com/products/st814nxb1i"
click at [966, 19] on link "Save" at bounding box center [953, 18] width 49 height 24
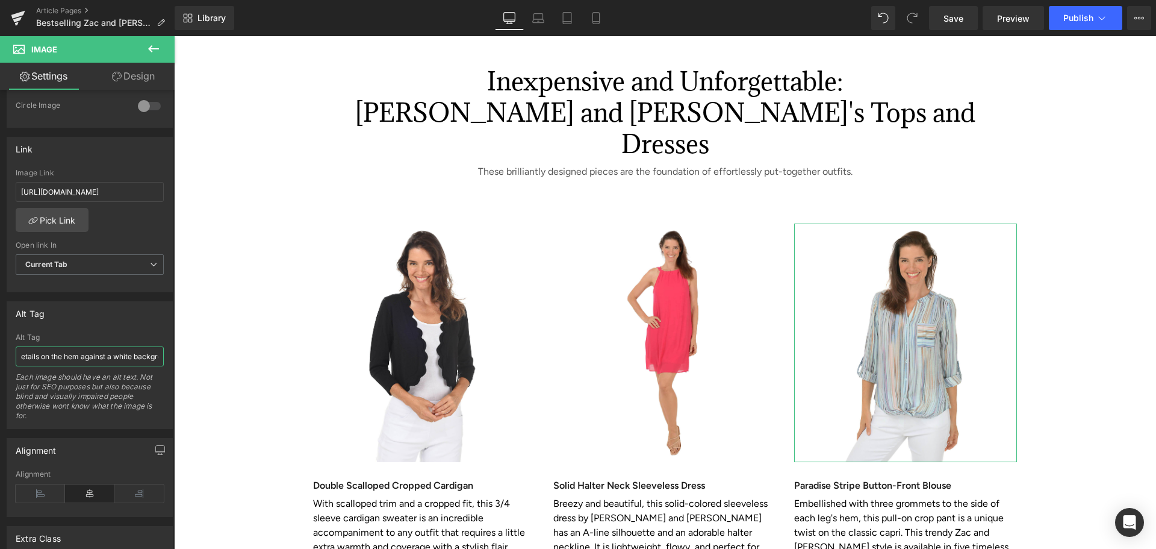
scroll to position [0, 193]
drag, startPoint x: 258, startPoint y: 393, endPoint x: 188, endPoint y: 370, distance: 73.5
type input "A woman wears a striped blouse and white pants against a white background"
click at [962, 26] on link "Save" at bounding box center [953, 18] width 49 height 24
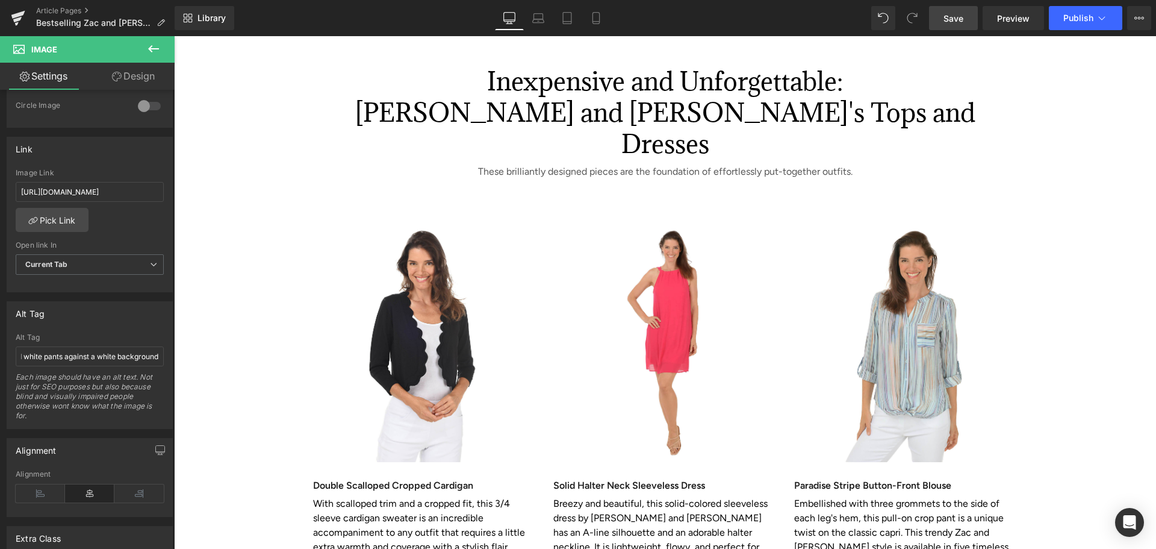
scroll to position [0, 0]
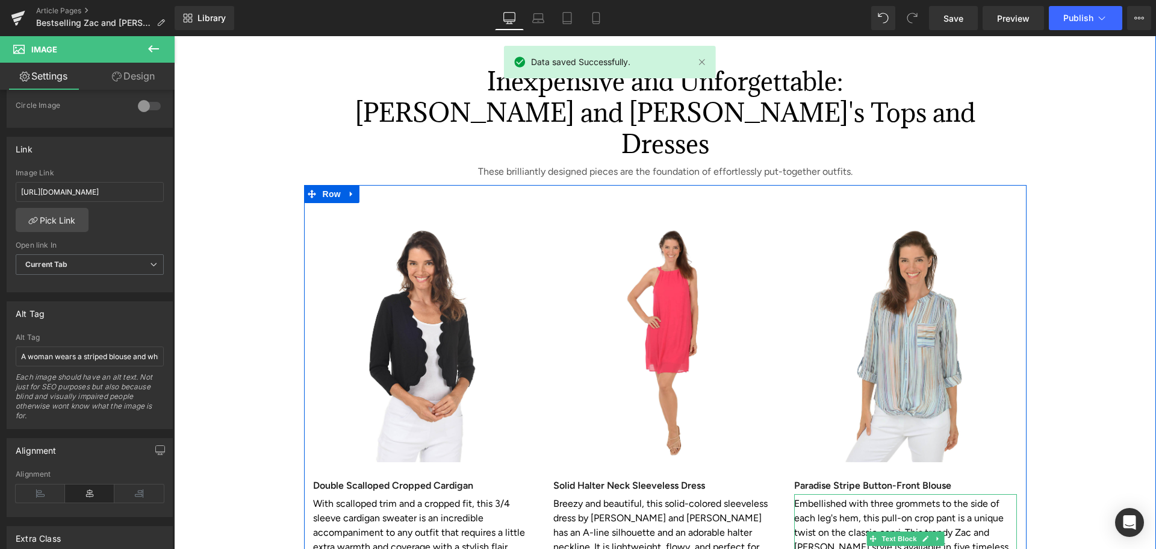
click at [836, 496] on p "Embellished with three grommets to the side of each leg's hem, this pull-on cro…" at bounding box center [905, 546] width 223 height 101
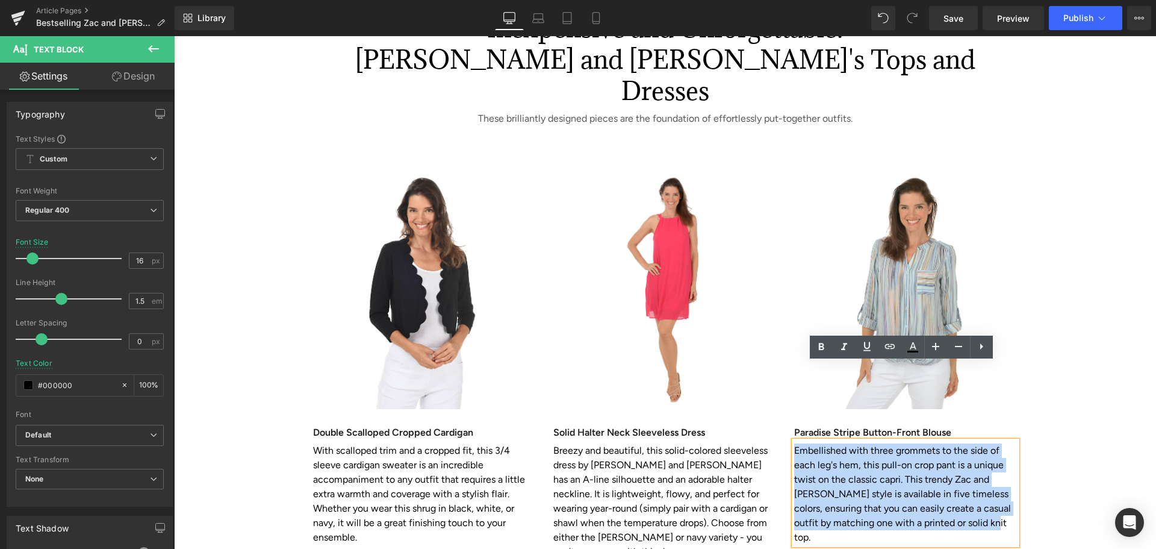
scroll to position [2770, 0]
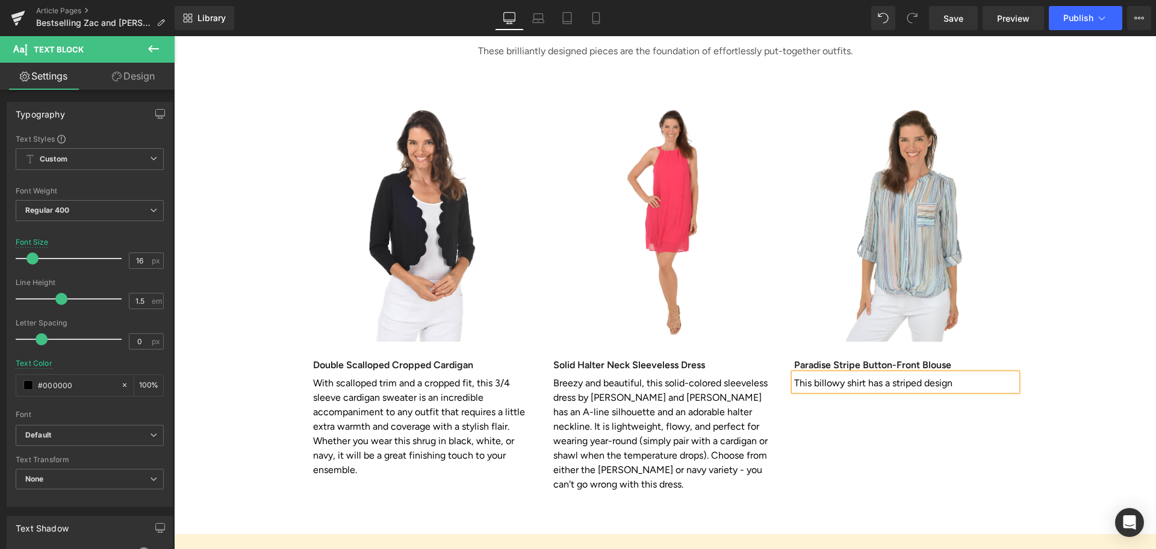
click at [891, 376] on p "This billowy shirt has a striped design" at bounding box center [905, 383] width 223 height 14
click at [971, 376] on p "This billowy shirt has a multicolored striped design" at bounding box center [905, 383] width 223 height 14
click at [1004, 376] on p "This billowy shirt has a multicolored stripe design" at bounding box center [905, 383] width 223 height 14
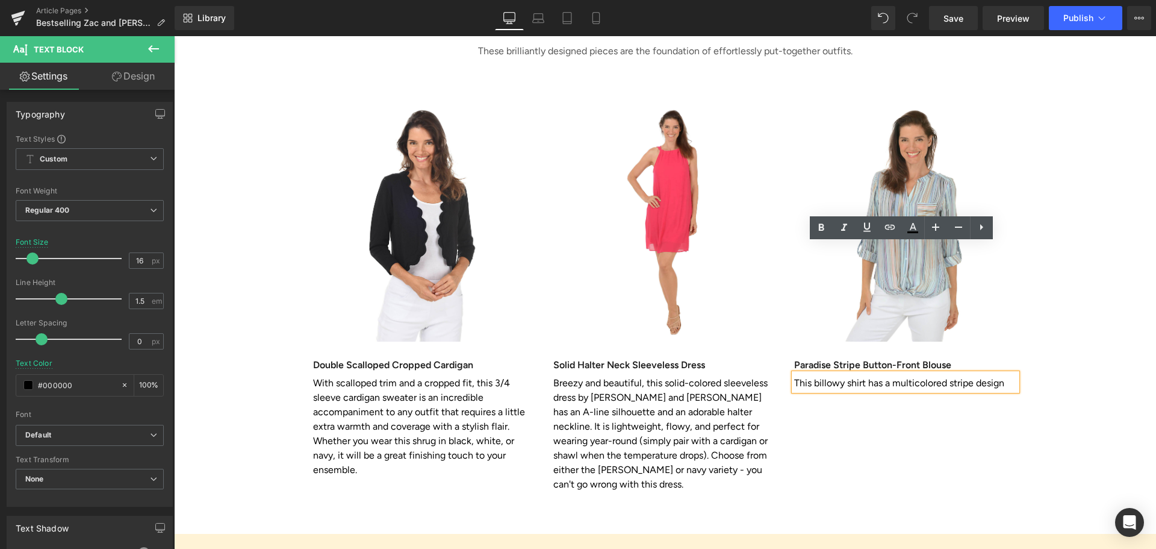
click at [883, 376] on p "This billowy shirt has a multicolored stripe design" at bounding box center [905, 383] width 223 height 14
click at [888, 376] on p "This billowy shirt has a multicolored stripe design" at bounding box center [905, 383] width 223 height 14
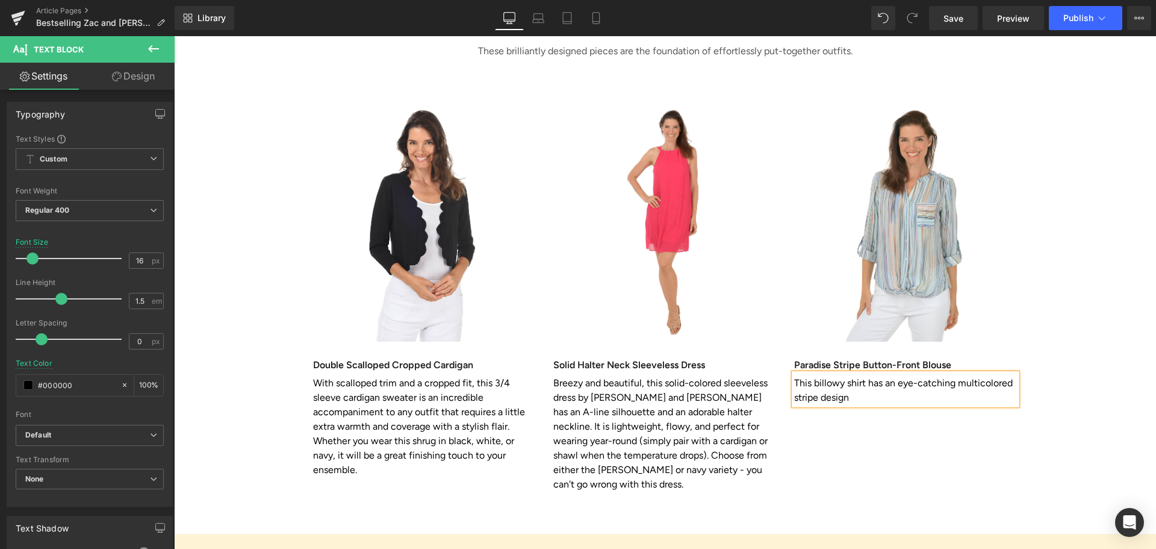
click at [857, 376] on p "This billowy shirt has an eye-catching multicolored stripe design" at bounding box center [905, 390] width 223 height 29
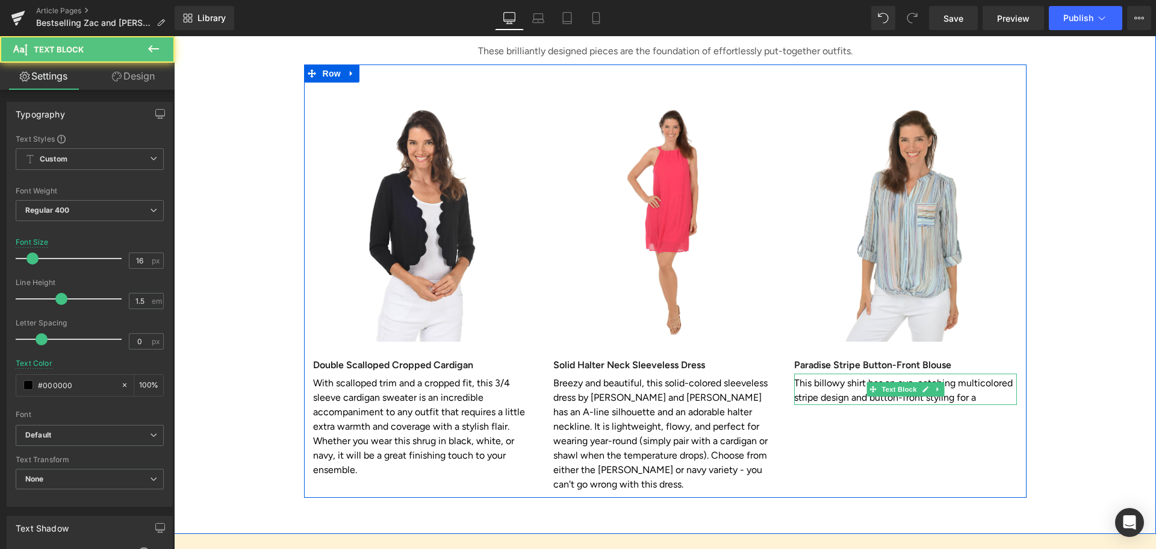
click at [974, 376] on p "This billowy shirt has an eye-catching multicolored stripe design and button-fr…" at bounding box center [905, 390] width 223 height 29
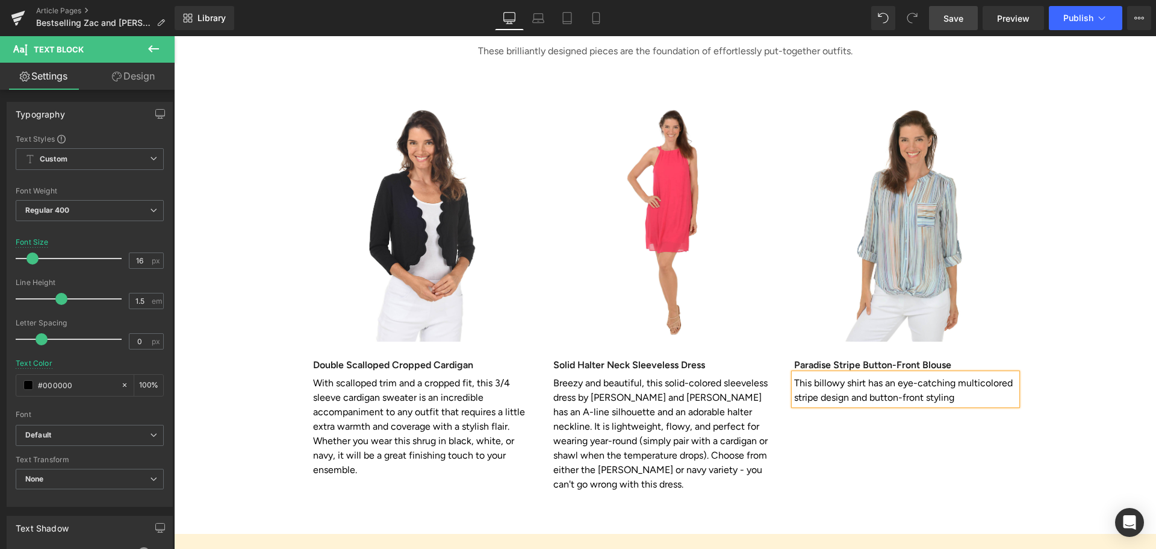
click at [941, 11] on link "Save" at bounding box center [953, 18] width 49 height 24
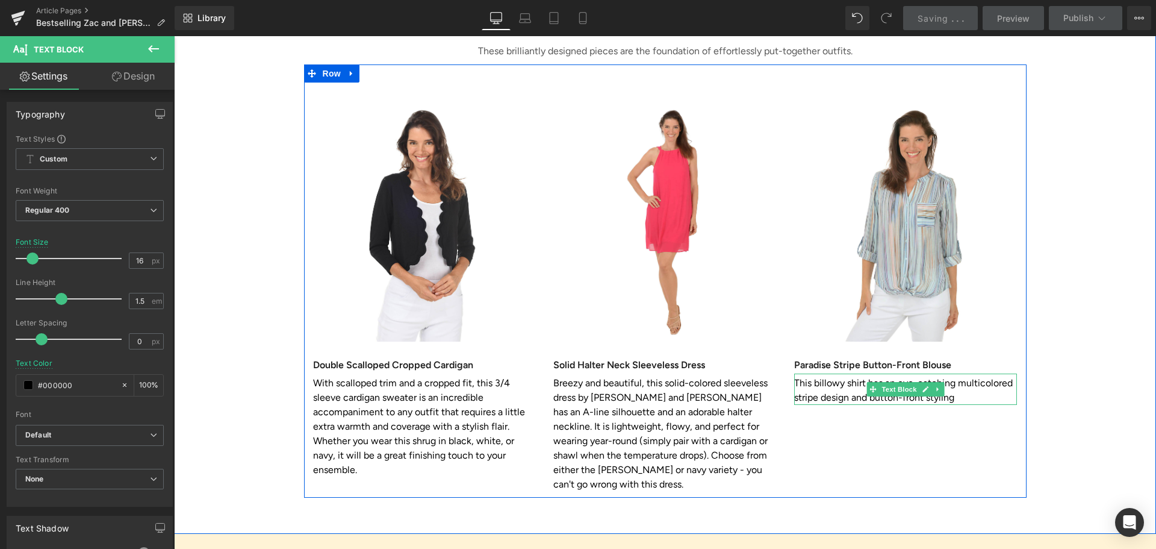
click at [956, 376] on p "This billowy shirt has an eye-catching multicolored stripe design and button-fr…" at bounding box center [905, 390] width 223 height 29
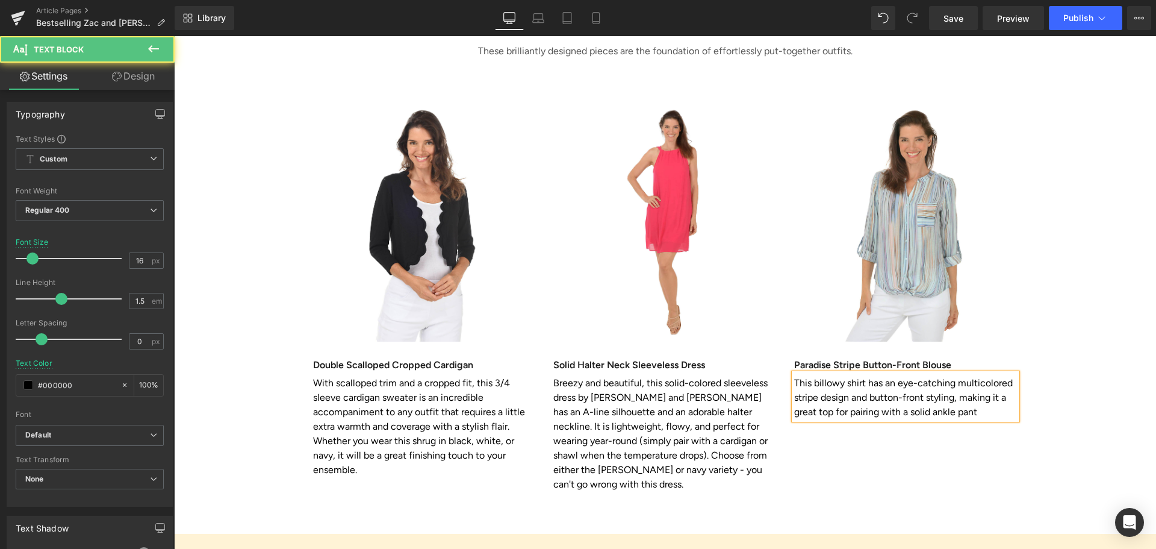
click at [983, 376] on p "This billowy shirt has an eye-catching multicolored stripe design and button-fr…" at bounding box center [905, 397] width 223 height 43
click at [969, 376] on p "This billowy shirt has an eye-catching multicolored stripe design and button-fr…" at bounding box center [905, 397] width 223 height 43
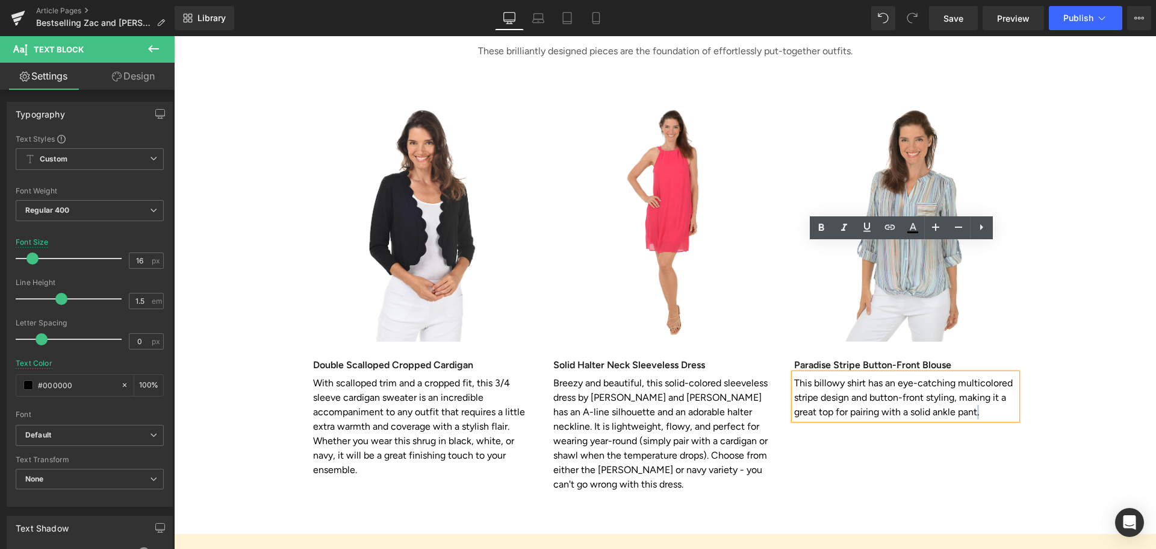
click at [970, 376] on p "This billowy shirt has an eye-catching multicolored stripe design and button-fr…" at bounding box center [905, 397] width 223 height 43
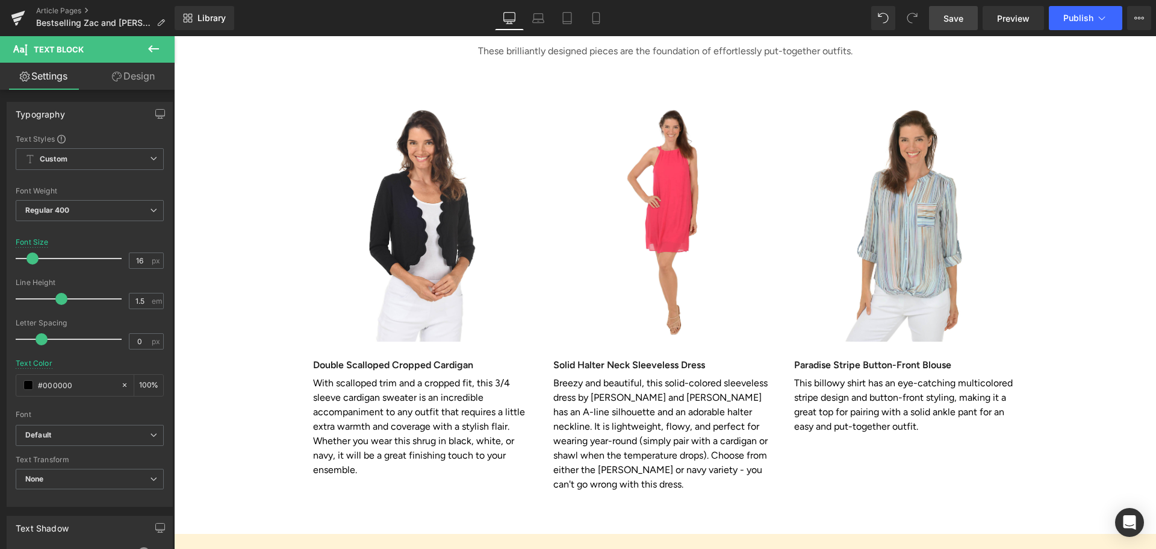
drag, startPoint x: 941, startPoint y: 8, endPoint x: 763, endPoint y: 87, distance: 194.1
click at [941, 8] on link "Save" at bounding box center [953, 18] width 49 height 24
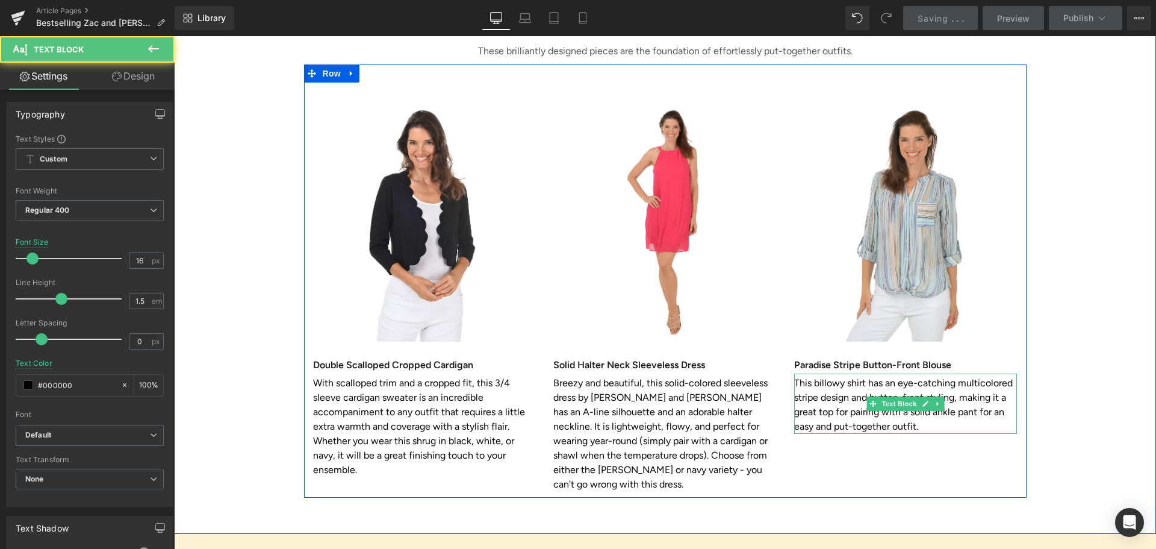
click at [916, 376] on p "This billowy shirt has an eye-catching multicolored stripe design and button-fr…" at bounding box center [905, 405] width 223 height 58
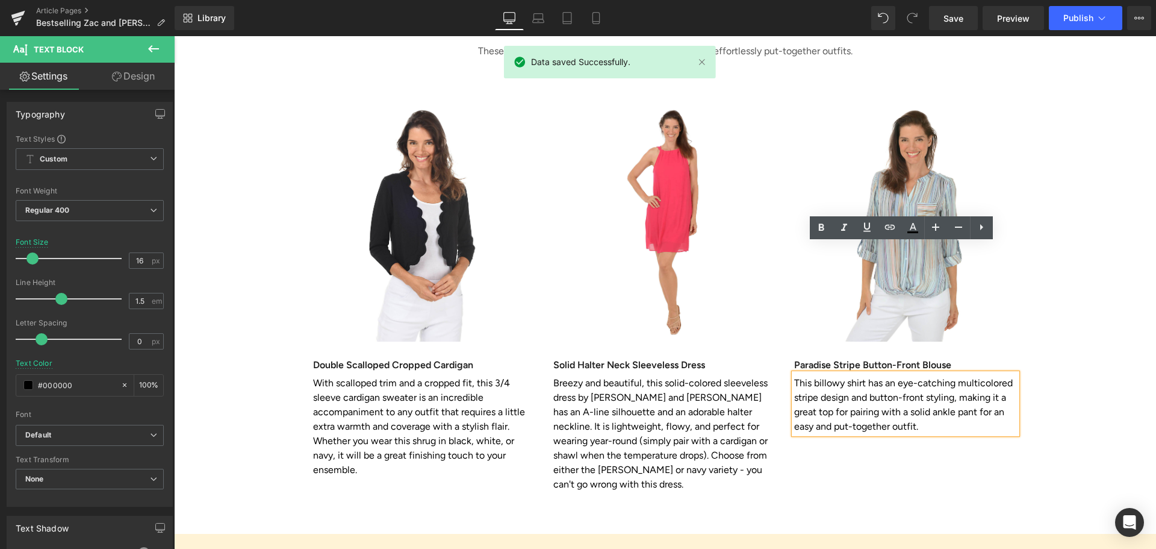
click at [915, 376] on p "This billowy shirt has an eye-catching multicolored stripe design and button-fr…" at bounding box center [905, 405] width 223 height 58
click at [913, 376] on p "This billowy shirt has an eye-catching multicolored stripe design and button-fr…" at bounding box center [905, 405] width 223 height 58
click at [909, 376] on p "This billowy shirt has an eye-catching multicolored stripe design and button-fr…" at bounding box center [905, 405] width 223 height 58
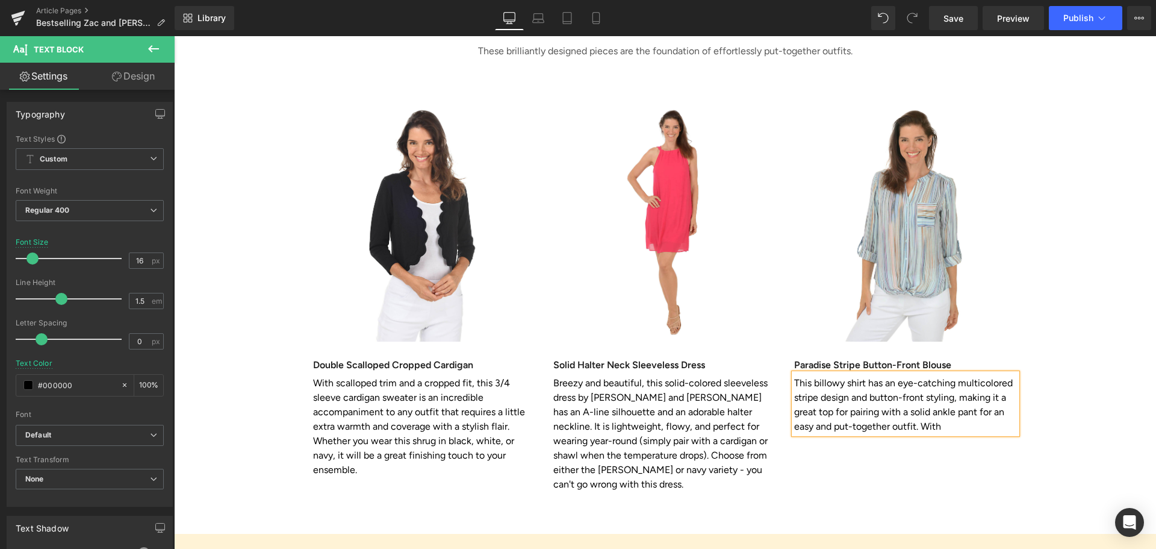
click at [960, 376] on p "This billowy shirt has an eye-catching multicolored stripe design and button-fr…" at bounding box center [905, 405] width 223 height 58
click at [934, 376] on p "This billowy shirt has an eye-catching multicolored stripe design and button-fr…" at bounding box center [905, 405] width 223 height 58
click at [963, 19] on span "Save" at bounding box center [954, 18] width 20 height 13
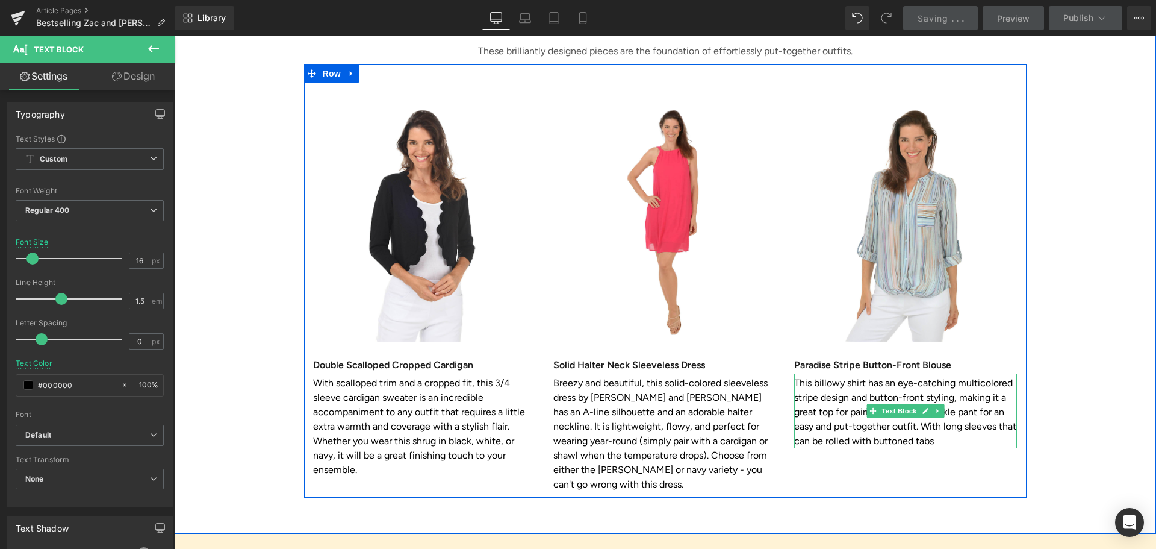
click at [934, 376] on p "This billowy shirt has an eye-catching multicolored stripe design and button-fr…" at bounding box center [905, 412] width 223 height 72
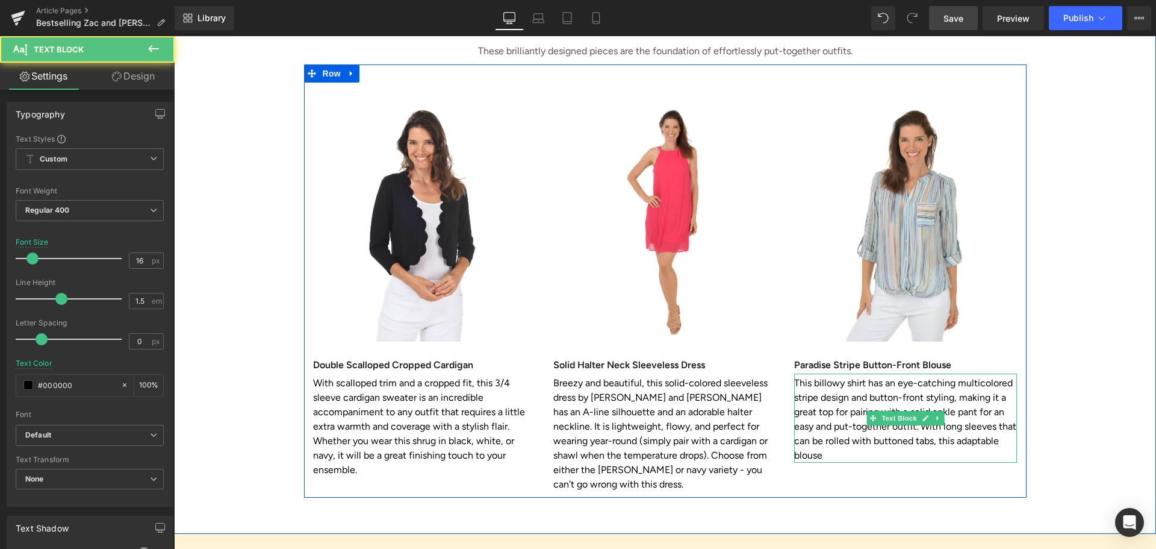
click at [829, 376] on p "This billowy shirt has an eye-catching multicolored stripe design and button-fr…" at bounding box center [905, 419] width 223 height 87
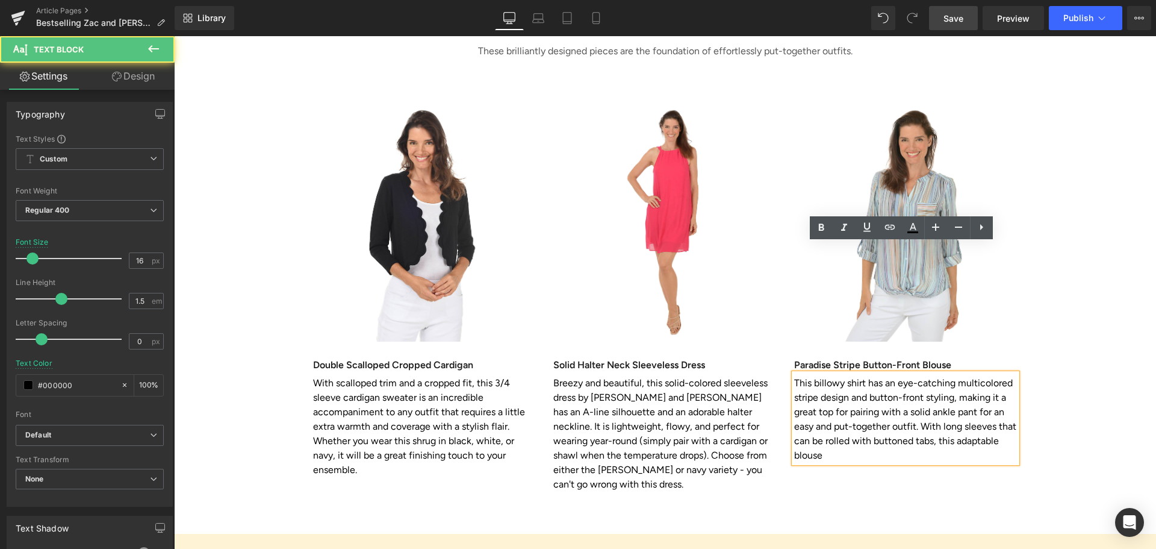
click at [827, 376] on p "This billowy shirt has an eye-catching multicolored stripe design and button-fr…" at bounding box center [905, 419] width 223 height 87
click at [841, 376] on p "This billowy shirt has an eye-catching multicolored stripe design and button-fr…" at bounding box center [905, 419] width 223 height 87
click at [849, 376] on p "This billowy shirt has an eye-catching multicolored stripe design and button-fr…" at bounding box center [905, 419] width 223 height 87
click at [951, 376] on p "This billowy shirt has an eye-catching multicolored stripe design and button-fr…" at bounding box center [905, 419] width 223 height 87
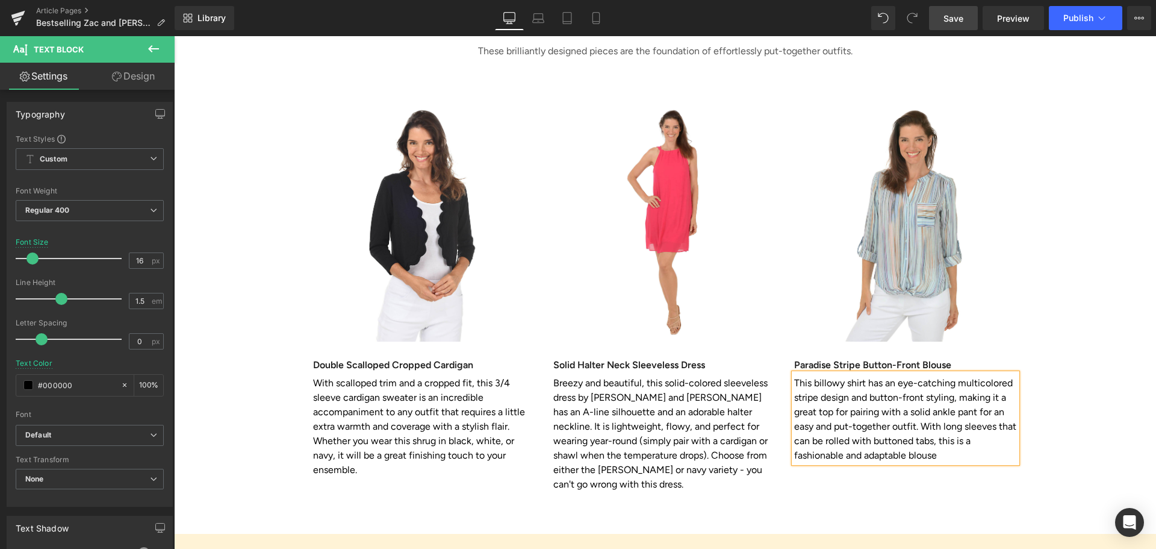
click at [939, 376] on p "This billowy shirt has an eye-catching multicolored stripe design and button-fr…" at bounding box center [905, 419] width 223 height 87
click at [936, 376] on p "This billowy shirt has an eye-catching multicolored stripe design and button-fr…" at bounding box center [905, 419] width 223 height 87
click at [848, 376] on p "This billowy shirt has an eye-catching multicolored stripe design and button-fr…" at bounding box center [905, 419] width 223 height 87
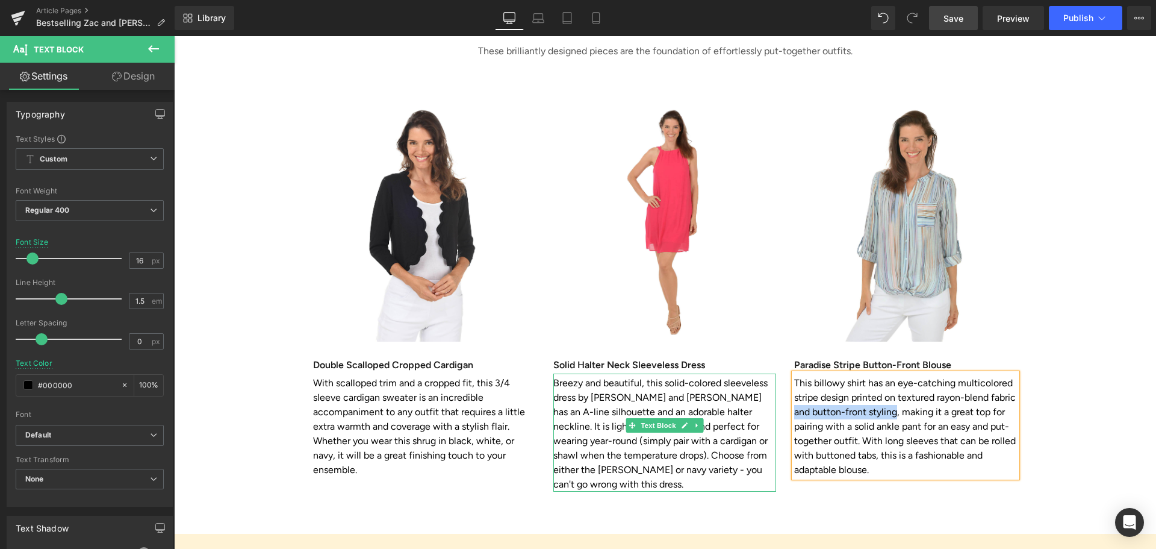
drag, startPoint x: 888, startPoint y: 283, endPoint x: 761, endPoint y: 278, distance: 126.6
click at [761, 278] on div "Image Double Scalloped Cropped Cardigan Heading With scalloped trim and a cropp…" at bounding box center [665, 280] width 723 height 433
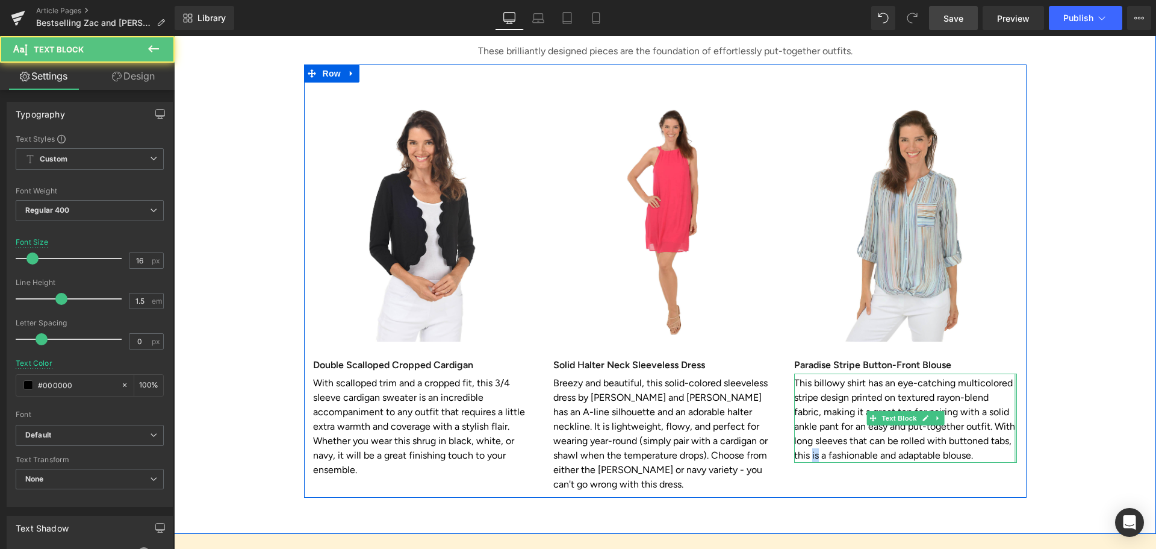
drag, startPoint x: 1003, startPoint y: 310, endPoint x: 1010, endPoint y: 310, distance: 7.2
click at [1010, 373] on div "This billowy shirt has an eye-catching multicolored stripe design printed on te…" at bounding box center [905, 417] width 223 height 89
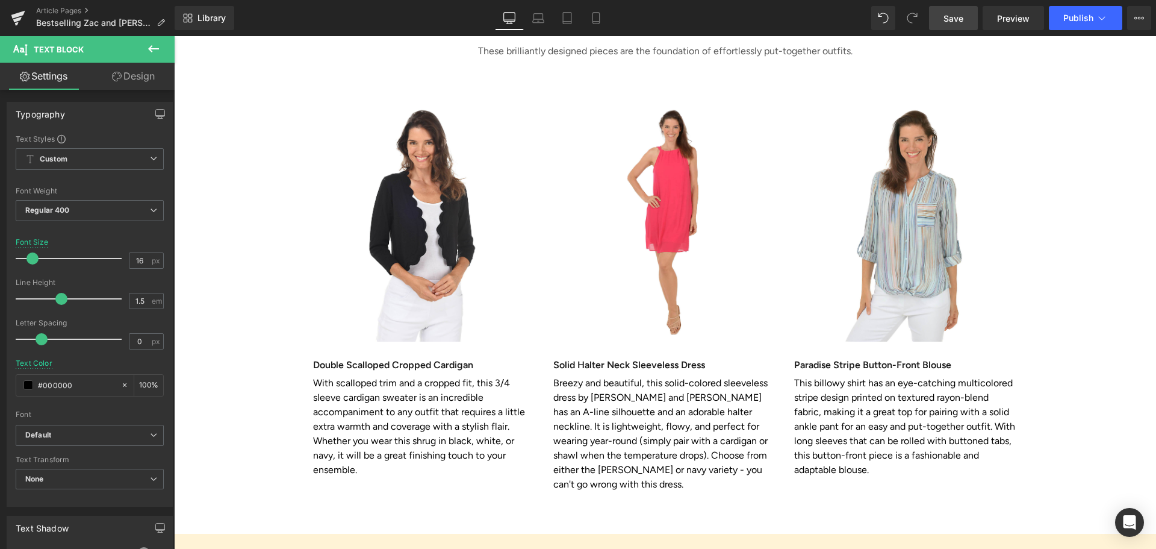
click at [946, 13] on span "Save" at bounding box center [954, 18] width 20 height 13
click at [960, 15] on span "Save" at bounding box center [954, 18] width 20 height 13
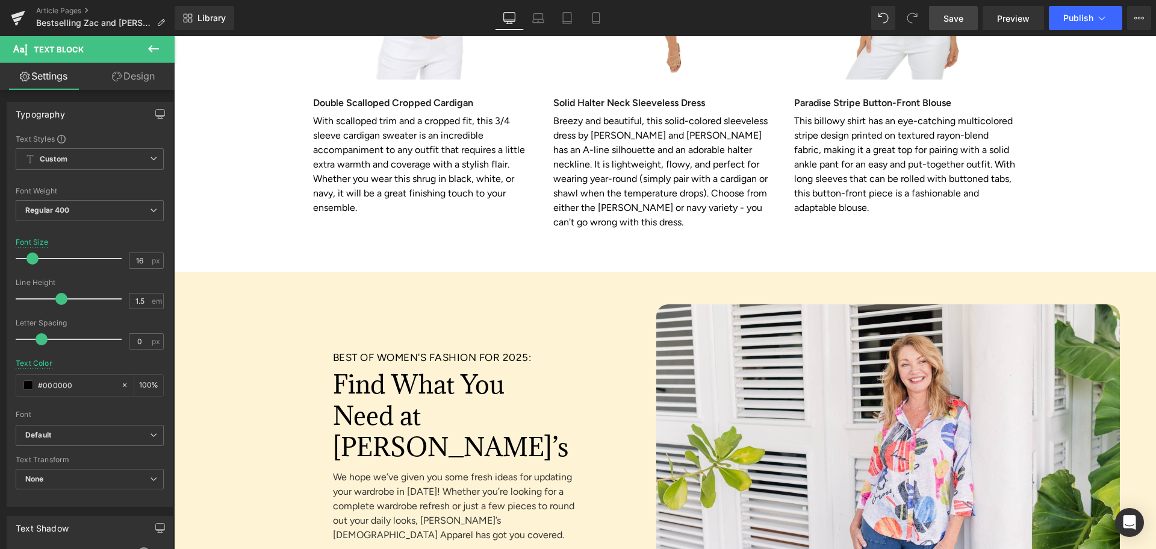
scroll to position [3011, 0]
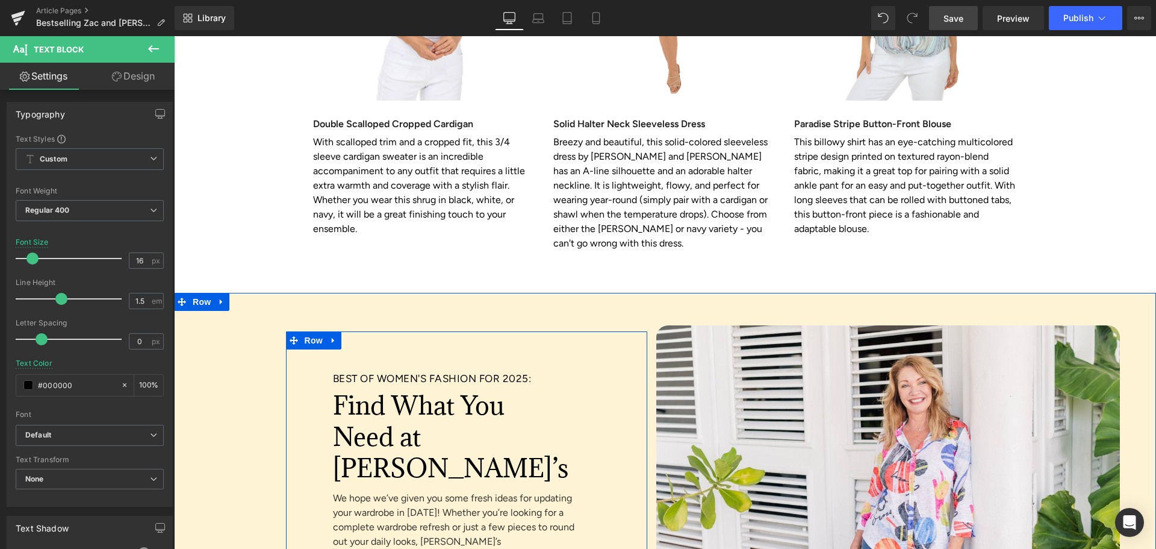
click at [355, 372] on span "BEST OF WOMEN'S FASHION FOR 2025:" at bounding box center [432, 378] width 199 height 12
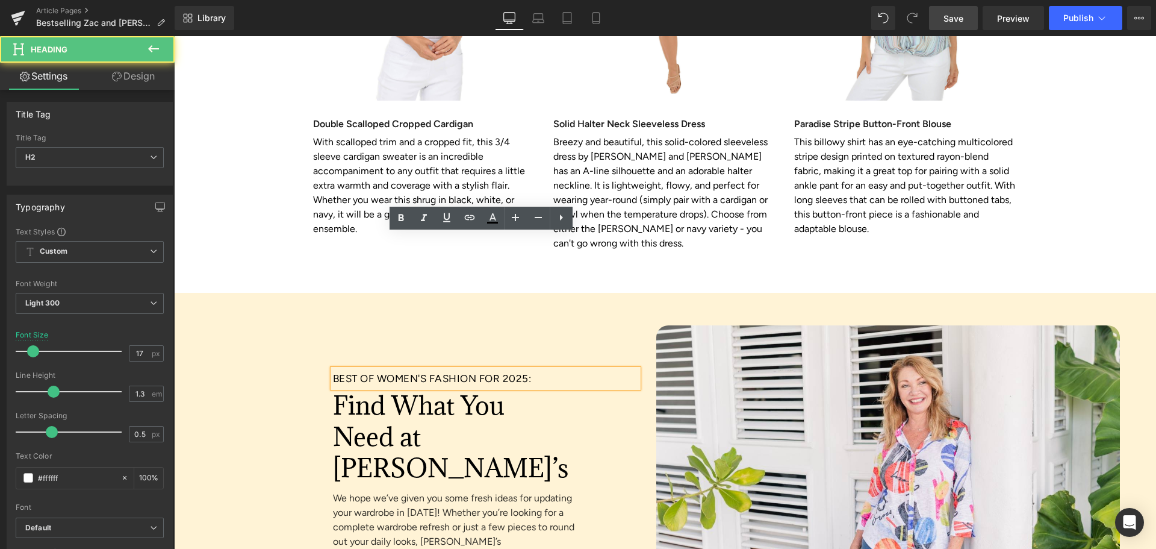
click at [361, 372] on span "BEST OF WOMEN'S FASHION FOR 2025:" at bounding box center [432, 378] width 199 height 12
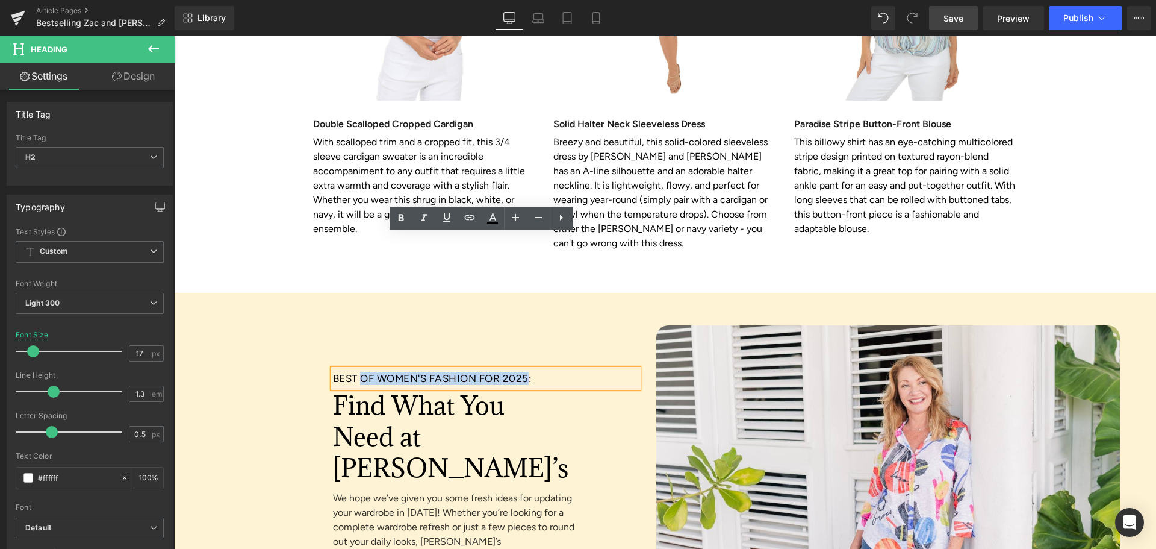
drag, startPoint x: 361, startPoint y: 239, endPoint x: 530, endPoint y: 249, distance: 169.5
click at [530, 372] on h2 "BEST OF WOMEN'S FASHION FOR 2025:" at bounding box center [447, 378] width 229 height 13
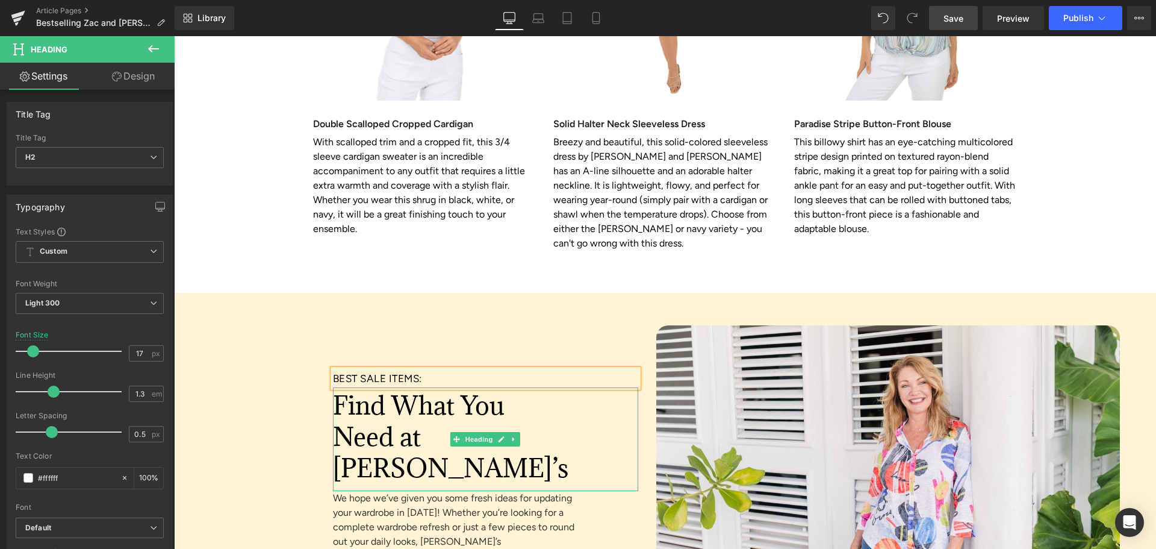
drag, startPoint x: 349, startPoint y: 273, endPoint x: 340, endPoint y: 273, distance: 8.4
click at [349, 388] on font "Find What You Need at [PERSON_NAME]’s" at bounding box center [450, 436] width 235 height 96
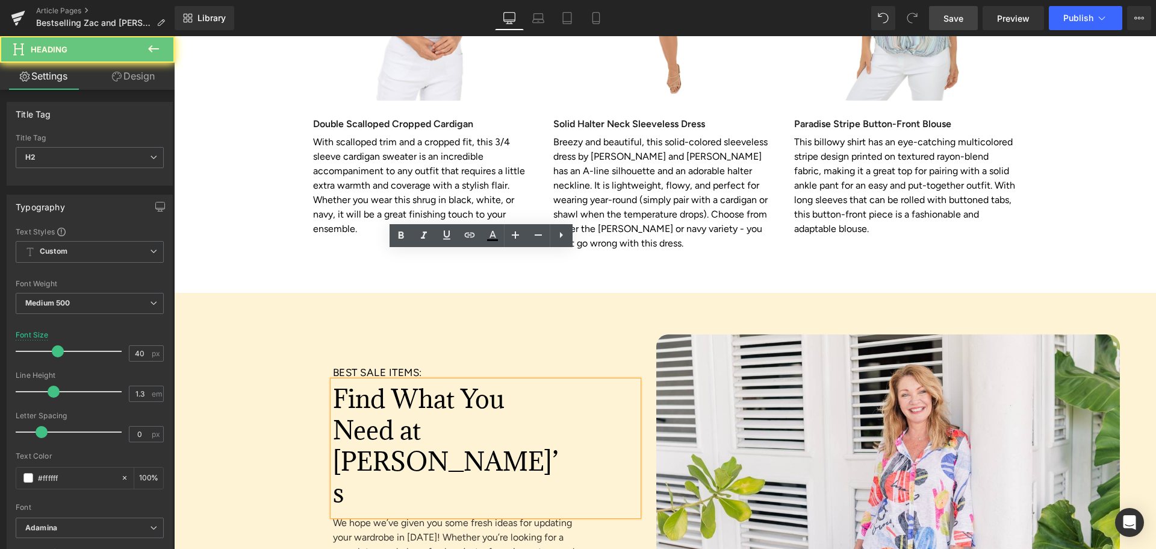
click at [333, 382] on font "Find What You Need at [PERSON_NAME]’s" at bounding box center [445, 445] width 225 height 127
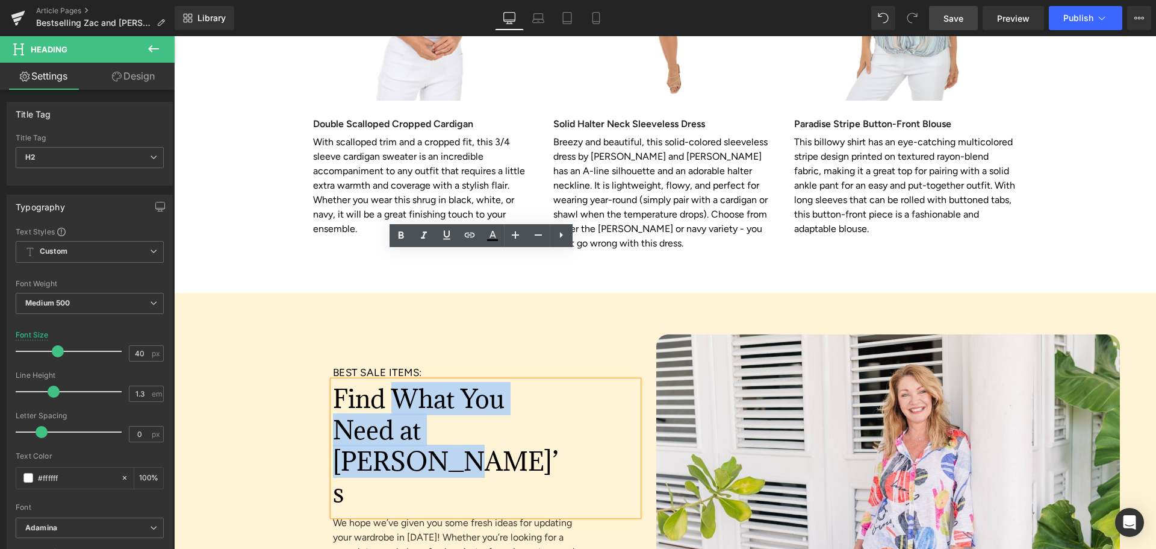
drag, startPoint x: 391, startPoint y: 270, endPoint x: 538, endPoint y: 303, distance: 150.7
click at [538, 382] on font "Find What You Need at [PERSON_NAME]’s" at bounding box center [445, 445] width 225 height 127
click at [312, 325] on div "BEST SALE ITEMS: Heading Find What You Need at Anthony’s Heading We hope we’ve …" at bounding box center [466, 507] width 361 height 364
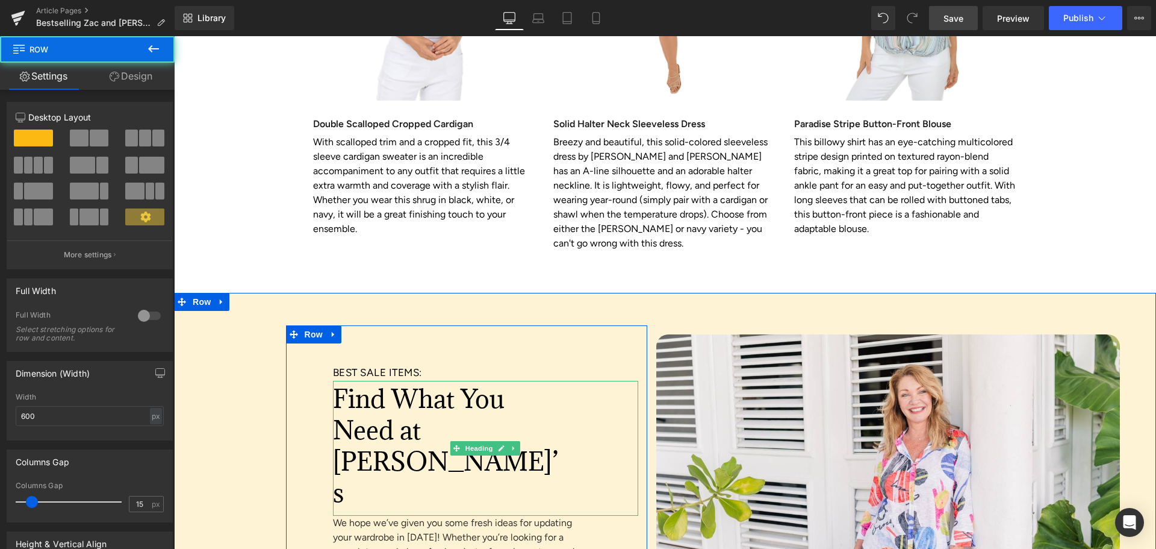
click at [391, 382] on font "Find What You Need at [PERSON_NAME]’s" at bounding box center [445, 445] width 225 height 127
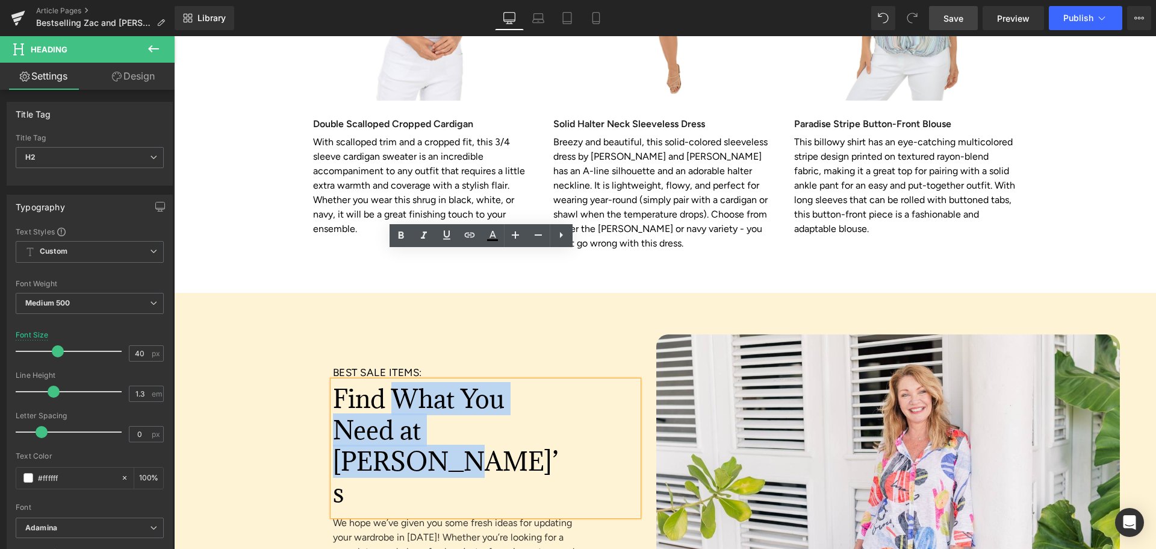
drag, startPoint x: 387, startPoint y: 273, endPoint x: 540, endPoint y: 294, distance: 154.4
click at [540, 382] on font "Find What You Need at [PERSON_NAME]’s" at bounding box center [445, 445] width 225 height 127
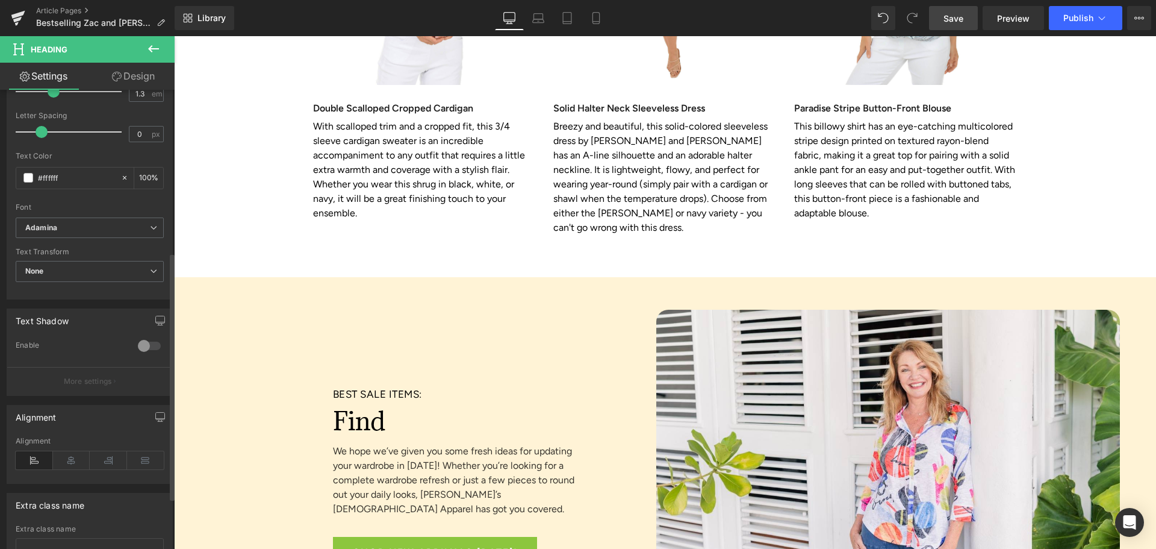
scroll to position [301, 0]
click at [48, 267] on span "None" at bounding box center [90, 270] width 148 height 21
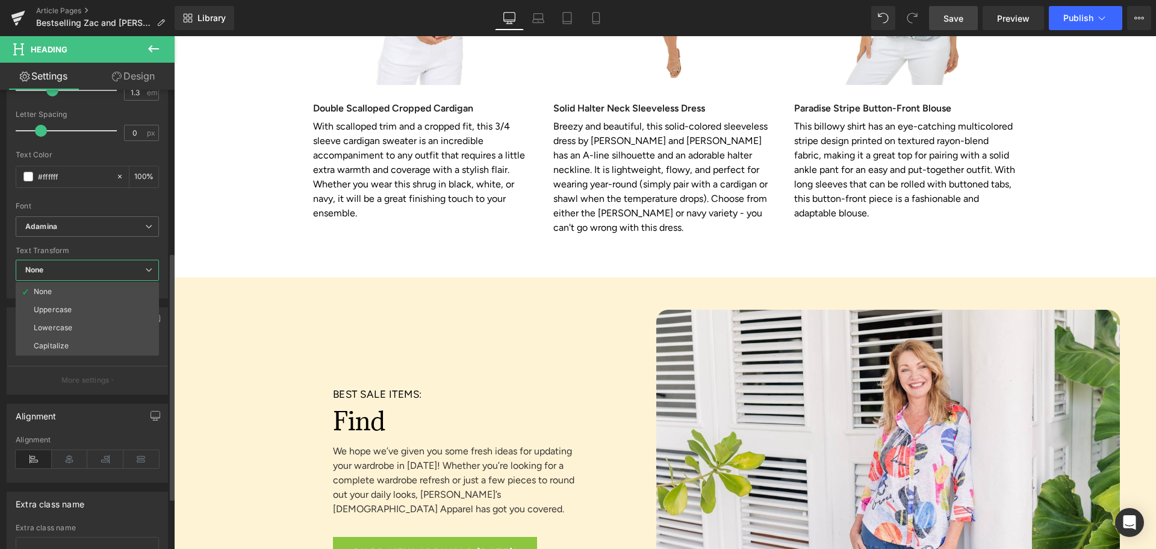
click at [49, 338] on li "Capitalize" at bounding box center [87, 346] width 143 height 18
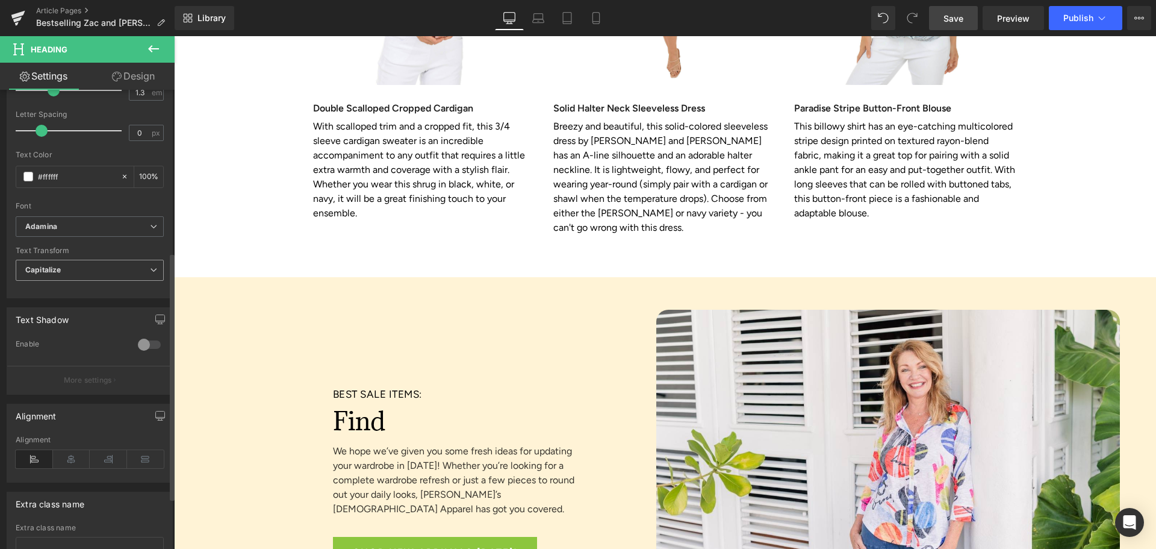
click at [41, 275] on span "Capitalize" at bounding box center [90, 270] width 148 height 21
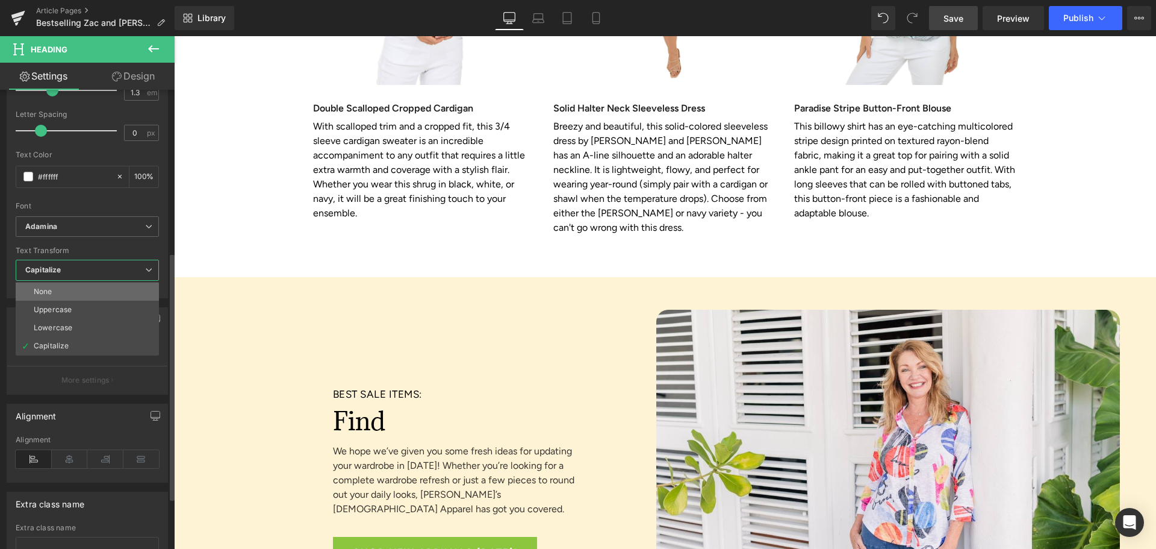
click at [43, 291] on div "None" at bounding box center [43, 291] width 19 height 8
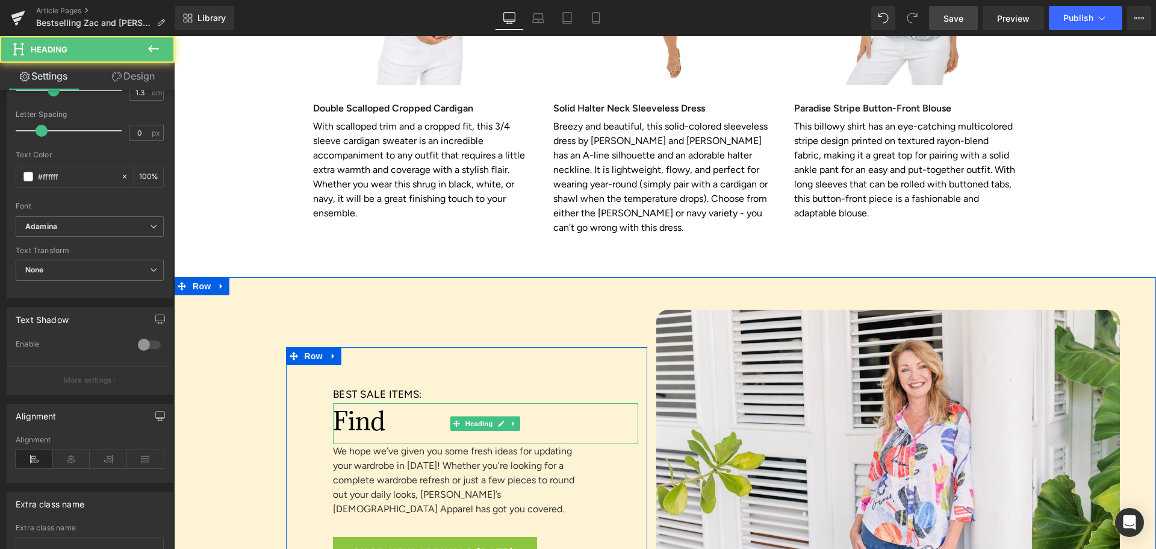
click at [385, 404] on font "Find" at bounding box center [359, 420] width 52 height 33
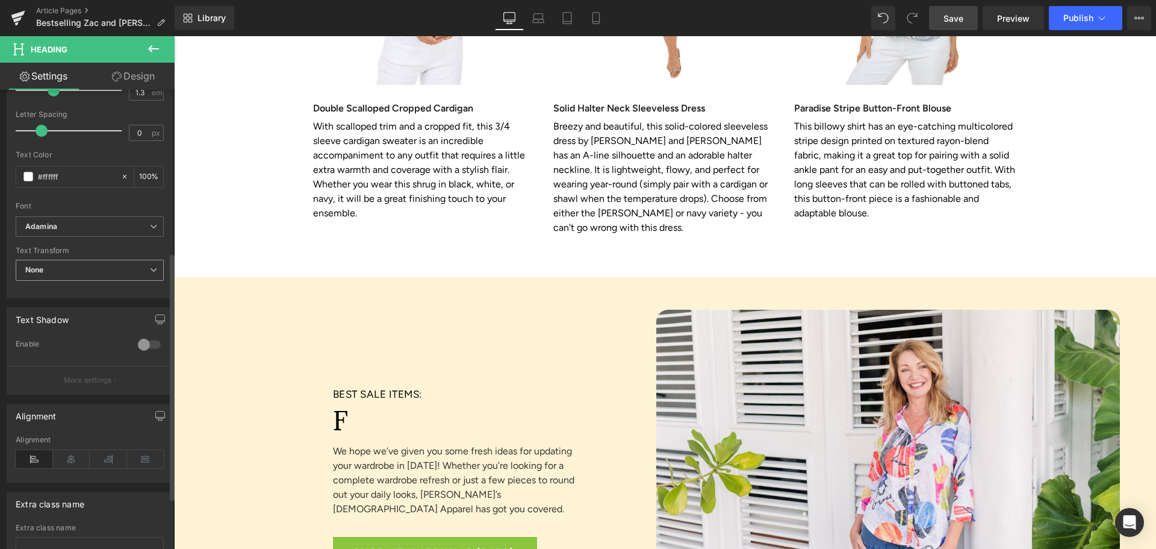
click at [58, 267] on span "None" at bounding box center [90, 270] width 148 height 21
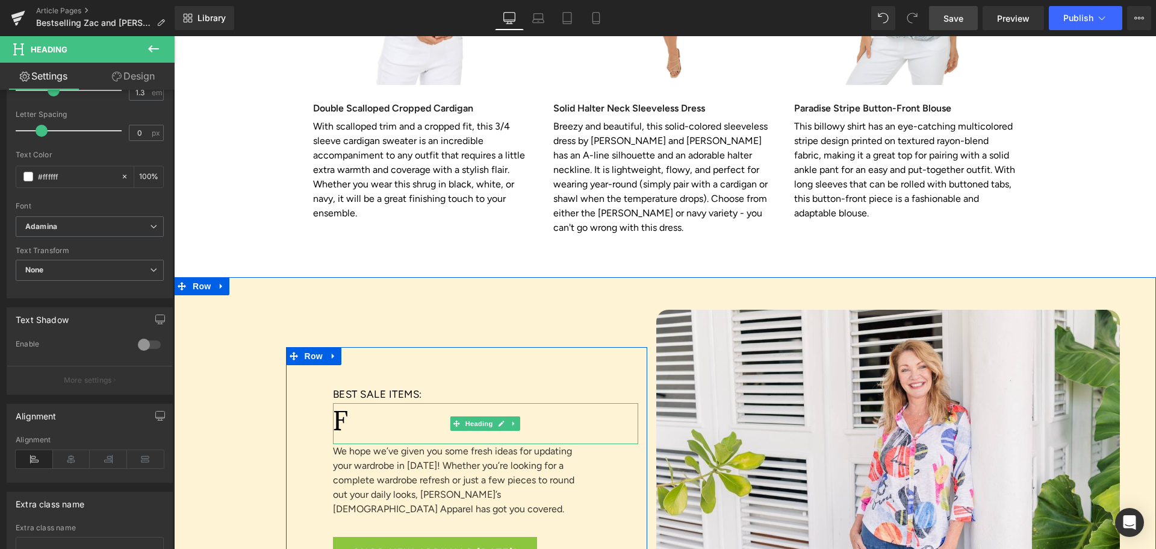
click at [348, 404] on font "F" at bounding box center [340, 420] width 15 height 33
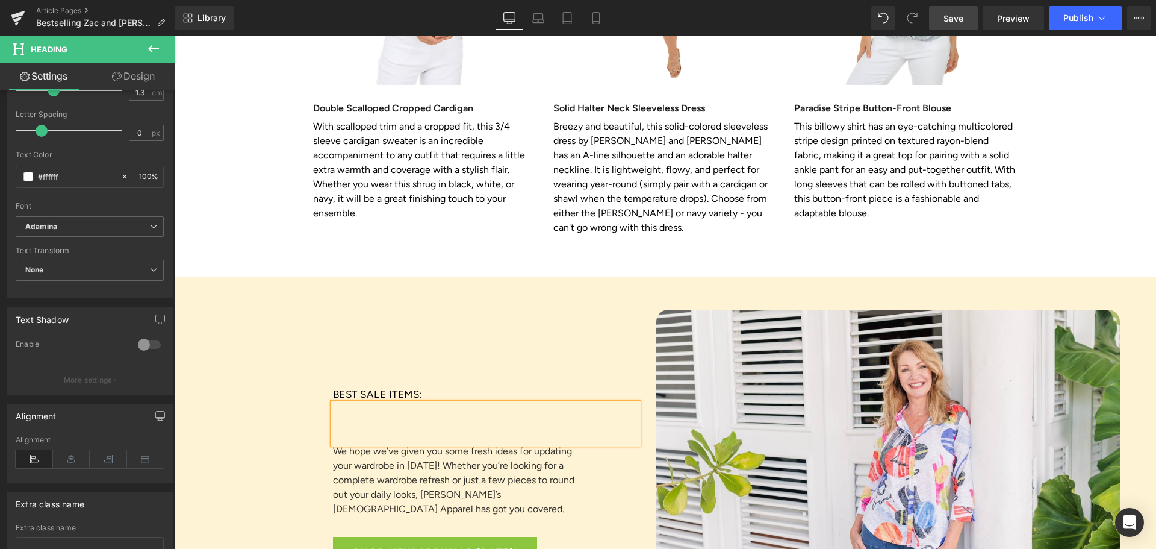
click at [349, 405] on h2 at bounding box center [447, 420] width 229 height 31
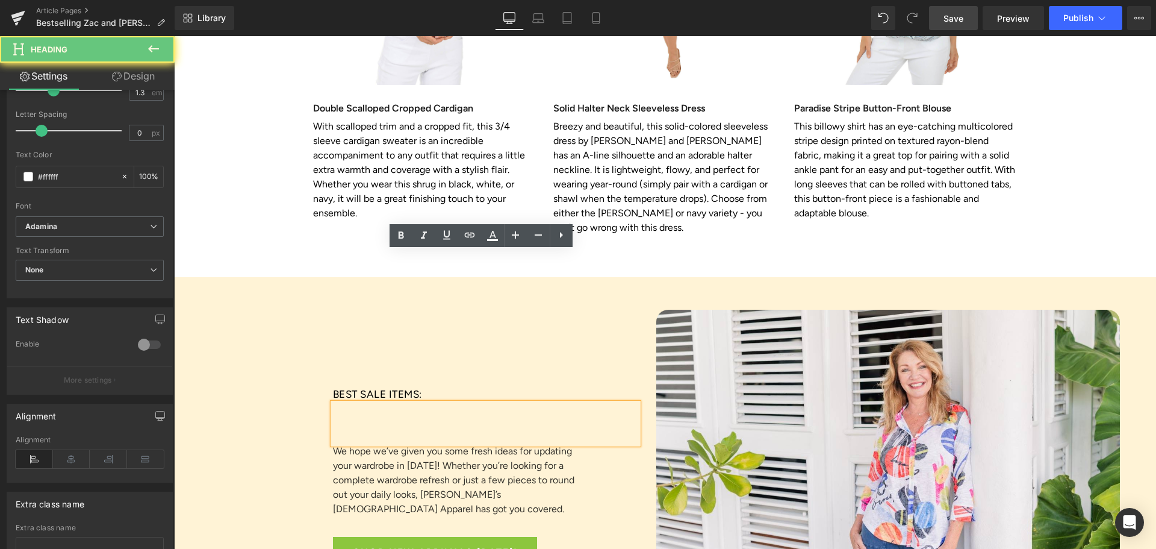
click at [349, 405] on h2 at bounding box center [447, 420] width 229 height 31
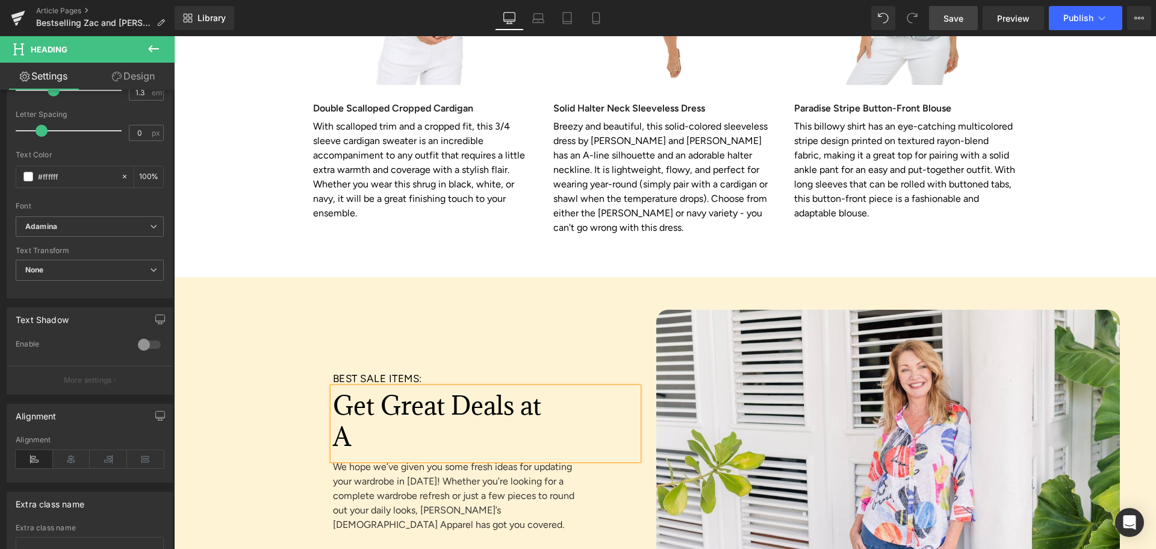
scroll to position [3011, 0]
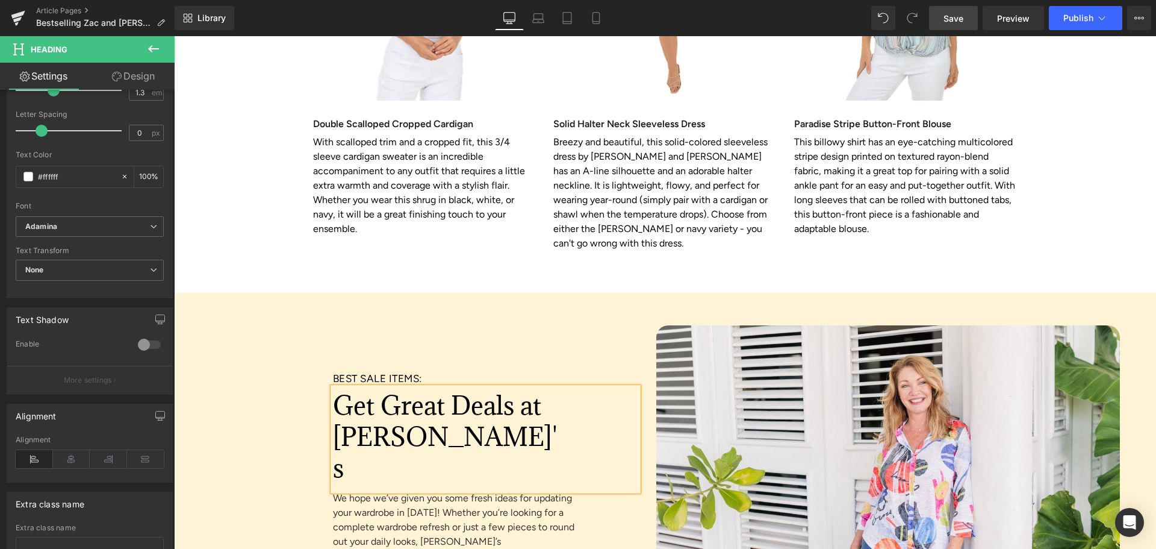
click at [957, 17] on span "Save" at bounding box center [954, 18] width 20 height 13
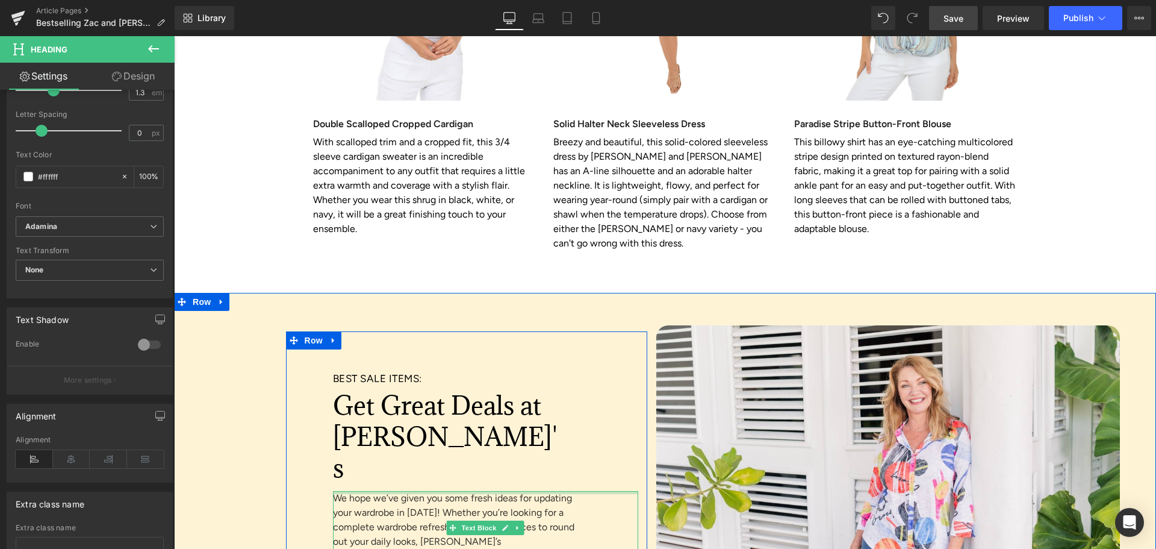
drag, startPoint x: 342, startPoint y: 325, endPoint x: 333, endPoint y: 335, distance: 13.2
click at [342, 491] on div "We hope we’ve given you some fresh ideas for updating your wardrobe in 2025! Wh…" at bounding box center [485, 527] width 305 height 73
click at [340, 491] on p "We hope we’ve given you some fresh ideas for updating your wardrobe in [DATE]! …" at bounding box center [454, 527] width 242 height 72
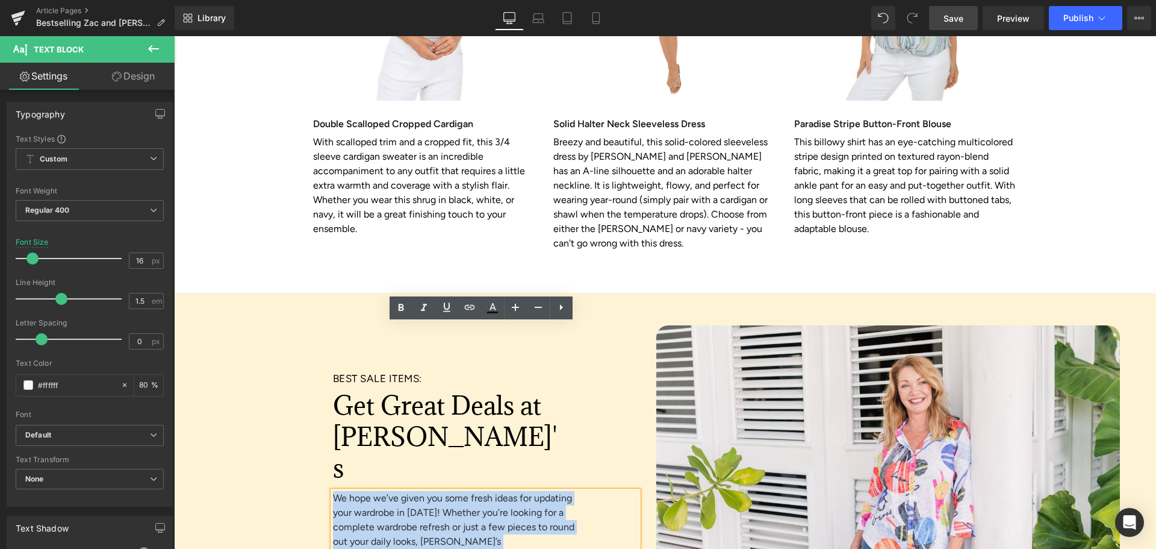
drag, startPoint x: 329, startPoint y: 329, endPoint x: 412, endPoint y: 393, distance: 105.2
click at [412, 491] on p "We hope we’ve given you some fresh ideas for updating your wardrobe in [DATE]! …" at bounding box center [454, 527] width 242 height 72
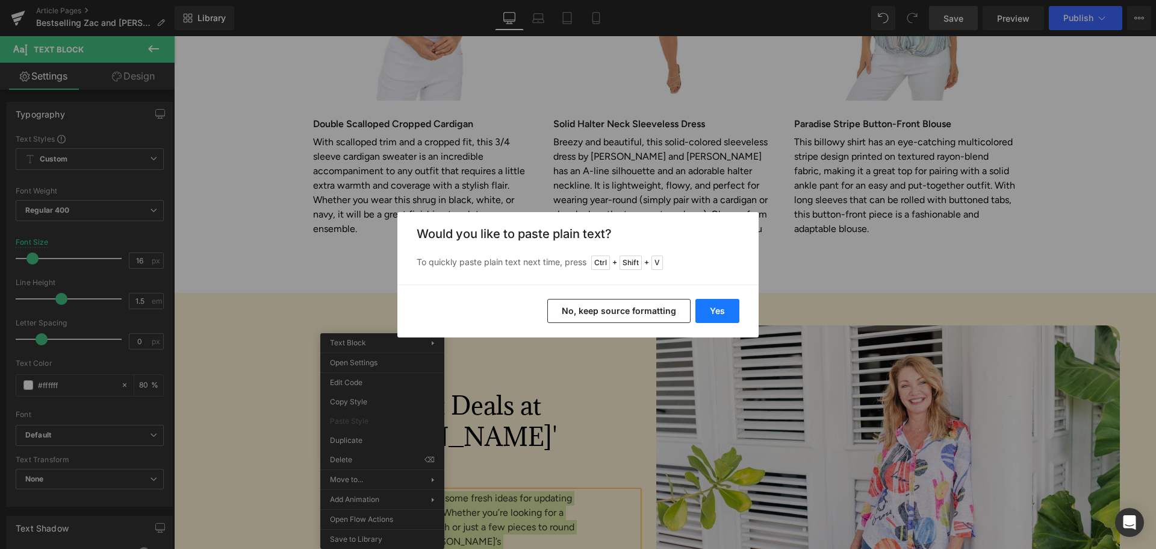
click at [717, 310] on button "Yes" at bounding box center [718, 311] width 44 height 24
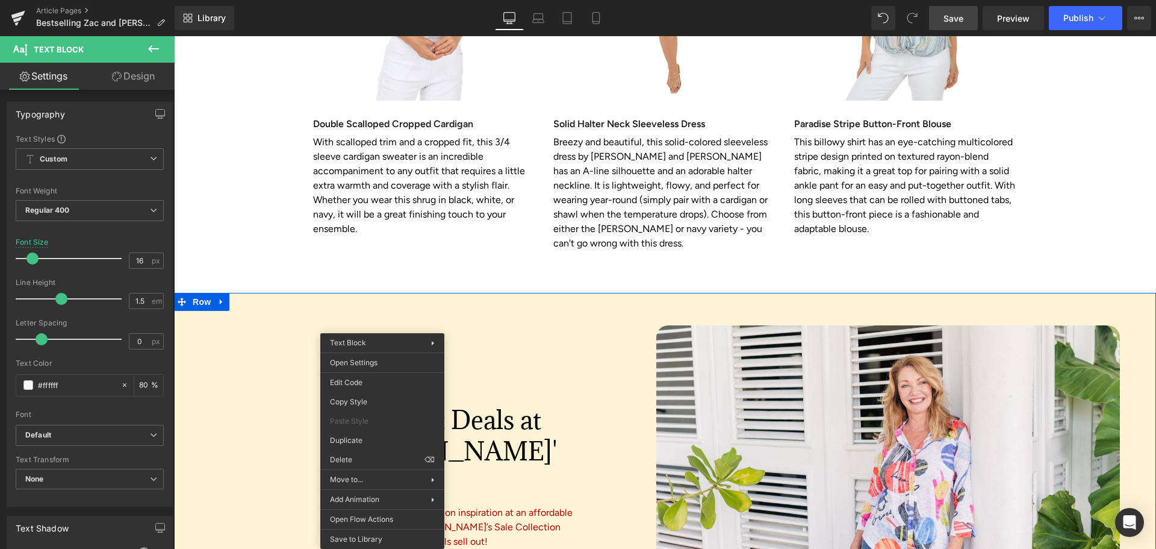
click at [578, 450] on div "BEST SALE ITEMS: Heading Get Great Deals at Anthony's Heading Ready for even mo…" at bounding box center [466, 497] width 361 height 303
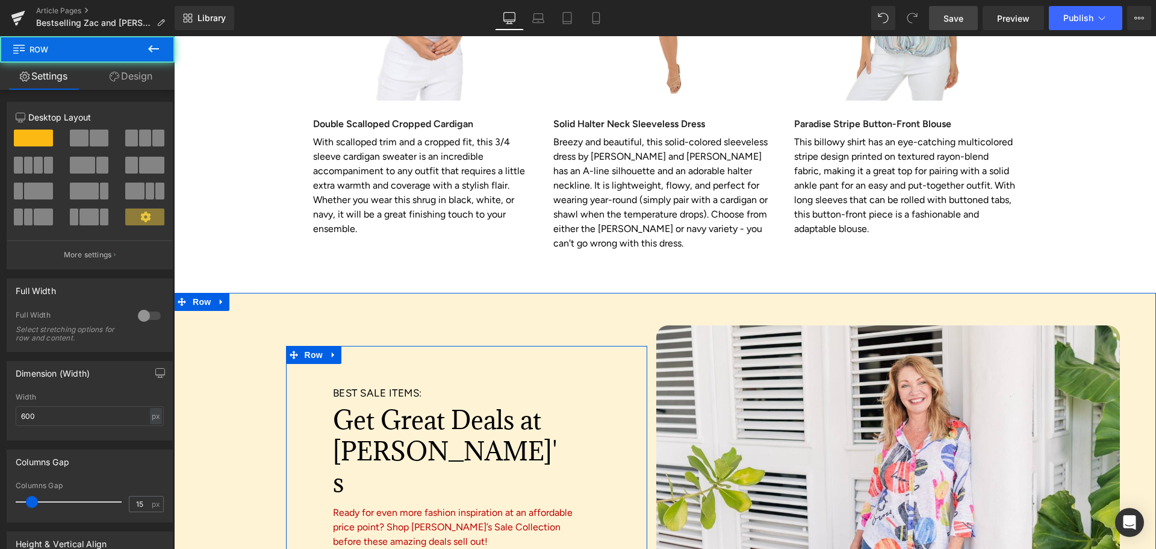
click at [409, 506] on font "Ready for even more fashion inspiration at an affordable price point? Shop Anth…" at bounding box center [453, 526] width 240 height 40
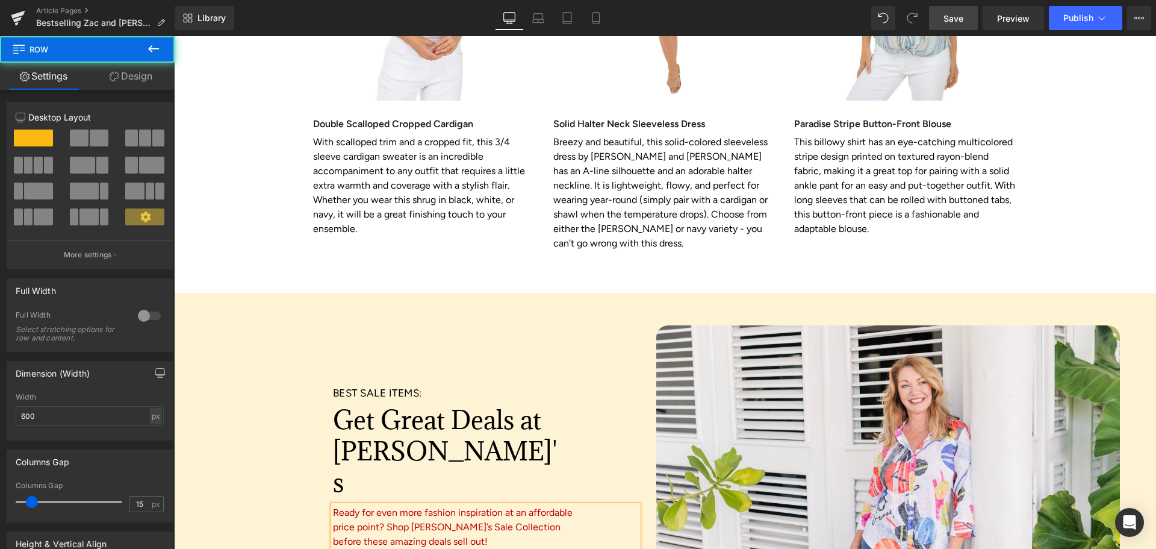
click at [409, 506] on font "Ready for even more fashion inspiration at an affordable price point? Shop Anth…" at bounding box center [453, 526] width 240 height 40
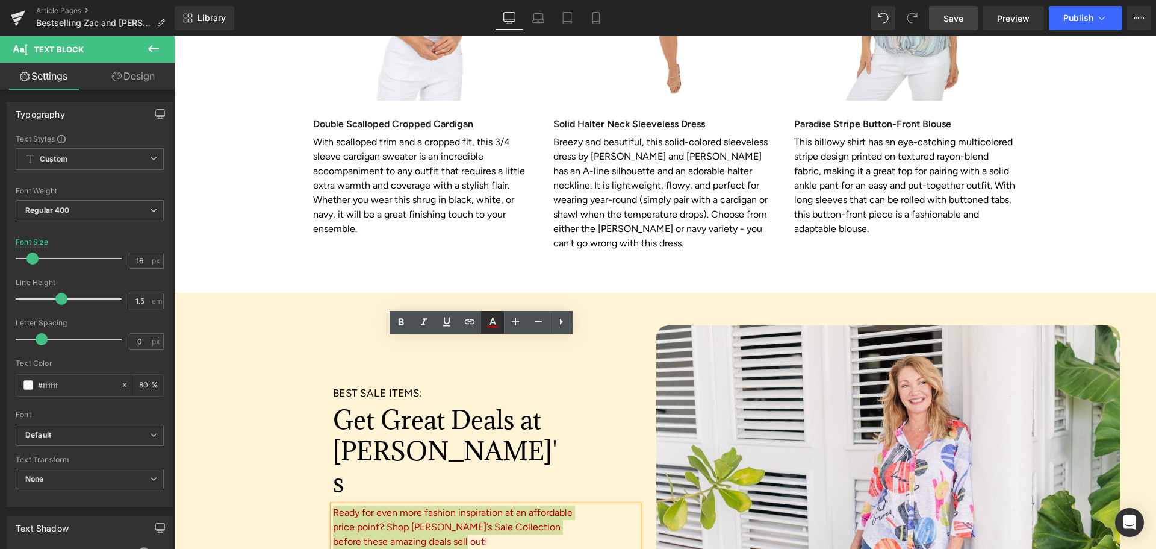
click at [491, 325] on icon at bounding box center [492, 322] width 14 height 14
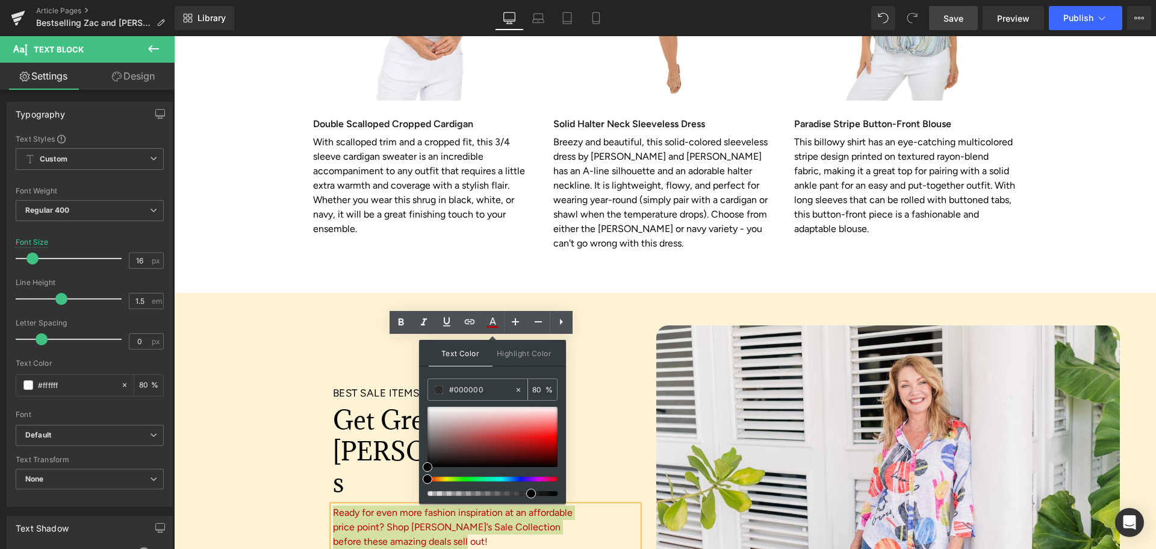
click at [502, 389] on input "#000000" at bounding box center [481, 389] width 65 height 13
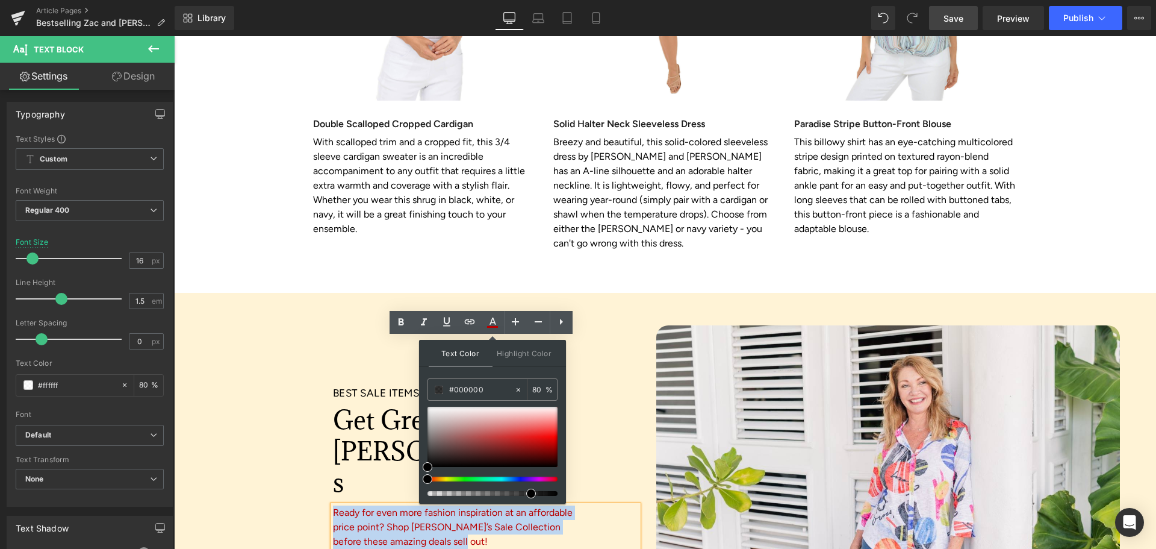
click at [615, 462] on div "BEST SALE ITEMS: Heading Get Great Deals at Anthony's Heading Ready for even mo…" at bounding box center [466, 497] width 361 height 303
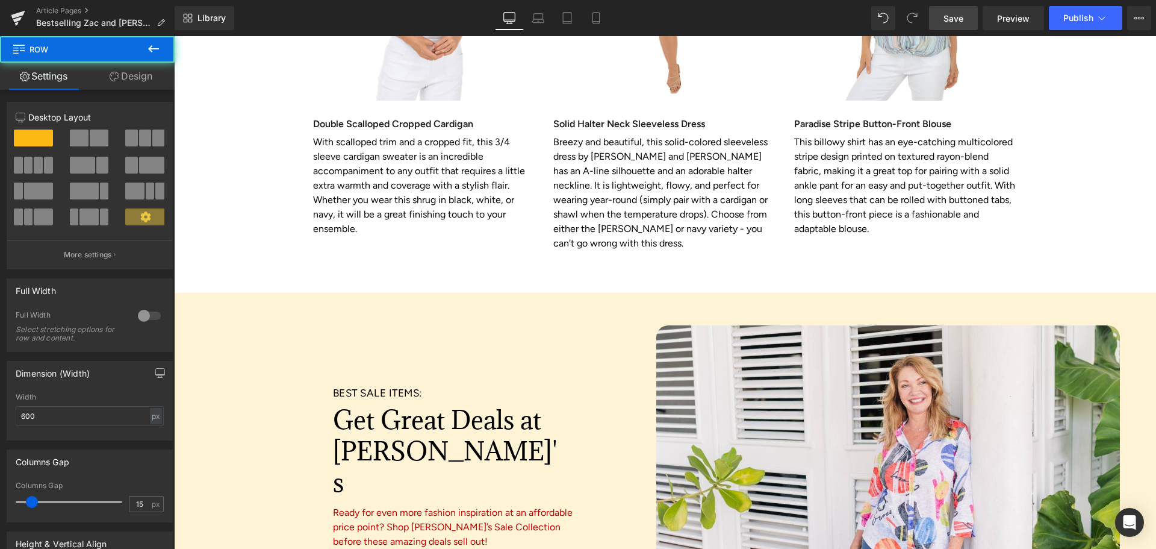
click at [456, 505] on div "Ready for even more fashion inspiration at an affordable price point? Shop Anth…" at bounding box center [485, 527] width 305 height 45
click at [456, 506] on font "Ready for even more fashion inspiration at an affordable price point? Shop Anth…" at bounding box center [453, 526] width 240 height 40
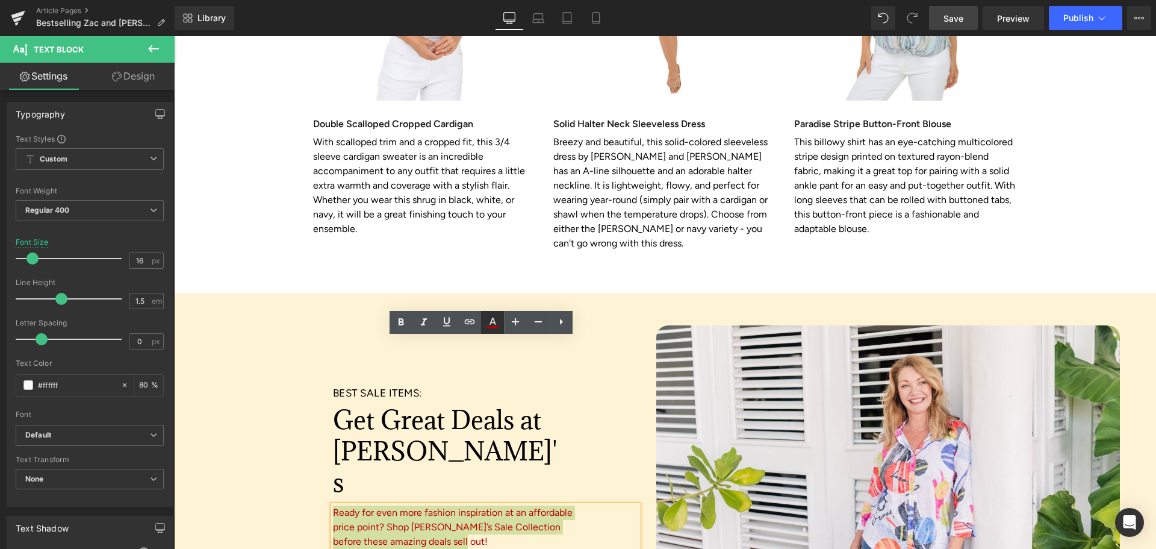
click at [488, 320] on icon at bounding box center [492, 322] width 14 height 14
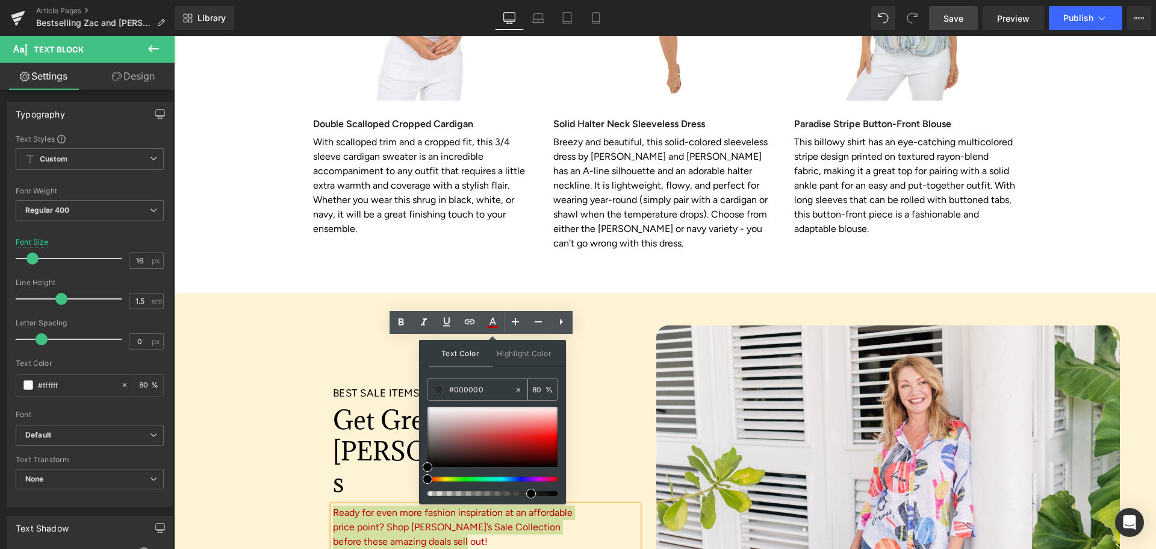
click at [440, 390] on span at bounding box center [439, 389] width 8 height 8
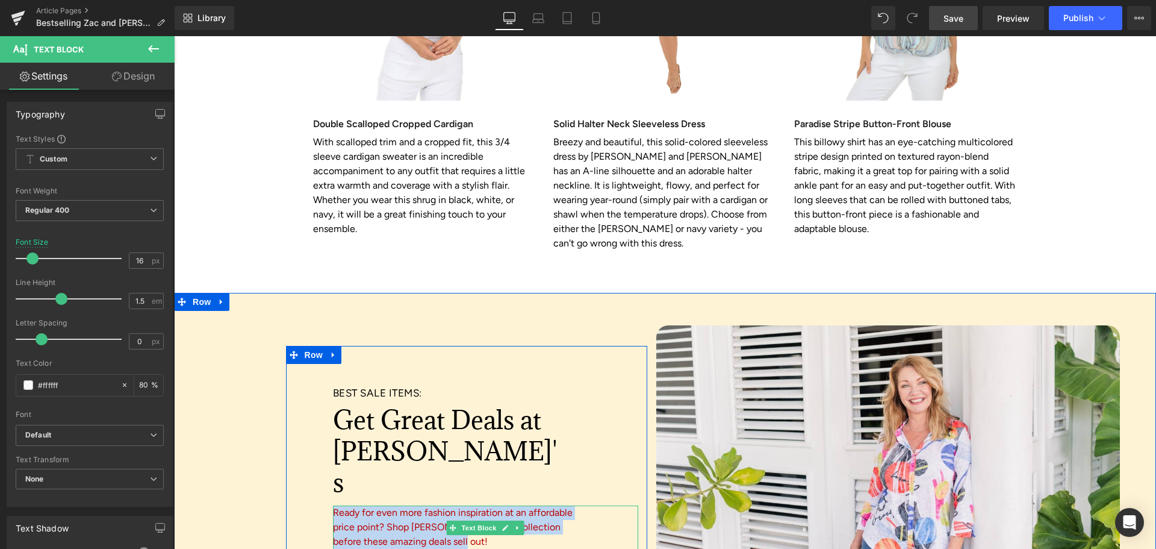
click at [440, 505] on p "Ready for even more fashion inspiration at an affordable price point? Shop Anth…" at bounding box center [454, 526] width 242 height 43
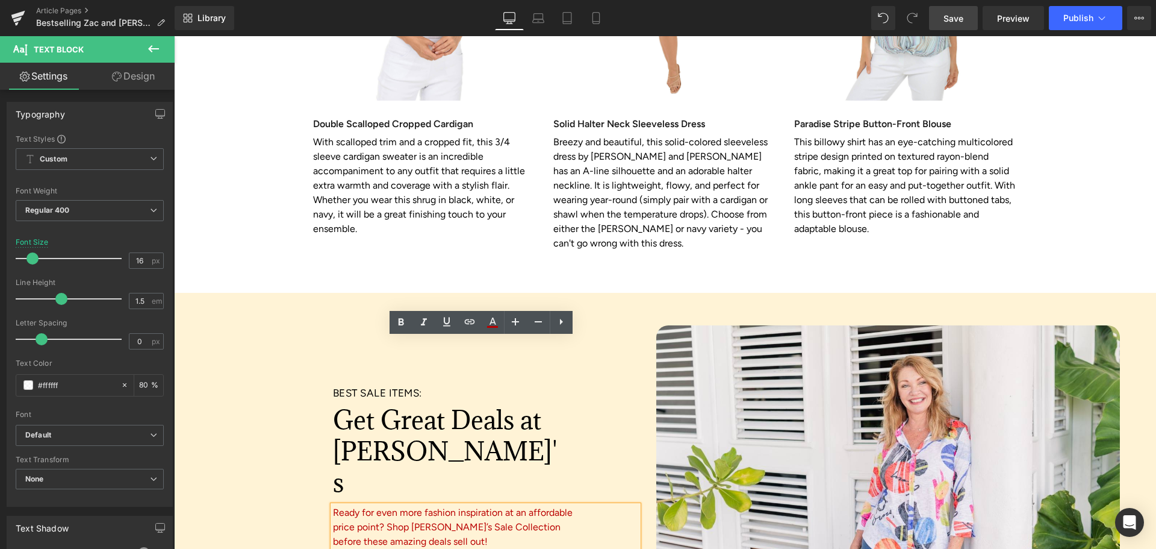
click at [459, 505] on p "Ready for even more fashion inspiration at an affordable price point? Shop Anth…" at bounding box center [454, 526] width 242 height 43
click at [495, 317] on icon at bounding box center [492, 322] width 14 height 14
type input "80"
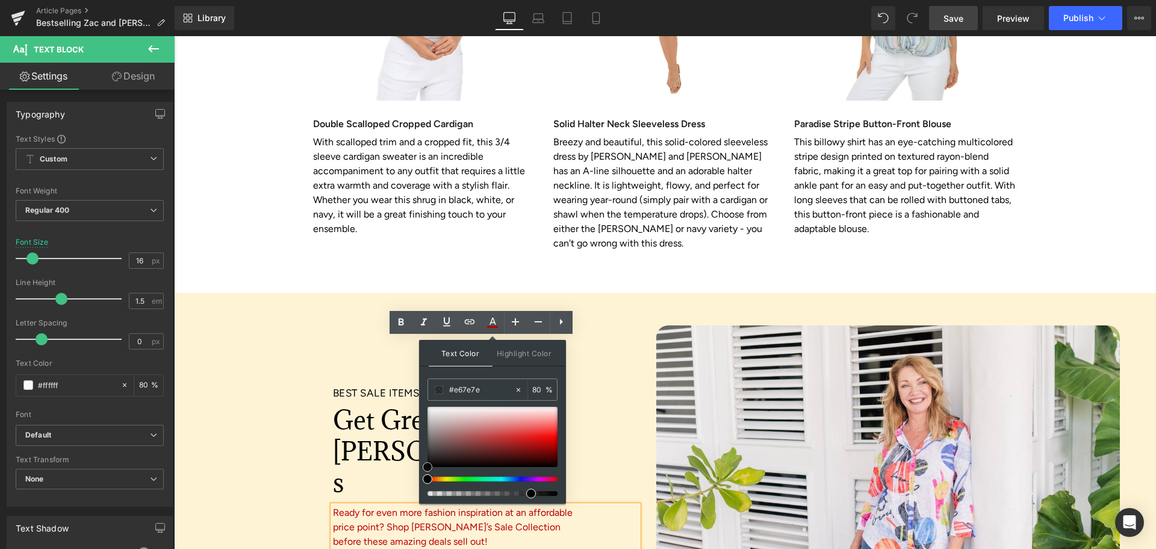
click at [516, 425] on div at bounding box center [493, 436] width 130 height 60
click at [428, 462] on div at bounding box center [493, 436] width 130 height 60
type input "#000000"
drag, startPoint x: 428, startPoint y: 463, endPoint x: 430, endPoint y: 469, distance: 6.3
click at [431, 469] on span at bounding box center [430, 467] width 10 height 10
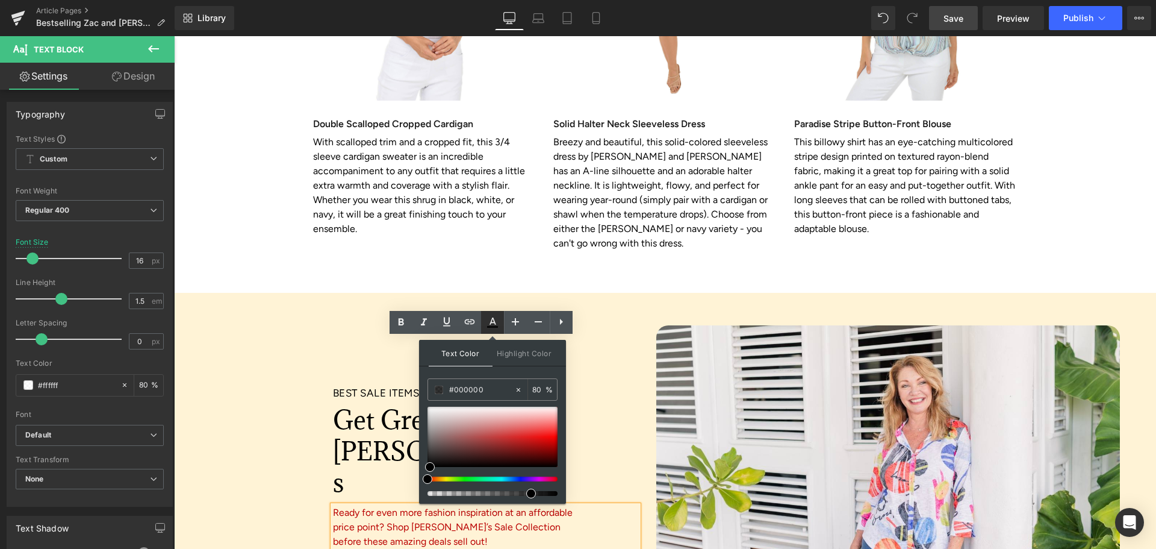
click at [494, 323] on icon at bounding box center [493, 320] width 7 height 7
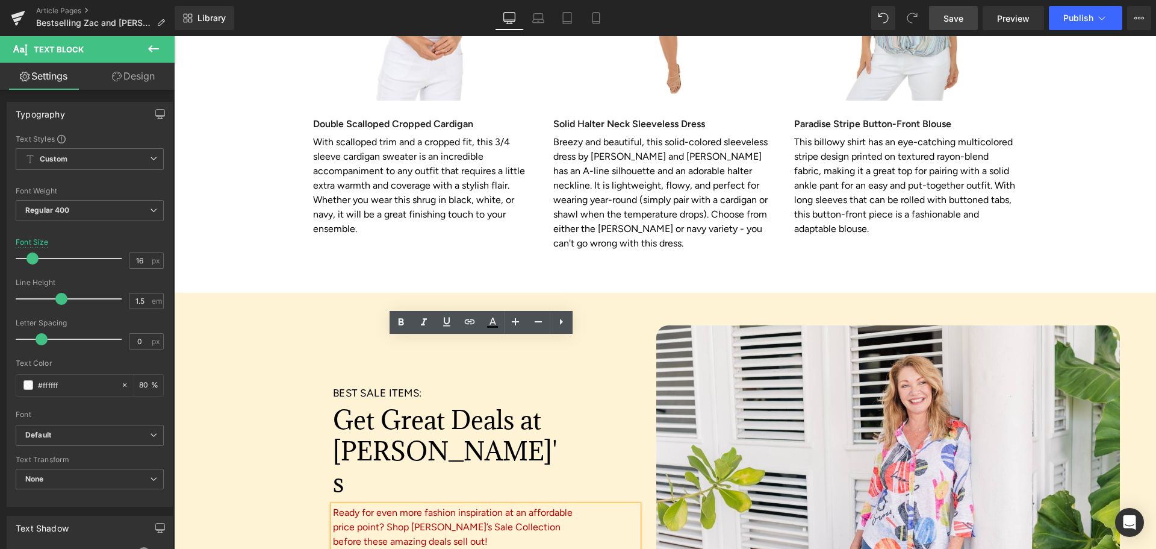
click at [468, 506] on font "Ready for even more fashion inspiration at an affordable price point? Shop Anth…" at bounding box center [453, 526] width 240 height 40
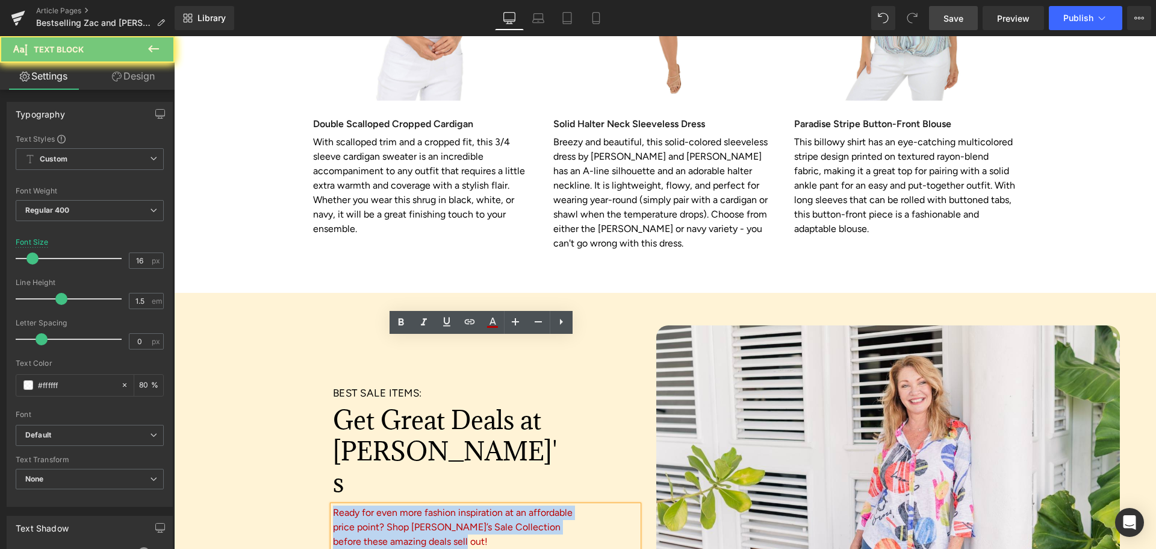
click at [468, 506] on font "Ready for even more fashion inspiration at an affordable price point? Shop Anth…" at bounding box center [453, 526] width 240 height 40
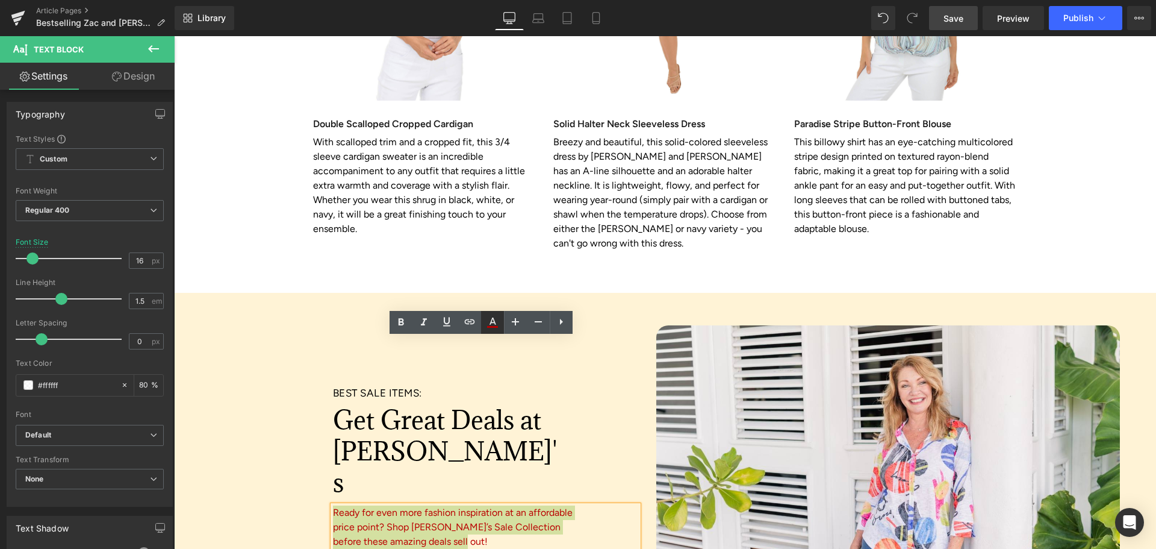
click at [492, 323] on icon at bounding box center [492, 322] width 14 height 14
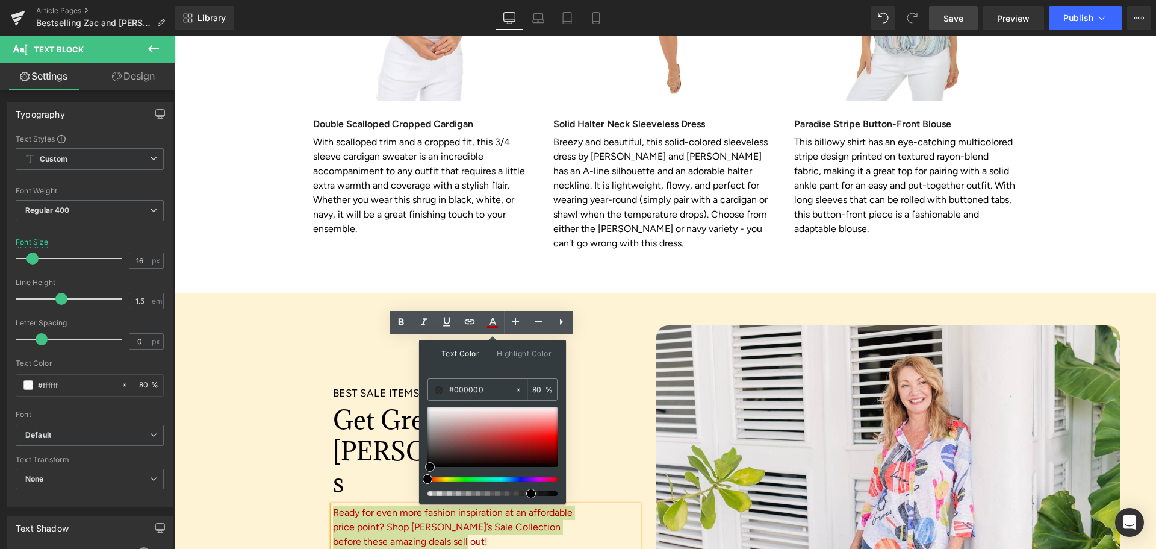
click at [432, 467] on span at bounding box center [430, 467] width 10 height 10
click at [464, 389] on input "#000000" at bounding box center [481, 389] width 65 height 13
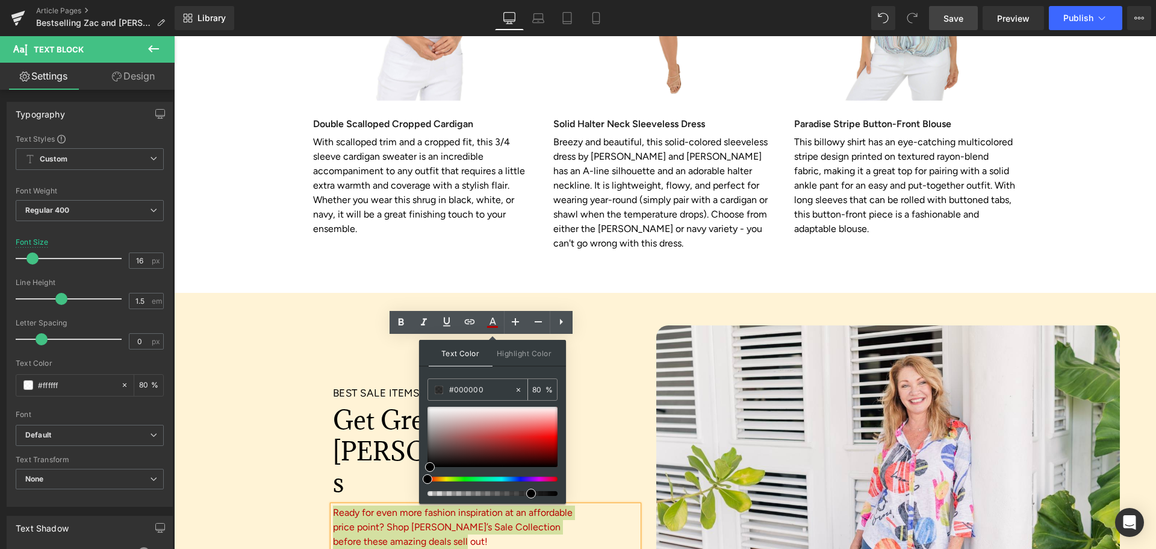
click at [464, 389] on input "#000000" at bounding box center [481, 389] width 65 height 13
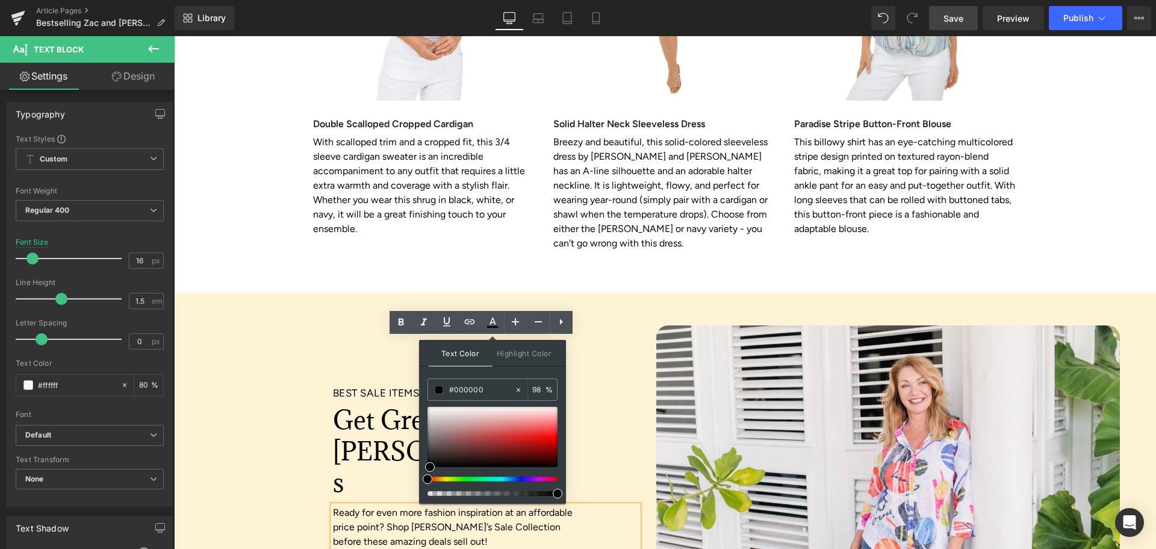
type input "100"
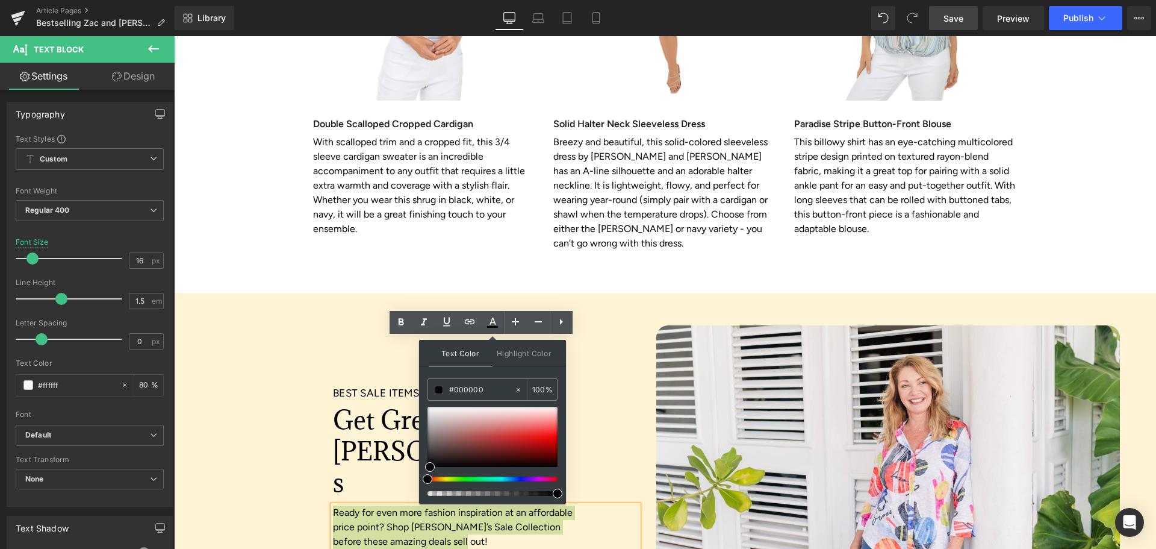
drag, startPoint x: 637, startPoint y: 426, endPoint x: 568, endPoint y: 493, distance: 96.2
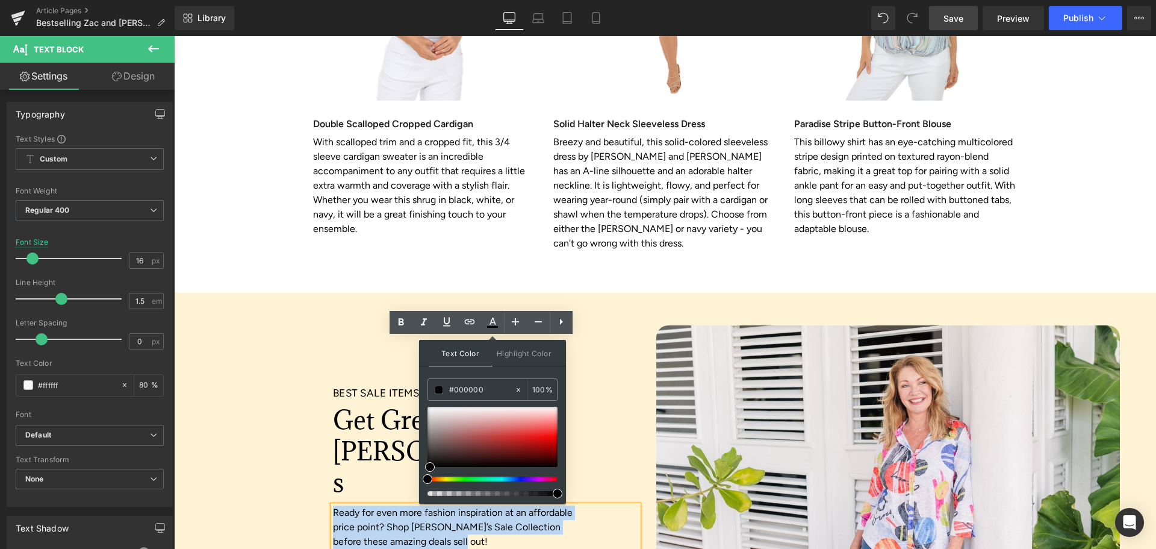
click at [565, 529] on div "BEST SALE ITEMS: Heading Get Great Deals at Anthony's Heading Ready for even mo…" at bounding box center [665, 498] width 982 height 411
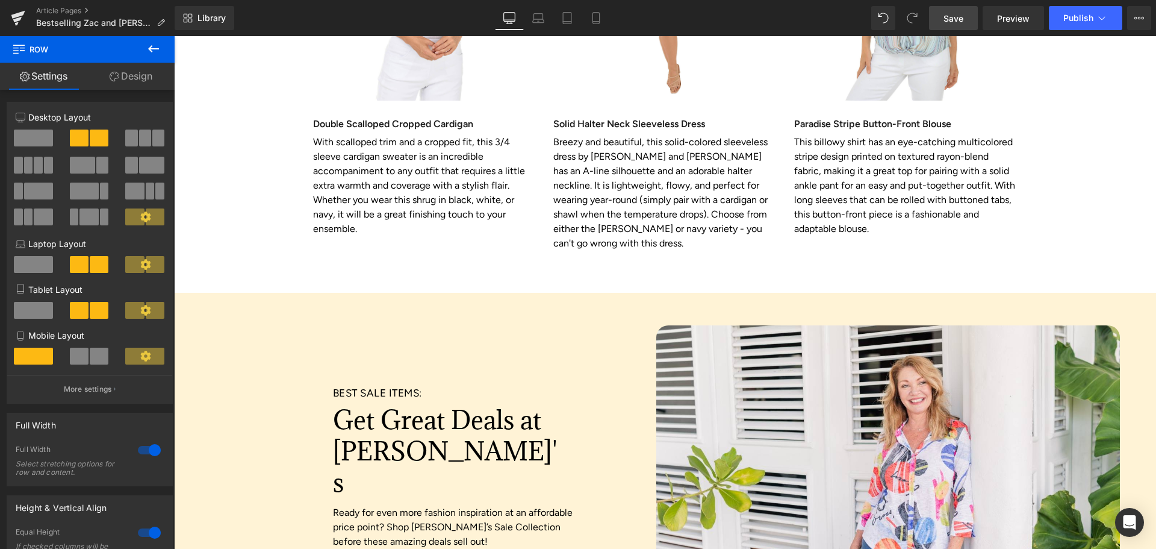
click at [957, 25] on link "Save" at bounding box center [953, 18] width 49 height 24
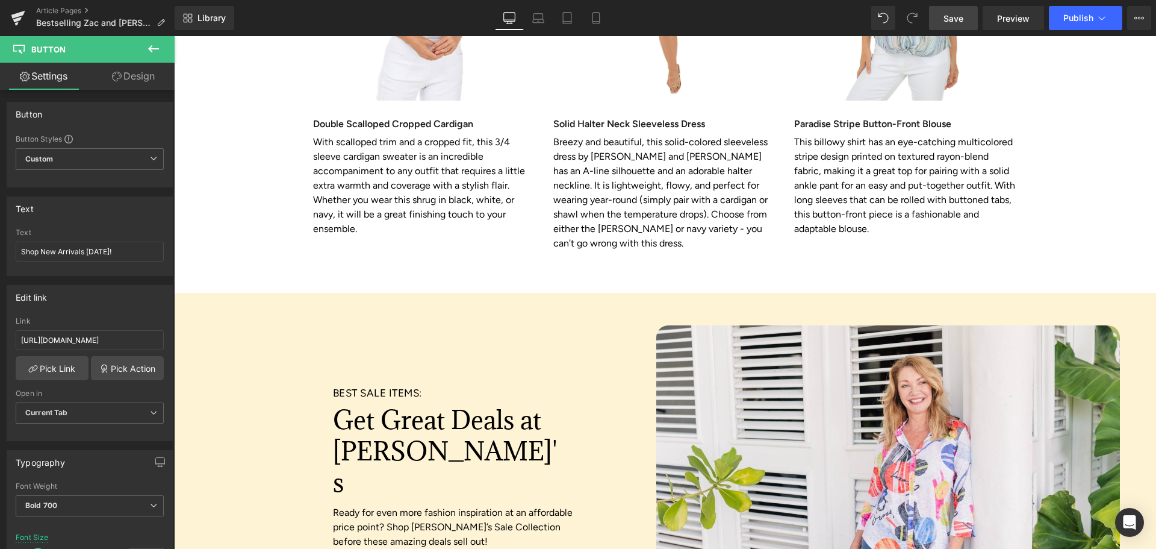
click at [954, 25] on link "Save" at bounding box center [953, 18] width 49 height 24
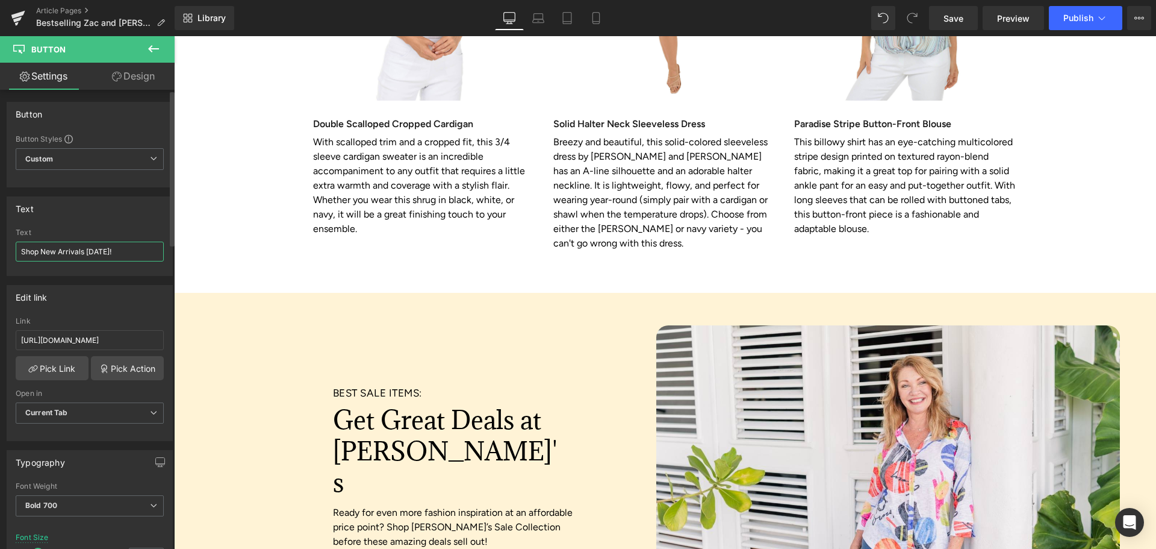
drag, startPoint x: 120, startPoint y: 251, endPoint x: 14, endPoint y: 256, distance: 106.1
click at [14, 256] on div "Shop New Arrivals Today! Text Shop New Arrivals Today!" at bounding box center [89, 251] width 165 height 47
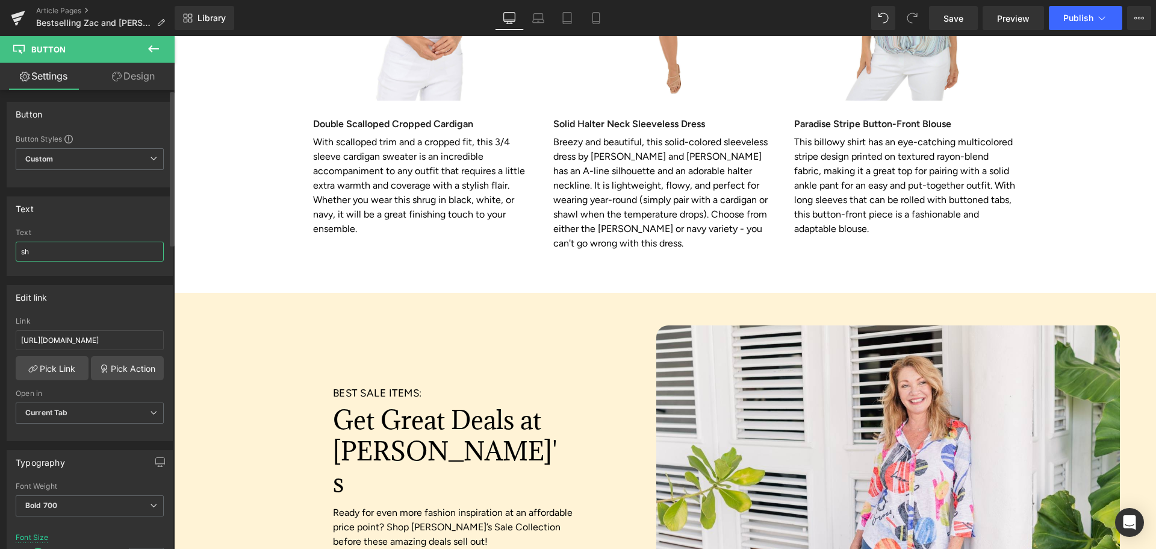
type input "s"
click at [950, 18] on span "Save" at bounding box center [954, 18] width 20 height 13
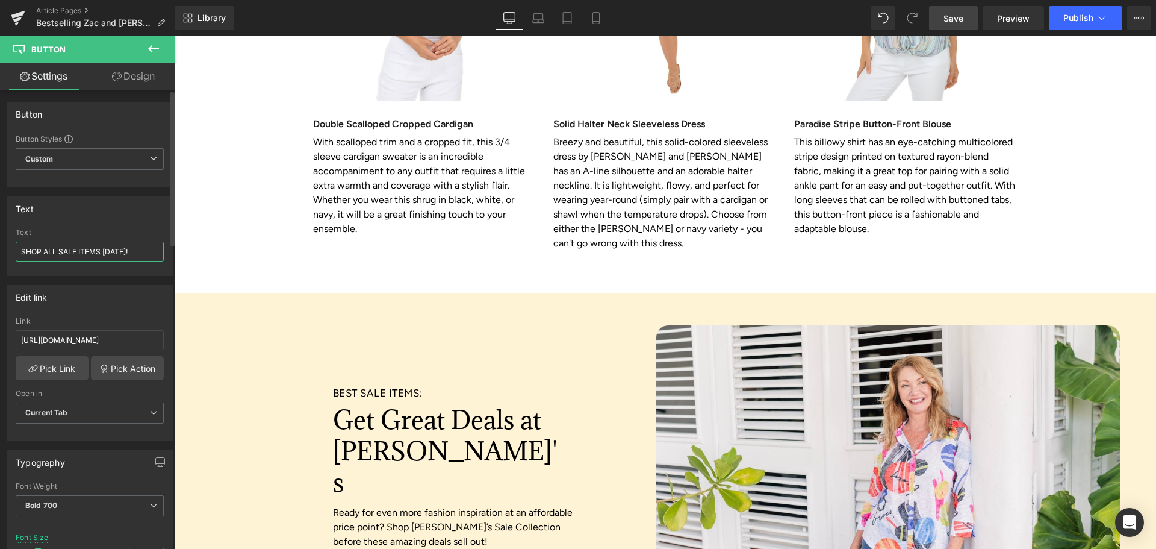
drag, startPoint x: 43, startPoint y: 251, endPoint x: 100, endPoint y: 251, distance: 57.2
click at [100, 251] on input "SHOP ALL SALE ITEMS TODAY!" at bounding box center [90, 251] width 148 height 20
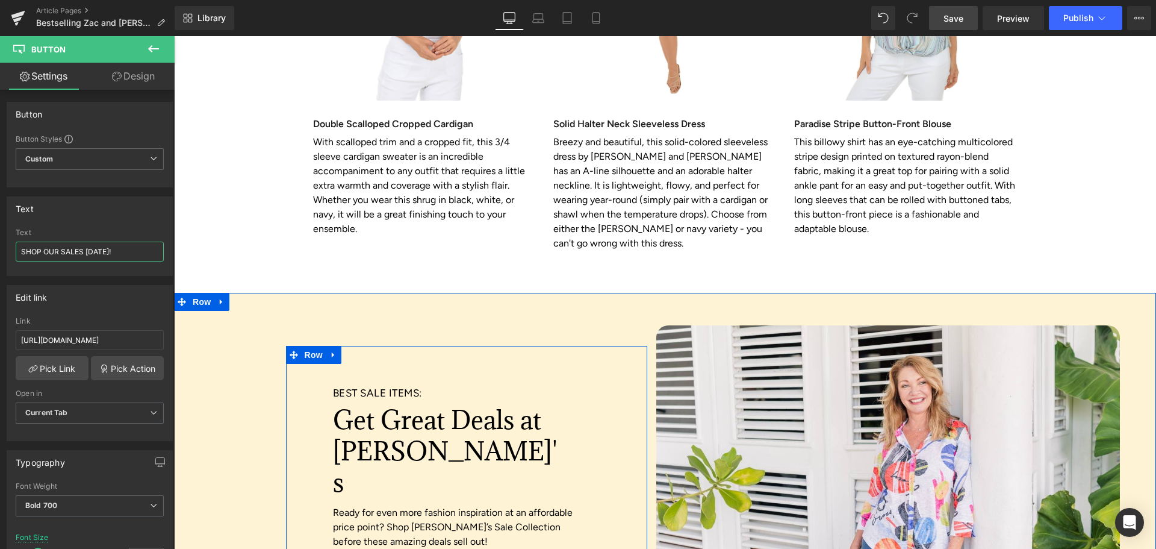
type input "SHOP OUR SALES TODAY!"
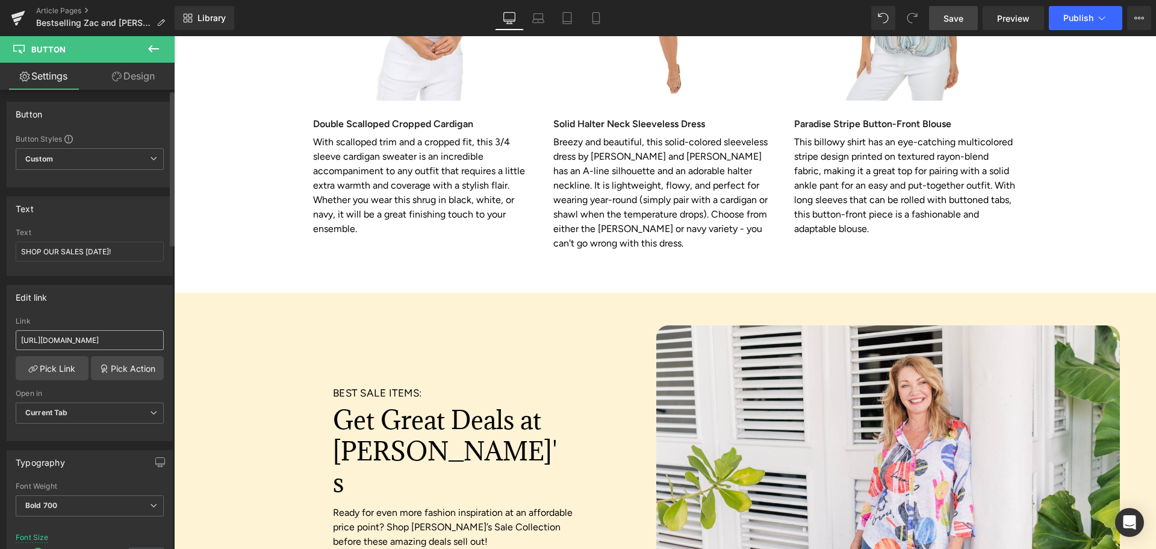
scroll to position [0, 53]
drag, startPoint x: 19, startPoint y: 341, endPoint x: 166, endPoint y: 344, distance: 147.6
click at [166, 344] on div "https://www.anthonysfla.com/collections/new-arrivals Link https://www.anthonysf…" at bounding box center [89, 378] width 165 height 123
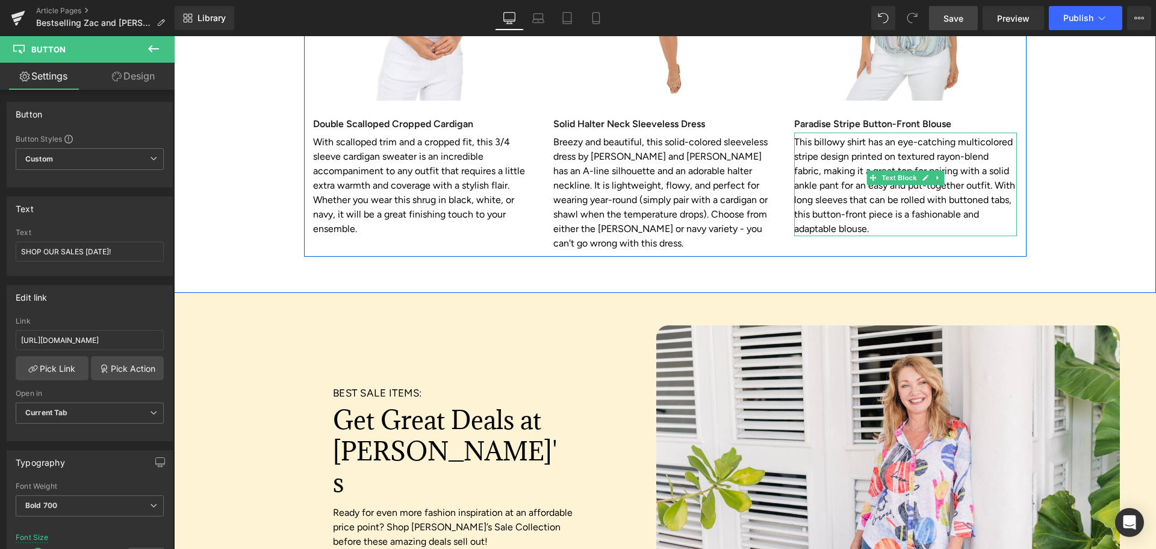
type input "https://www.anthonysfla.com/collections/anthonys-sale"
click at [953, 28] on link "Save" at bounding box center [953, 18] width 49 height 24
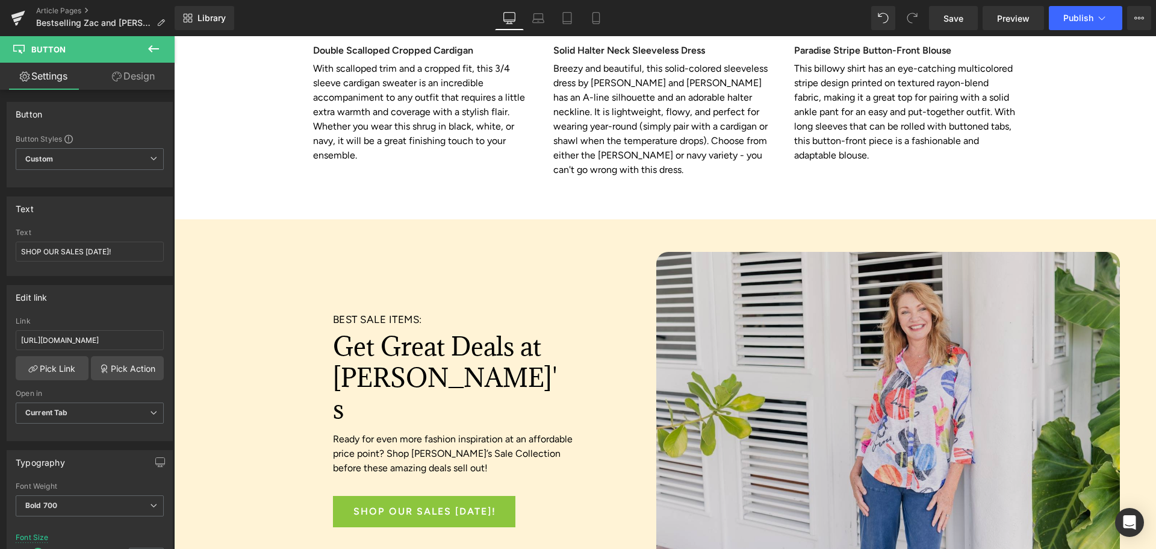
scroll to position [3071, 0]
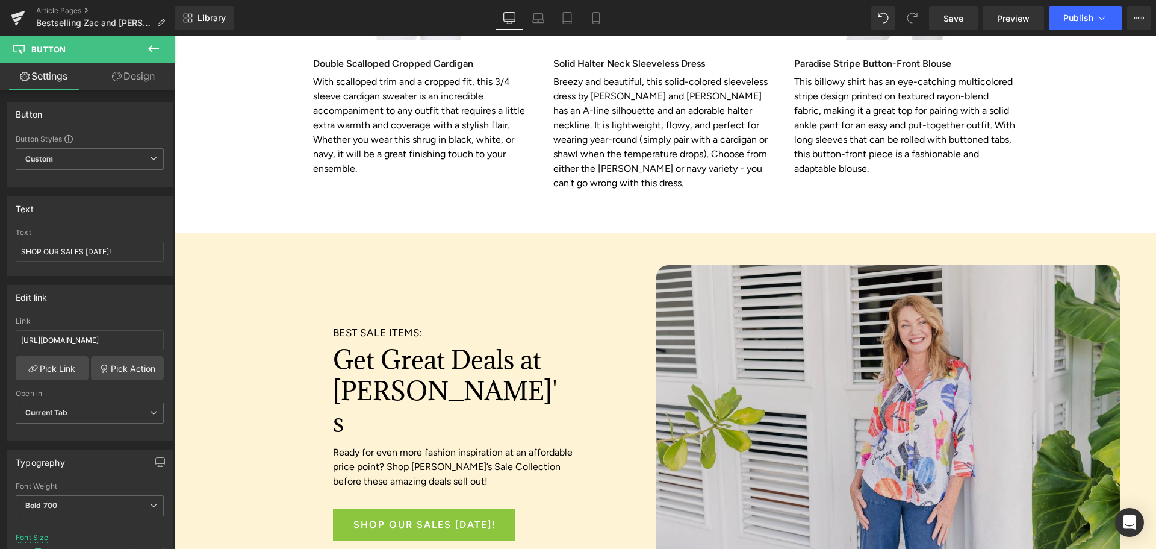
click at [798, 295] on img at bounding box center [888, 419] width 464 height 309
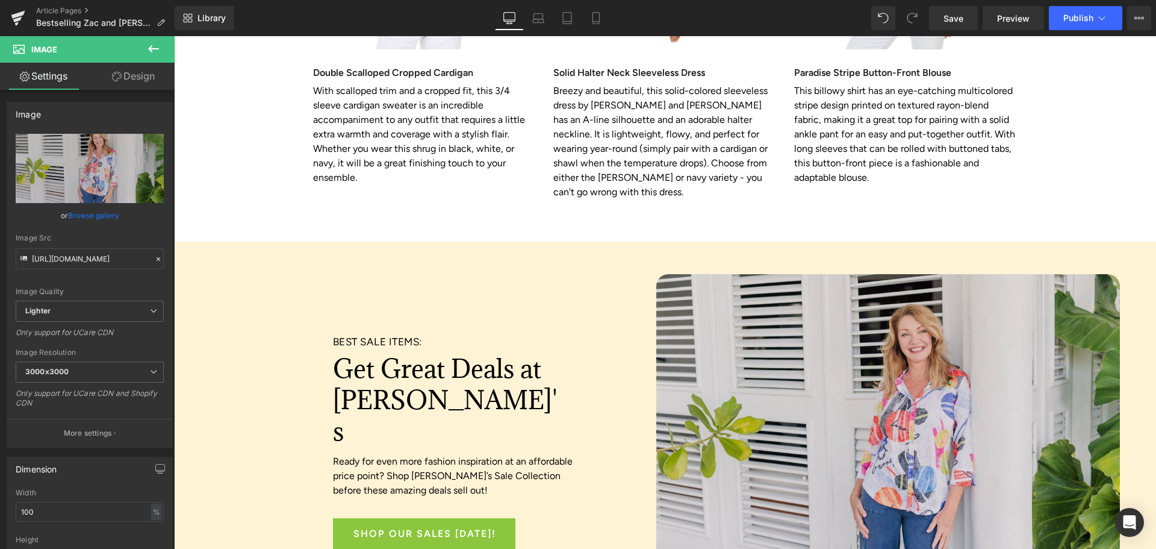
scroll to position [3131, 0]
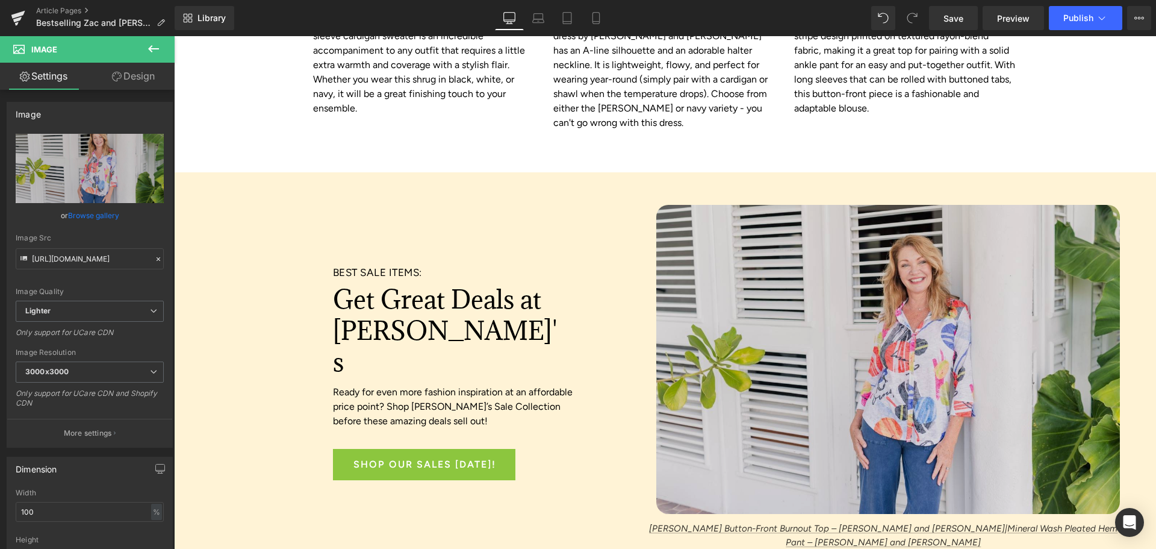
click at [817, 257] on img at bounding box center [888, 359] width 464 height 309
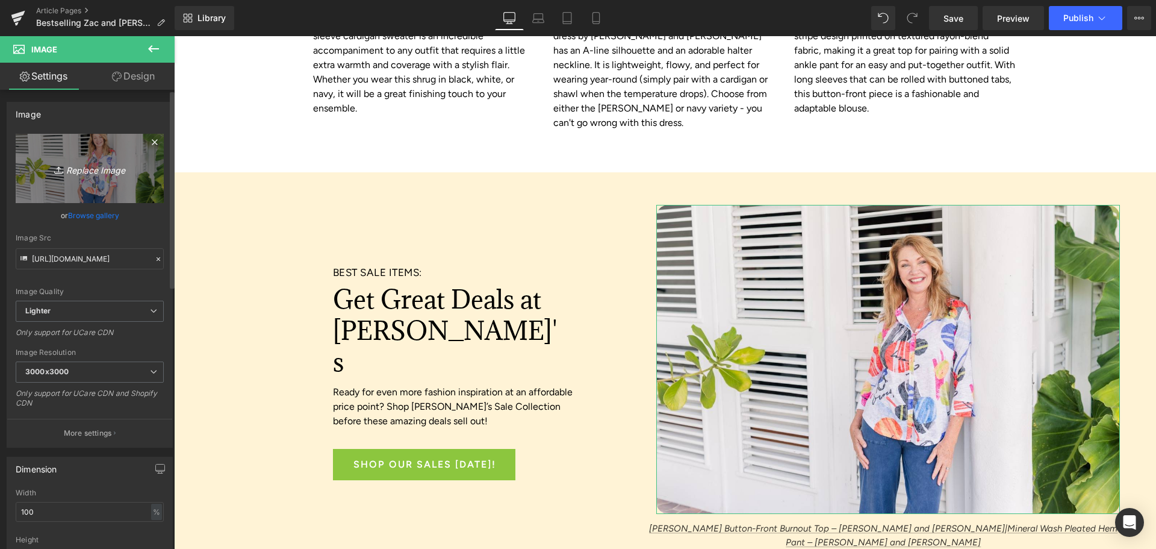
click at [81, 174] on icon "Replace Image" at bounding box center [90, 168] width 96 height 15
type input "C:\fakepath\Zac and Rachel 2.jpg"
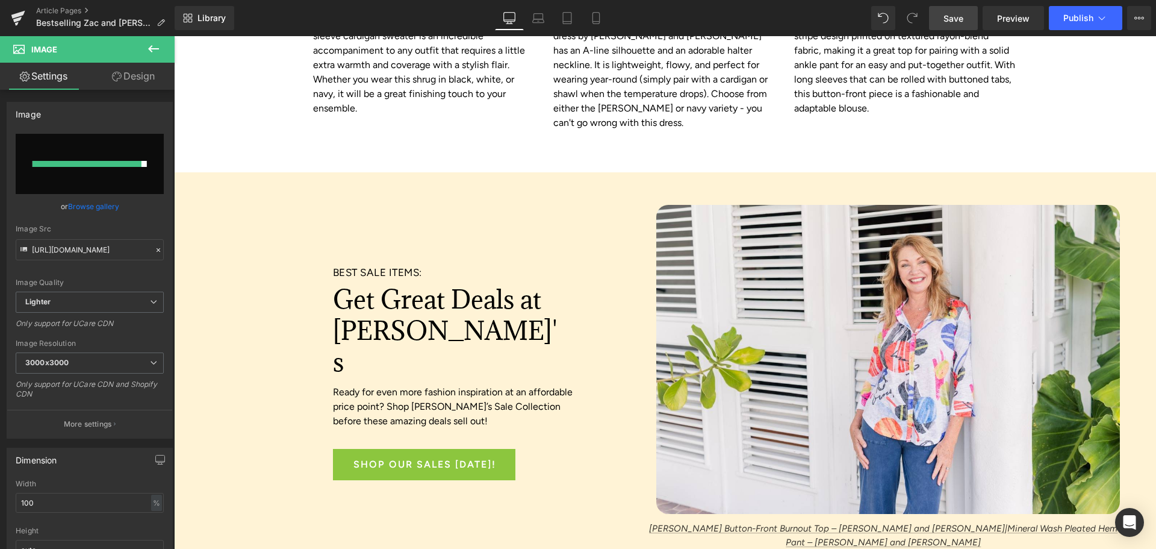
click at [942, 15] on link "Save" at bounding box center [953, 18] width 49 height 24
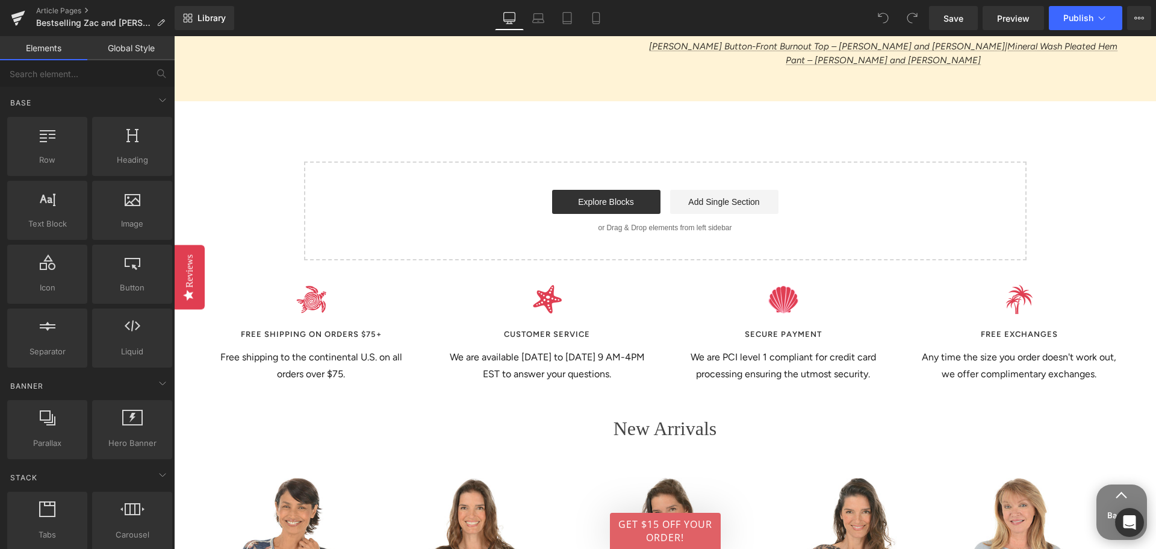
scroll to position [3191, 0]
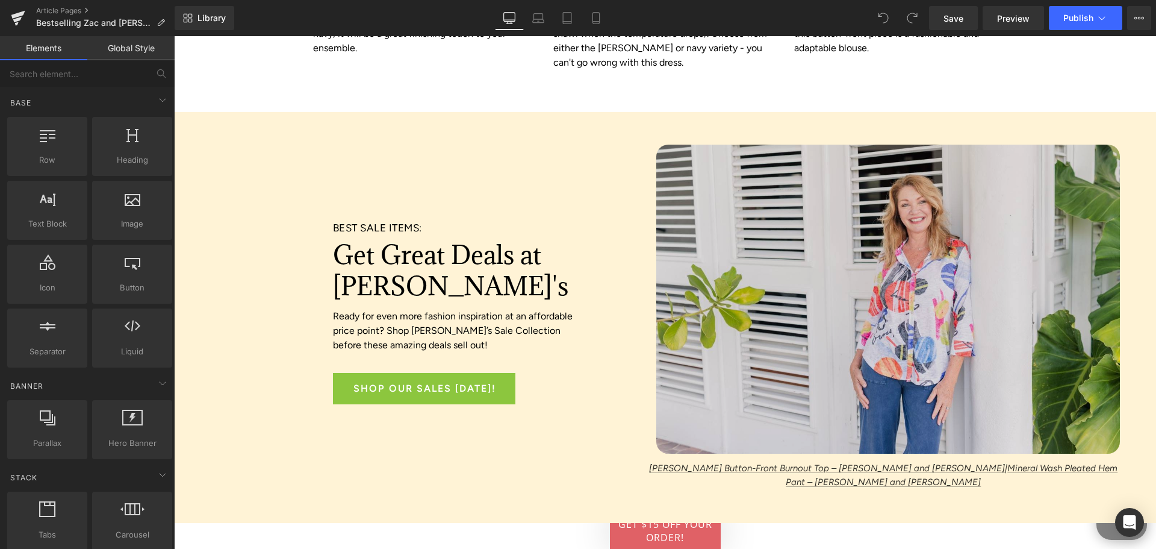
click at [749, 187] on img at bounding box center [888, 299] width 464 height 309
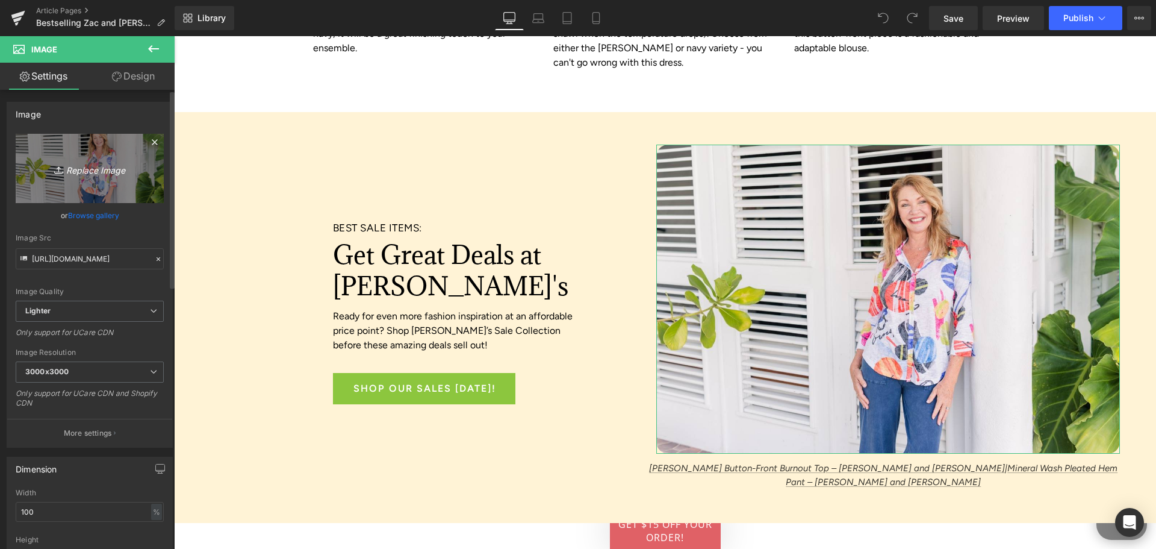
click at [87, 172] on icon "Replace Image" at bounding box center [90, 168] width 96 height 15
type input "C:\fakepath\Zac and Rachel 2.jpg"
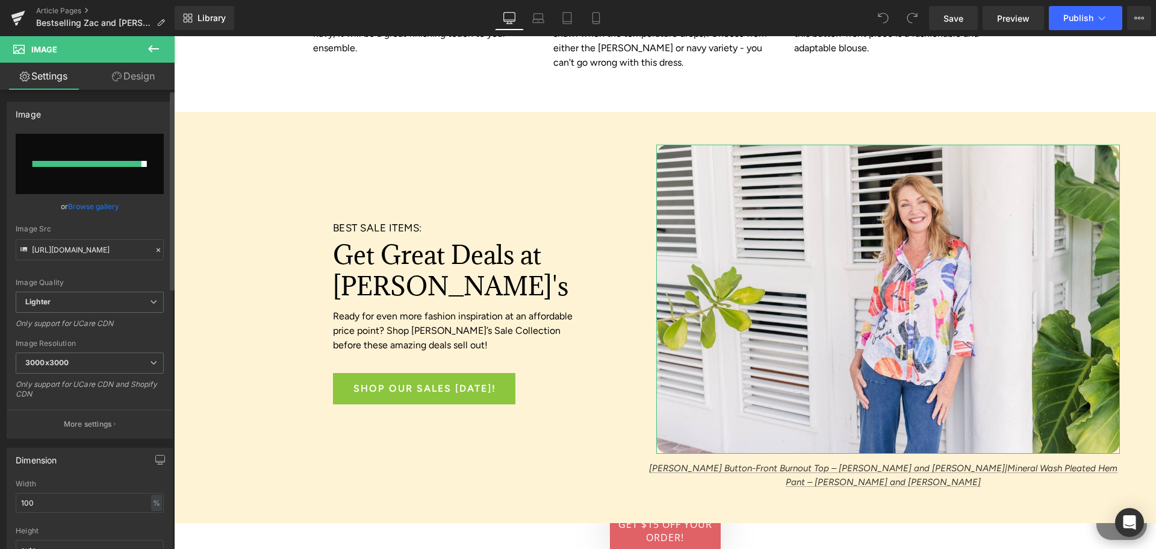
click at [100, 203] on link "Browse gallery" at bounding box center [93, 206] width 51 height 21
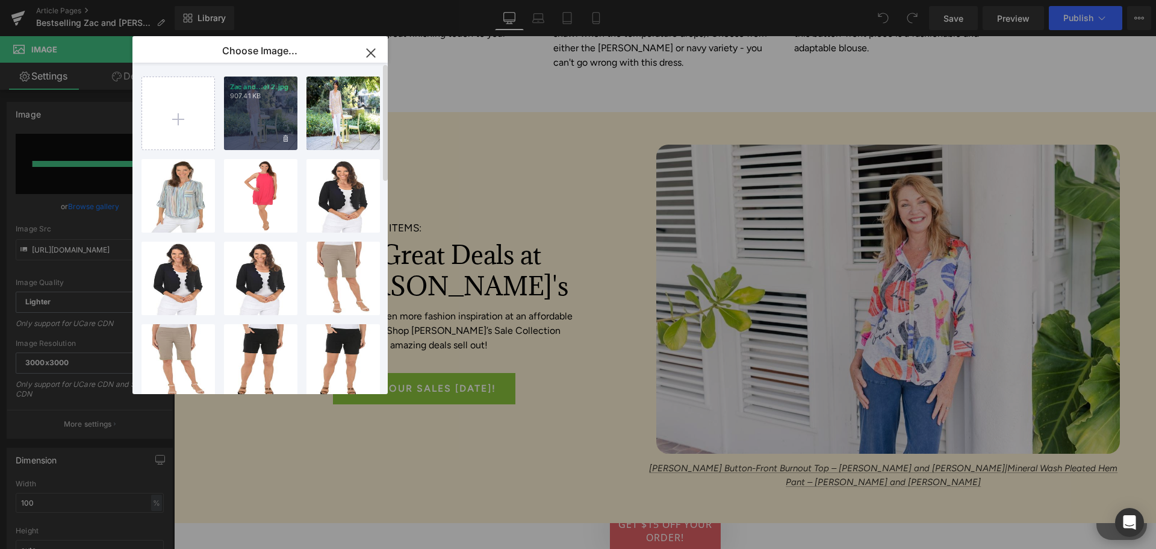
click at [265, 114] on div "Zac and...el 2.jpg 907.41 KB" at bounding box center [260, 112] width 73 height 73
type input "https://ucarecdn.com/b6e38668-08a6-4994-bafe-4d84c9dcab96/-/format/auto/-/previ…"
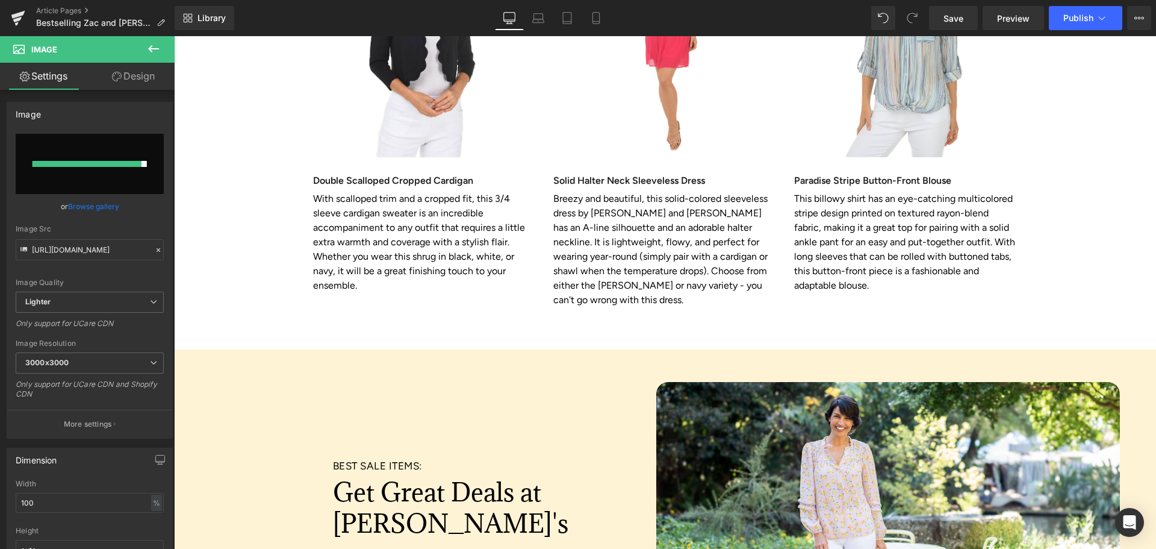
scroll to position [3131, 0]
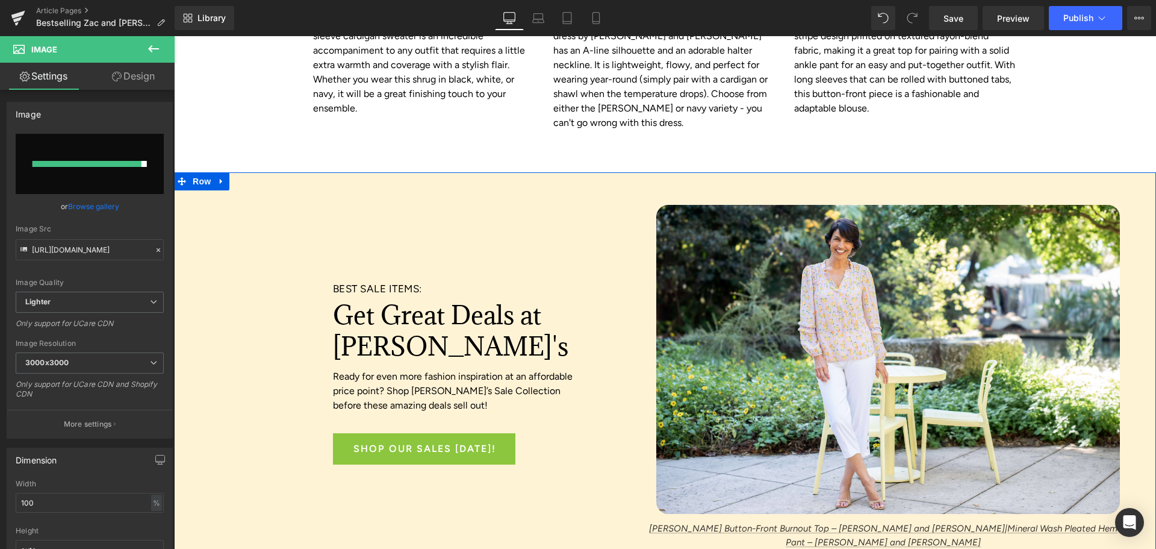
click at [236, 205] on div "BEST SALE ITEMS: Heading Get Great Deals at Anthony's Heading Ready for even mo…" at bounding box center [410, 378] width 473 height 346
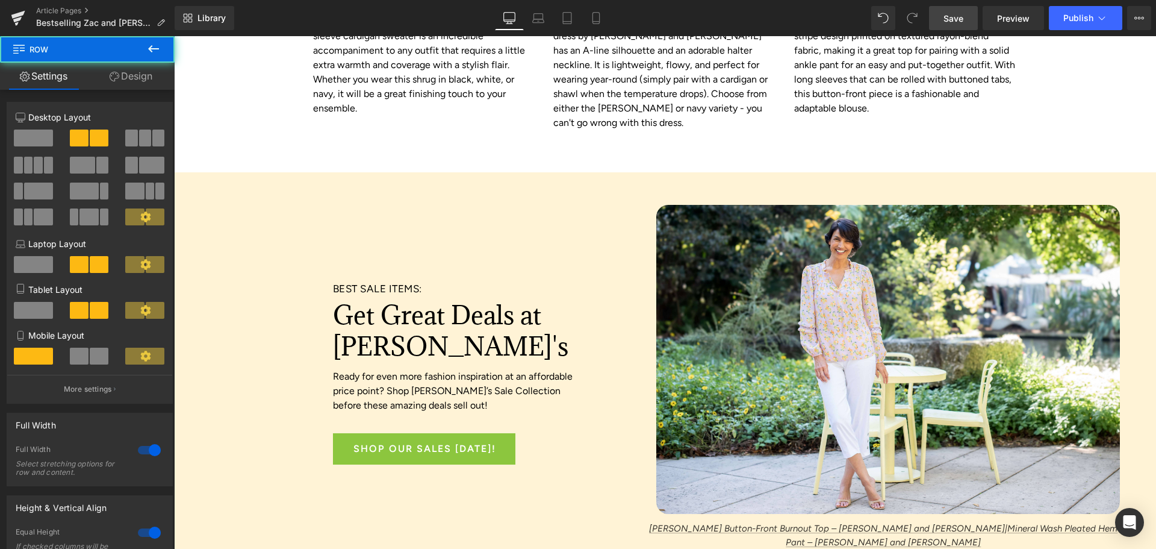
click at [938, 14] on link "Save" at bounding box center [953, 18] width 49 height 24
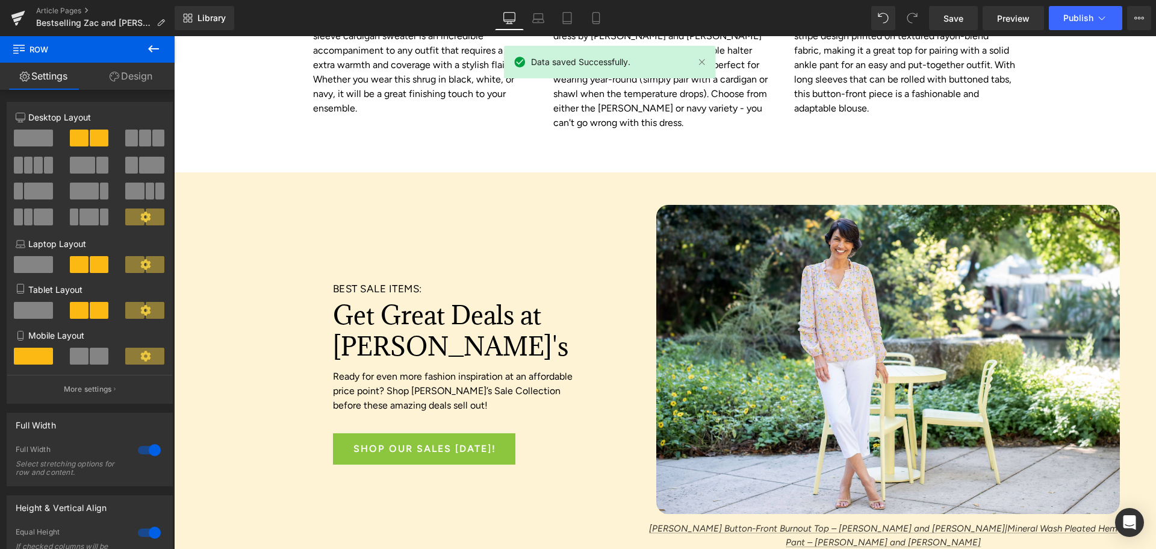
click at [157, 45] on icon at bounding box center [153, 49] width 14 height 14
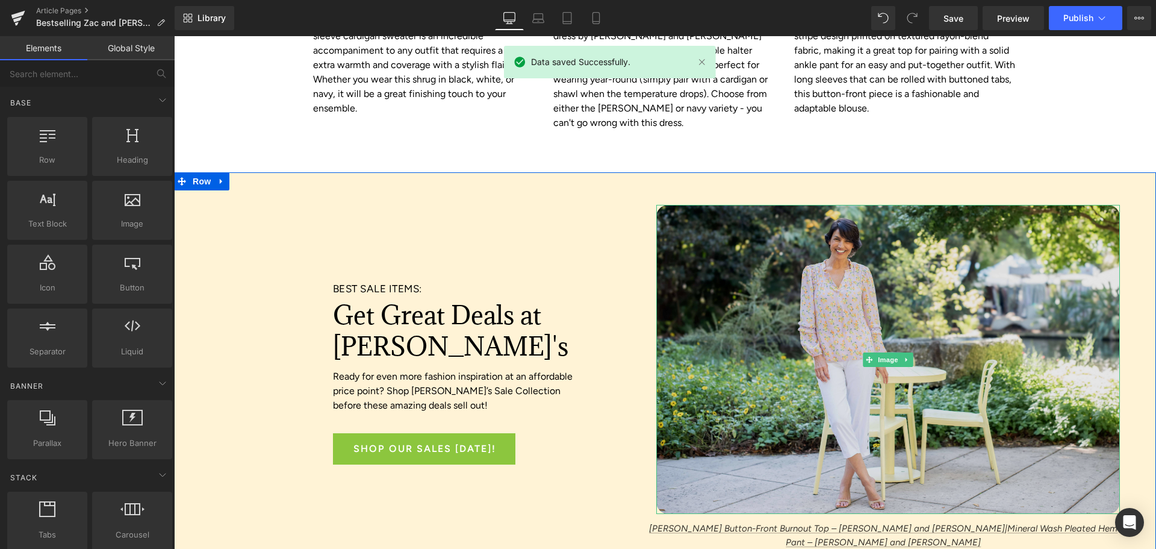
click at [866, 205] on img at bounding box center [888, 360] width 464 height 310
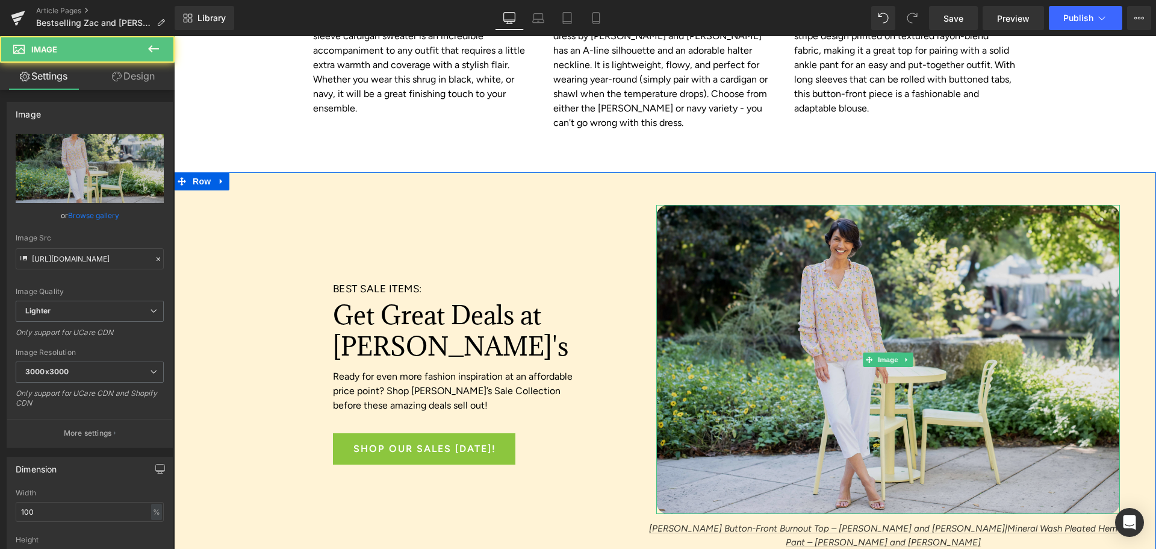
click at [745, 220] on img at bounding box center [888, 360] width 464 height 310
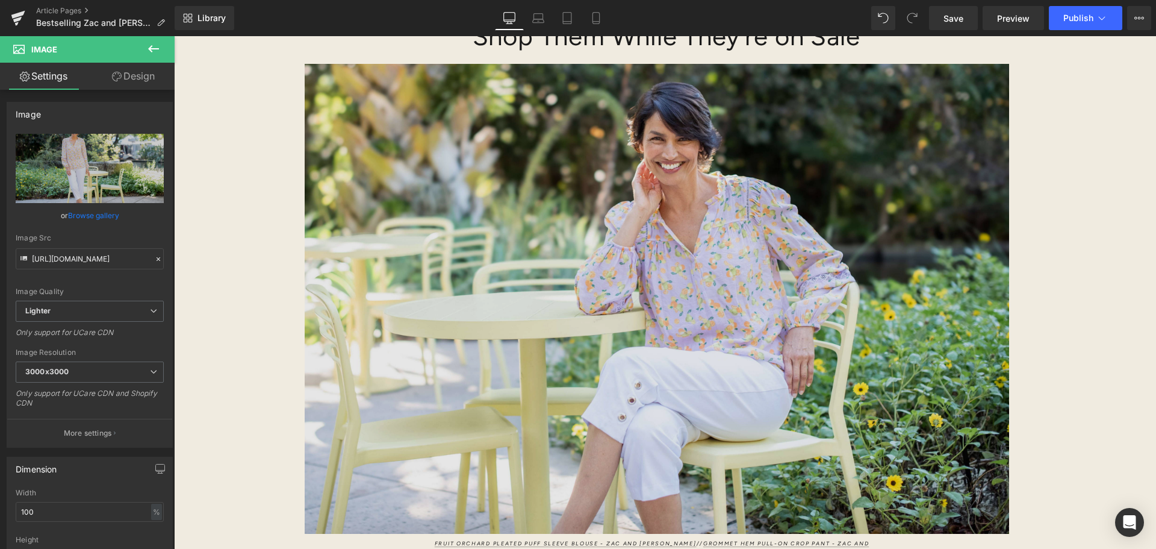
scroll to position [602, 0]
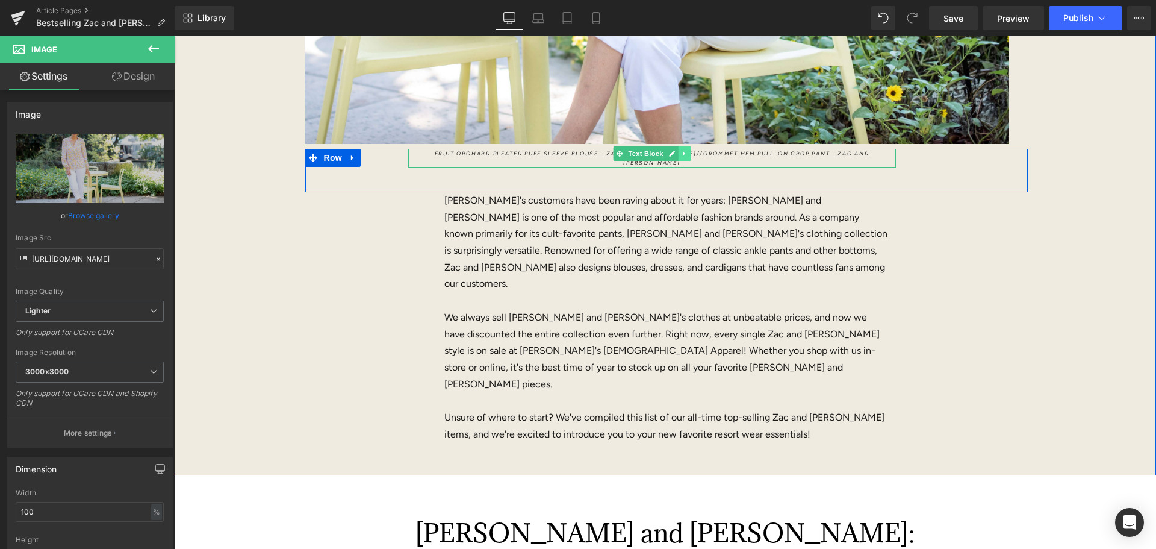
click at [681, 155] on icon at bounding box center [684, 153] width 7 height 7
click at [674, 152] on icon at bounding box center [677, 153] width 7 height 7
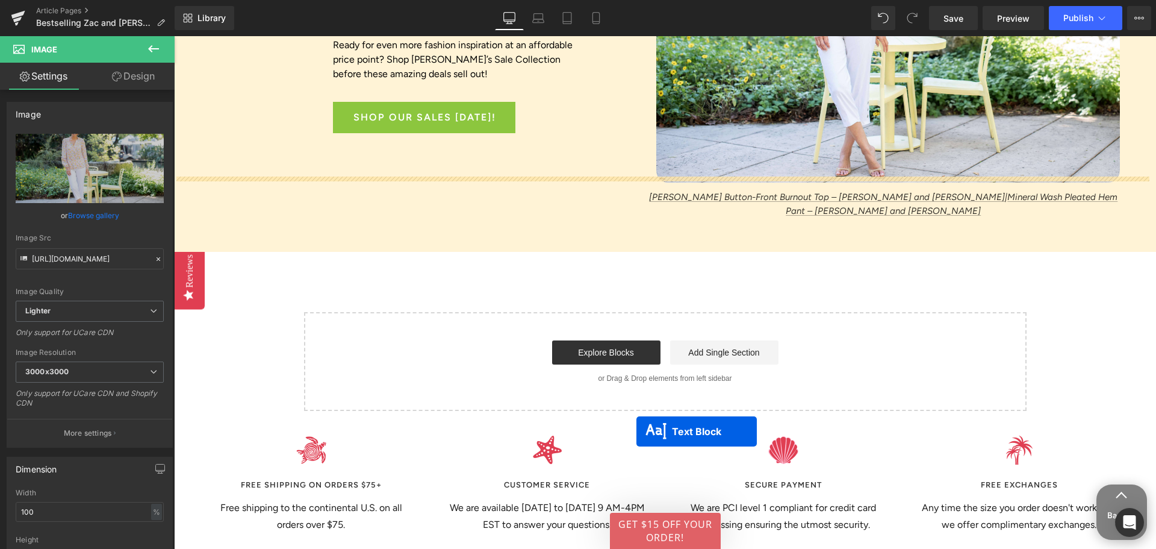
scroll to position [3252, 0]
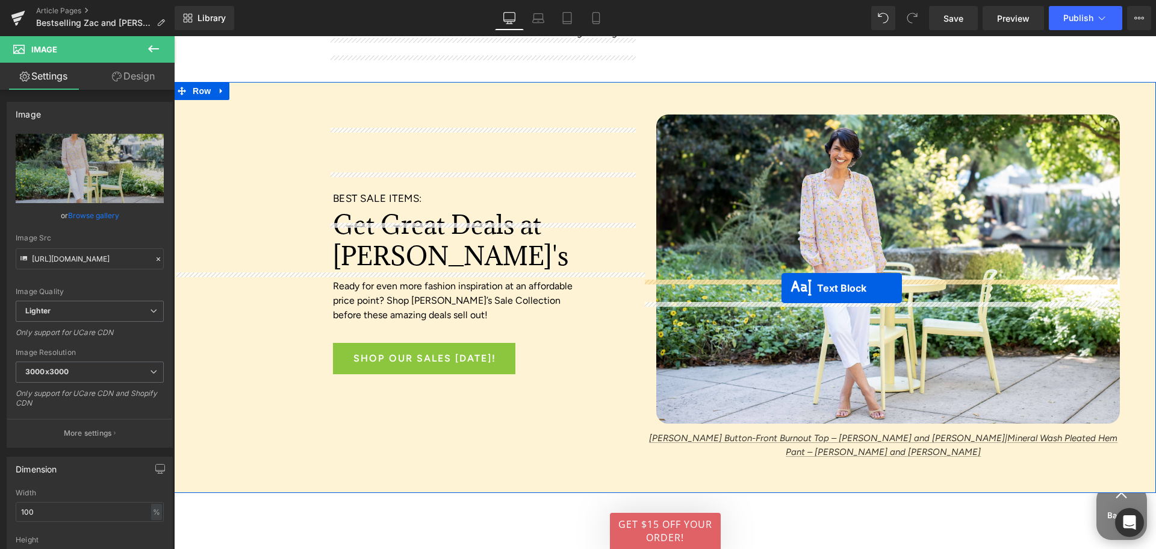
drag, startPoint x: 614, startPoint y: 160, endPoint x: 782, endPoint y: 288, distance: 210.9
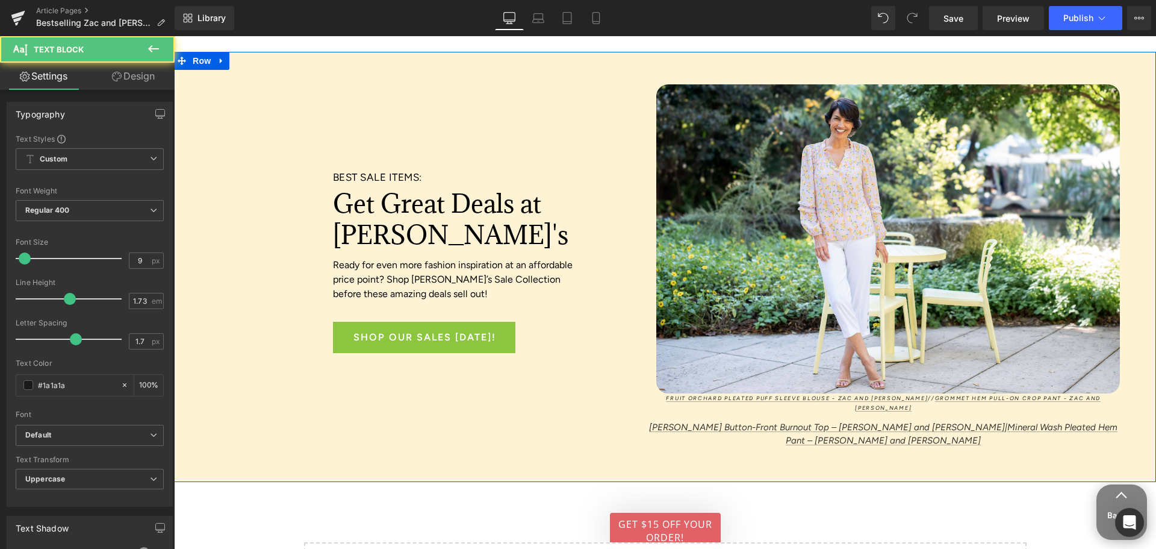
scroll to position [3226, 0]
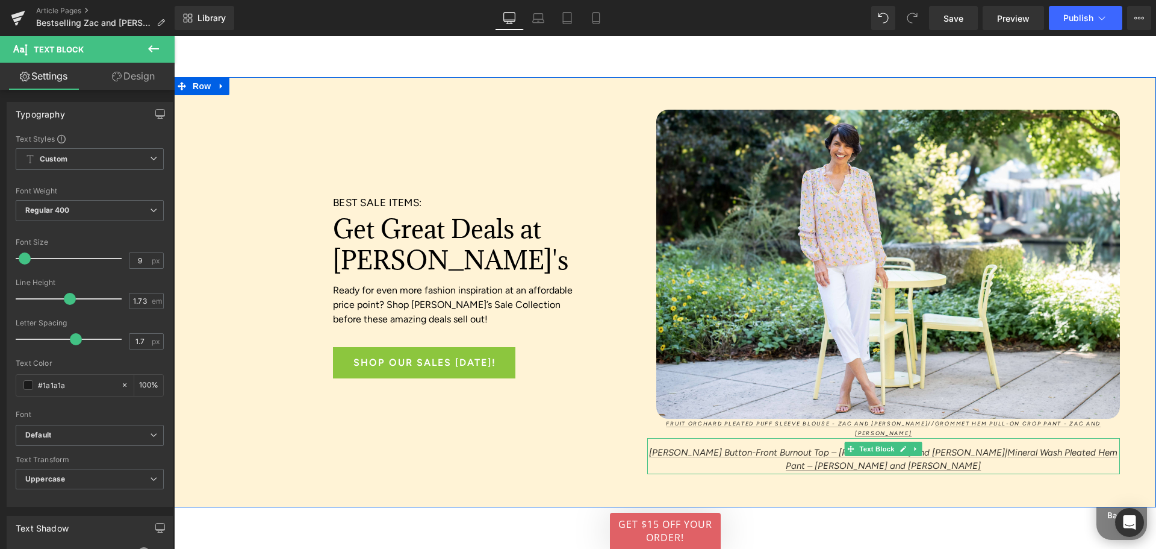
click at [660, 446] on p "Estella Button-Front Burnout Top – Jess and Jane | Mineral Wash Pleated Hem Pan…" at bounding box center [883, 459] width 473 height 27
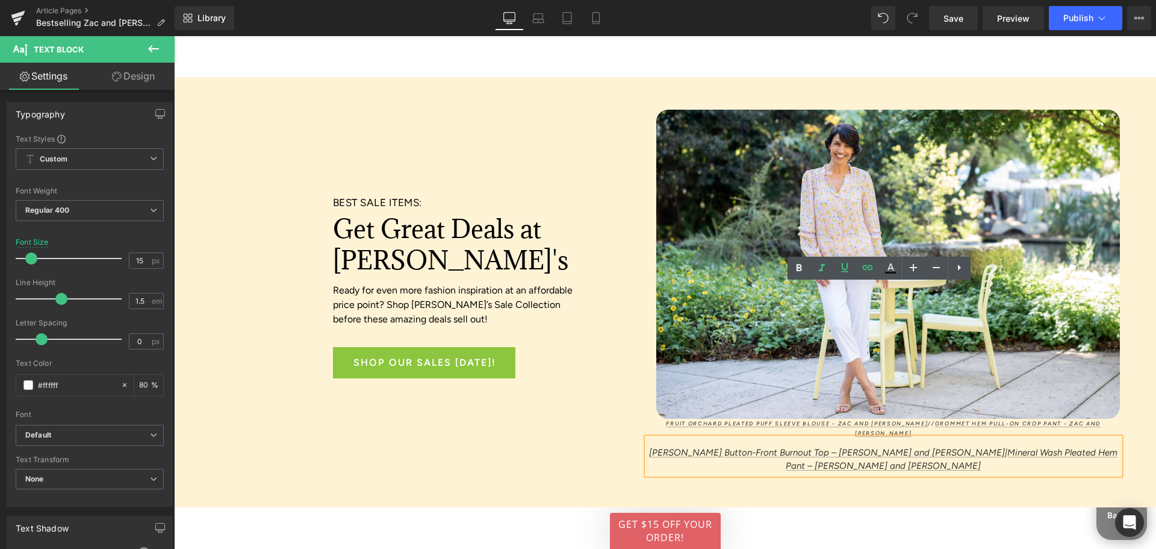
click at [694, 340] on div "BEST SALE ITEMS: Heading Get Great Deals at Anthony's Heading Ready for even mo…" at bounding box center [665, 292] width 982 height 430
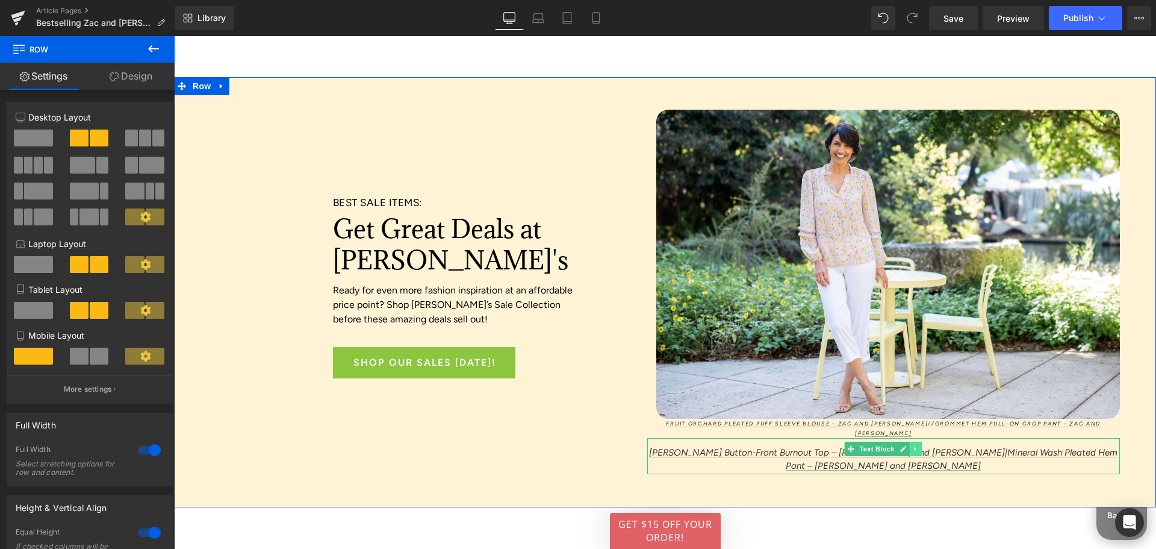
click at [915, 445] on icon at bounding box center [916, 448] width 7 height 7
click at [920, 446] on icon at bounding box center [922, 449] width 7 height 7
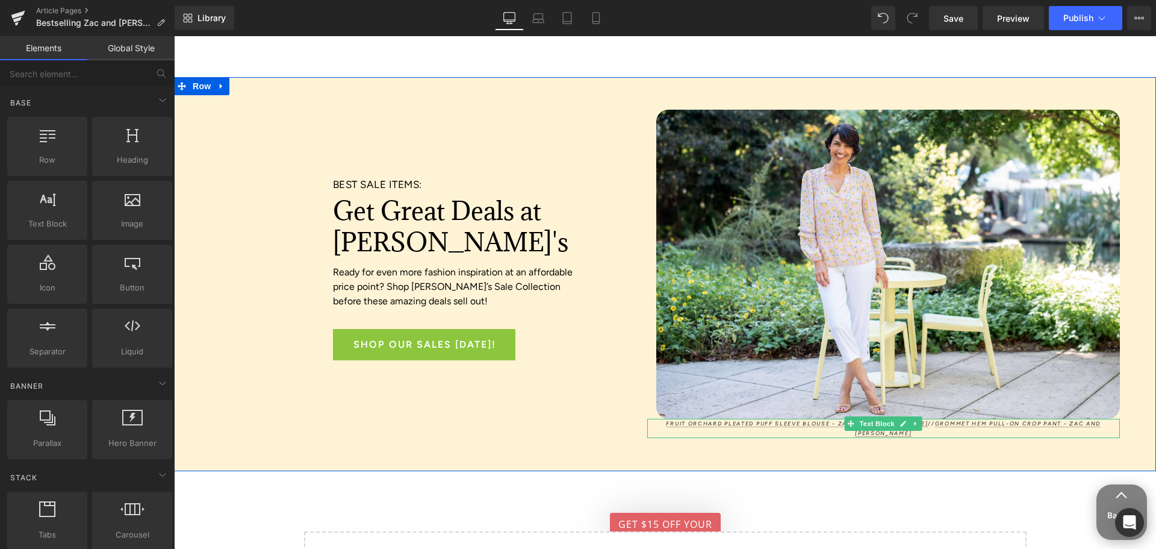
click at [651, 419] on p "FRUIT ORCHARD PLEATED PUFF SLEEVE BLOUSE - ZAC AND RACHEL // GROMMET HEM PULL-O…" at bounding box center [883, 428] width 473 height 19
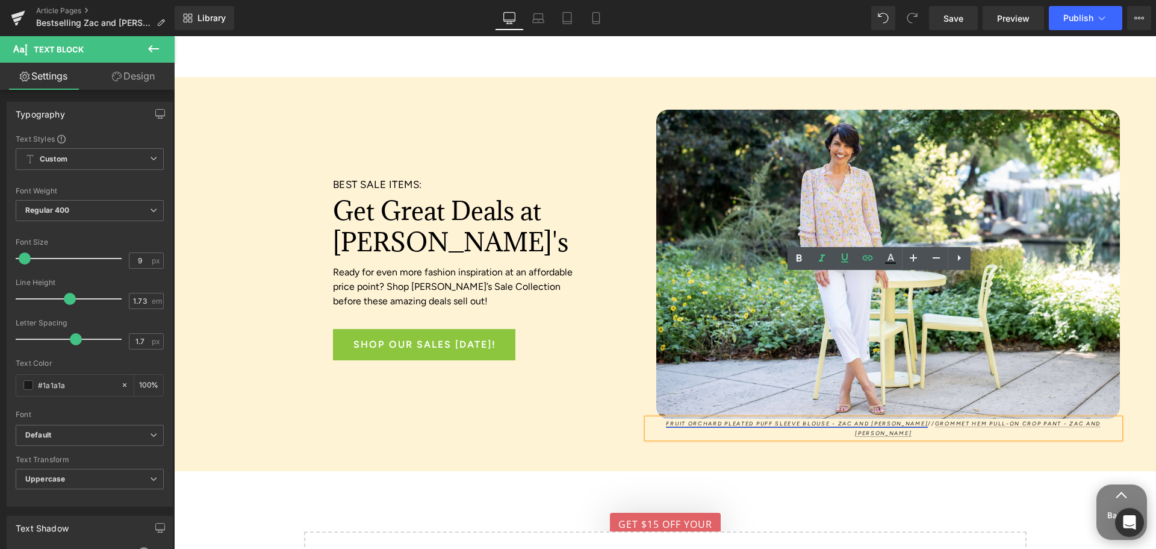
click at [883, 420] on link "FRUIT ORCHARD PLEATED PUFF SLEEVE BLOUSE - ZAC AND [PERSON_NAME]" at bounding box center [797, 423] width 262 height 7
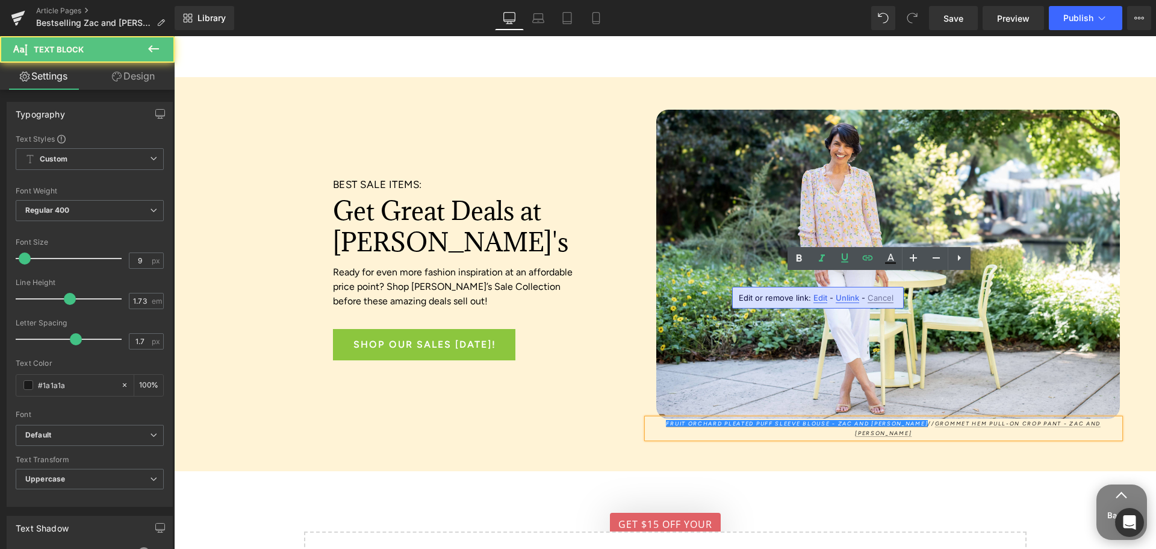
click at [661, 294] on div "BEST SALE ITEMS: Heading Get Great Deals at Anthony's Heading Ready for even mo…" at bounding box center [665, 274] width 982 height 394
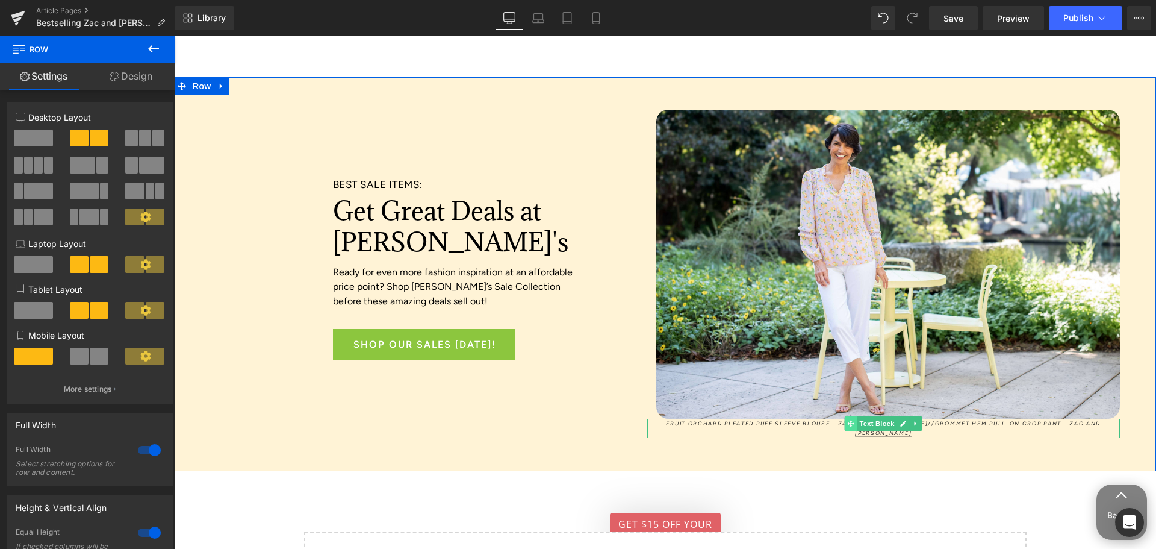
scroll to position [3237, 0]
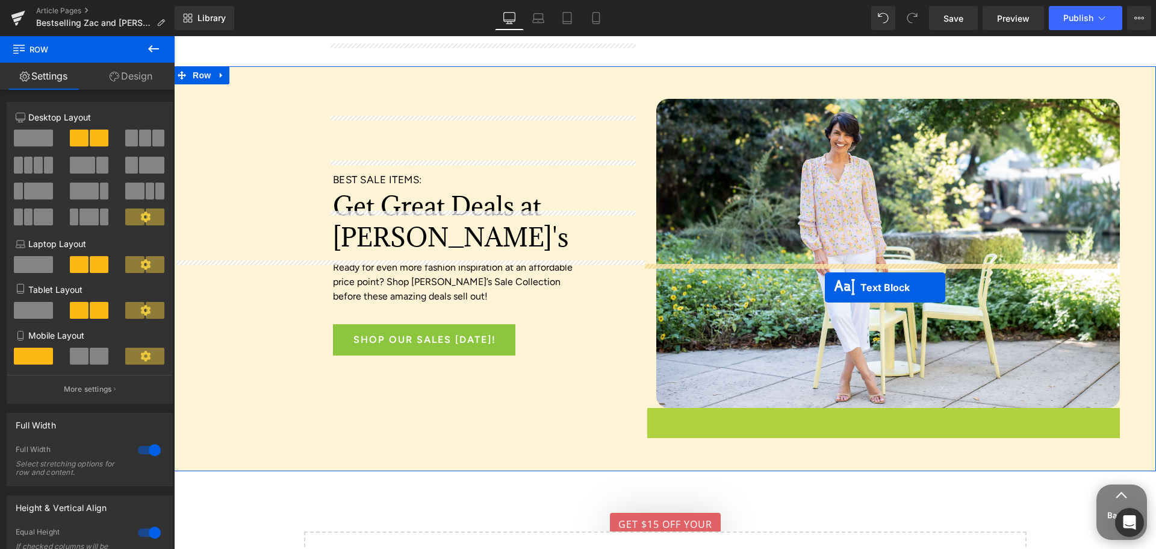
drag, startPoint x: 844, startPoint y: 276, endPoint x: 825, endPoint y: 287, distance: 22.1
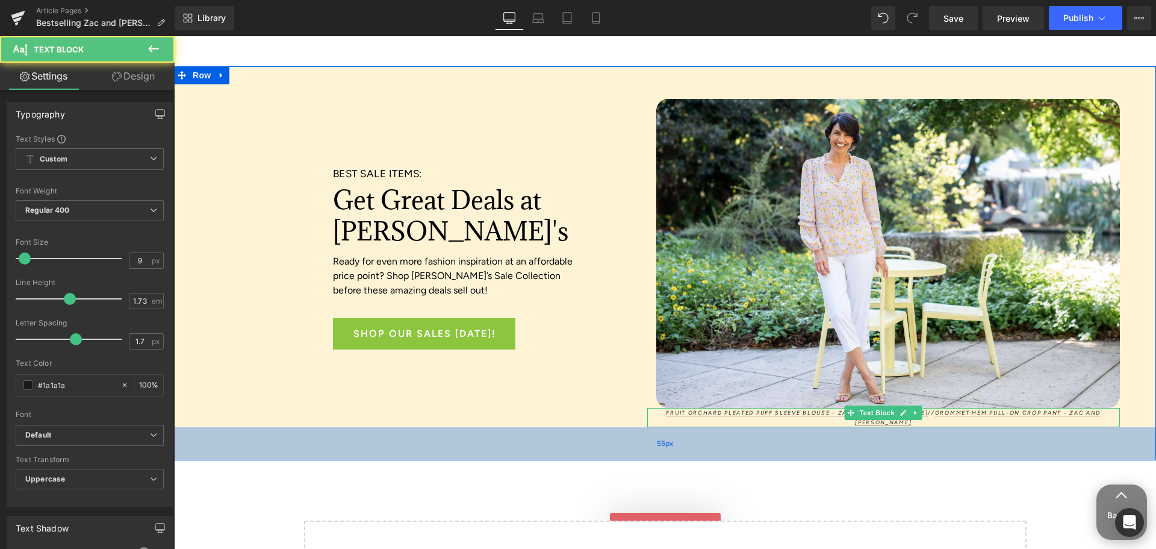
scroll to position [3226, 0]
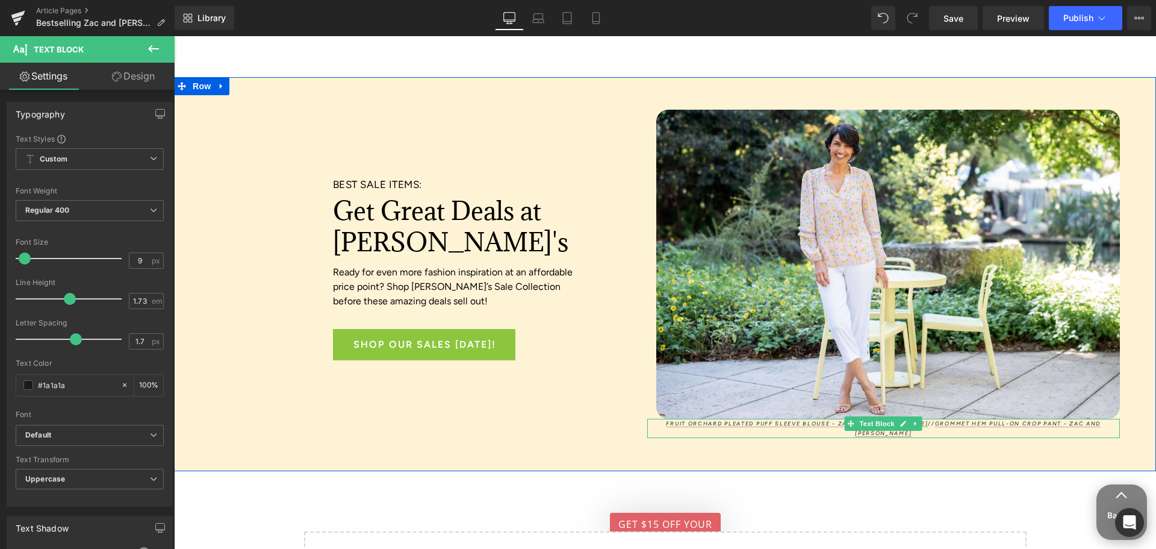
click at [558, 257] on div "BEST SALE ITEMS: Heading Get Great Deals at Anthony's Heading Ready for even mo…" at bounding box center [466, 273] width 361 height 272
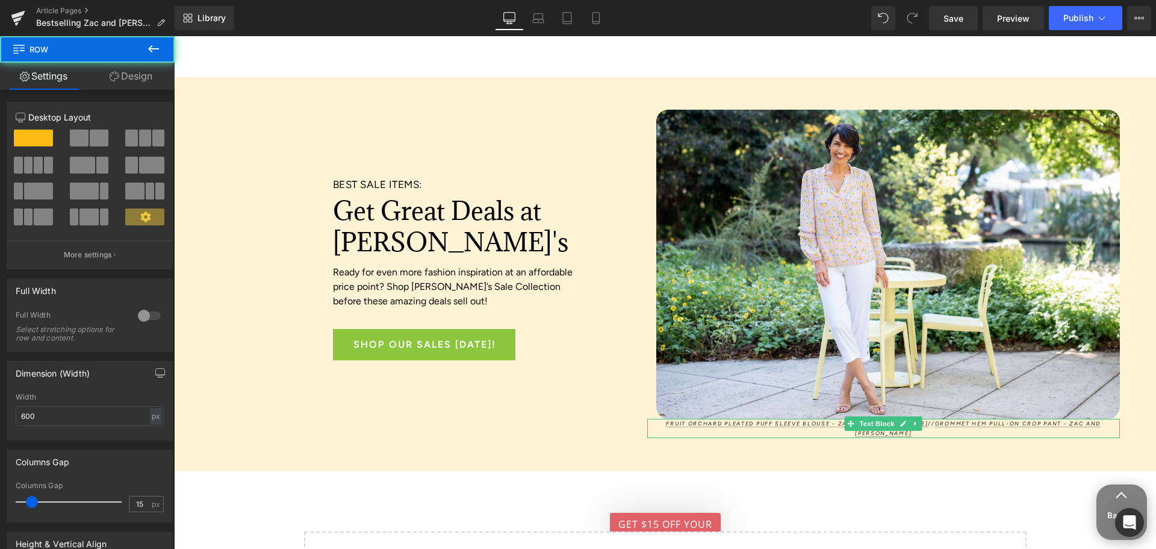
click at [625, 278] on div "BEST SALE ITEMS: Heading Get Great Deals at Anthony's Heading Ready for even mo…" at bounding box center [410, 274] width 473 height 328
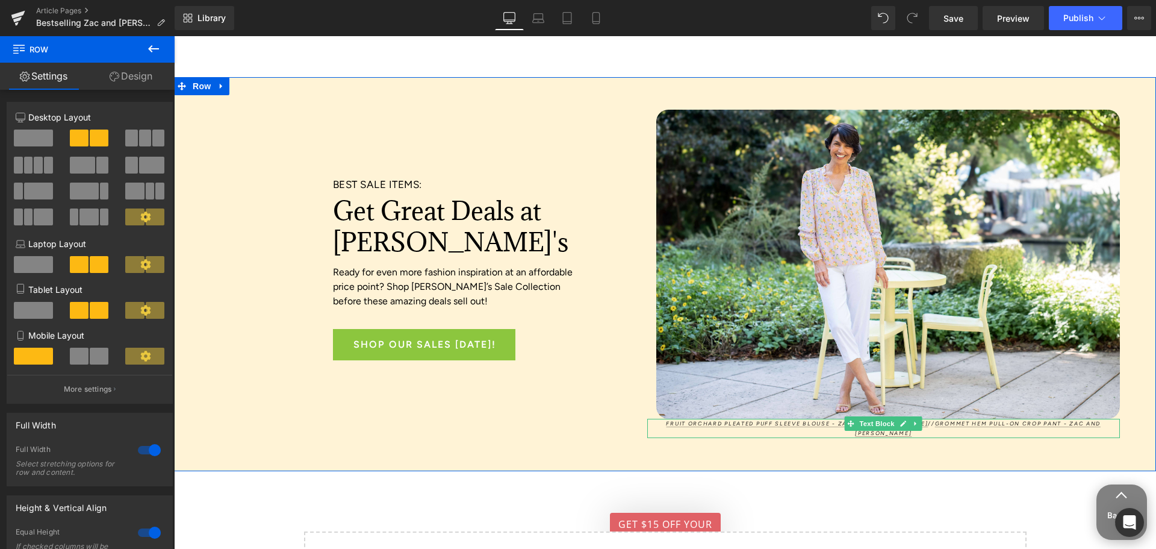
click at [1118, 268] on div "BEST SALE ITEMS: Heading Get Great Deals at Anthony's Heading Ready for even mo…" at bounding box center [665, 274] width 982 height 394
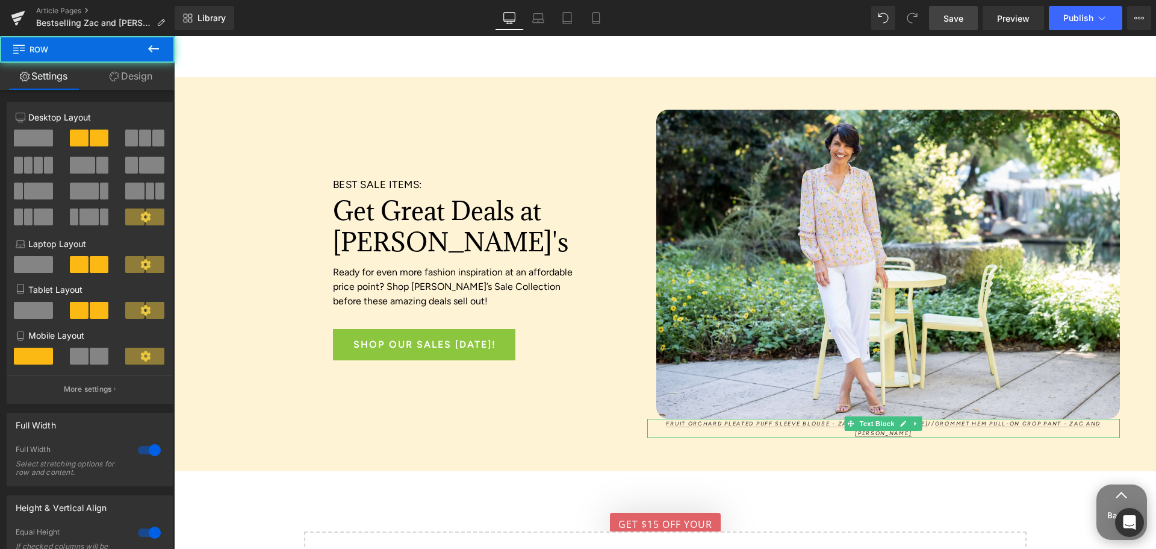
click at [966, 7] on link "Save" at bounding box center [953, 18] width 49 height 24
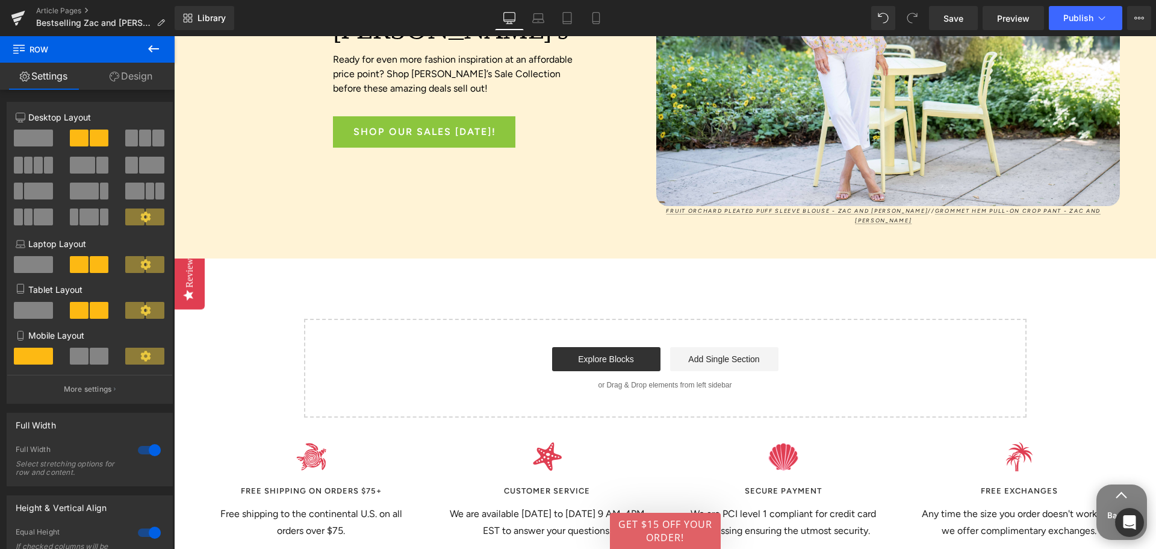
scroll to position [3312, 0]
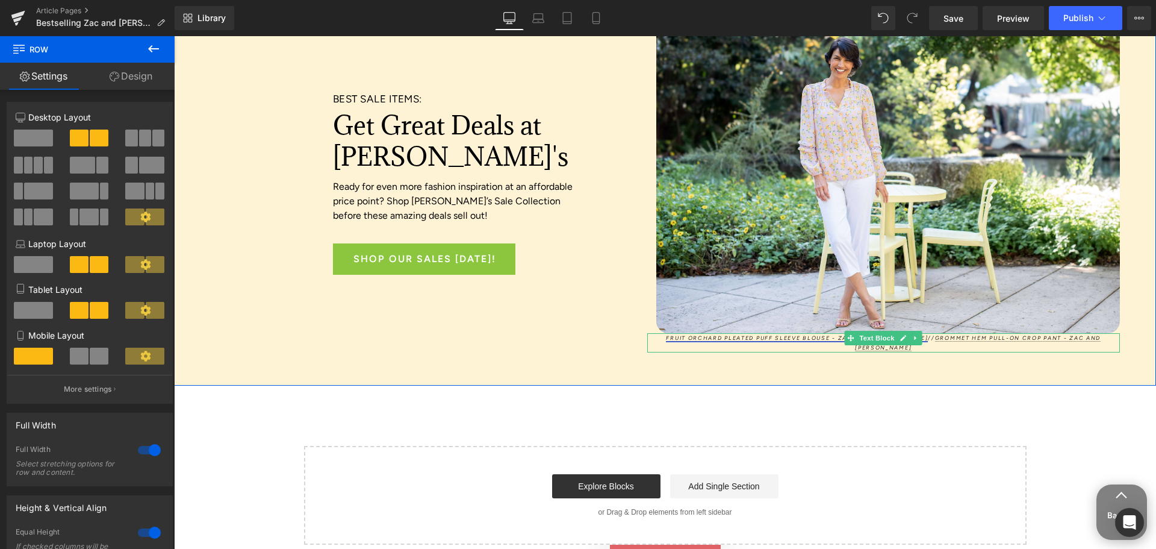
click at [666, 334] on link "FRUIT ORCHARD PLEATED PUFF SLEEVE BLOUSE - ZAC AND [PERSON_NAME]" at bounding box center [797, 337] width 262 height 7
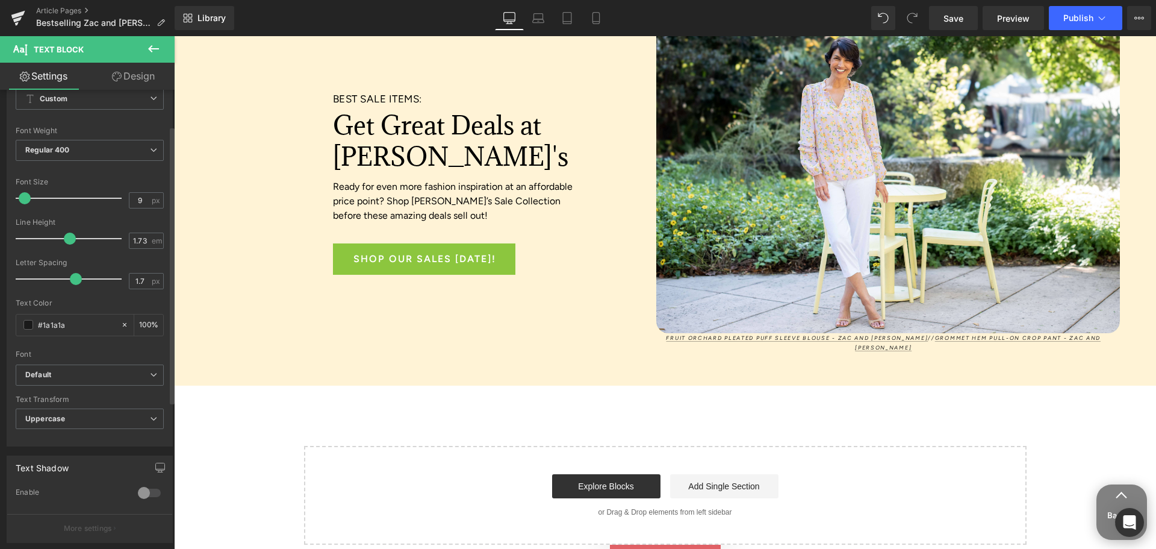
scroll to position [0, 0]
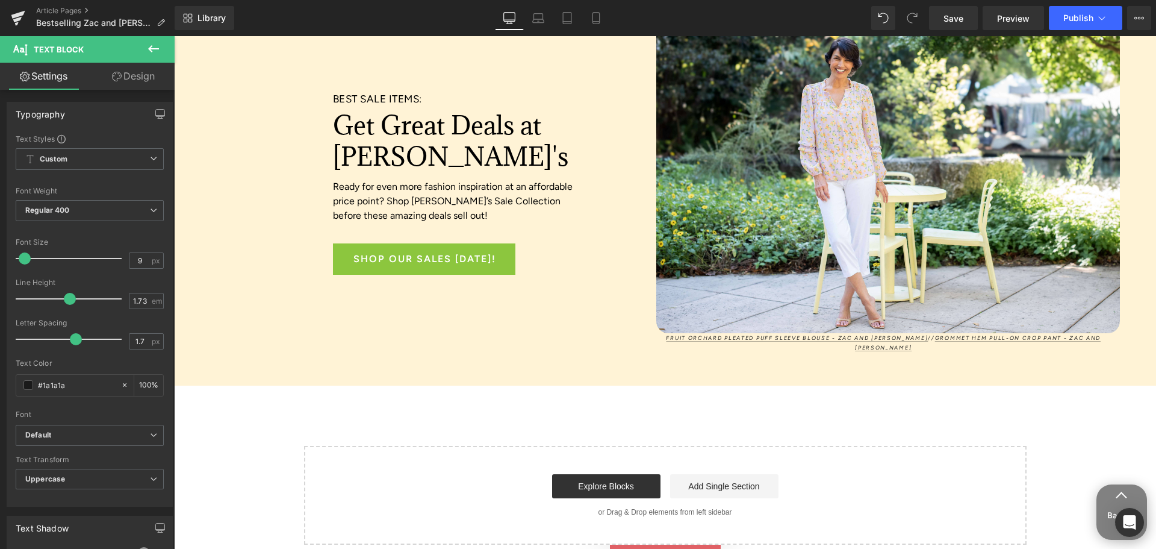
click at [120, 82] on link "Design" at bounding box center [133, 76] width 87 height 27
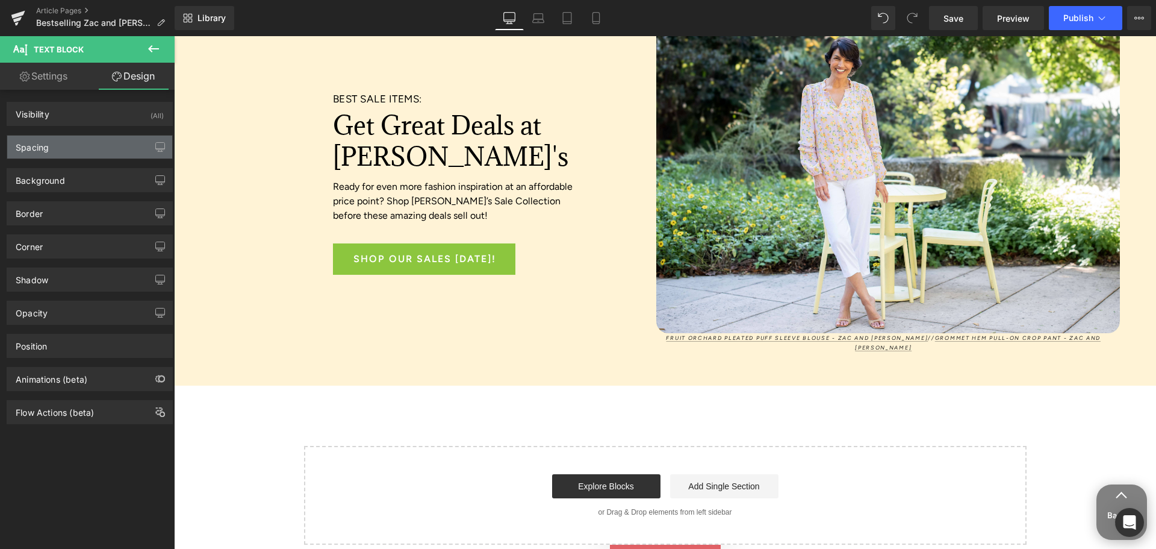
click at [72, 147] on div "Spacing" at bounding box center [89, 146] width 165 height 23
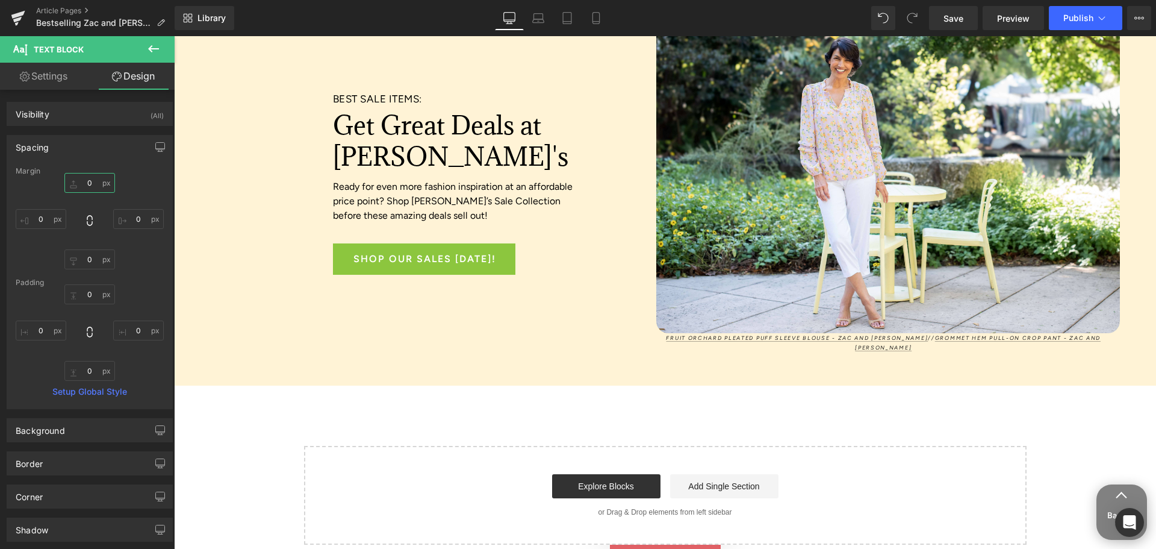
click at [104, 178] on input "0" at bounding box center [89, 183] width 51 height 20
click at [96, 180] on input "0" at bounding box center [89, 183] width 51 height 20
type input "2"
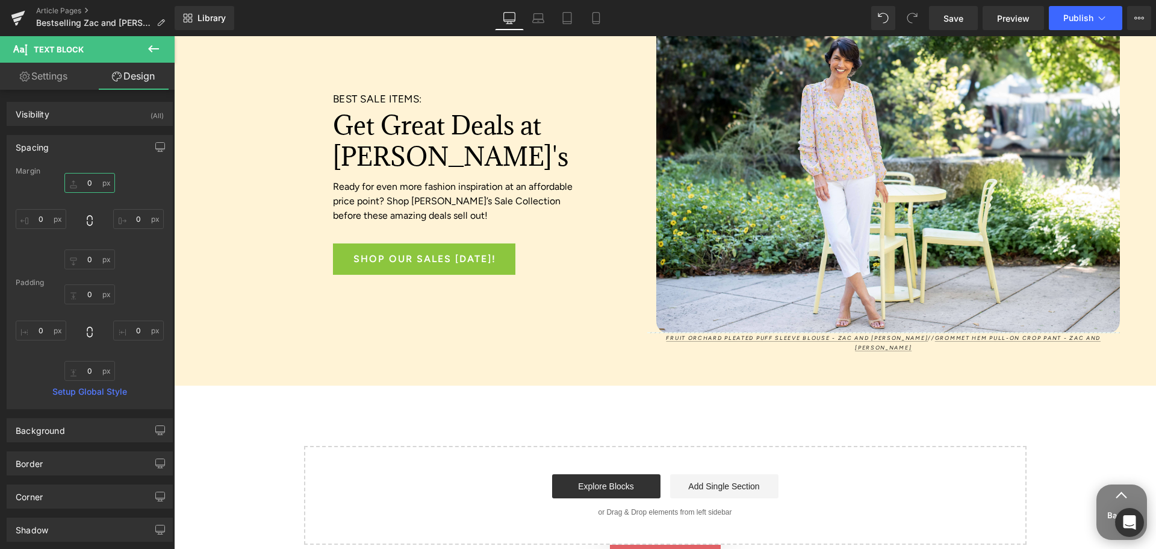
type input "5"
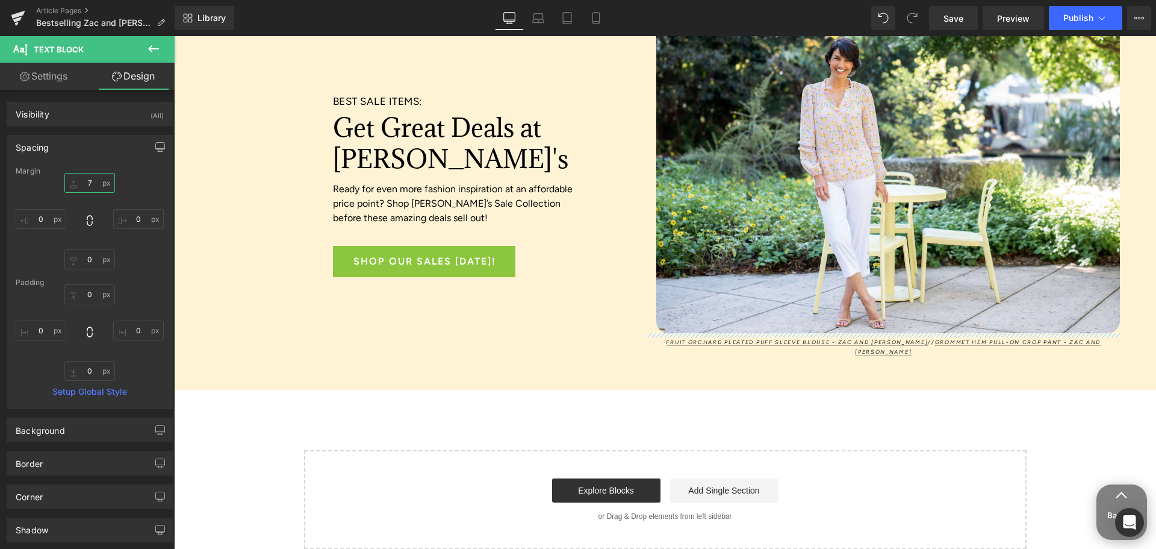
scroll to position [3314, 0]
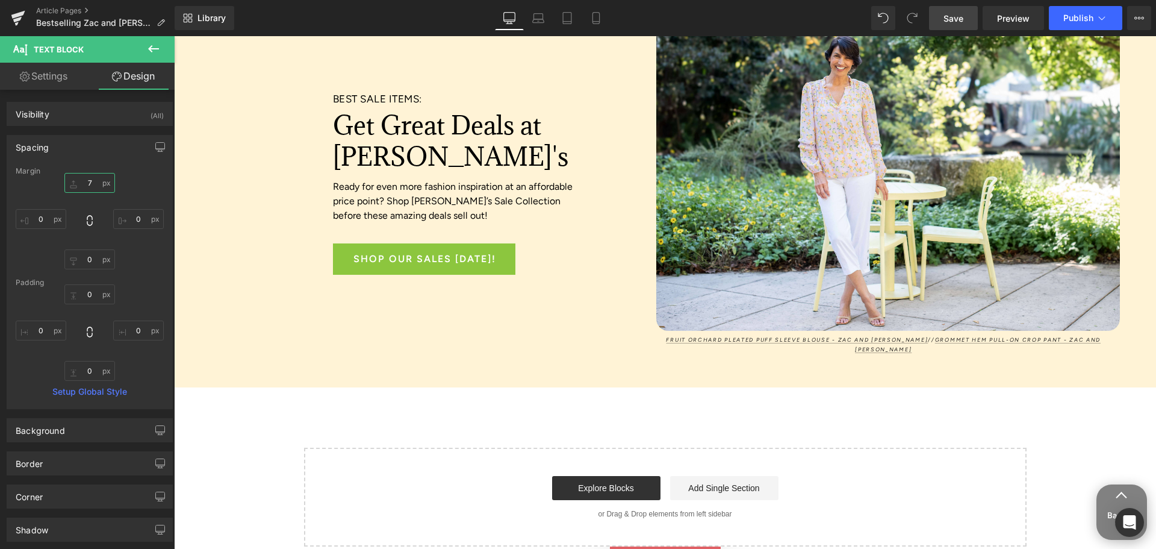
type input "7"
click at [963, 14] on span "Save" at bounding box center [954, 18] width 20 height 13
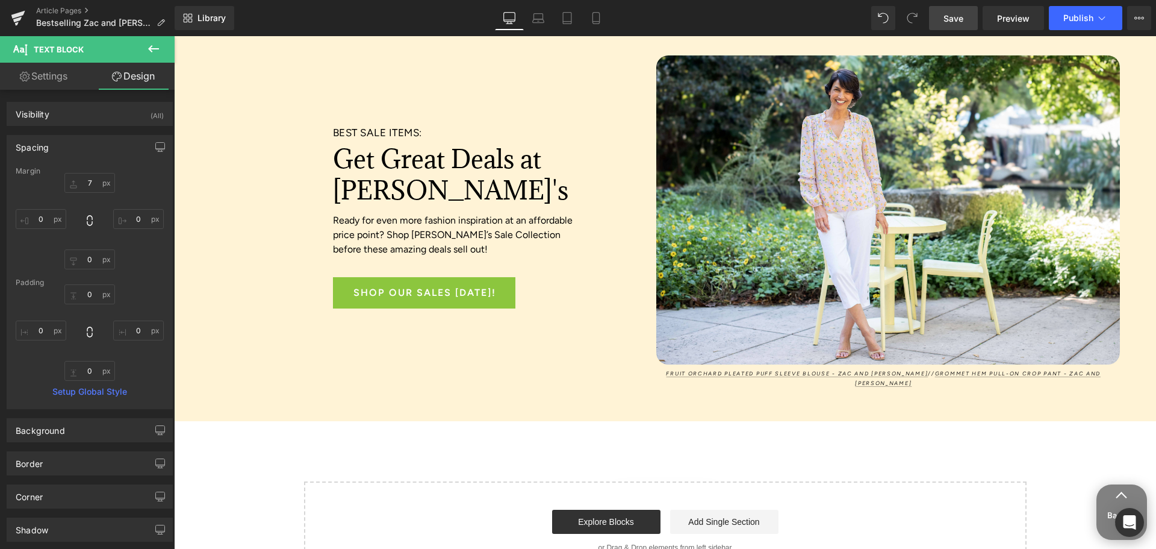
scroll to position [3252, 0]
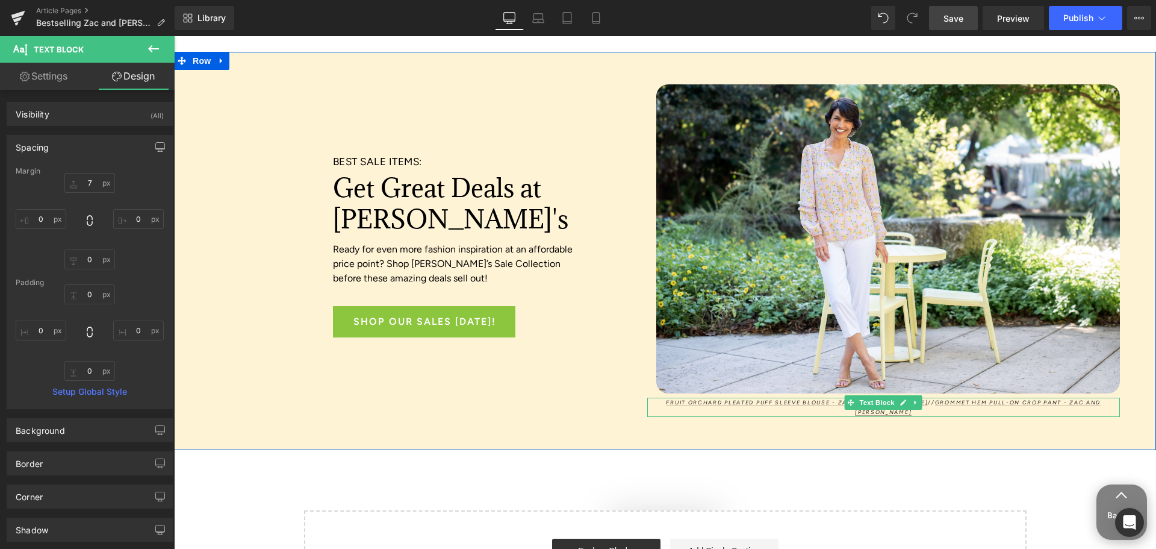
click at [649, 397] on p "FRUIT ORCHARD PLEATED PUFF SLEEVE BLOUSE - ZAC AND RACHEL // GROMMET HEM PULL-O…" at bounding box center [883, 406] width 473 height 19
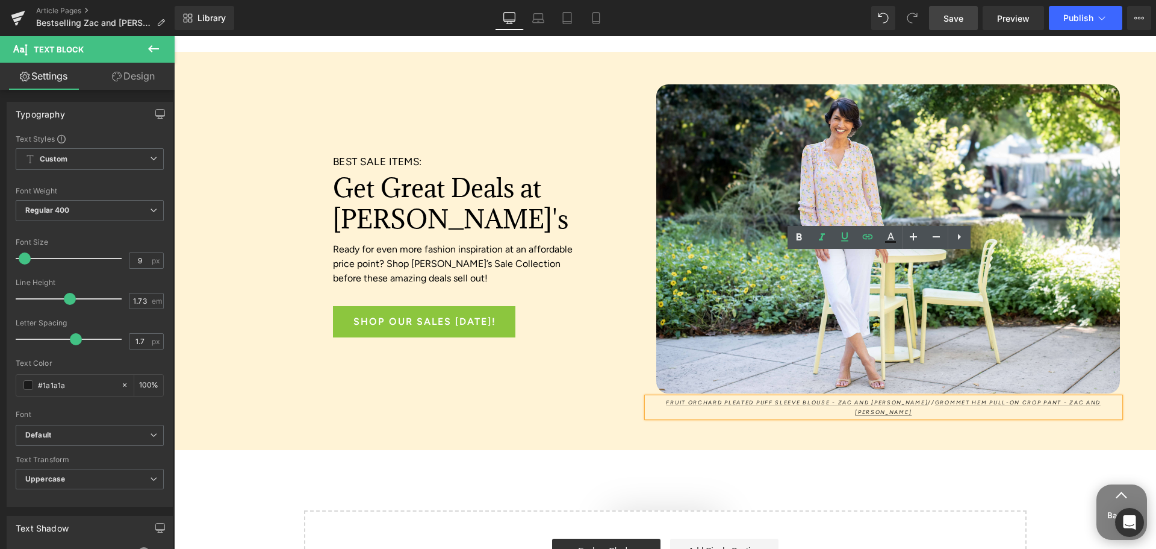
click at [946, 13] on span "Save" at bounding box center [954, 18] width 20 height 13
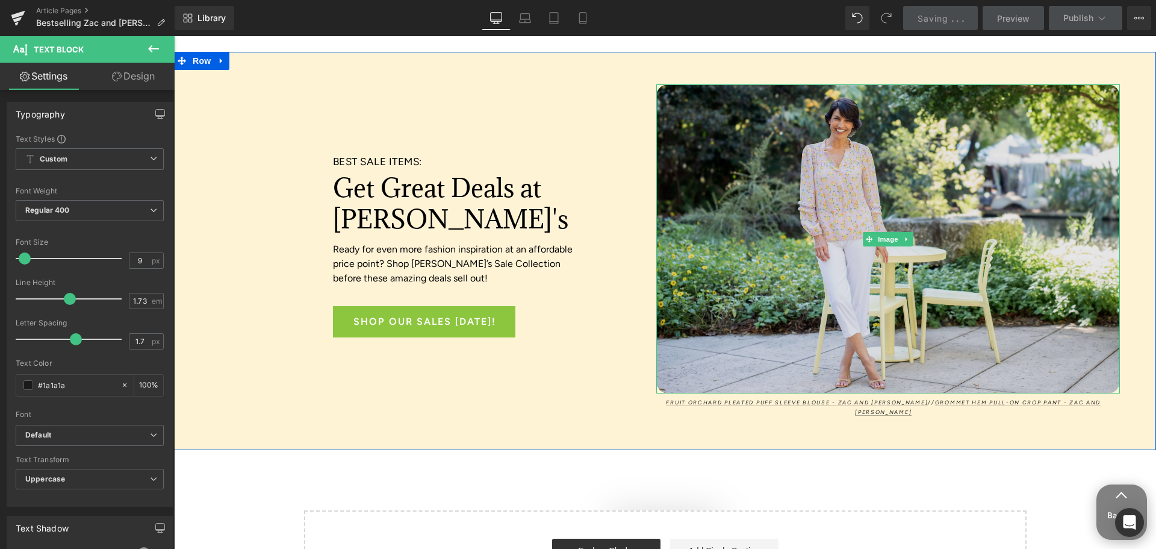
click at [775, 146] on img at bounding box center [888, 239] width 464 height 310
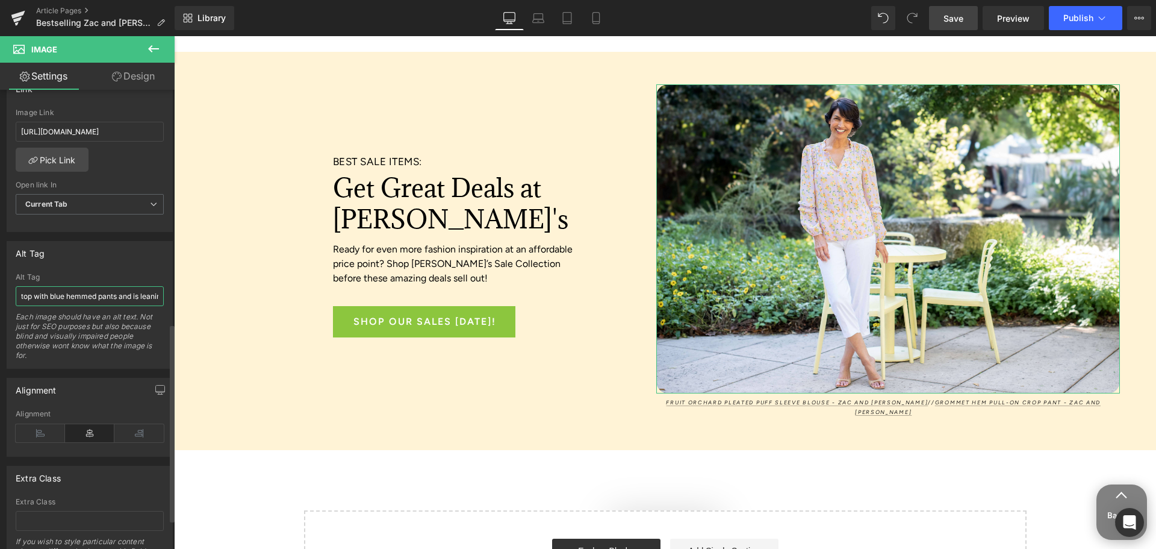
scroll to position [0, 204]
drag, startPoint x: 55, startPoint y: 295, endPoint x: 143, endPoint y: 308, distance: 88.9
click at [156, 303] on input "A woman wears a colorful patterned top with blue hemmed pants and is leaning on…" at bounding box center [90, 296] width 148 height 20
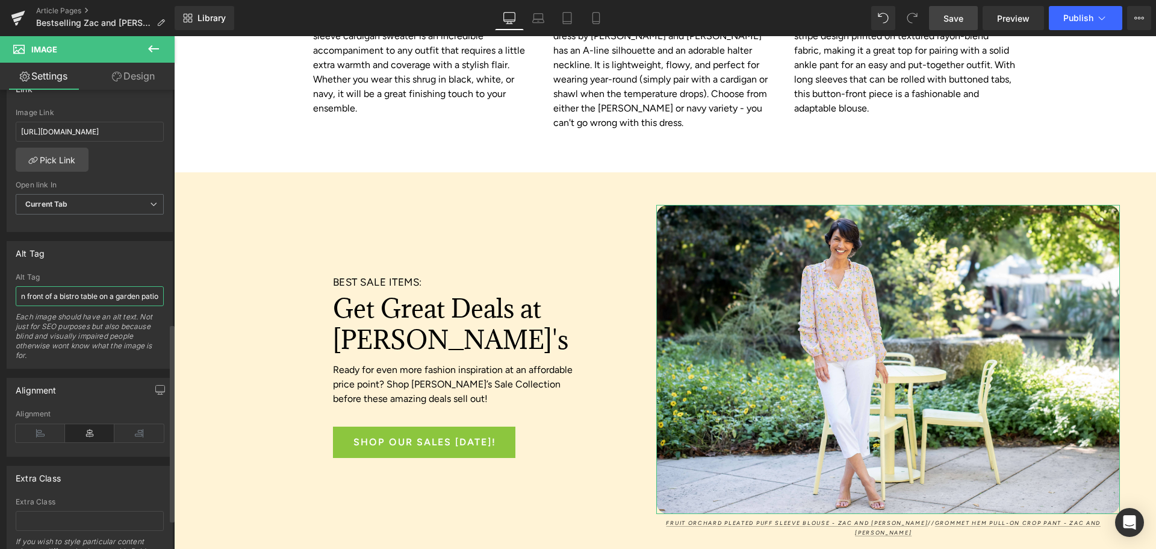
scroll to position [0, 223]
type input "A woman wearing a floral blouse and white capri pants stands in front of a bist…"
click at [972, 17] on link "Save" at bounding box center [953, 18] width 49 height 24
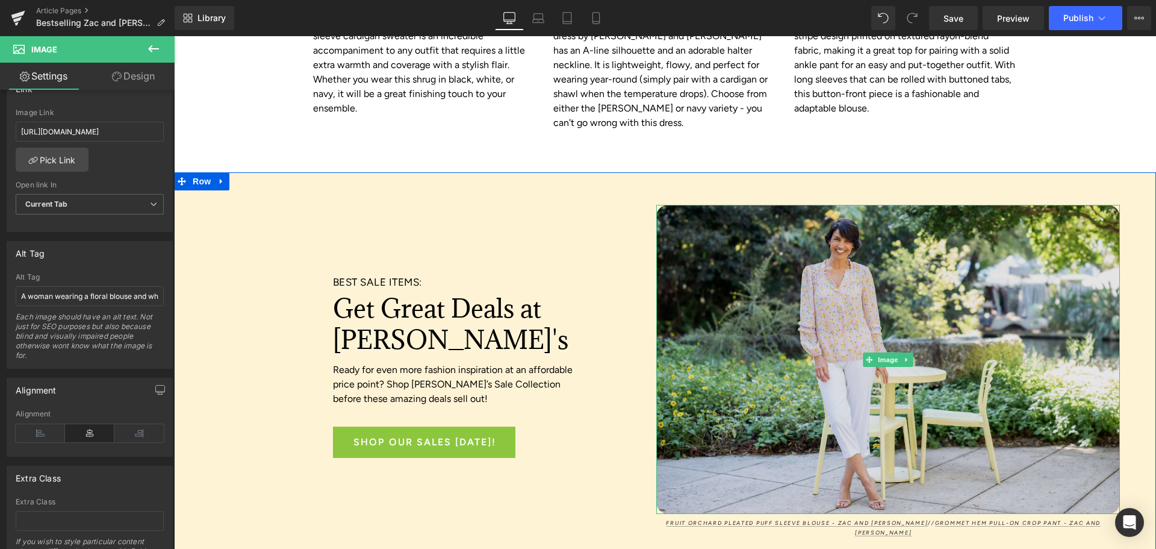
click at [768, 205] on img at bounding box center [888, 360] width 464 height 310
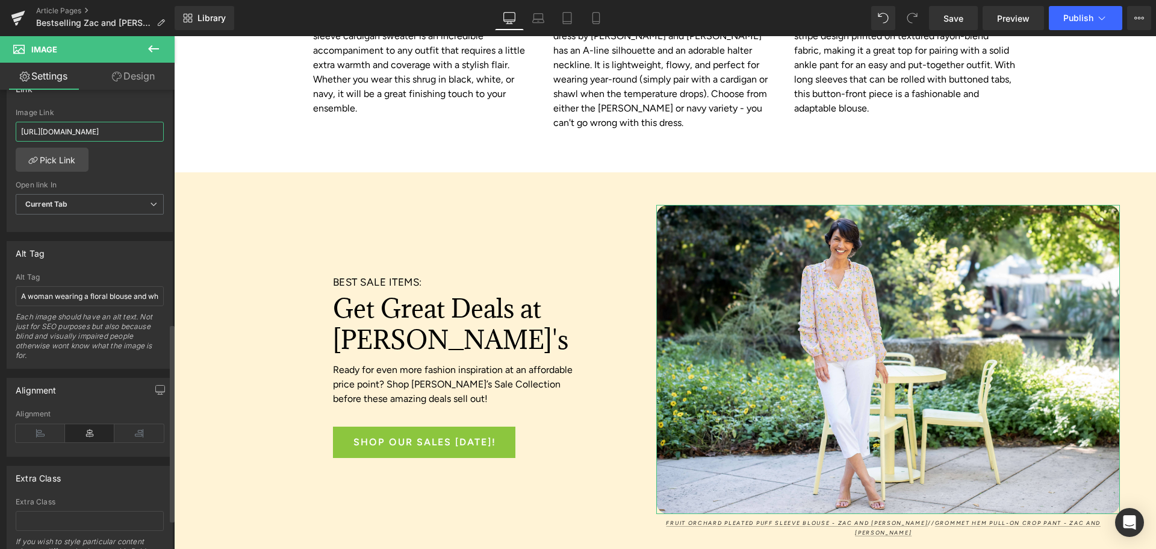
scroll to position [0, 126]
drag, startPoint x: 36, startPoint y: 136, endPoint x: 158, endPoint y: 137, distance: 122.2
click at [158, 137] on input "https://www.anthonysfla.com/products/sg1-2073?variant=51758027833716" at bounding box center [90, 132] width 148 height 20
type input "https://www.anthonysfla.com/products/kt814n74e"
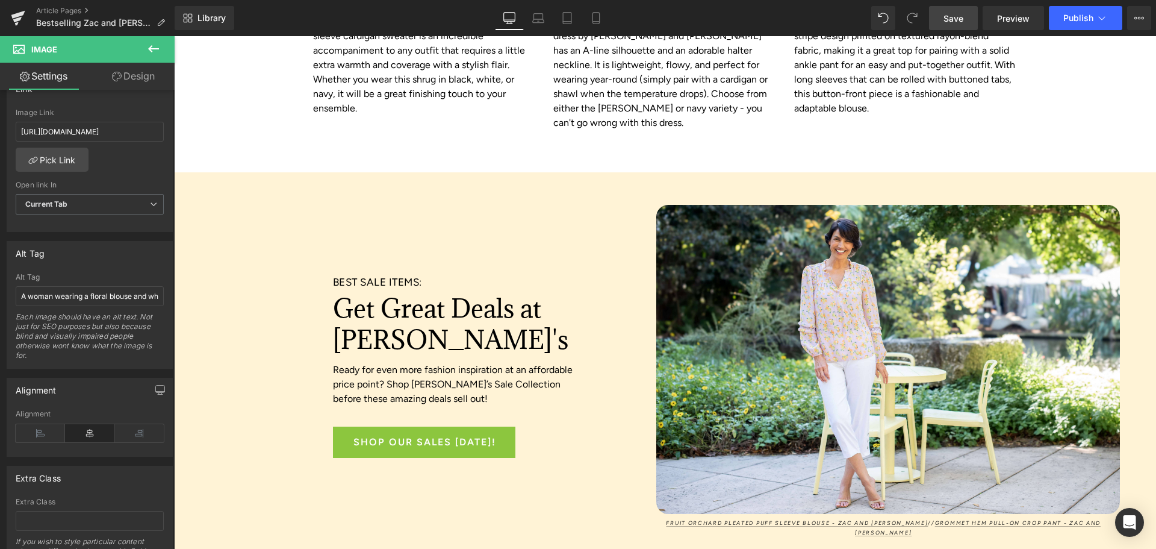
scroll to position [0, 0]
click at [966, 16] on link "Save" at bounding box center [953, 18] width 49 height 24
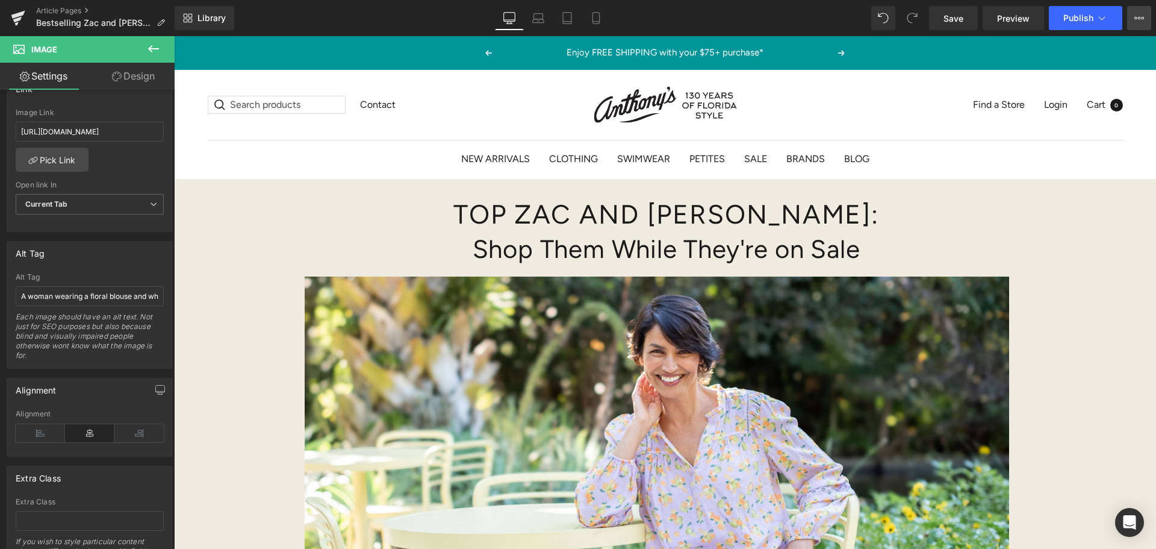
click at [1144, 17] on button "View Live Page View with current Template Save Template to Library Schedule Pub…" at bounding box center [1139, 18] width 24 height 24
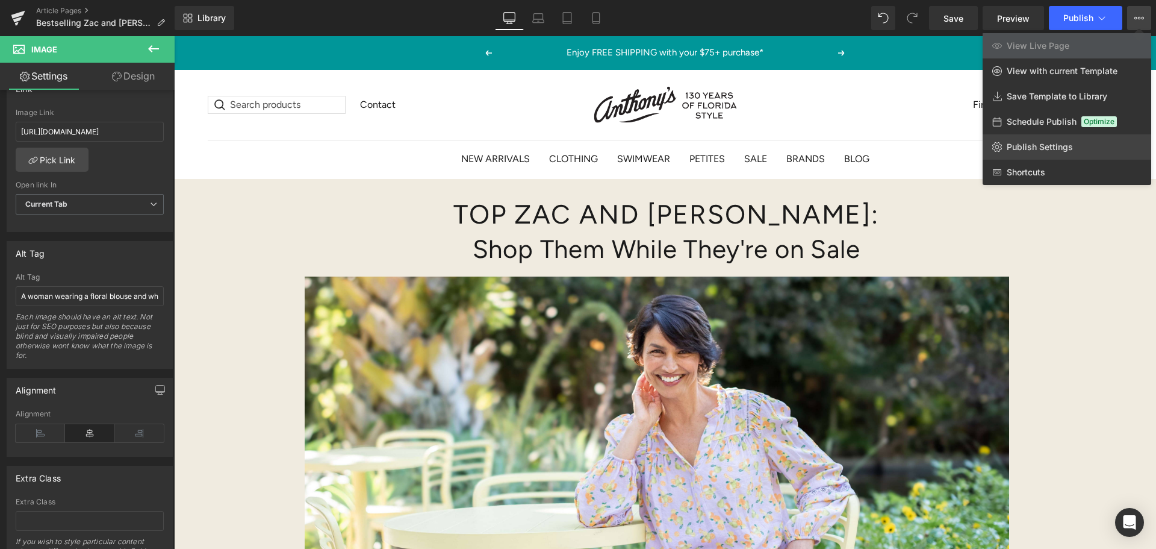
click at [1060, 139] on link "Publish Settings" at bounding box center [1067, 146] width 169 height 25
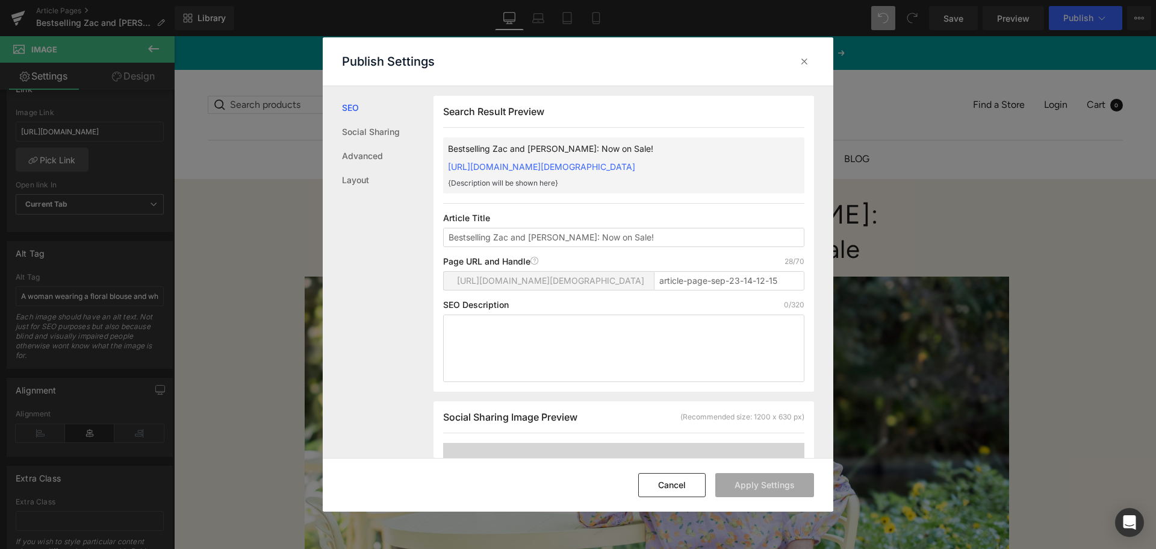
scroll to position [1, 0]
click at [801, 64] on icon at bounding box center [804, 61] width 12 height 12
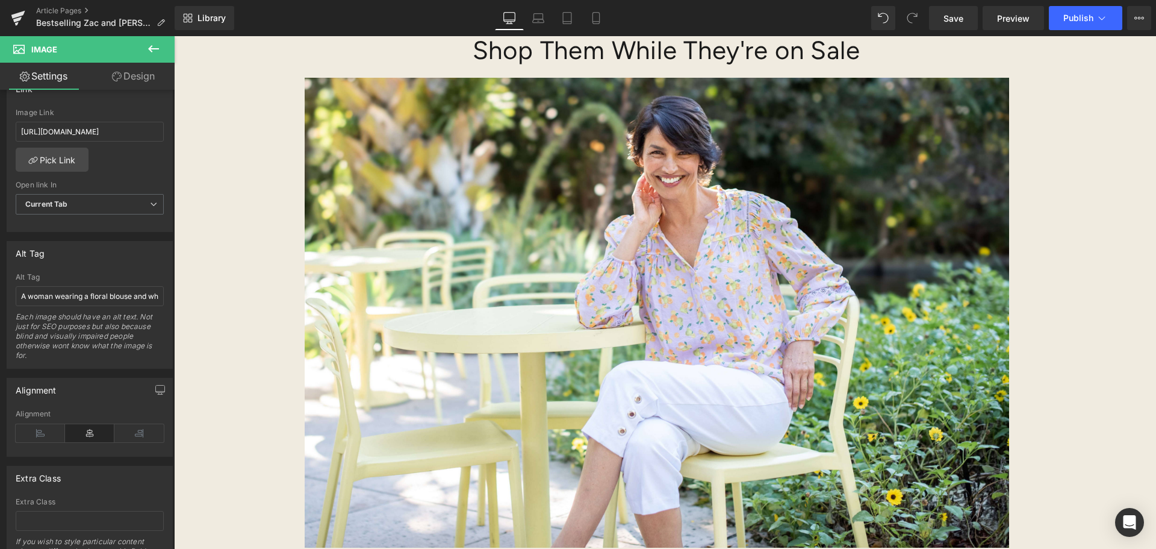
scroll to position [0, 0]
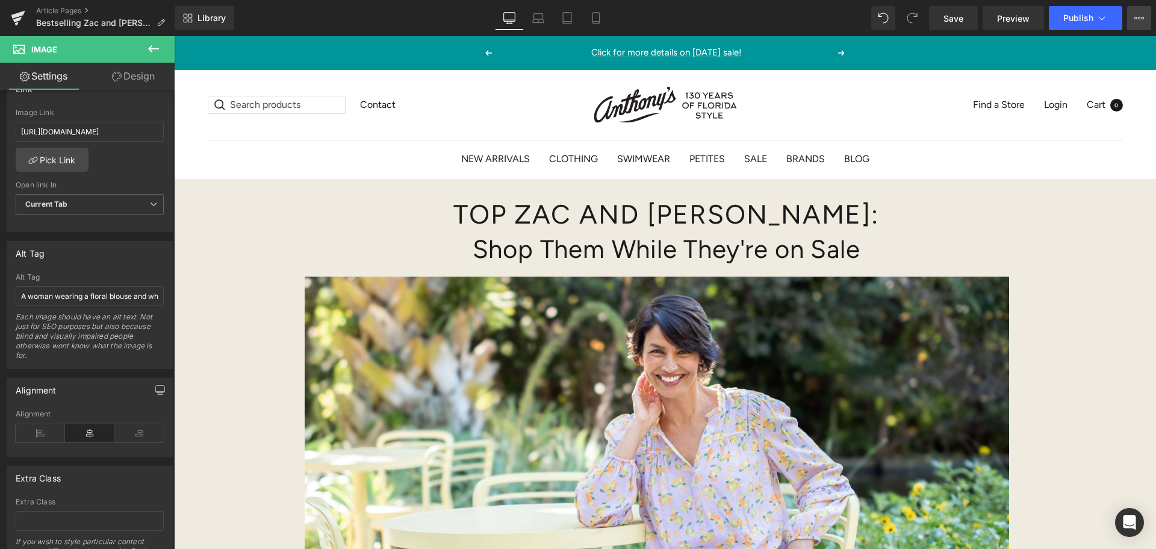
click at [1137, 16] on icon at bounding box center [1139, 18] width 10 height 10
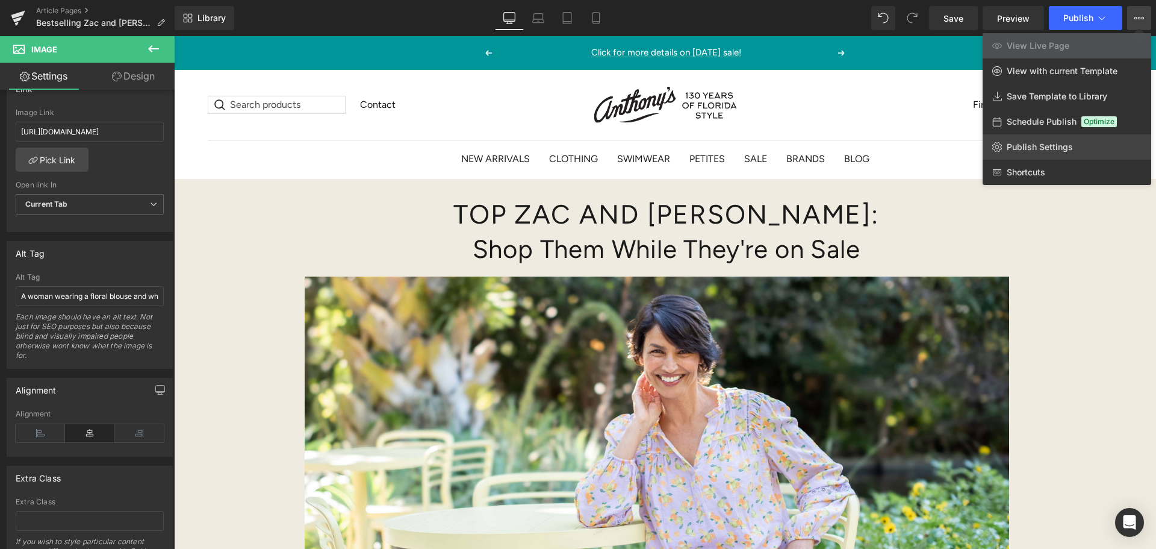
click at [1025, 147] on span "Publish Settings" at bounding box center [1040, 147] width 66 height 11
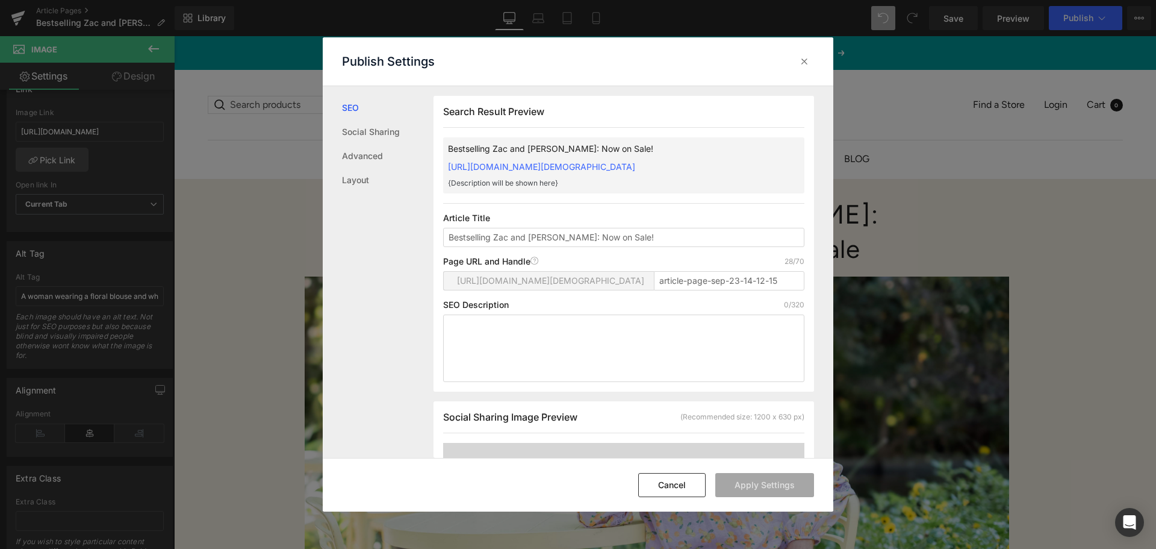
scroll to position [422, 0]
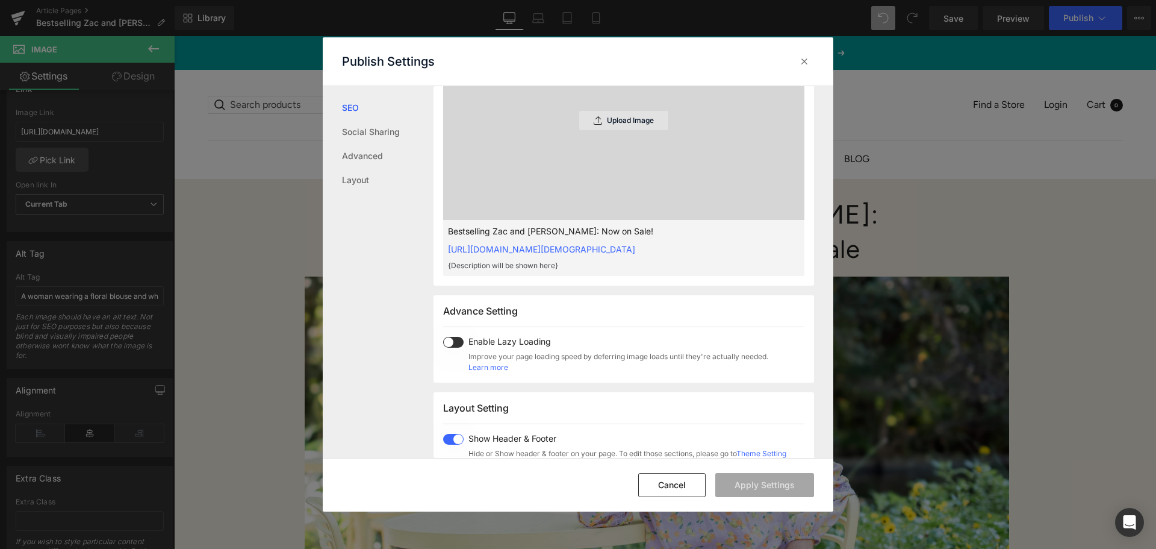
click at [617, 125] on p "Upload Image" at bounding box center [630, 120] width 47 height 8
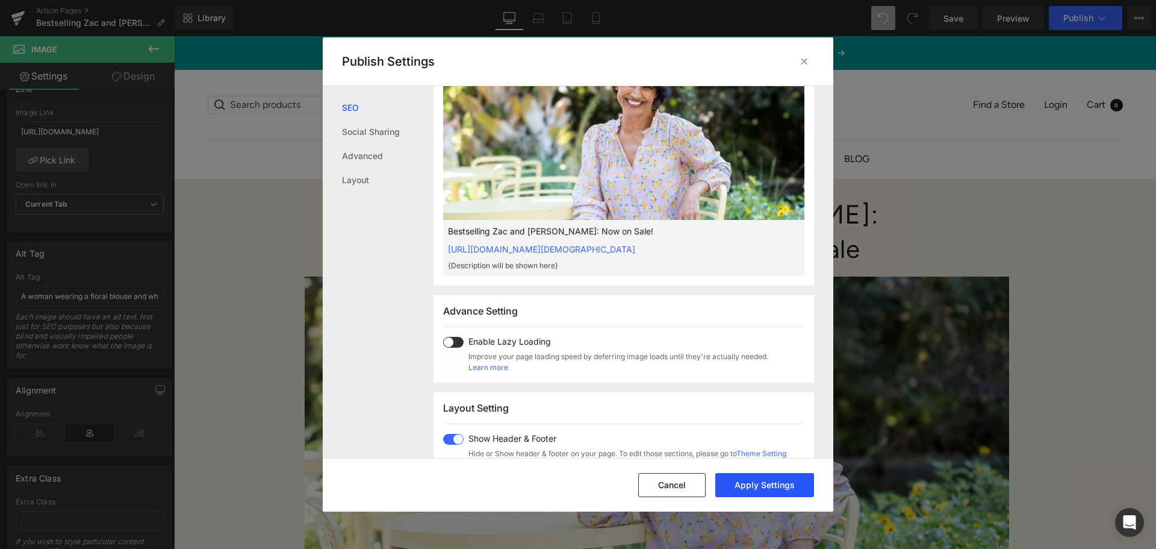
click at [736, 487] on button "Apply Settings" at bounding box center [764, 485] width 99 height 24
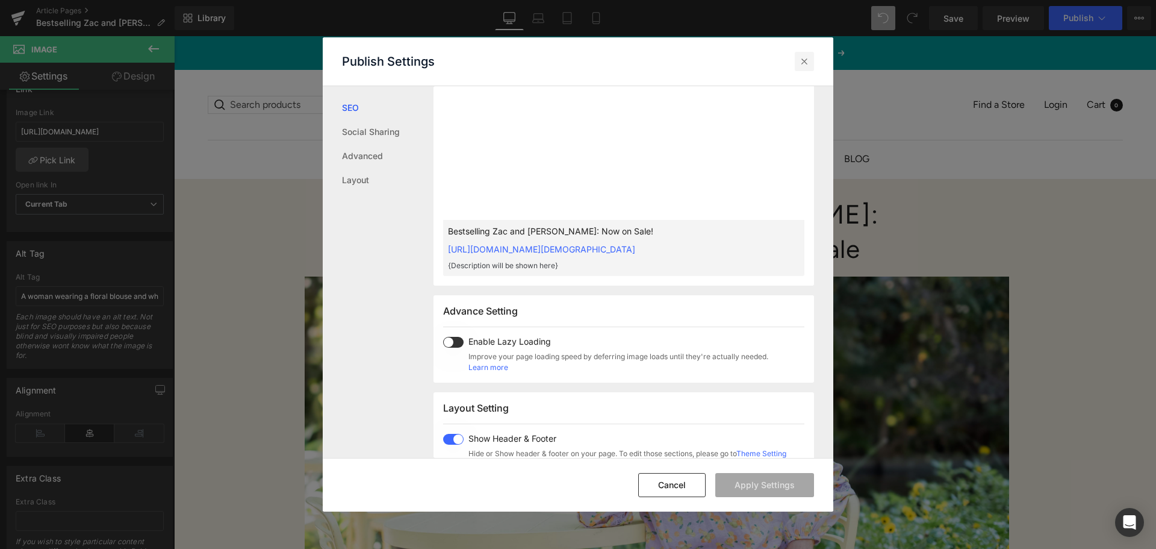
click at [808, 55] on icon at bounding box center [804, 61] width 12 height 12
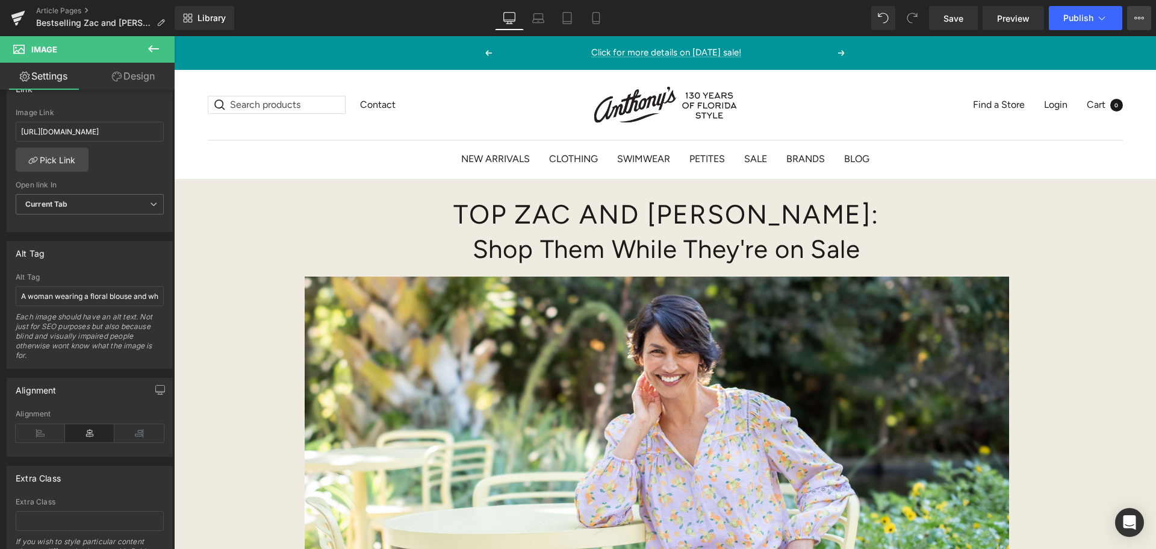
click at [1134, 17] on button "View Live Page View with current Template Save Template to Library Schedule Pub…" at bounding box center [1139, 18] width 24 height 24
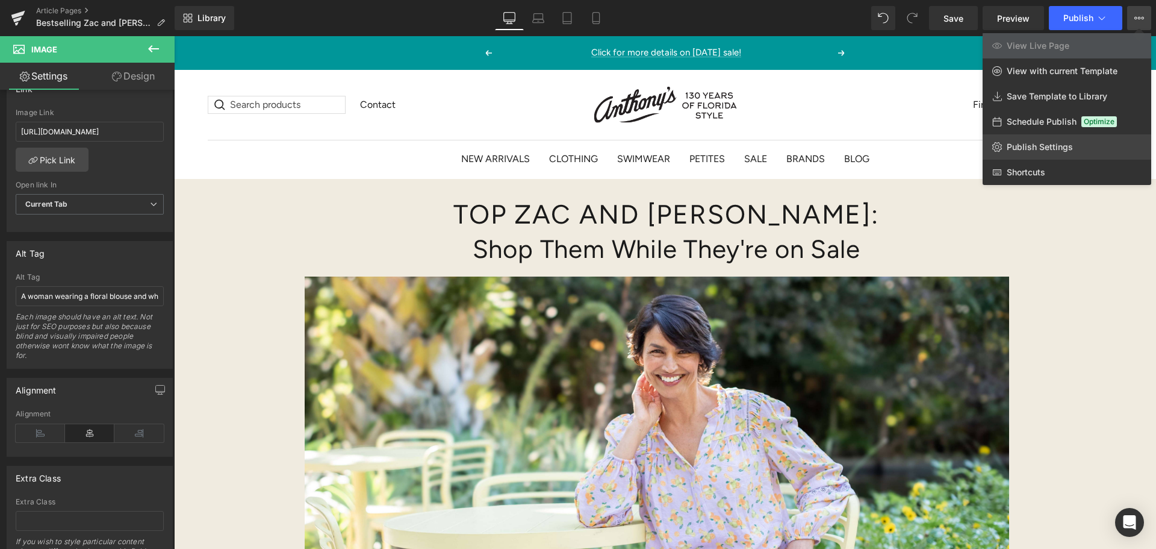
click at [1045, 147] on span "Publish Settings" at bounding box center [1040, 147] width 66 height 11
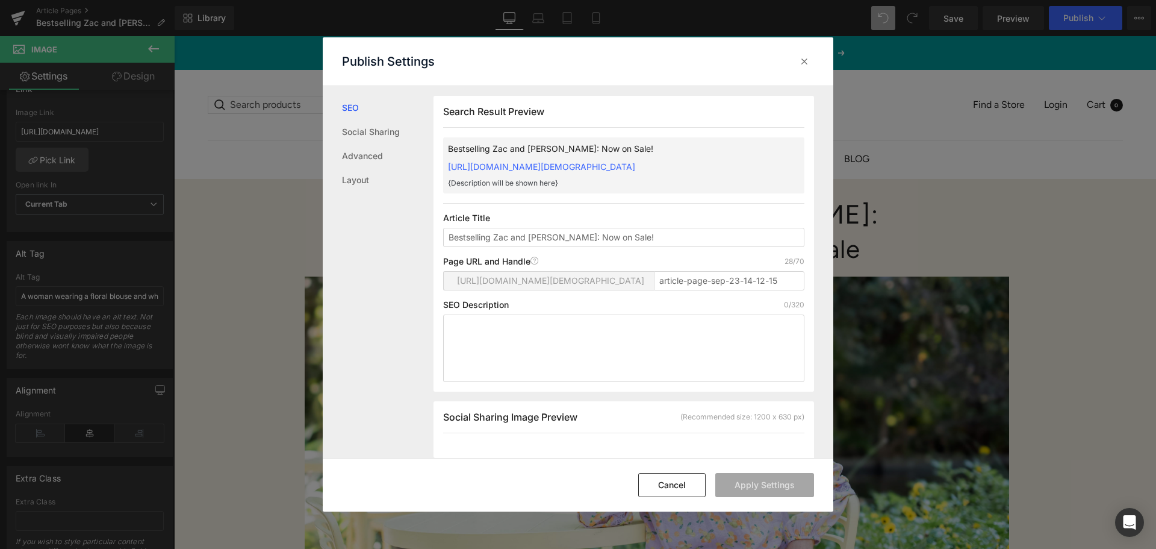
scroll to position [1, 0]
drag, startPoint x: 657, startPoint y: 291, endPoint x: 803, endPoint y: 293, distance: 146.3
click at [803, 293] on div "Search Result Preview Bestselling Zac and Rachel Clothing: Now on Sale! https:/…" at bounding box center [624, 243] width 381 height 296
paste input "zac-and-rachel-everything-on-sale"
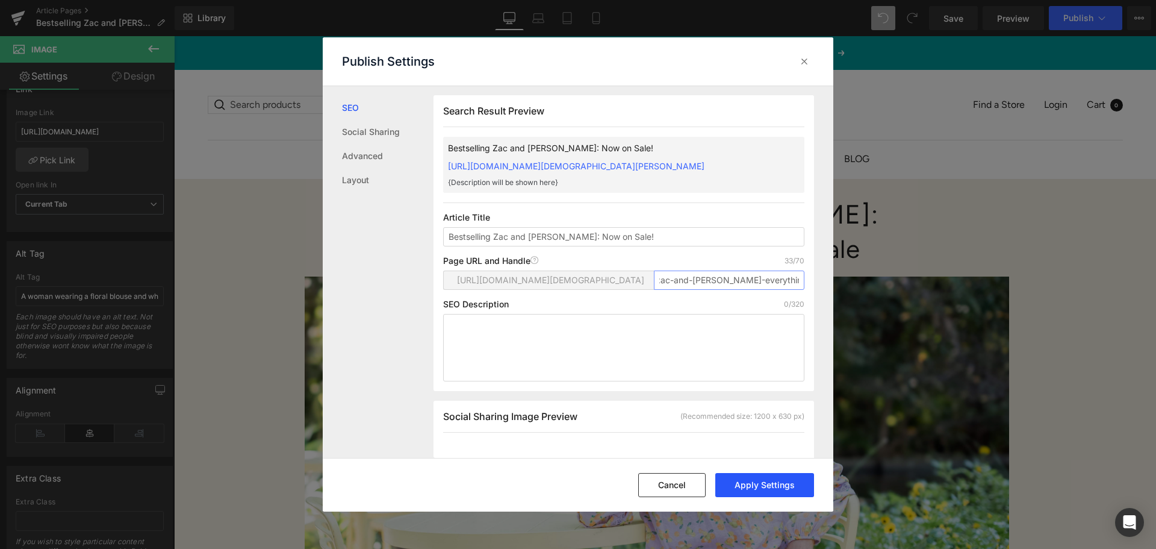
type input "zac-and-rachel-everything-on-sale"
click at [761, 488] on button "Apply Settings" at bounding box center [764, 485] width 99 height 24
click at [807, 64] on icon at bounding box center [804, 61] width 12 height 12
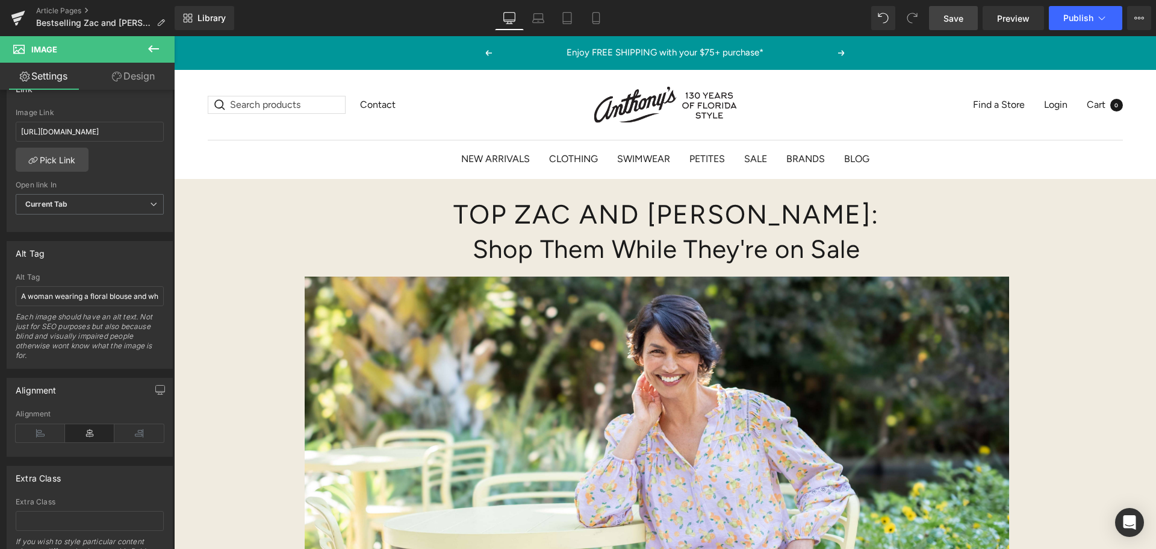
click at [961, 20] on span "Save" at bounding box center [954, 18] width 20 height 13
click at [1142, 20] on icon at bounding box center [1139, 18] width 10 height 10
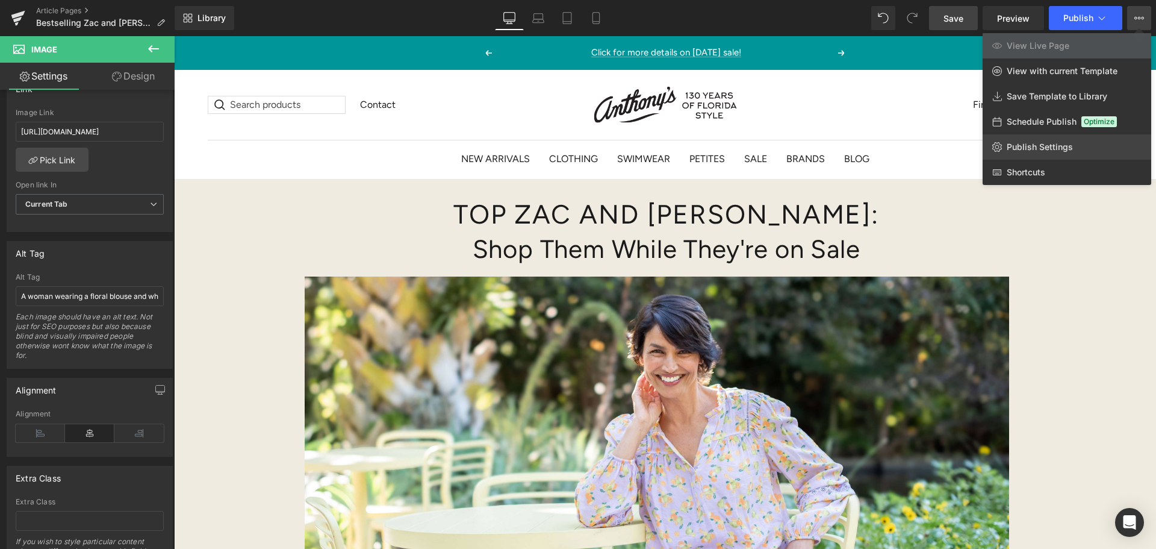
click at [1039, 148] on span "Publish Settings" at bounding box center [1040, 147] width 66 height 11
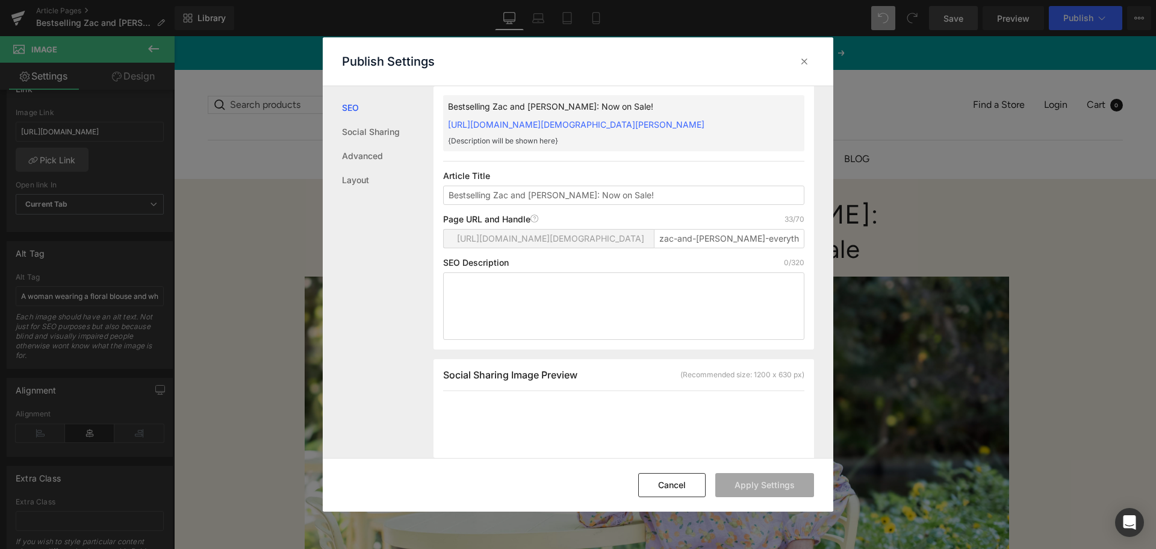
scroll to position [181, 0]
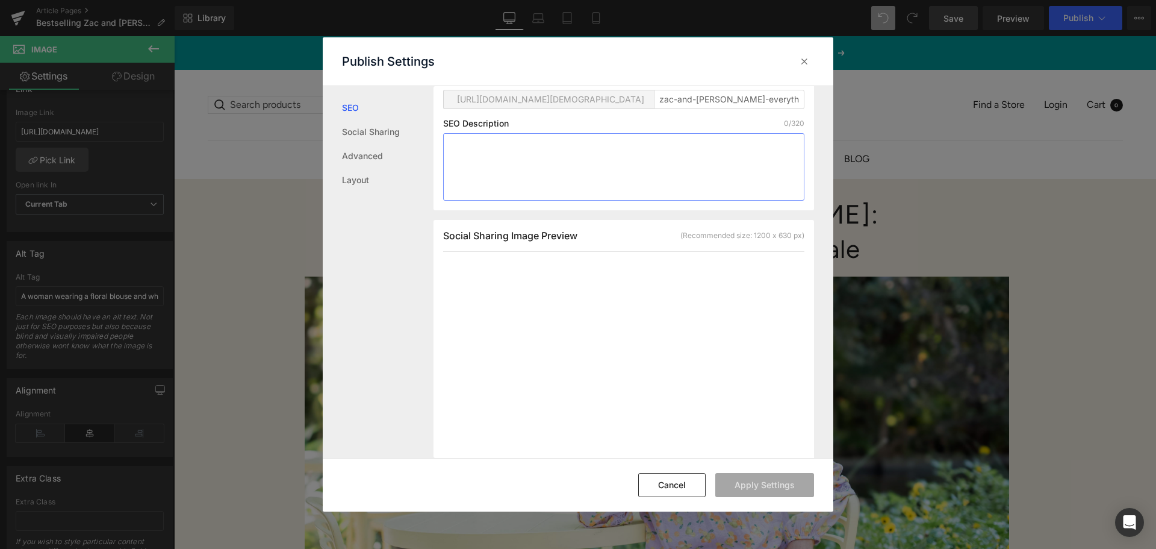
click at [447, 159] on textarea at bounding box center [623, 166] width 361 height 67
paste textarea "Searching for a deal? All of our Zac and Rachel clothing is now on sale! Check …"
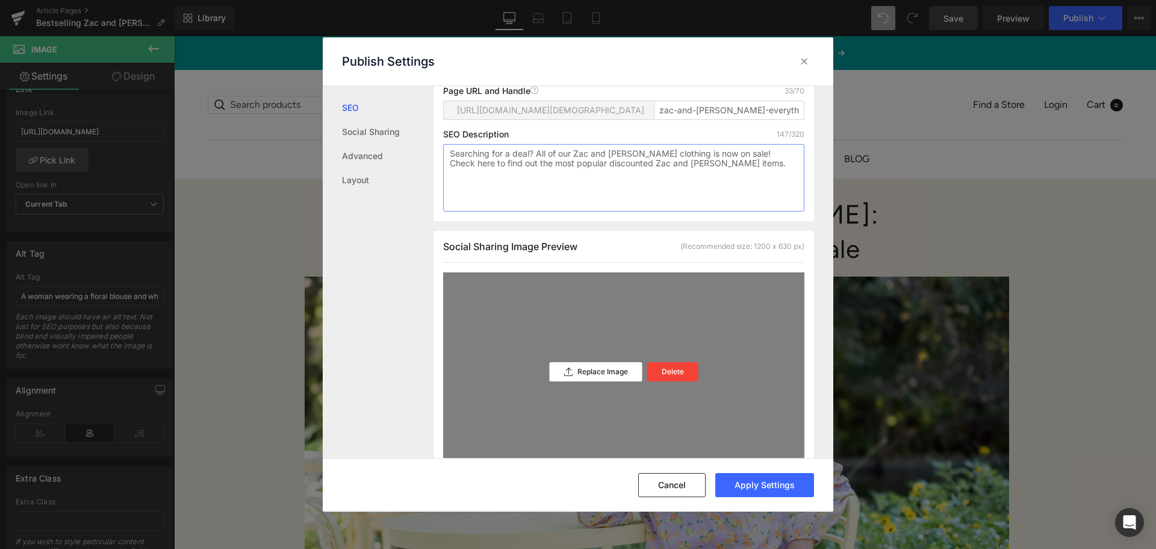
scroll to position [192, 0]
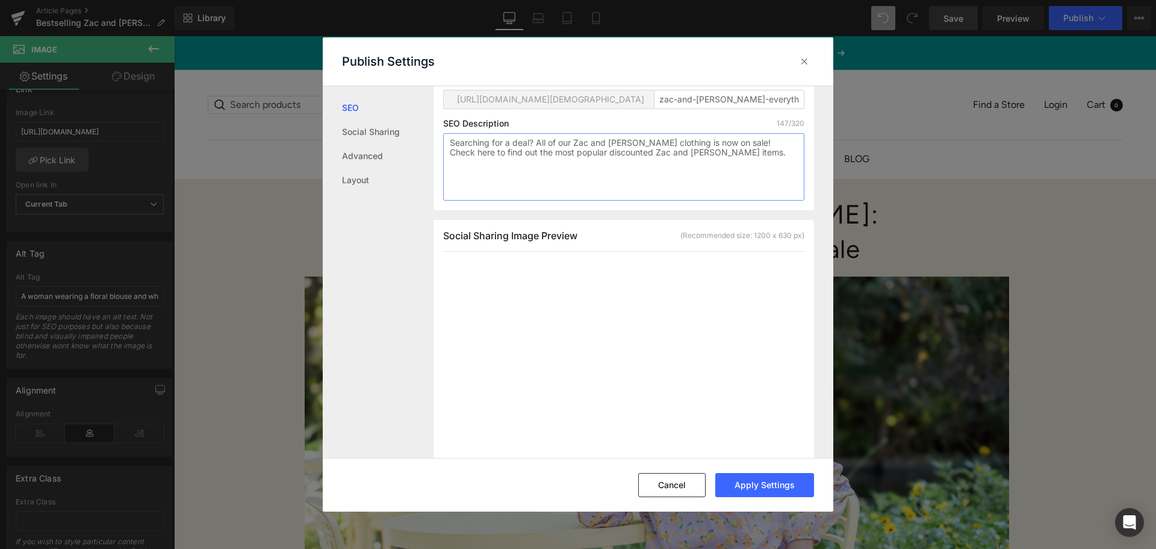
click at [691, 165] on textarea "Searching for a deal? All of our Zac and Rachel clothing is now on sale! Check …" at bounding box center [623, 166] width 361 height 67
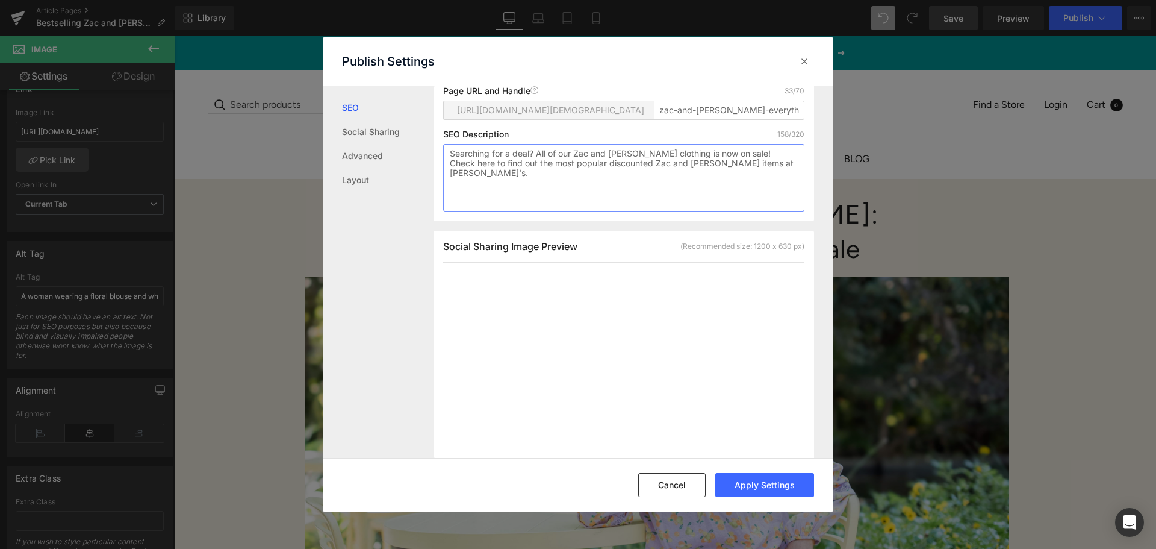
drag, startPoint x: 747, startPoint y: 165, endPoint x: 447, endPoint y: 145, distance: 300.0
click at [447, 145] on div "SEO Description 158/320 Searching for a deal? All of our Zac and Rachel clothin…" at bounding box center [623, 170] width 361 height 82
type textarea "Searching for a deal? All of our Zac and Rachel clothing is now on sale! Check …"
click at [739, 484] on button "Apply Settings" at bounding box center [764, 485] width 99 height 24
click at [756, 478] on button "Apply Settings" at bounding box center [764, 485] width 99 height 24
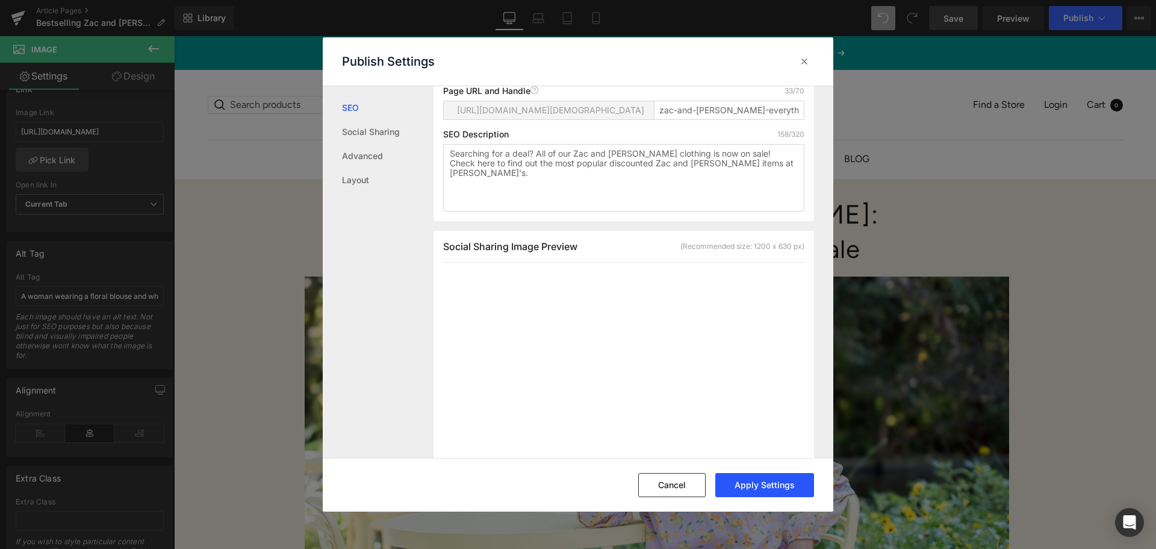
click at [769, 493] on button "Apply Settings" at bounding box center [764, 485] width 99 height 24
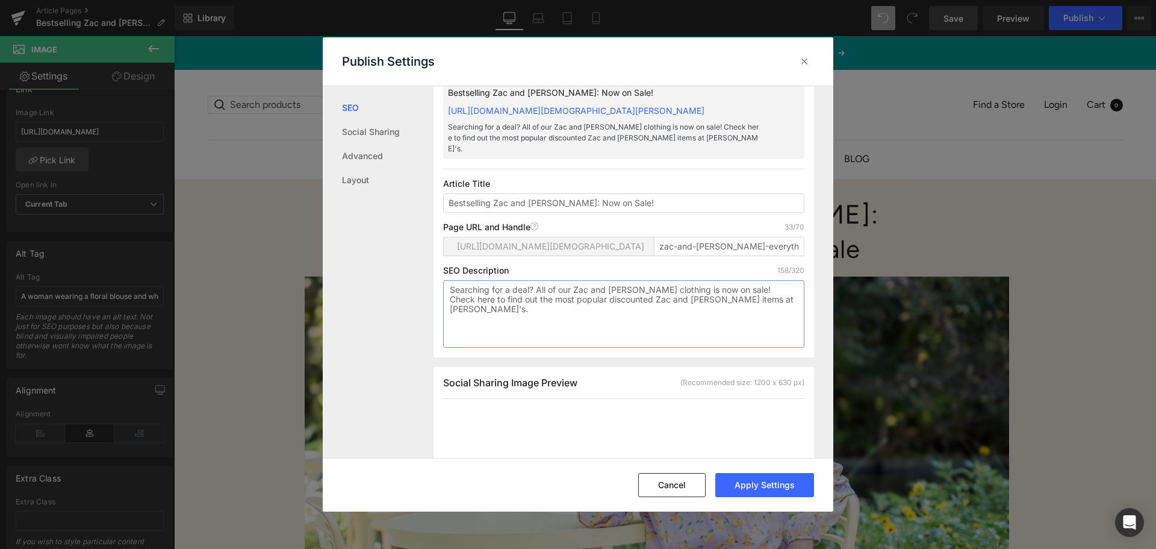
scroll to position [0, 0]
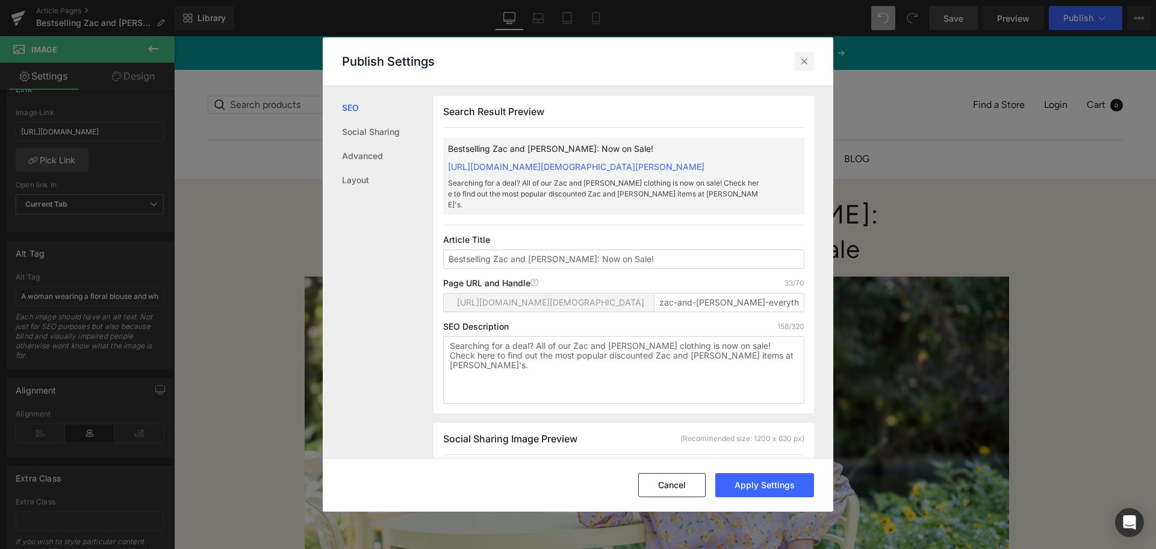
drag, startPoint x: 628, startPoint y: 29, endPoint x: 802, endPoint y: 64, distance: 177.5
click at [802, 64] on icon at bounding box center [804, 61] width 12 height 12
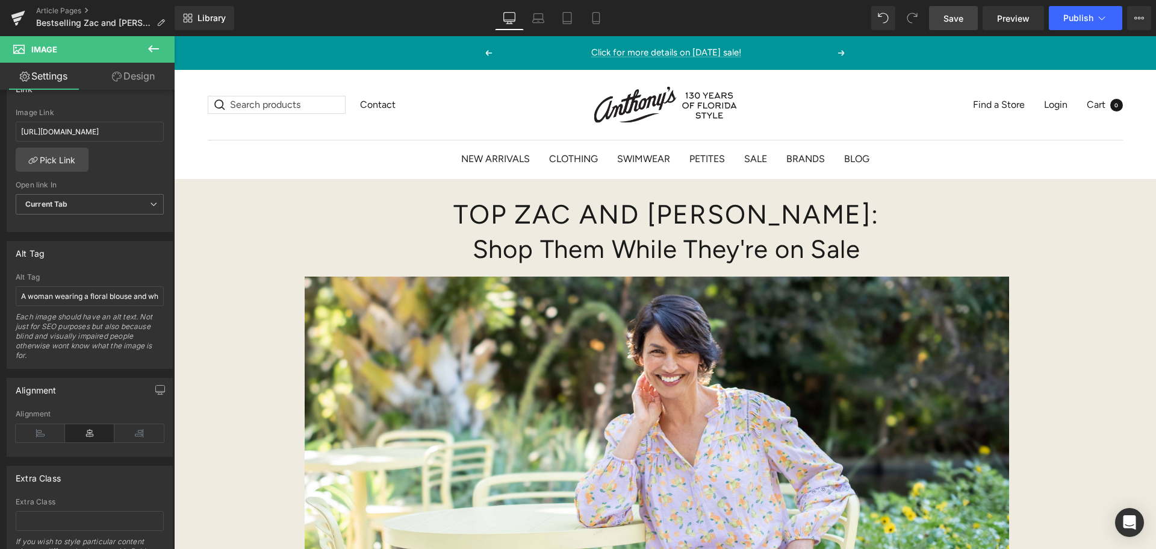
click at [948, 20] on span "Save" at bounding box center [954, 18] width 20 height 13
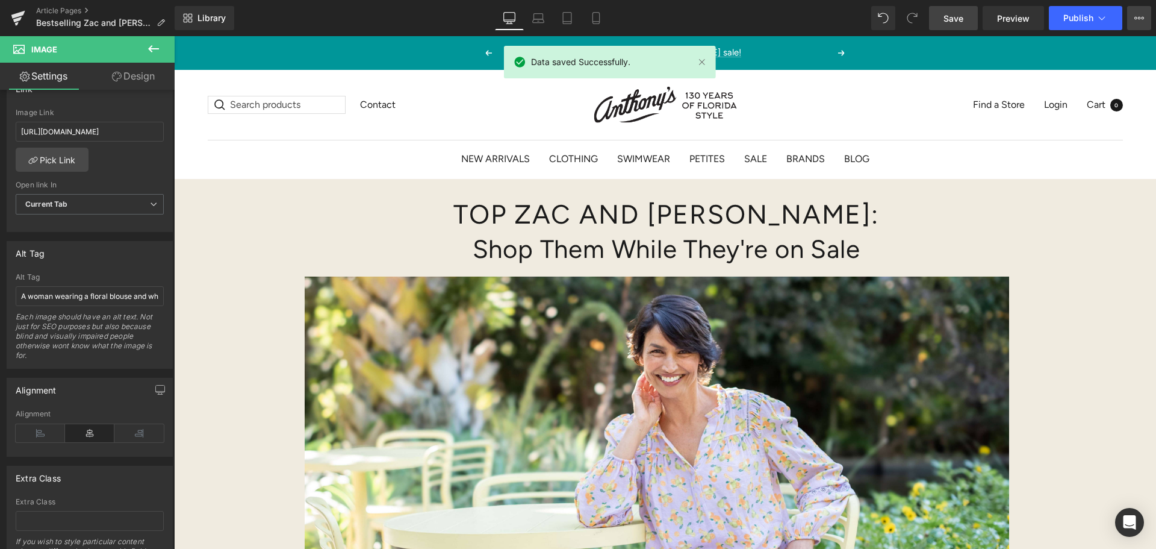
click at [1132, 18] on button "View Live Page View with current Template Save Template to Library Schedule Pub…" at bounding box center [1139, 18] width 24 height 24
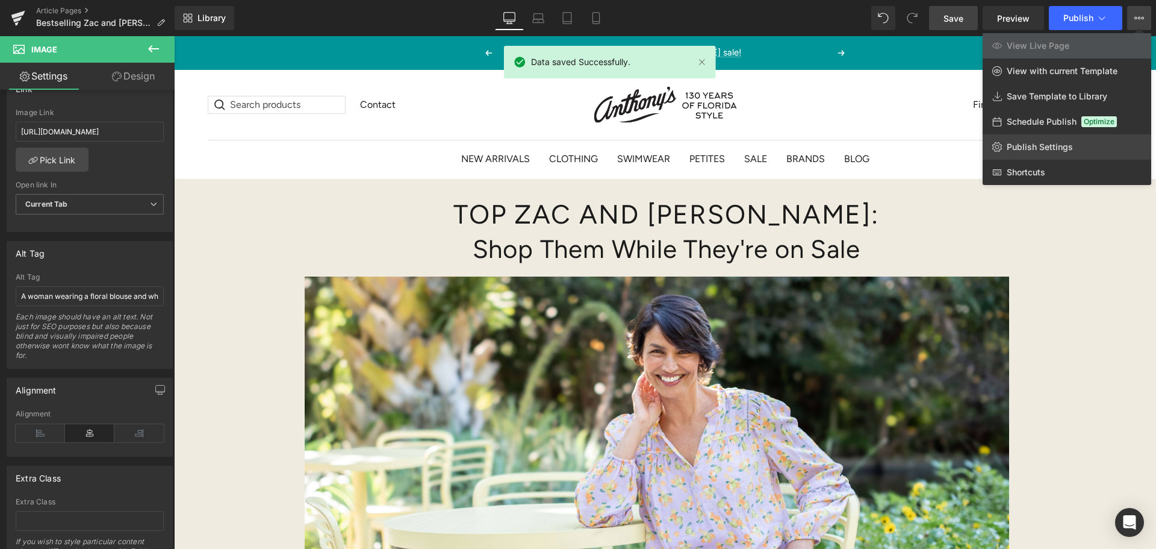
click at [1025, 149] on span "Publish Settings" at bounding box center [1040, 147] width 66 height 11
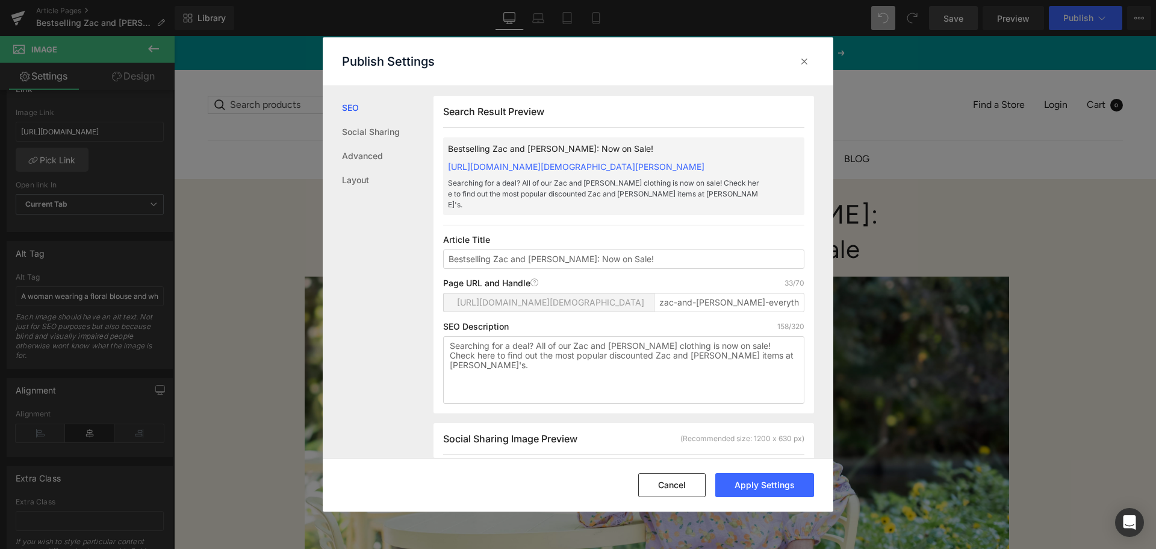
scroll to position [1, 0]
click at [742, 484] on button "Apply Settings" at bounding box center [764, 485] width 99 height 24
drag, startPoint x: 803, startPoint y: 60, endPoint x: 629, endPoint y: 24, distance: 177.6
click at [803, 60] on icon at bounding box center [804, 61] width 12 height 12
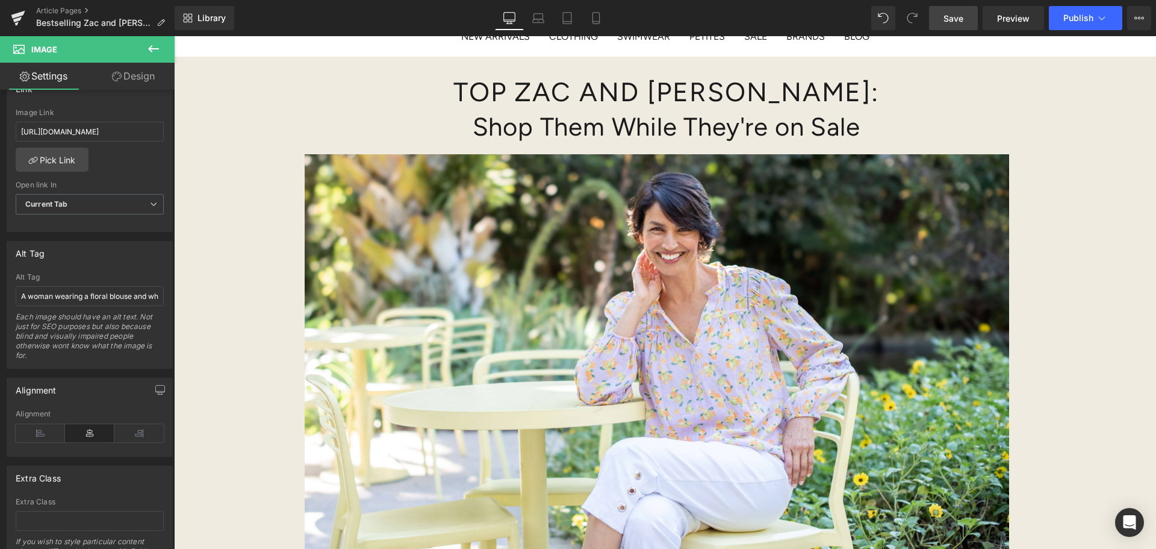
scroll to position [0, 0]
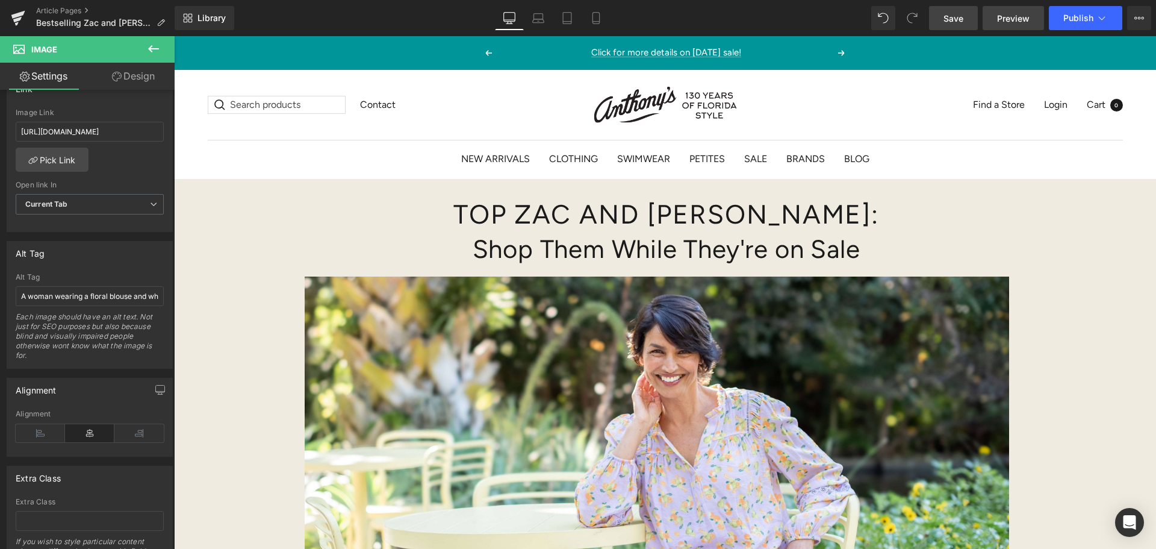
click at [1015, 16] on span "Preview" at bounding box center [1013, 18] width 33 height 13
click at [1062, 21] on button "Publish" at bounding box center [1085, 18] width 73 height 24
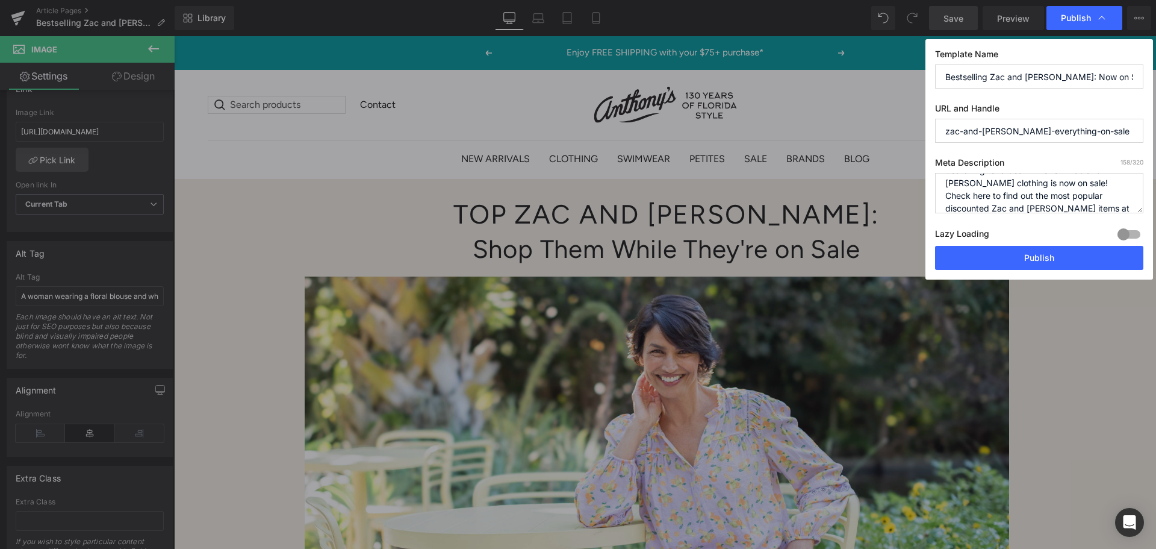
scroll to position [25, 0]
click at [1012, 253] on button "Publish" at bounding box center [1039, 258] width 208 height 24
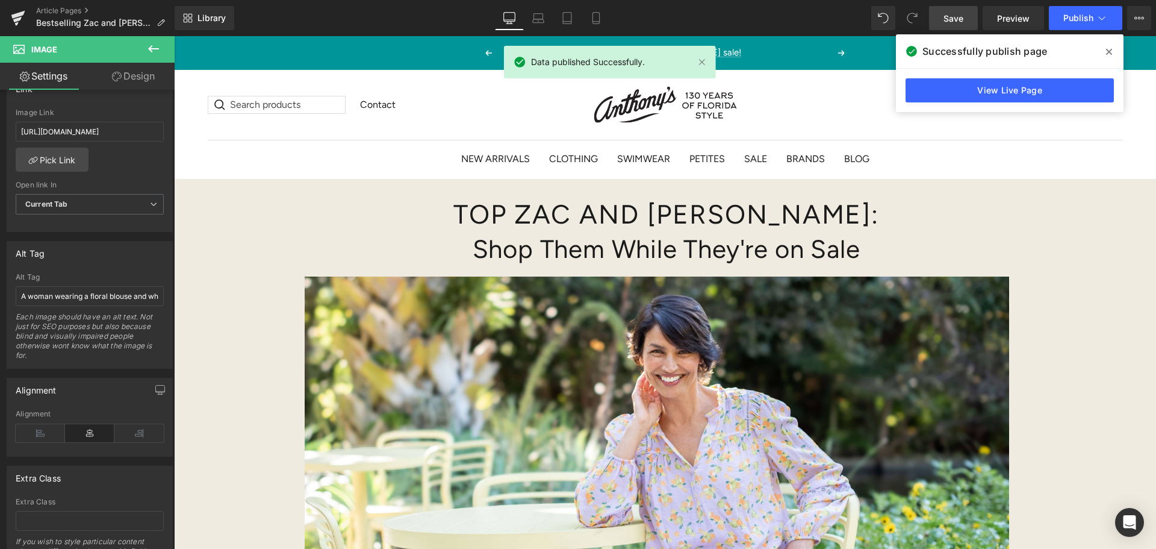
click at [1106, 50] on icon at bounding box center [1109, 52] width 6 height 10
